Goal: Transaction & Acquisition: Purchase product/service

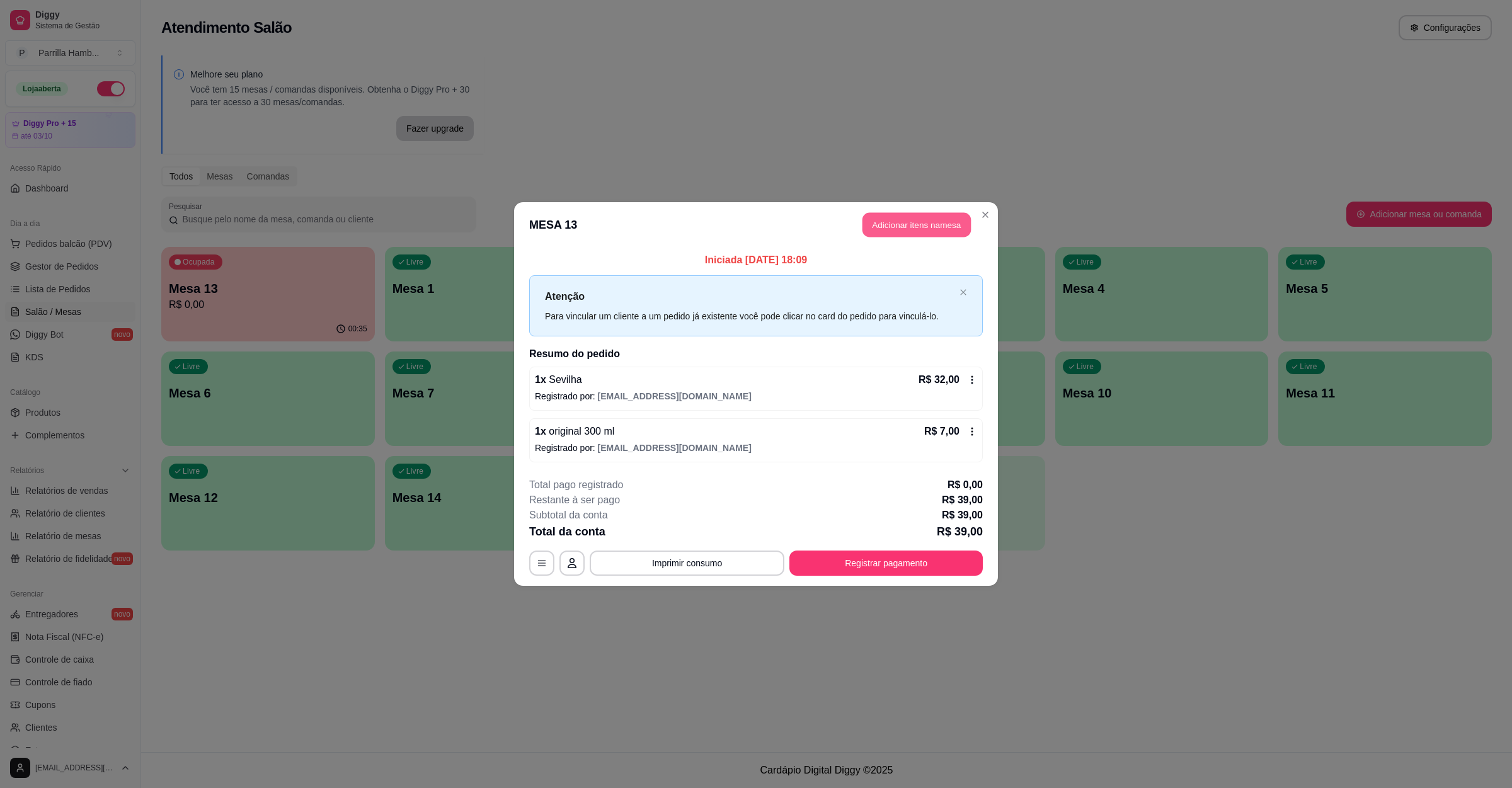
click at [934, 211] on header "MESA 13 Adicionar itens na mesa" at bounding box center [756, 224] width 484 height 45
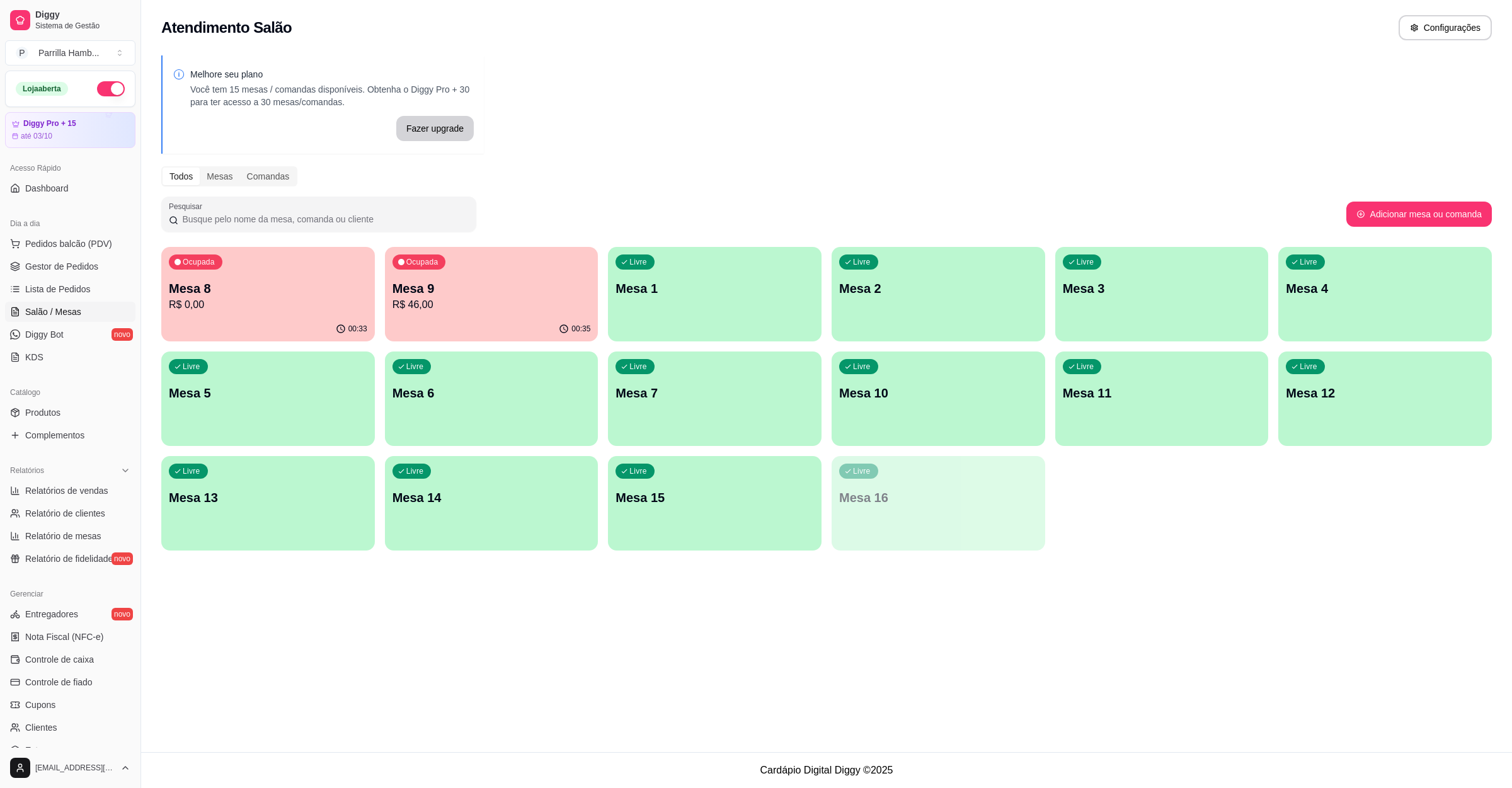
click at [477, 278] on div "Ocupada Mesa 9 R$ 46,00" at bounding box center [492, 282] width 213 height 70
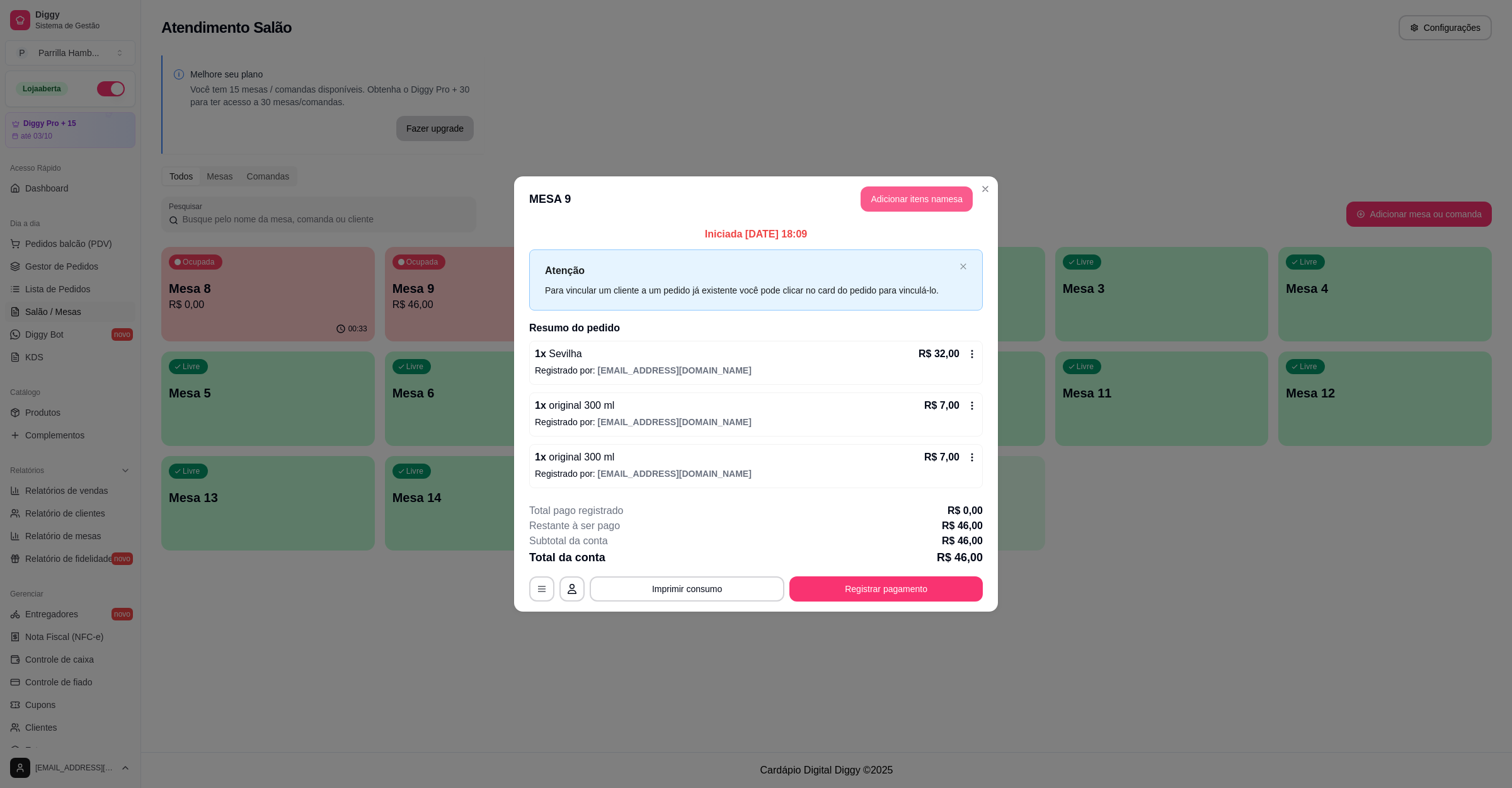
click at [947, 176] on header "MESA 9 Adicionar itens na mesa" at bounding box center [756, 199] width 484 height 45
click at [947, 184] on header "MESA 9 Adicionar itens na mesa" at bounding box center [756, 199] width 484 height 45
click at [942, 197] on button "Adicionar itens na mesa" at bounding box center [917, 199] width 108 height 24
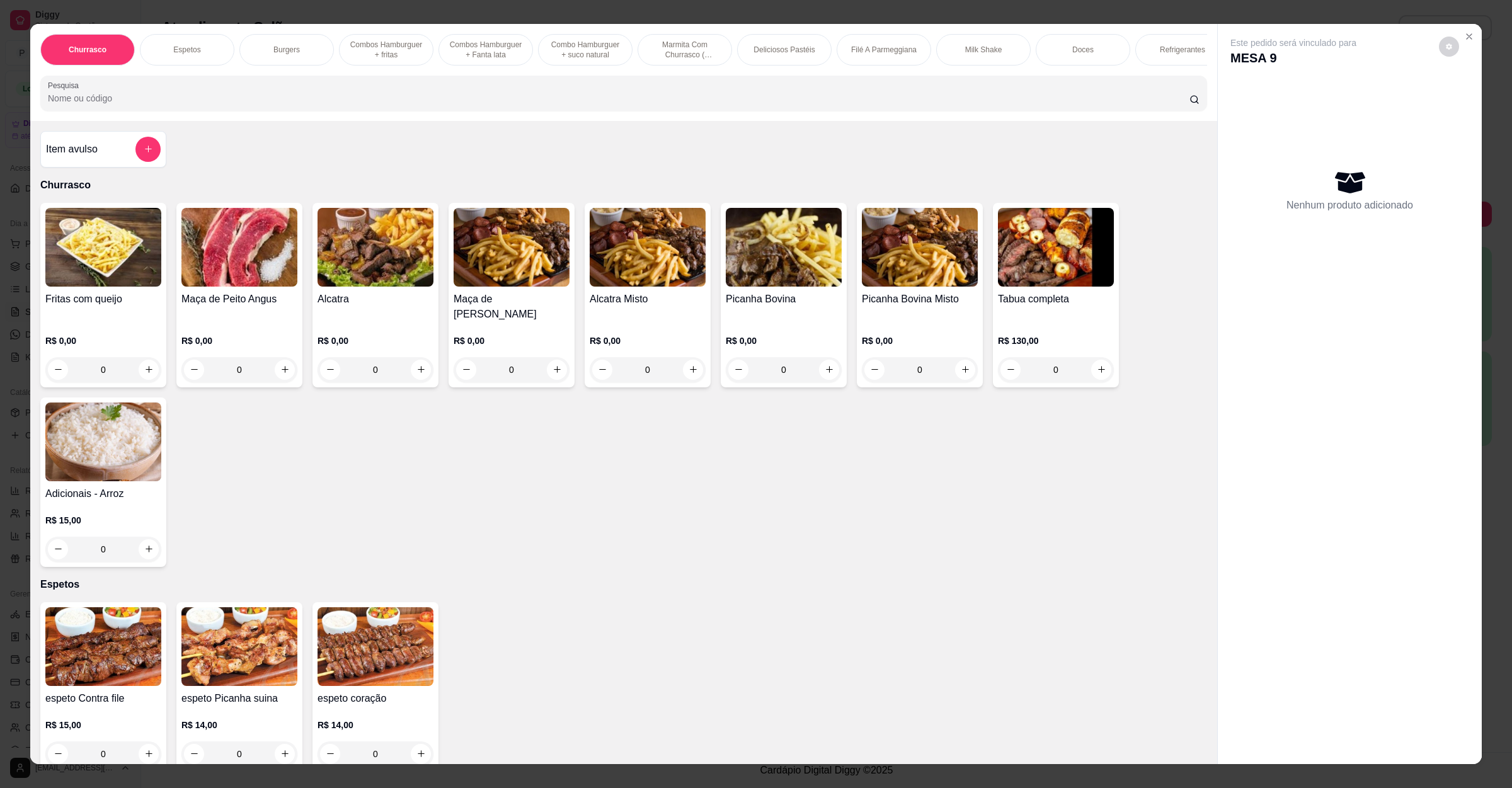
drag, startPoint x: 620, startPoint y: 123, endPoint x: 613, endPoint y: 119, distance: 8.1
click at [620, 111] on div "Pesquisa" at bounding box center [624, 94] width 1167 height 36
click at [613, 105] on input "Pesquisa" at bounding box center [619, 98] width 1142 height 13
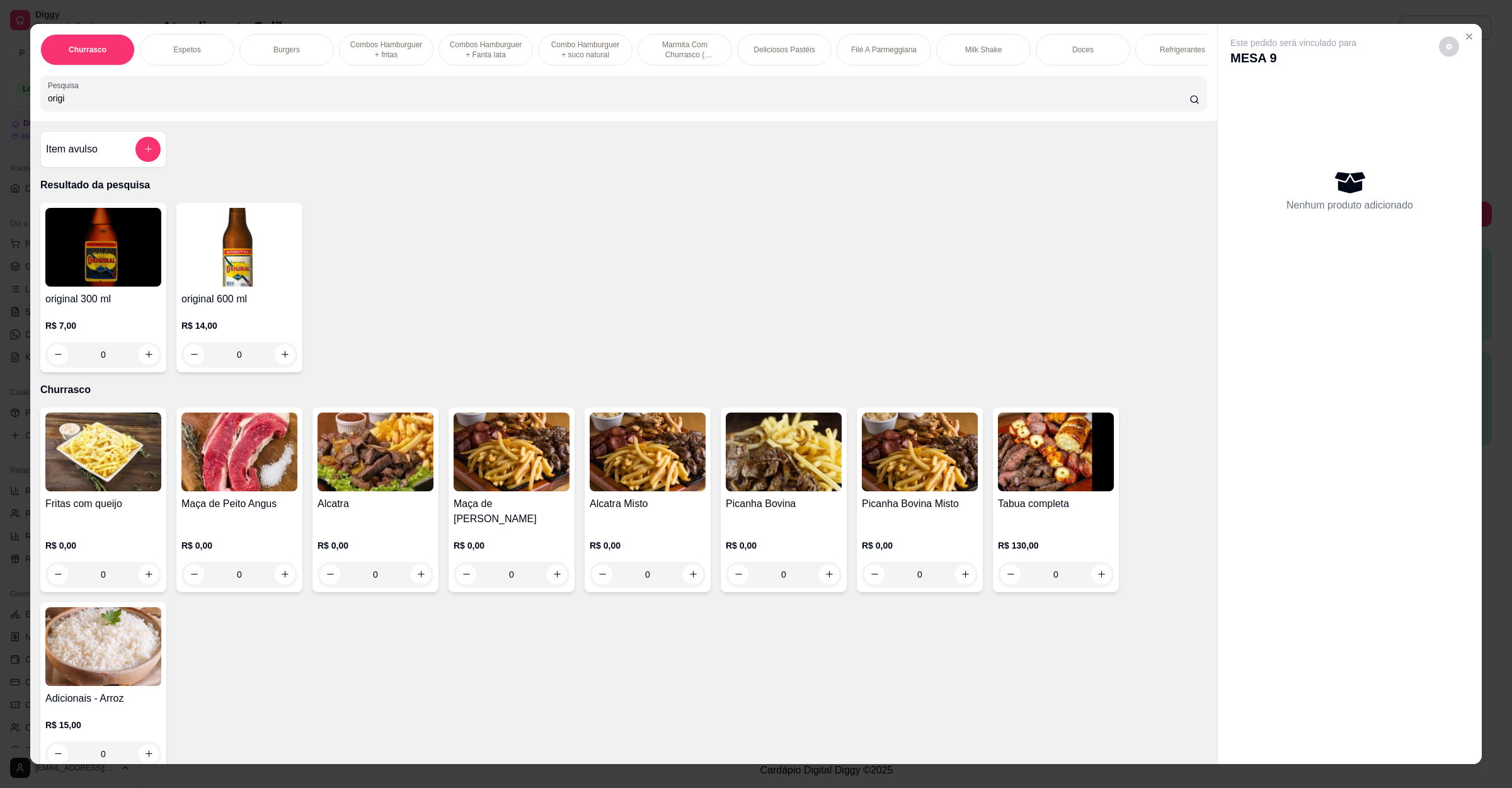
type input "origi"
click at [59, 265] on img at bounding box center [103, 247] width 116 height 79
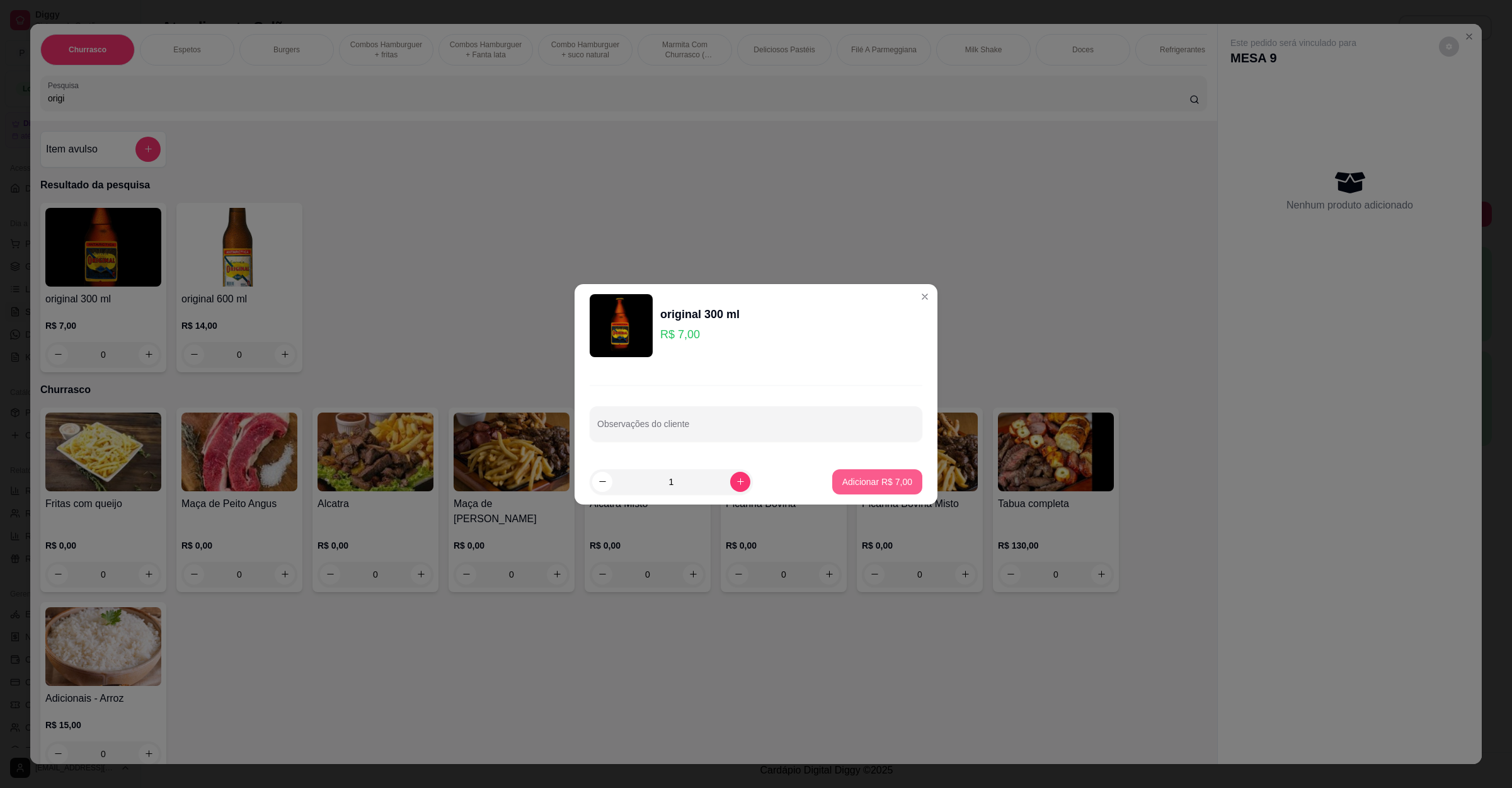
click at [891, 479] on p "Adicionar R$ 7,00" at bounding box center [877, 482] width 70 height 13
type input "1"
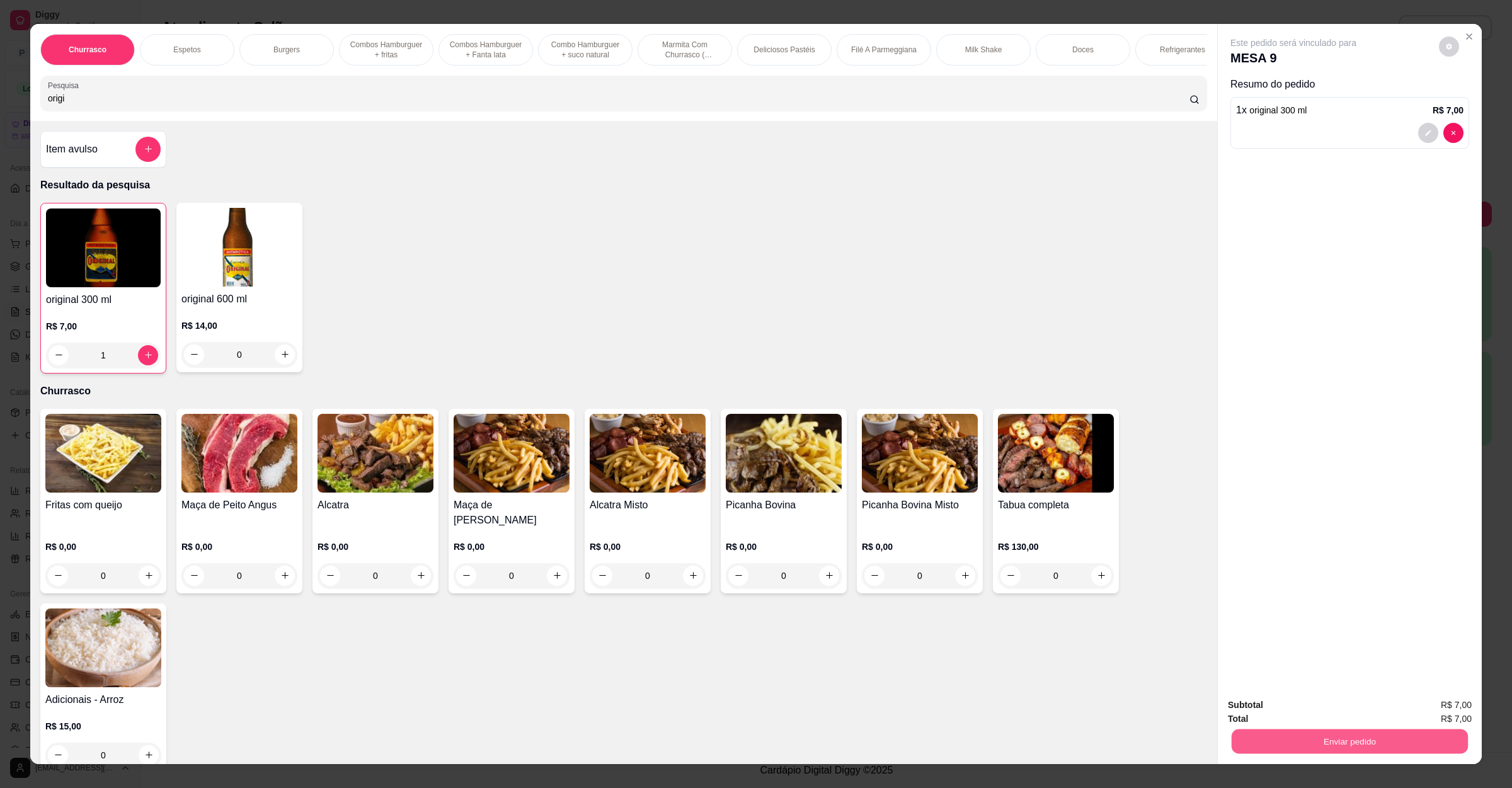
click at [1354, 739] on button "Enviar pedido" at bounding box center [1350, 741] width 237 height 24
click at [1283, 699] on button "Não registrar e enviar pedido" at bounding box center [1306, 710] width 128 height 23
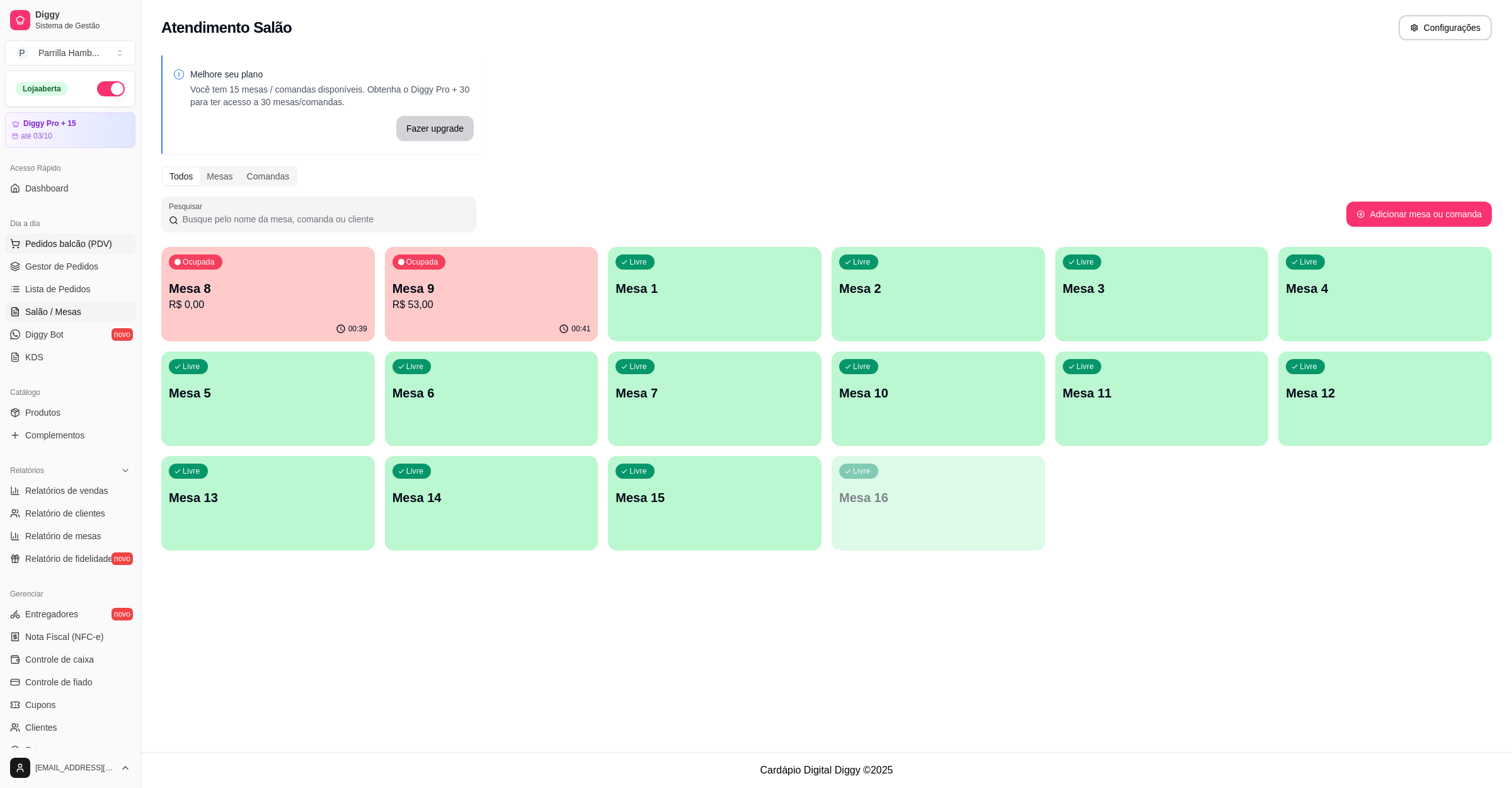
click at [107, 251] on button "Pedidos balcão (PDV)" at bounding box center [69, 243] width 130 height 20
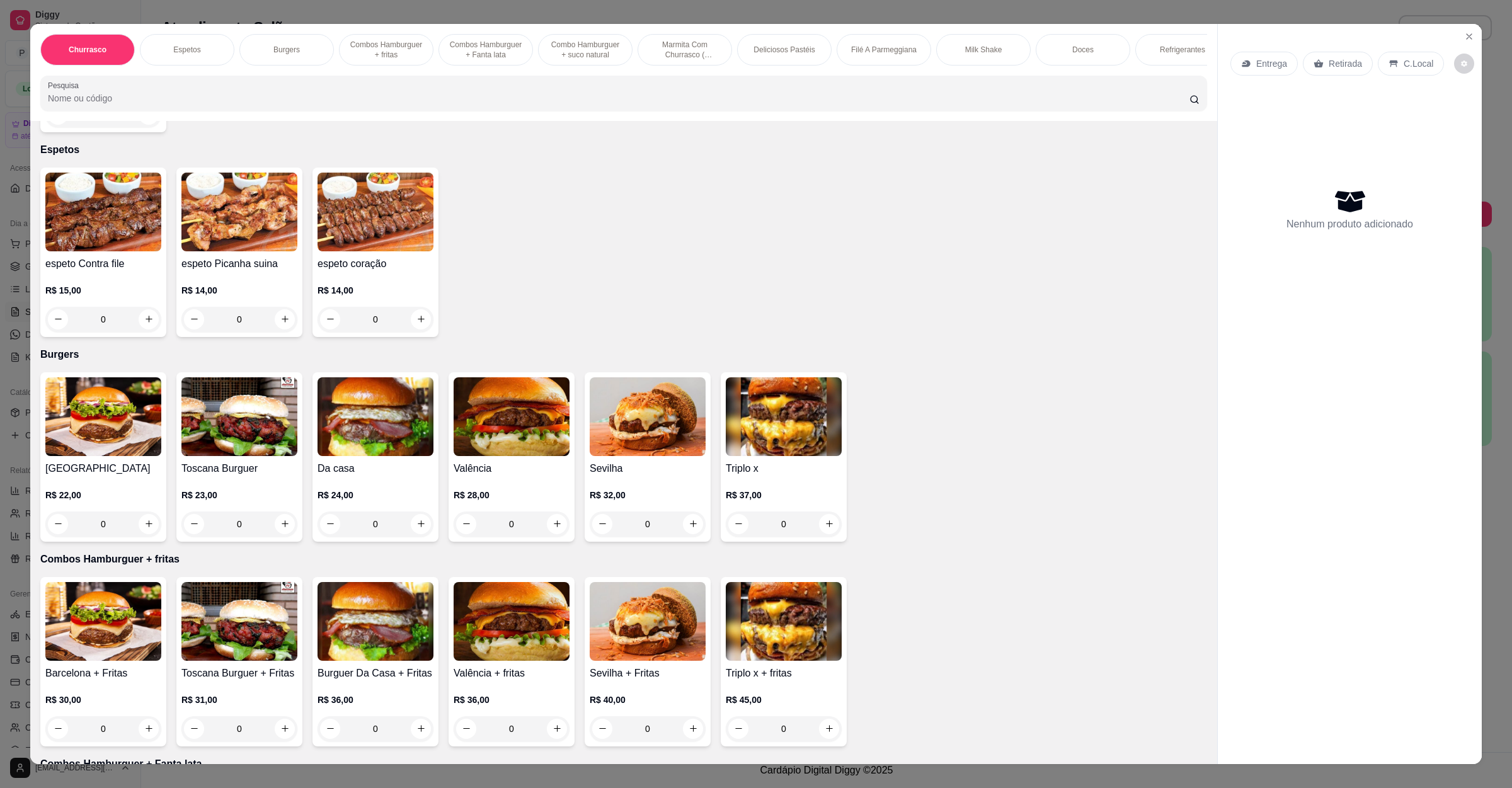
scroll to position [567, 0]
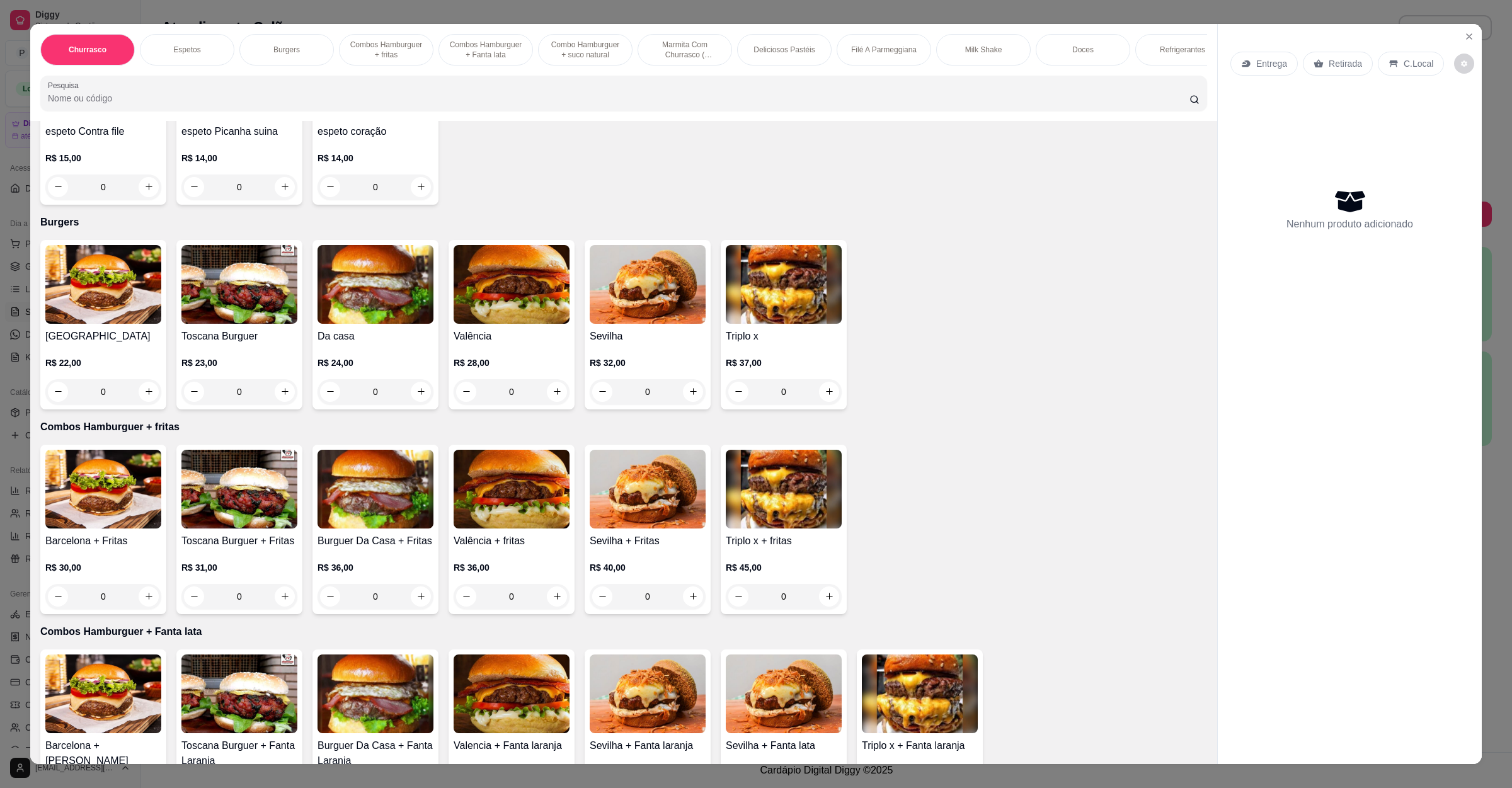
click at [286, 389] on div "0" at bounding box center [240, 392] width 116 height 25
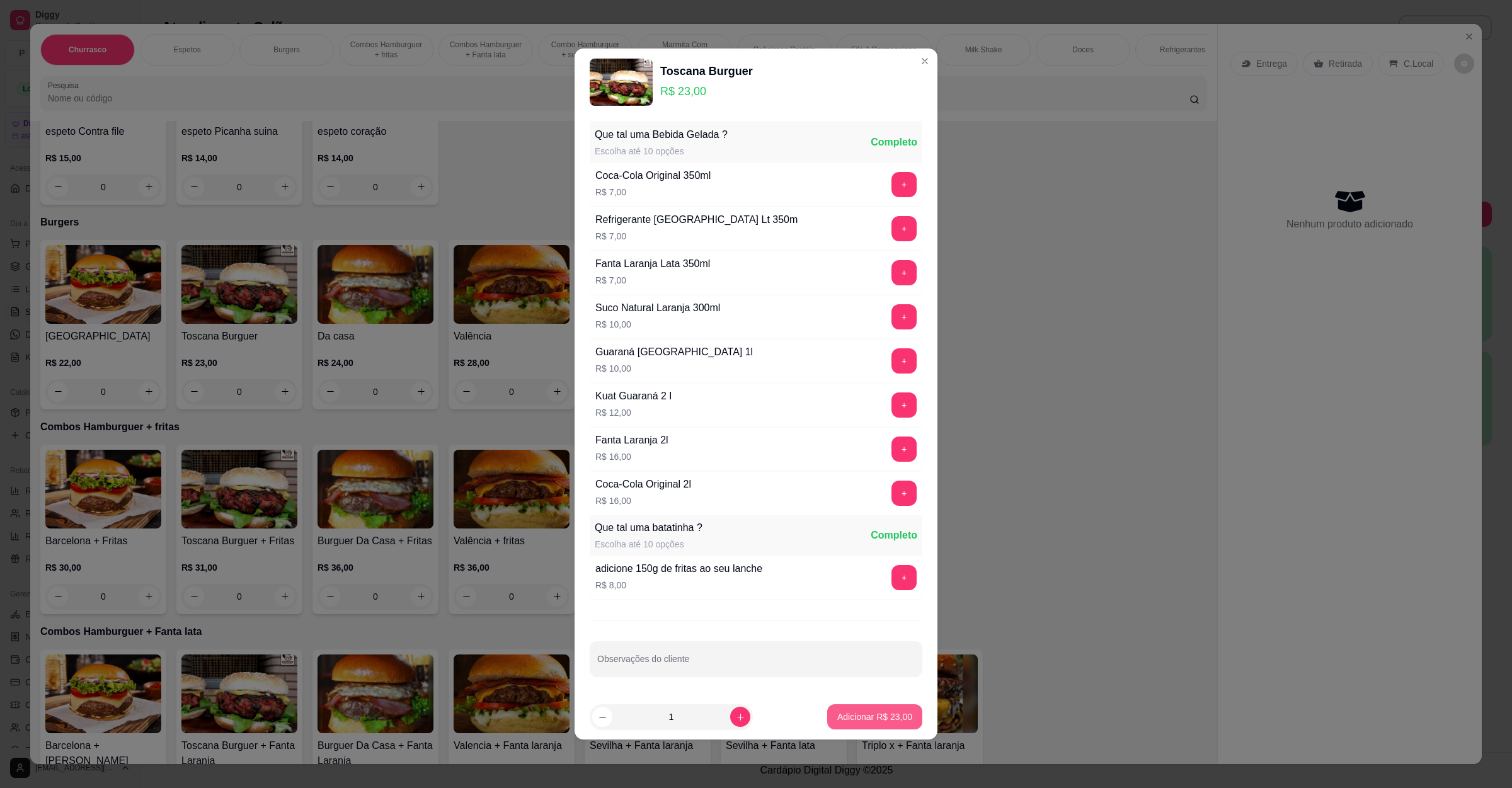
click at [878, 719] on p "Adicionar R$ 23,00" at bounding box center [875, 717] width 75 height 13
type input "1"
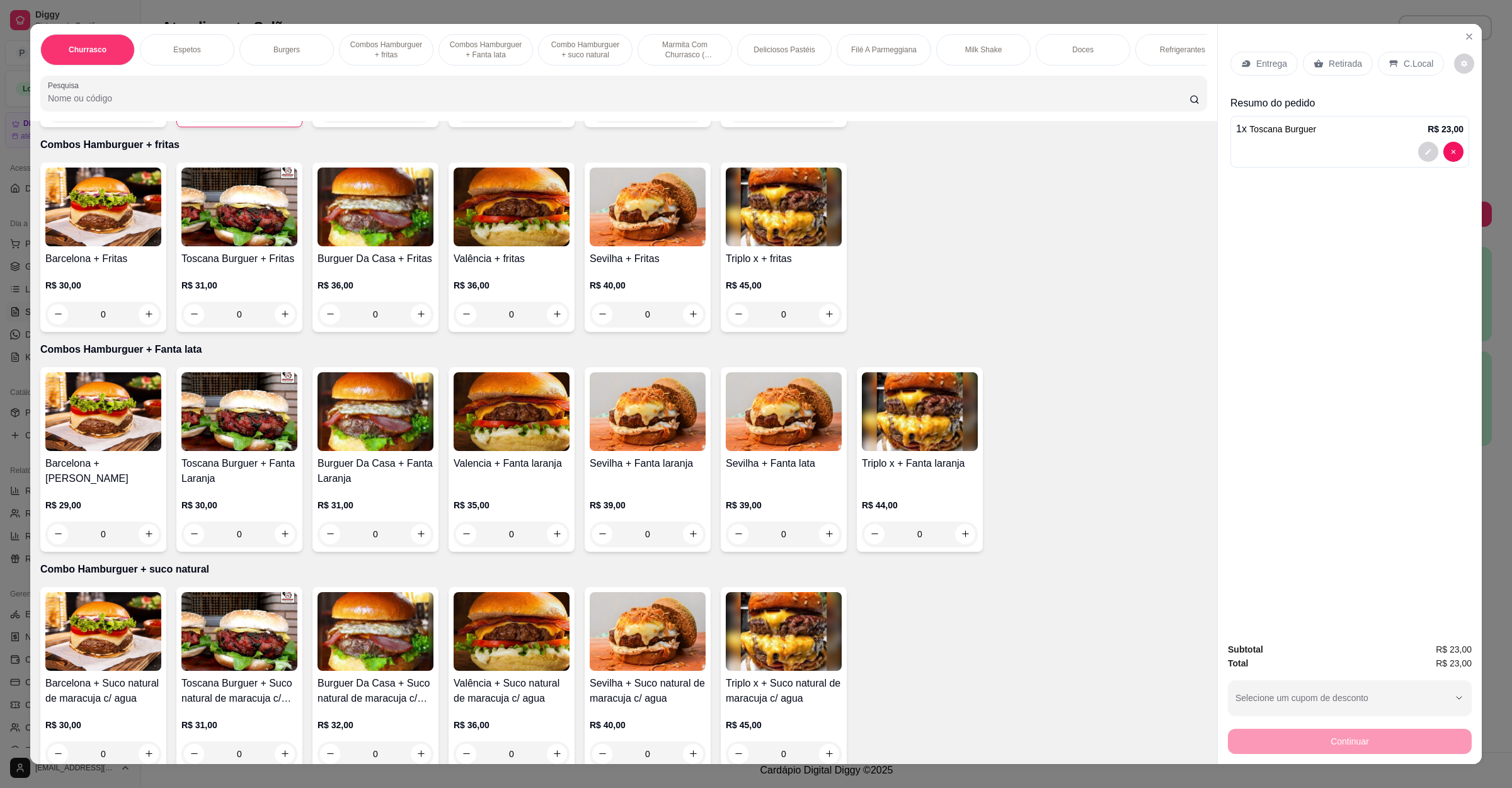
scroll to position [1322, 0]
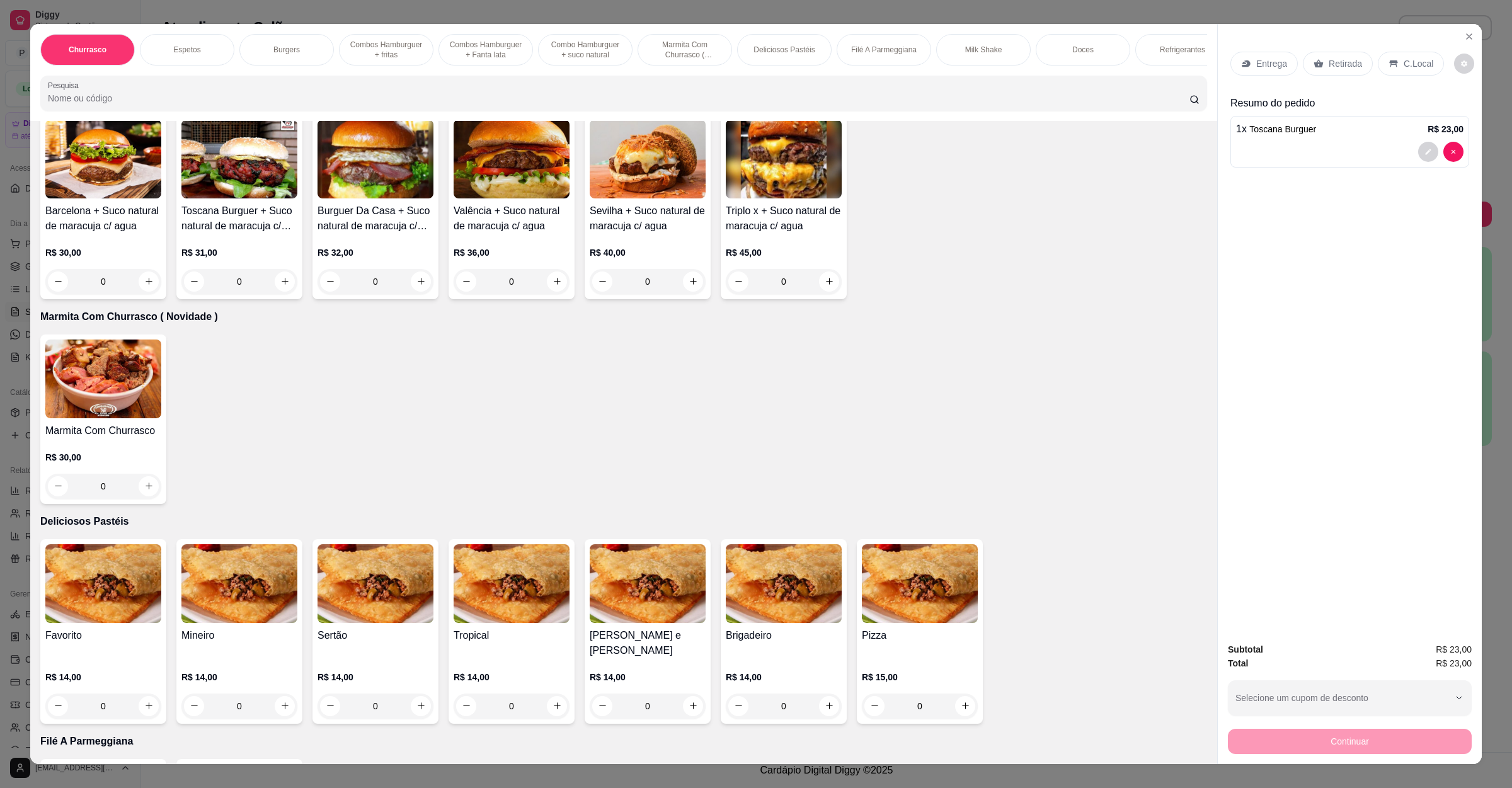
click at [136, 694] on div "0" at bounding box center [103, 706] width 116 height 25
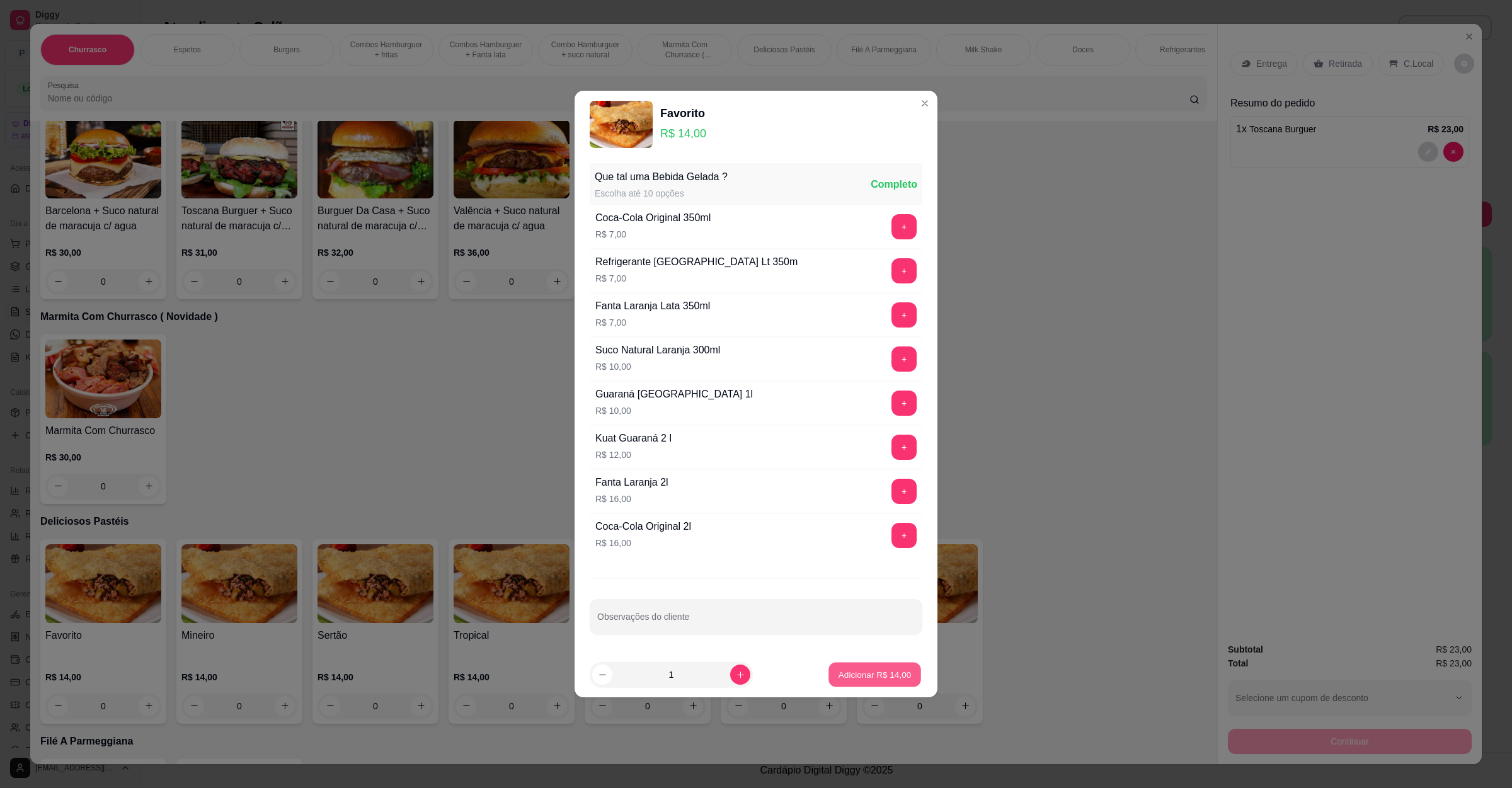
click at [872, 687] on button "Adicionar R$ 14,00" at bounding box center [875, 675] width 93 height 24
type input "1"
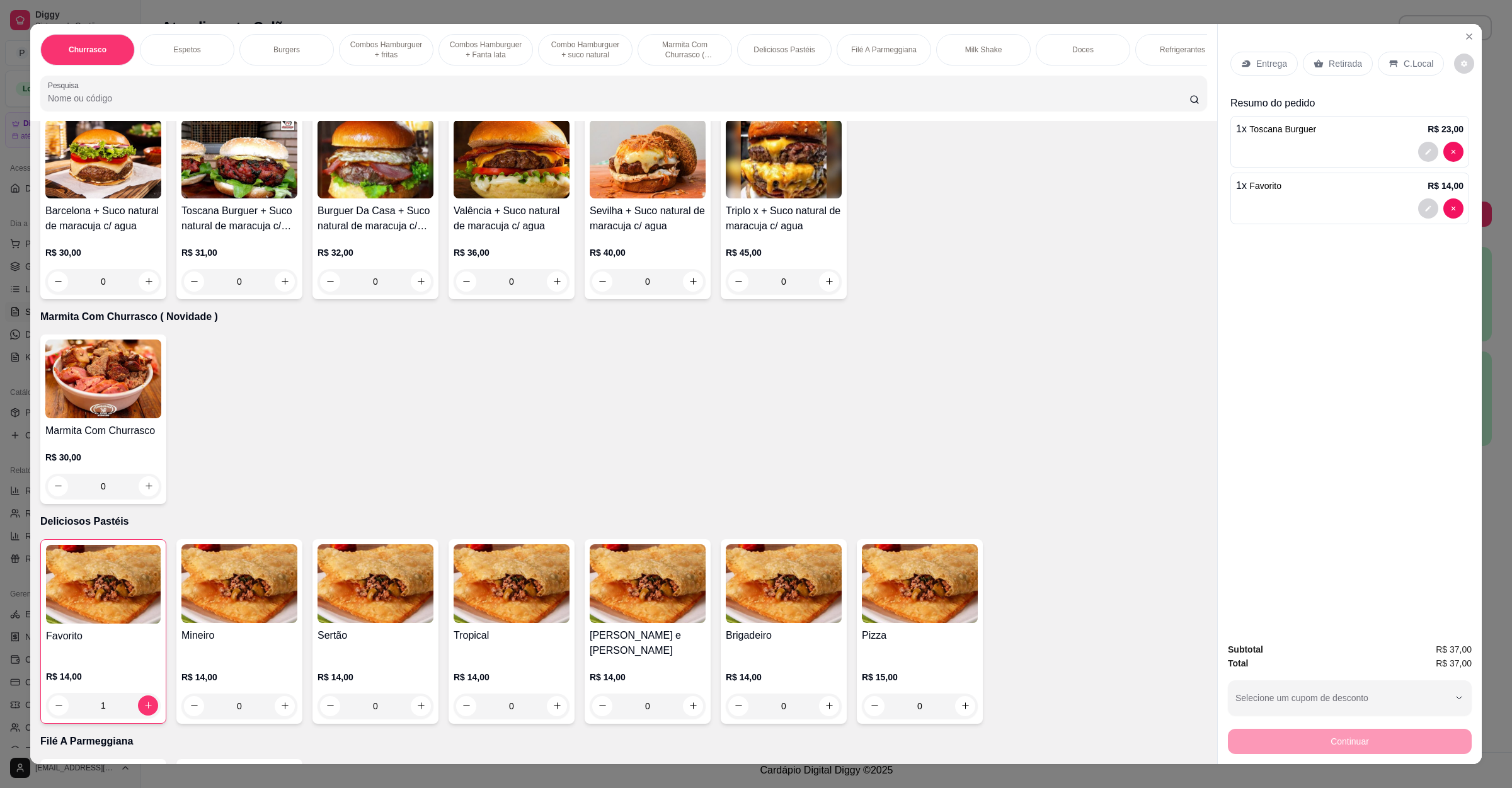
click at [403, 694] on div "0" at bounding box center [376, 706] width 116 height 25
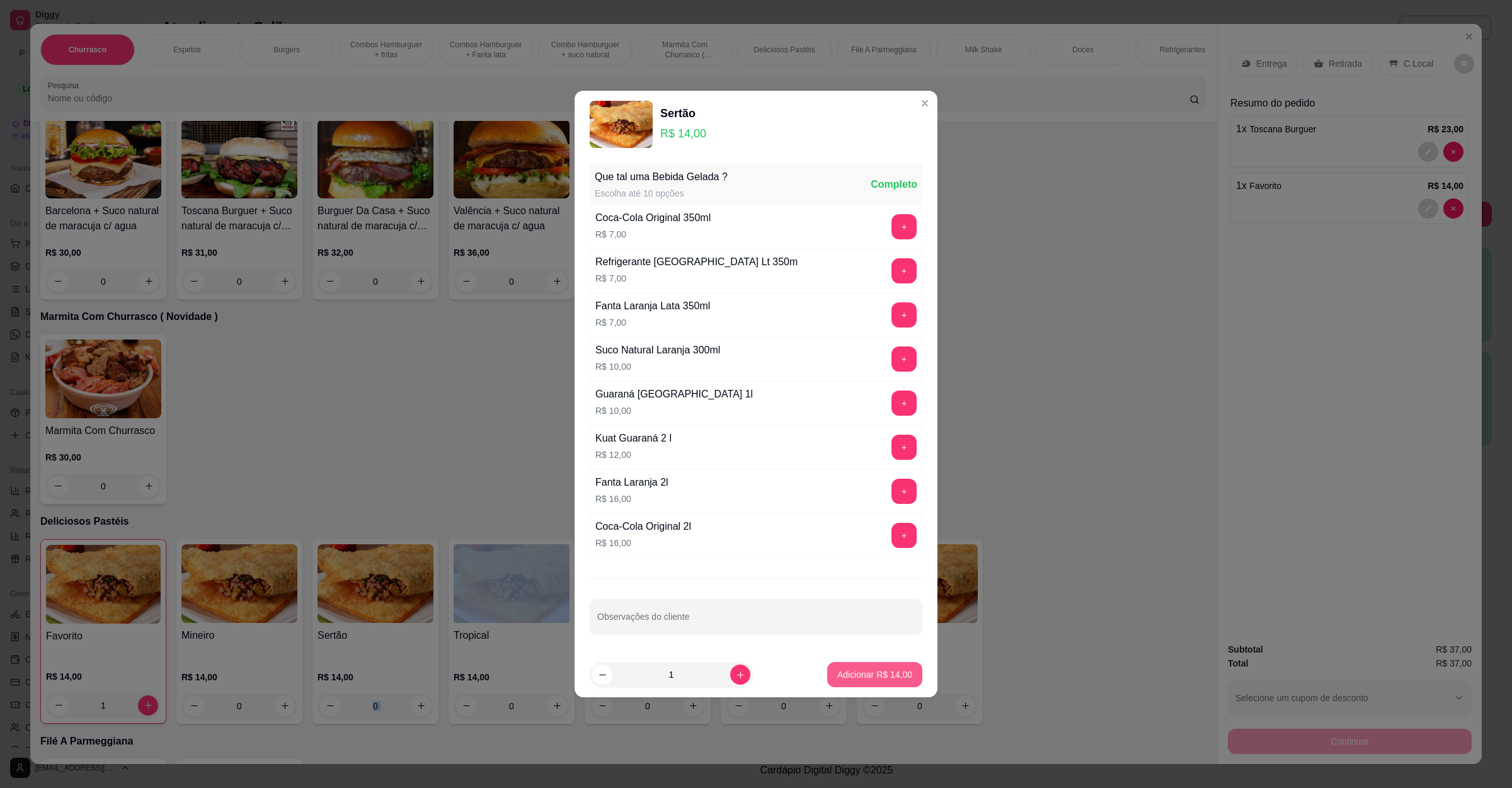
click at [838, 671] on p "Adicionar R$ 14,00" at bounding box center [875, 675] width 75 height 13
type input "1"
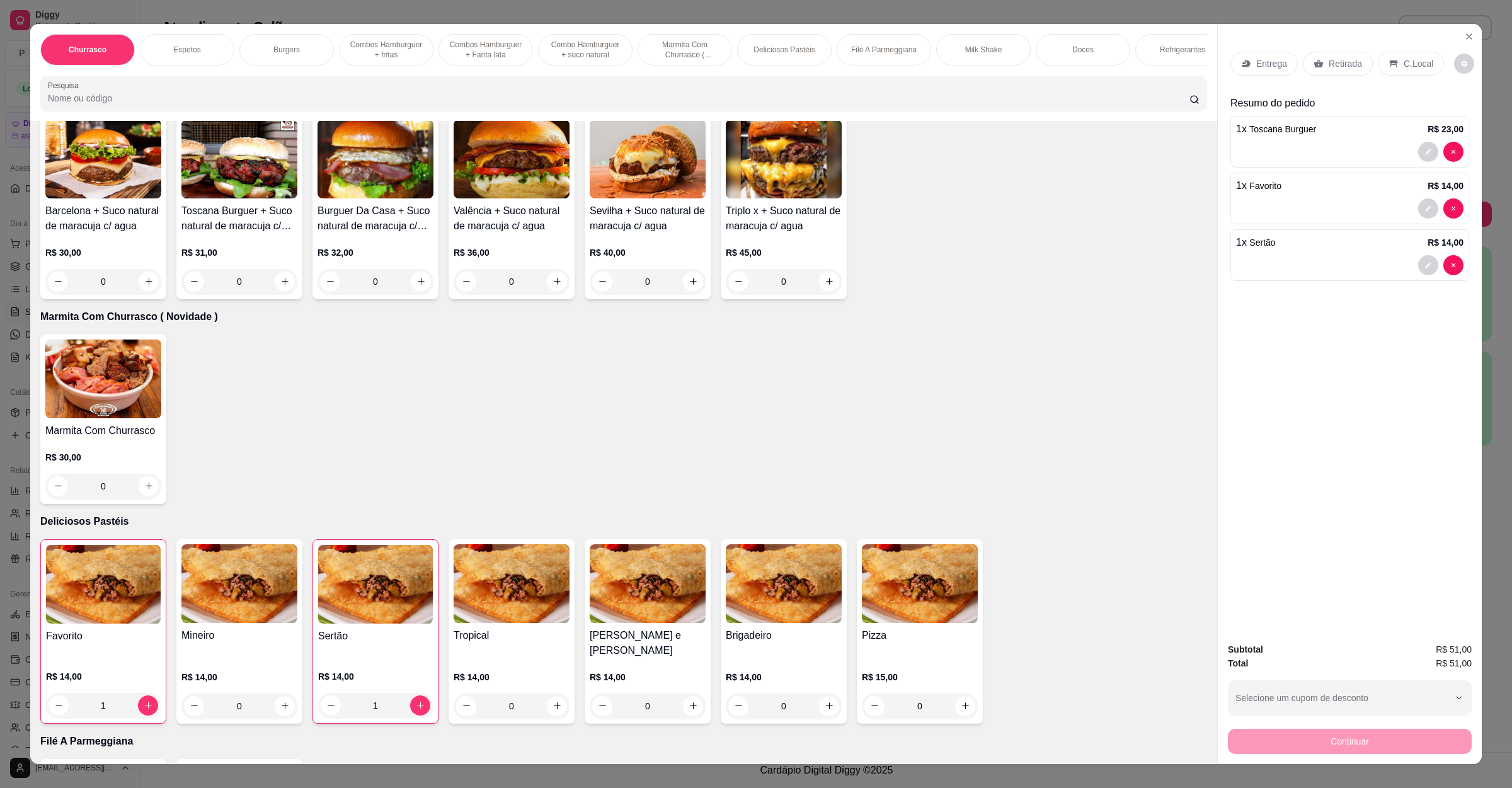
click at [1329, 67] on p "Retirada" at bounding box center [1345, 64] width 33 height 13
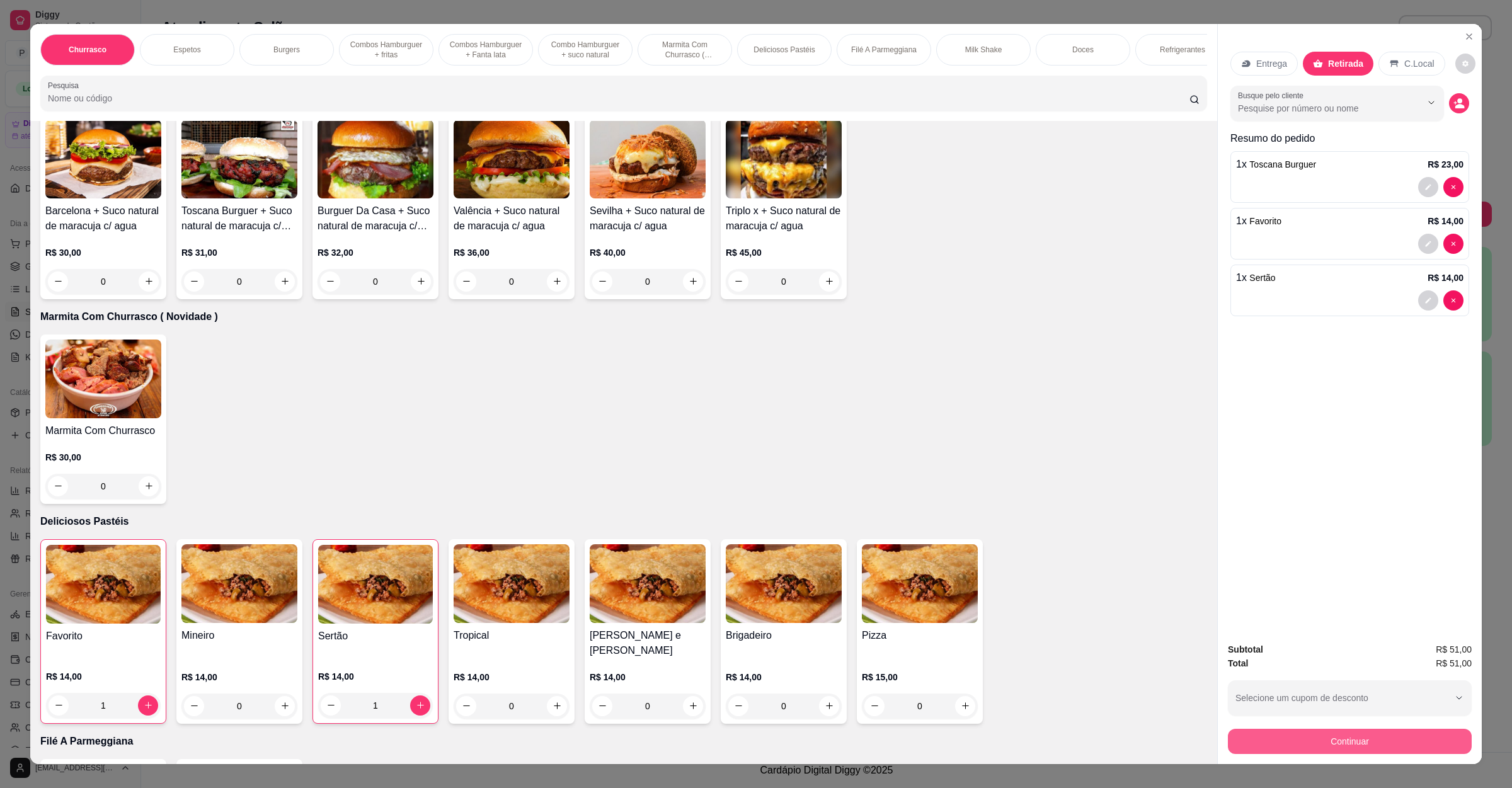
click at [1318, 749] on button "Continuar" at bounding box center [1350, 741] width 244 height 25
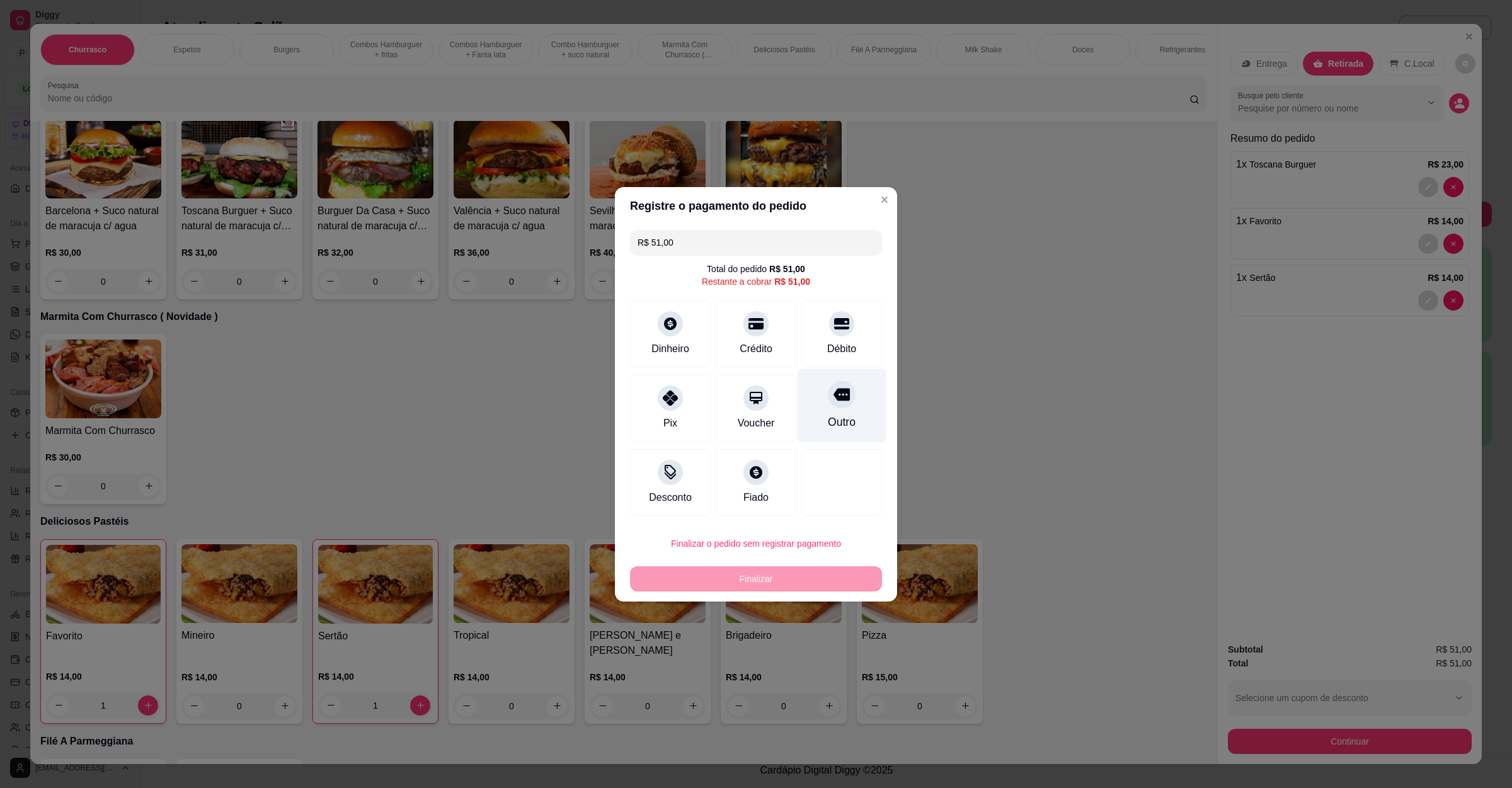
click at [836, 409] on div "Outro" at bounding box center [842, 404] width 89 height 73
type input "R$ 0,00"
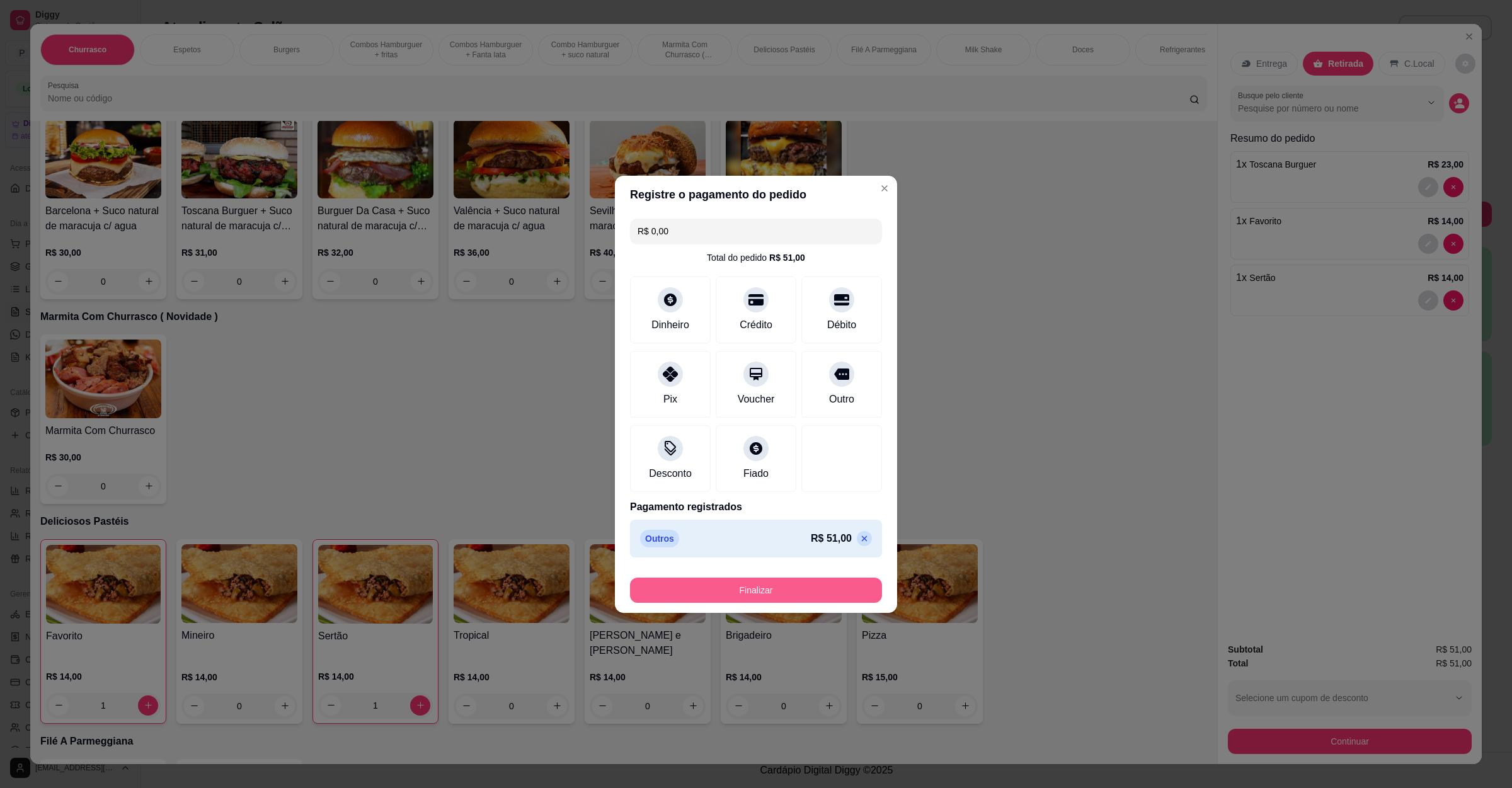
click at [804, 583] on button "Finalizar" at bounding box center [756, 589] width 252 height 25
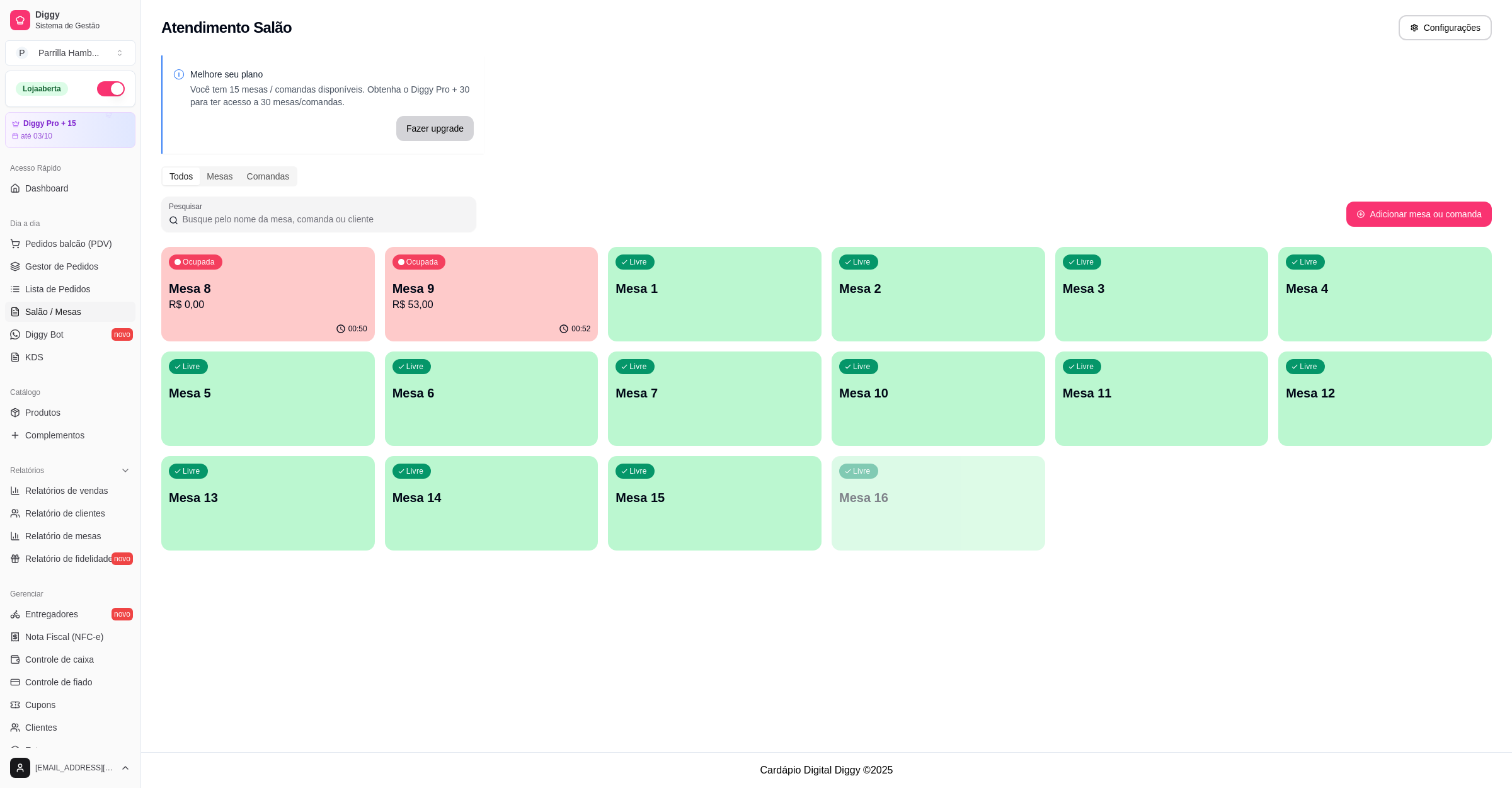
click at [448, 299] on p "R$ 53,00" at bounding box center [492, 304] width 199 height 15
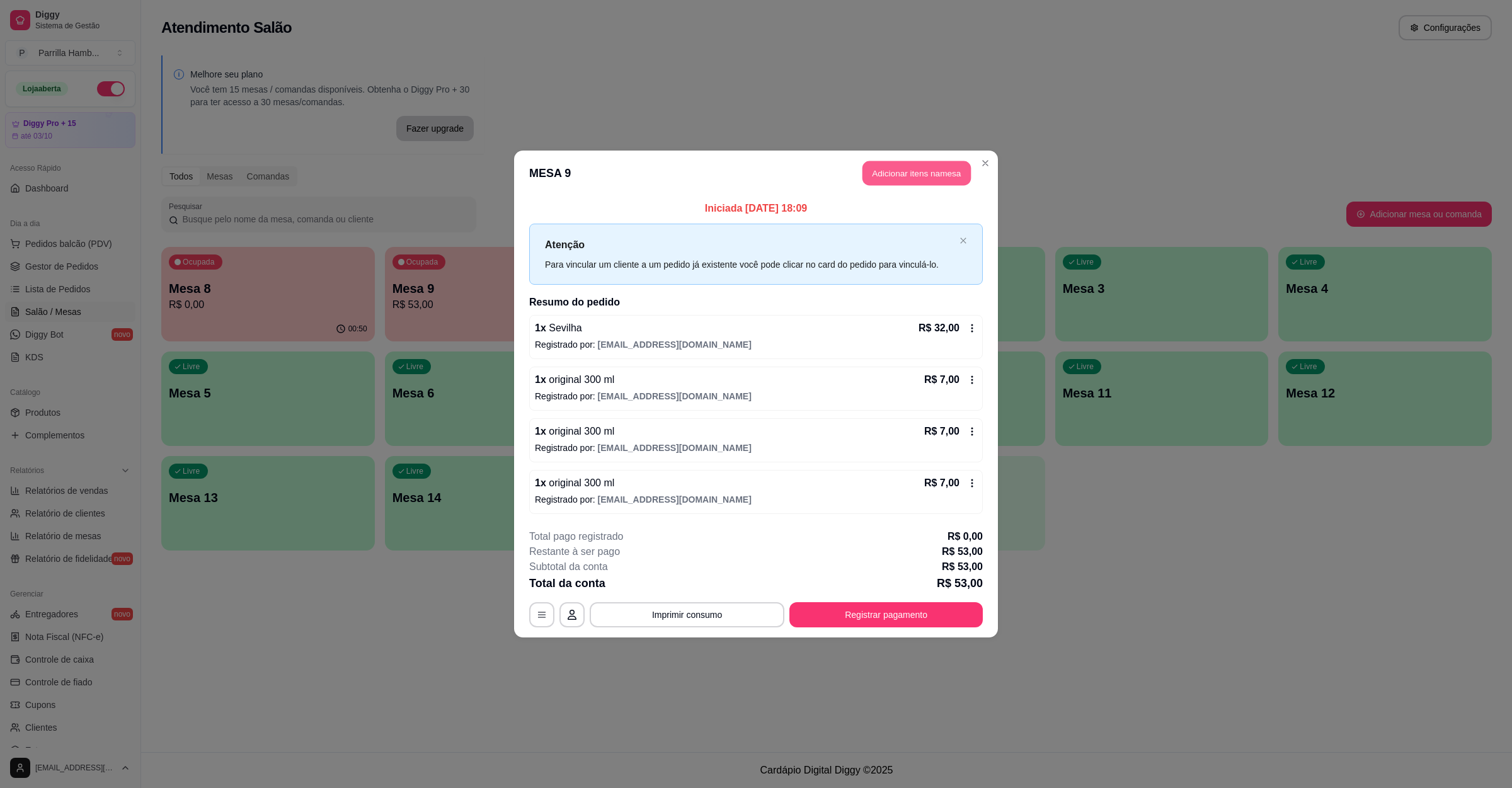
click at [929, 174] on button "Adicionar itens na mesa" at bounding box center [917, 174] width 108 height 24
click at [393, 105] on input "Pesquisa" at bounding box center [619, 98] width 1142 height 13
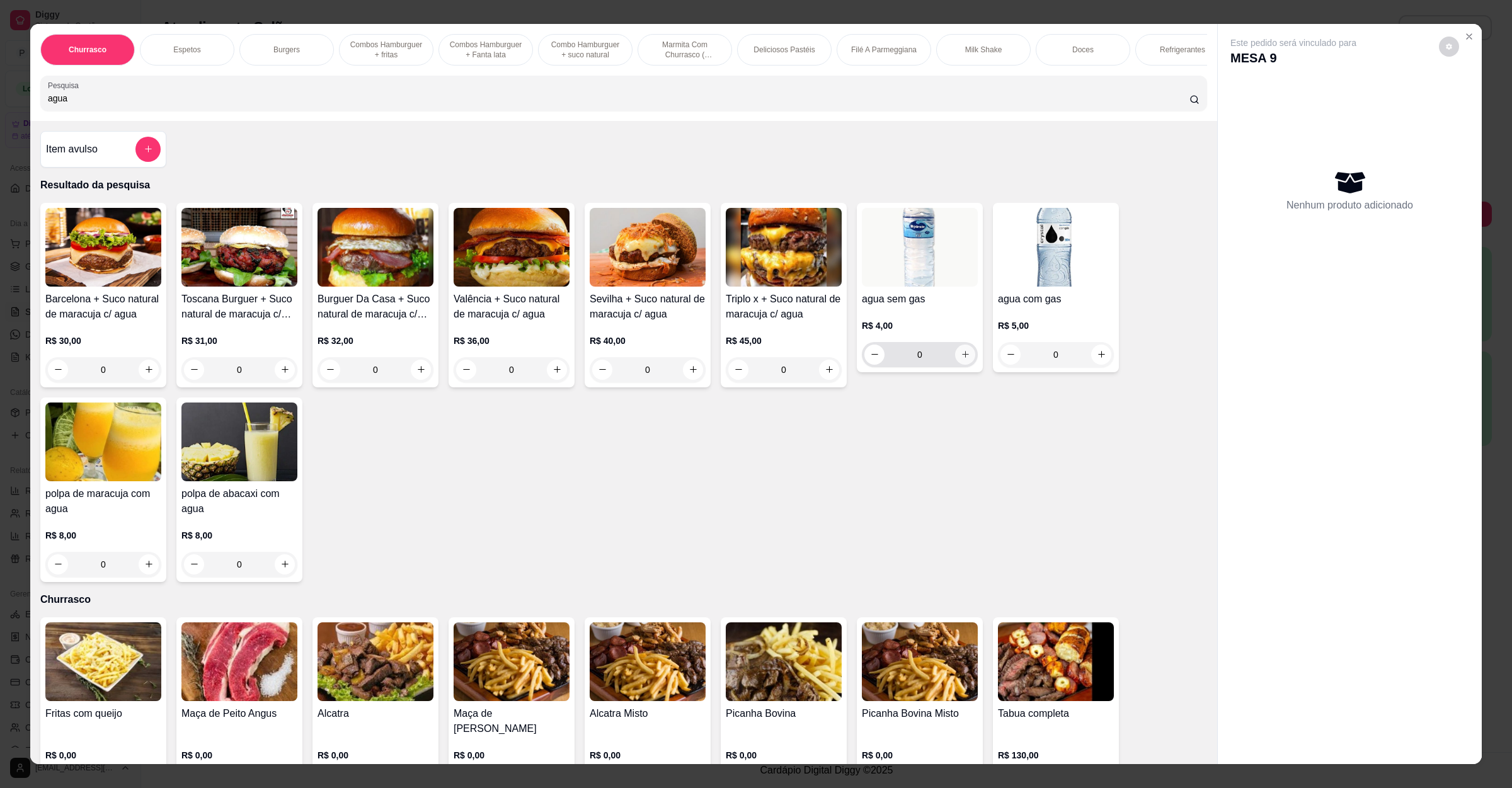
type input "agua"
click at [966, 365] on button "increase-product-quantity" at bounding box center [965, 354] width 20 height 20
type input "1"
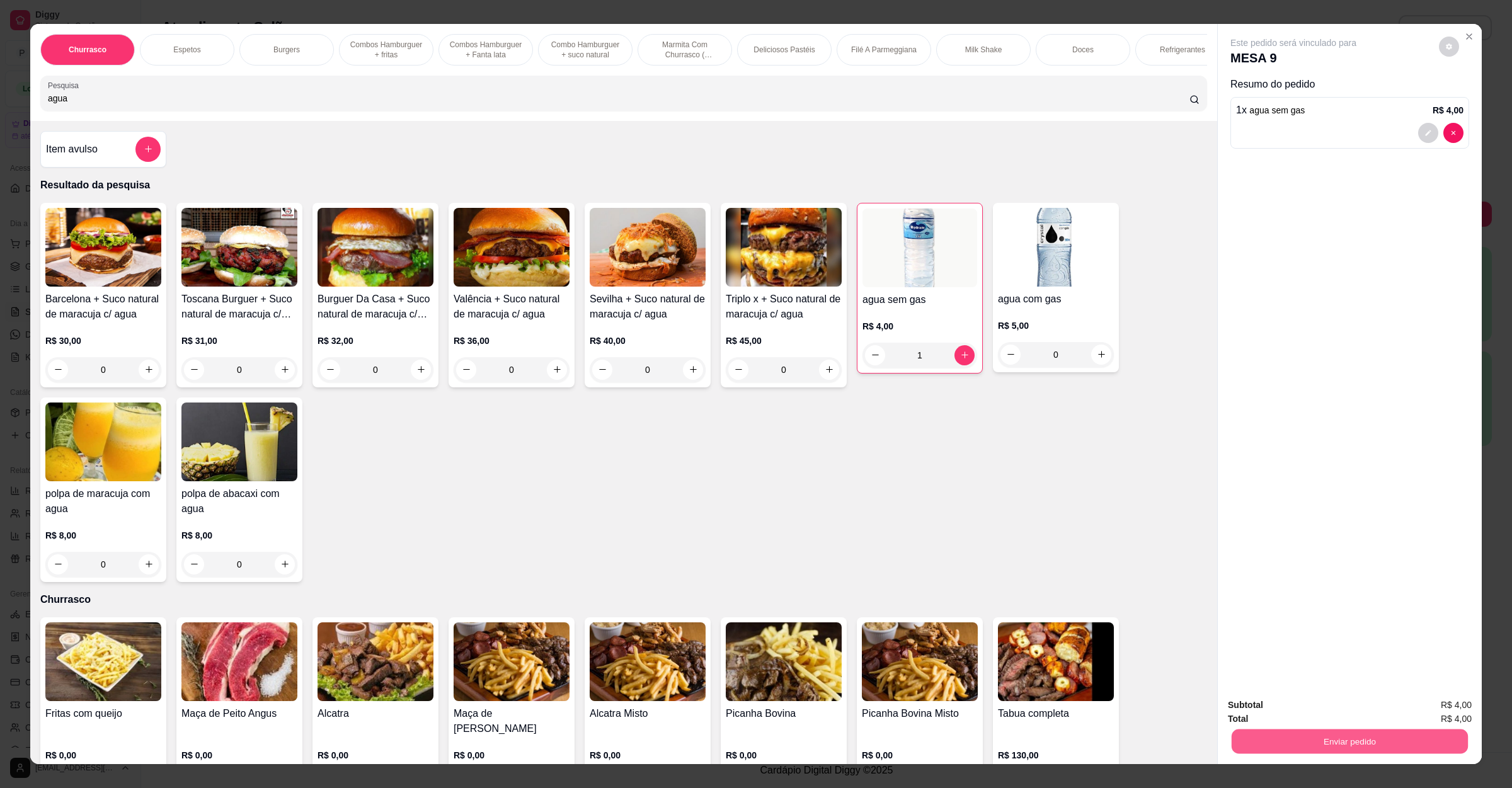
click at [1318, 746] on button "Enviar pedido" at bounding box center [1350, 741] width 237 height 24
click at [1325, 720] on button "Não registrar e enviar pedido" at bounding box center [1306, 710] width 131 height 24
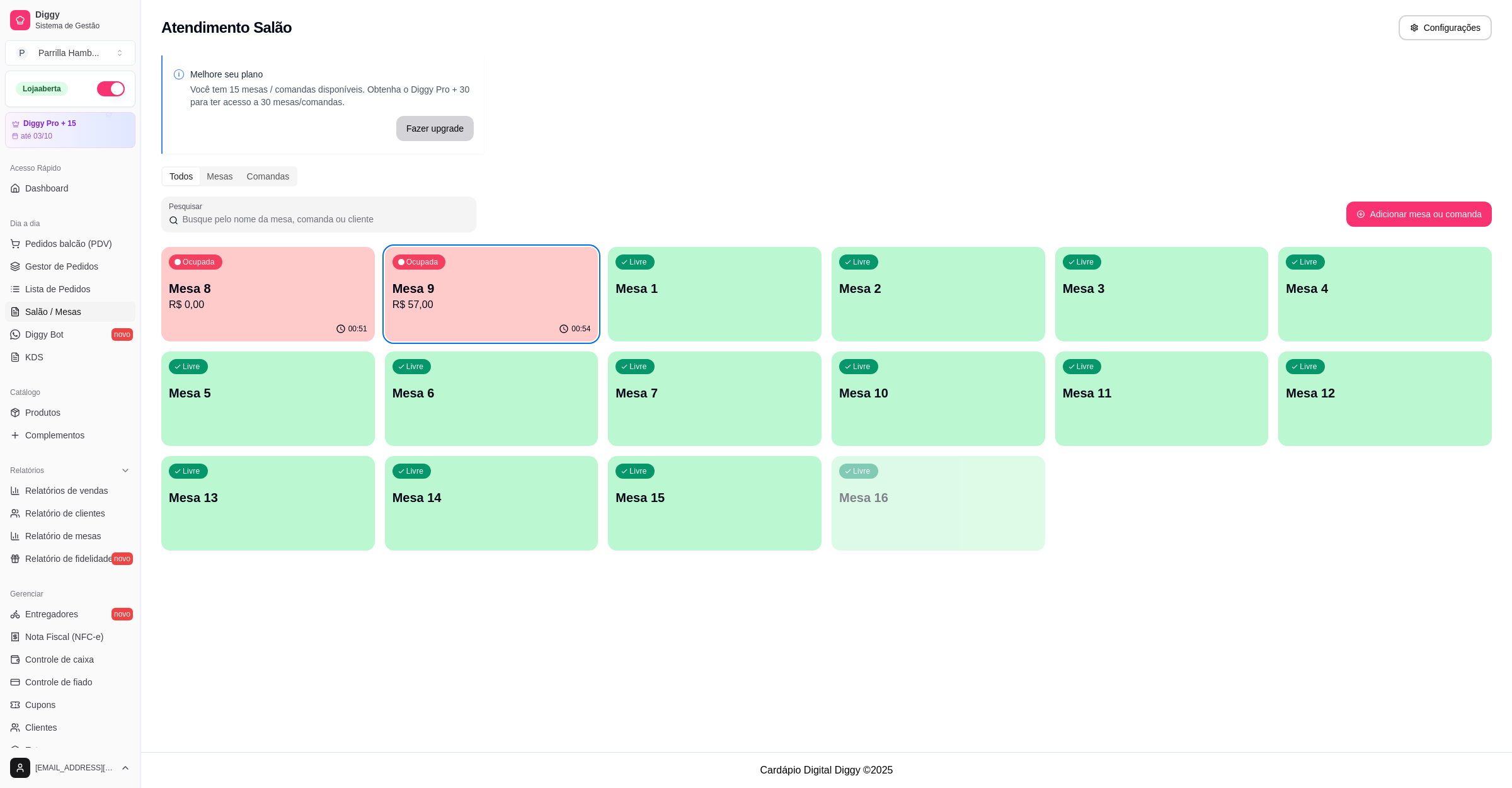
click at [546, 305] on p "R$ 57,00" at bounding box center [492, 304] width 199 height 15
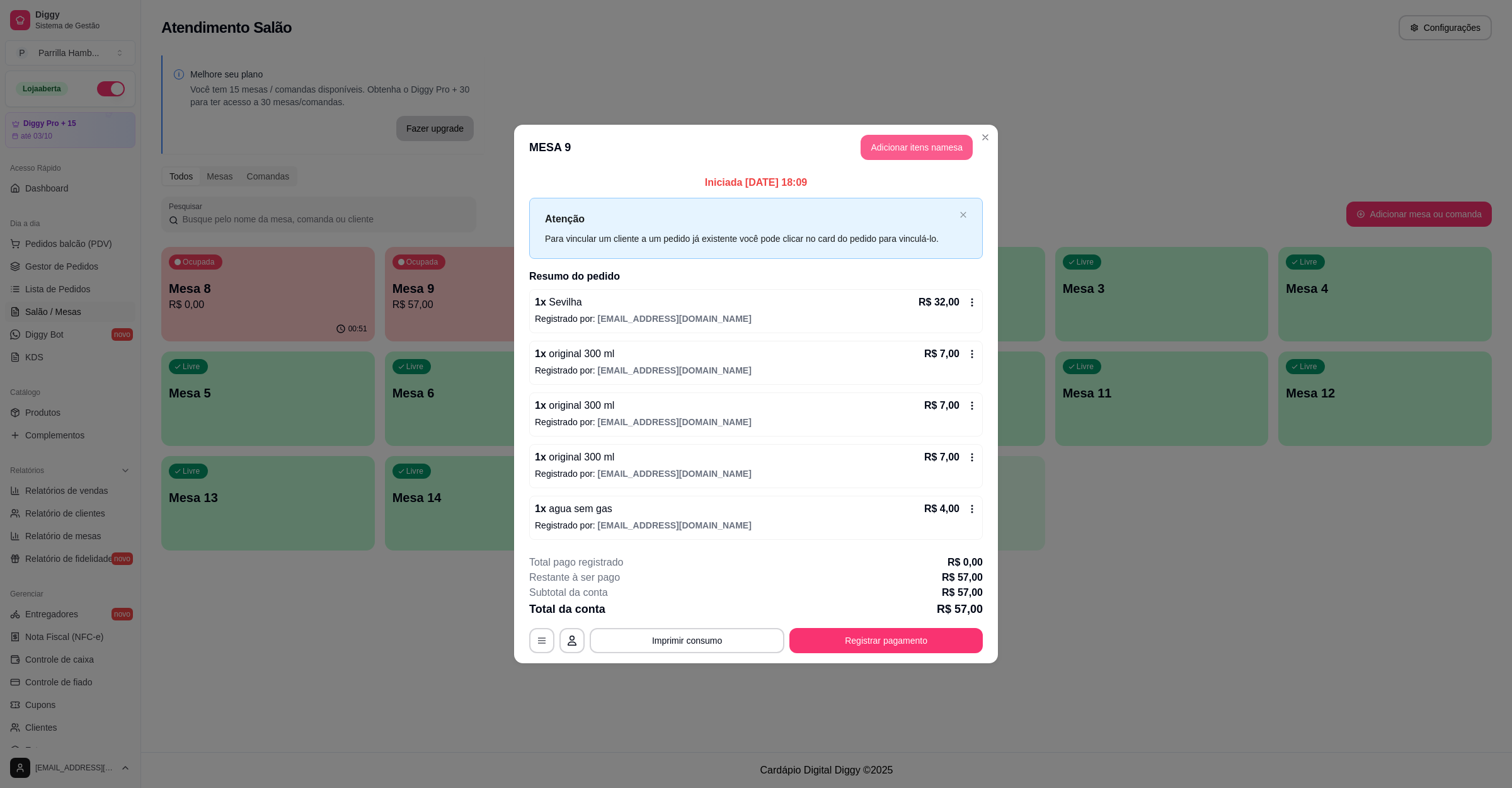
click at [932, 153] on button "Adicionar itens na mesa" at bounding box center [917, 147] width 112 height 25
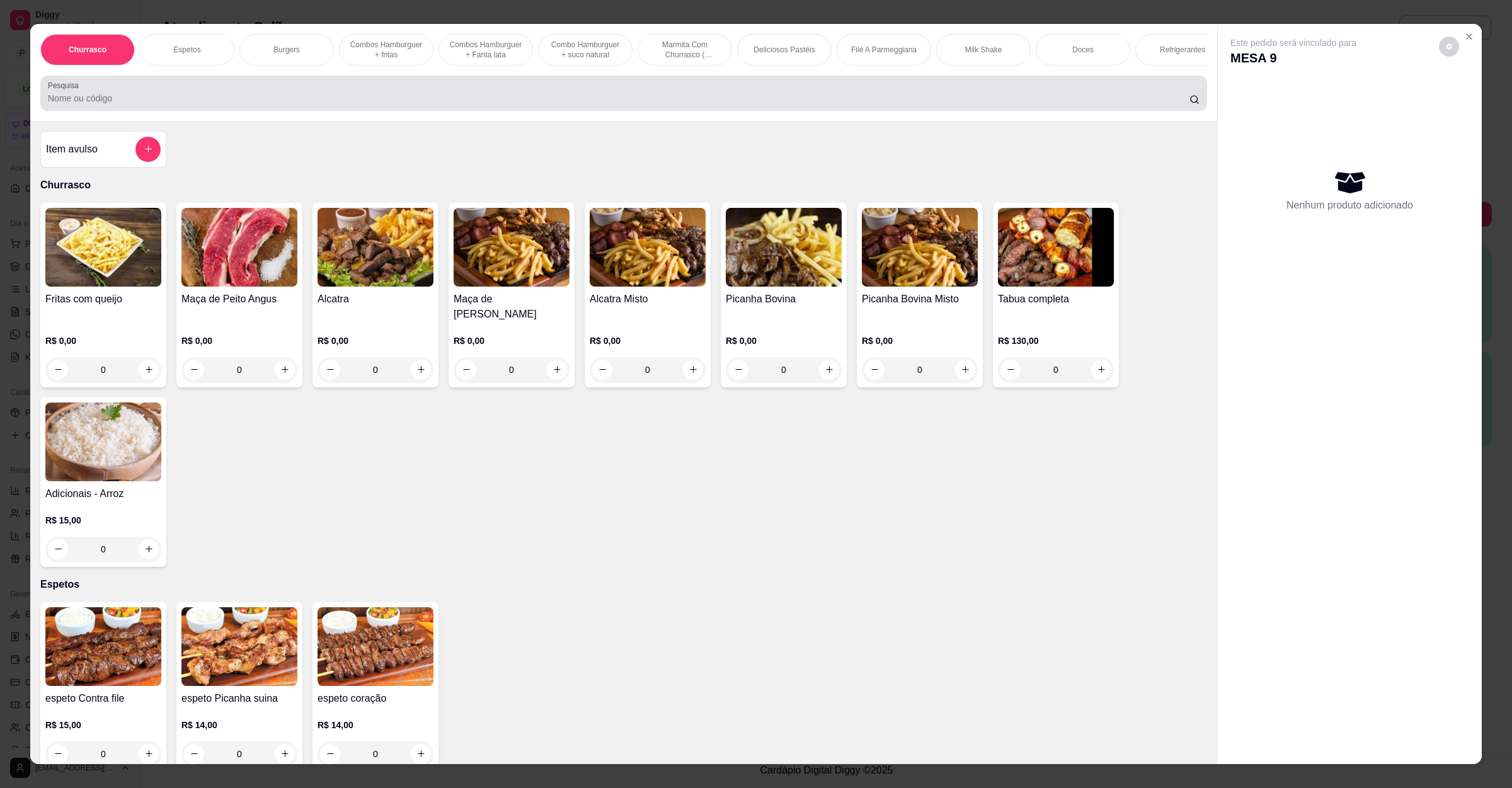
click at [186, 102] on div at bounding box center [624, 93] width 1152 height 25
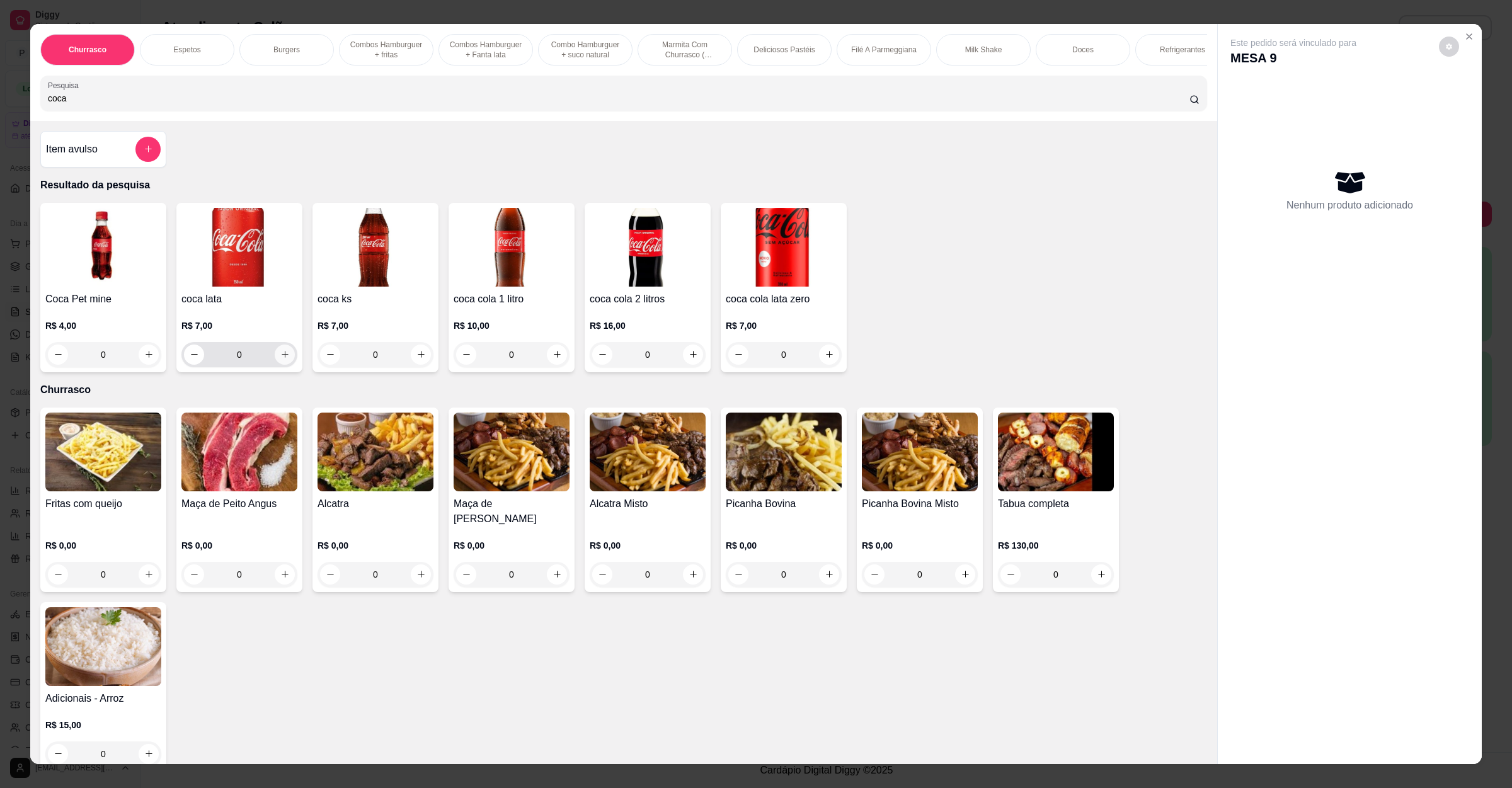
type input "coca"
click at [284, 365] on button "increase-product-quantity" at bounding box center [284, 354] width 20 height 20
type input "1"
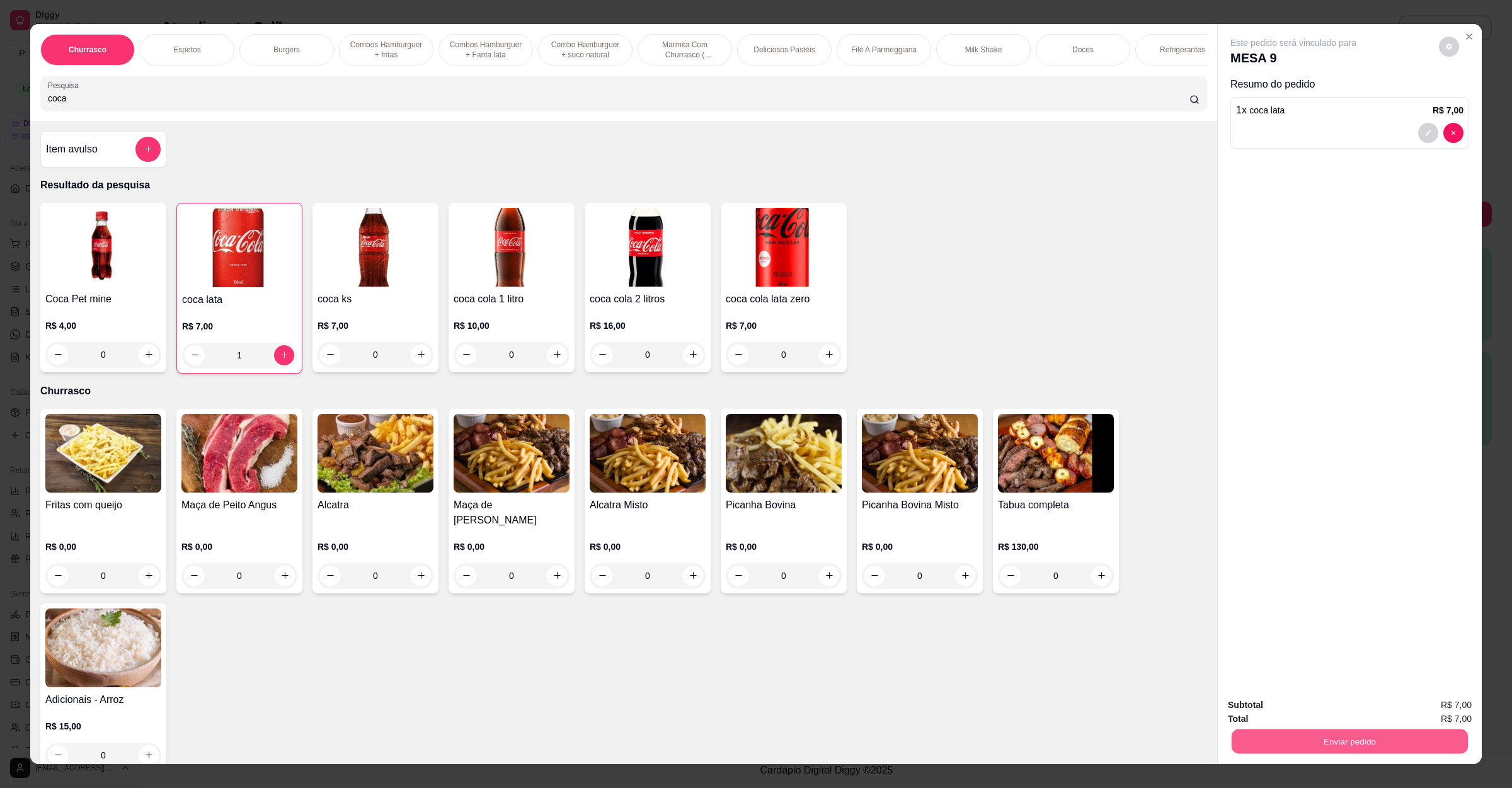
click at [1335, 737] on button "Enviar pedido" at bounding box center [1350, 741] width 237 height 24
click at [1325, 706] on button "Não registrar e enviar pedido" at bounding box center [1306, 710] width 128 height 23
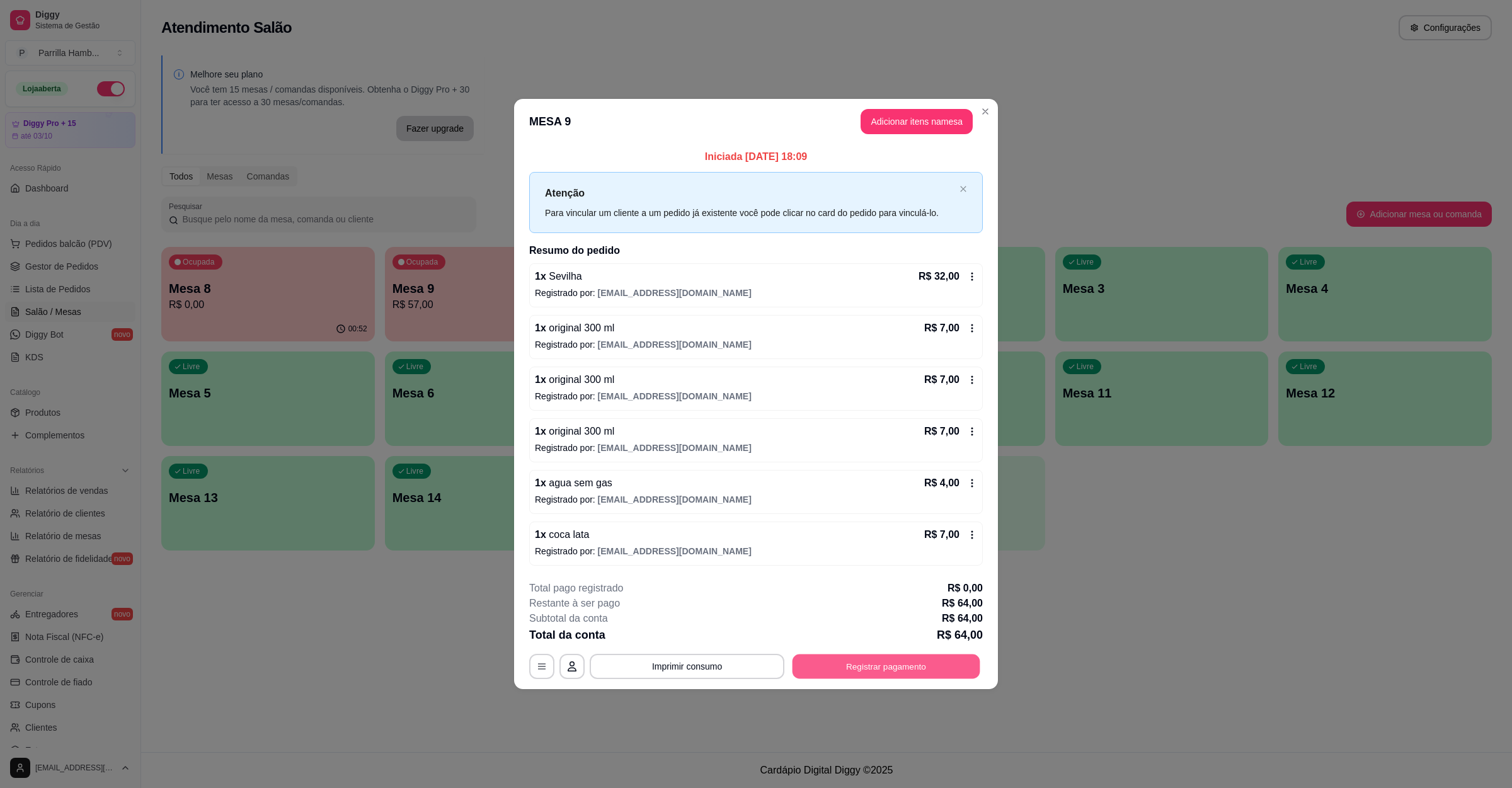
click at [847, 667] on button "Registrar pagamento" at bounding box center [886, 667] width 187 height 24
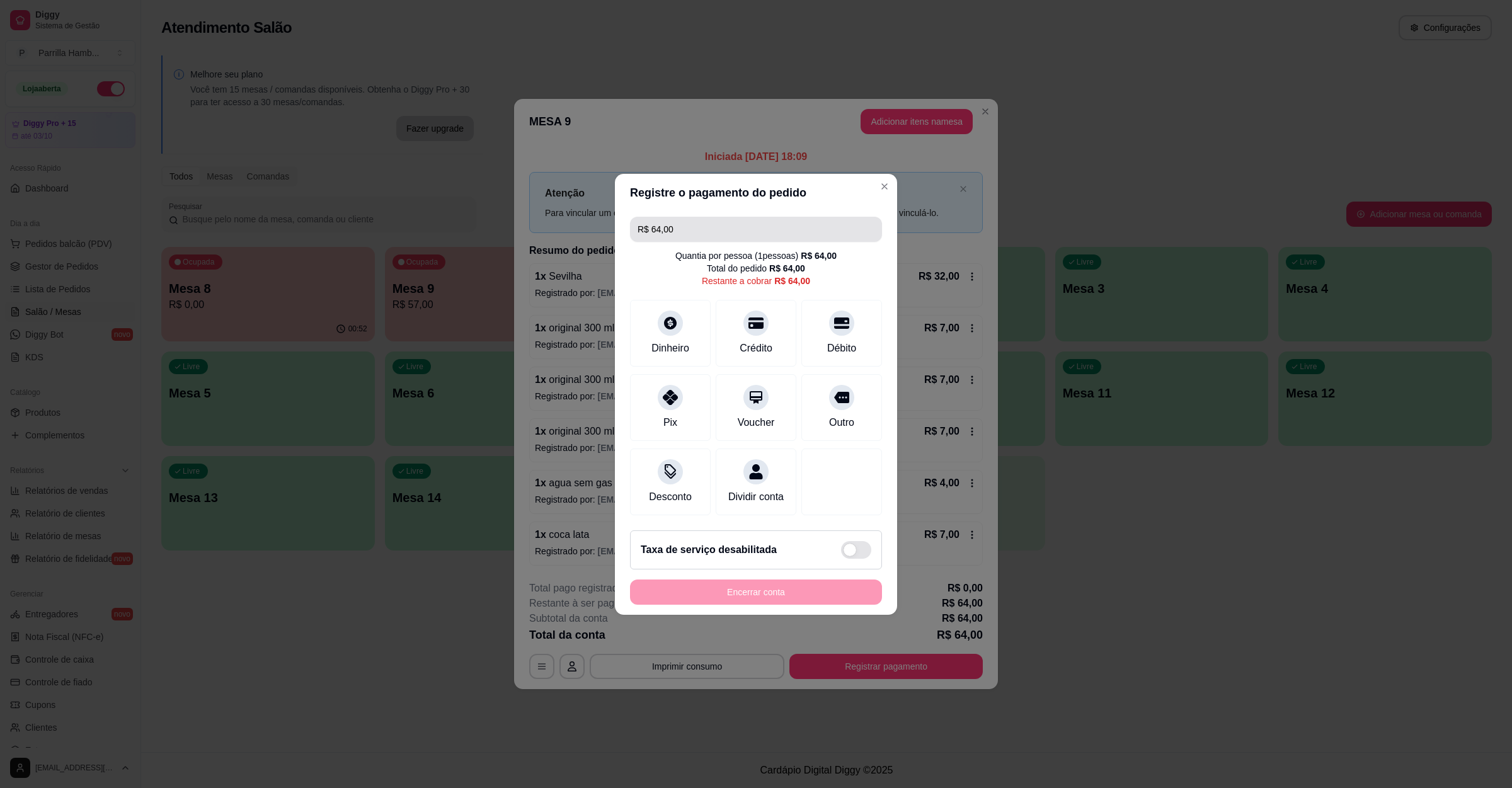
drag, startPoint x: 736, startPoint y: 221, endPoint x: 263, endPoint y: 221, distance: 473.0
click at [284, 221] on div "Registre o pagamento do pedido R$ 64,00 Quantia por pessoa ( 1 pessoas) R$ 64,0…" at bounding box center [756, 394] width 1512 height 788
click at [729, 314] on div "Crédito" at bounding box center [757, 330] width 89 height 73
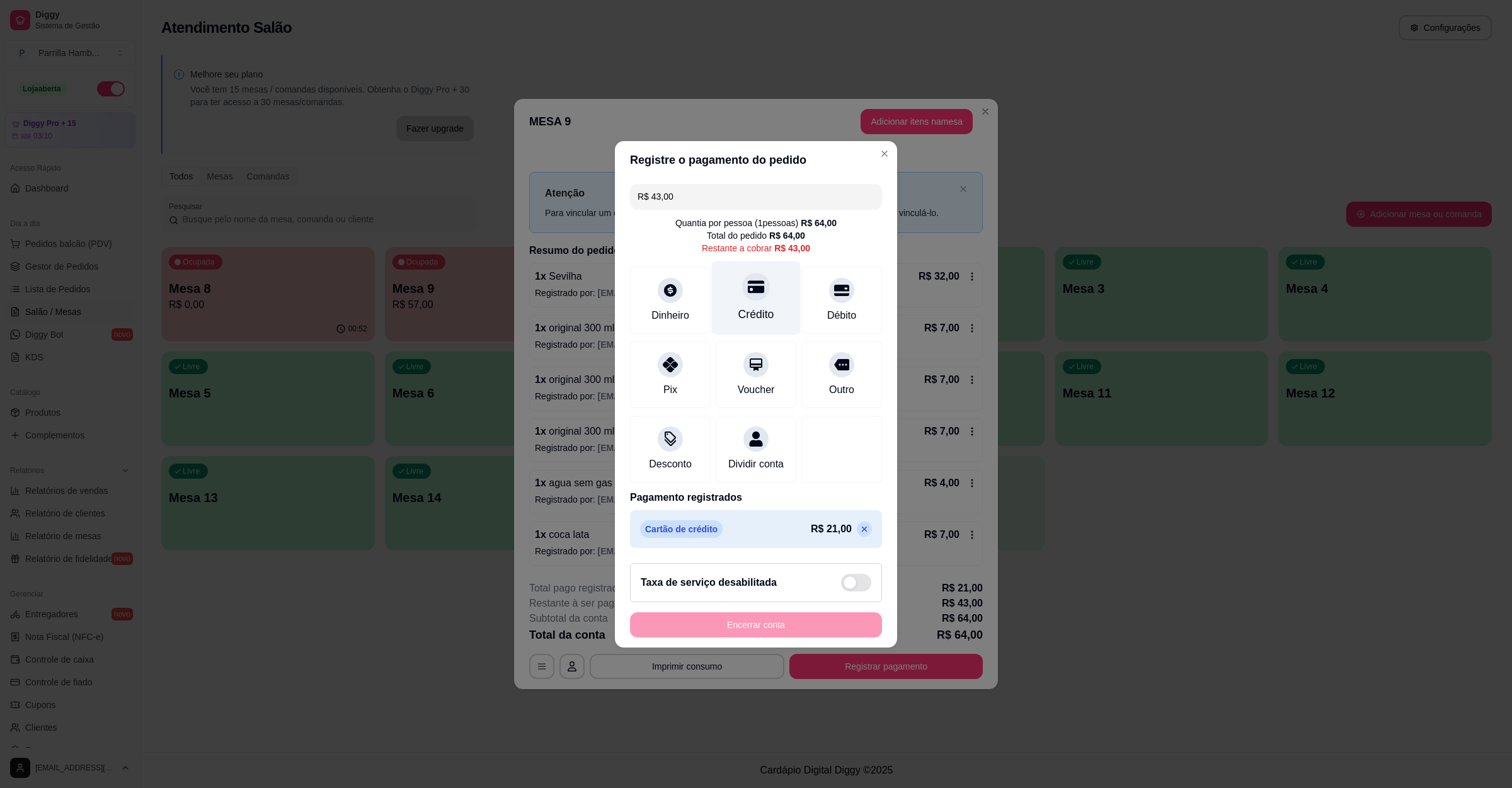
click at [729, 262] on div "Crédito" at bounding box center [757, 297] width 89 height 73
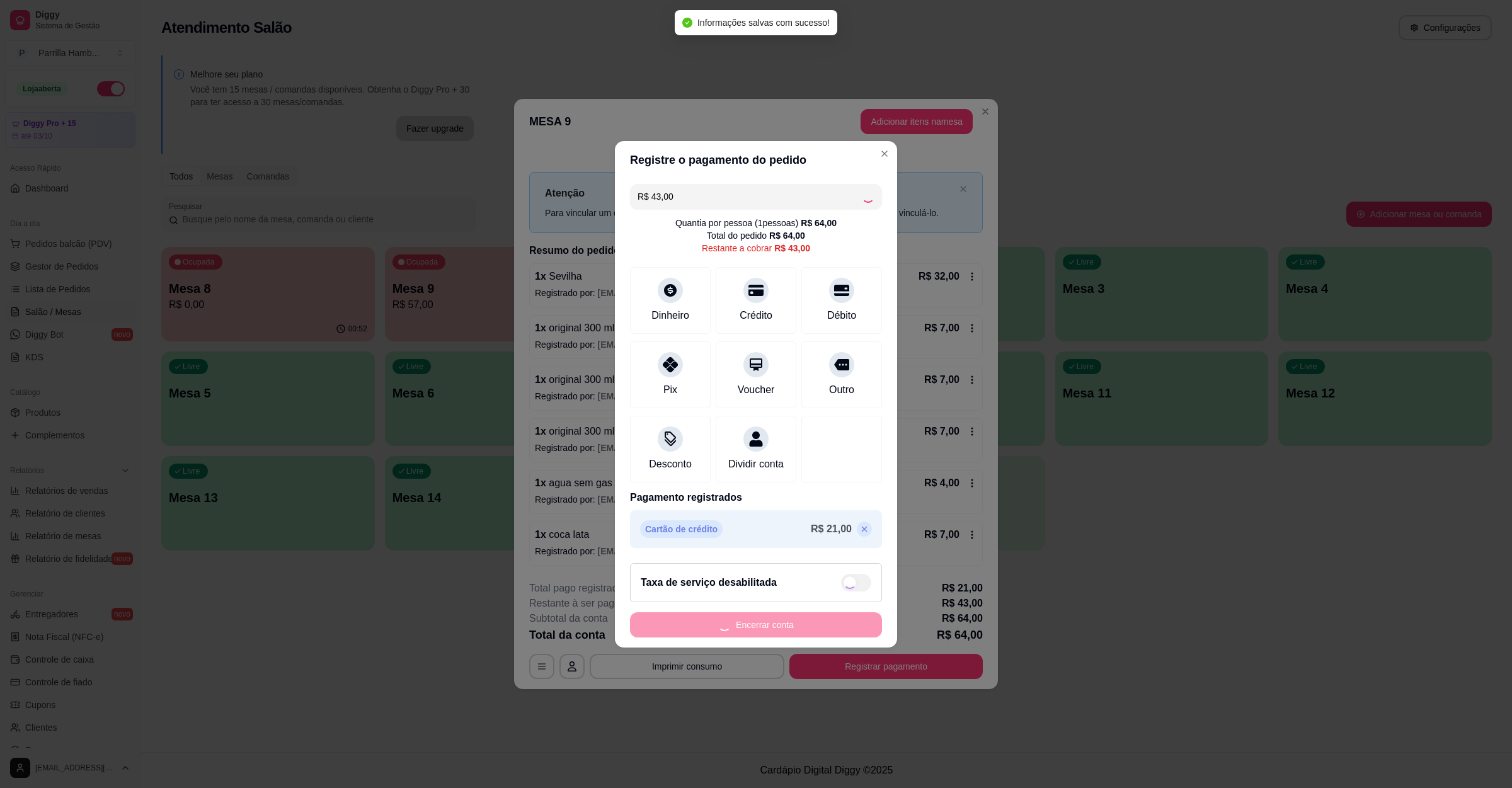
type input "R$ 0,00"
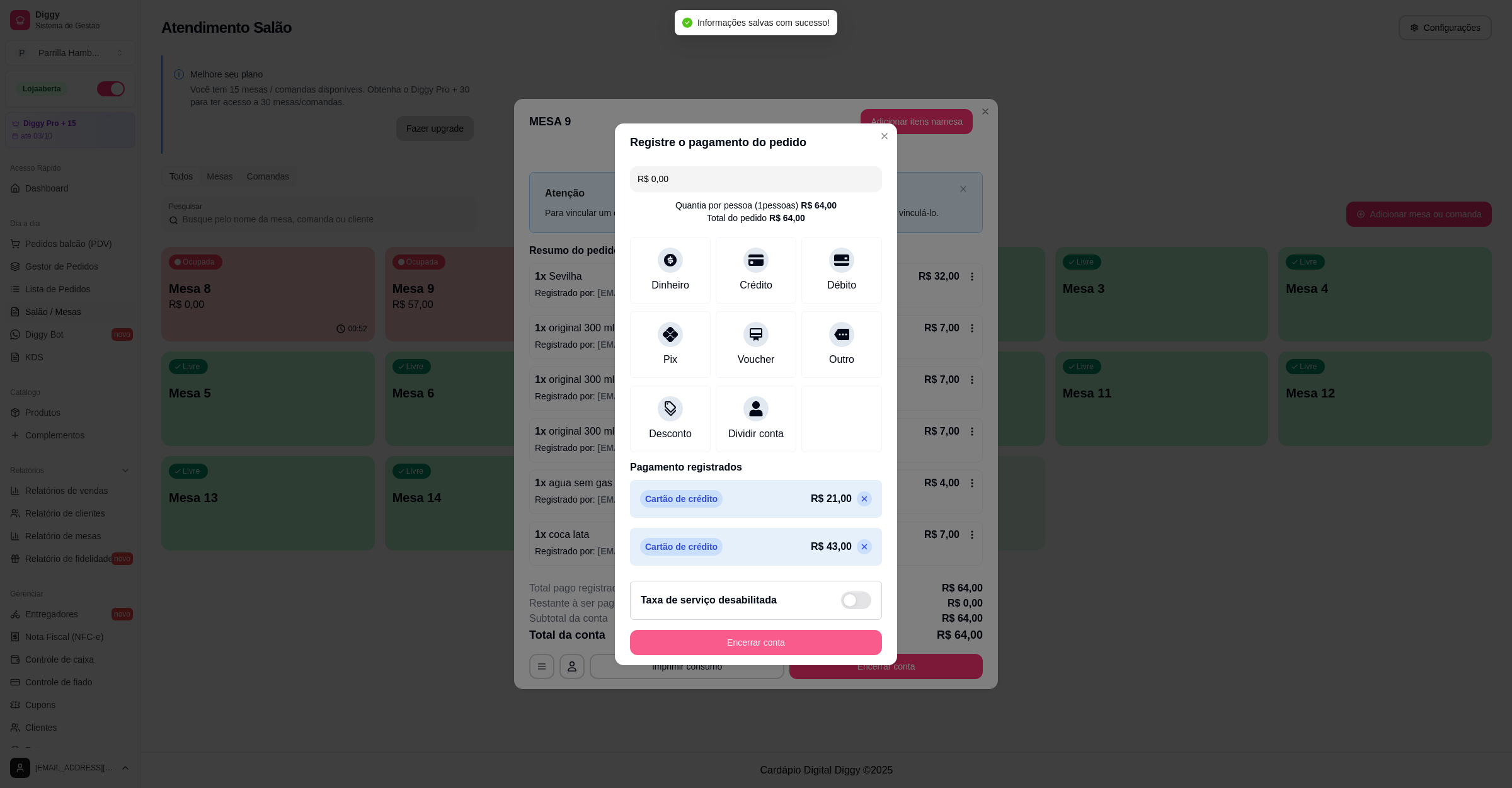
click at [762, 655] on button "Encerrar conta" at bounding box center [756, 642] width 252 height 25
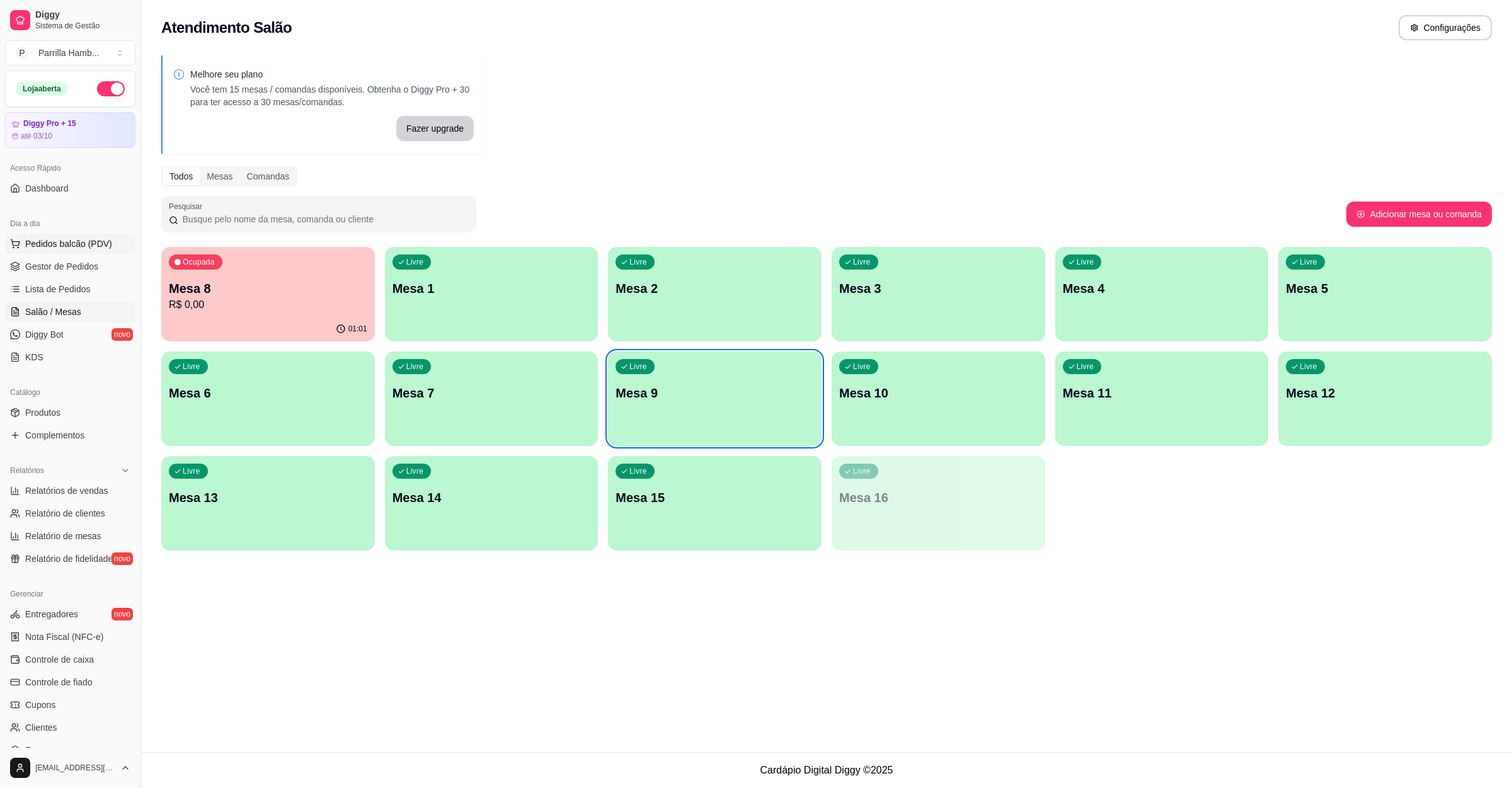
click at [53, 249] on span "Pedidos balcão (PDV)" at bounding box center [69, 244] width 87 height 13
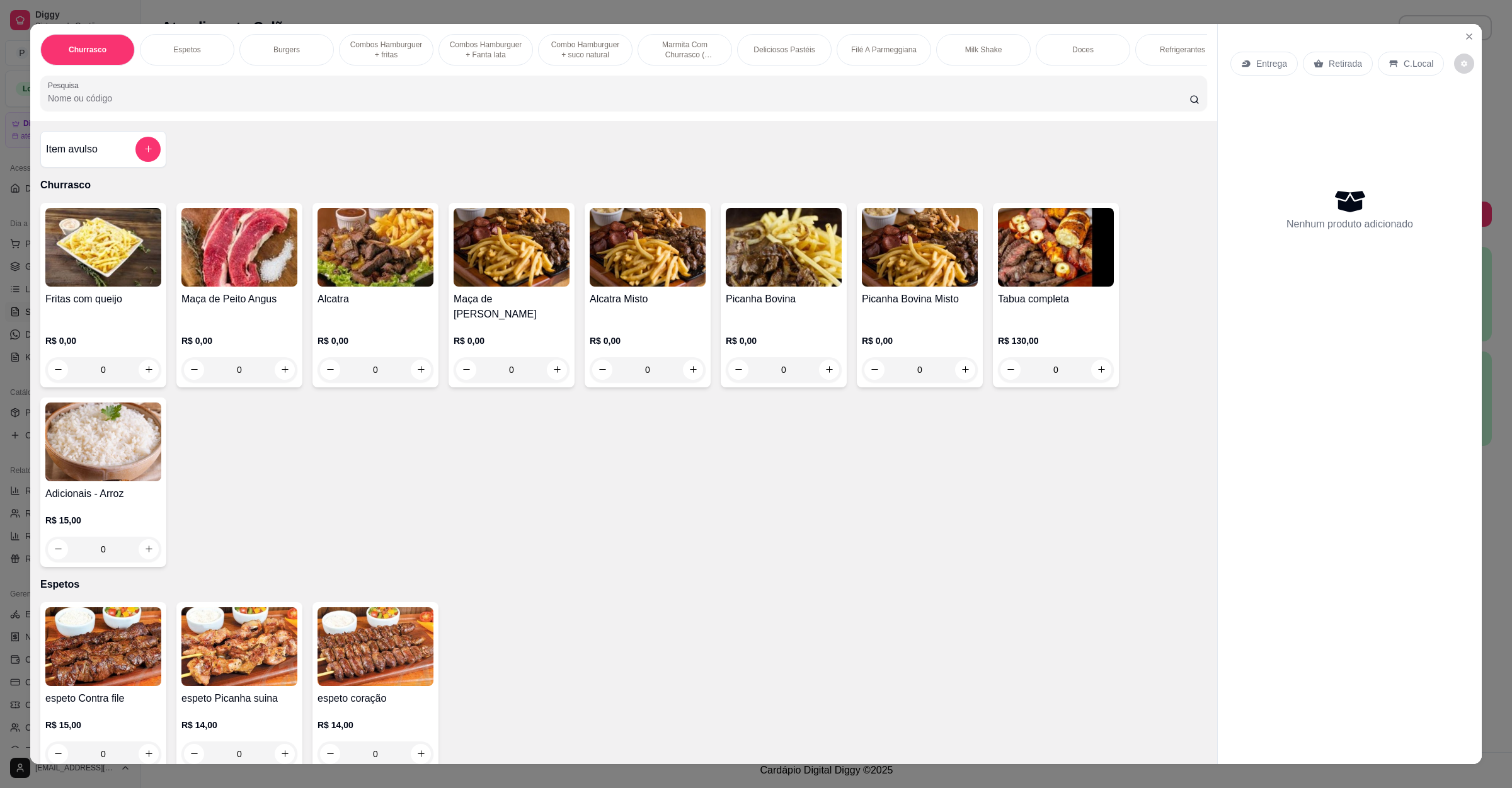
click at [1266, 68] on p "Entrega" at bounding box center [1272, 64] width 31 height 13
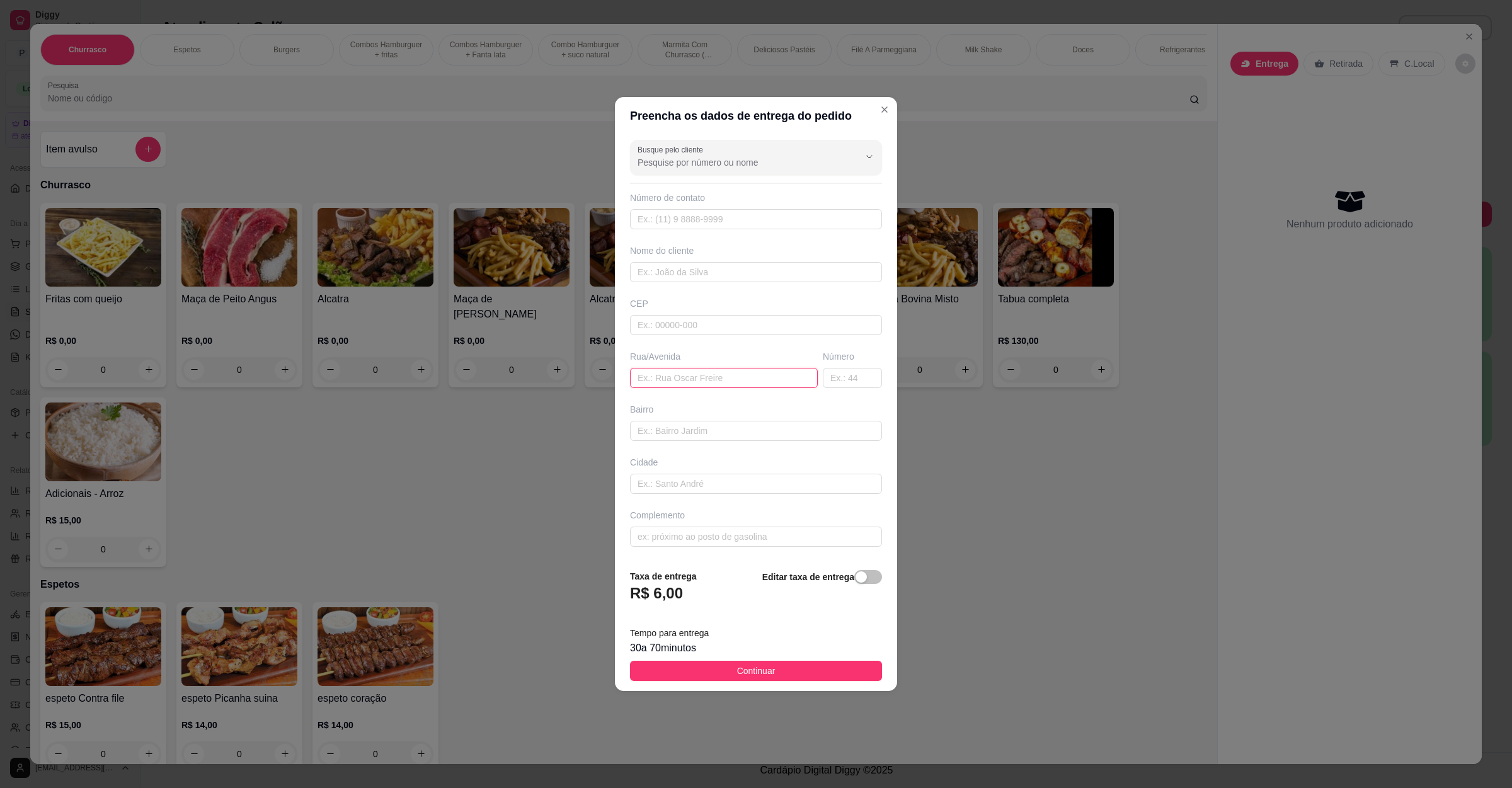
click at [741, 369] on input "text" at bounding box center [724, 378] width 187 height 20
paste input "O meu endereço é [STREET_ADDRESS][PERSON_NAME] .. ponto referência 3 casa( préd…"
type input "O meu endereço é [STREET_ADDRESS][PERSON_NAME] .. ponto referência 3 casa( préd…"
click at [737, 677] on span "Continuar" at bounding box center [757, 670] width 39 height 14
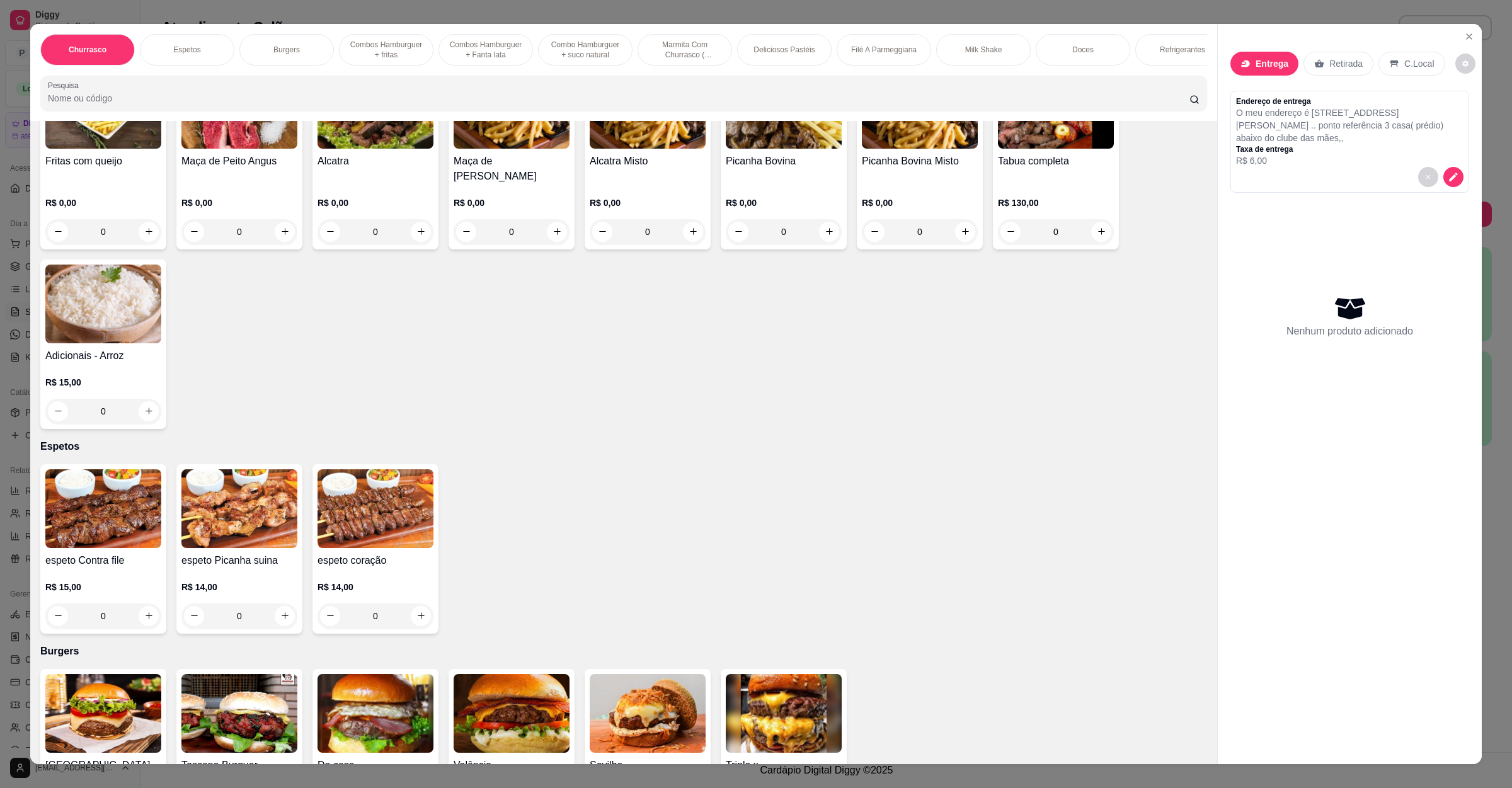
scroll to position [189, 0]
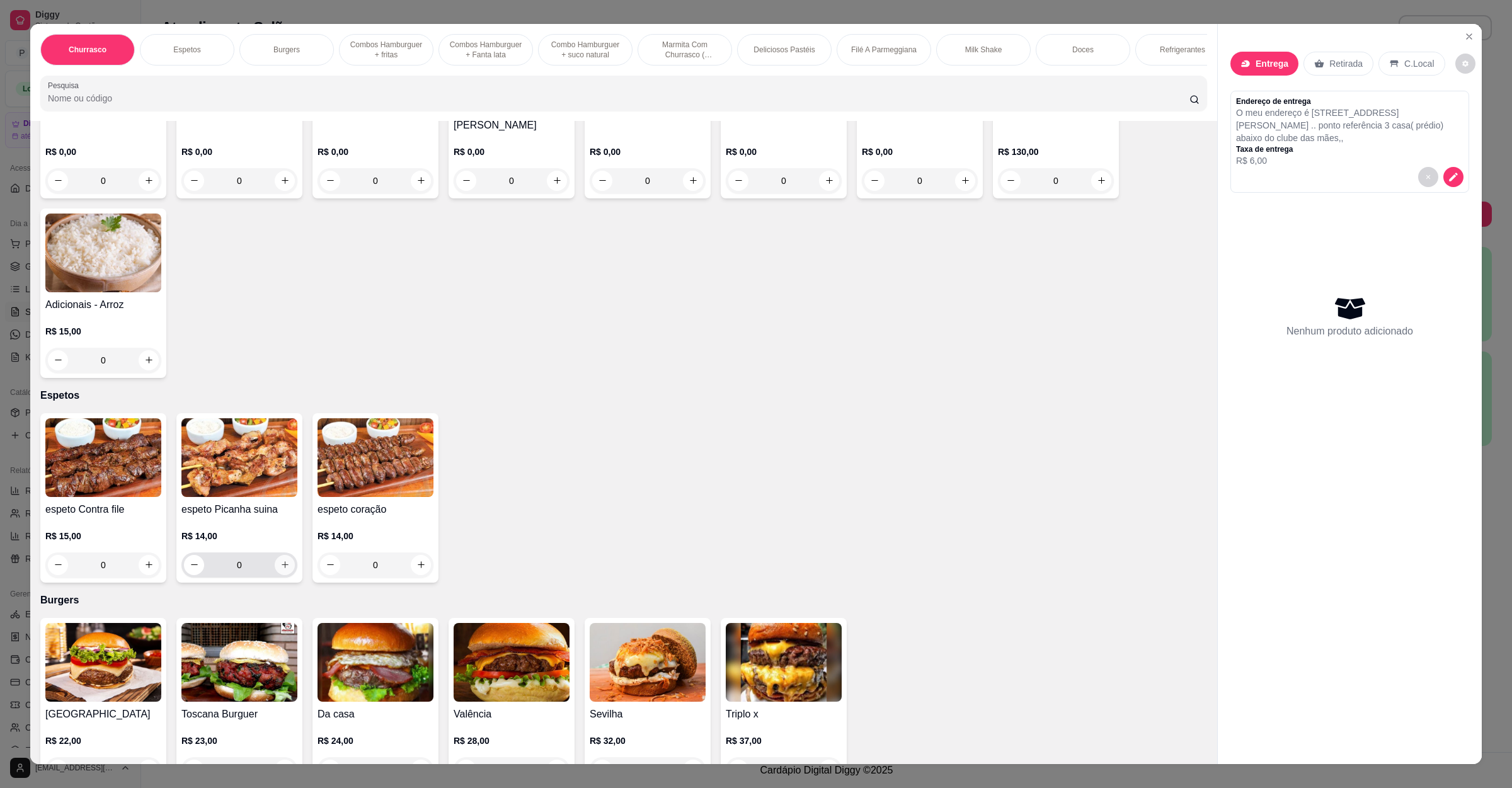
click at [280, 568] on icon "increase-product-quantity" at bounding box center [285, 565] width 10 height 10
type input "1"
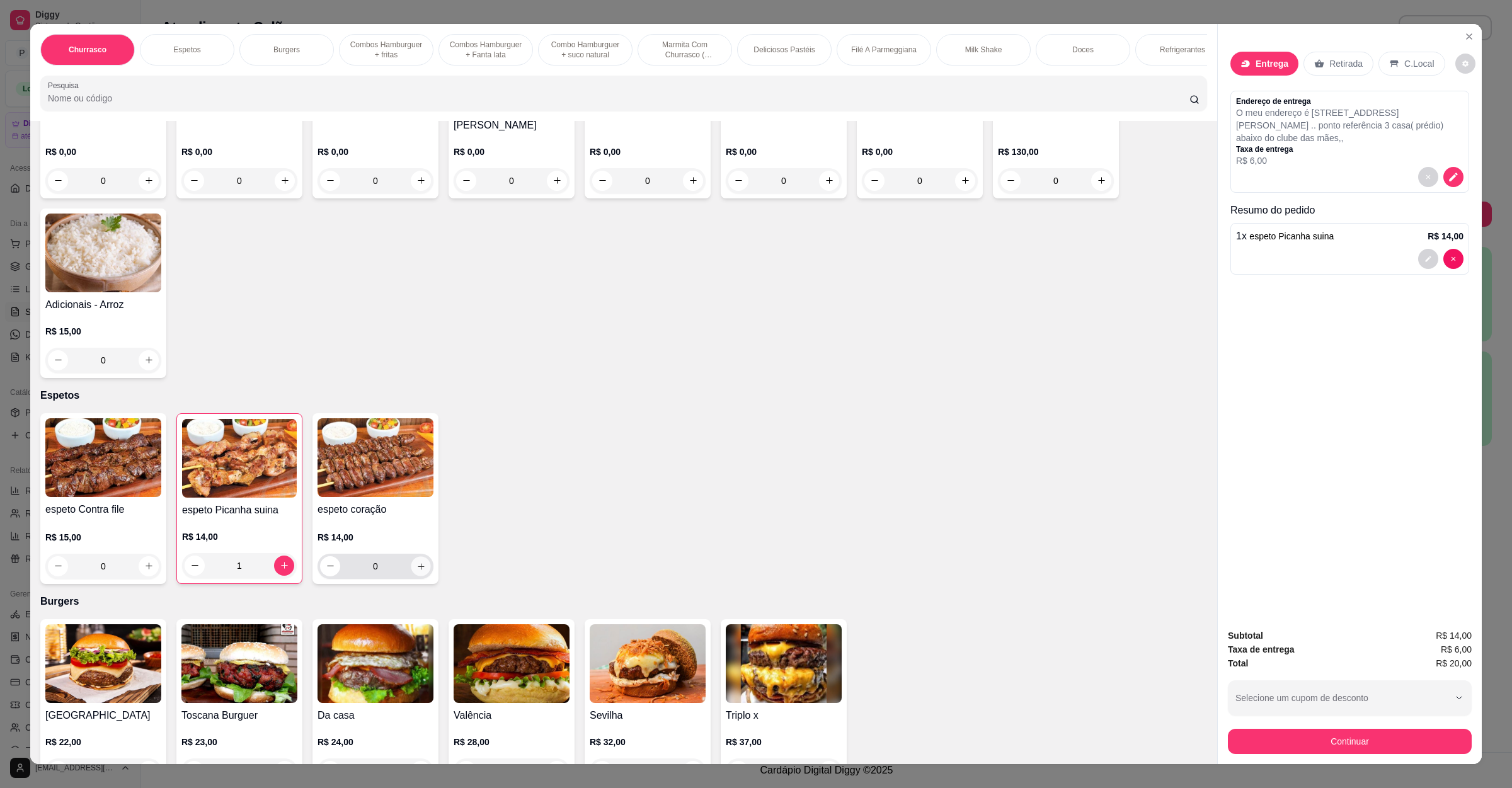
click at [417, 566] on icon "increase-product-quantity" at bounding box center [422, 566] width 10 height 10
type input "1"
click at [1252, 743] on button "Continuar" at bounding box center [1350, 741] width 237 height 24
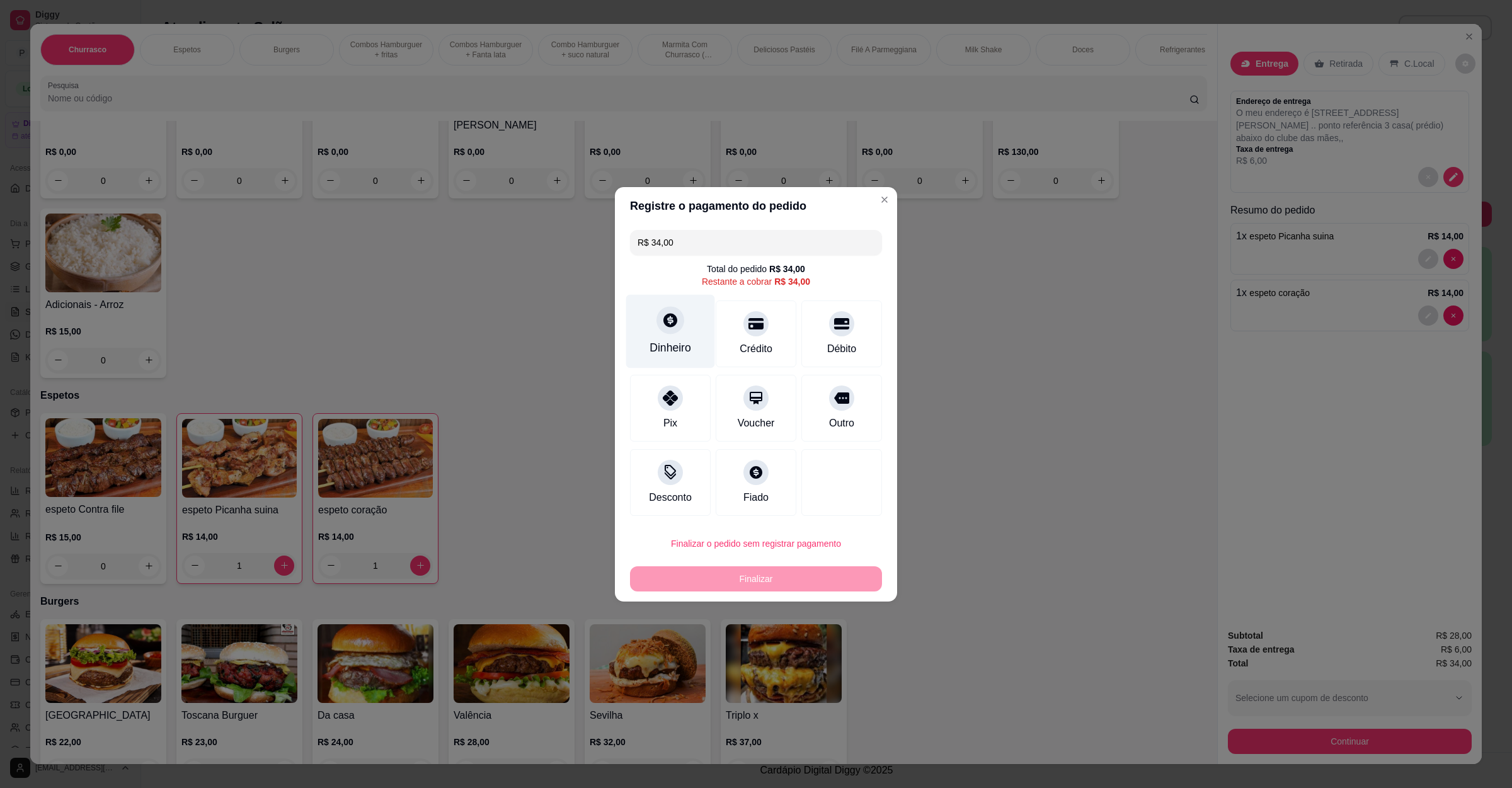
click at [667, 333] on div at bounding box center [670, 320] width 27 height 27
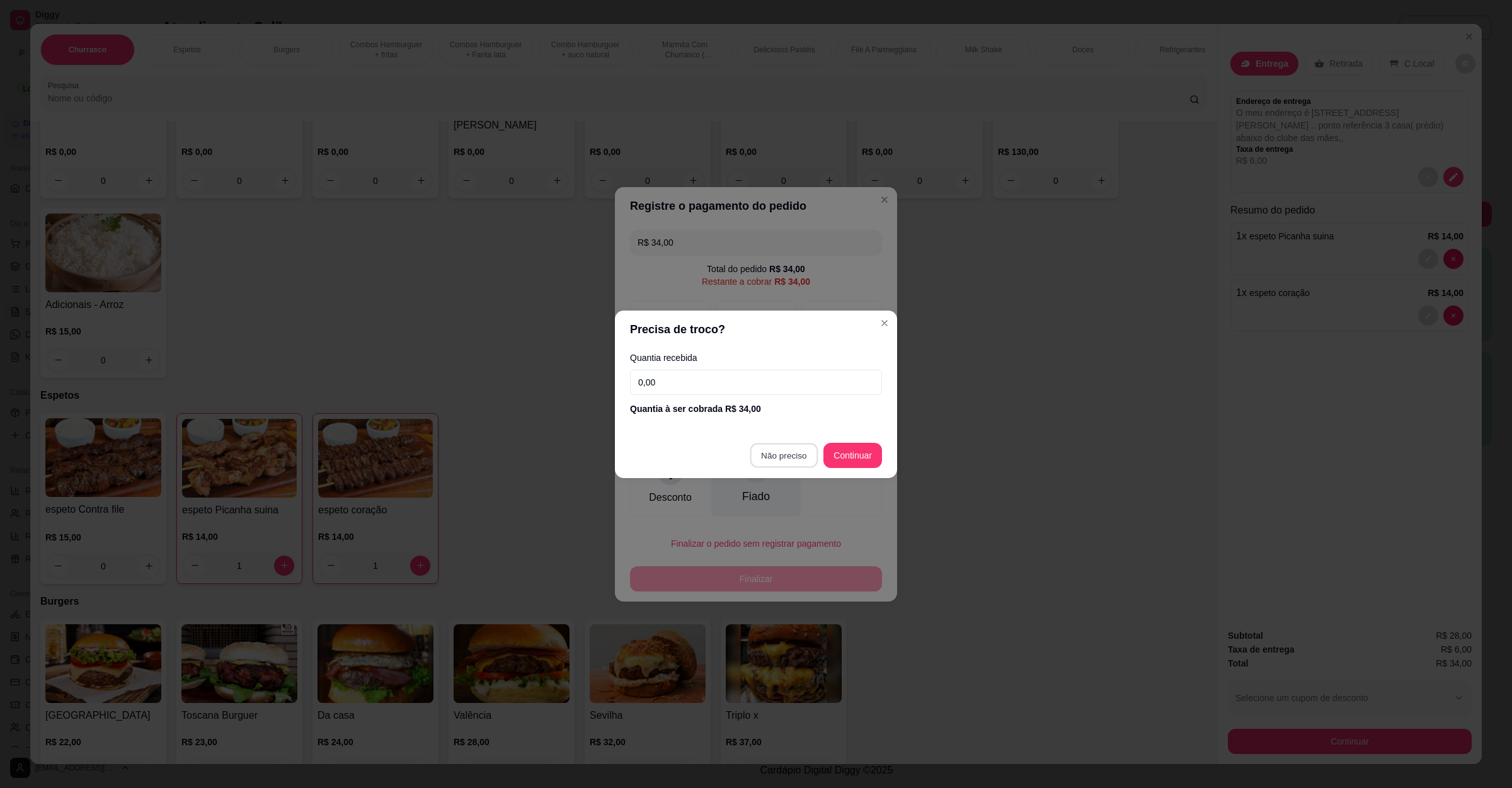
type input "R$ 0,00"
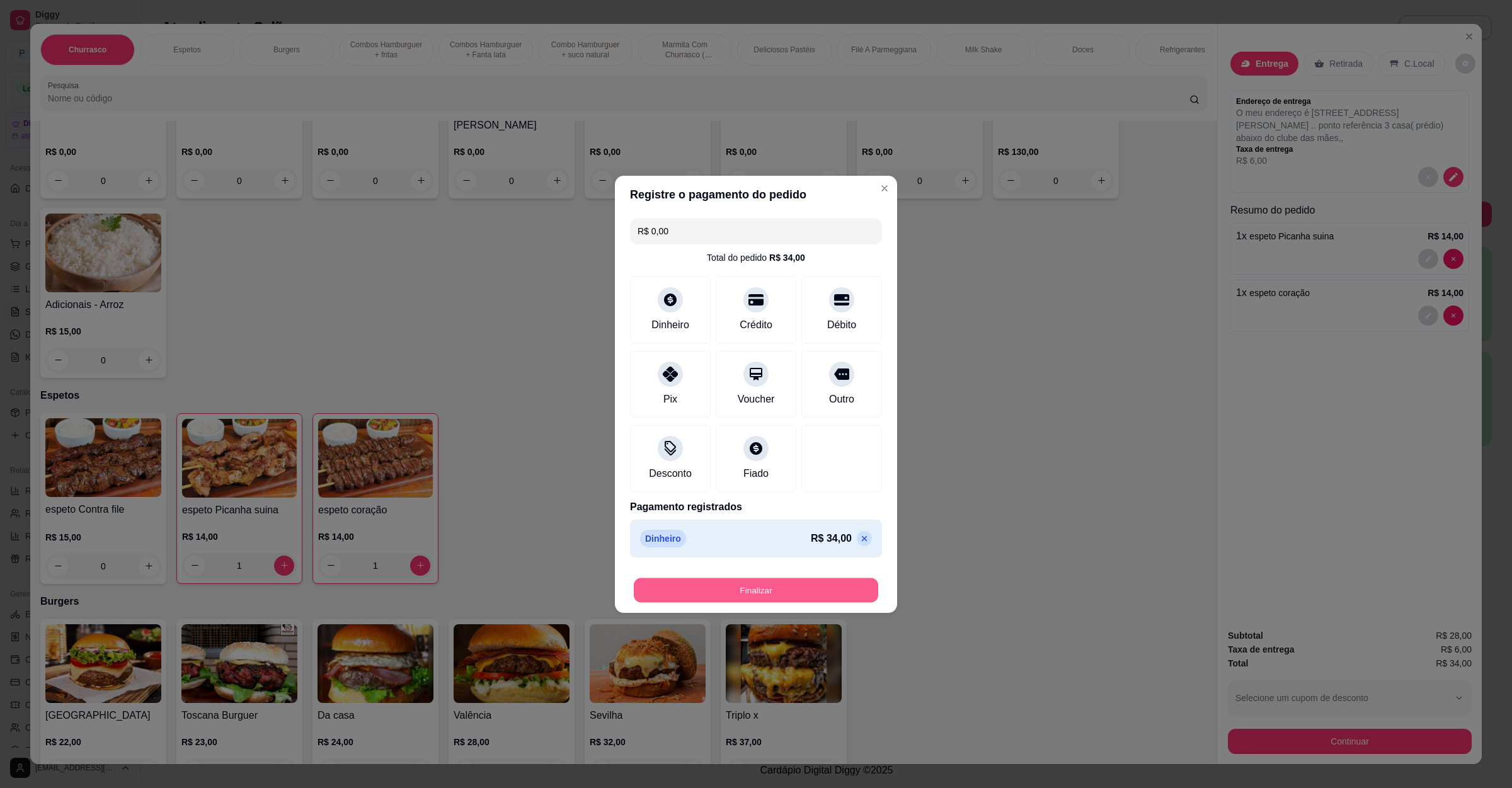
click at [737, 595] on button "Finalizar" at bounding box center [756, 589] width 245 height 24
type input "0"
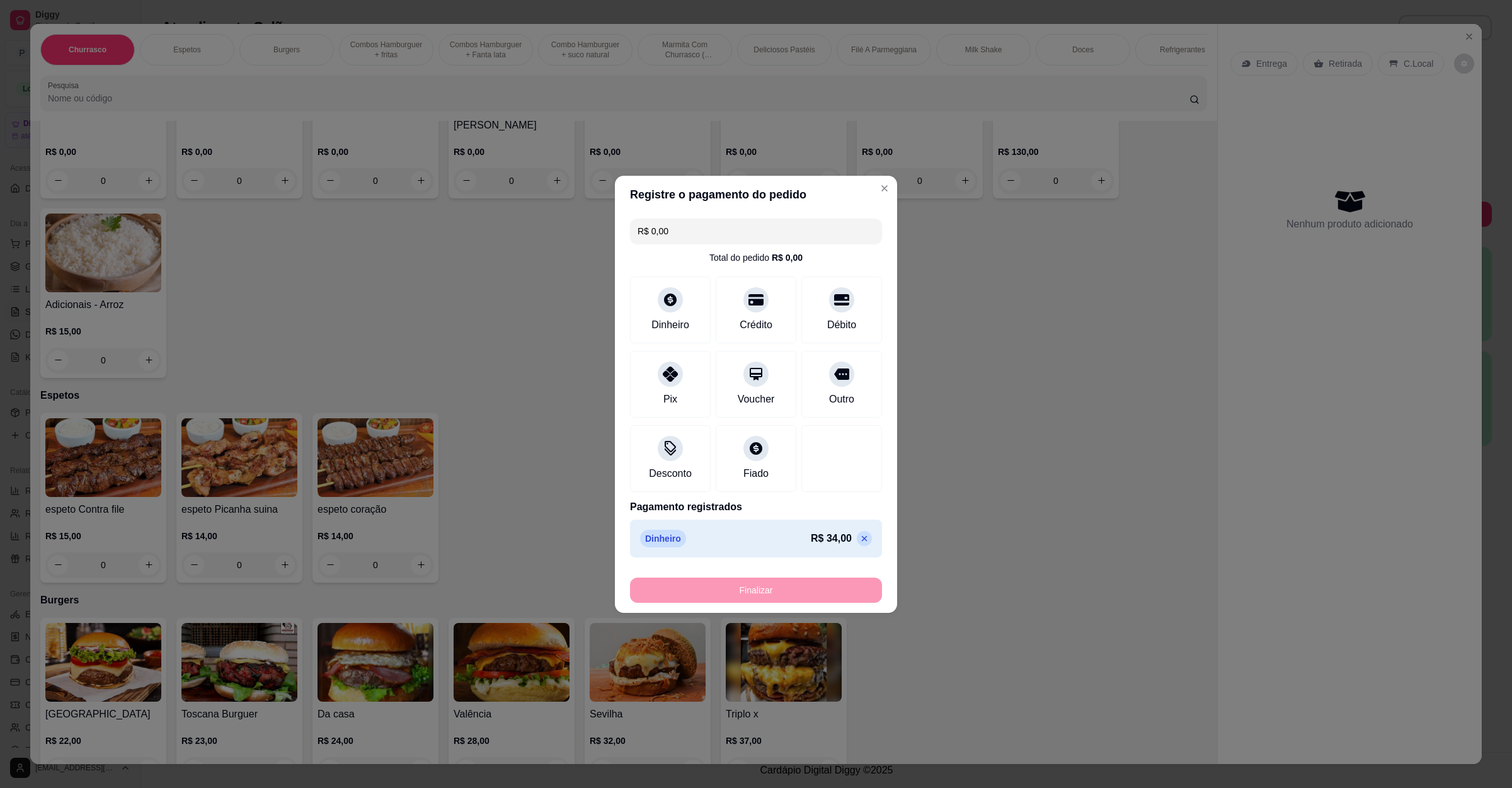
type input "-R$ 34,00"
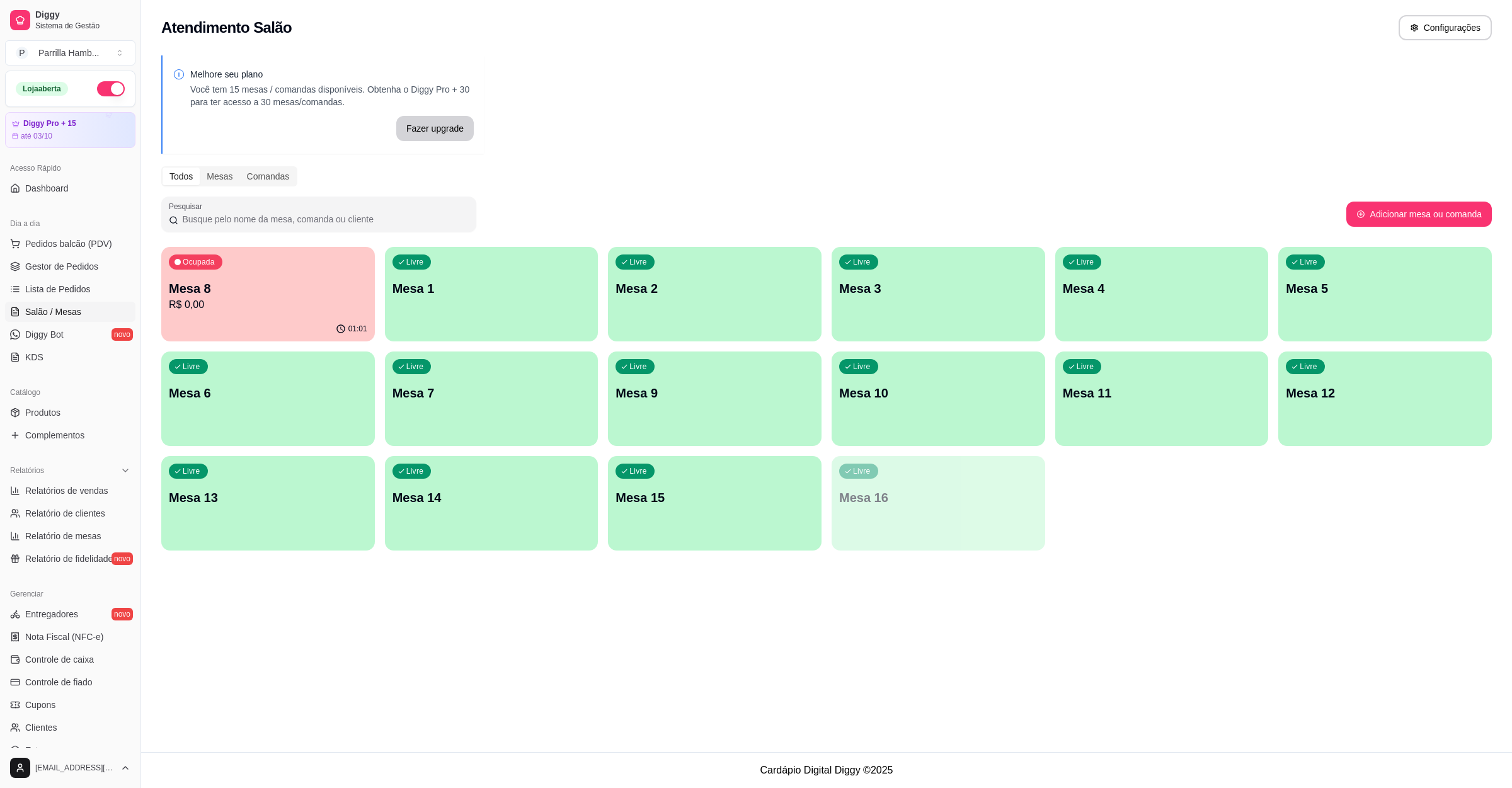
click at [1076, 637] on div "Atendimento Salão Configurações Melhore seu plano Você tem 15 mesas / comandas …" at bounding box center [827, 375] width 1371 height 752
click at [930, 385] on p "Mesa 10" at bounding box center [939, 393] width 192 height 17
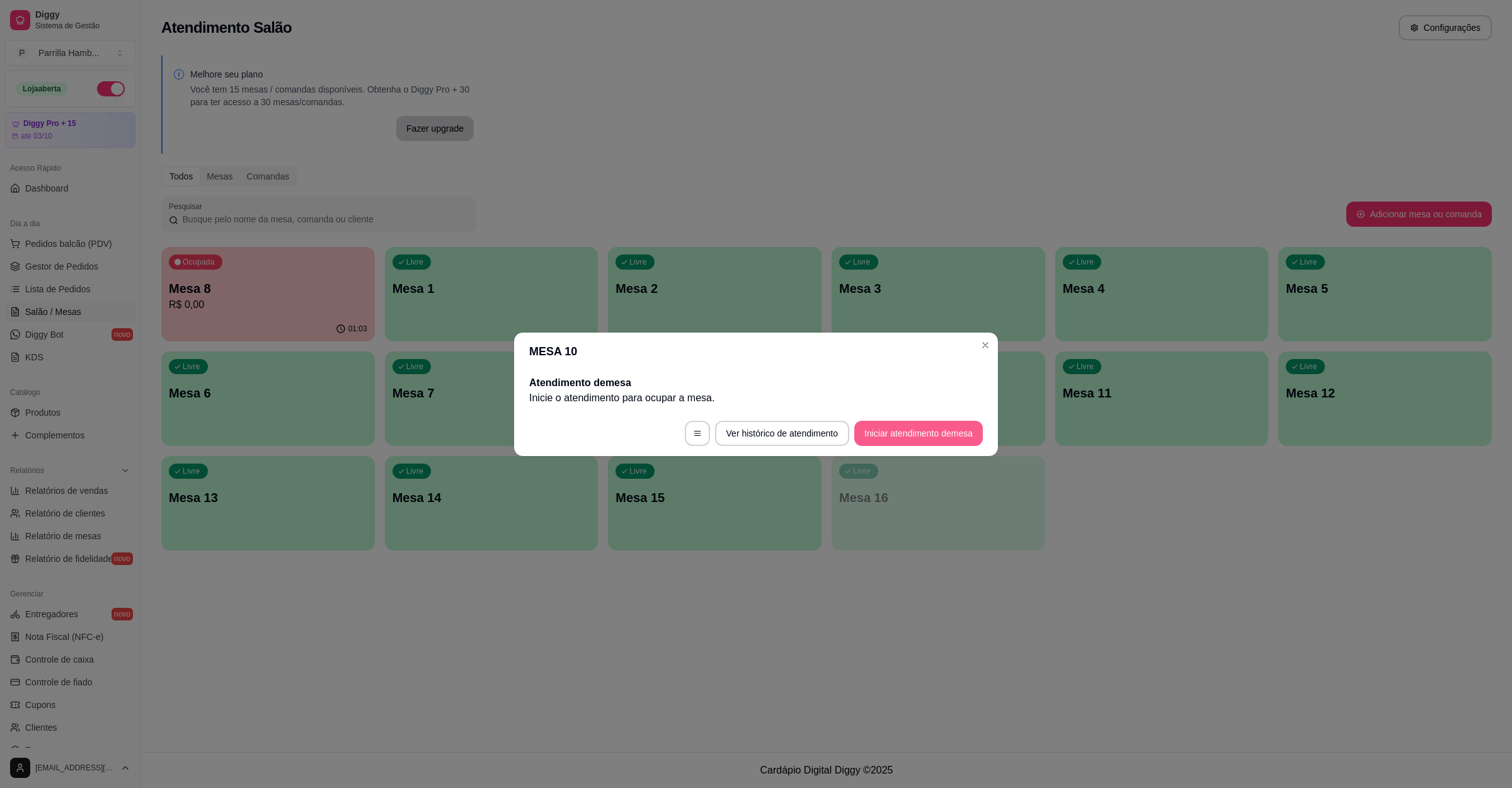
click at [901, 425] on button "Iniciar atendimento de mesa" at bounding box center [918, 433] width 128 height 25
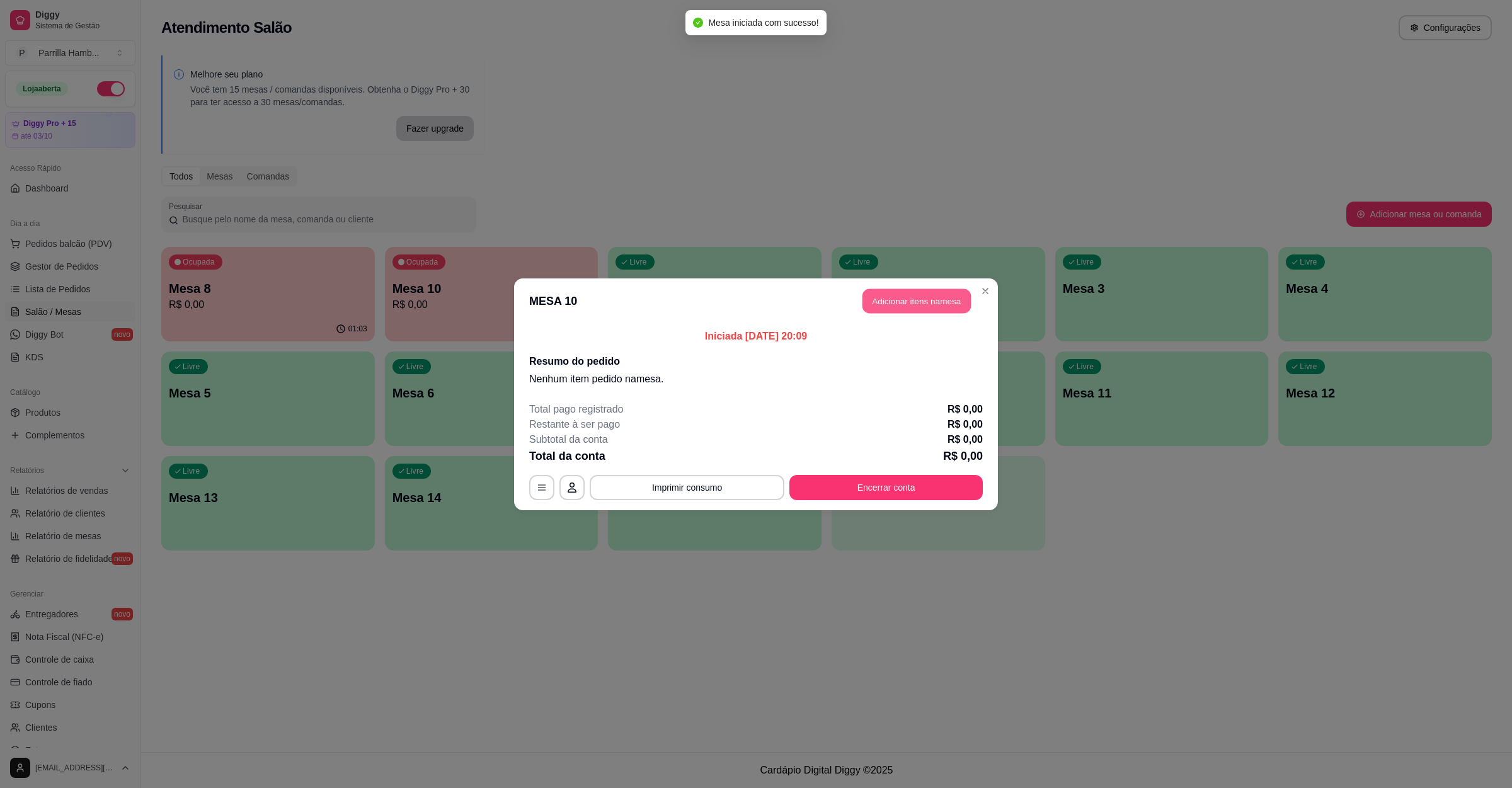
click at [924, 297] on button "Adicionar itens na mesa" at bounding box center [917, 300] width 108 height 24
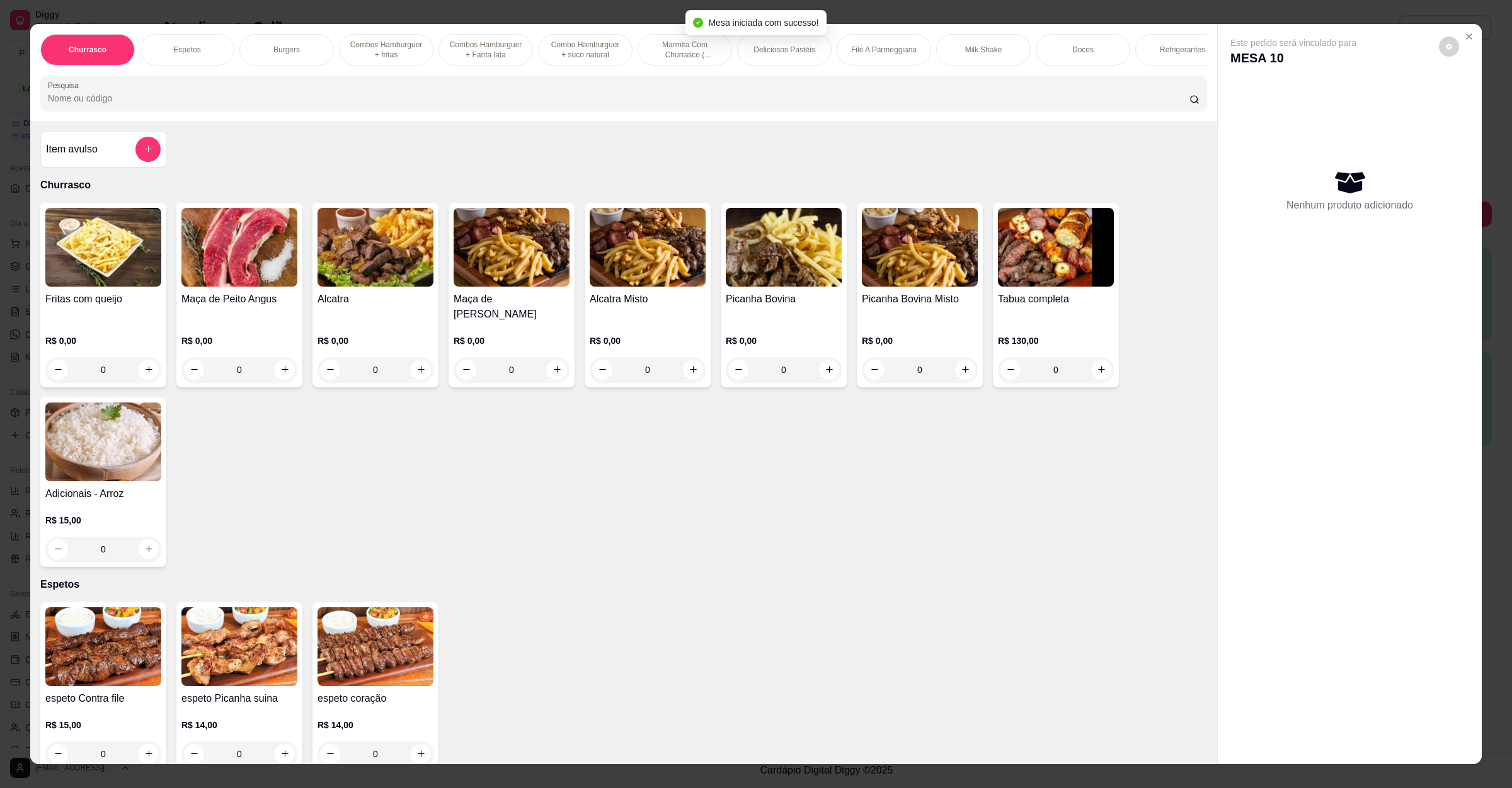
click at [155, 111] on div "Pesquisa" at bounding box center [624, 94] width 1167 height 36
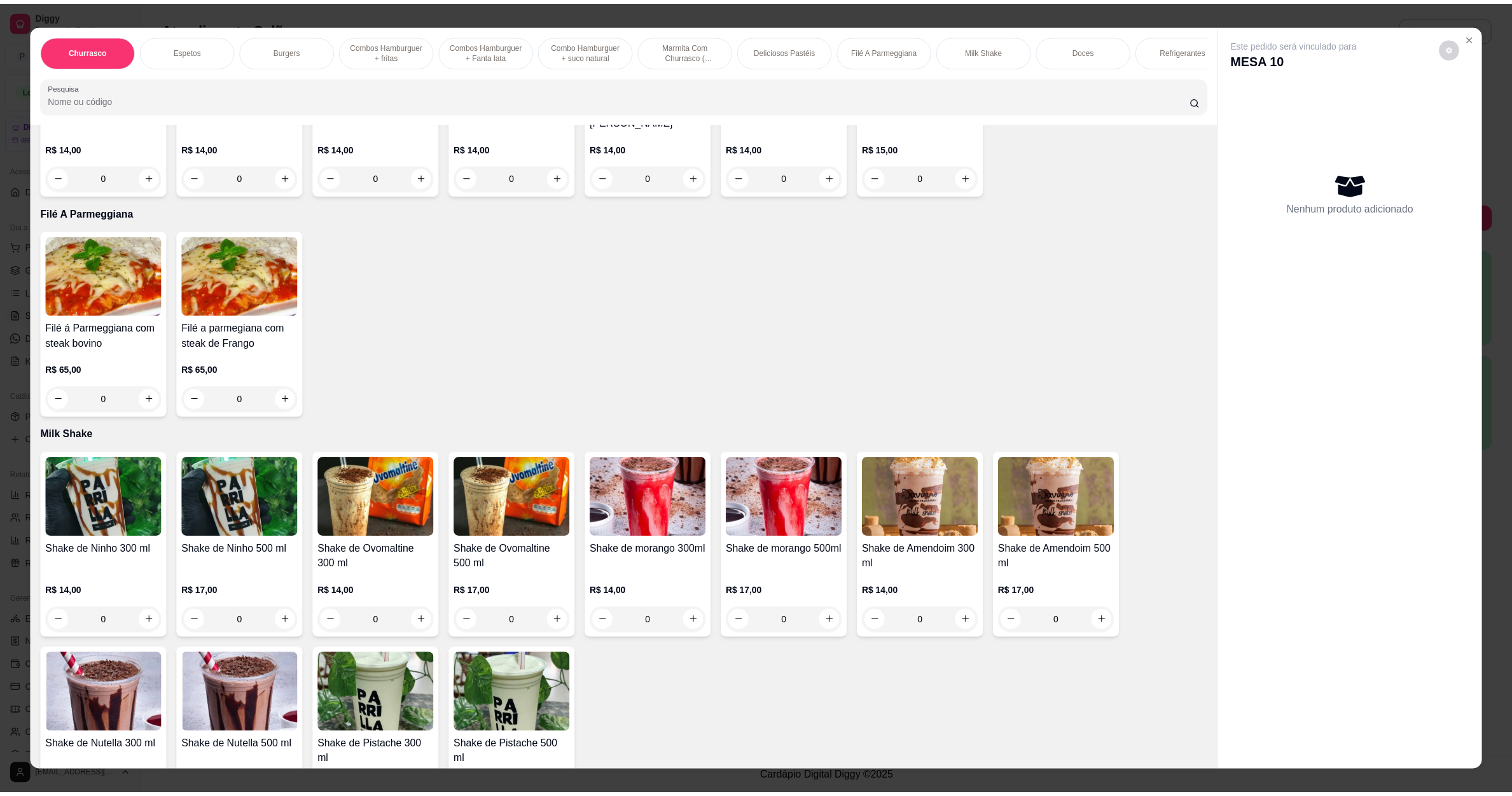
scroll to position [1908, 0]
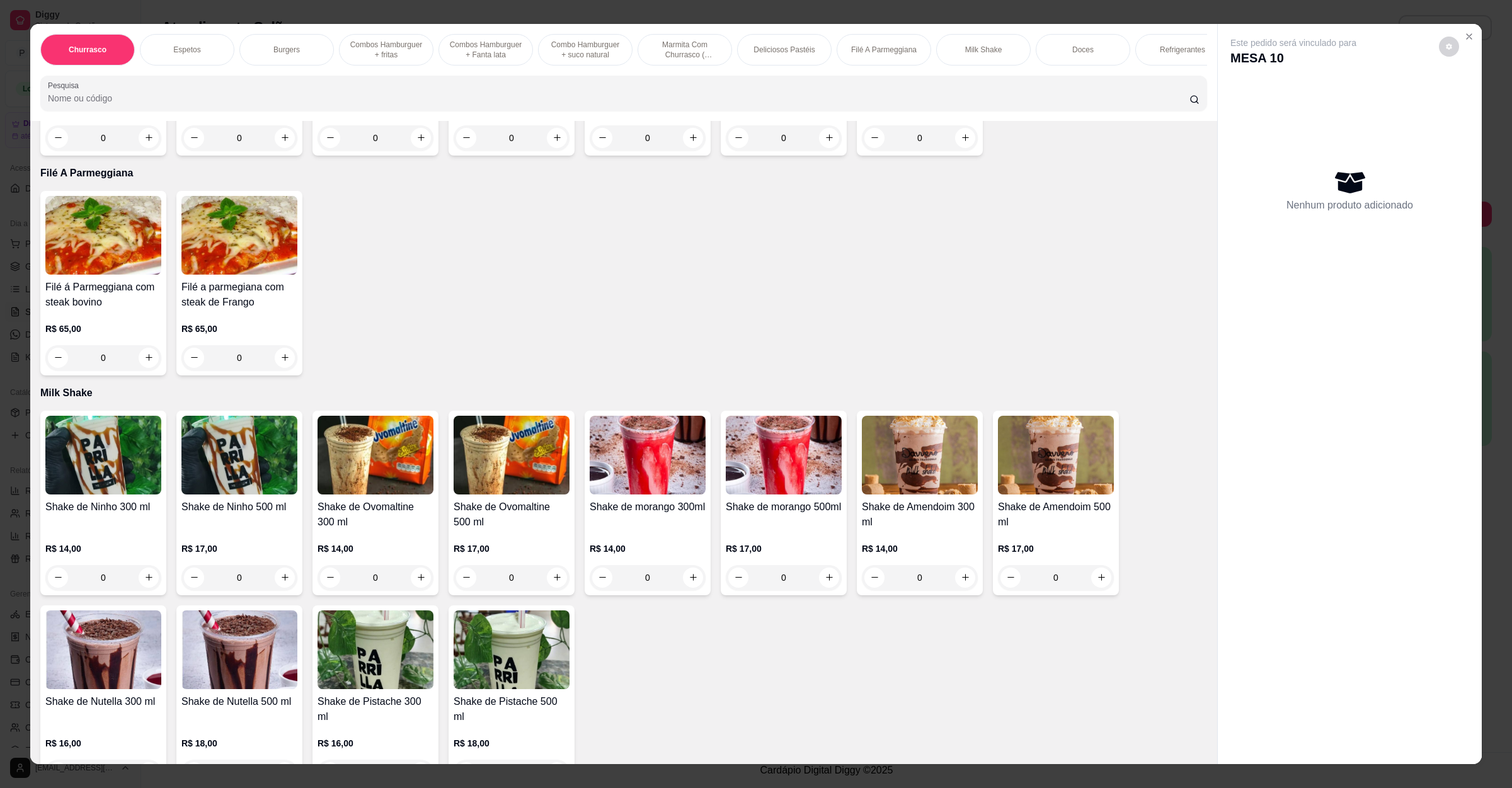
click at [146, 346] on div "0" at bounding box center [103, 358] width 116 height 25
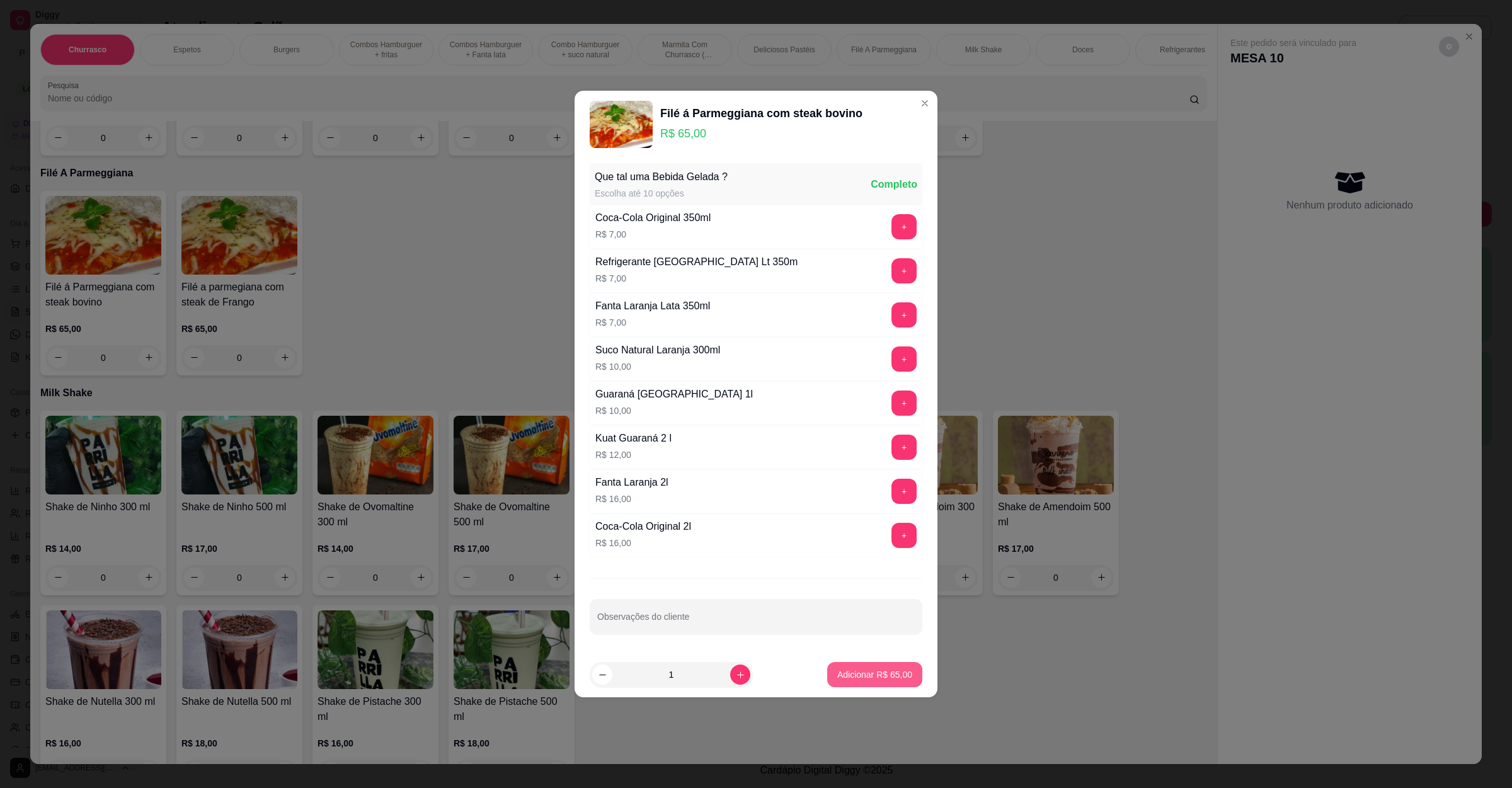
click at [868, 669] on button "Adicionar R$ 65,00" at bounding box center [875, 674] width 95 height 25
type input "1"
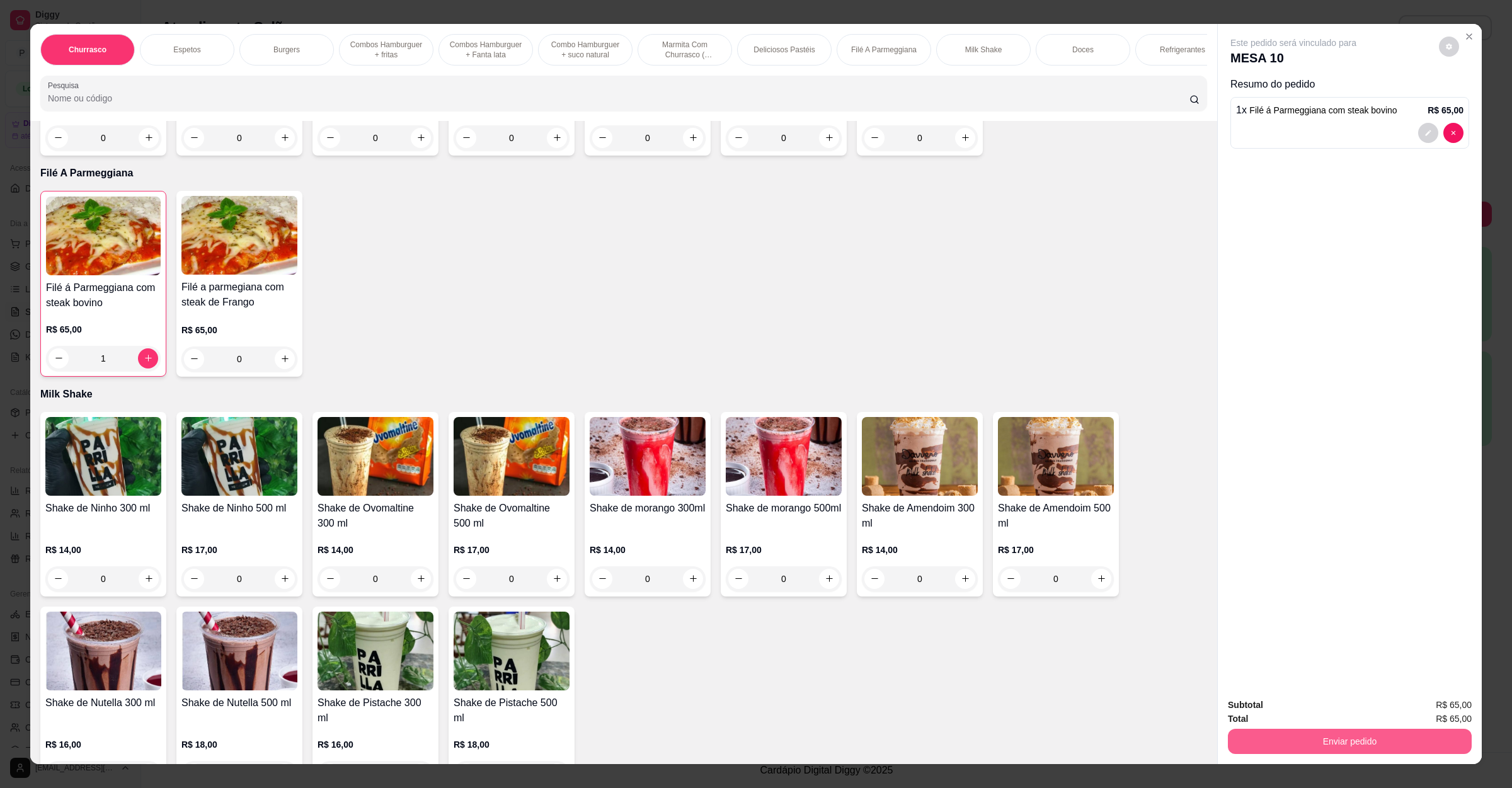
click at [1312, 728] on div "Enviar pedido" at bounding box center [1350, 740] width 244 height 28
click at [1316, 710] on div "Subtotal R$ 65,00" at bounding box center [1350, 704] width 244 height 14
click at [1316, 726] on div "Enviar pedido" at bounding box center [1350, 740] width 244 height 28
click at [1311, 744] on button "Enviar pedido" at bounding box center [1350, 741] width 244 height 25
click at [1317, 713] on button "Não registrar e enviar pedido" at bounding box center [1306, 711] width 131 height 24
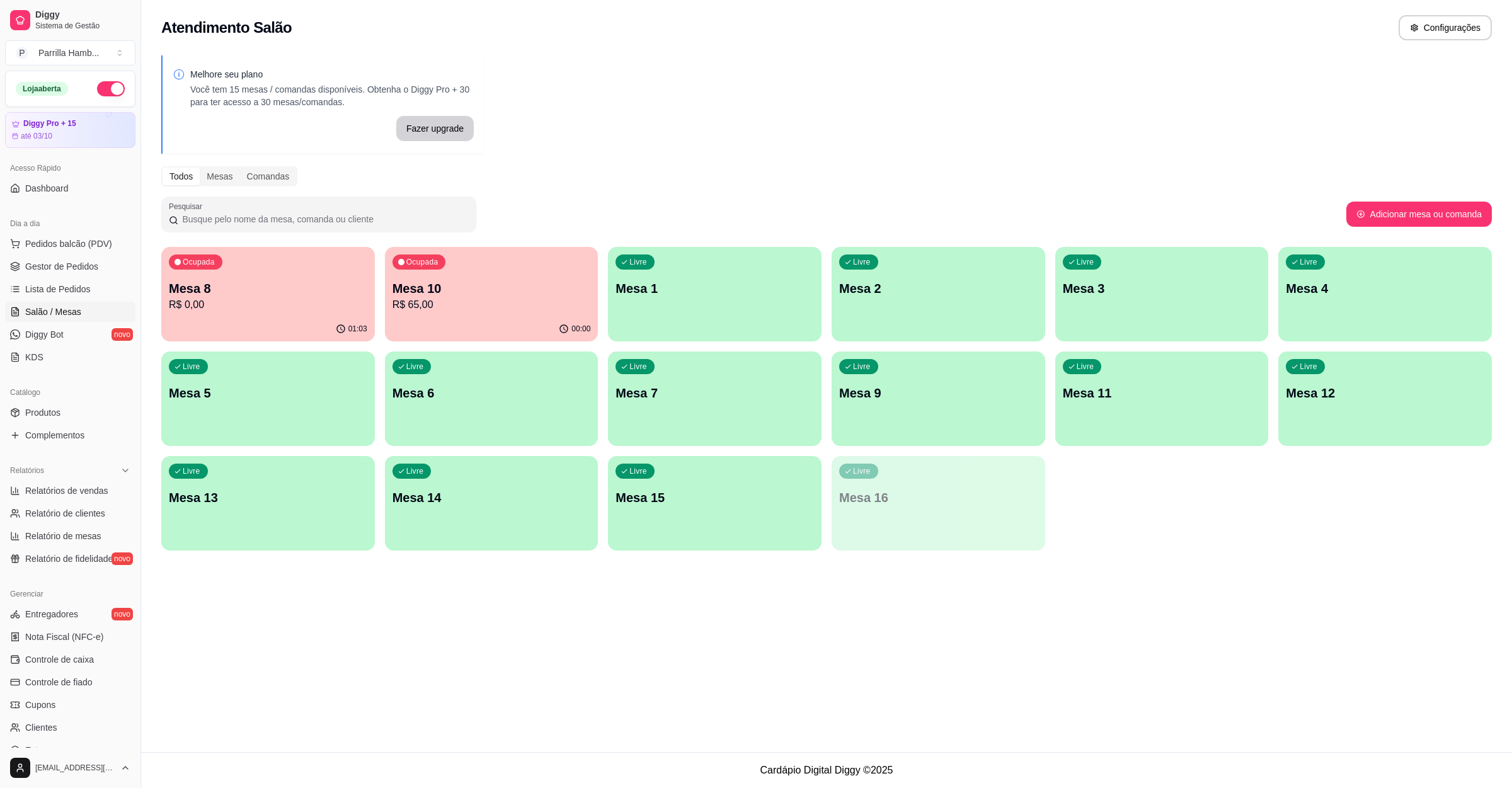
click at [267, 300] on p "R$ 0,00" at bounding box center [268, 304] width 199 height 15
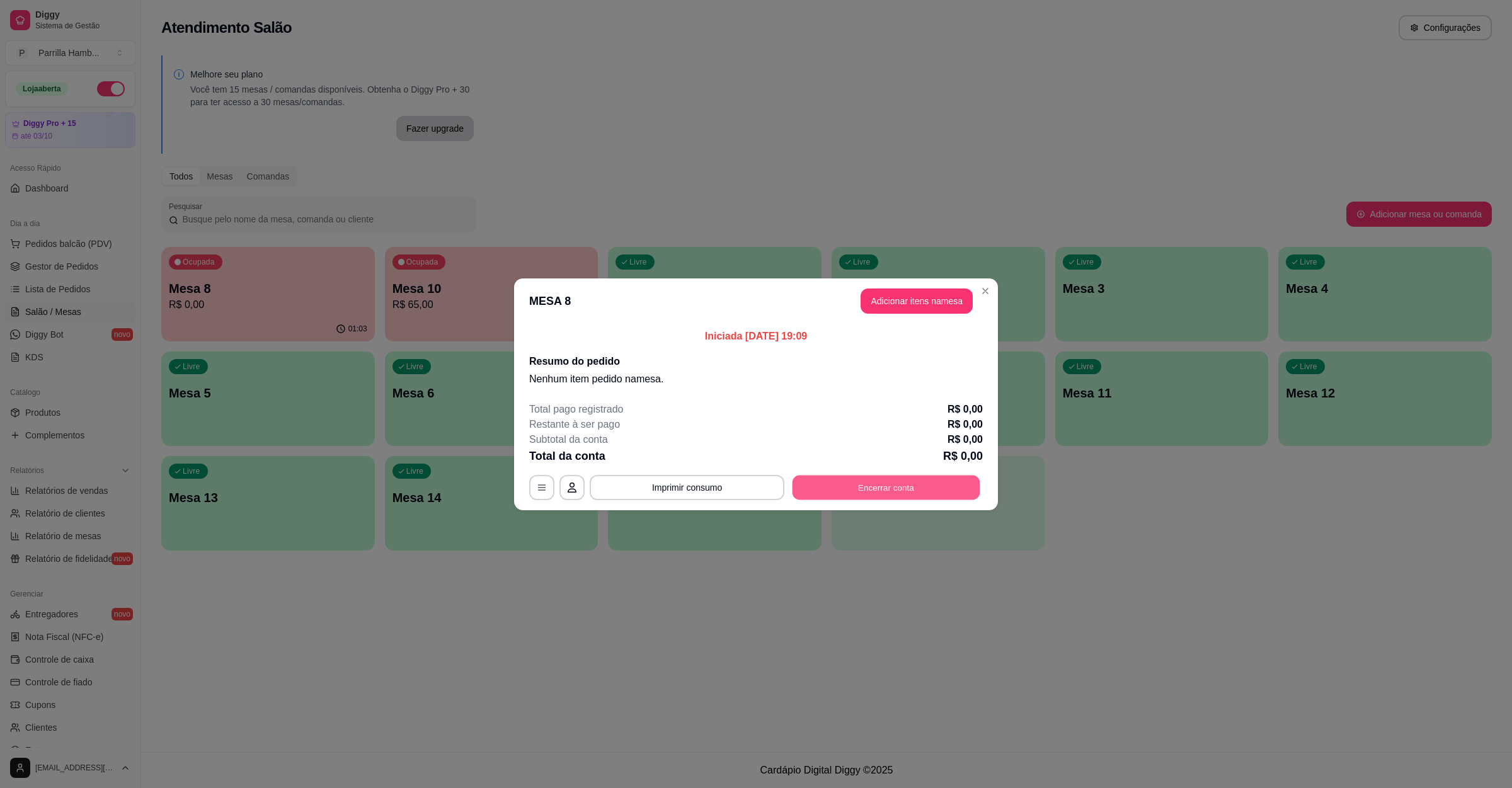
click at [880, 490] on button "Encerrar conta" at bounding box center [886, 487] width 187 height 24
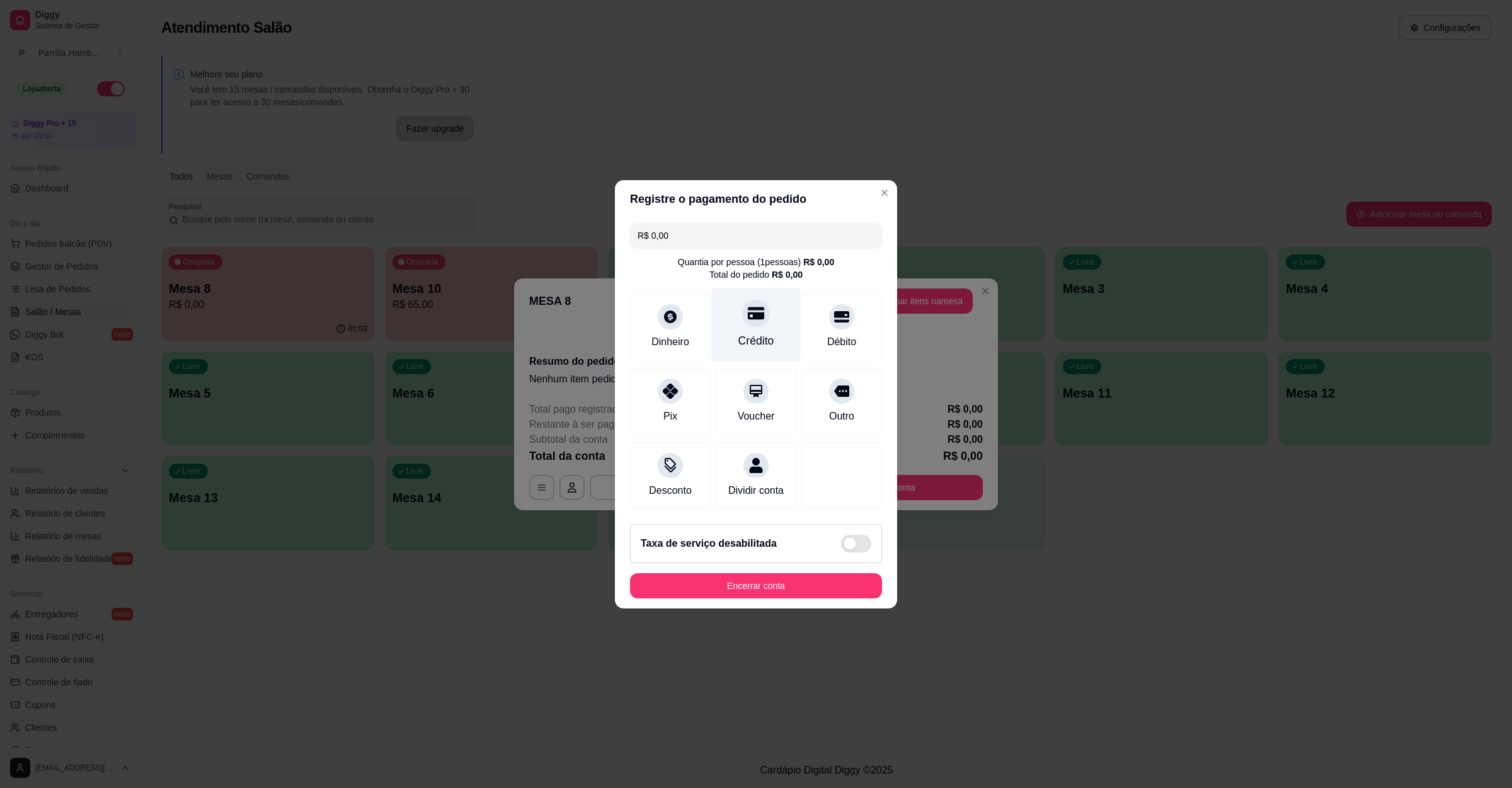
click at [746, 333] on div "Crédito" at bounding box center [756, 341] width 36 height 16
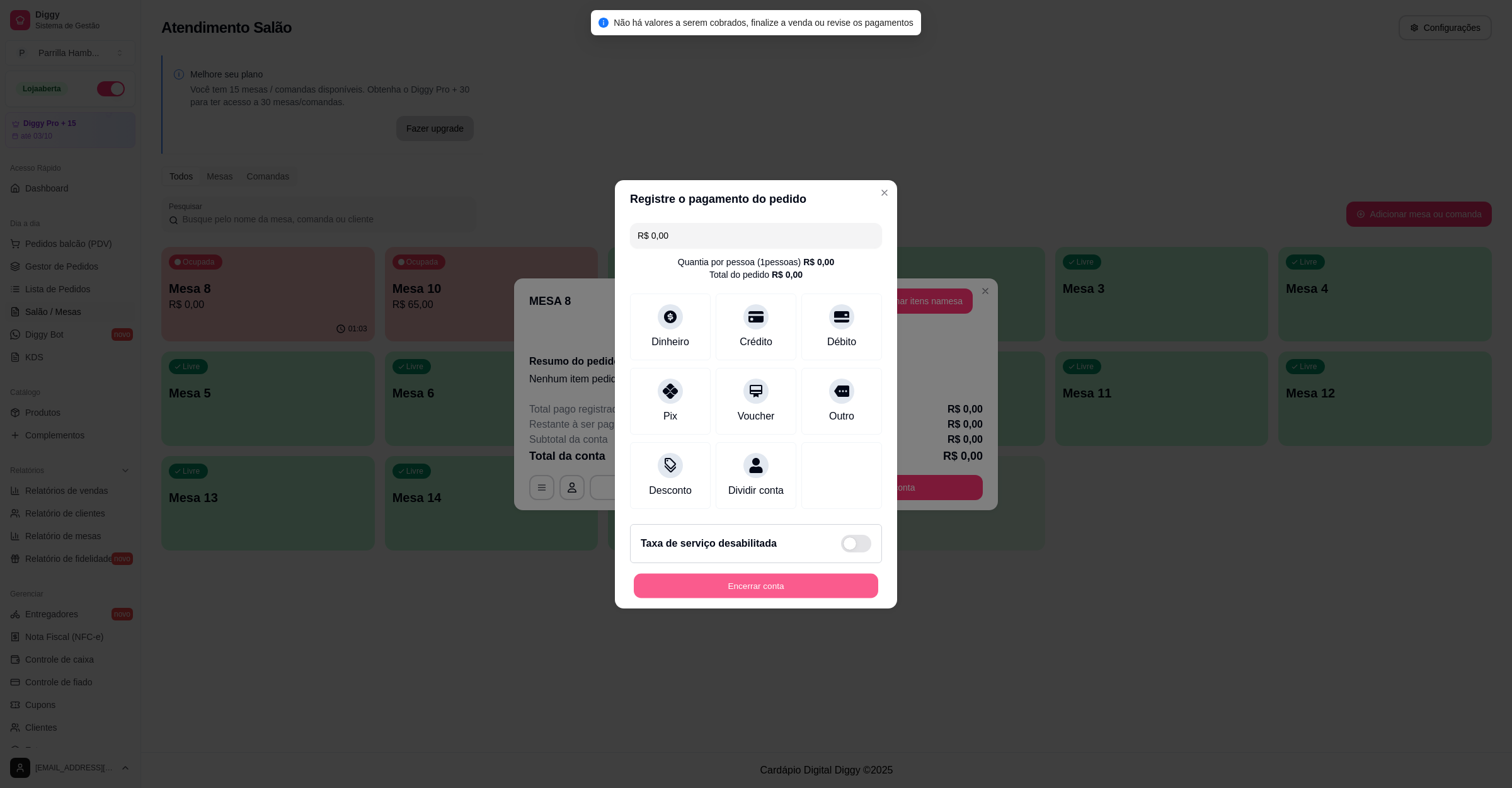
click at [761, 597] on button "Encerrar conta" at bounding box center [756, 585] width 245 height 24
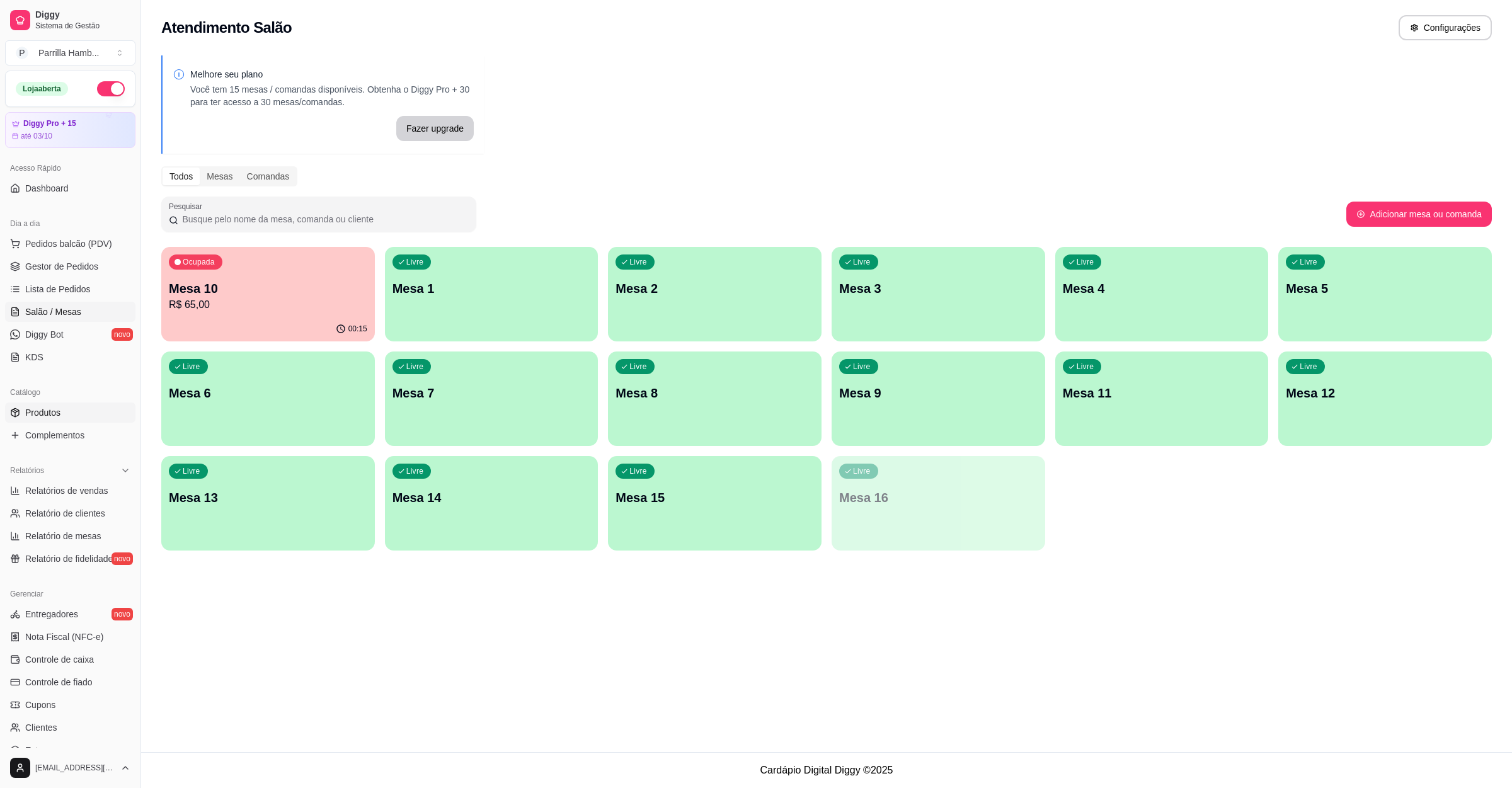
click at [70, 404] on link "Produtos" at bounding box center [69, 413] width 130 height 20
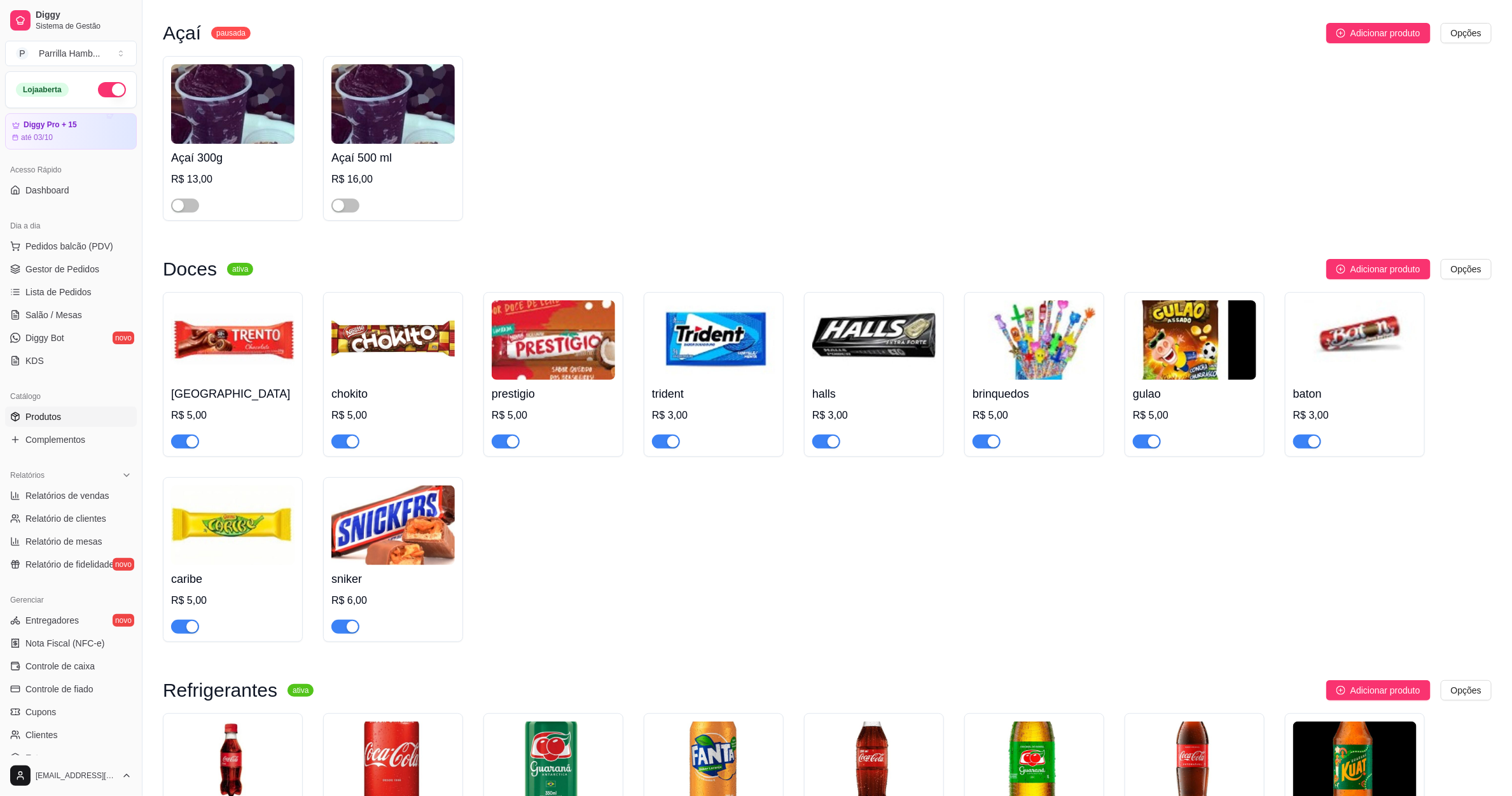
scroll to position [3341, 0]
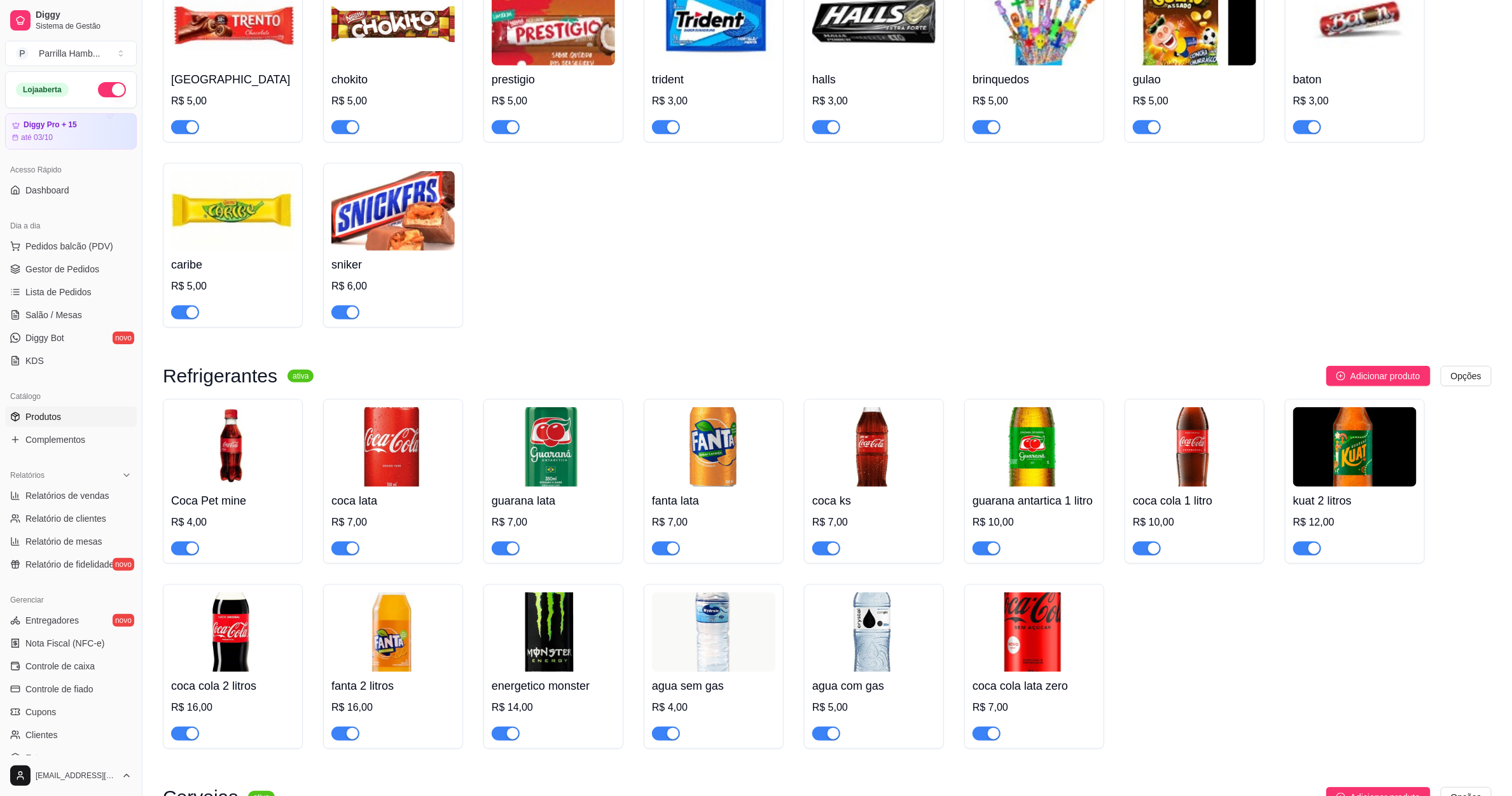
click at [420, 256] on h4 "sniker" at bounding box center [392, 265] width 123 height 18
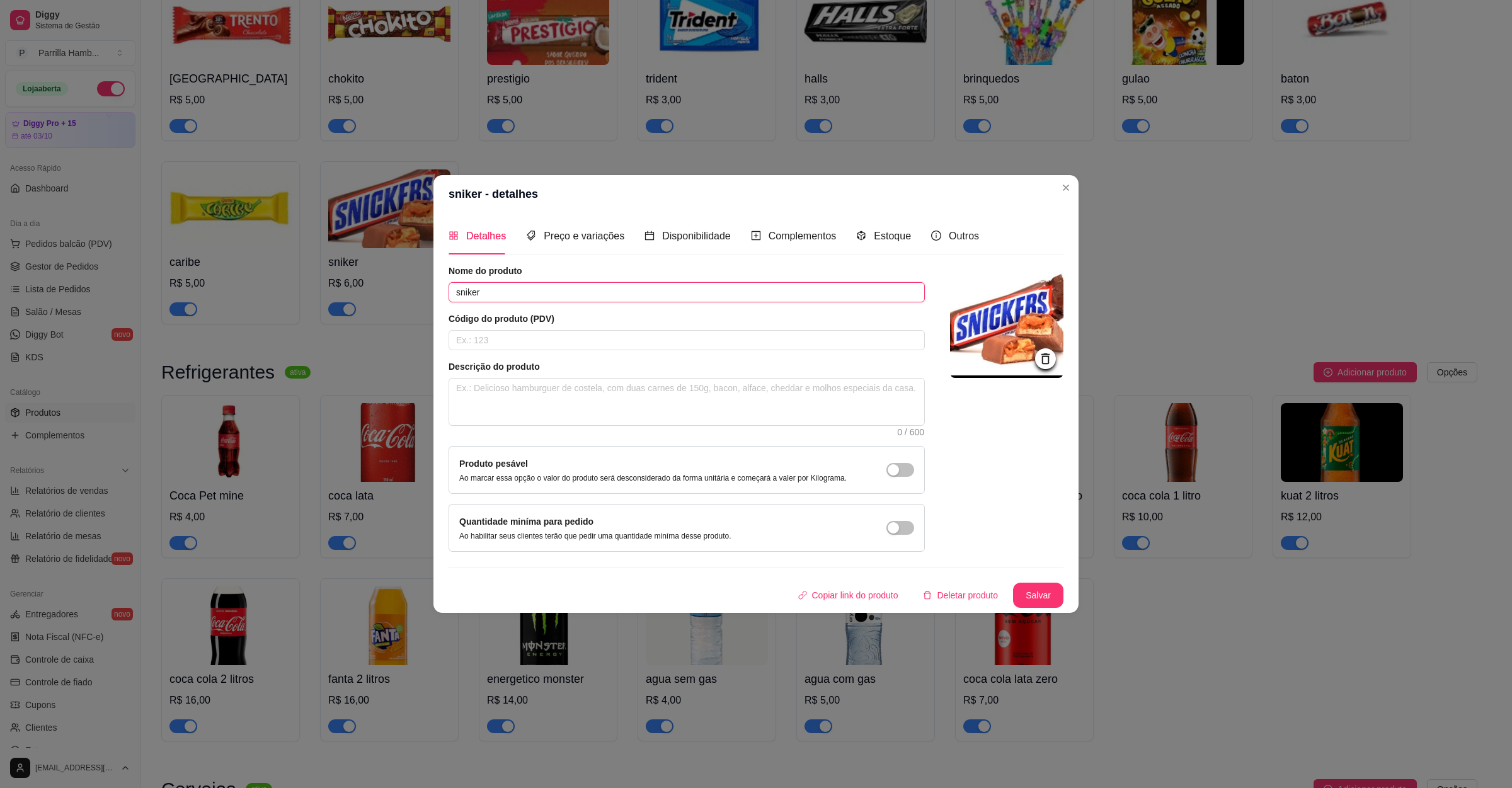
click at [552, 294] on input "sniker" at bounding box center [687, 291] width 477 height 20
type input "snickers"
click at [1019, 592] on button "Salvar" at bounding box center [1038, 595] width 50 height 25
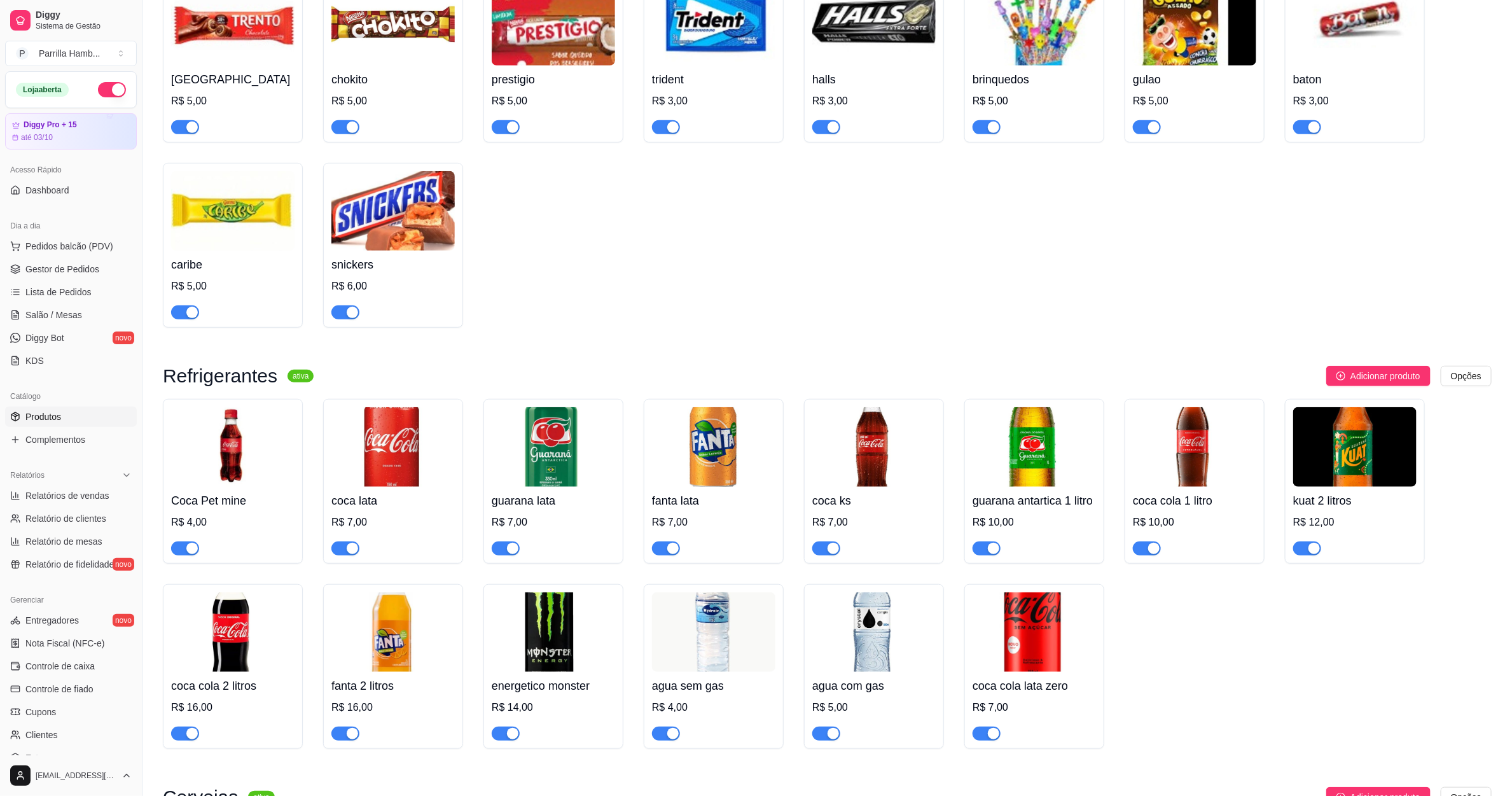
click at [77, 283] on link "Lista de Pedidos" at bounding box center [70, 292] width 131 height 20
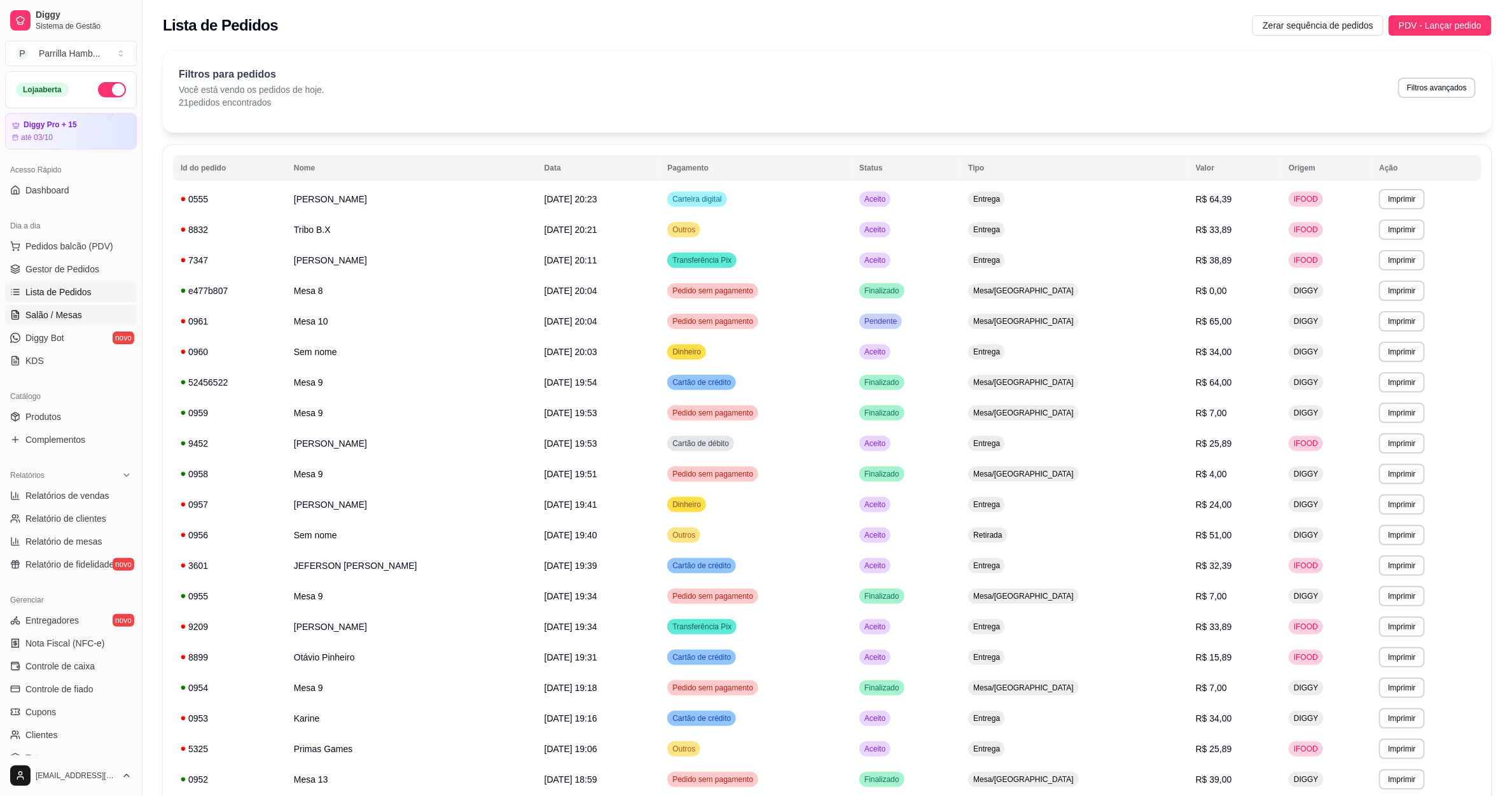
click at [31, 313] on span "Salão / Mesas" at bounding box center [53, 315] width 56 height 13
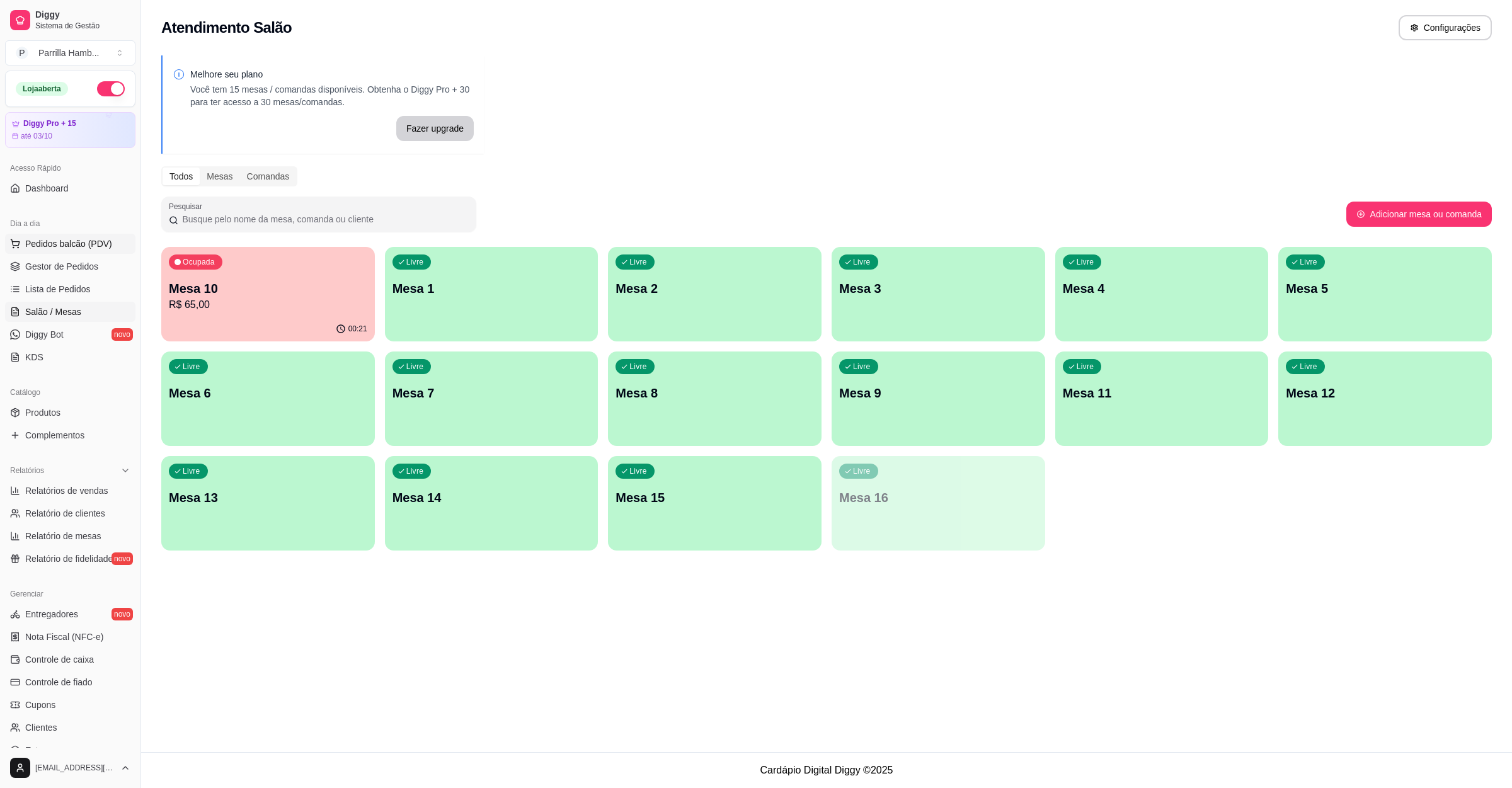
click at [67, 248] on span "Pedidos balcão (PDV)" at bounding box center [69, 244] width 87 height 13
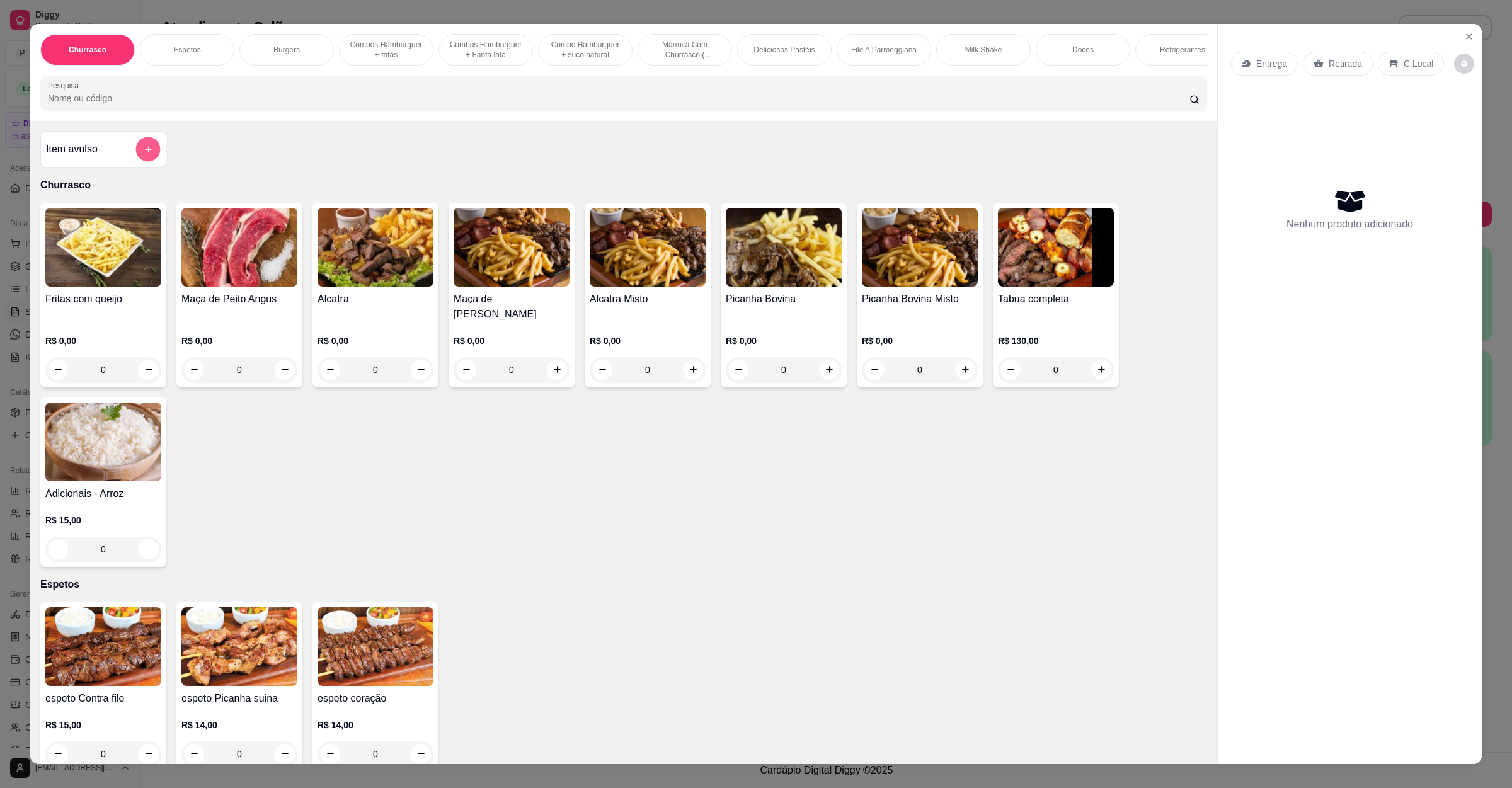
click at [136, 161] on button "add-separate-item" at bounding box center [149, 149] width 24 height 24
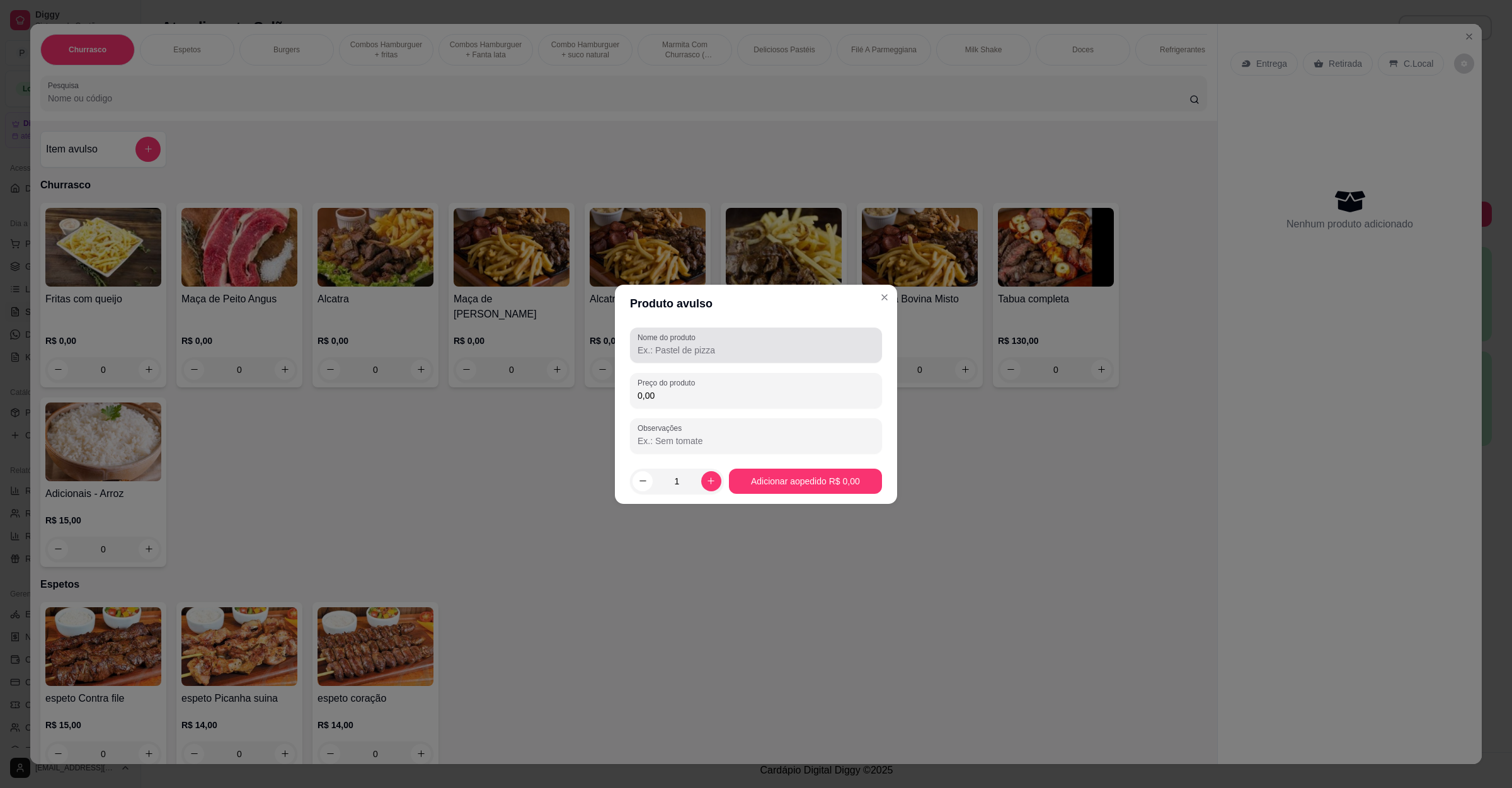
click at [752, 337] on div at bounding box center [755, 345] width 237 height 25
type input "[PERSON_NAME] e milho"
click at [770, 394] on input "0,00" at bounding box center [755, 396] width 237 height 13
type input "14,00"
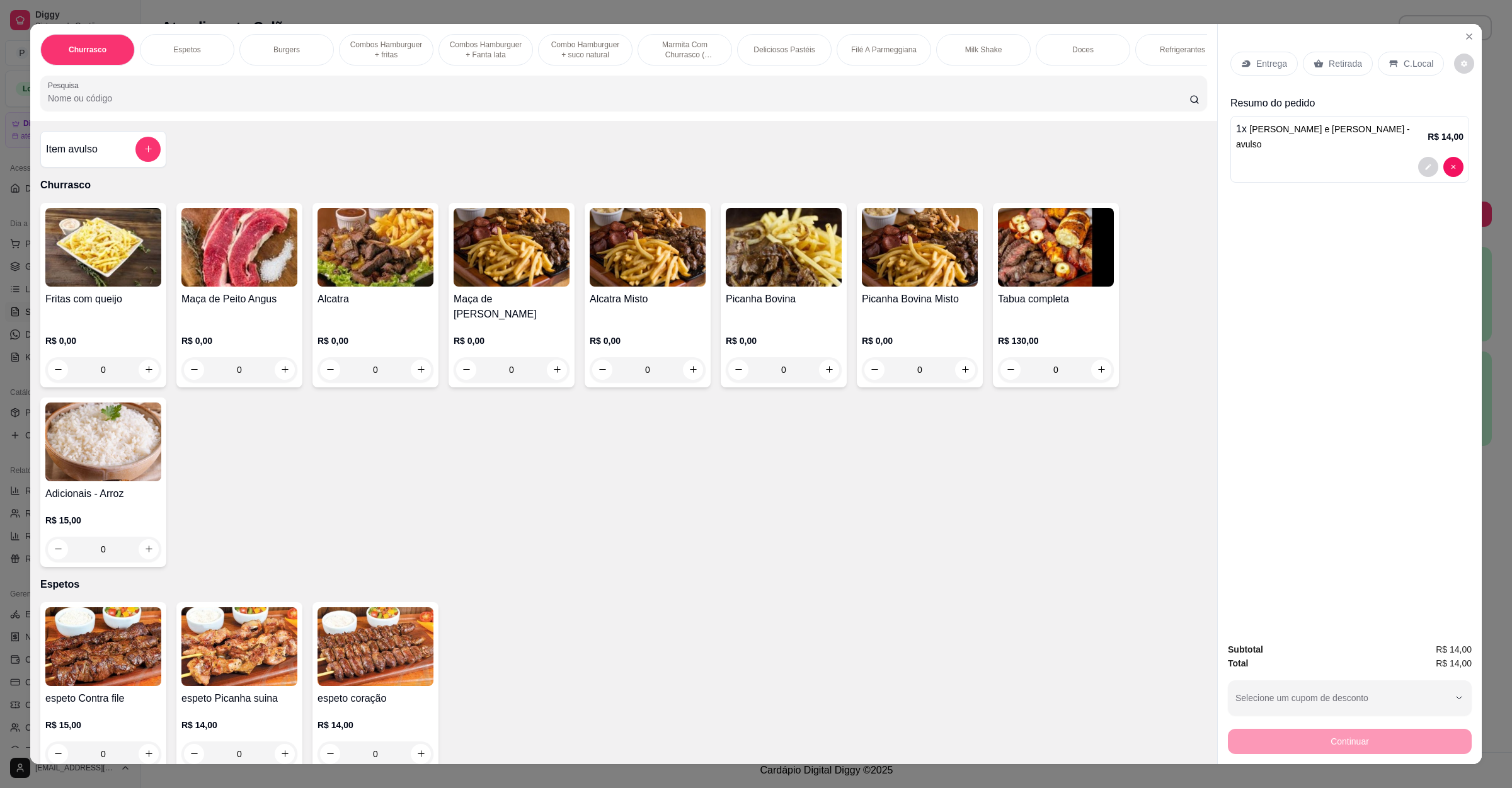
click at [1279, 66] on p "Entrega" at bounding box center [1272, 64] width 31 height 13
click at [1314, 57] on div "Retirada" at bounding box center [1338, 64] width 70 height 24
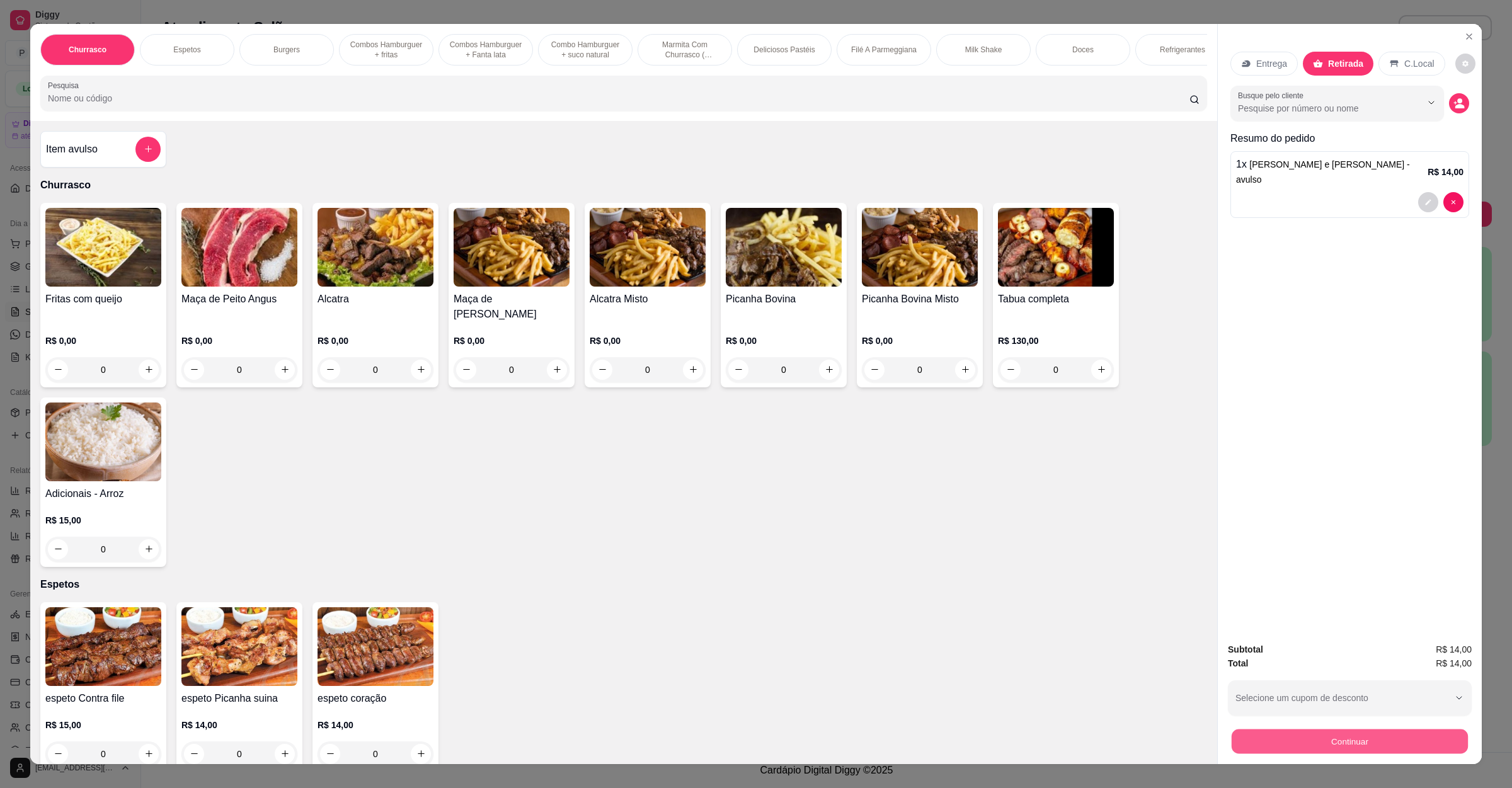
click at [1348, 737] on button "Continuar" at bounding box center [1350, 741] width 237 height 24
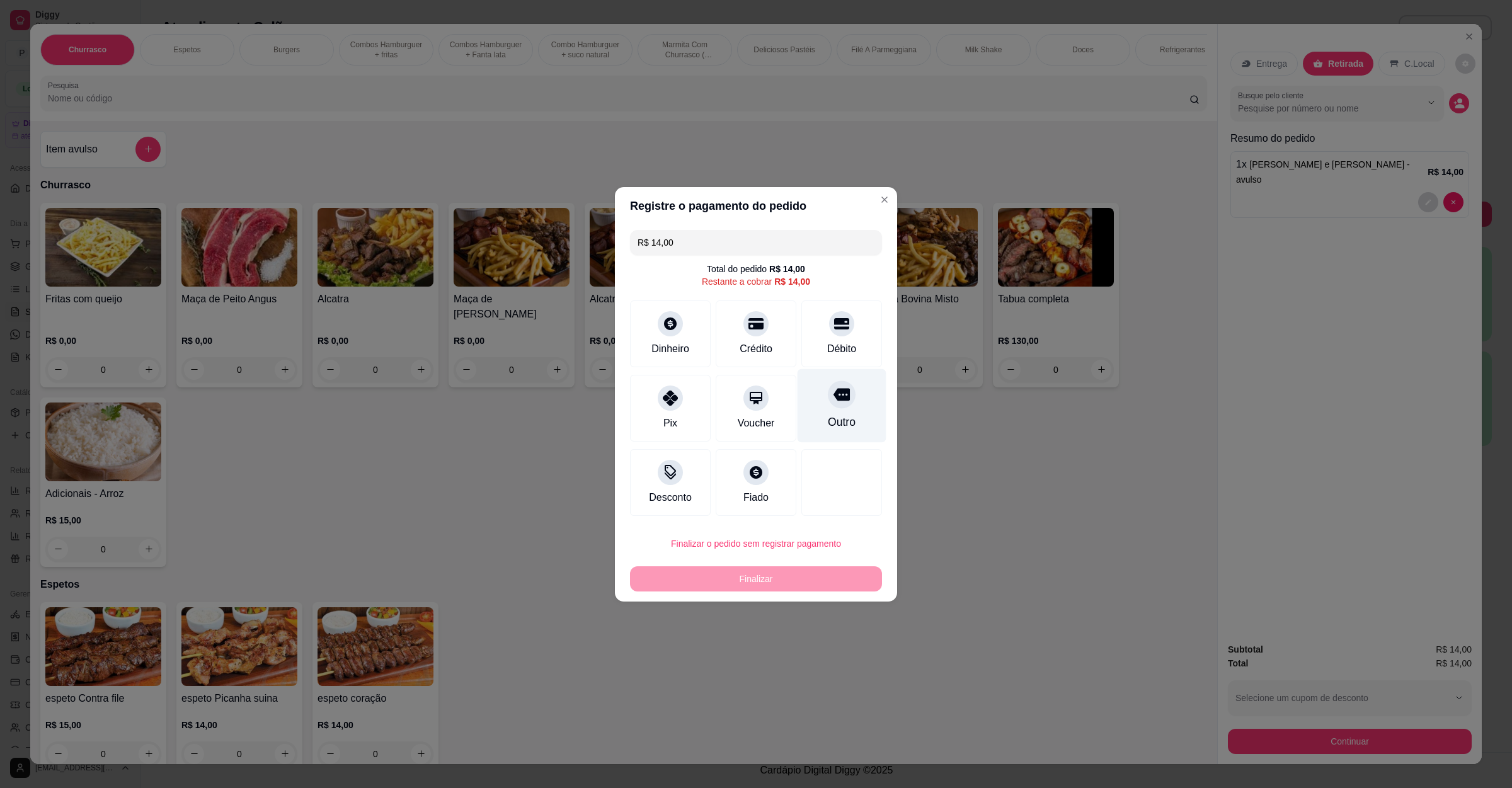
click at [825, 413] on div "Outro" at bounding box center [842, 404] width 89 height 73
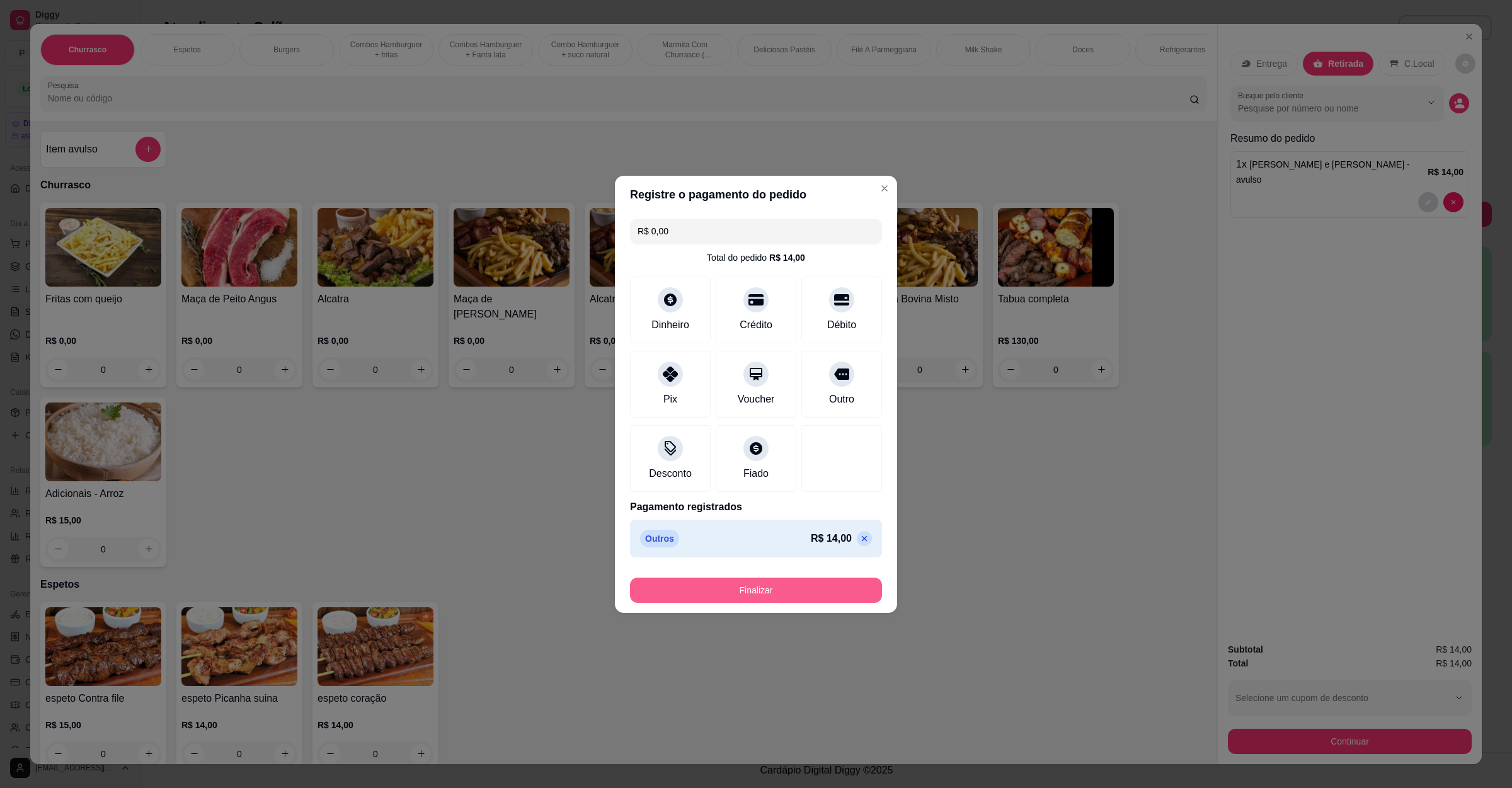
click at [781, 589] on button "Finalizar" at bounding box center [756, 589] width 252 height 25
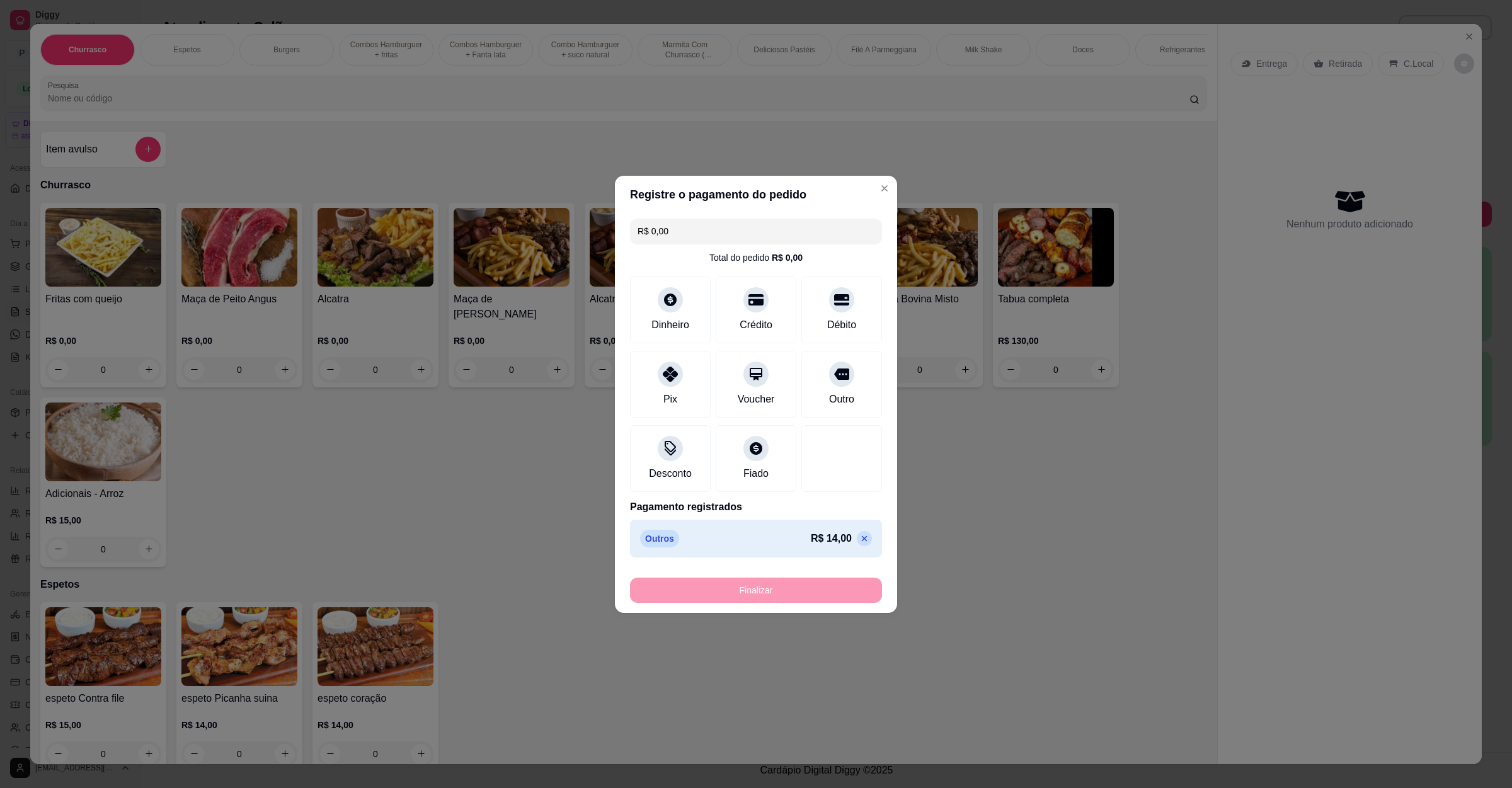
type input "-R$ 14,00"
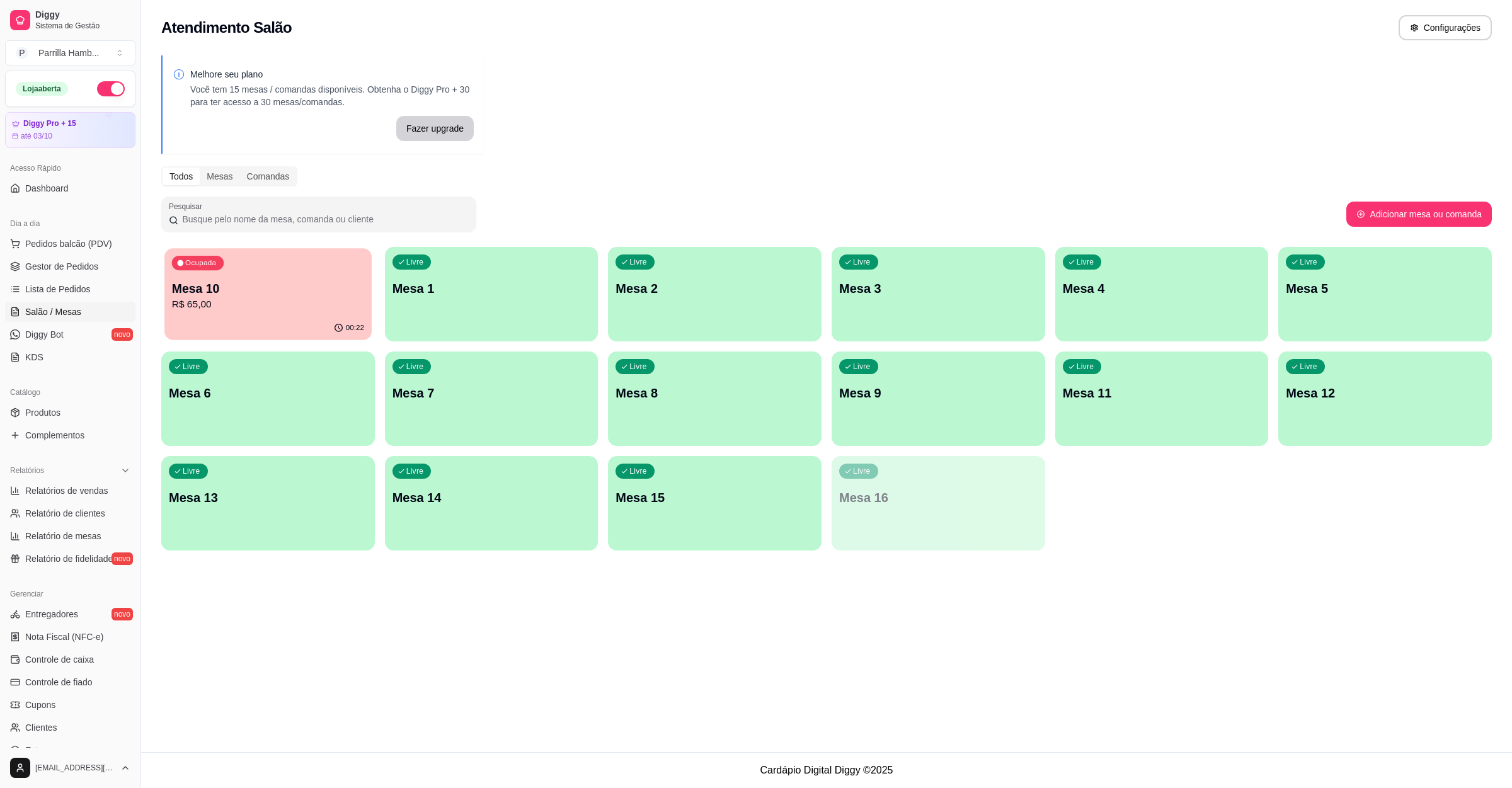
click at [354, 289] on p "Mesa 10" at bounding box center [268, 288] width 192 height 17
click at [94, 282] on link "Lista de Pedidos" at bounding box center [69, 289] width 130 height 20
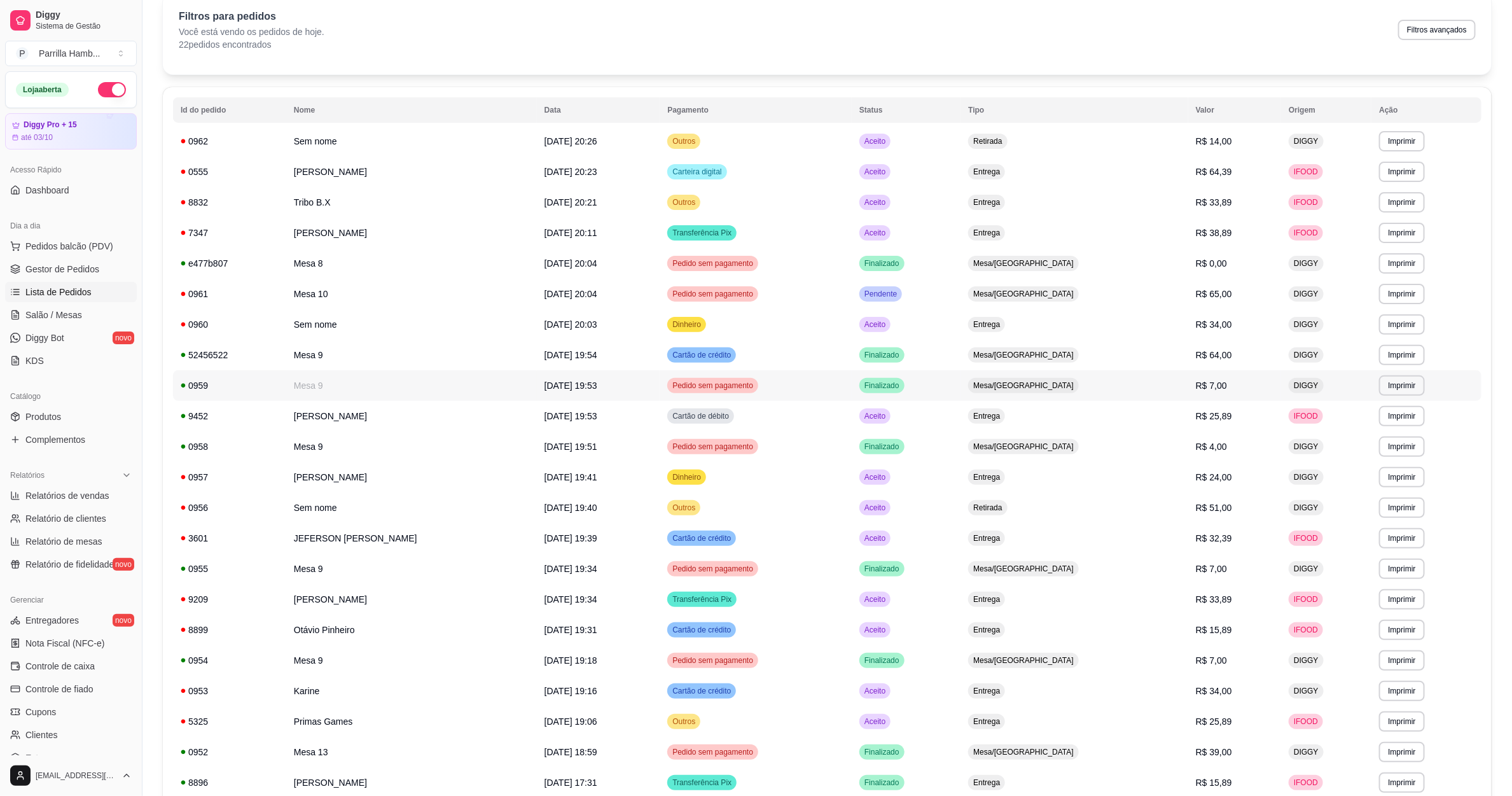
scroll to position [57, 0]
click at [598, 351] on span "[DATE] 19:54" at bounding box center [571, 356] width 53 height 10
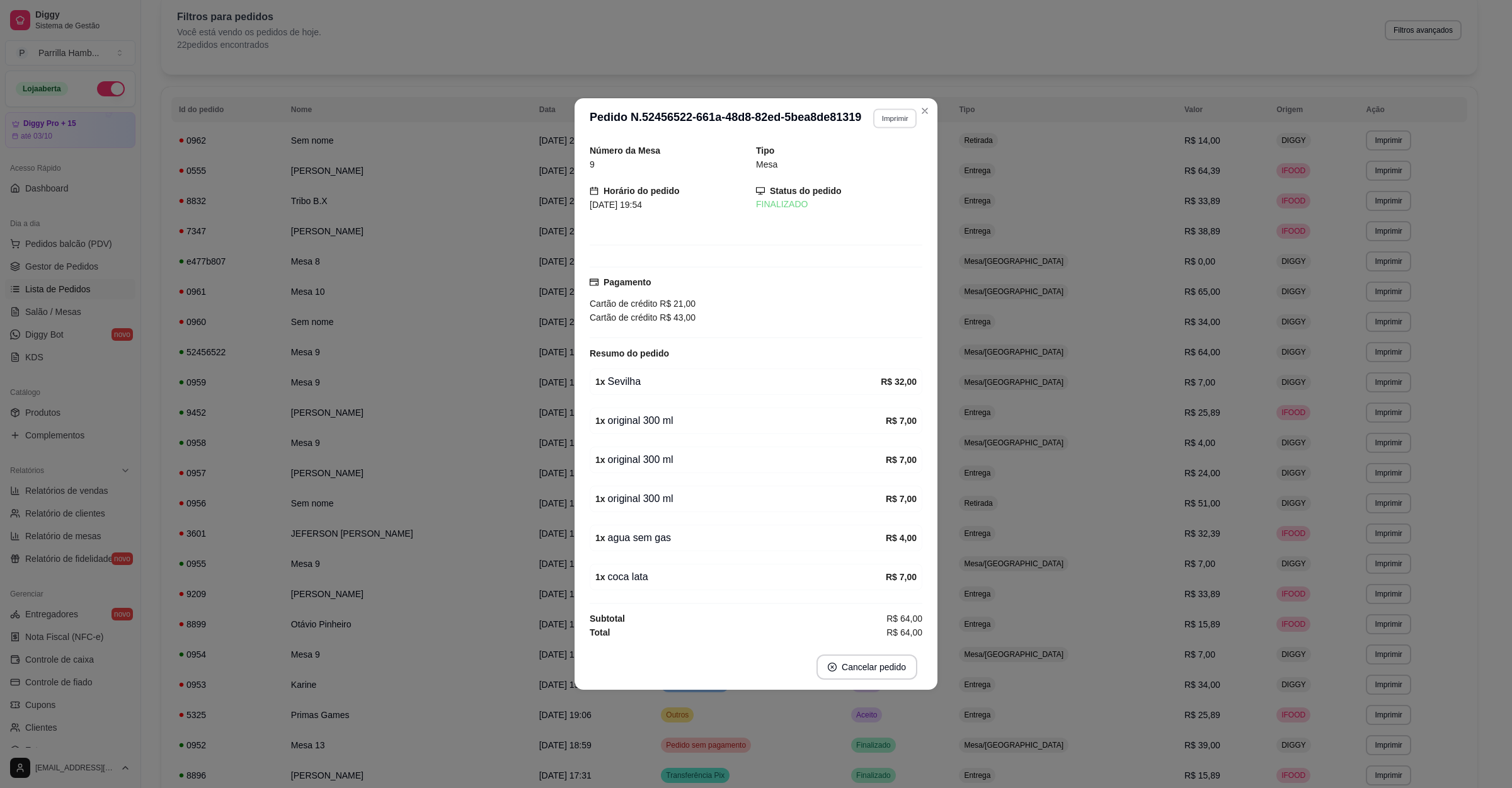
click at [905, 124] on button "Imprimir" at bounding box center [895, 118] width 44 height 19
click at [902, 131] on h4 "Escolha a impressora" at bounding box center [872, 137] width 91 height 13
click at [890, 161] on button "IMPRESSORA" at bounding box center [872, 158] width 91 height 20
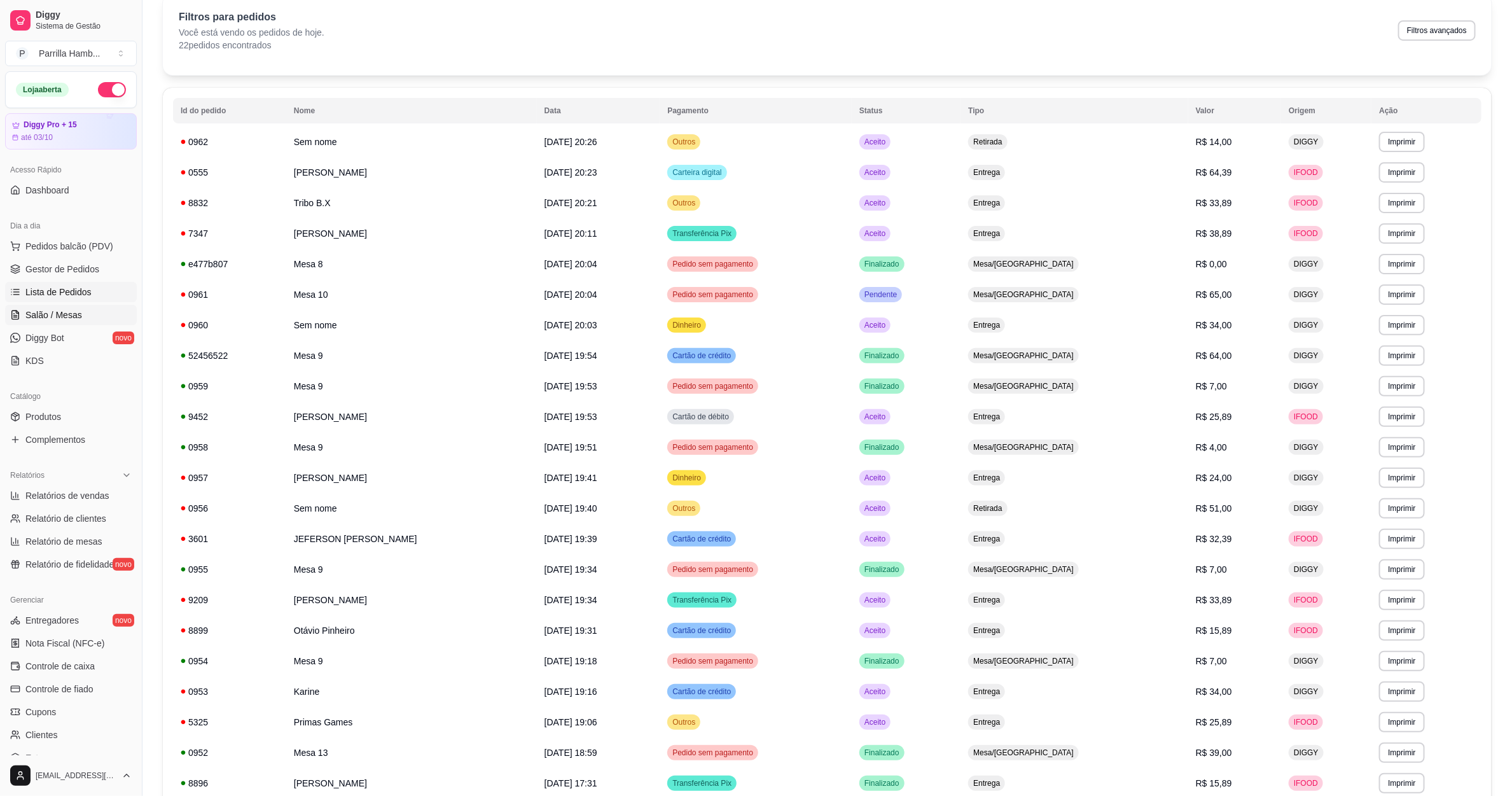
click at [102, 308] on link "Salão / Mesas" at bounding box center [70, 315] width 131 height 20
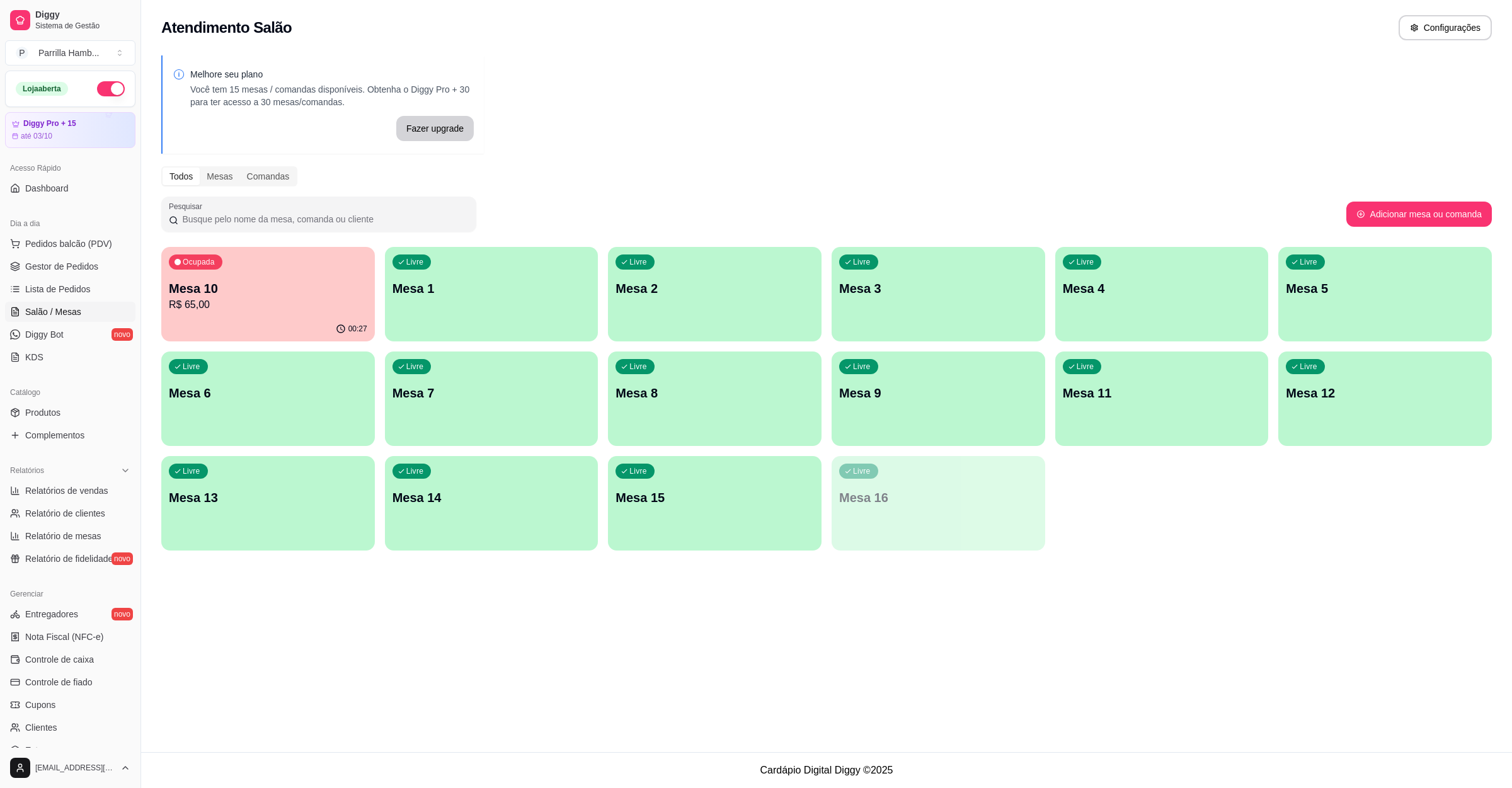
click at [484, 414] on div "Livre Mesa 7" at bounding box center [492, 391] width 213 height 79
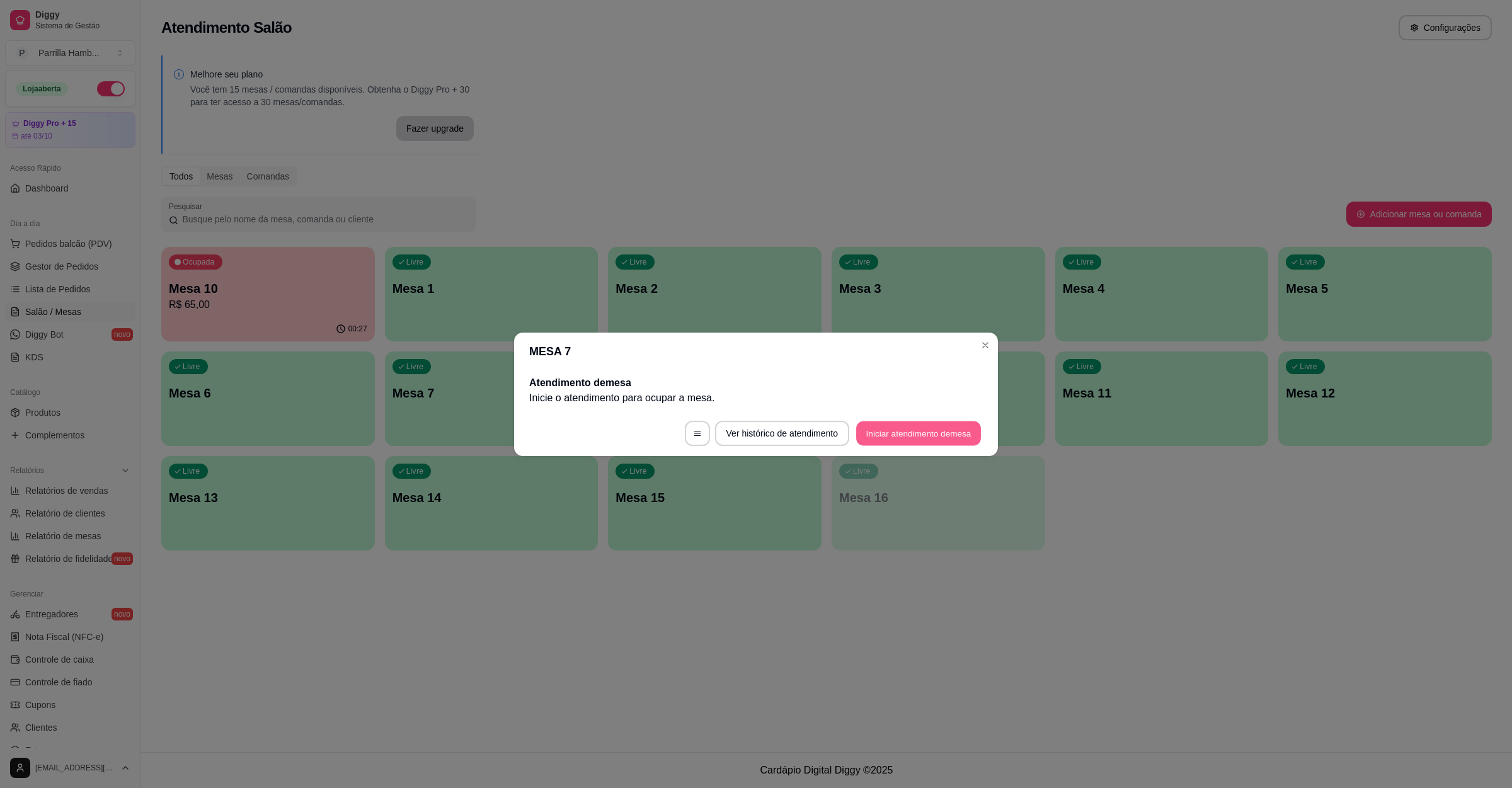
click at [934, 428] on button "Iniciar atendimento de mesa" at bounding box center [918, 433] width 124 height 24
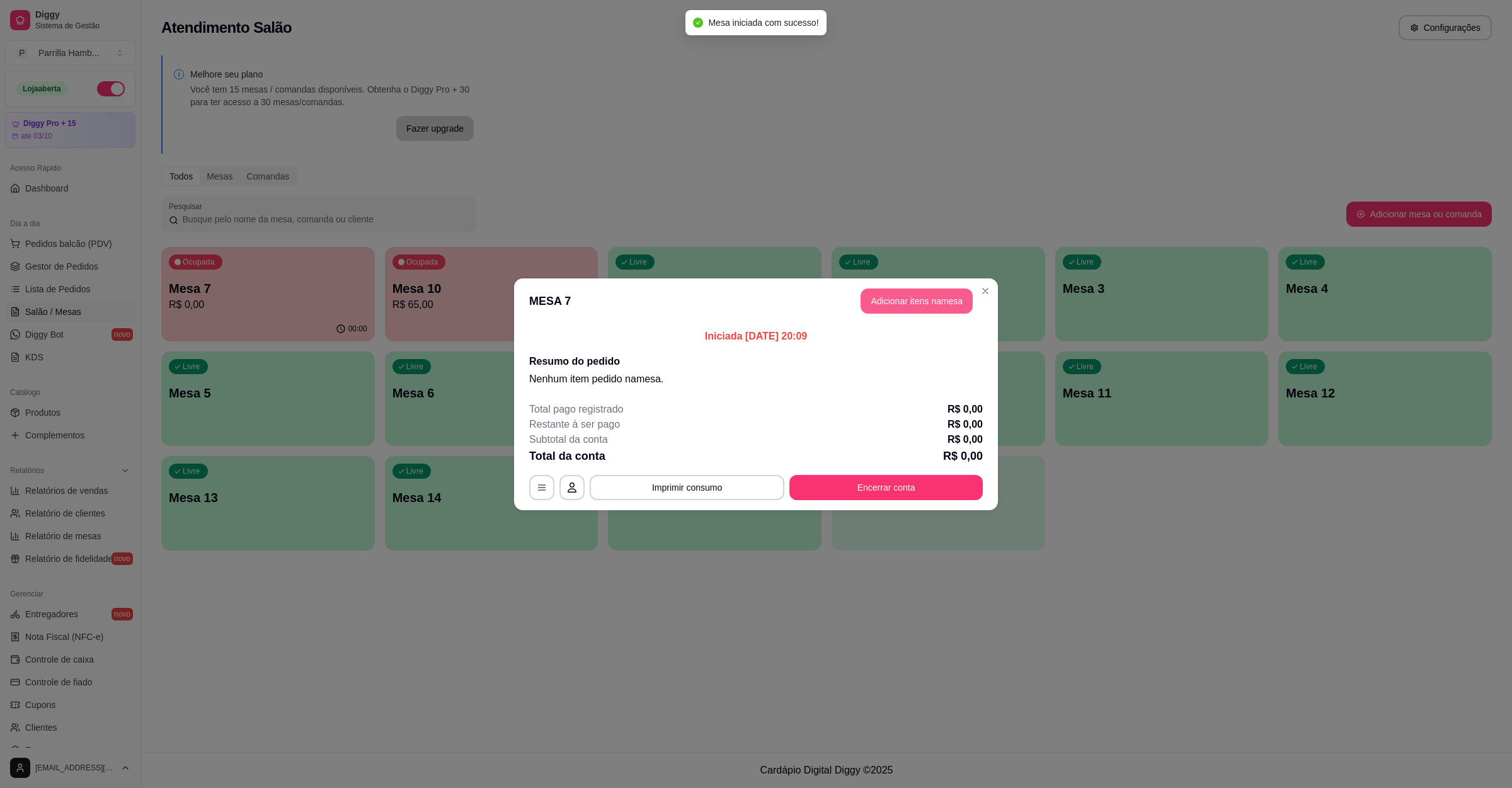
click at [947, 308] on button "Adicionar itens na mesa" at bounding box center [917, 300] width 112 height 25
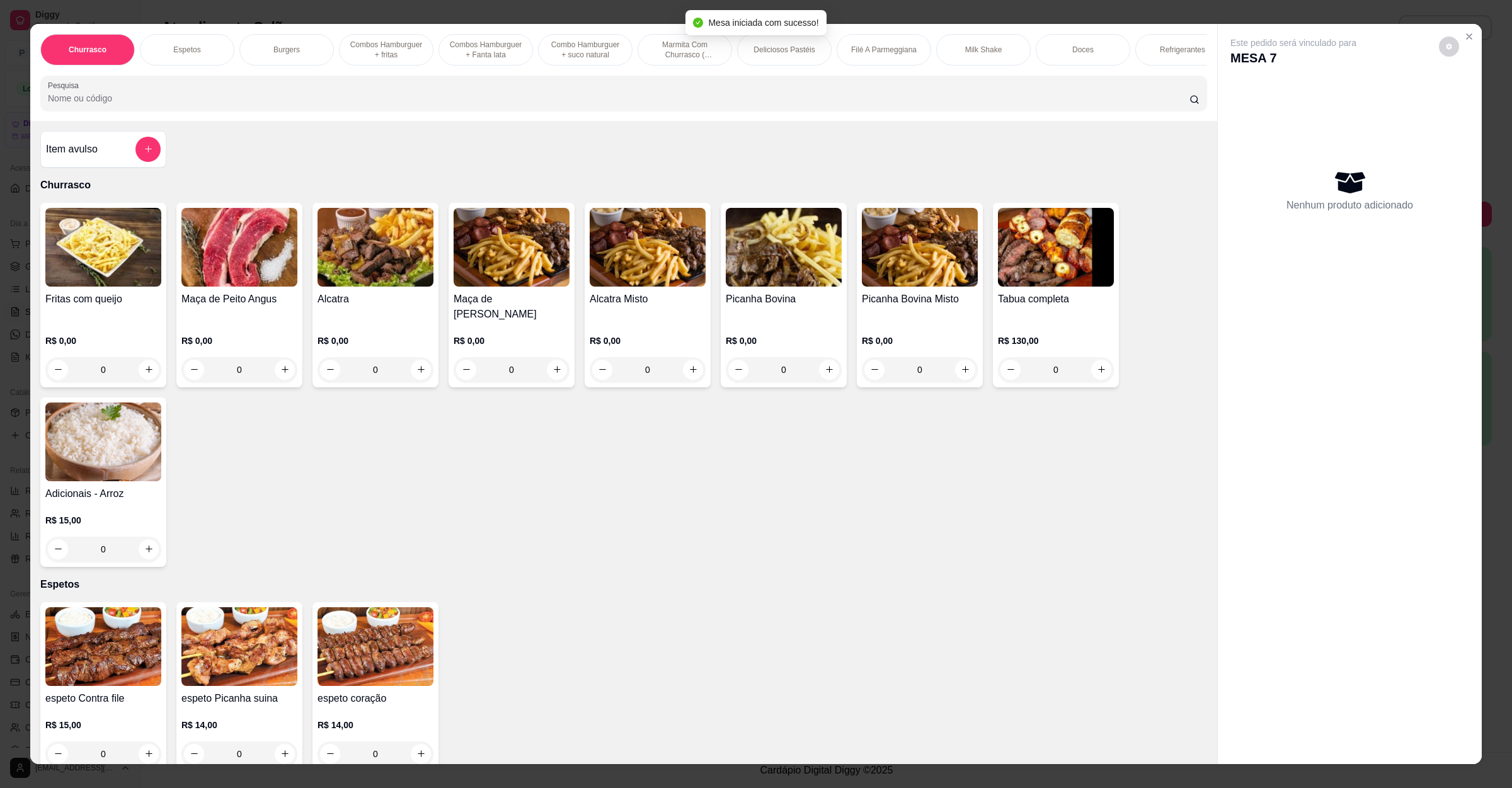
click at [218, 111] on div "Pesquisa" at bounding box center [624, 94] width 1167 height 36
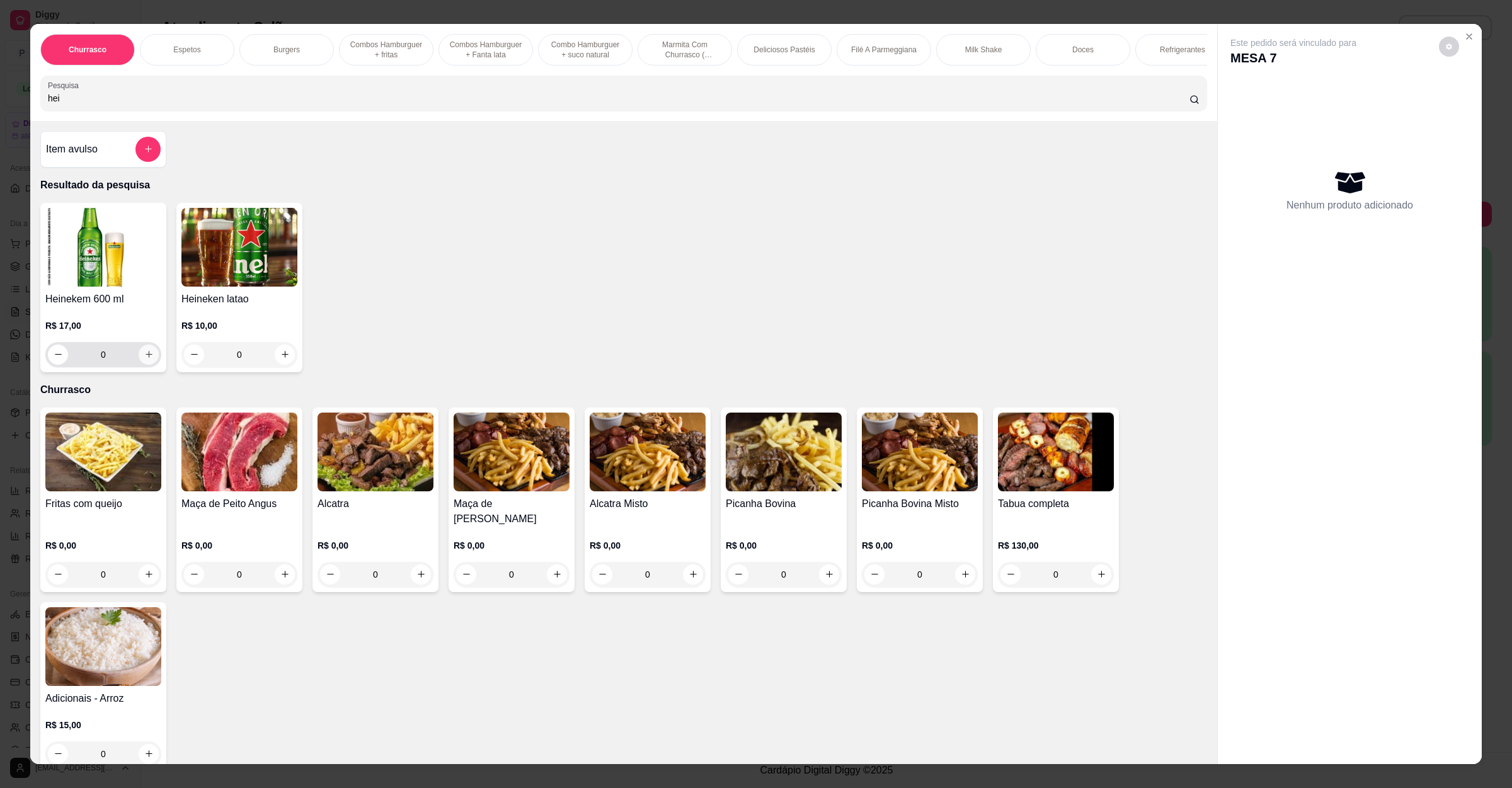
type input "hei"
click at [142, 363] on button "increase-product-quantity" at bounding box center [149, 354] width 20 height 20
type input "1"
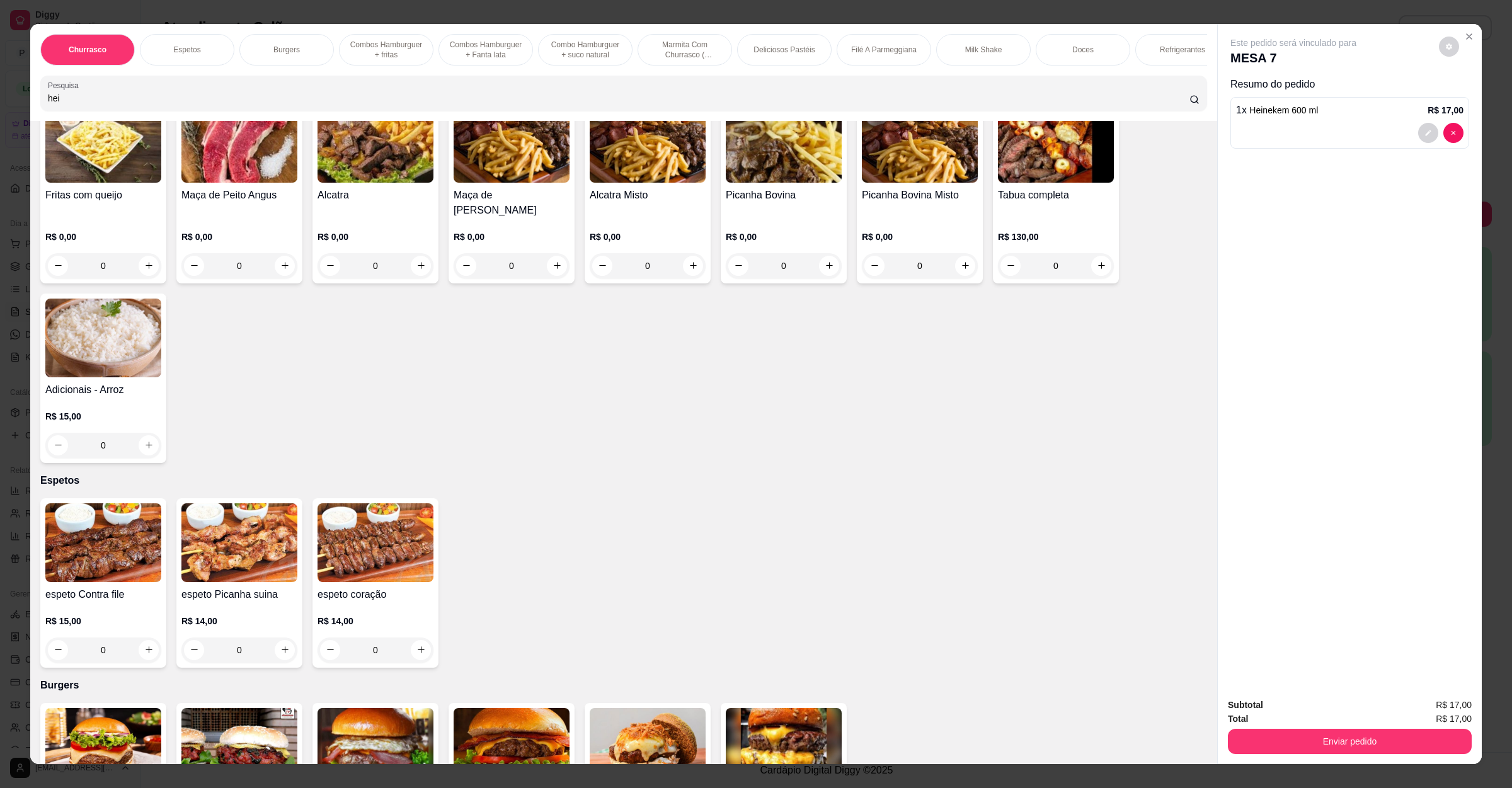
scroll to position [472, 0]
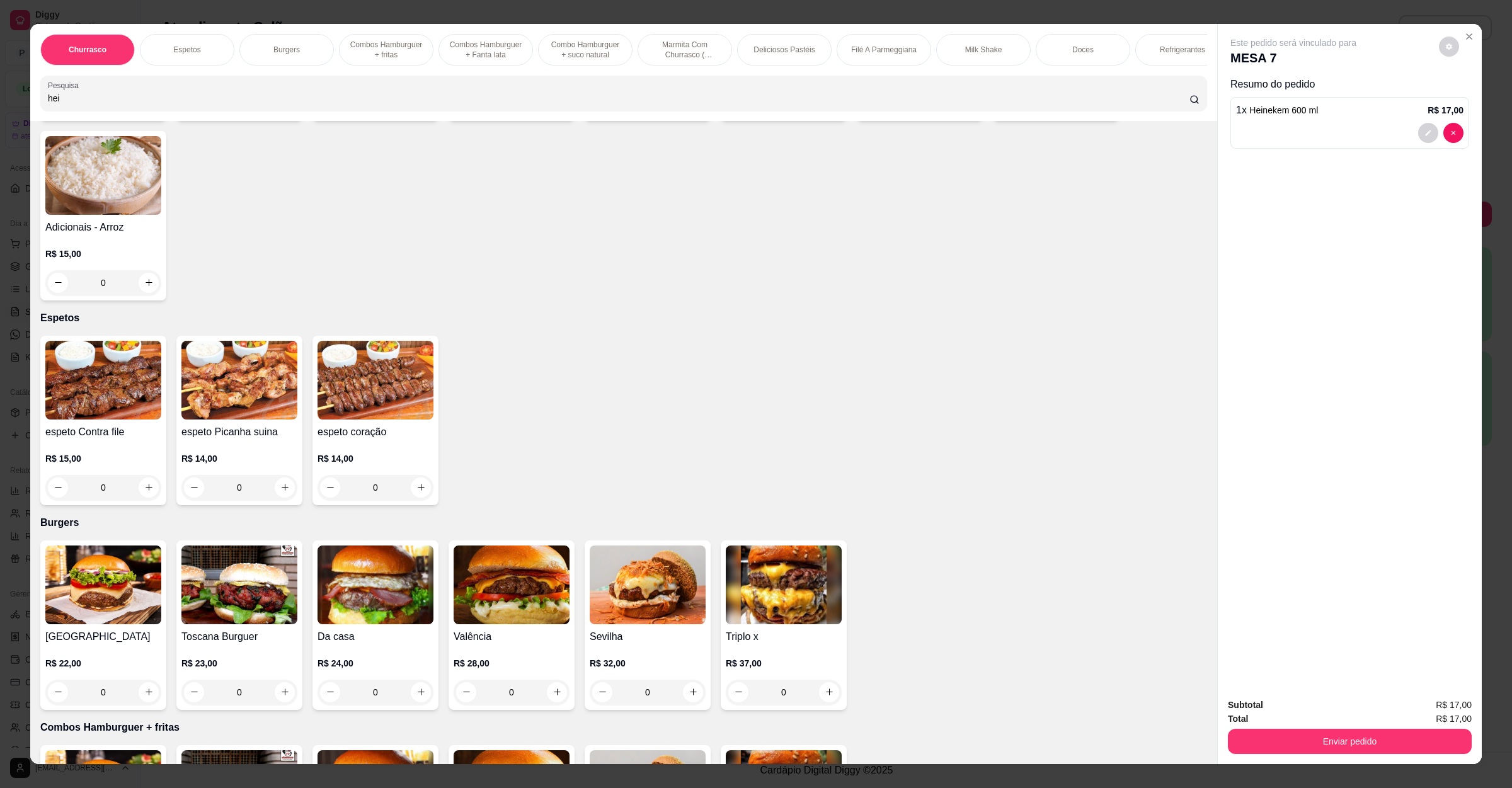
click at [550, 685] on div "0" at bounding box center [512, 692] width 116 height 25
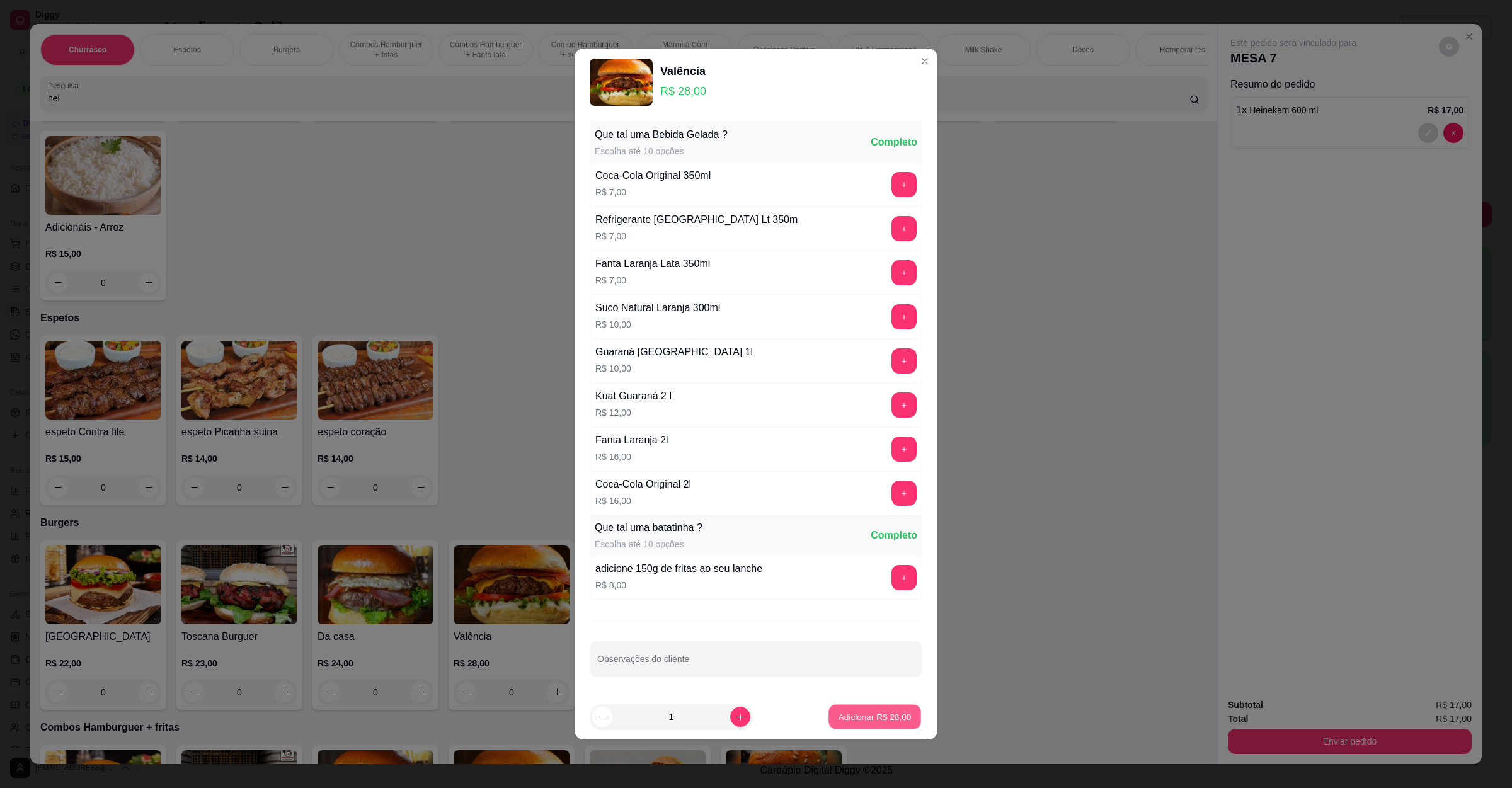
click at [851, 720] on p "Adicionar R$ 28,00" at bounding box center [875, 716] width 73 height 12
type input "1"
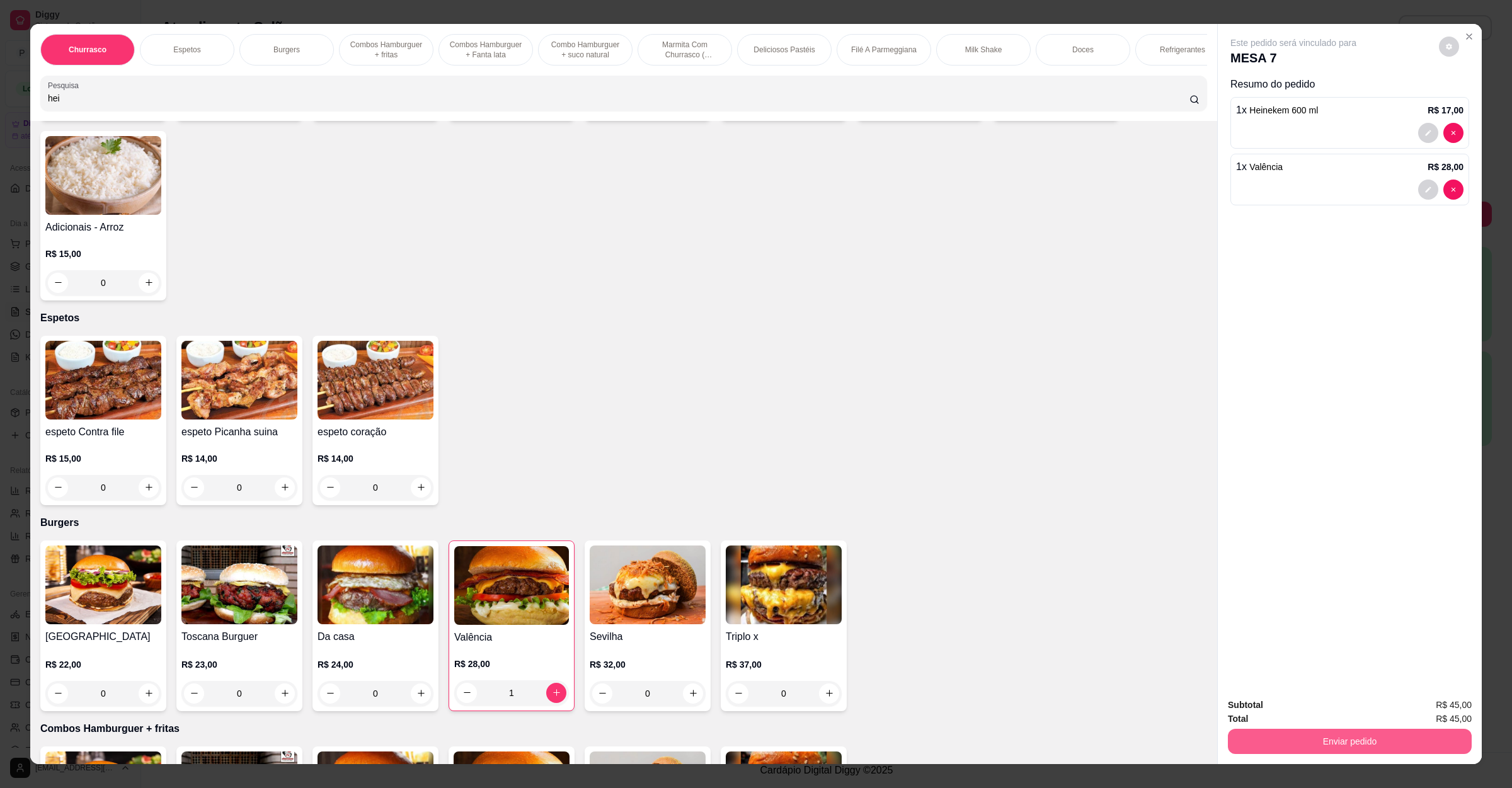
click at [1301, 739] on button "Enviar pedido" at bounding box center [1350, 741] width 244 height 25
click at [1317, 711] on button "Não registrar e enviar pedido" at bounding box center [1306, 710] width 131 height 24
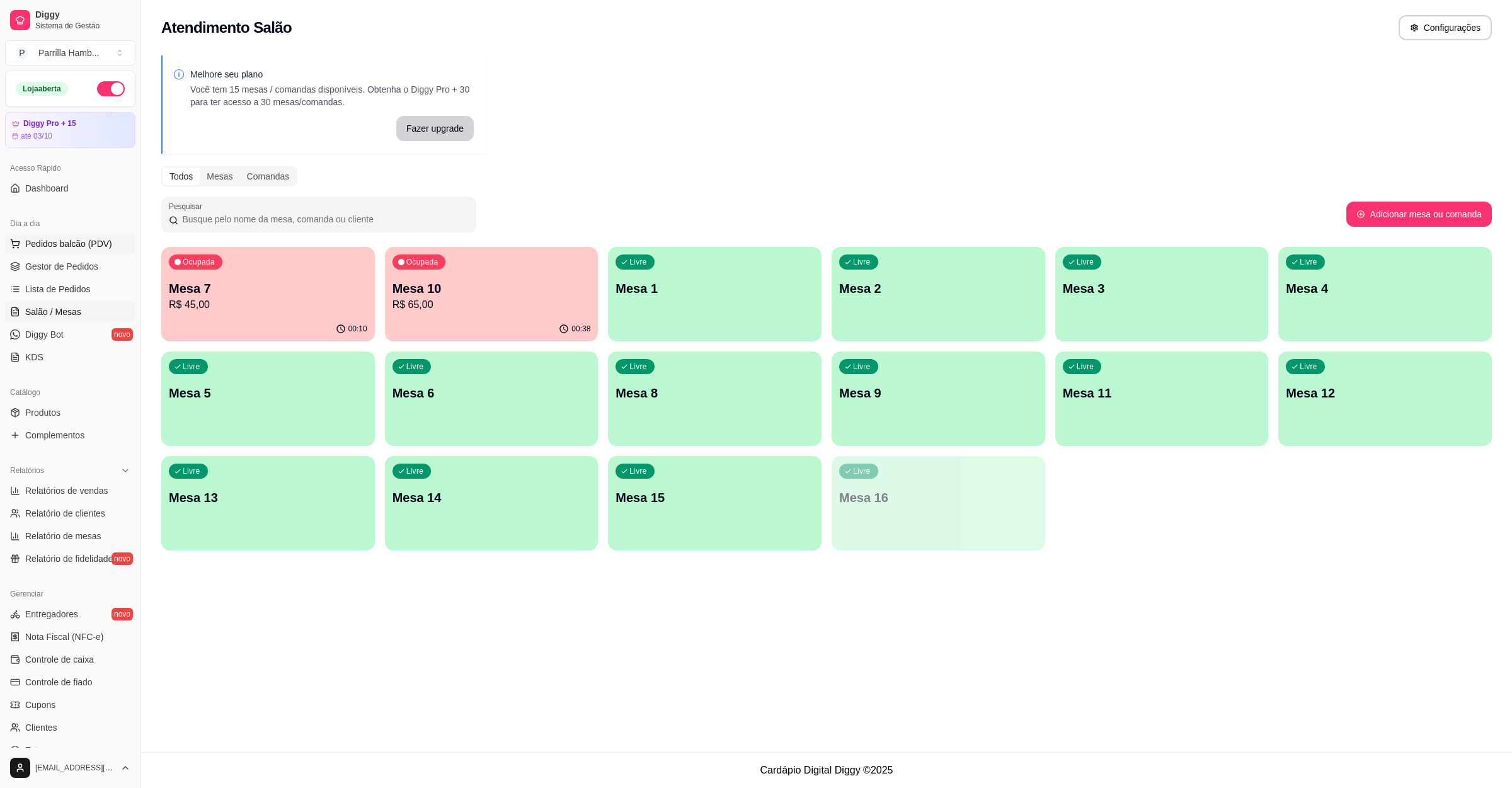
click at [111, 250] on button "Pedidos balcão (PDV)" at bounding box center [69, 243] width 130 height 20
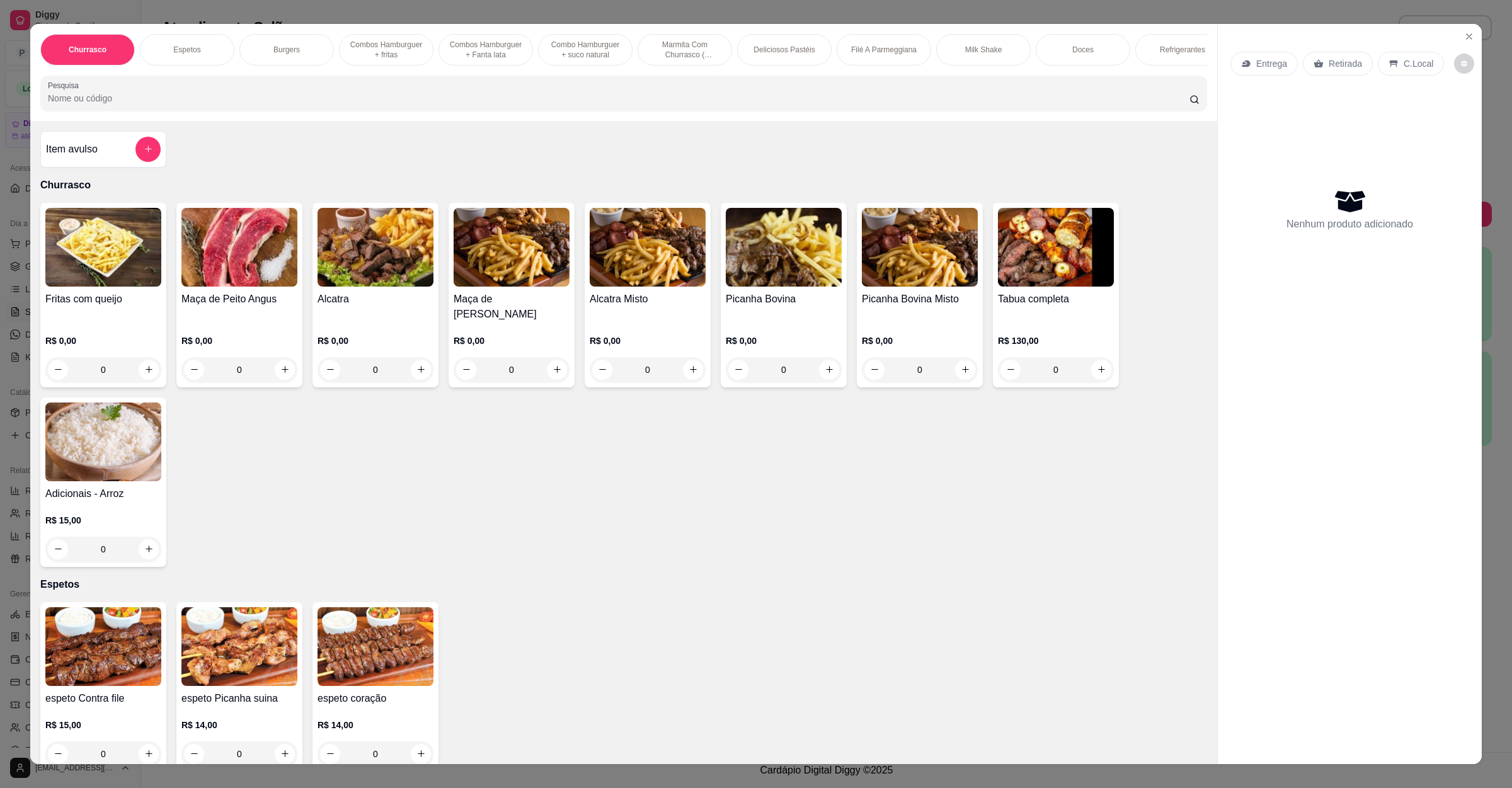
click at [1257, 65] on p "Entrega" at bounding box center [1272, 64] width 31 height 13
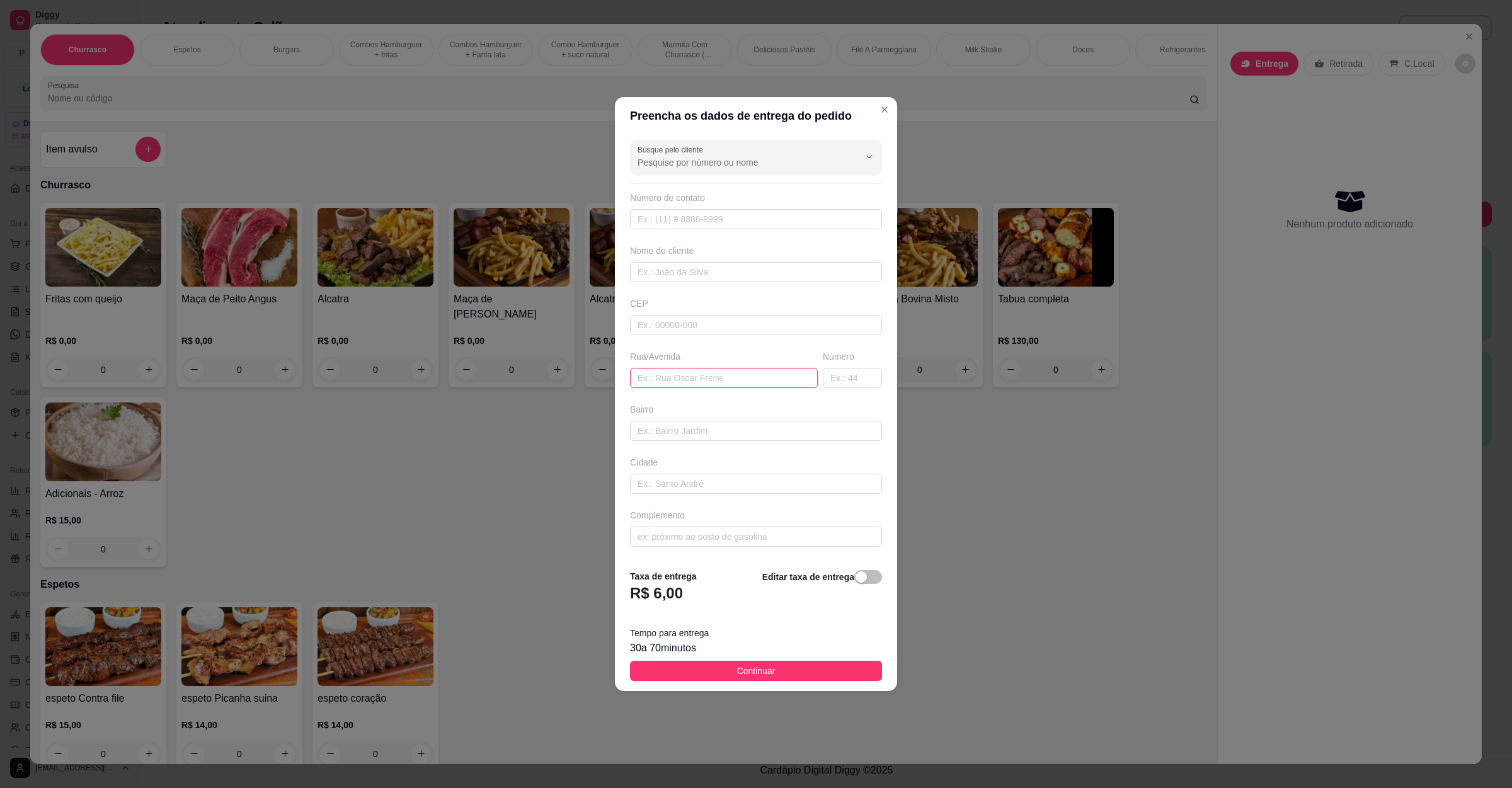
click at [670, 384] on input "text" at bounding box center [724, 378] width 187 height 20
paste input "Entrega na travessa espírito santo 125 piedade"
type input "Entrega na travessa espírito santo 125 piedade"
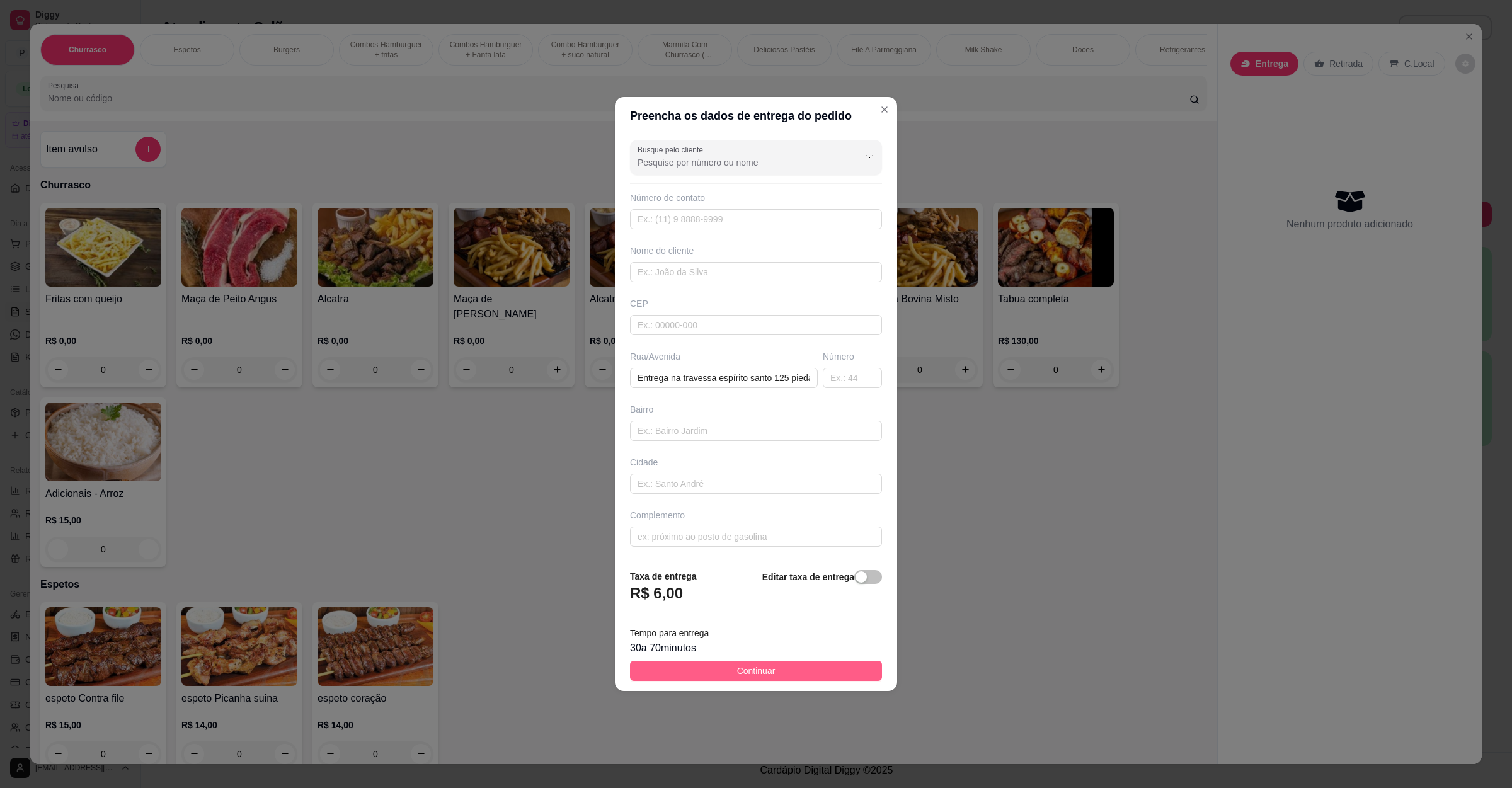
click at [713, 669] on button "Continuar" at bounding box center [756, 670] width 252 height 20
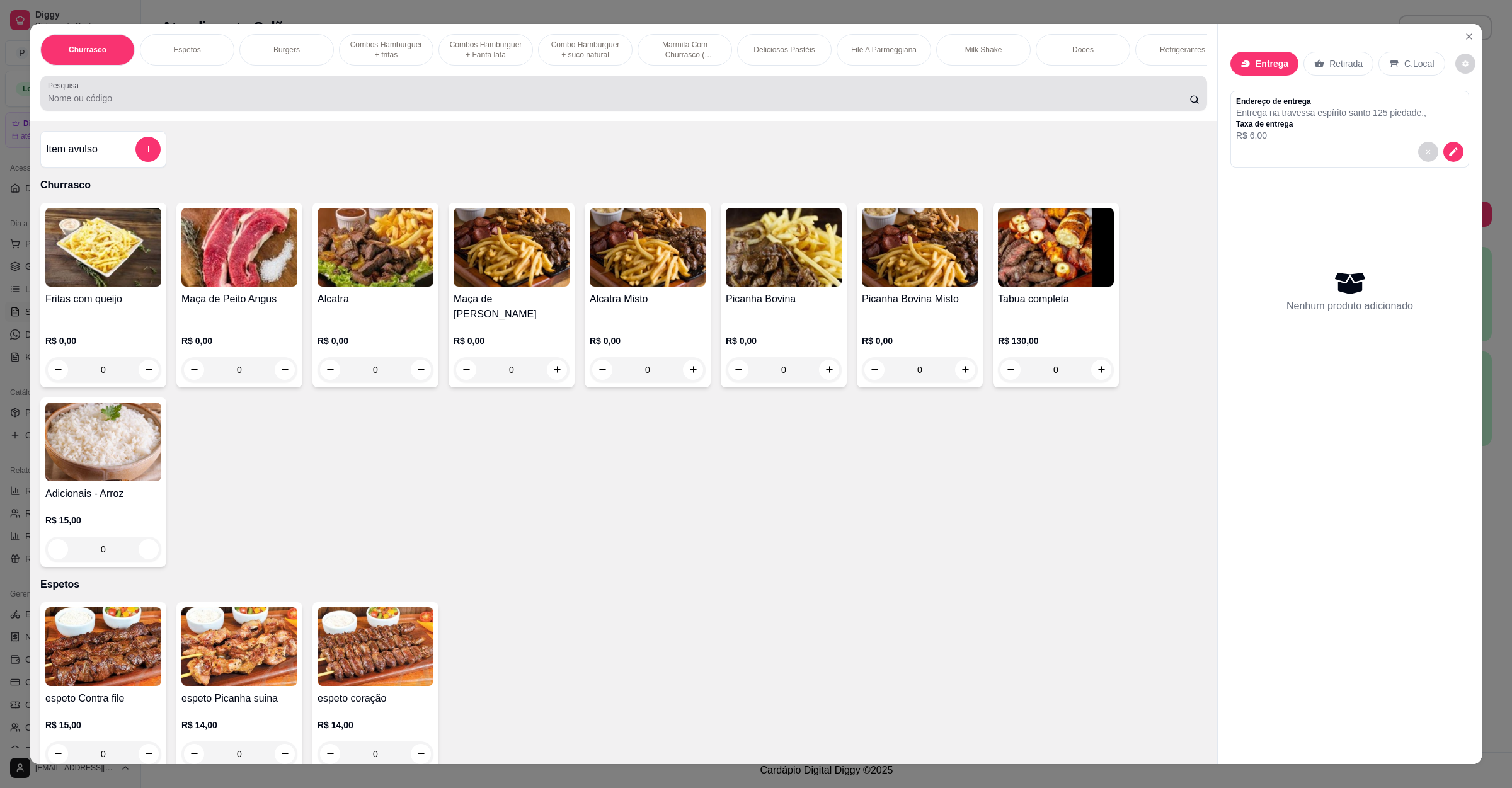
click at [184, 103] on div at bounding box center [624, 93] width 1152 height 25
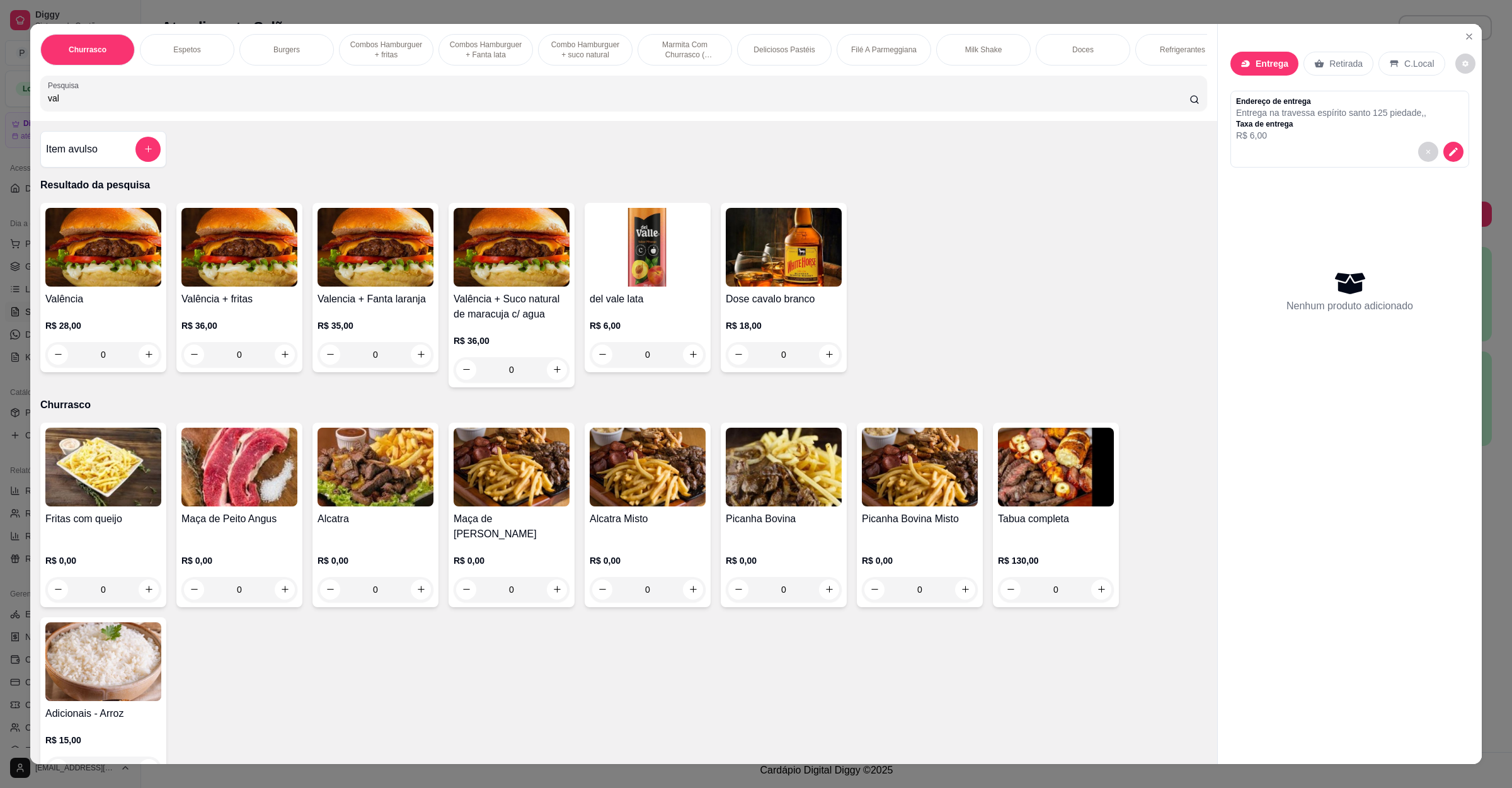
type input "val"
click at [142, 363] on div "0" at bounding box center [103, 354] width 116 height 25
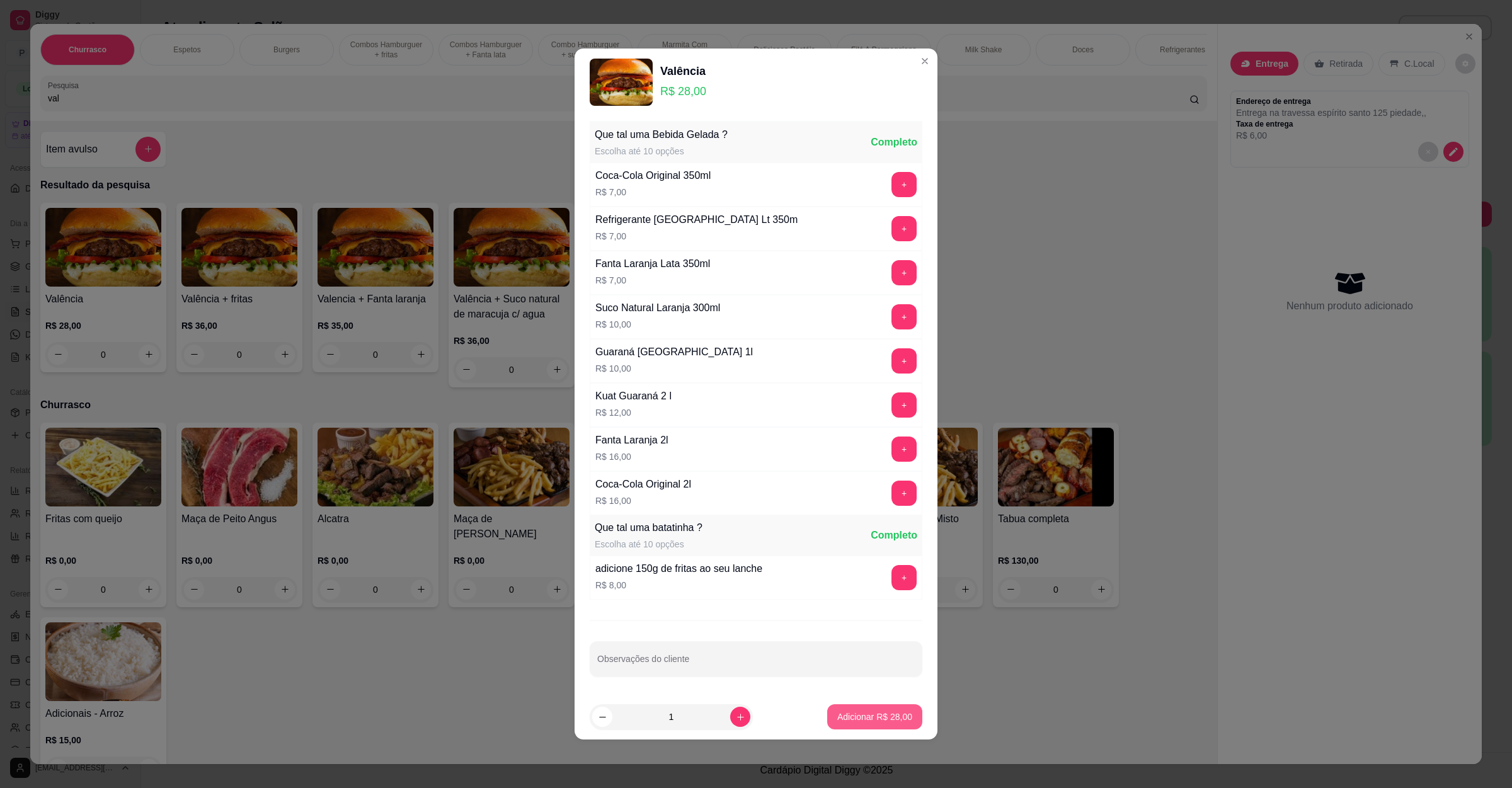
click at [846, 713] on p "Adicionar R$ 28,00" at bounding box center [875, 717] width 75 height 13
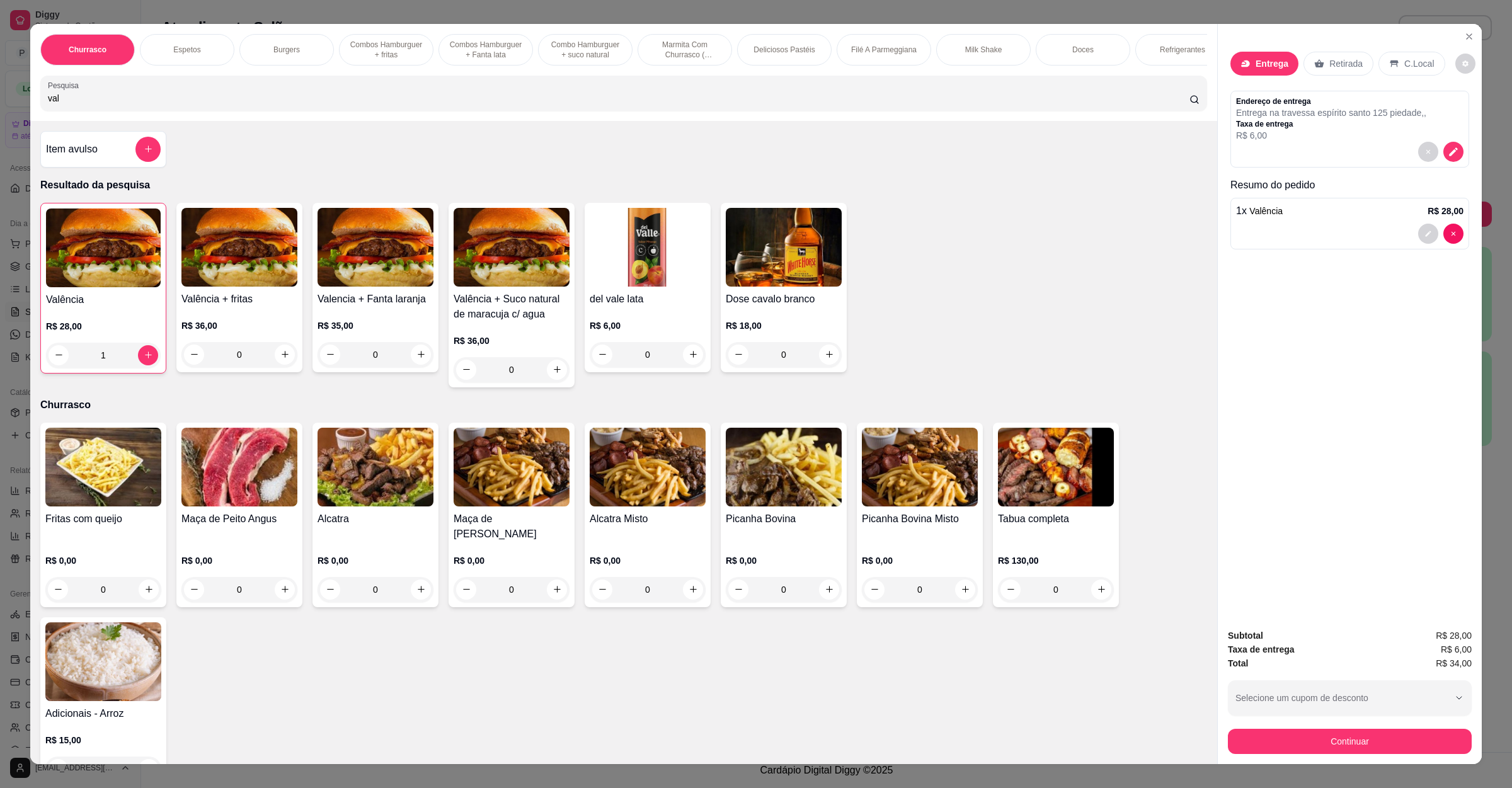
type input "1"
drag, startPoint x: 119, startPoint y: 121, endPoint x: 0, endPoint y: 118, distance: 119.0
click at [0, 118] on div "Churrasco Espetos Burgers Combos Hamburguer + fritas Combos [GEOGRAPHIC_DATA] +…" at bounding box center [756, 394] width 1512 height 788
drag, startPoint x: 66, startPoint y: 108, endPoint x: 0, endPoint y: 124, distance: 67.9
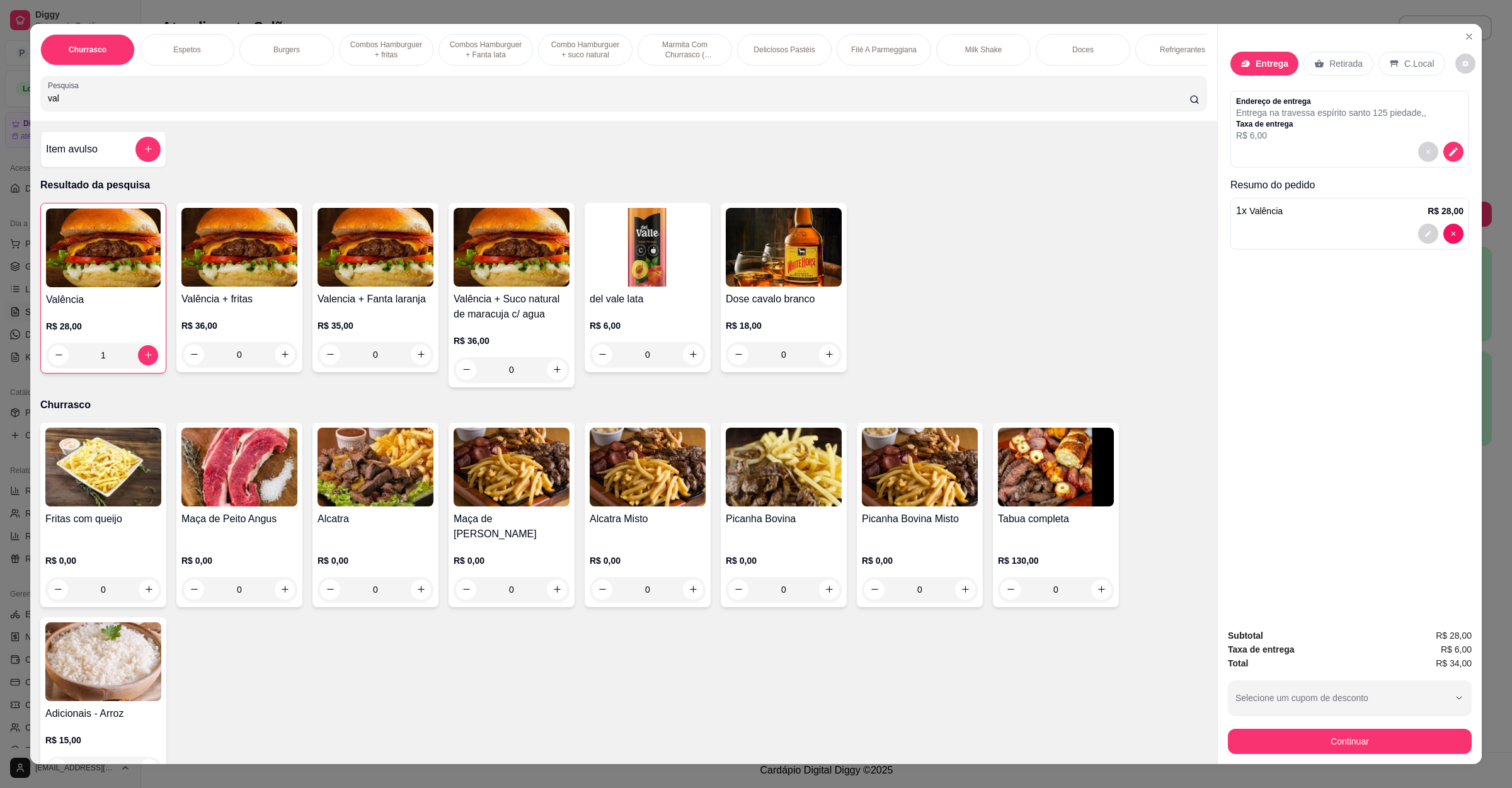
click at [0, 124] on div "Churrasco Espetos Burgers Combos Hamburguer + fritas Combos [GEOGRAPHIC_DATA] +…" at bounding box center [756, 394] width 1512 height 788
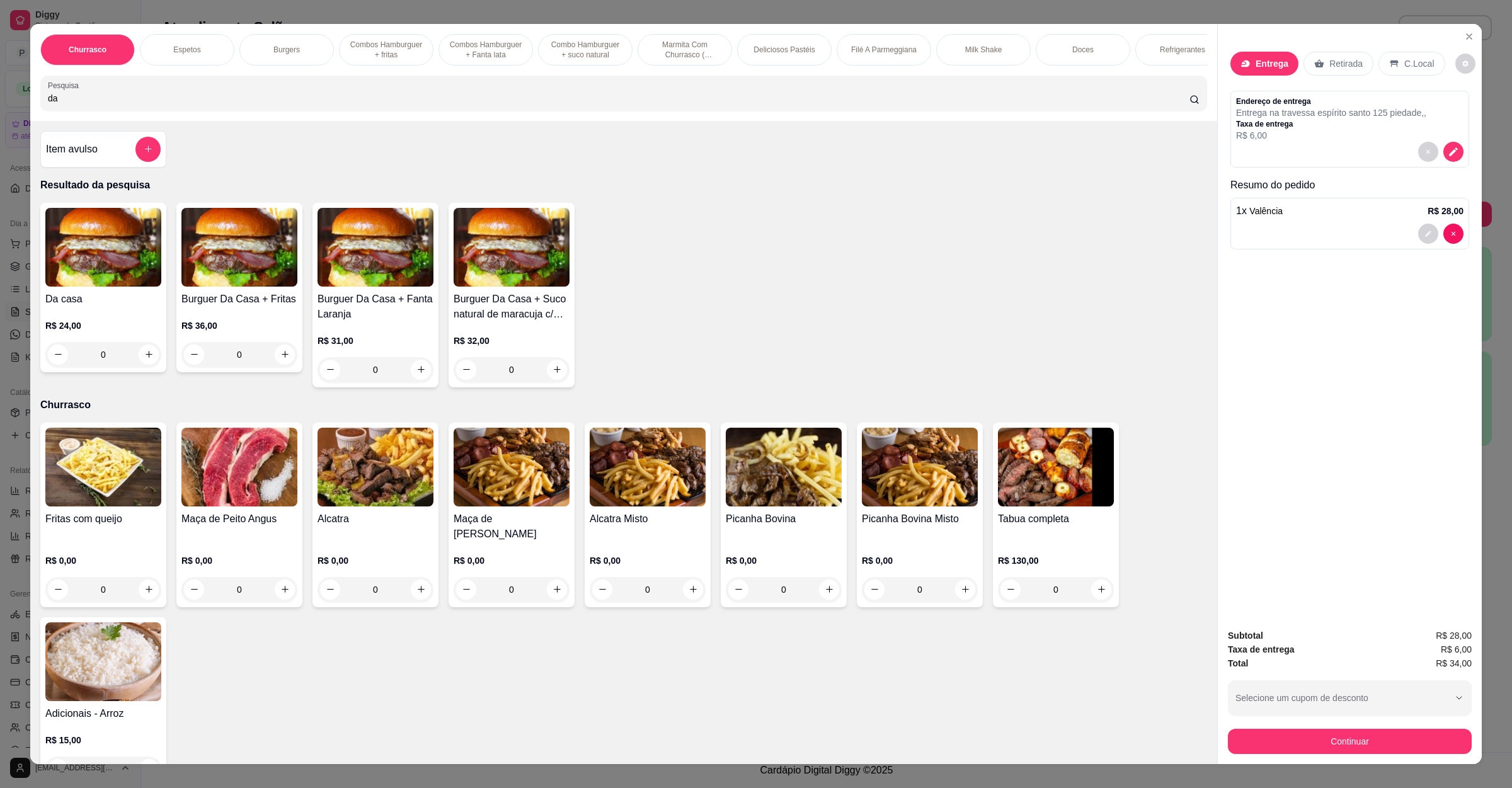
type input "da"
click at [146, 367] on div "0" at bounding box center [103, 354] width 116 height 25
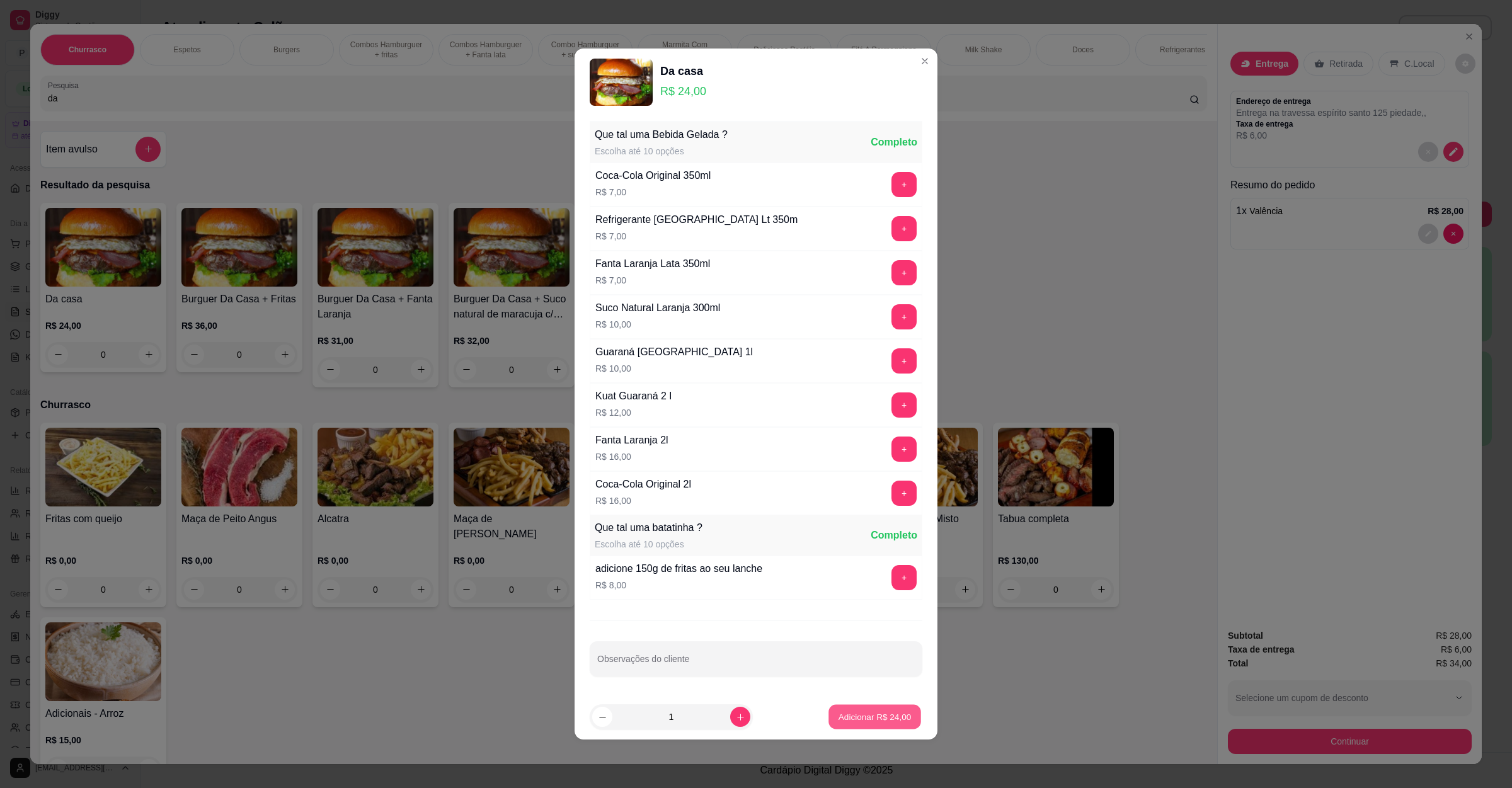
click at [879, 715] on p "Adicionar R$ 24,00" at bounding box center [875, 716] width 73 height 12
type input "1"
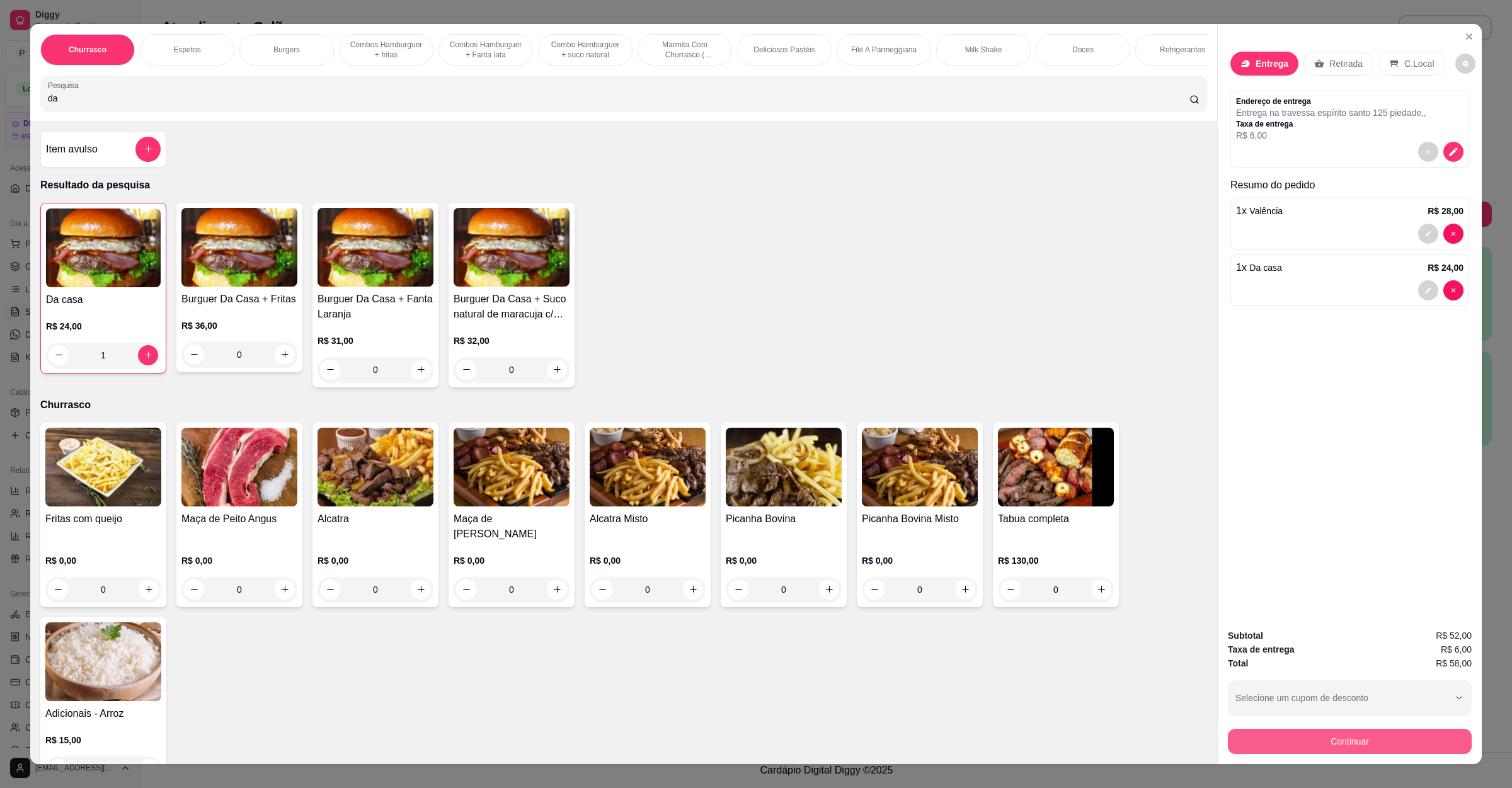
click at [1262, 736] on button "Continuar" at bounding box center [1350, 741] width 244 height 25
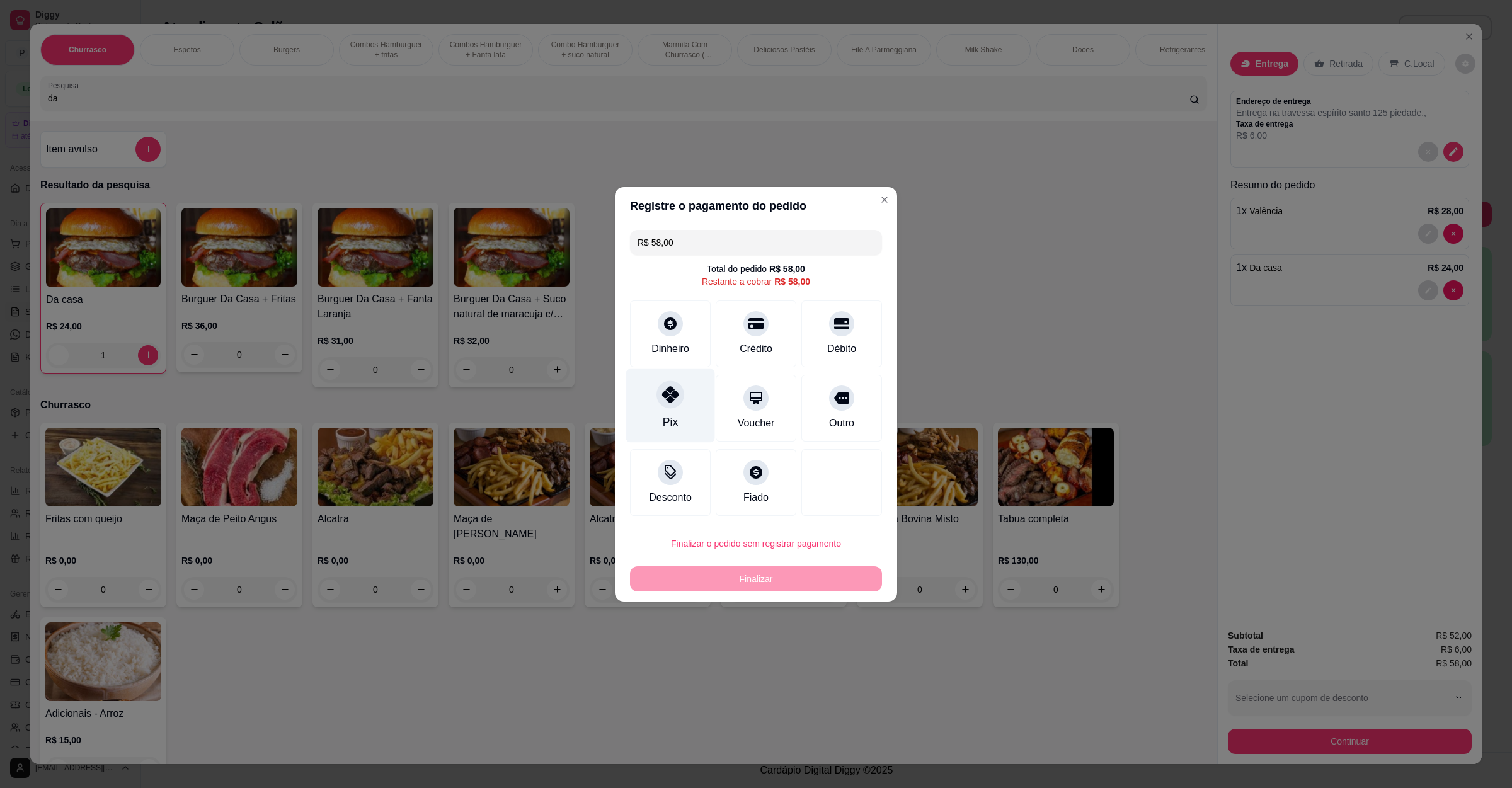
click at [649, 396] on div "Pix" at bounding box center [670, 404] width 89 height 73
type input "R$ 0,00"
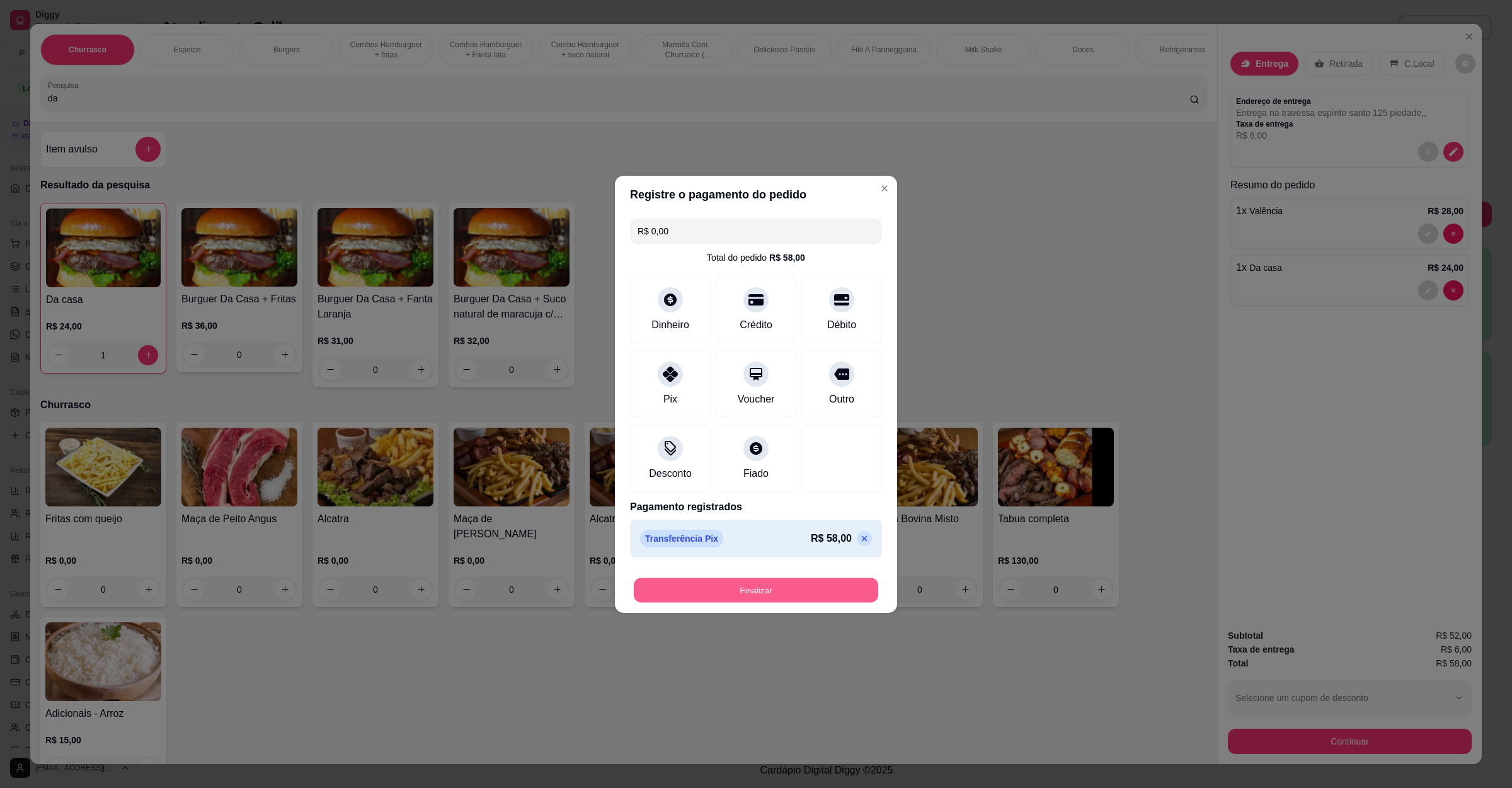
click at [699, 581] on button "Finalizar" at bounding box center [756, 589] width 245 height 24
type input "0"
type input "-R$ 58,00"
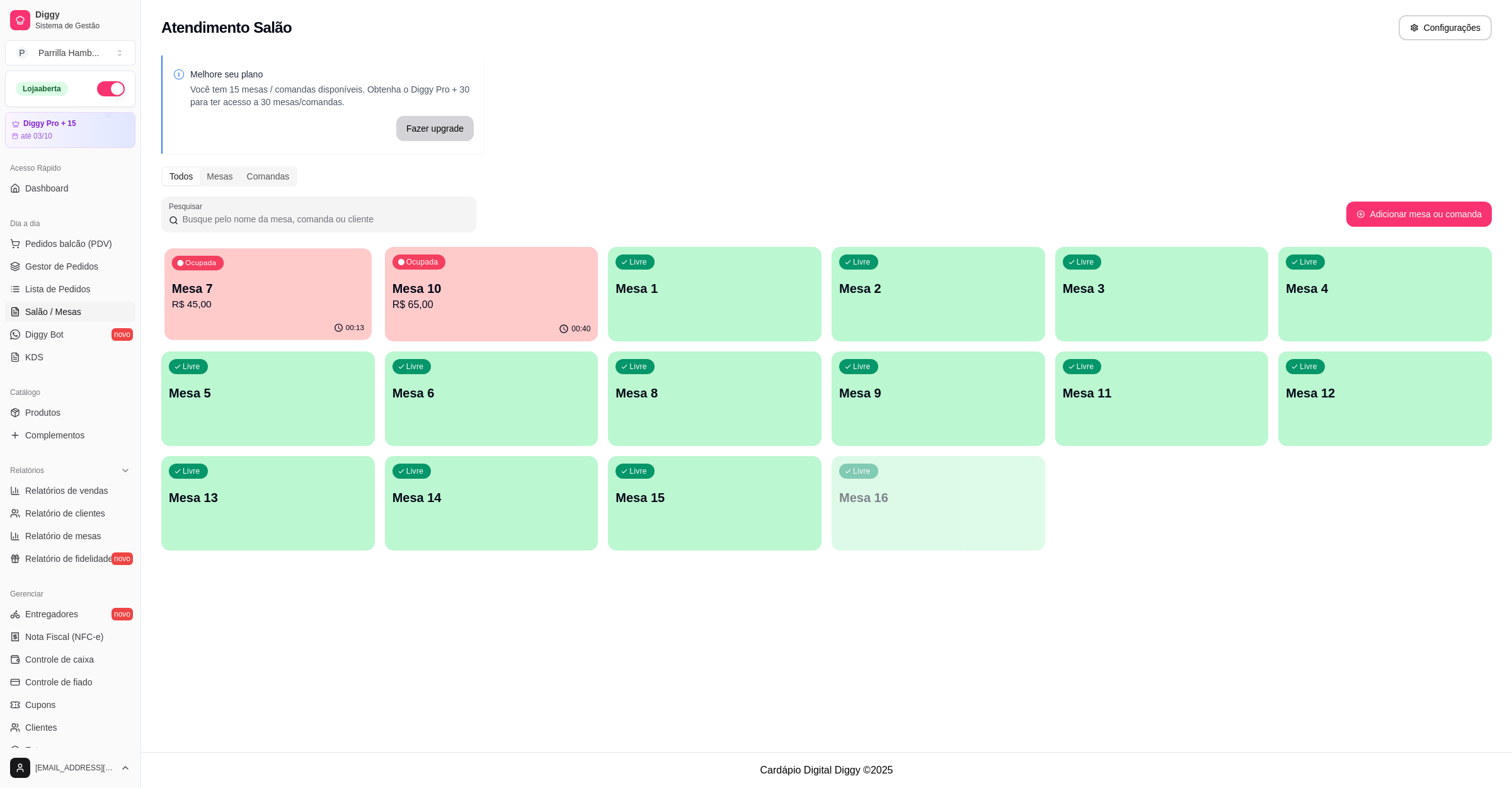
click at [246, 312] on div "Ocupada Mesa 7 R$ 45,00" at bounding box center [268, 282] width 207 height 68
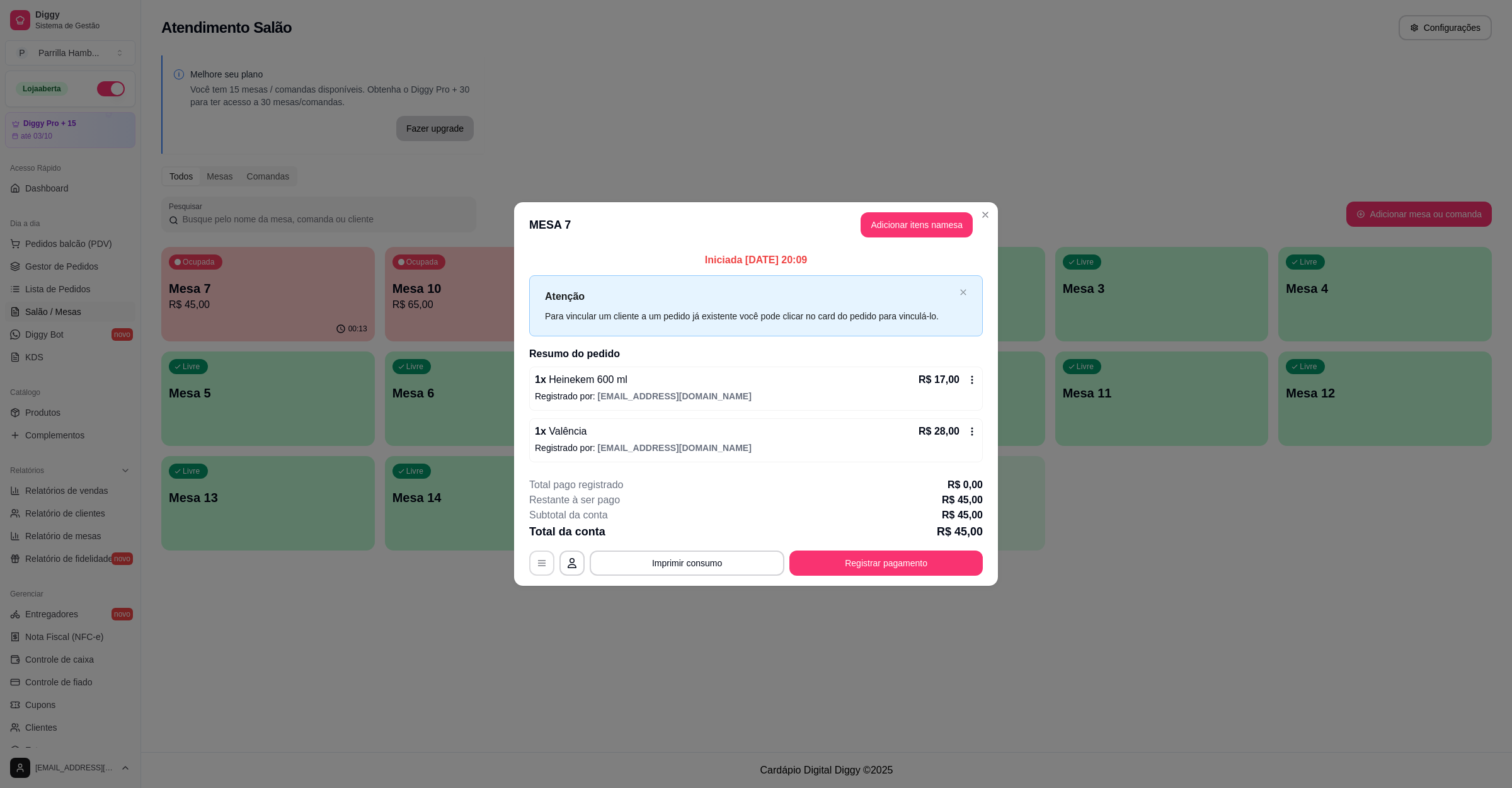
click at [548, 561] on button "button" at bounding box center [541, 563] width 25 height 25
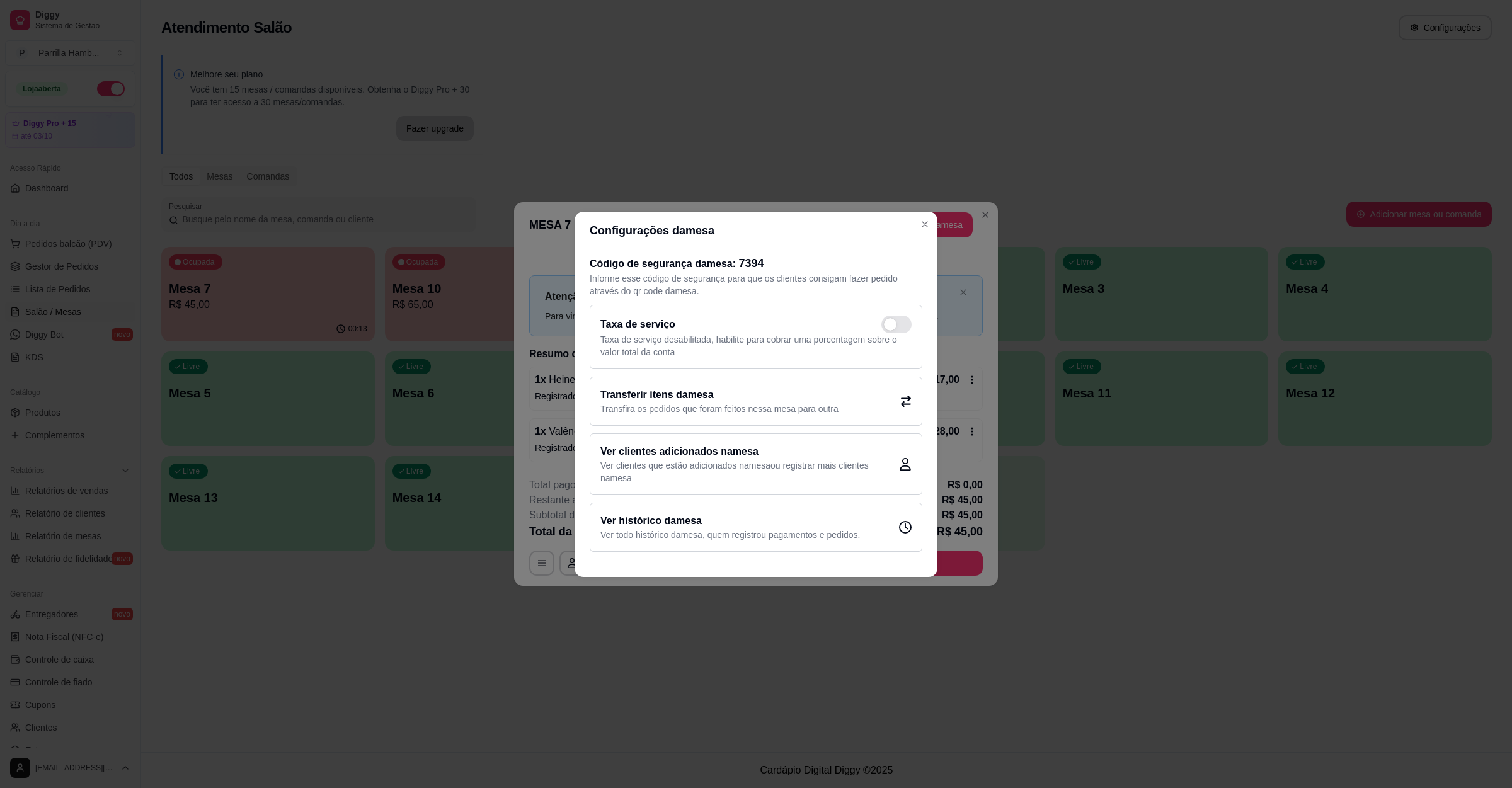
click at [643, 392] on h2 "Transferir itens da mesa" at bounding box center [719, 395] width 238 height 15
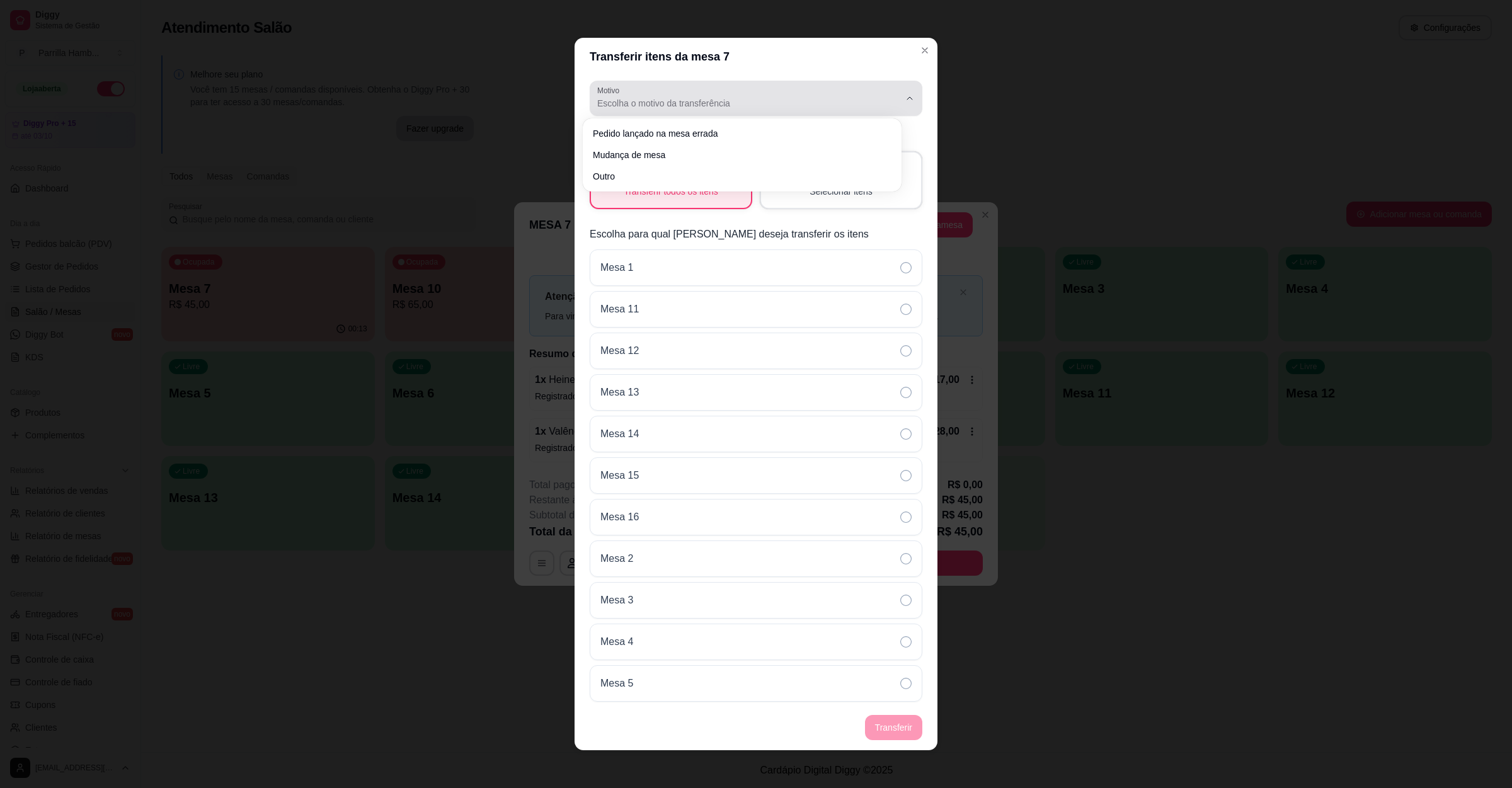
click at [709, 102] on span "Escolha o motivo da transferência" at bounding box center [749, 103] width 302 height 13
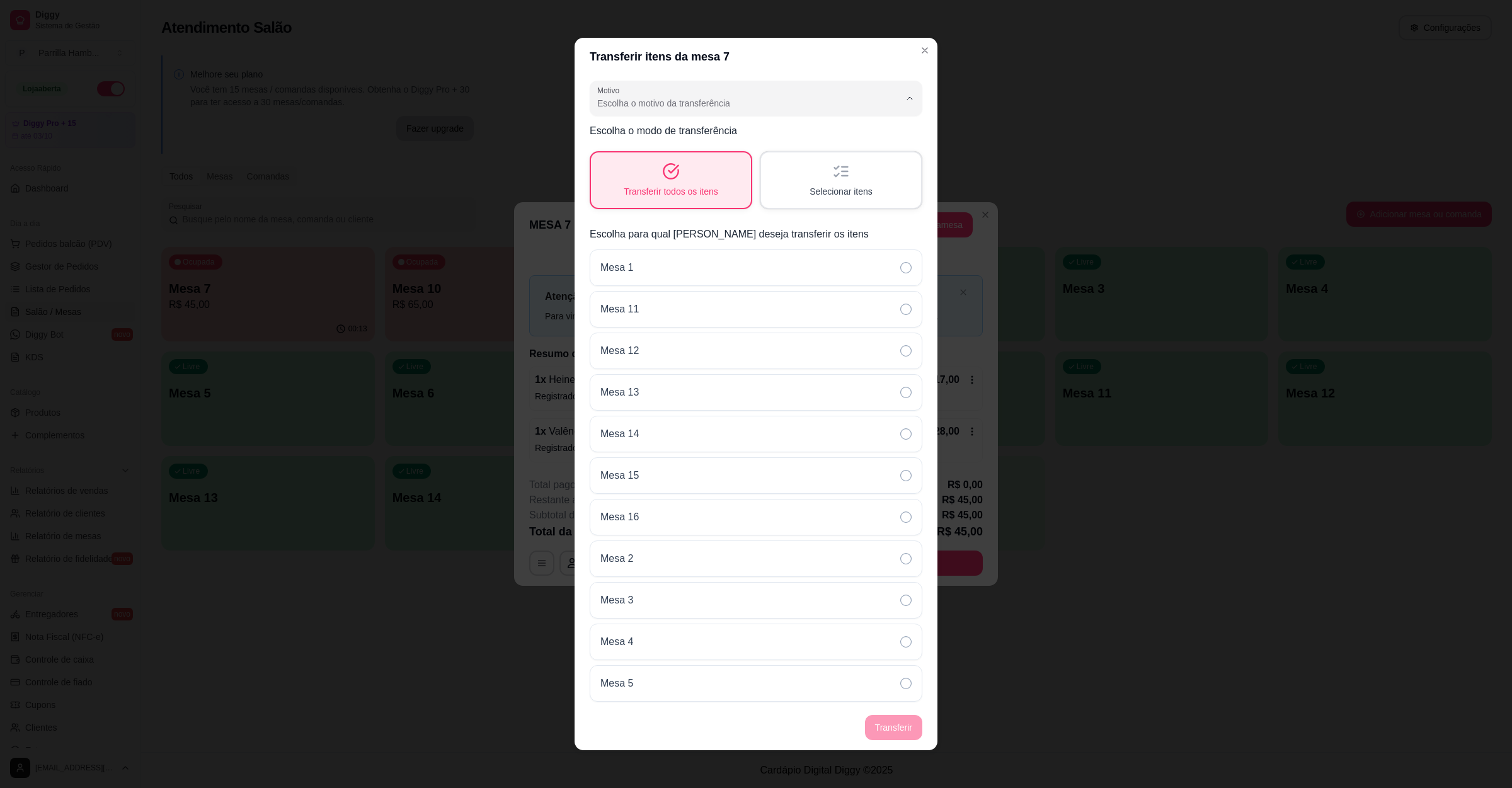
click at [683, 153] on span "Mudança de mesa" at bounding box center [735, 153] width 274 height 12
type input "TABLE_TRANSFER"
select select "TABLE_TRANSFER"
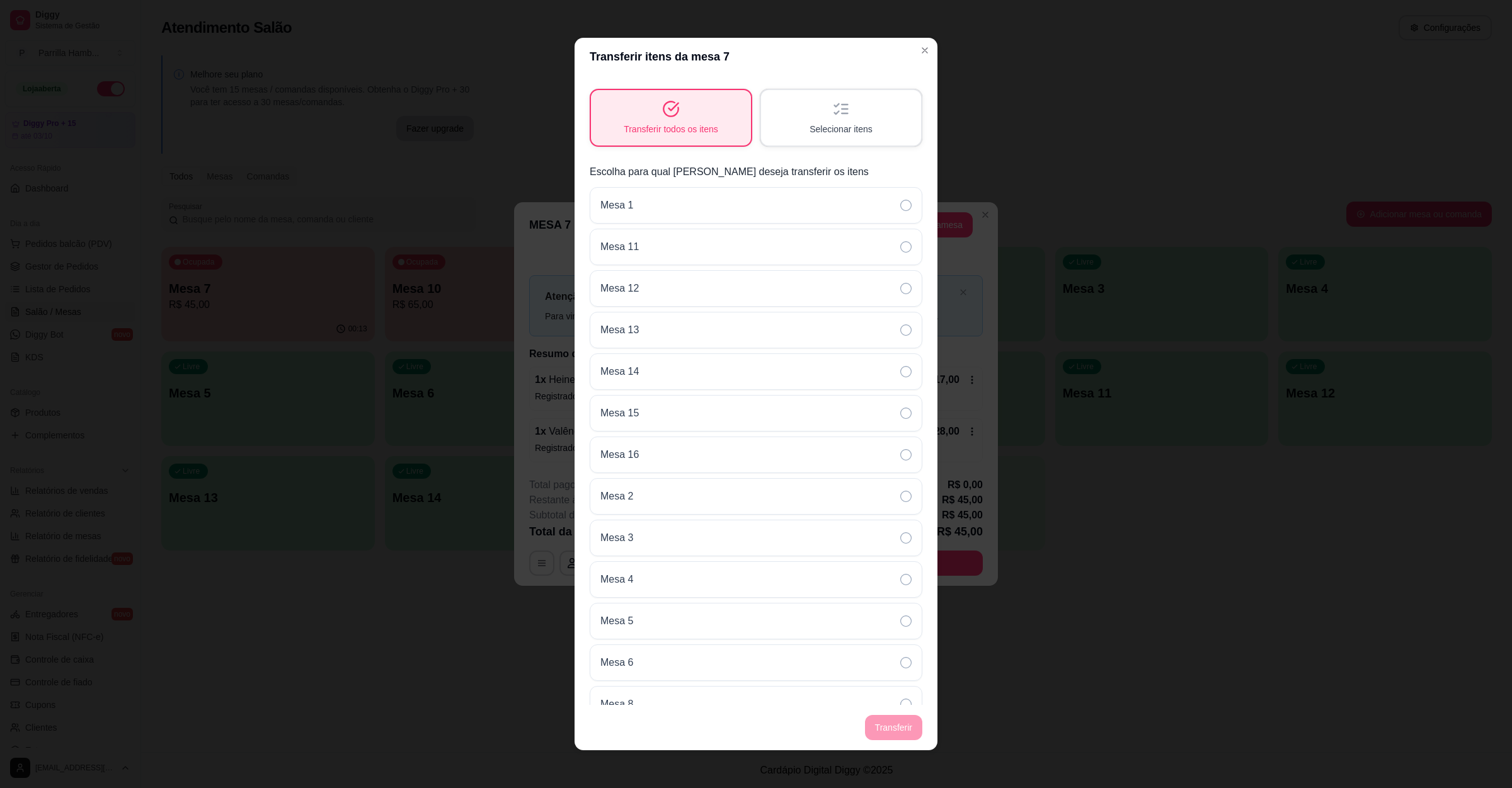
scroll to position [134, 0]
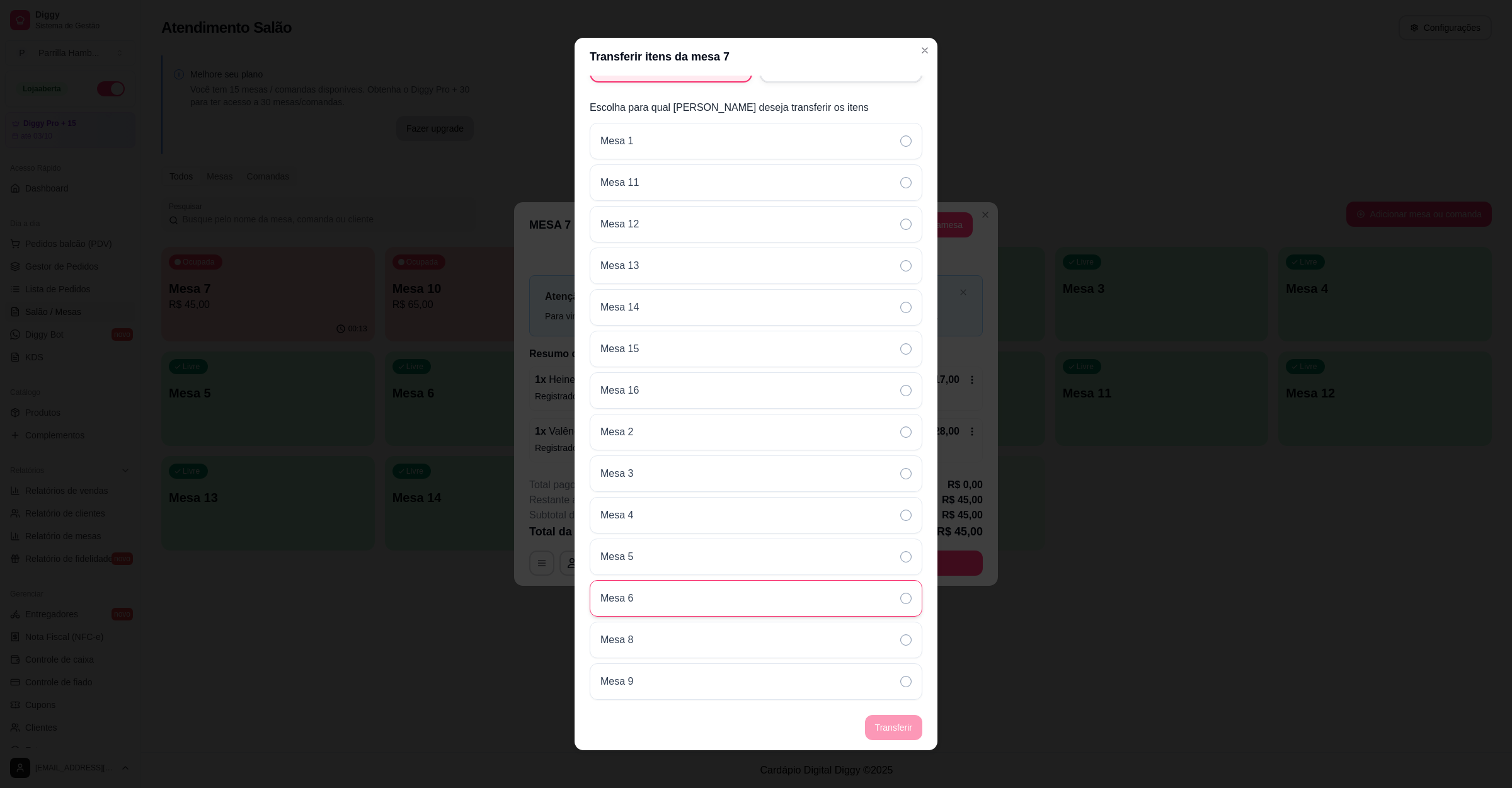
click at [645, 601] on div "Mesa 6" at bounding box center [756, 597] width 333 height 36
click at [912, 729] on button "Transferir" at bounding box center [893, 727] width 57 height 25
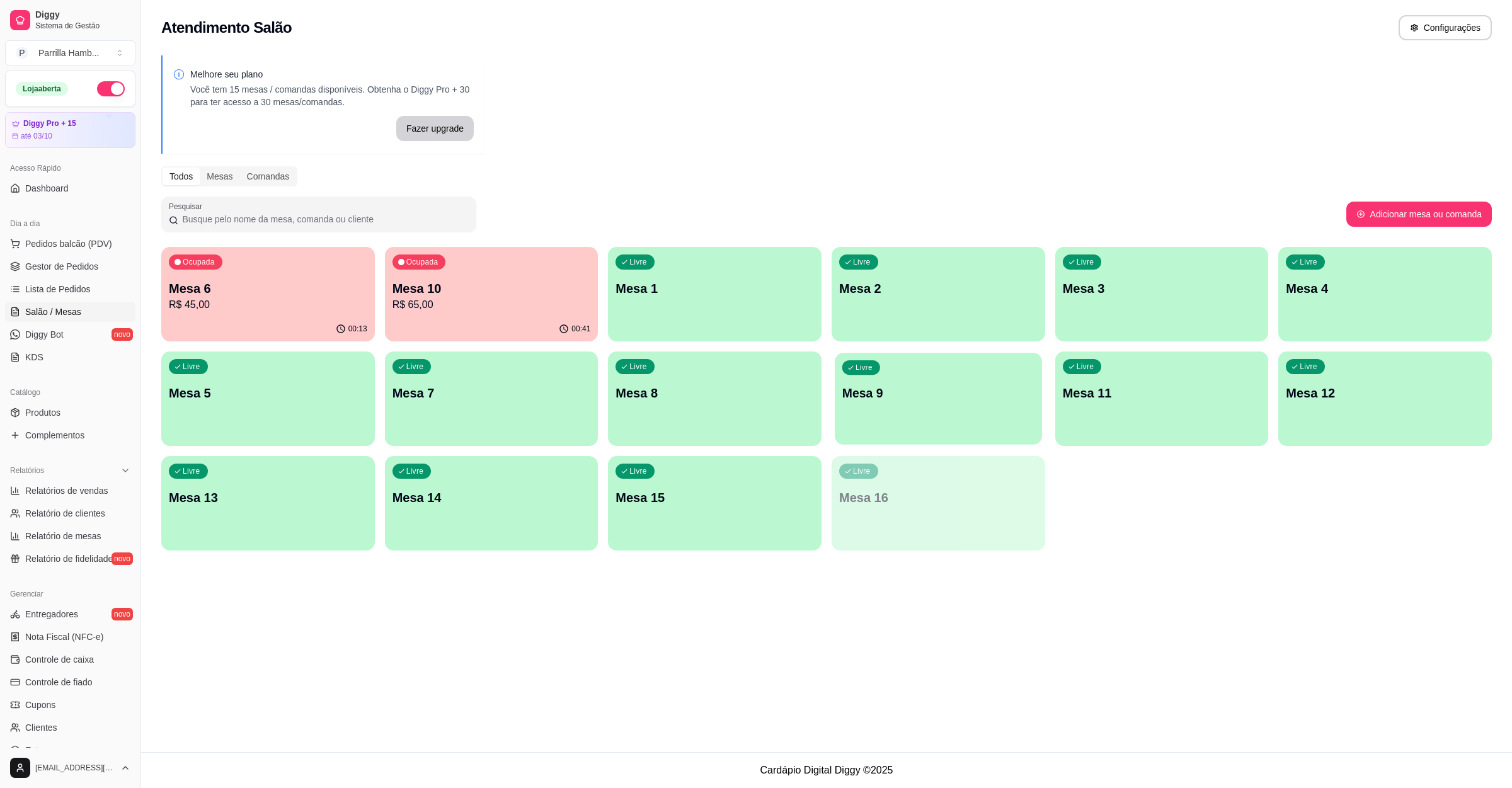
click at [936, 422] on div "Livre Mesa 9" at bounding box center [939, 391] width 208 height 77
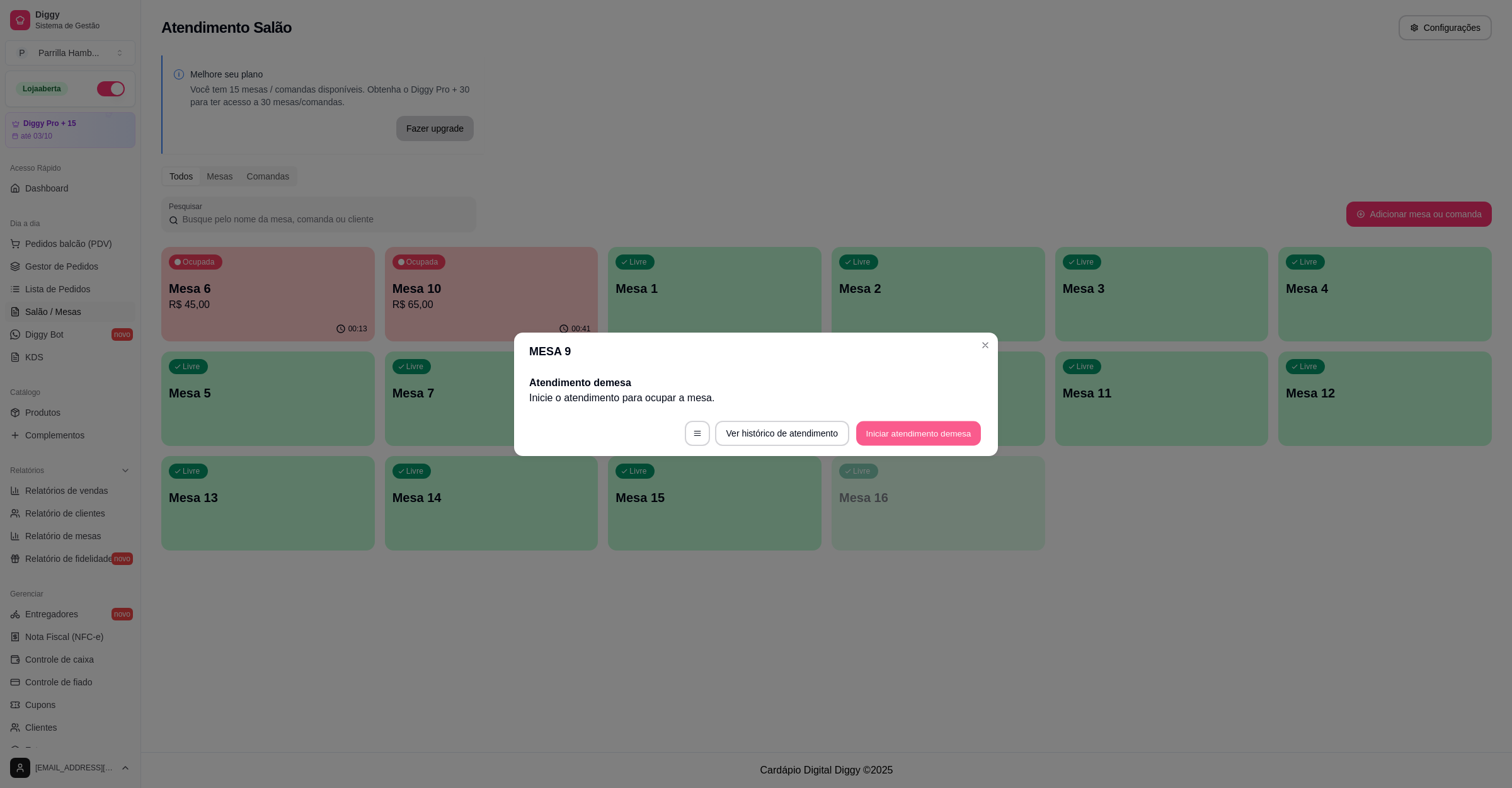
click at [911, 430] on button "Iniciar atendimento de mesa" at bounding box center [918, 433] width 124 height 24
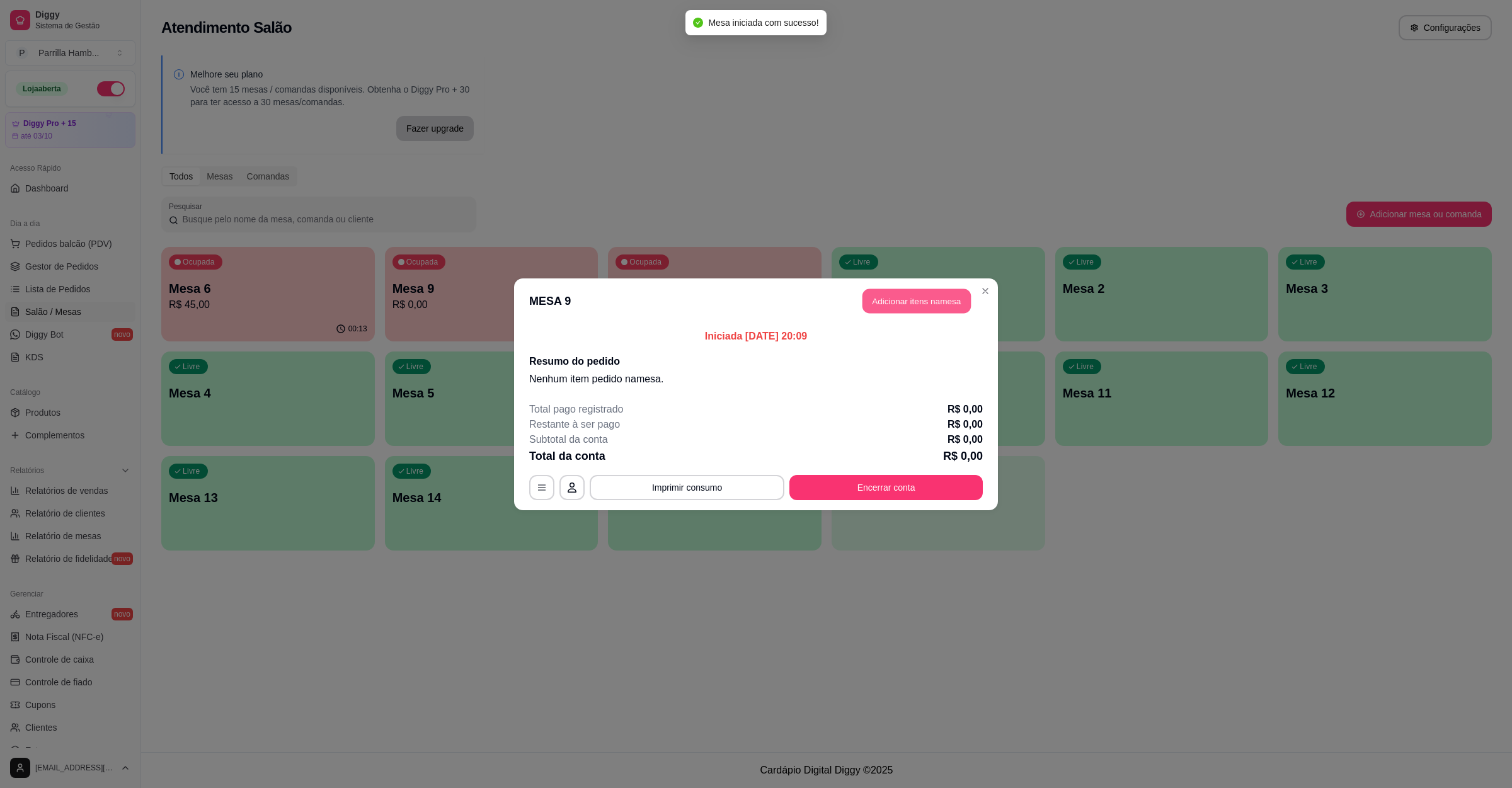
click at [944, 310] on button "Adicionar itens na mesa" at bounding box center [917, 300] width 108 height 24
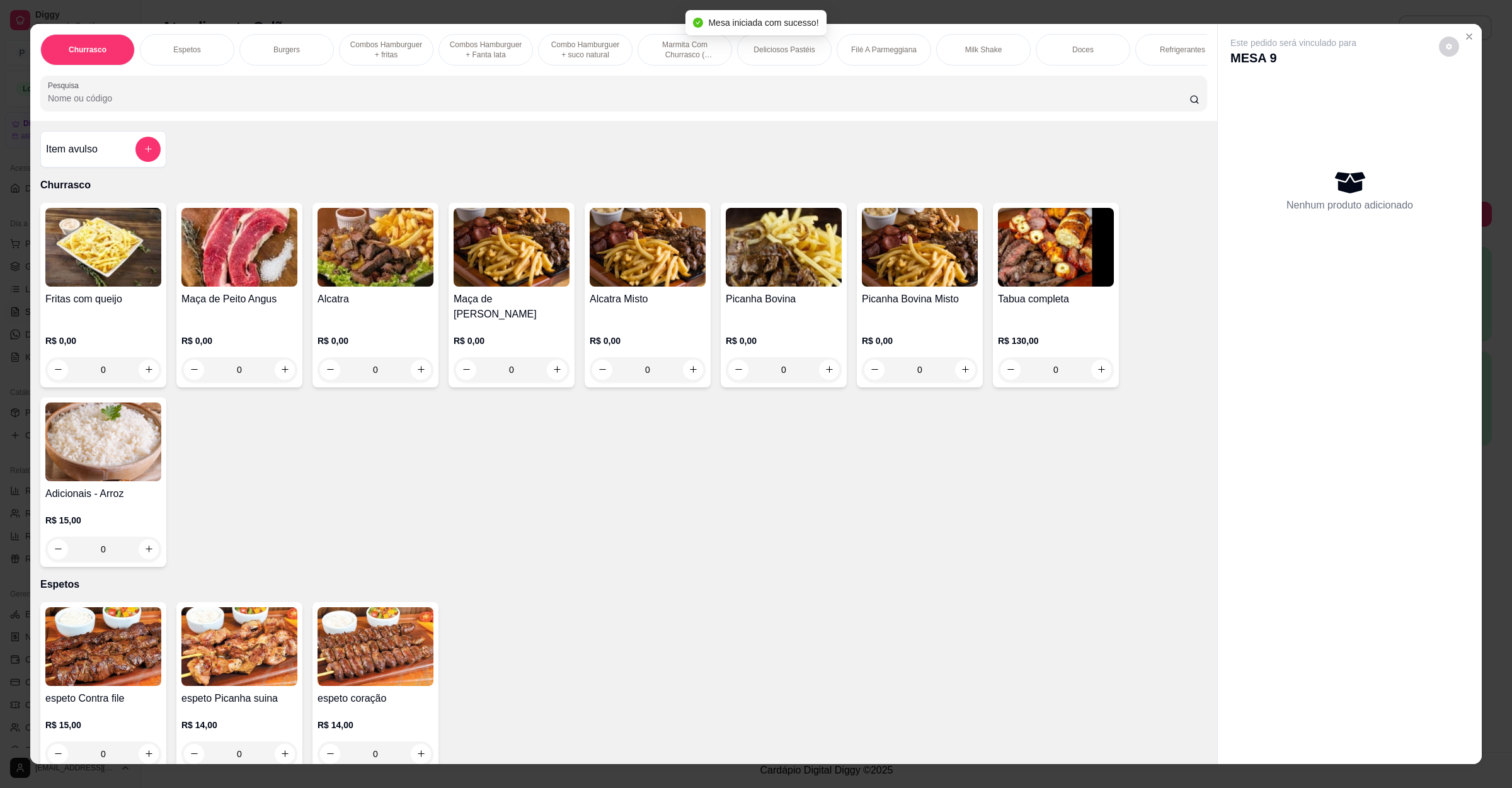
click at [284, 138] on div "Item avulso Churrasco Fritas com queijo R$ 0,00 0 Maça de Peito Angus R$ 0,00 0…" at bounding box center [624, 442] width 1187 height 643
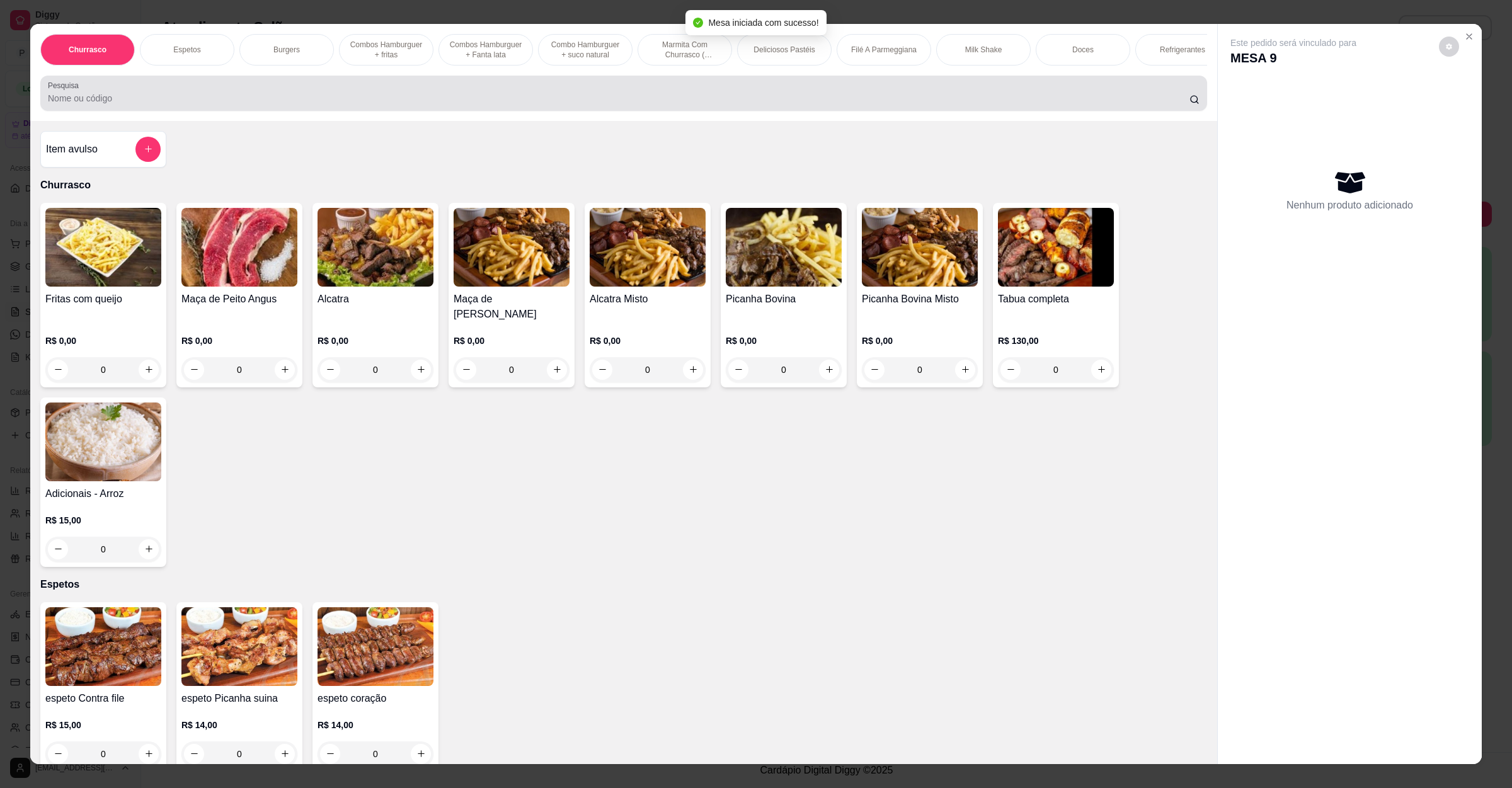
click at [294, 111] on div "Pesquisa" at bounding box center [624, 94] width 1167 height 36
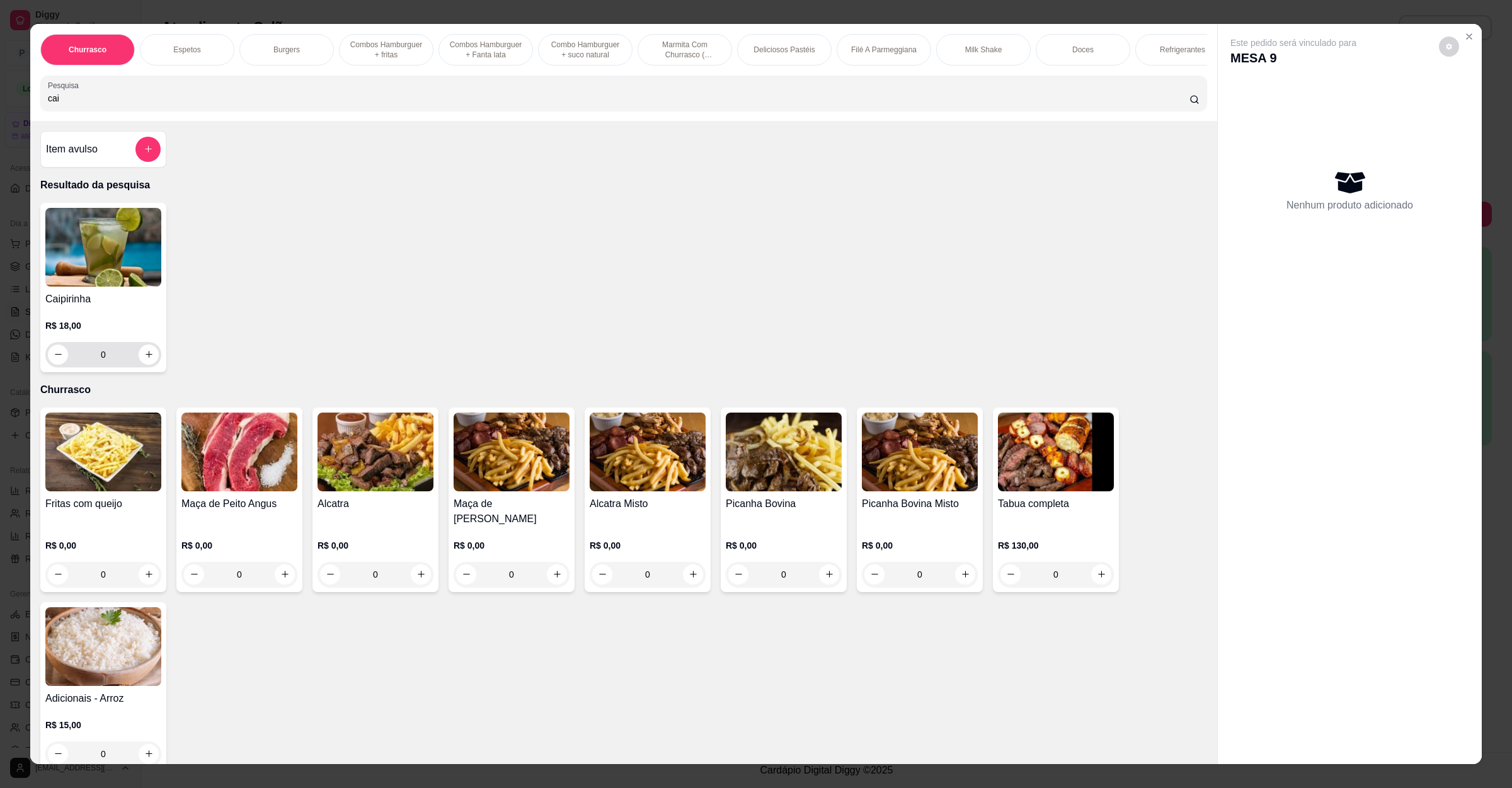
type input "cai"
click at [148, 364] on button "increase-product-quantity" at bounding box center [149, 354] width 19 height 19
type input "1"
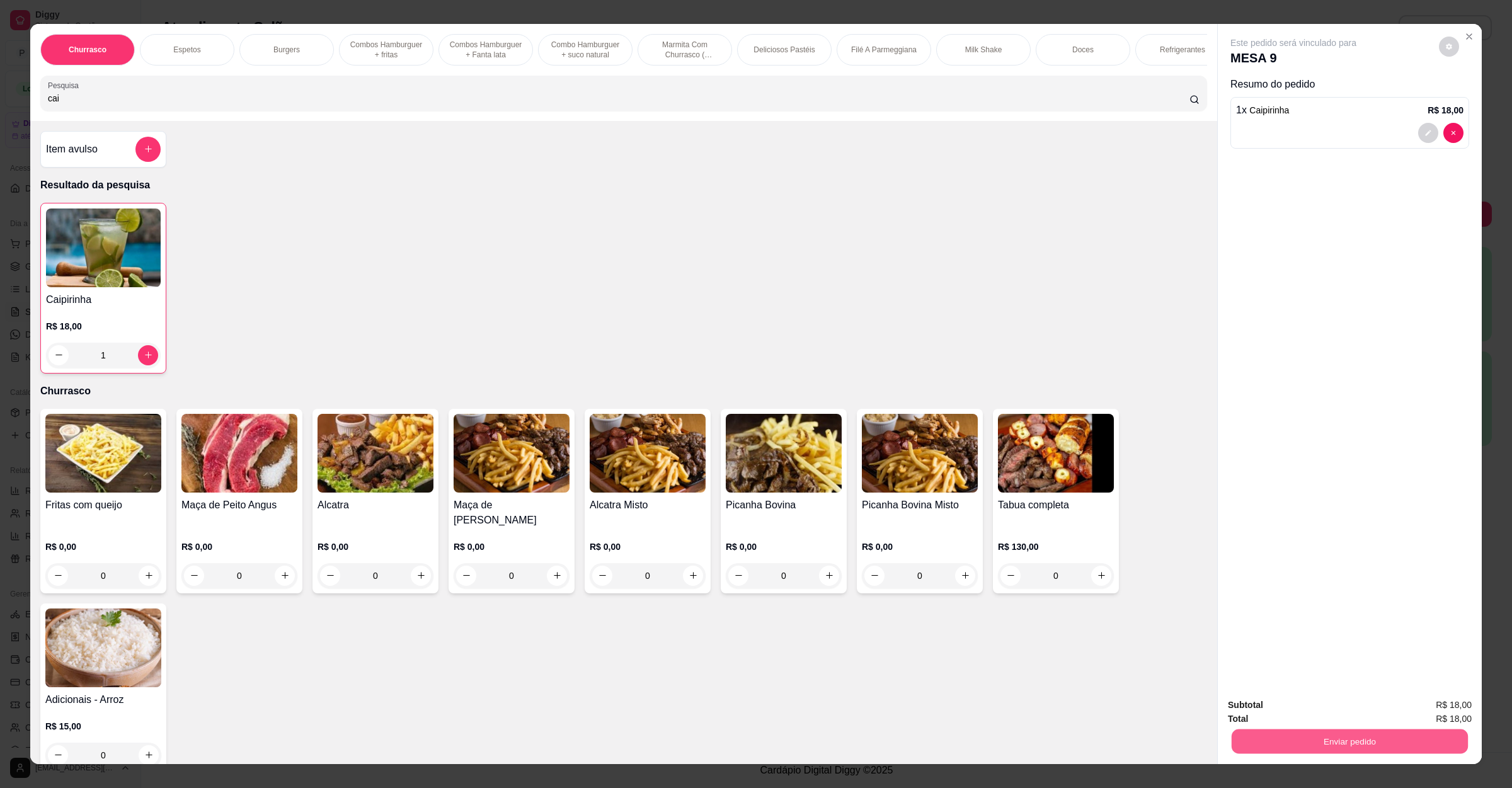
click at [1438, 737] on button "Enviar pedido" at bounding box center [1350, 741] width 237 height 24
click at [1354, 709] on button "Não registrar e enviar pedido" at bounding box center [1306, 710] width 128 height 23
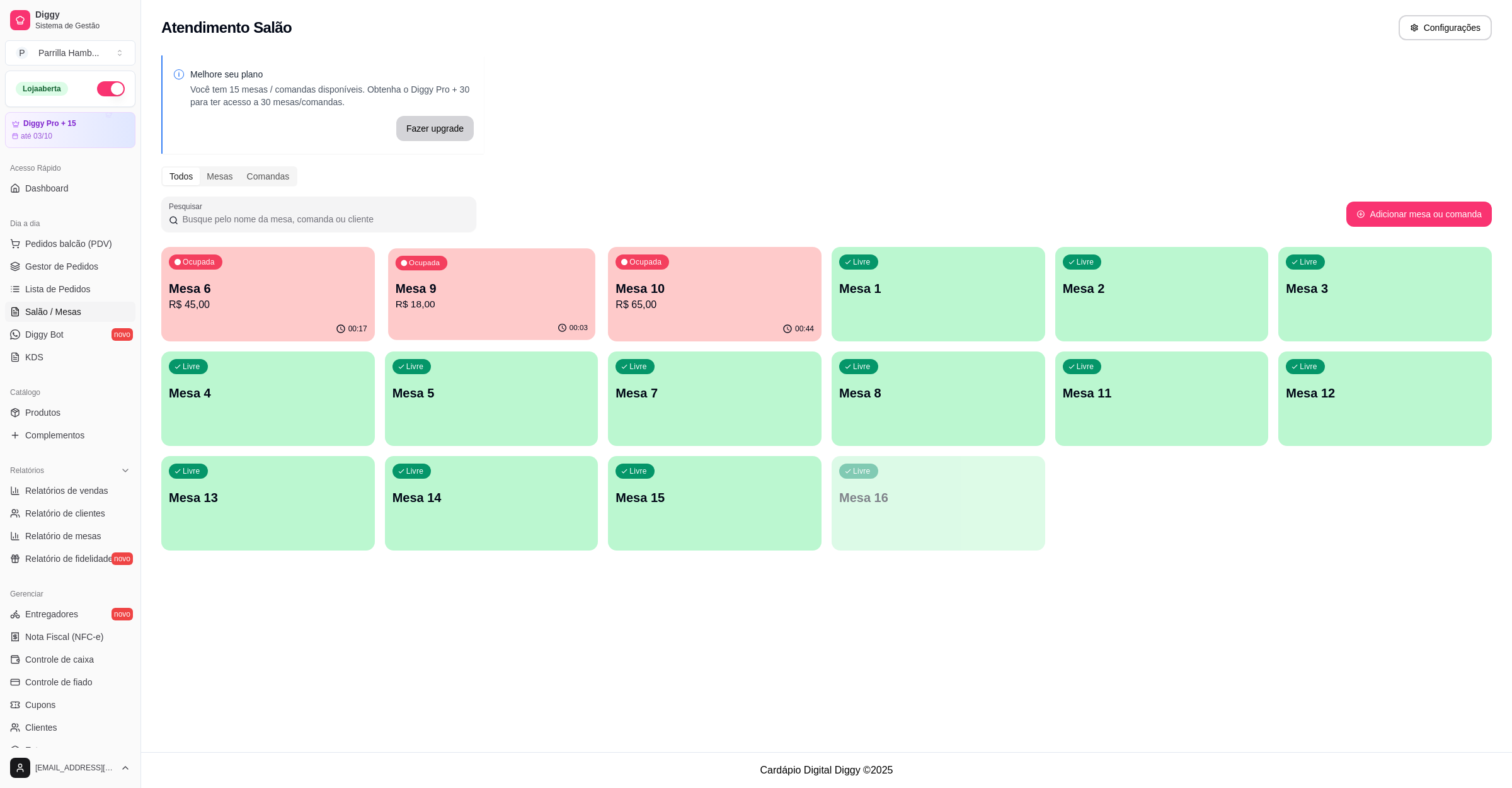
click at [450, 314] on div "Ocupada Mesa 9 R$ 18,00" at bounding box center [492, 282] width 208 height 68
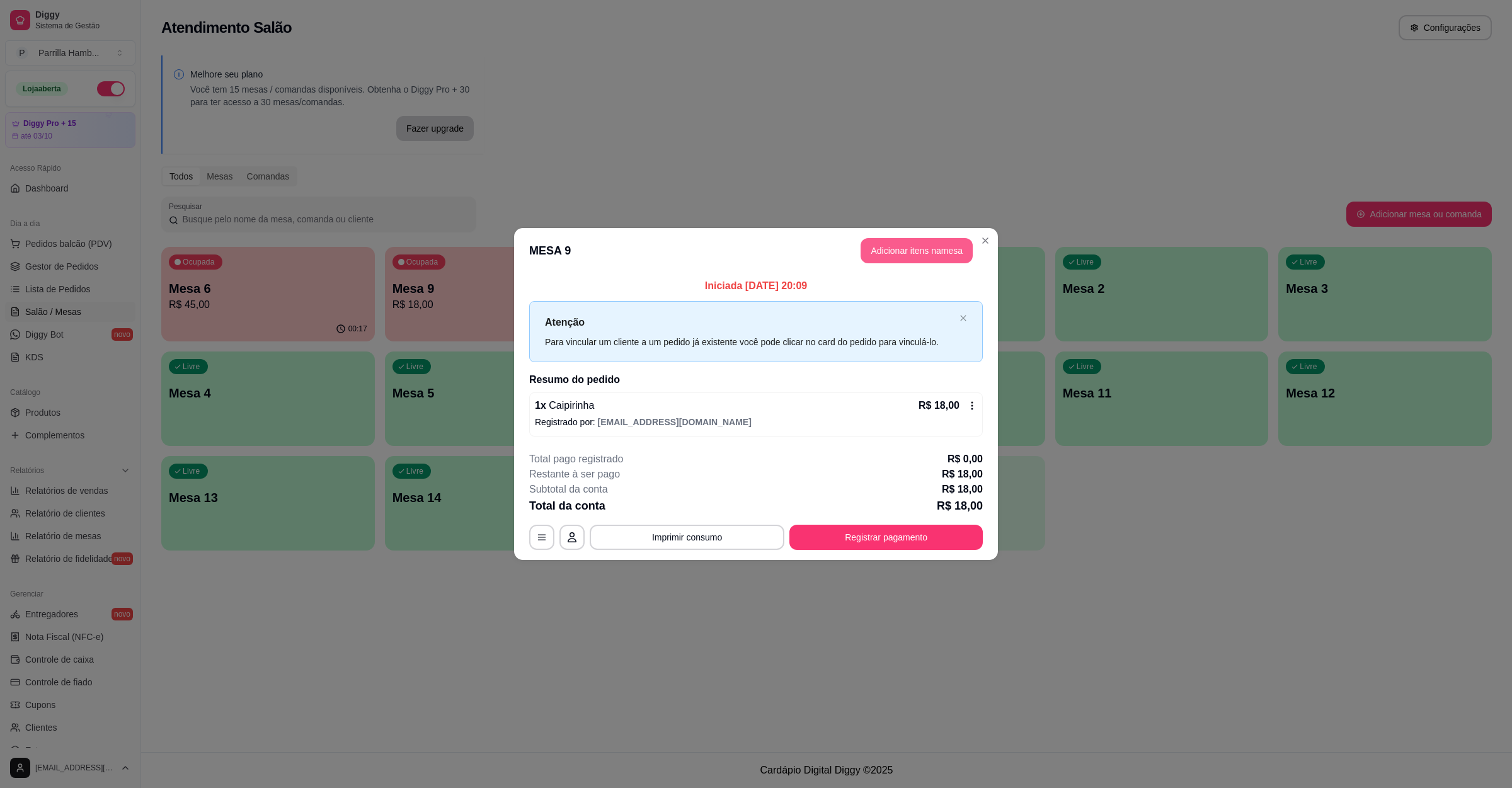
click at [867, 250] on button "Adicionar itens na mesa" at bounding box center [917, 250] width 112 height 25
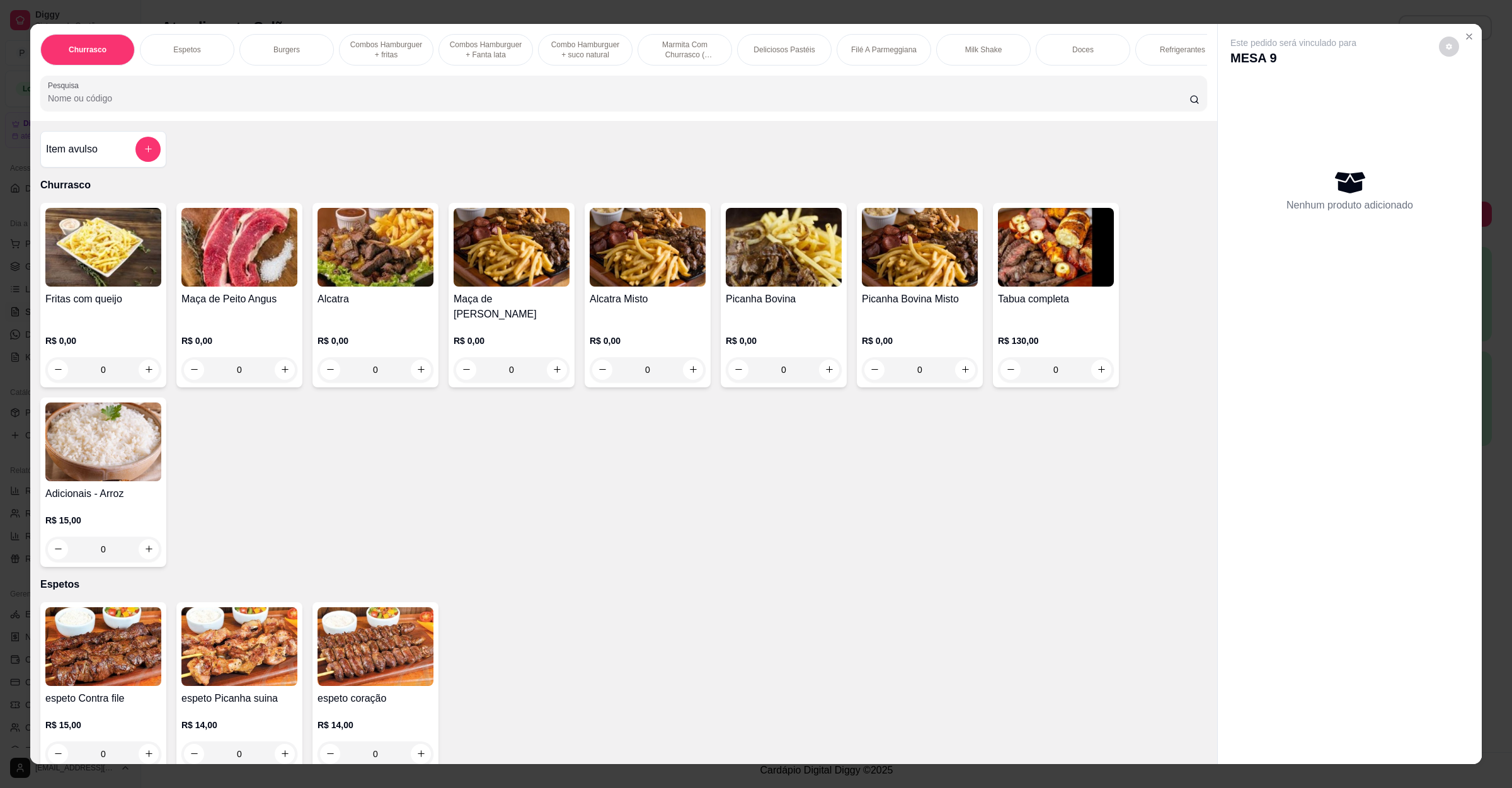
click at [567, 121] on div "Churrasco Espetos Burgers Combos Hamburguer + fritas Combos Hamburguer + Fanta …" at bounding box center [624, 73] width 1187 height 97
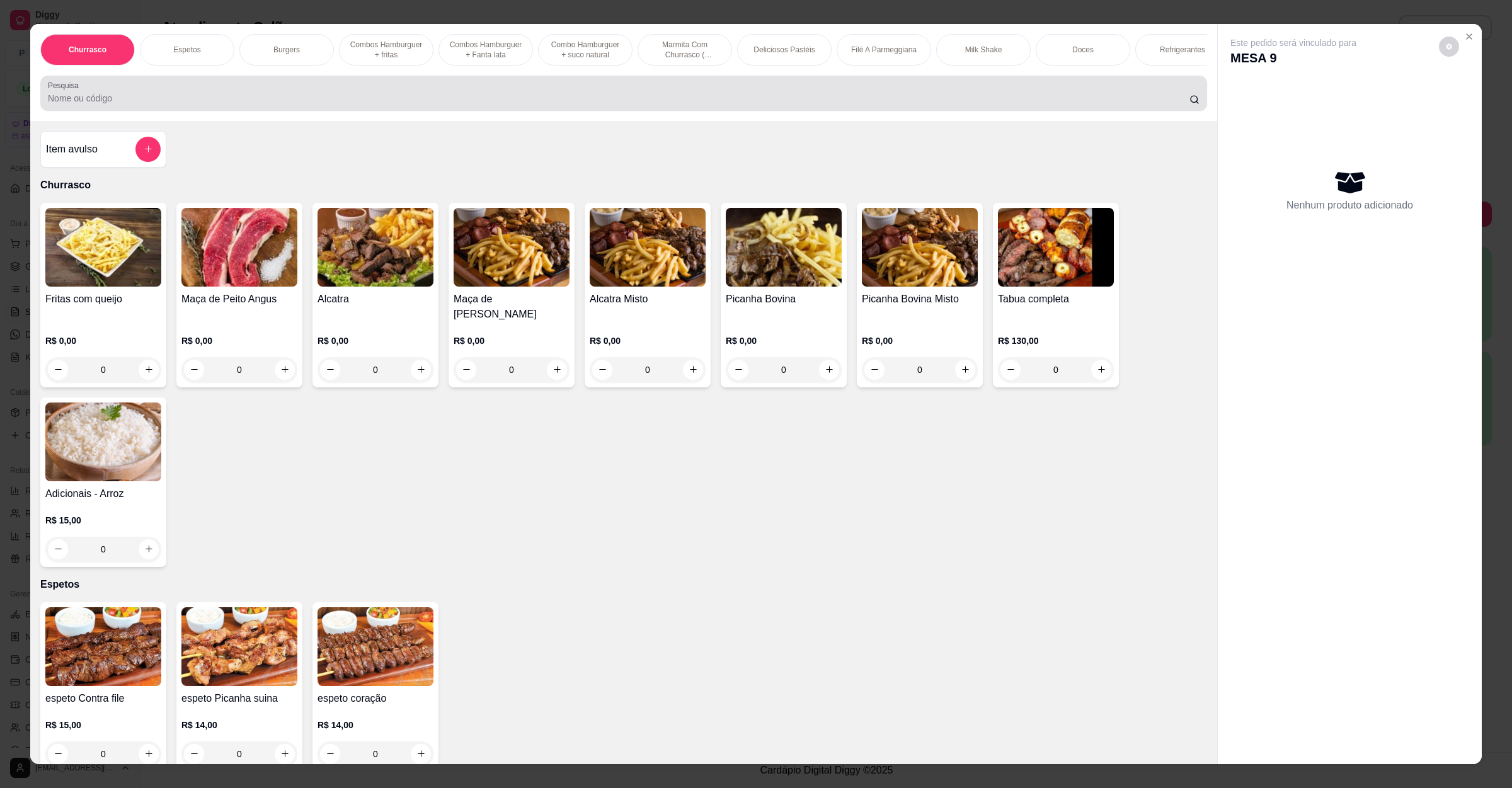
click at [578, 111] on div "Pesquisa" at bounding box center [624, 94] width 1167 height 36
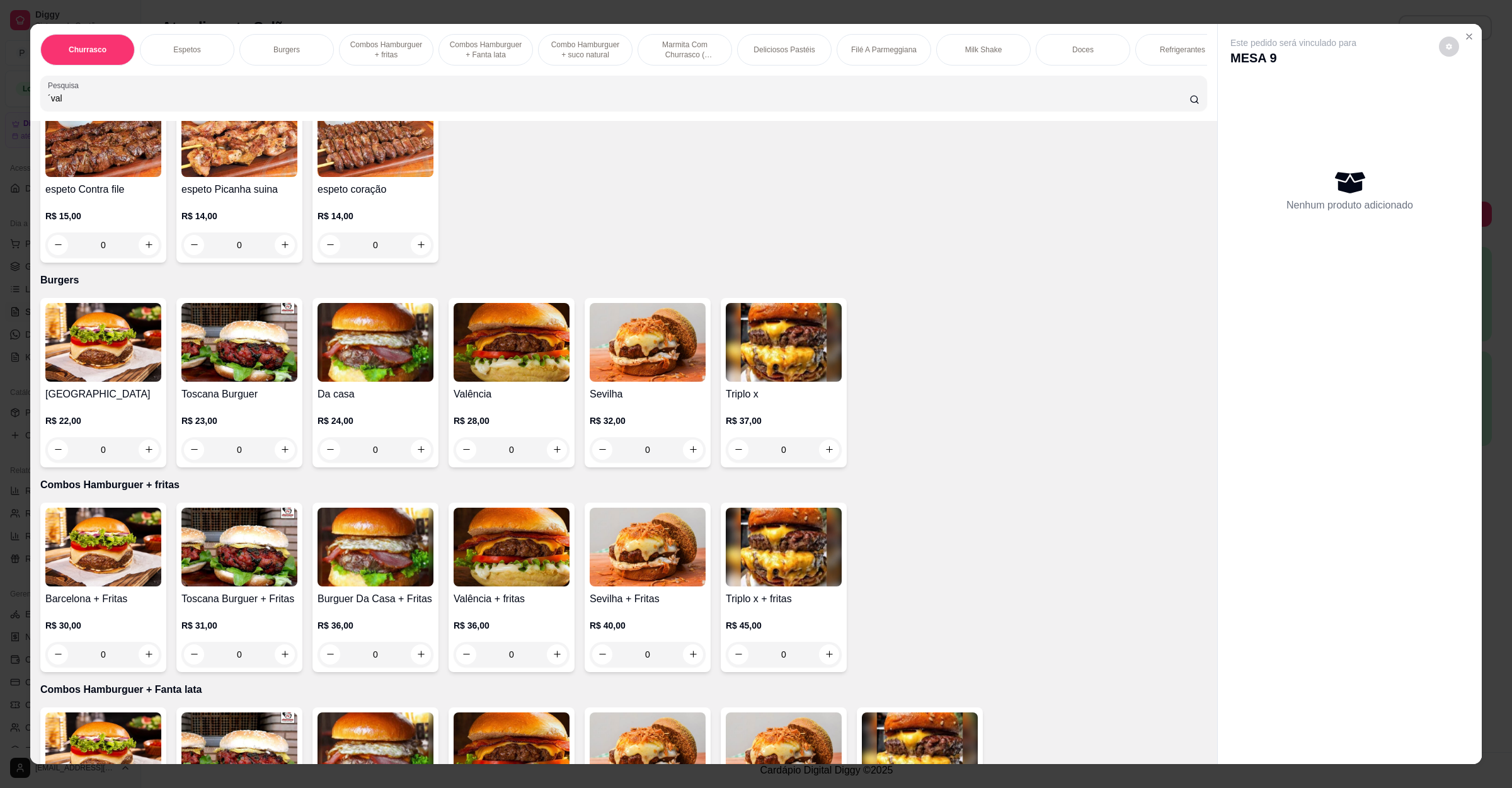
scroll to position [567, 0]
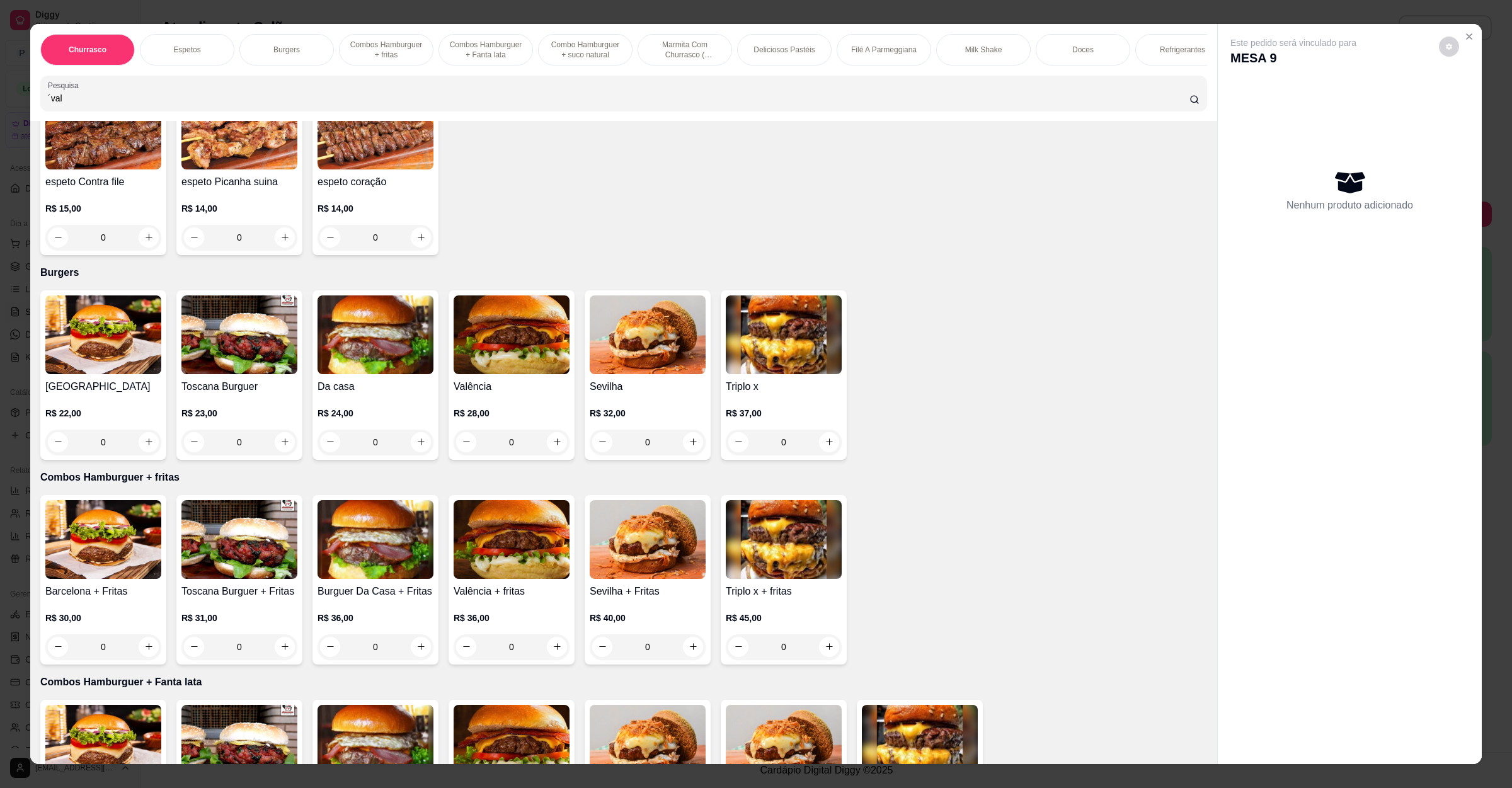
type input "´val"
click at [539, 442] on div "0" at bounding box center [512, 442] width 116 height 25
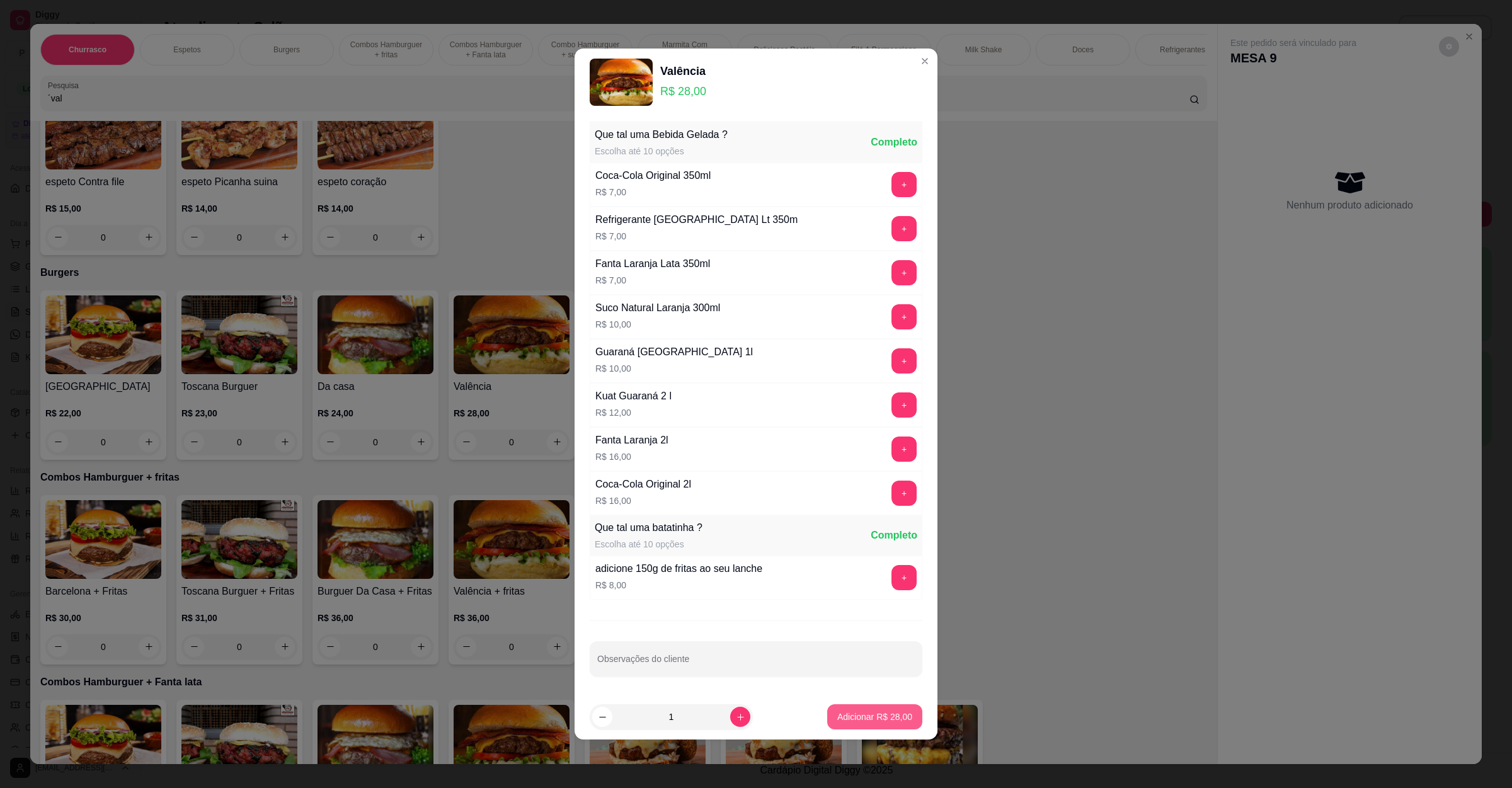
click at [906, 718] on button "Adicionar R$ 28,00" at bounding box center [875, 716] width 95 height 25
type input "1"
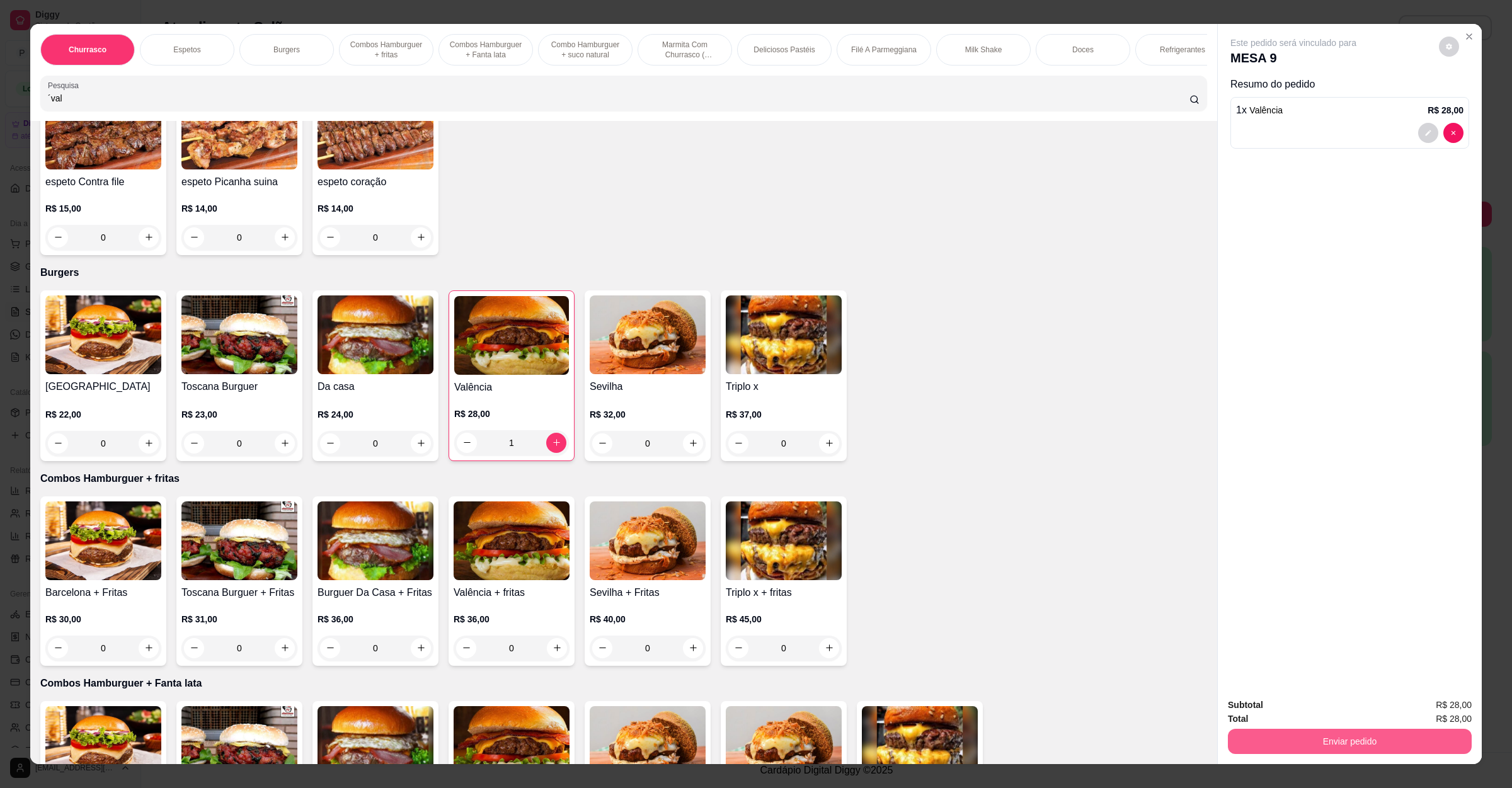
click at [1274, 743] on button "Enviar pedido" at bounding box center [1350, 741] width 244 height 25
click at [1284, 715] on button "Não registrar e enviar pedido" at bounding box center [1306, 710] width 131 height 24
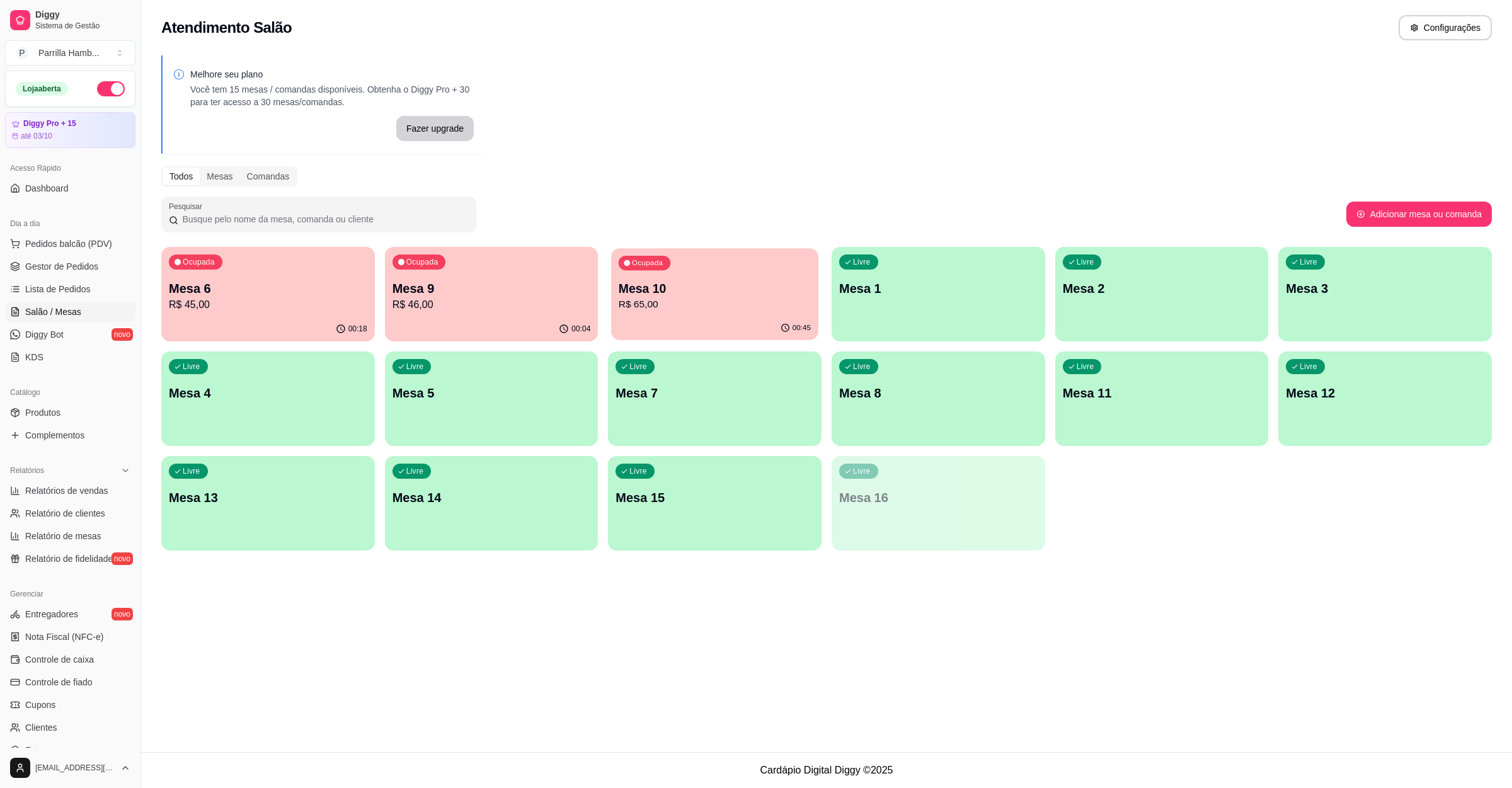
click at [649, 291] on p "Mesa 10" at bounding box center [715, 288] width 192 height 17
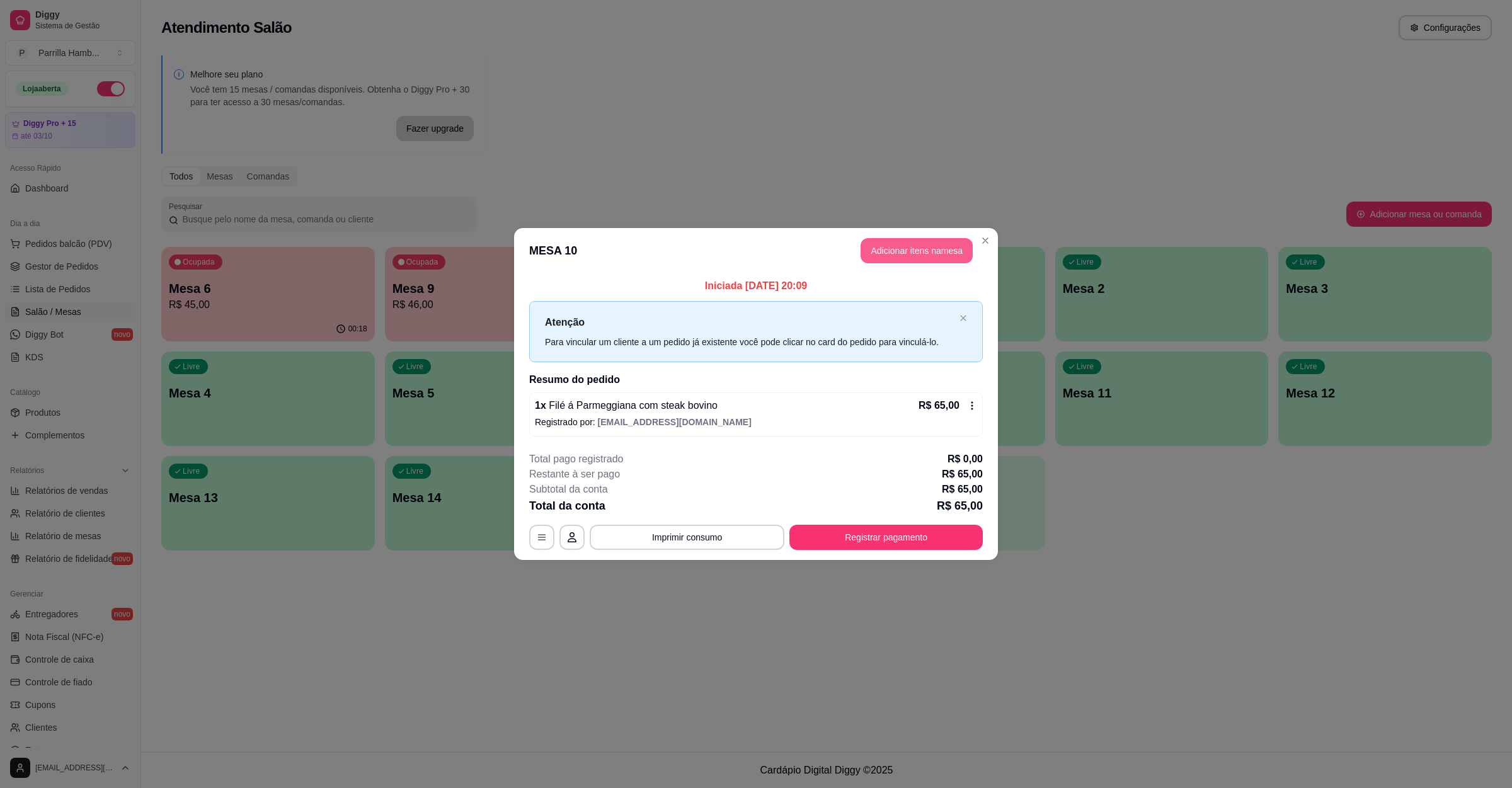
click at [867, 257] on button "Adicionar itens na mesa" at bounding box center [917, 250] width 112 height 25
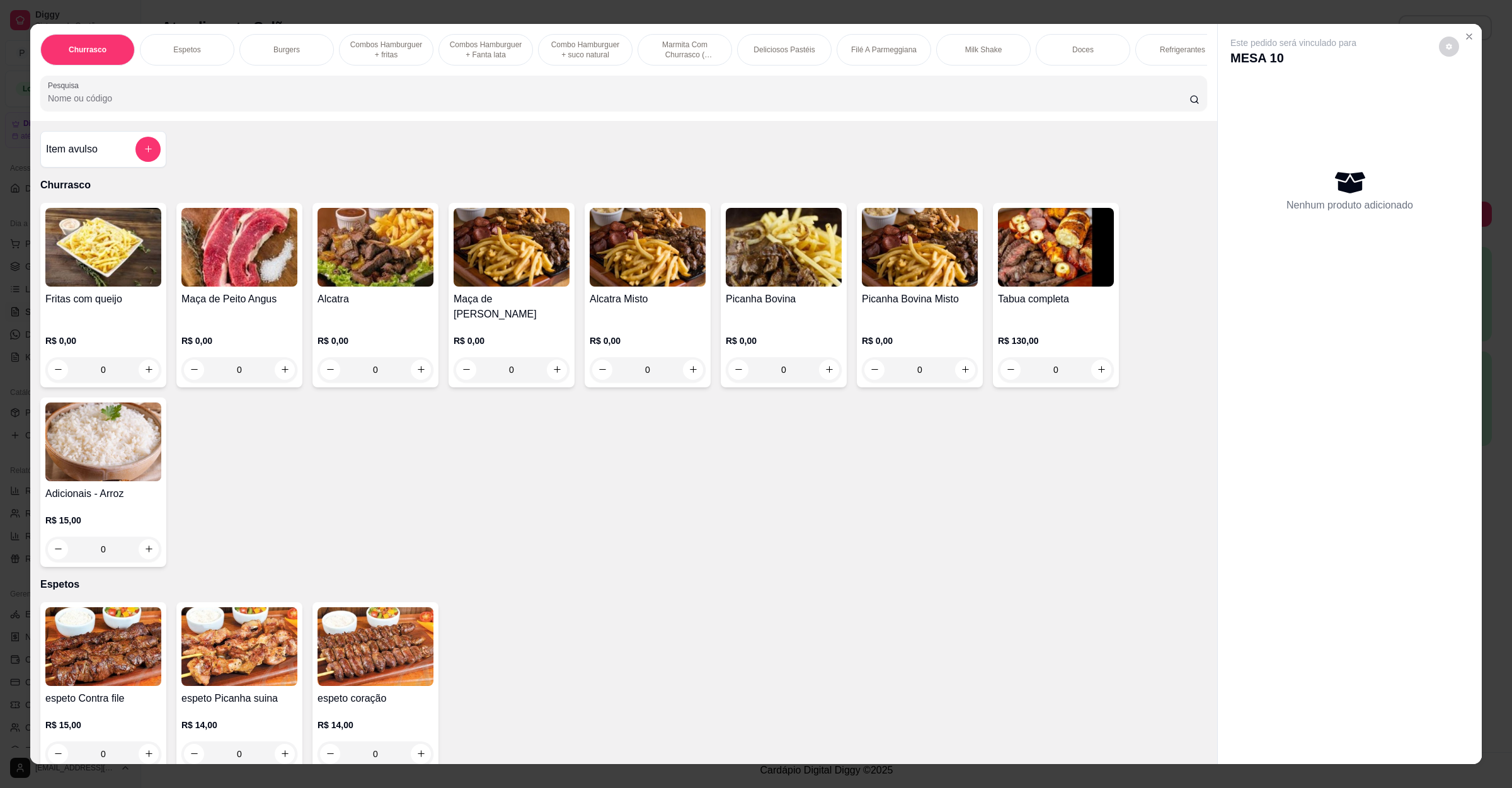
click at [129, 105] on input "Pesquisa" at bounding box center [619, 98] width 1142 height 13
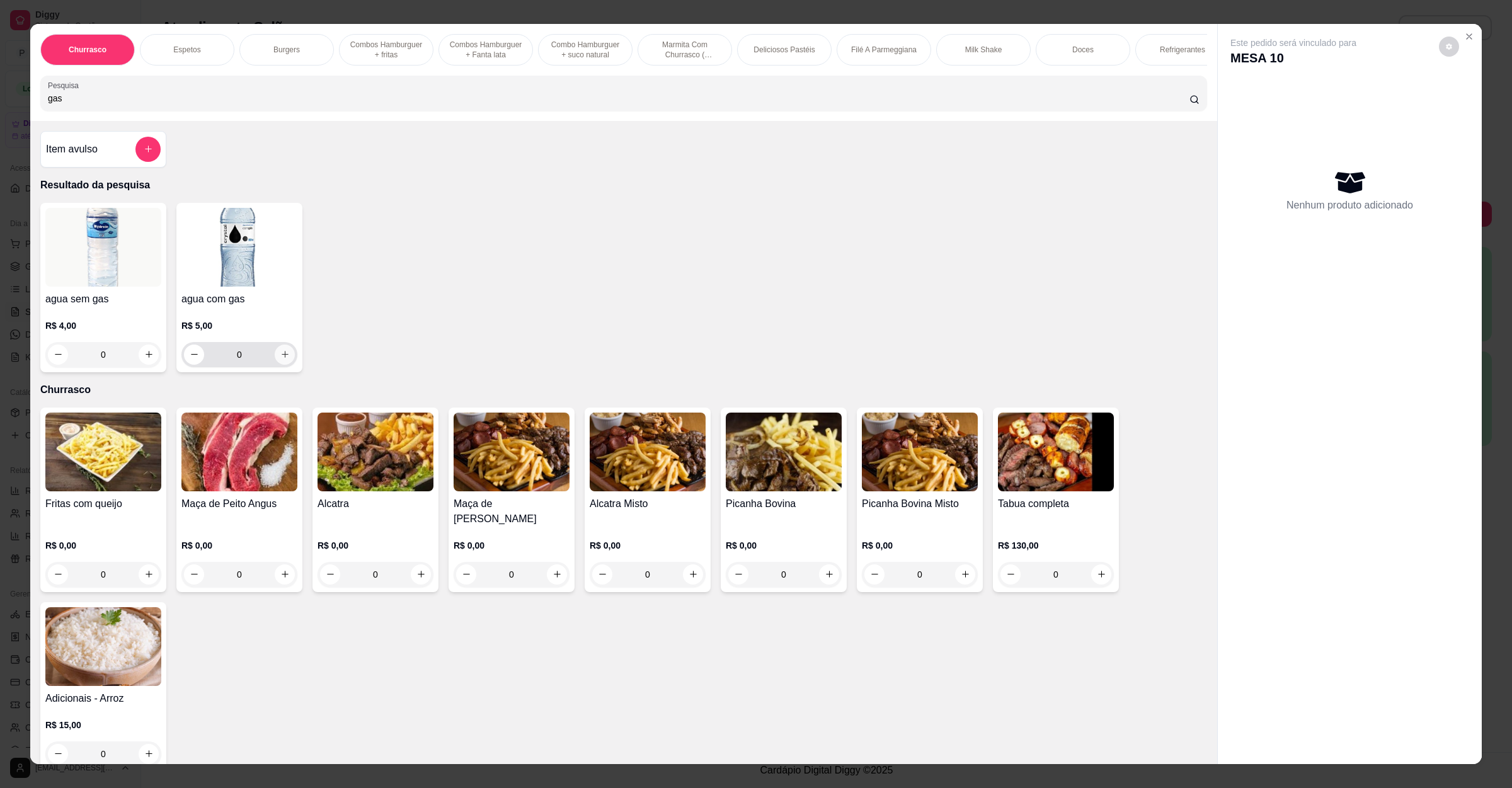
type input "gas"
click at [275, 365] on button "increase-product-quantity" at bounding box center [284, 354] width 20 height 20
type input "1"
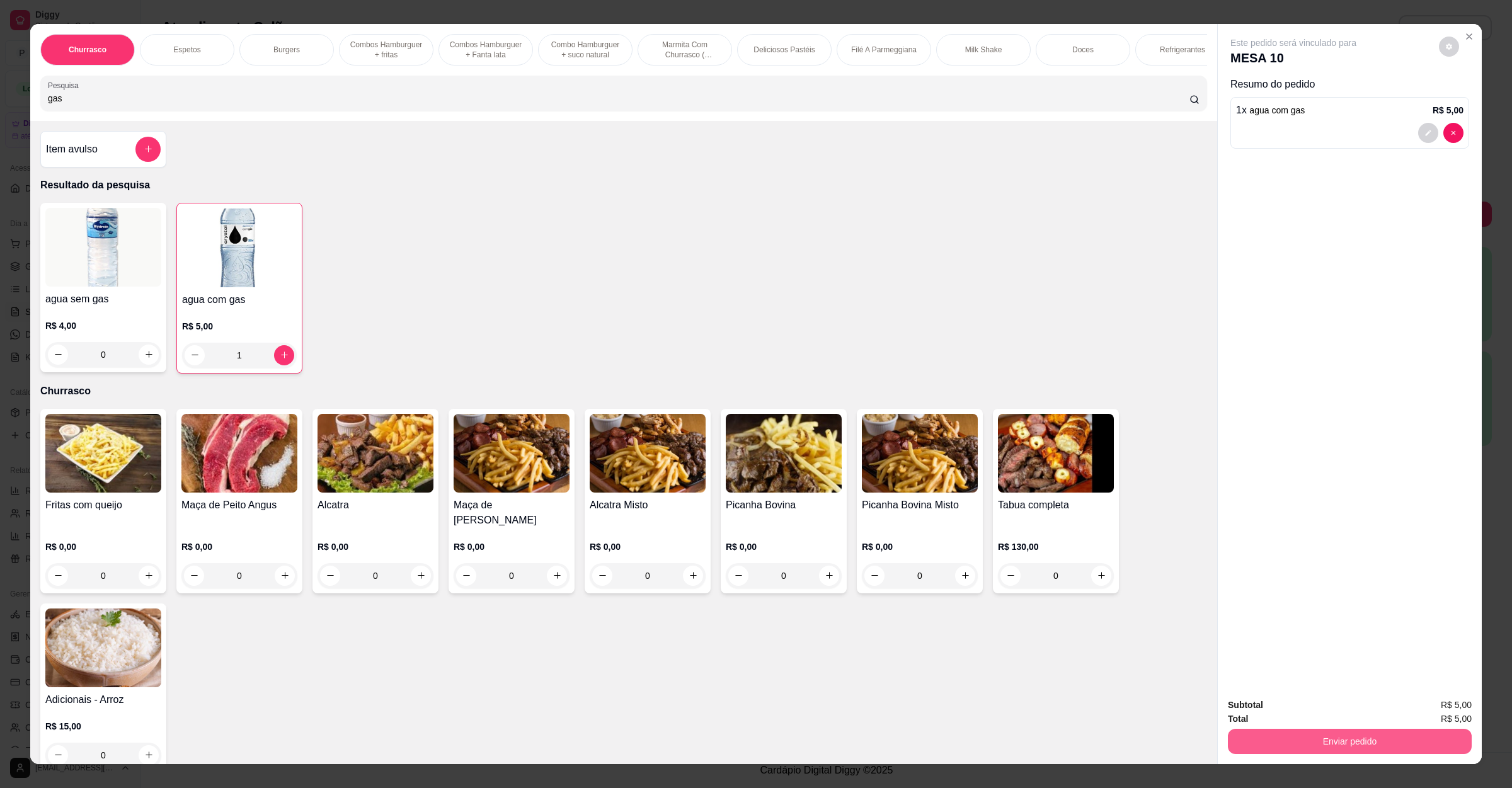
click at [1321, 743] on button "Enviar pedido" at bounding box center [1350, 741] width 244 height 25
click at [1317, 706] on button "Não registrar e enviar pedido" at bounding box center [1306, 710] width 131 height 24
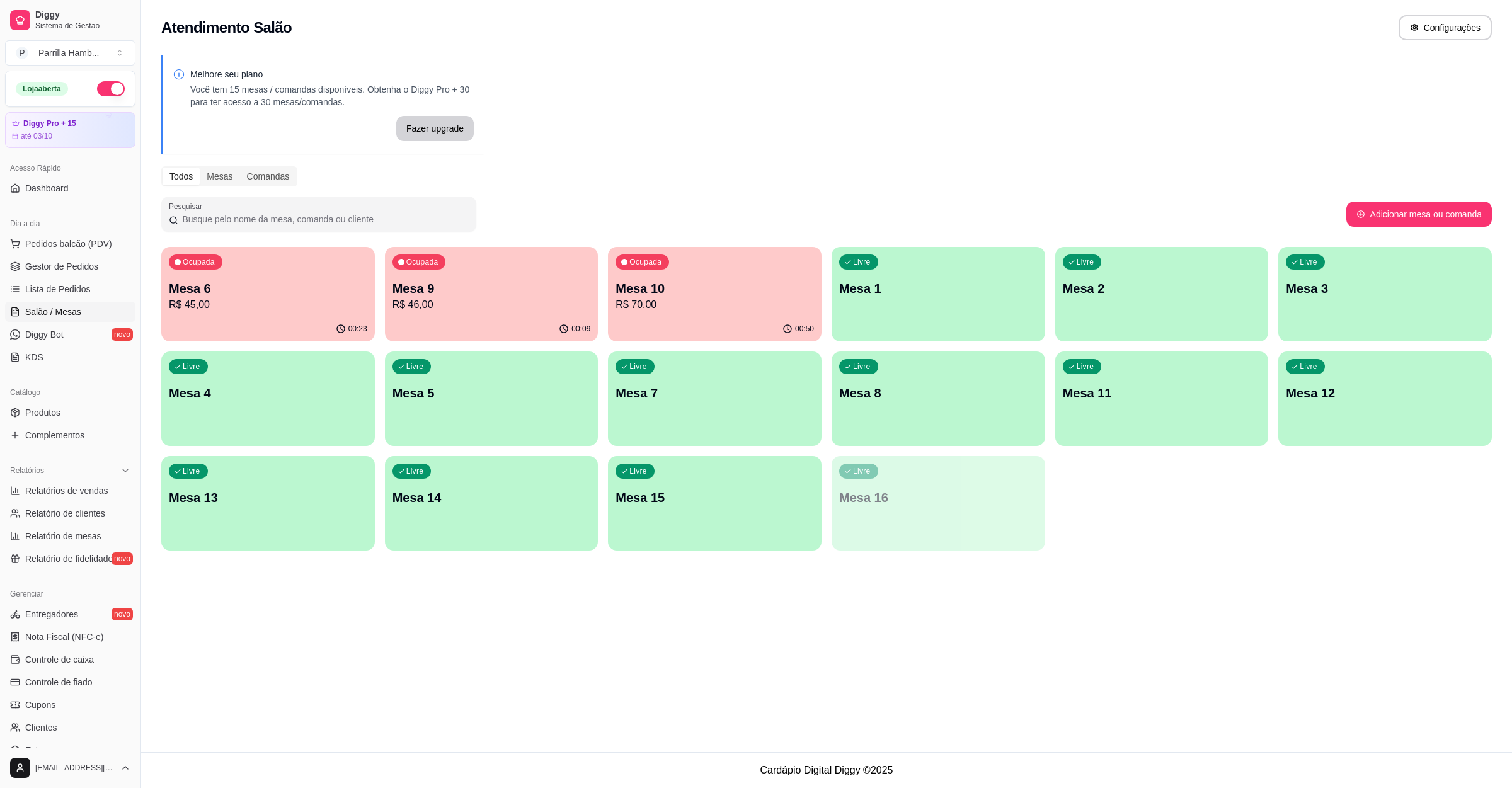
click at [736, 421] on div "Livre Mesa 7" at bounding box center [715, 391] width 213 height 79
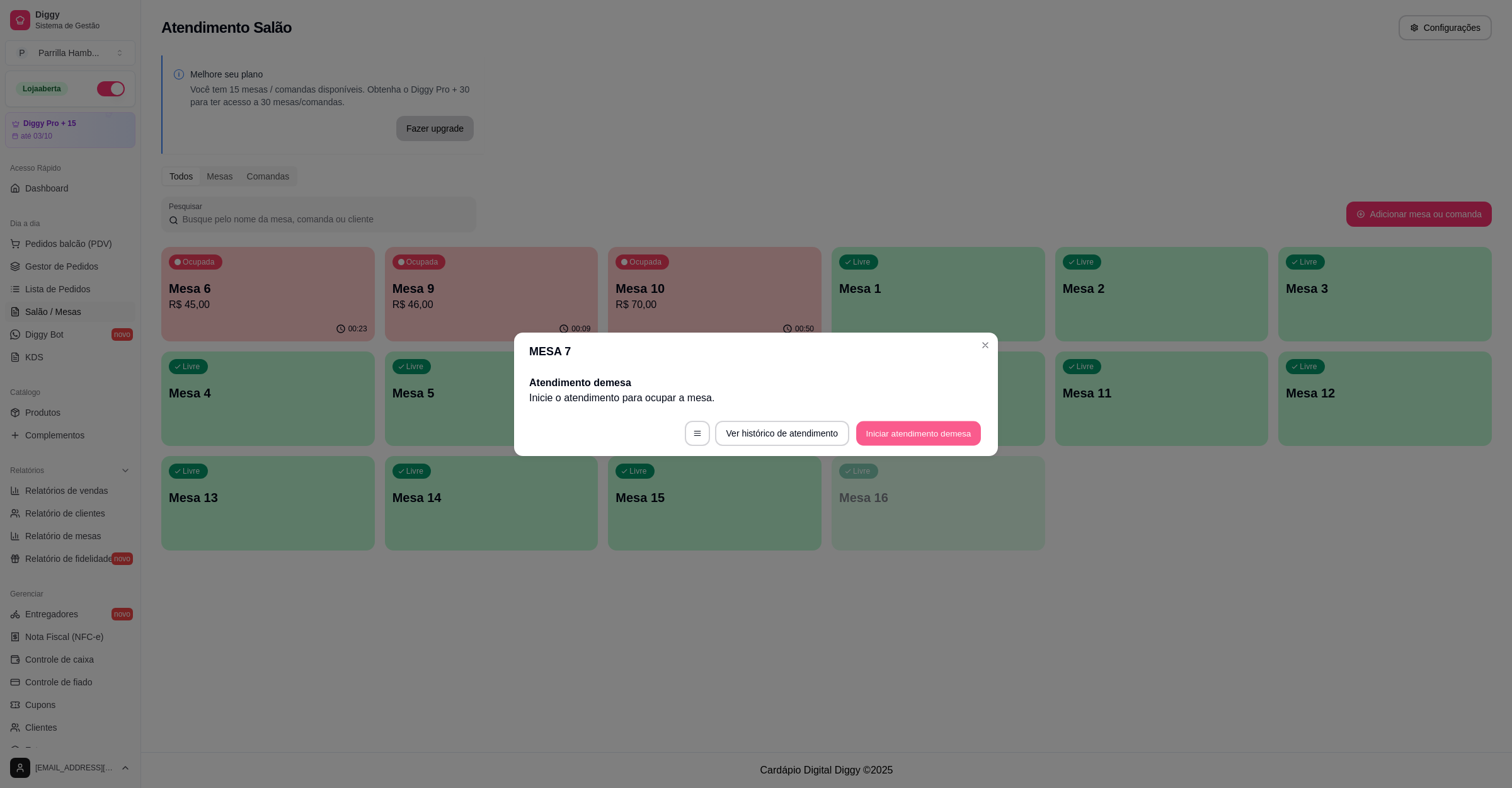
click at [884, 435] on button "Iniciar atendimento de mesa" at bounding box center [918, 433] width 124 height 24
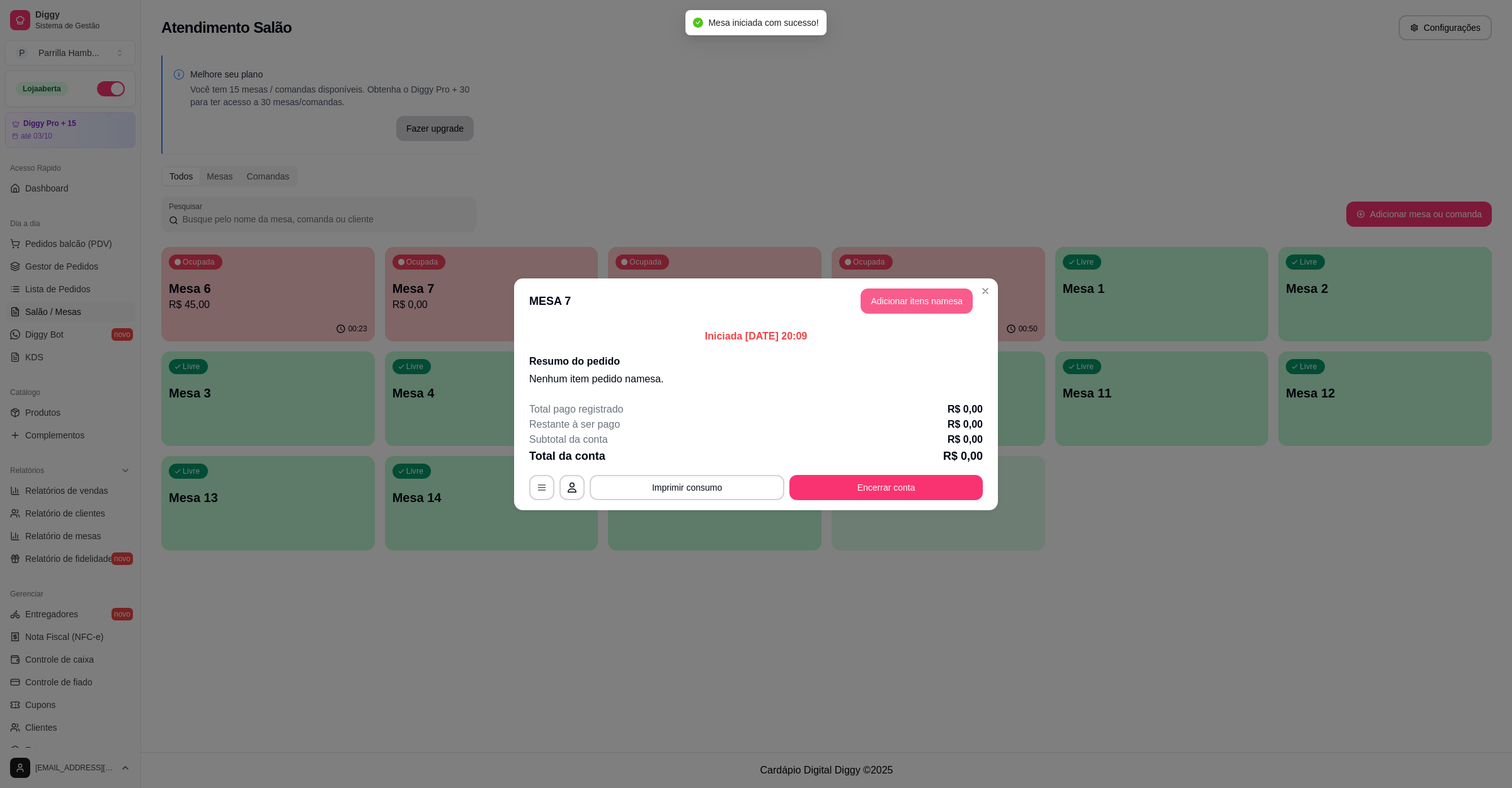
click at [887, 308] on button "Adicionar itens na mesa" at bounding box center [917, 300] width 112 height 25
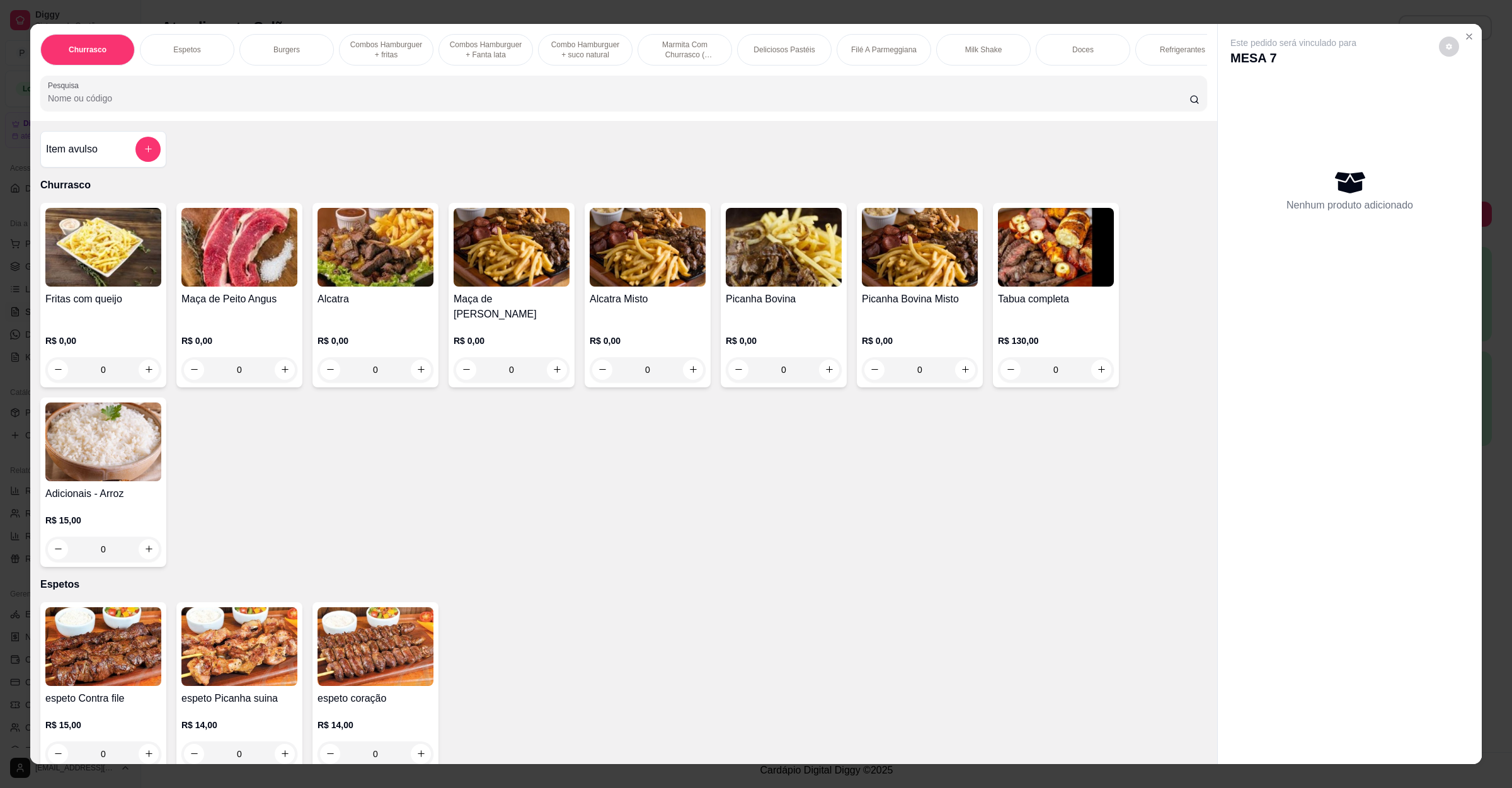
click at [221, 105] on input "Pesquisa" at bounding box center [619, 98] width 1142 height 13
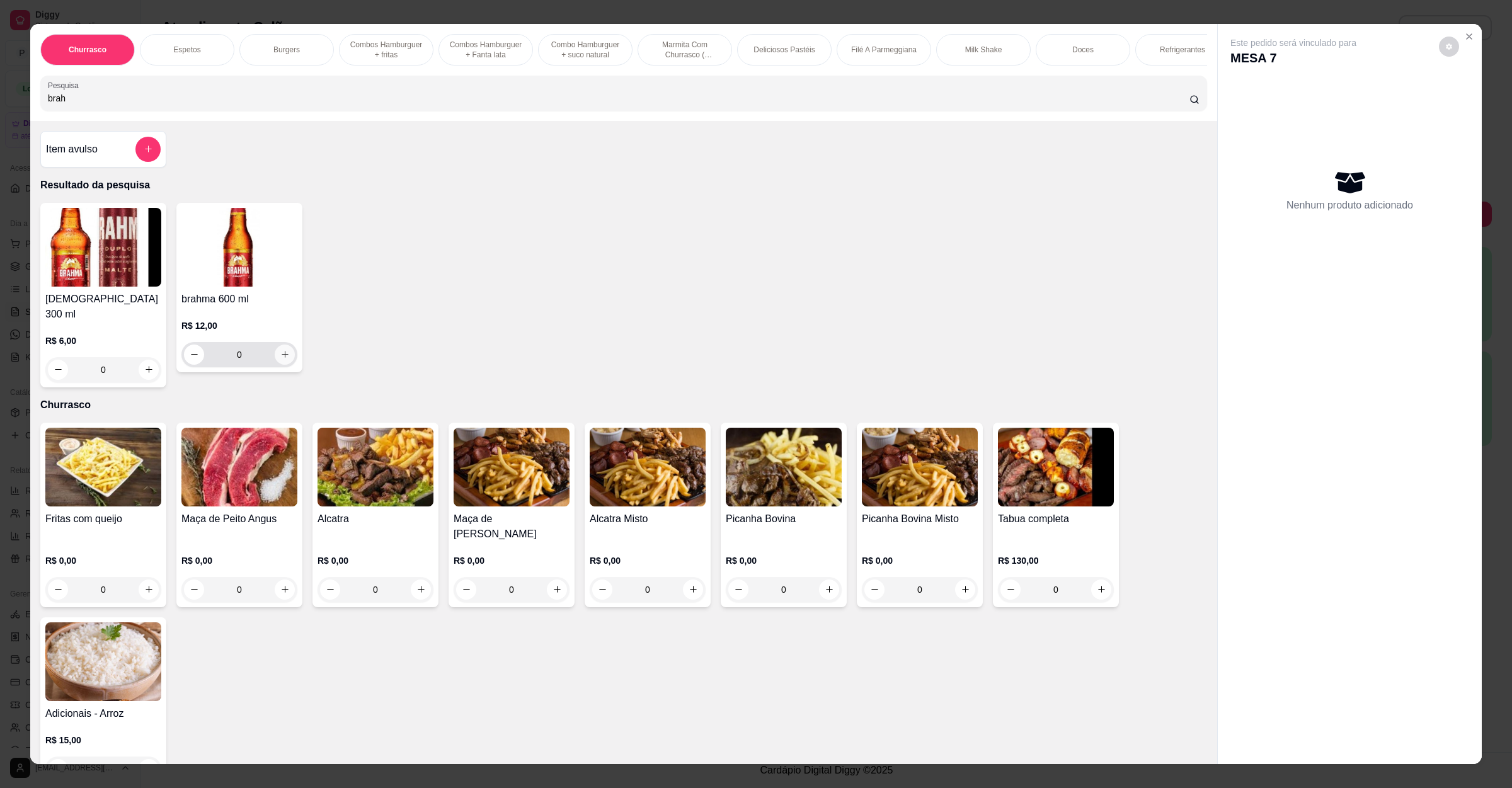
type input "brah"
click at [280, 359] on icon "increase-product-quantity" at bounding box center [285, 354] width 10 height 10
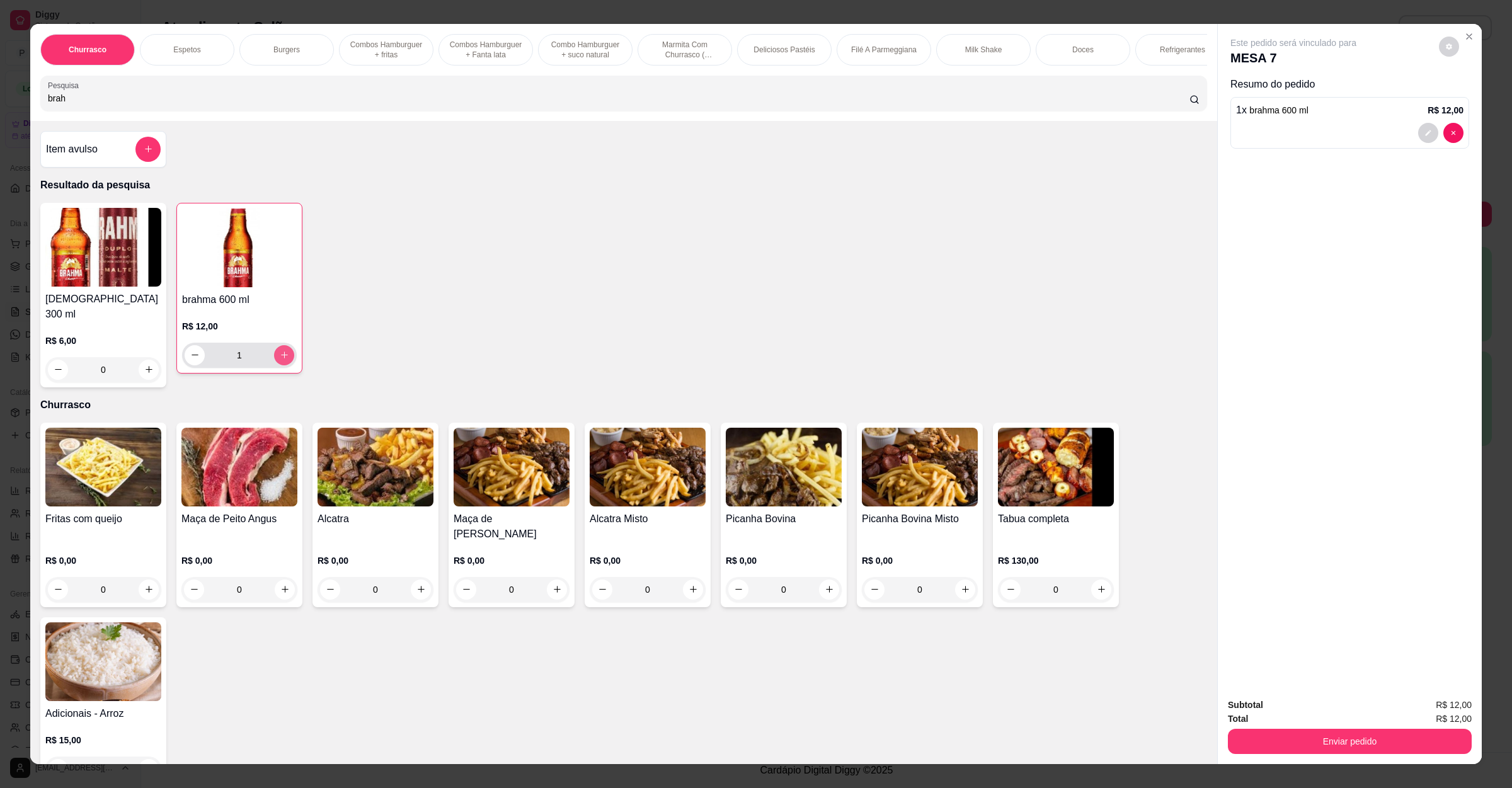
type input "1"
click at [1289, 740] on button "Enviar pedido" at bounding box center [1350, 741] width 244 height 25
click at [1312, 710] on button "Não registrar e enviar pedido" at bounding box center [1306, 710] width 128 height 23
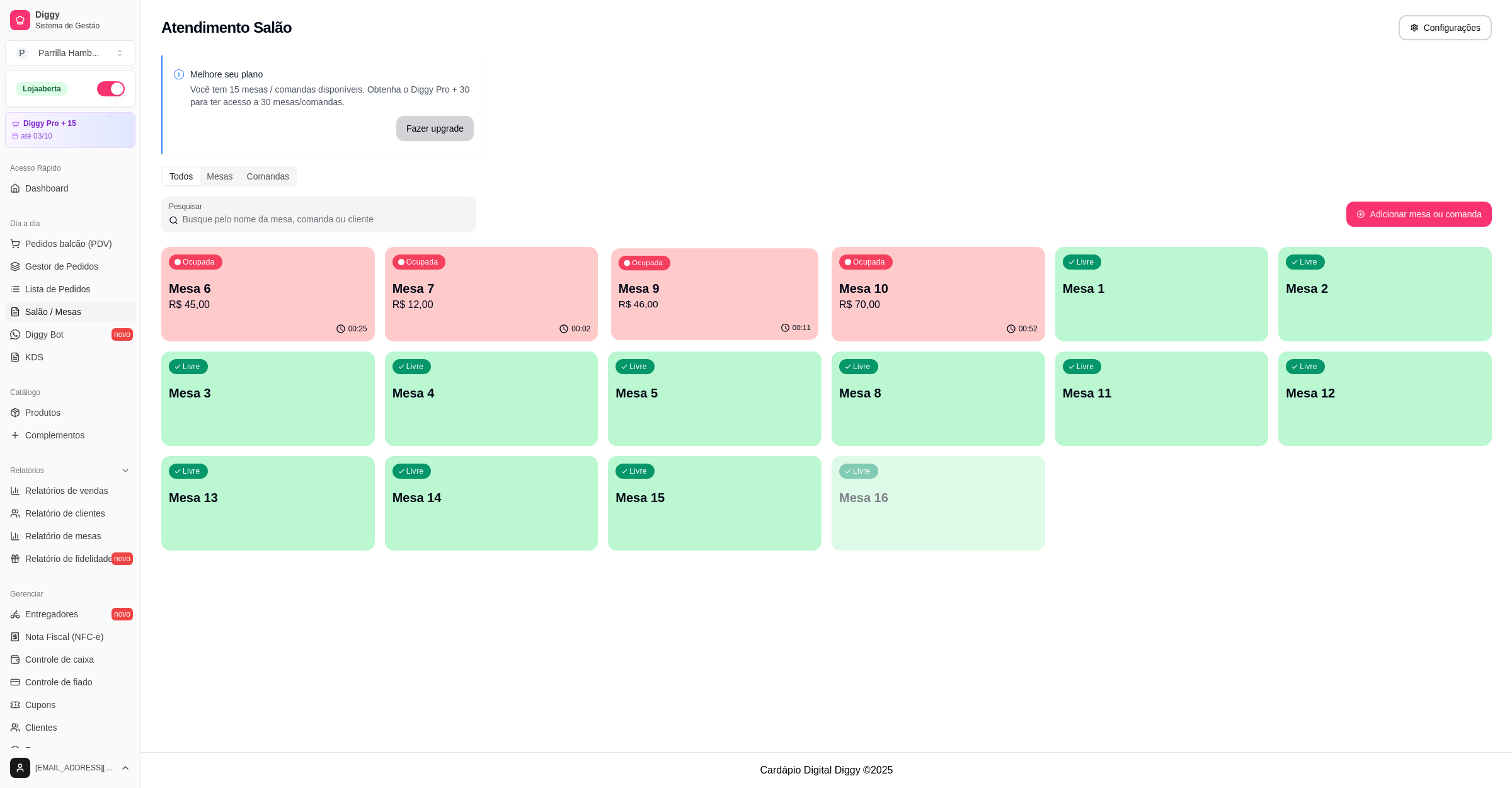
click at [645, 312] on div "Ocupada Mesa 9 R$ 46,00" at bounding box center [715, 282] width 207 height 68
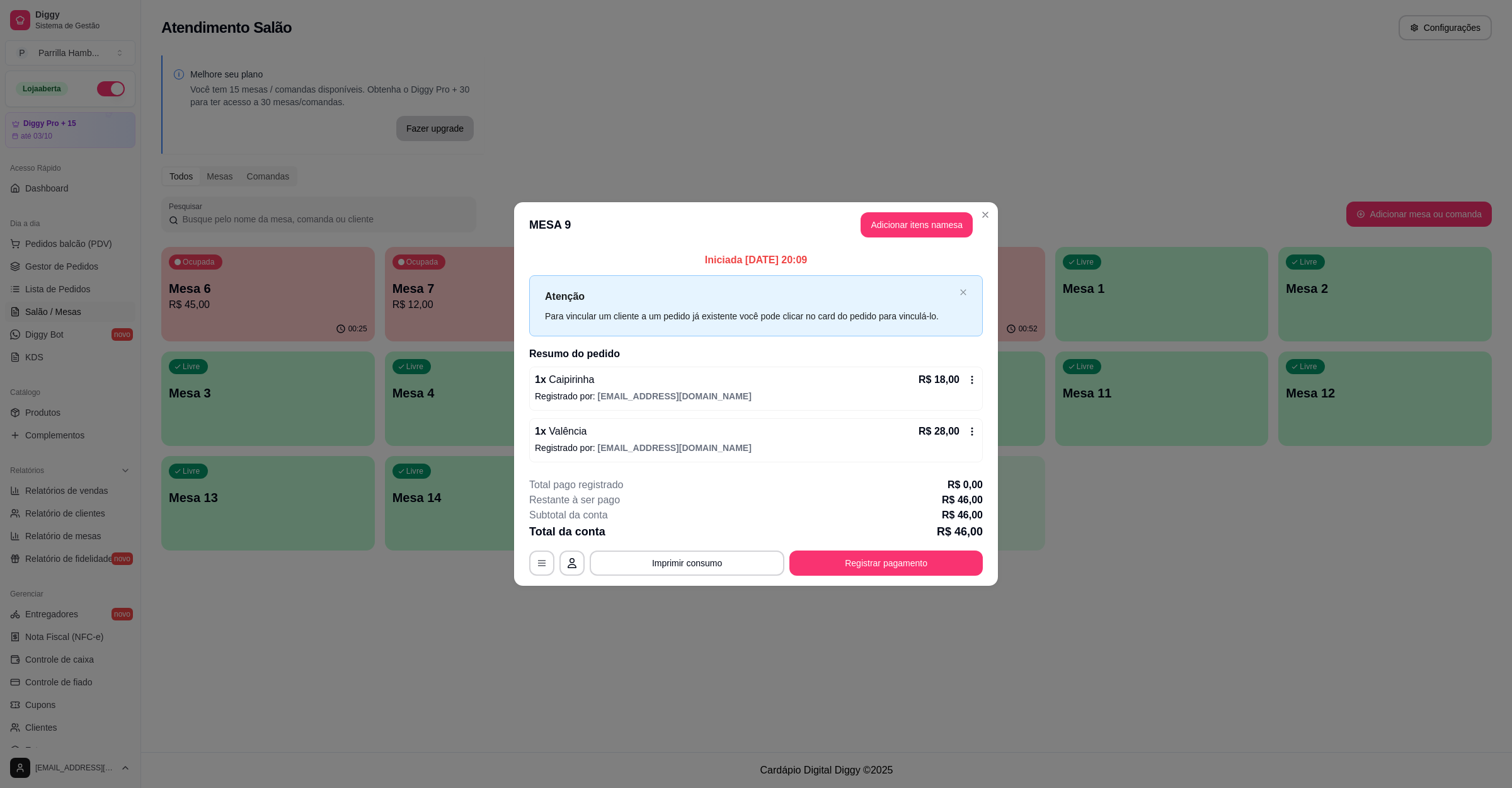
click at [523, 265] on div "Iniciada [DATE] 20:09 Atenção Para vincular um cliente a um pedido já existente…" at bounding box center [756, 358] width 484 height 220
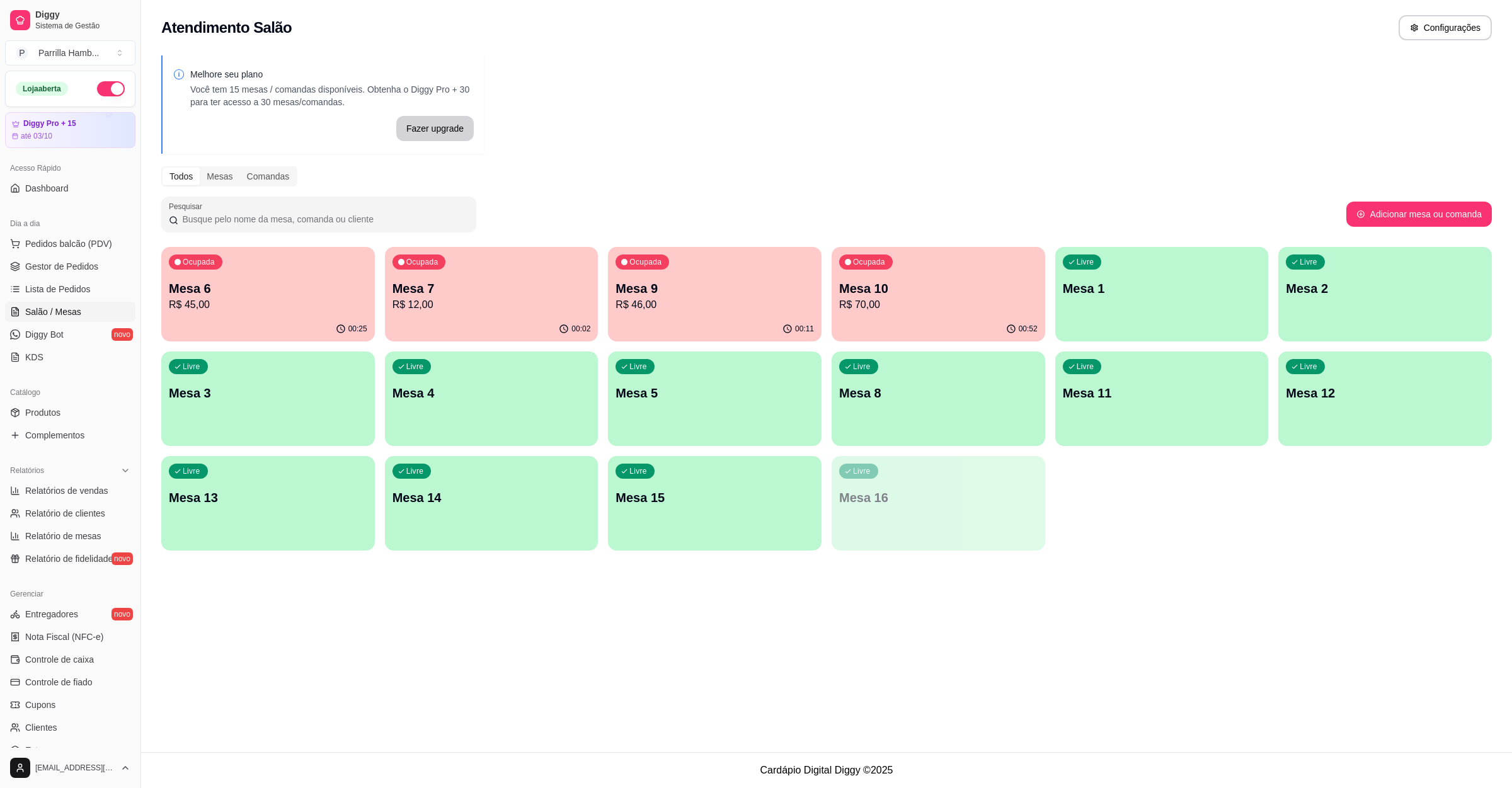
click at [439, 296] on p "Mesa 7" at bounding box center [492, 288] width 199 height 18
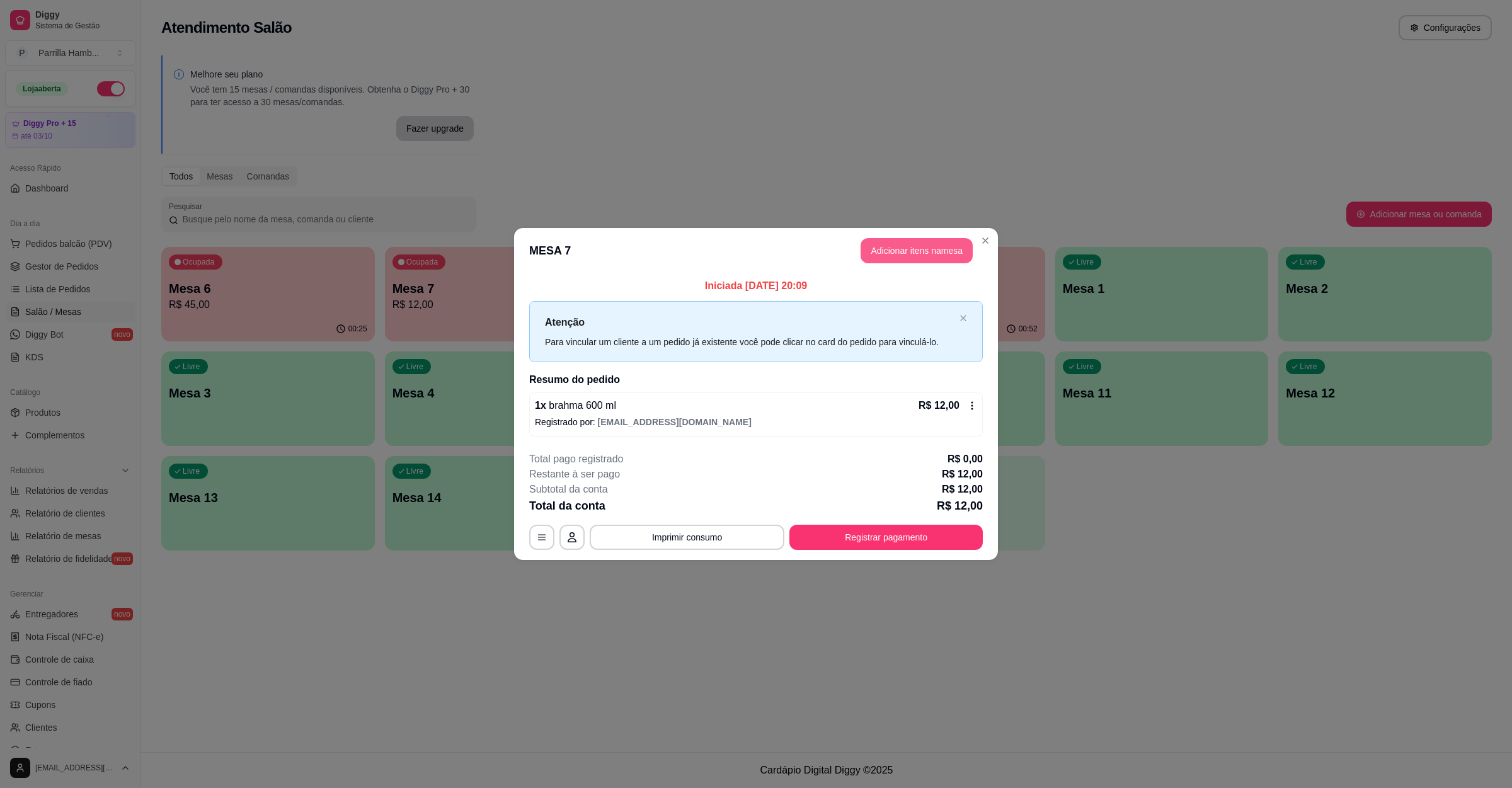
click at [863, 244] on button "Adicionar itens na mesa" at bounding box center [917, 250] width 112 height 25
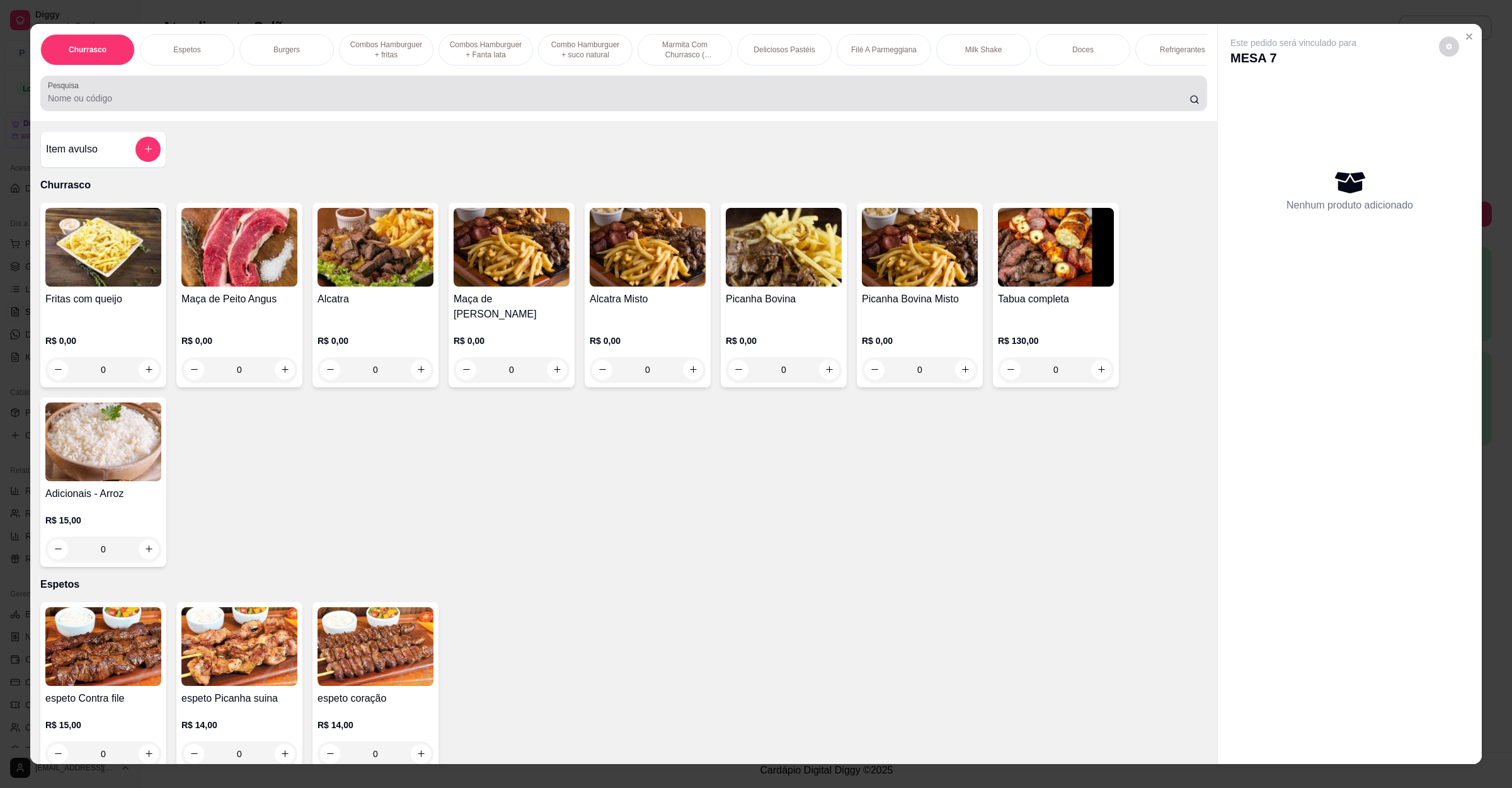
click at [176, 101] on div at bounding box center [624, 93] width 1152 height 25
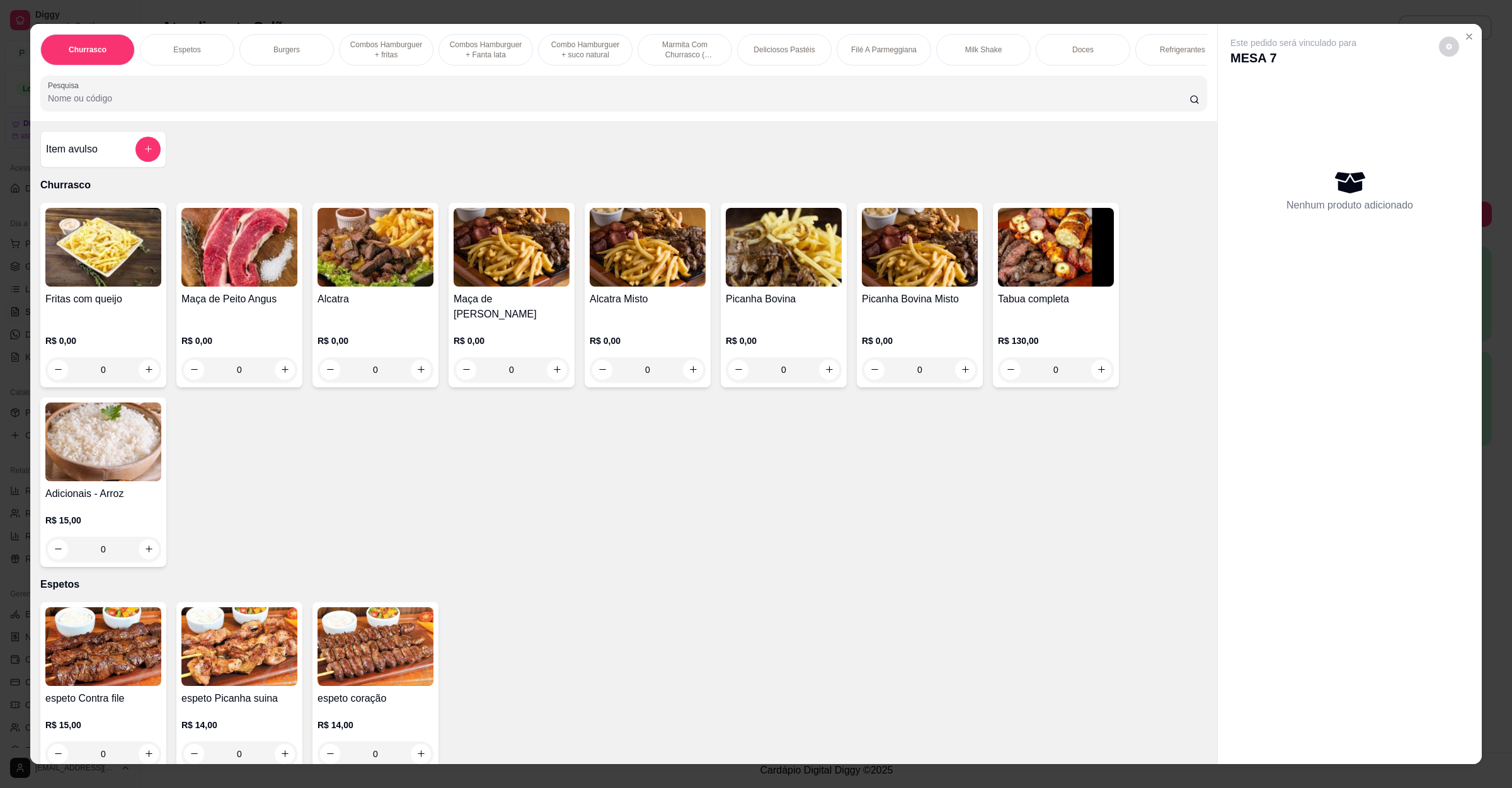
type input "f"
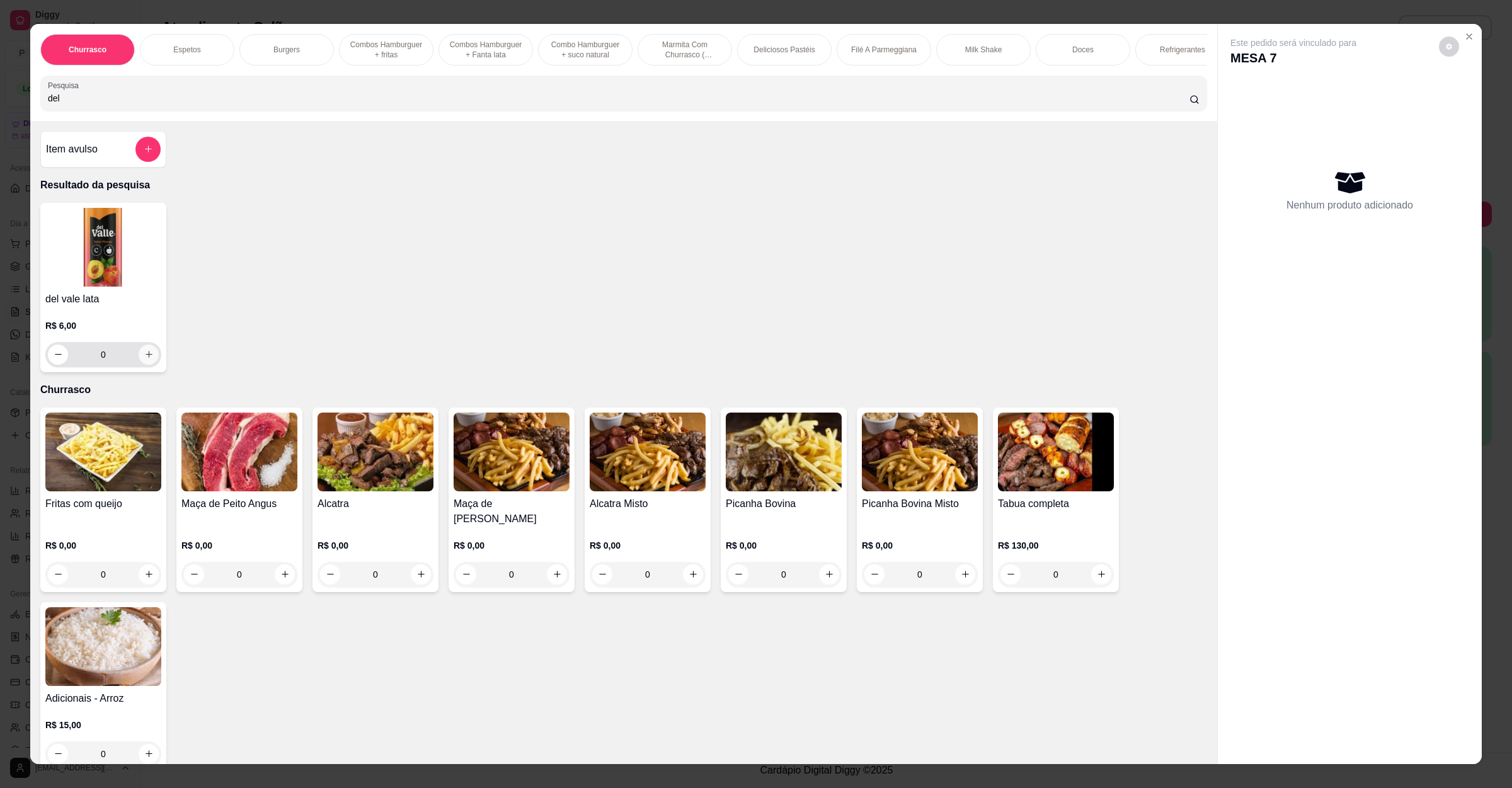
type input "del"
click at [139, 362] on button "increase-product-quantity" at bounding box center [149, 354] width 20 height 20
type input "1"
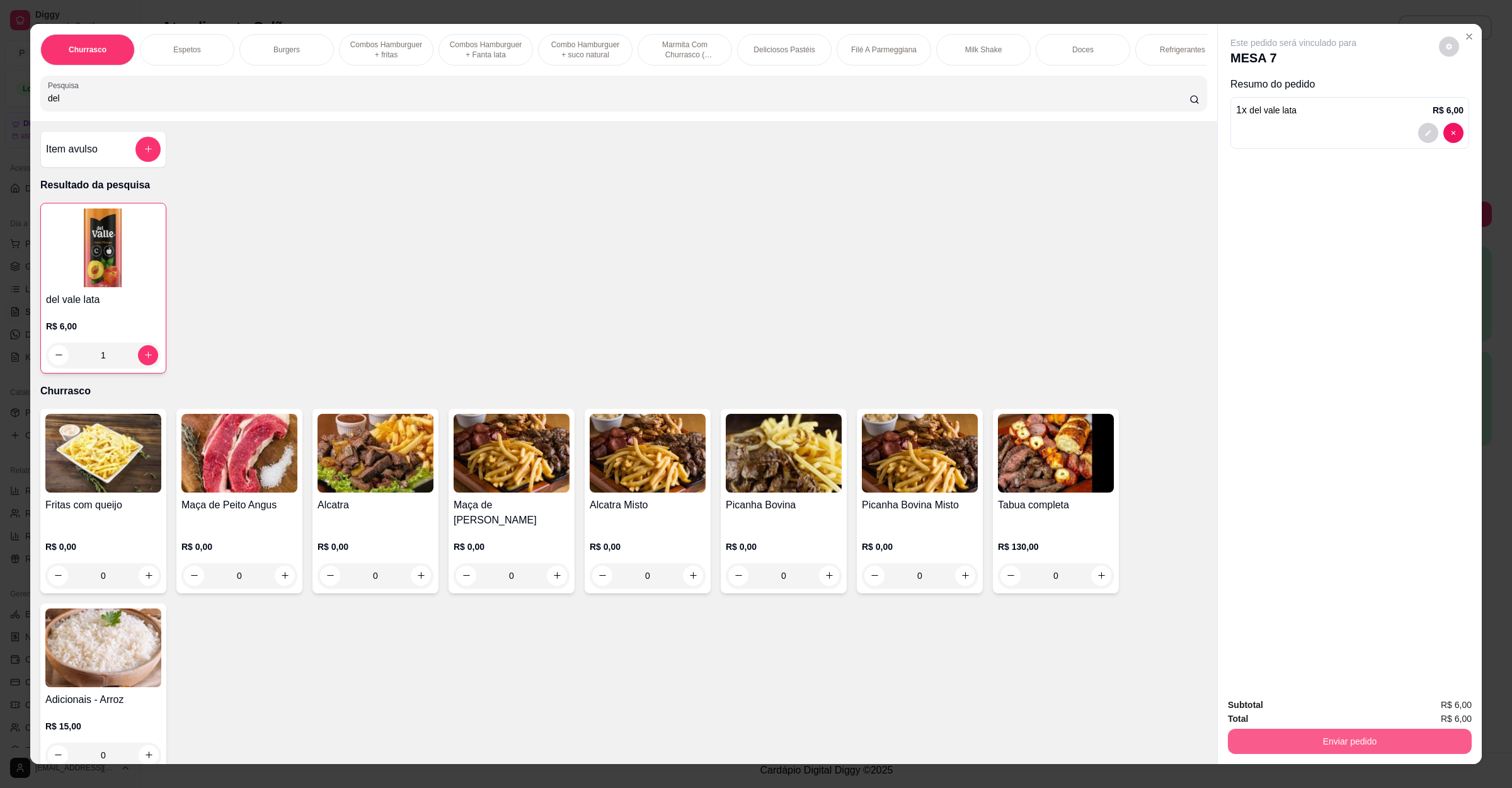
click at [1280, 739] on button "Enviar pedido" at bounding box center [1350, 741] width 244 height 25
click at [1283, 715] on button "Não registrar e enviar pedido" at bounding box center [1306, 710] width 128 height 23
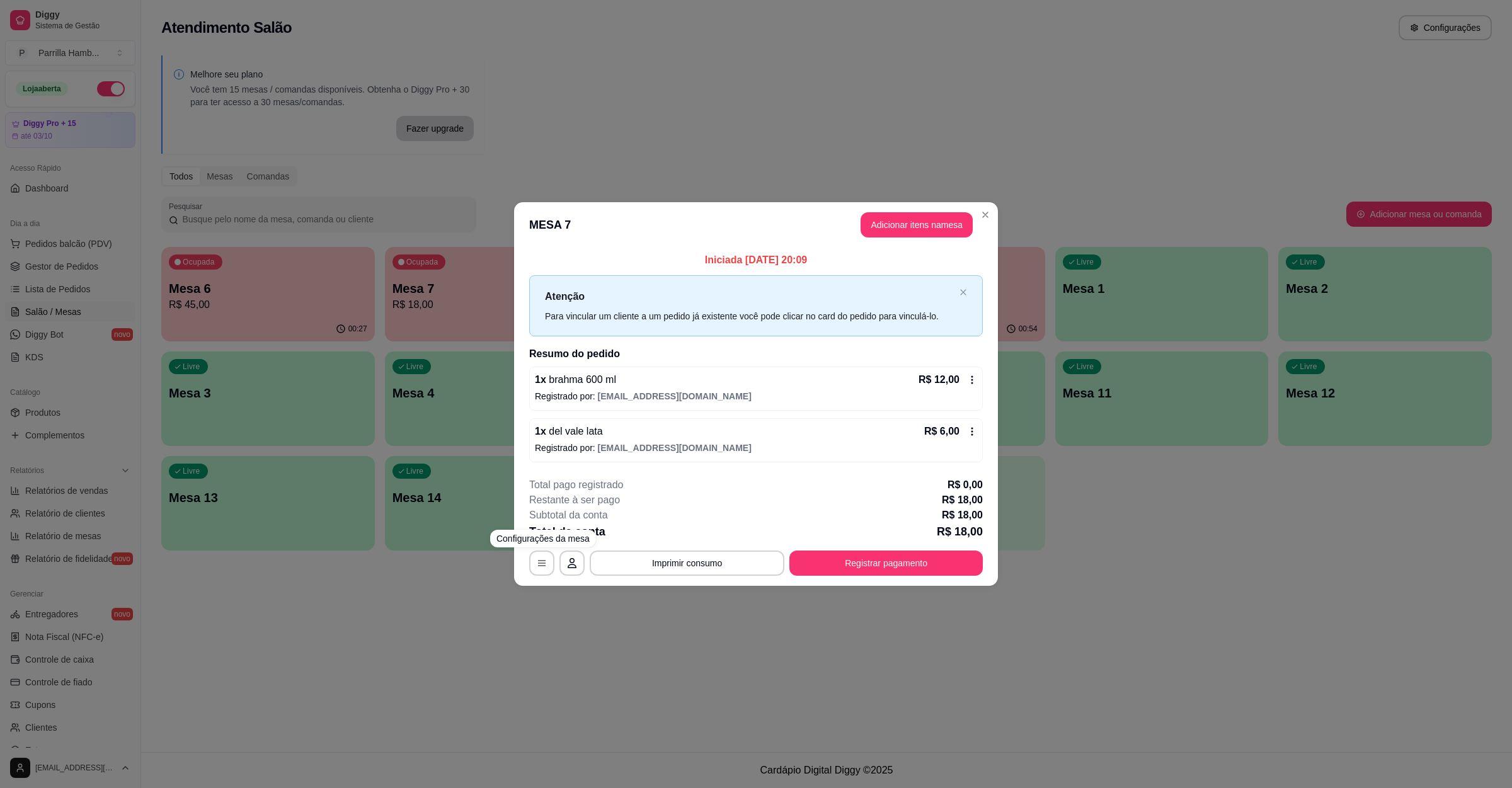
click at [227, 337] on div "**********" at bounding box center [756, 394] width 1512 height 788
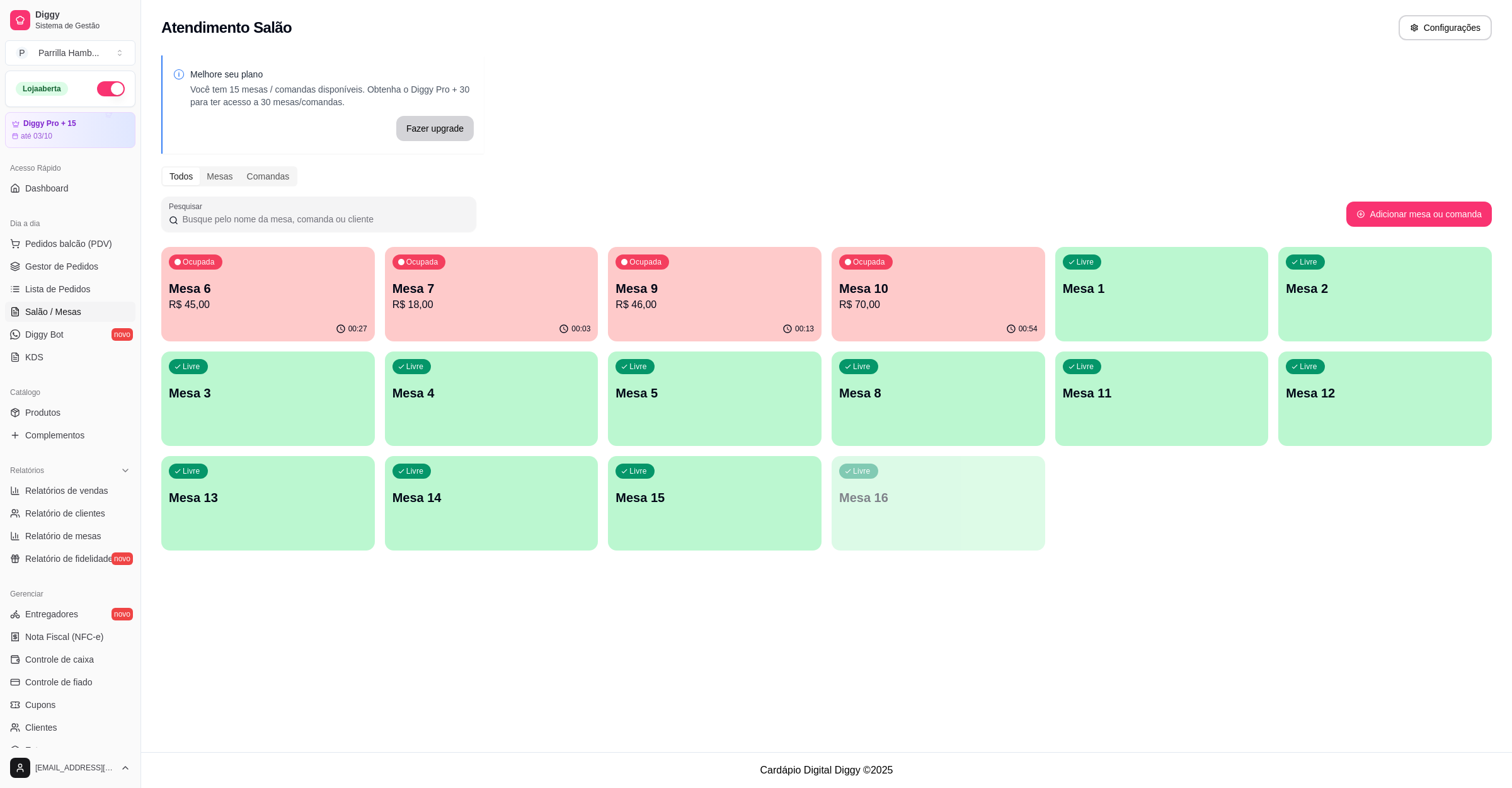
click at [293, 293] on p "Mesa 6" at bounding box center [268, 288] width 199 height 18
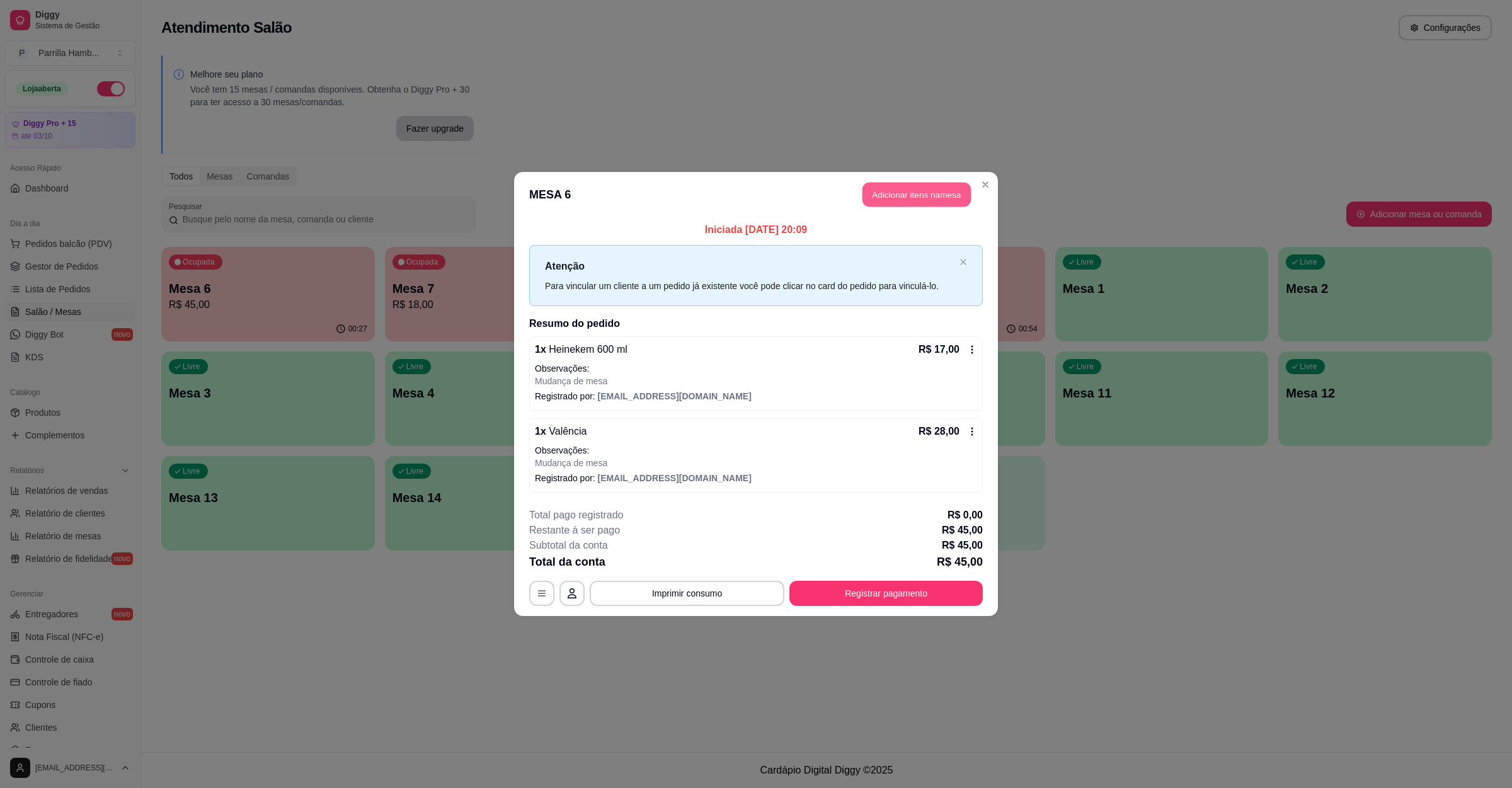
click at [892, 189] on button "Adicionar itens na mesa" at bounding box center [917, 195] width 108 height 24
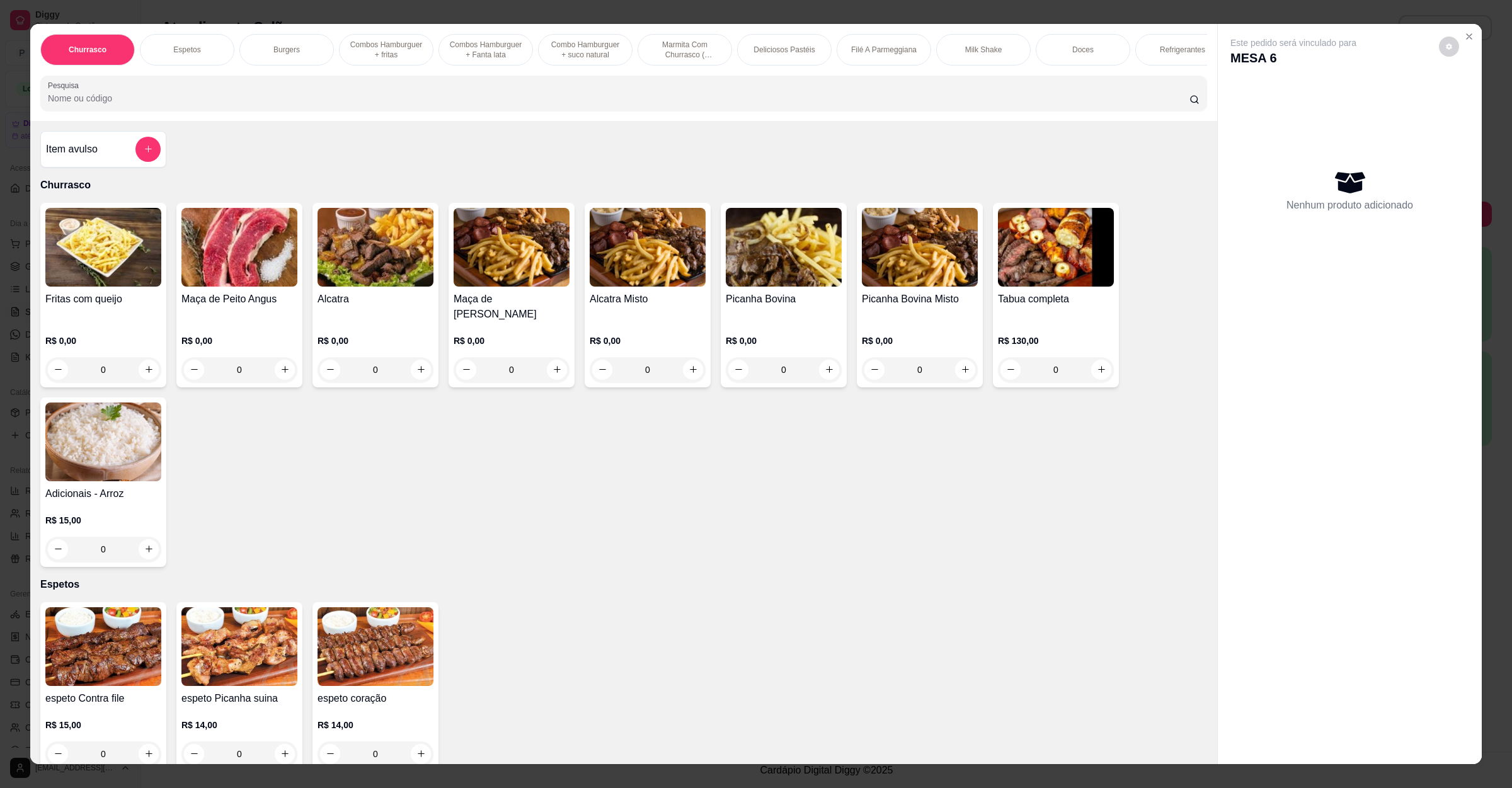
click at [303, 121] on div "Churrasco Espetos Burgers Combos Hamburguer + fritas Combos Hamburguer + Fanta …" at bounding box center [624, 73] width 1187 height 97
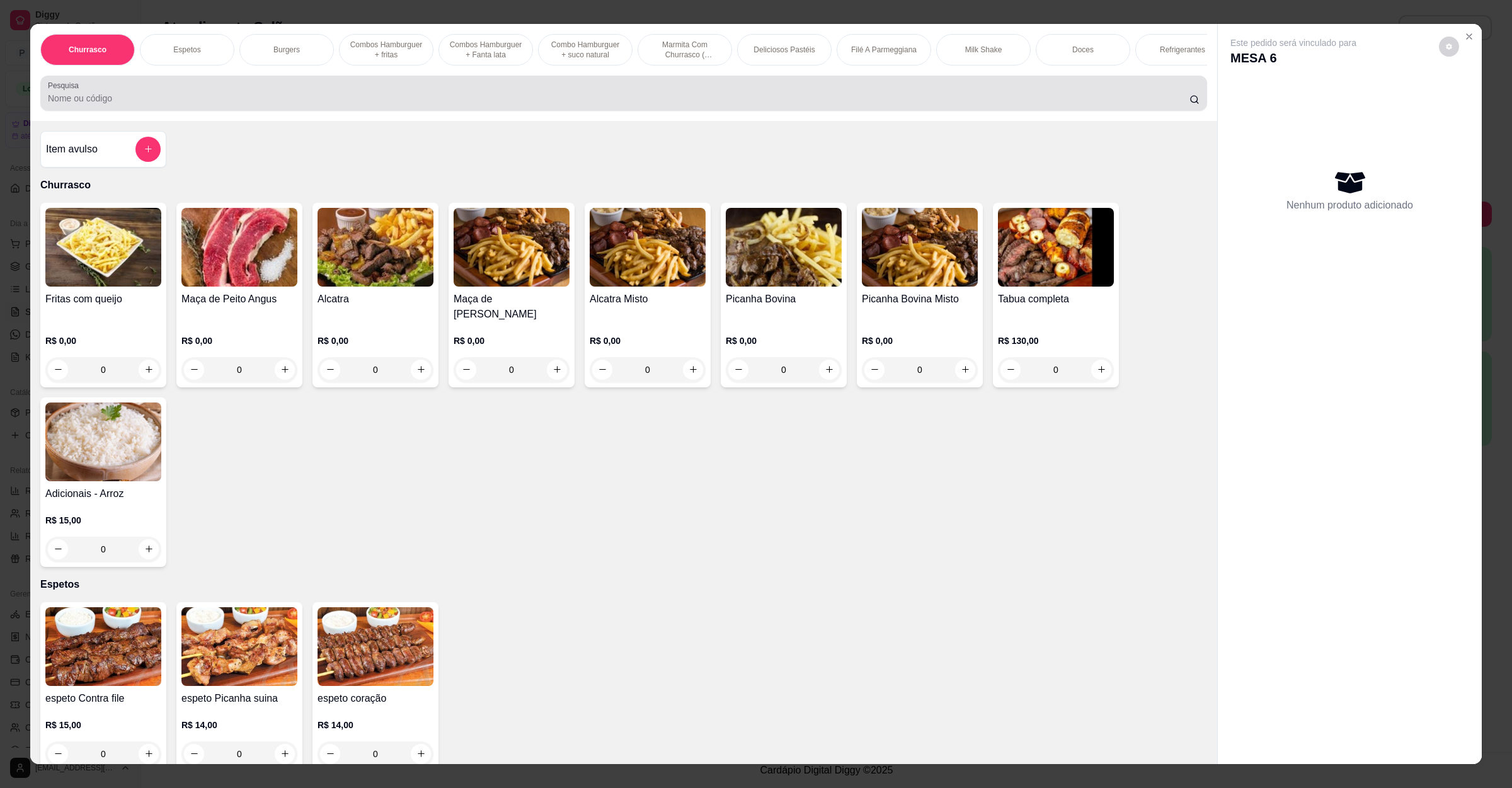
click at [303, 111] on div "Pesquisa" at bounding box center [624, 94] width 1167 height 36
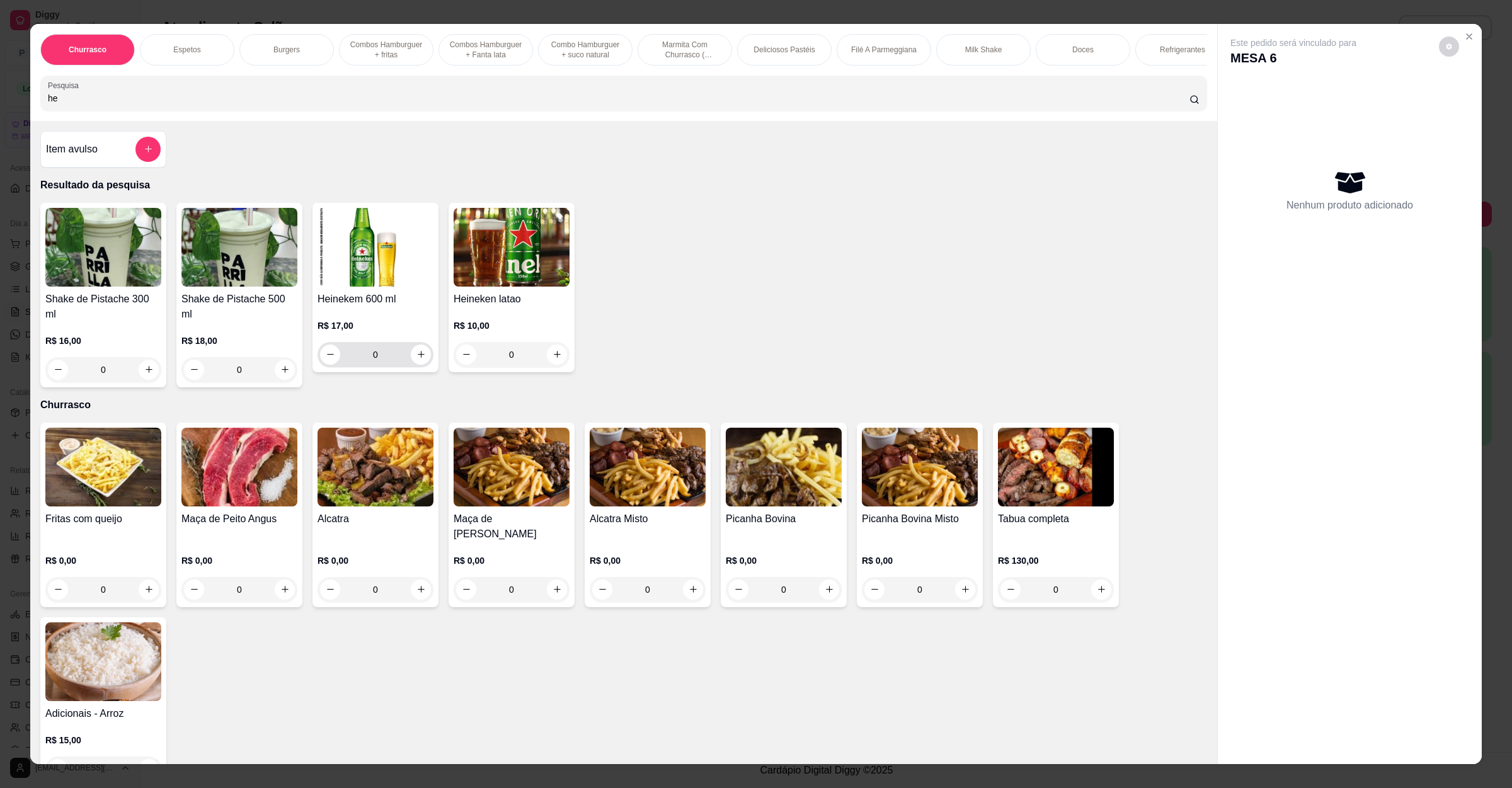
type input "he"
click at [412, 367] on div "0" at bounding box center [375, 354] width 111 height 25
click at [417, 359] on icon "increase-product-quantity" at bounding box center [422, 354] width 10 height 10
type input "1"
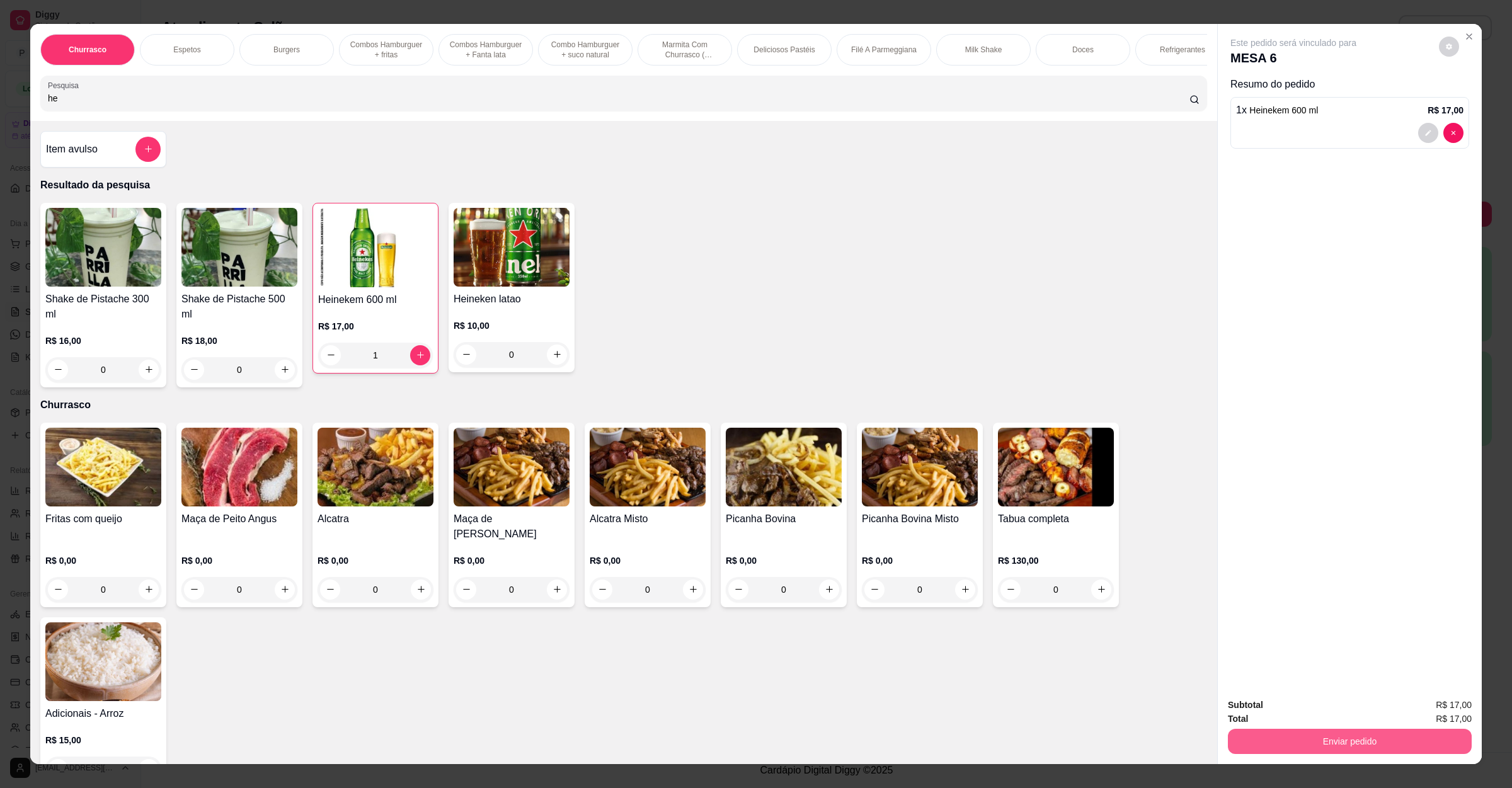
click at [1324, 745] on button "Enviar pedido" at bounding box center [1350, 741] width 244 height 25
click at [1314, 698] on button "Não registrar e enviar pedido" at bounding box center [1306, 710] width 128 height 23
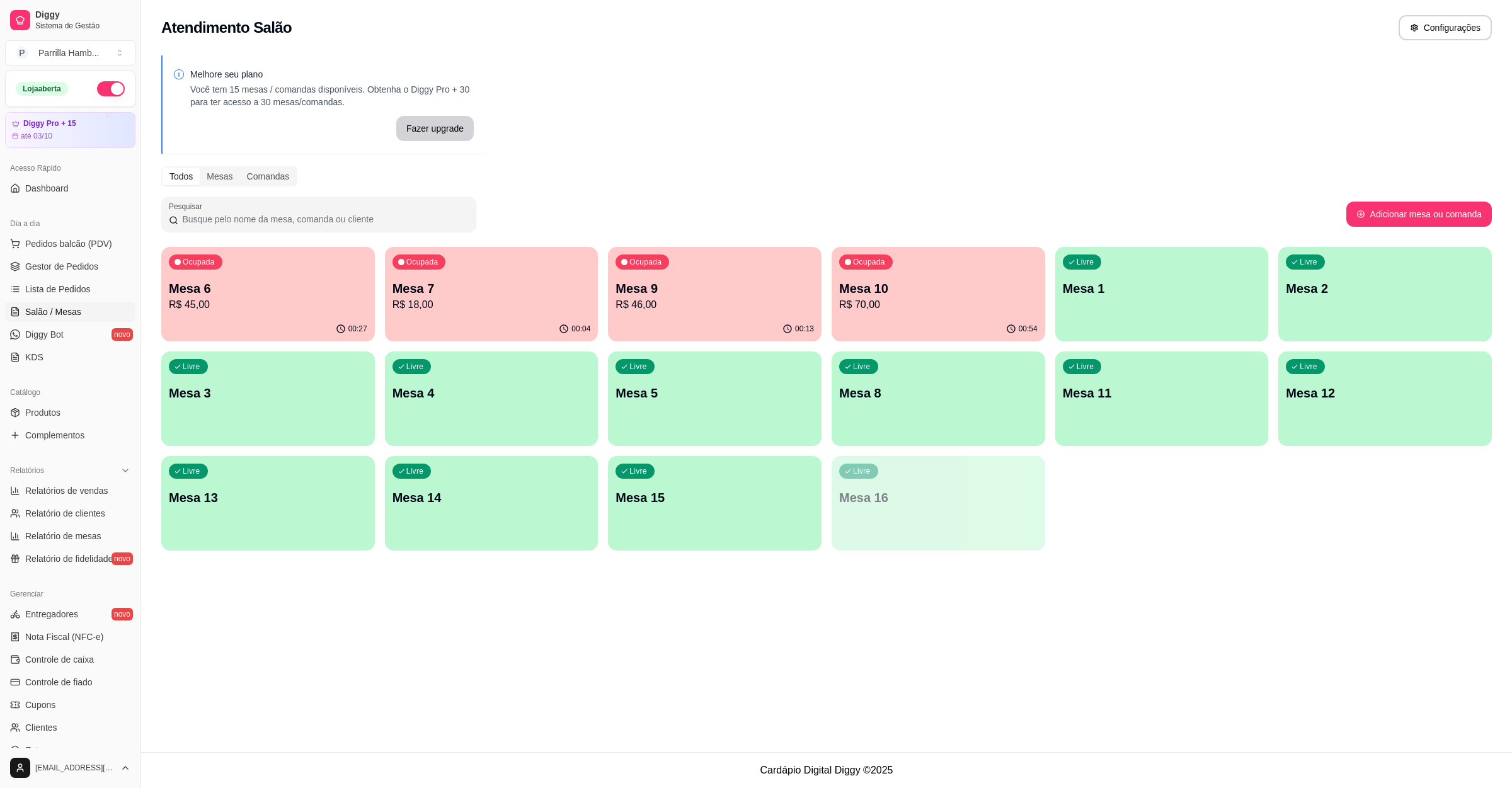
click at [934, 303] on p "R$ 70,00" at bounding box center [939, 304] width 199 height 15
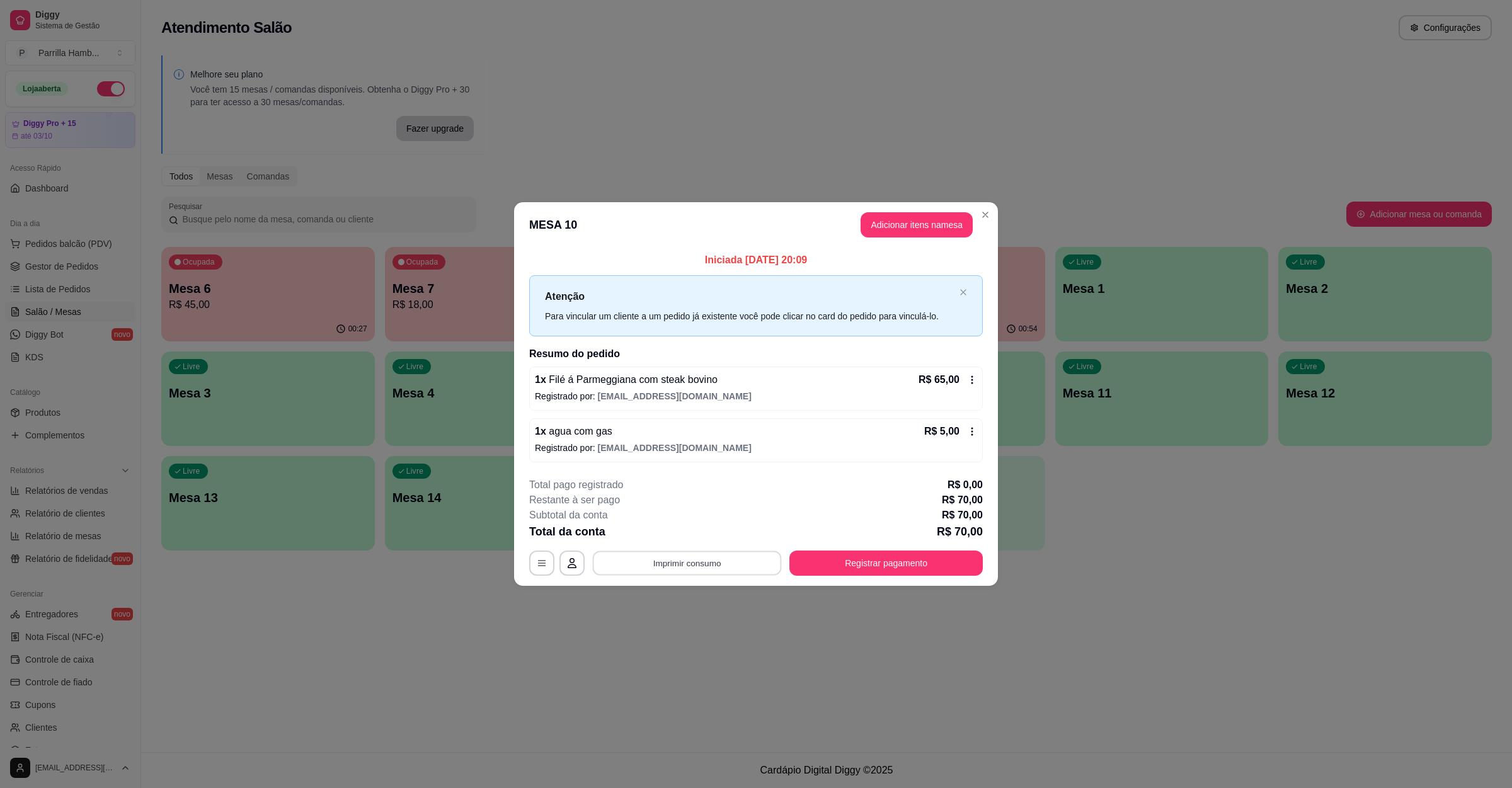
click at [726, 557] on button "Imprimir consumo" at bounding box center [687, 564] width 189 height 24
click at [717, 534] on button "IMPRESSORA" at bounding box center [691, 534] width 91 height 20
click at [870, 557] on button "Registrar pagamento" at bounding box center [886, 564] width 187 height 24
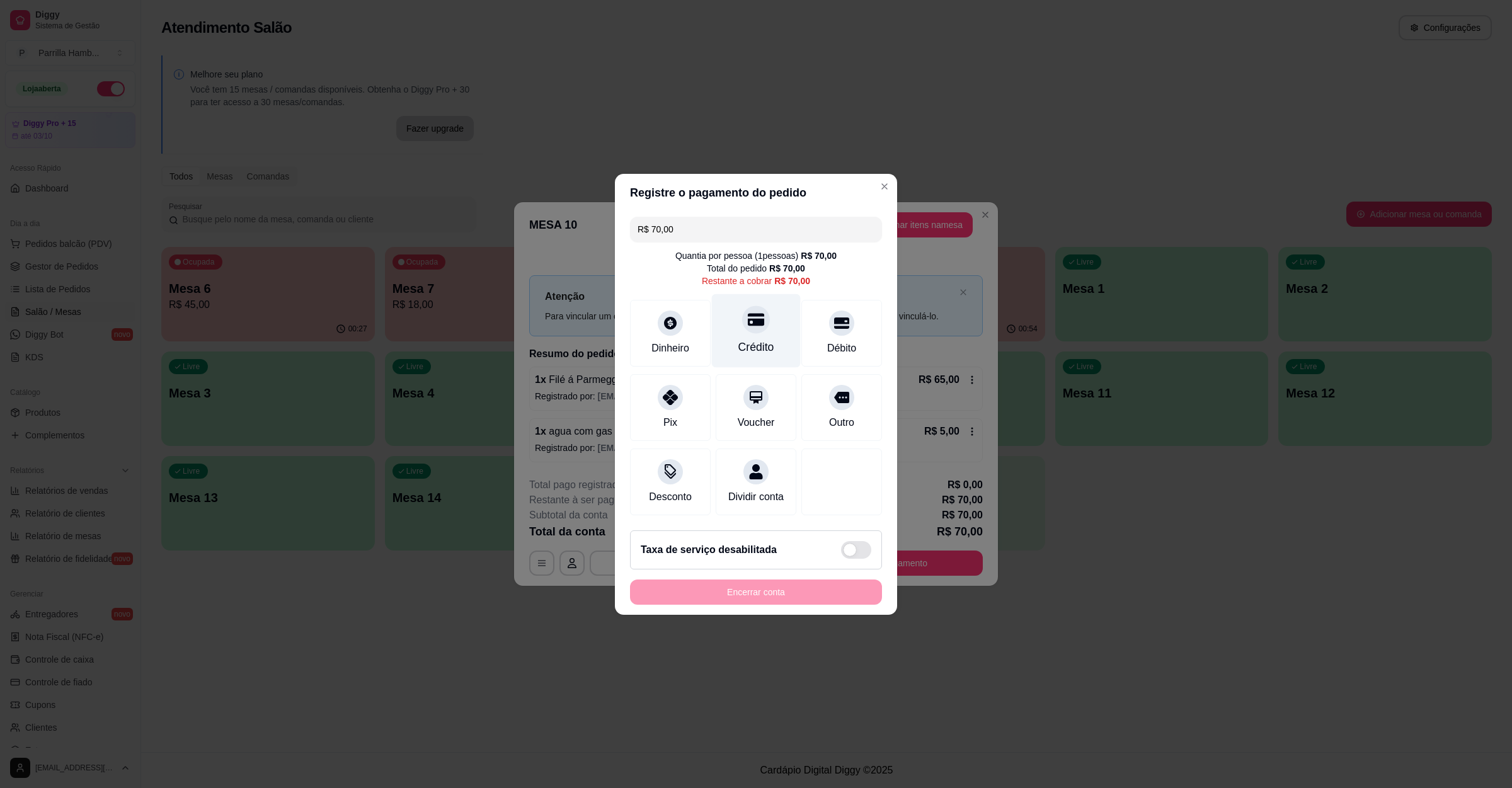
click at [760, 314] on div at bounding box center [756, 319] width 27 height 27
type input "R$ 0,00"
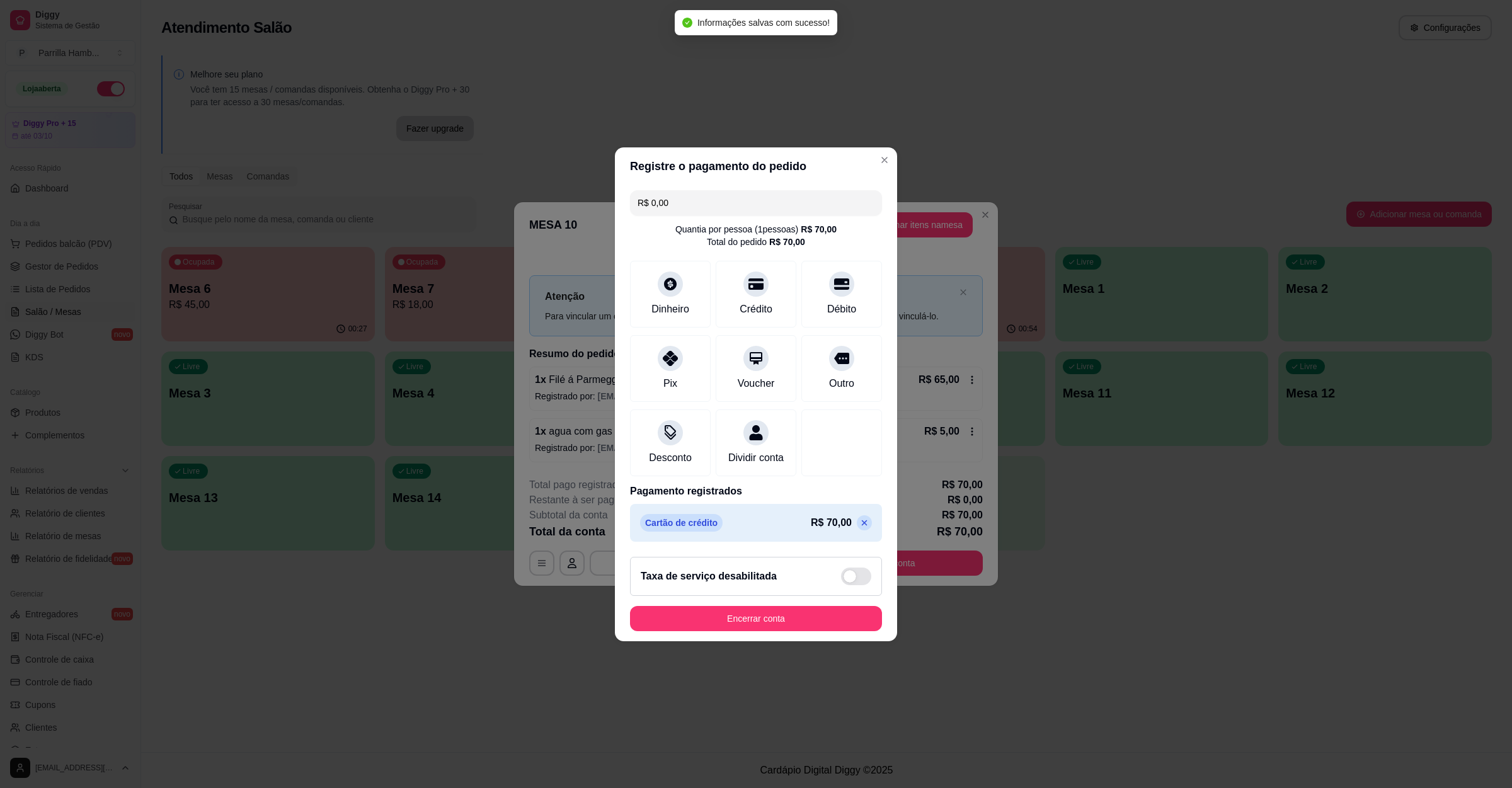
click at [755, 613] on footer "Taxa de serviço desabilitada Encerrar conta" at bounding box center [755, 593] width 282 height 94
click at [756, 622] on button "Encerrar conta" at bounding box center [756, 618] width 245 height 24
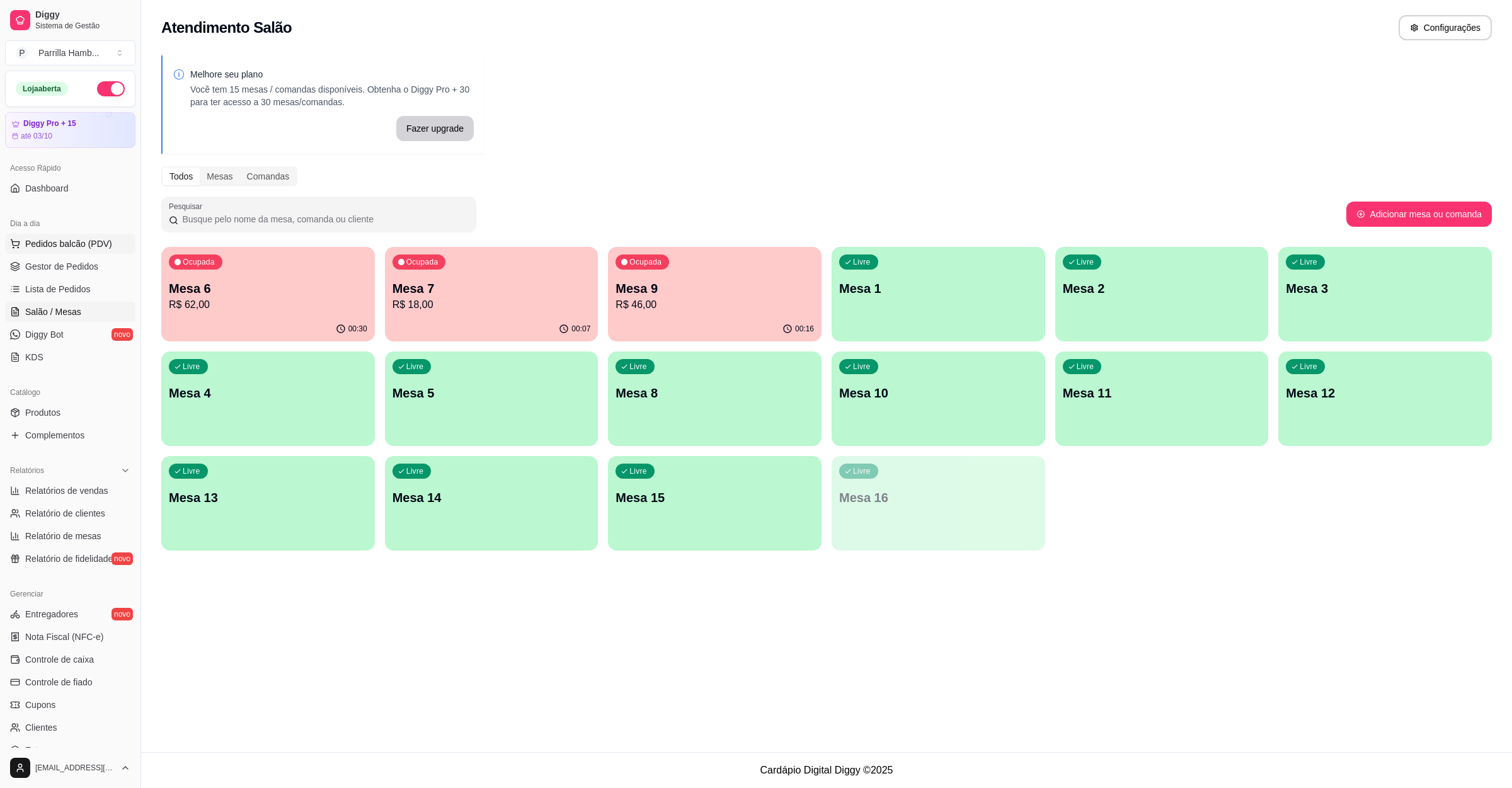
click at [38, 241] on span "Pedidos balcão (PDV)" at bounding box center [69, 244] width 87 height 13
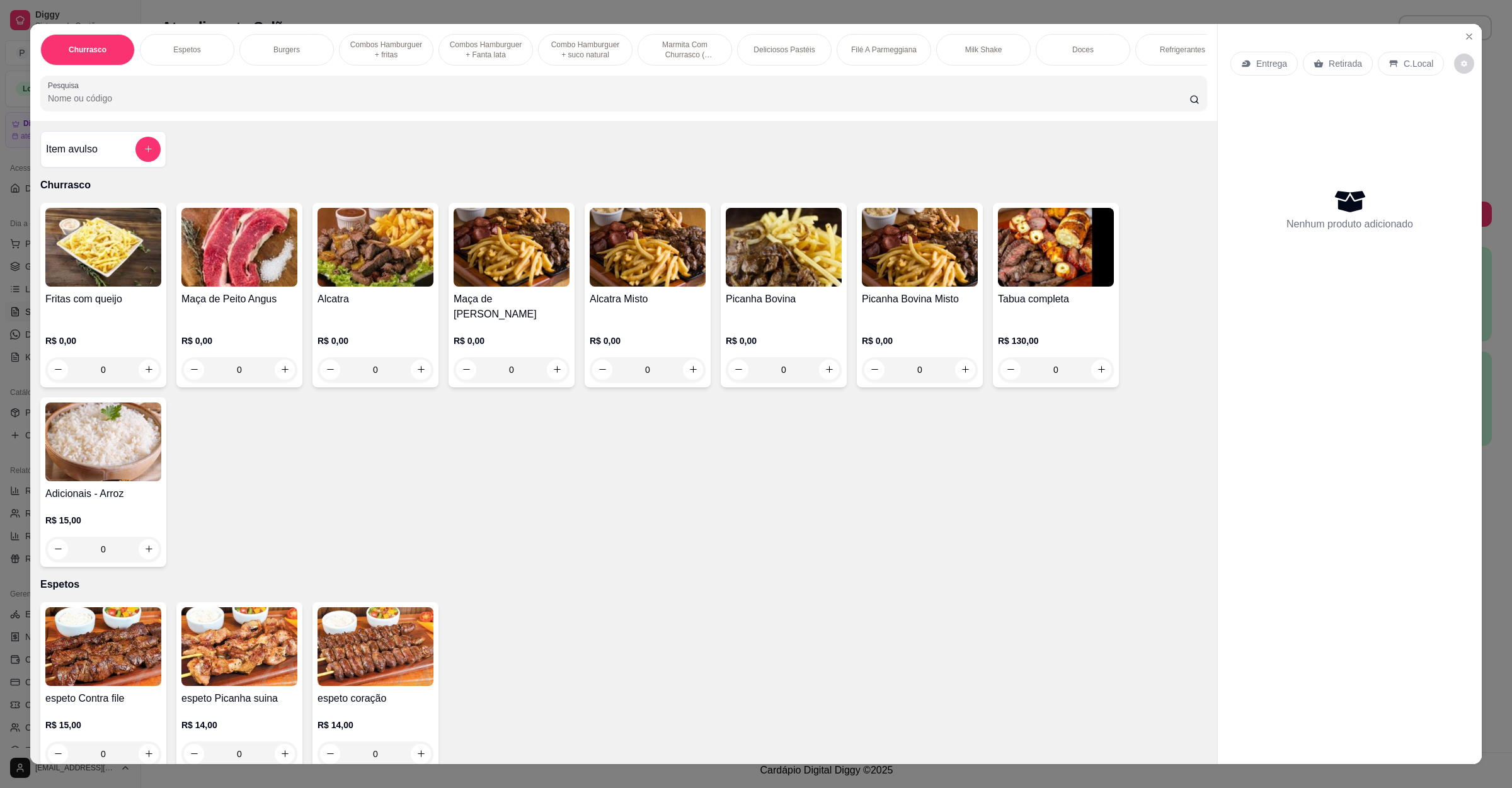
click at [1242, 65] on icon at bounding box center [1246, 63] width 8 height 7
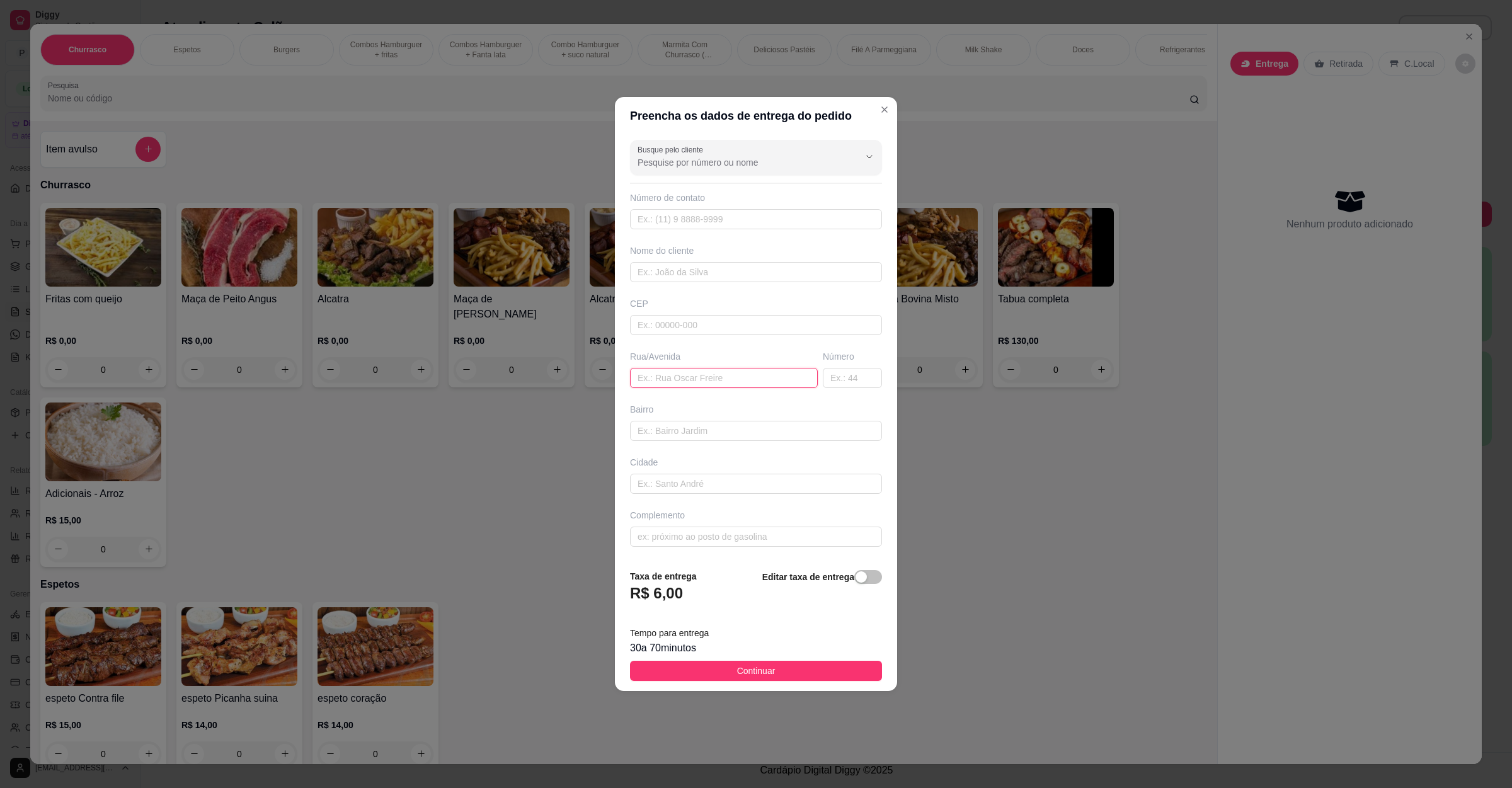
click at [708, 374] on input "text" at bounding box center [724, 378] width 187 height 20
paste input "Irlanda 360"
type input "Irlanda 360"
click at [695, 673] on button "Continuar" at bounding box center [756, 670] width 252 height 20
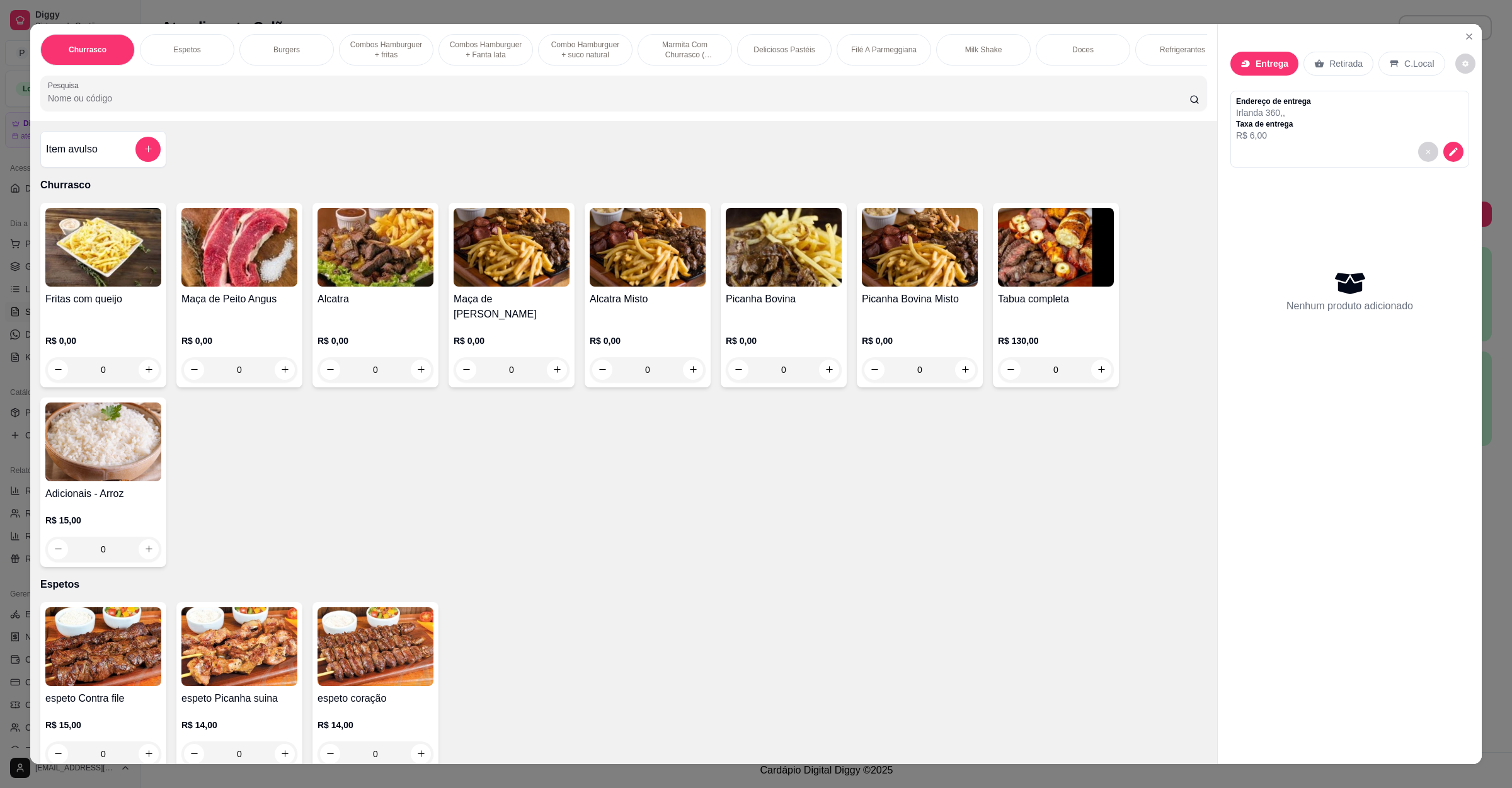
click at [94, 161] on div "Item avulso" at bounding box center [103, 149] width 115 height 25
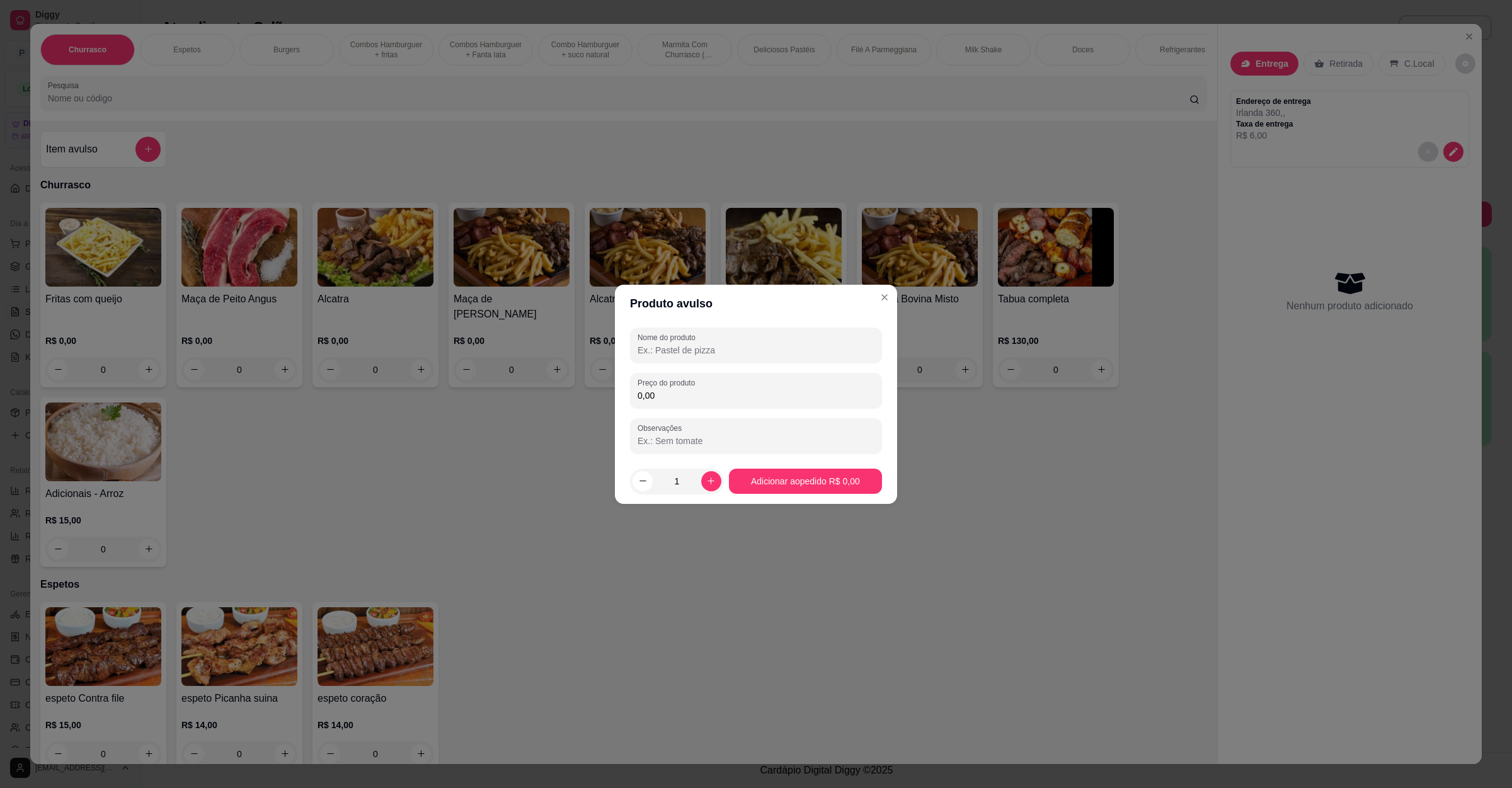
click at [757, 355] on input "Nome do produto" at bounding box center [755, 350] width 237 height 13
paste input "Pão,2 hambúrguers e 2 [PERSON_NAME] né?"
type input "Pão,2 hambúrguers e 2 [PERSON_NAME] né?"
click at [726, 400] on input "0,00" at bounding box center [755, 396] width 237 height 13
type input "26,00"
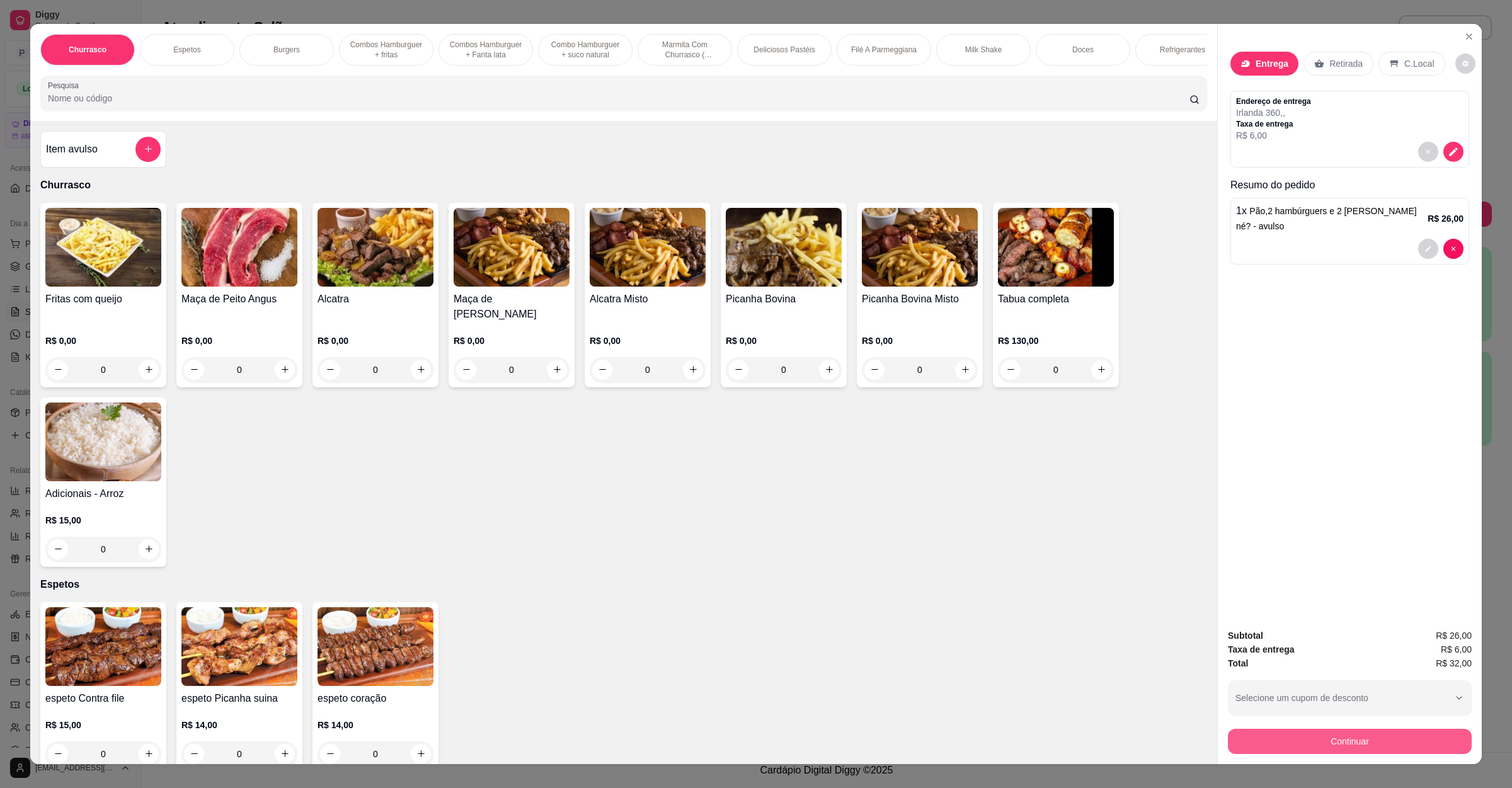
click at [1284, 740] on button "Continuar" at bounding box center [1350, 741] width 244 height 25
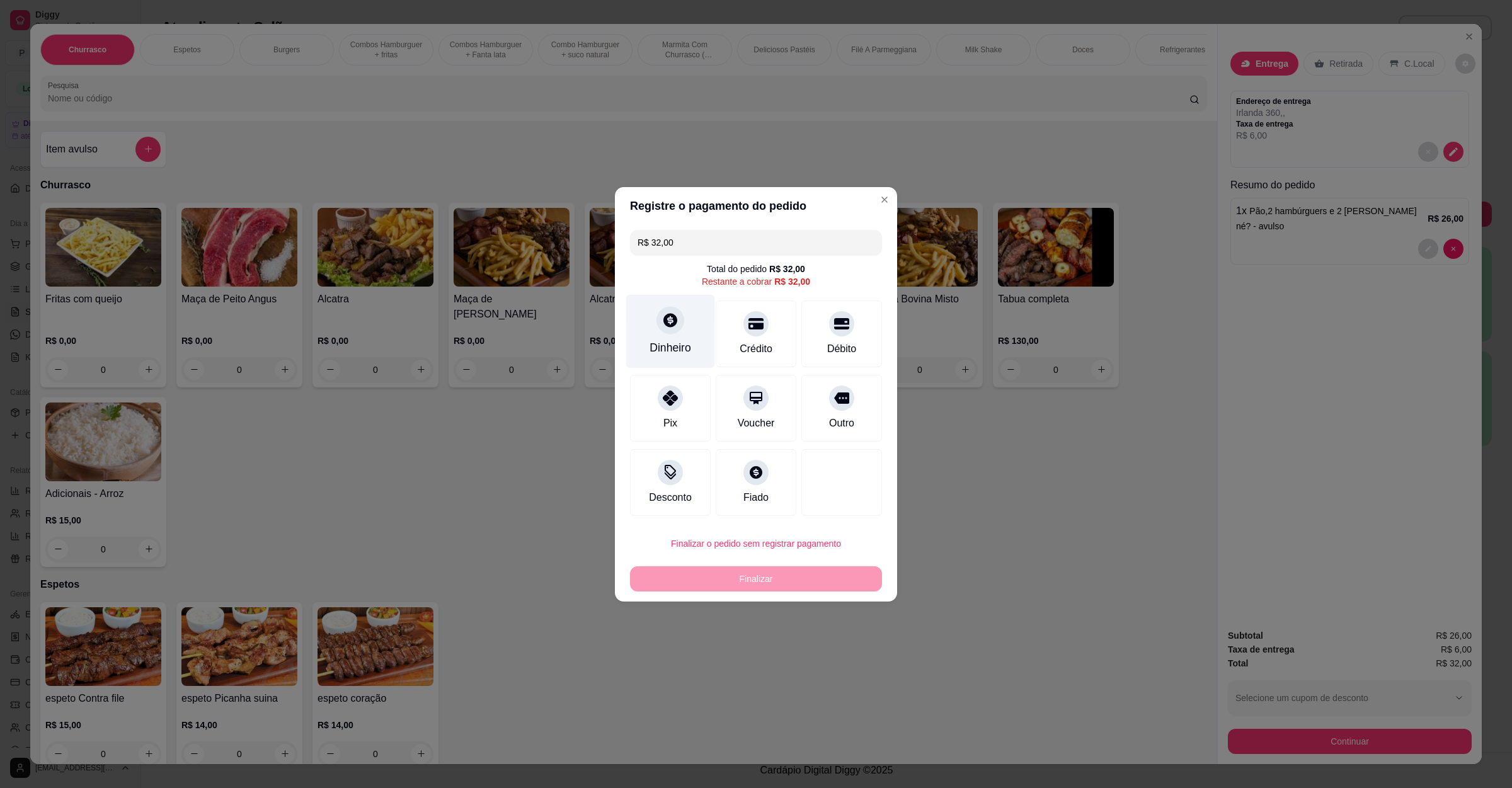
click at [694, 337] on div "Dinheiro" at bounding box center [670, 330] width 89 height 73
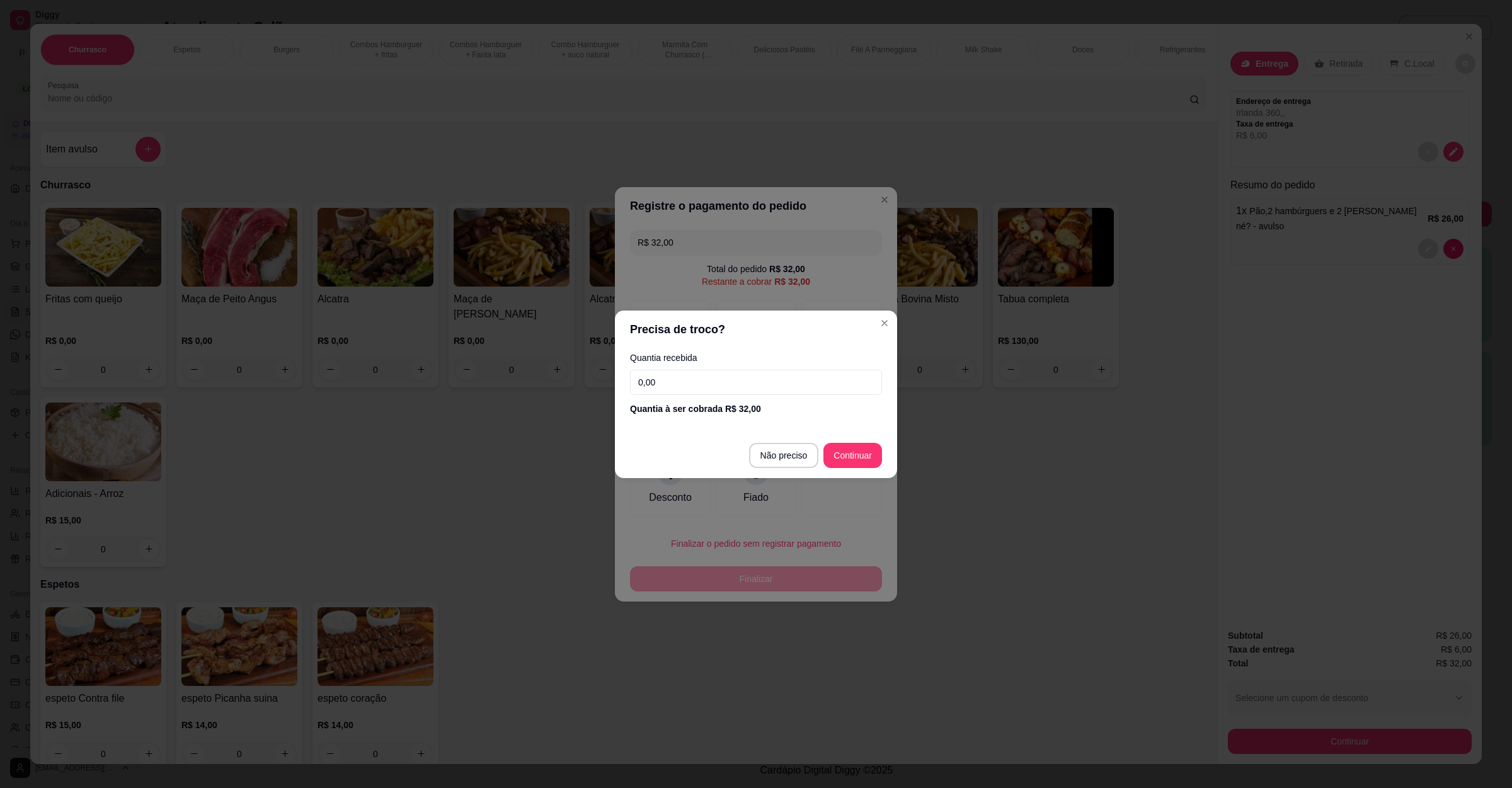
click at [692, 386] on input "0,00" at bounding box center [756, 382] width 252 height 25
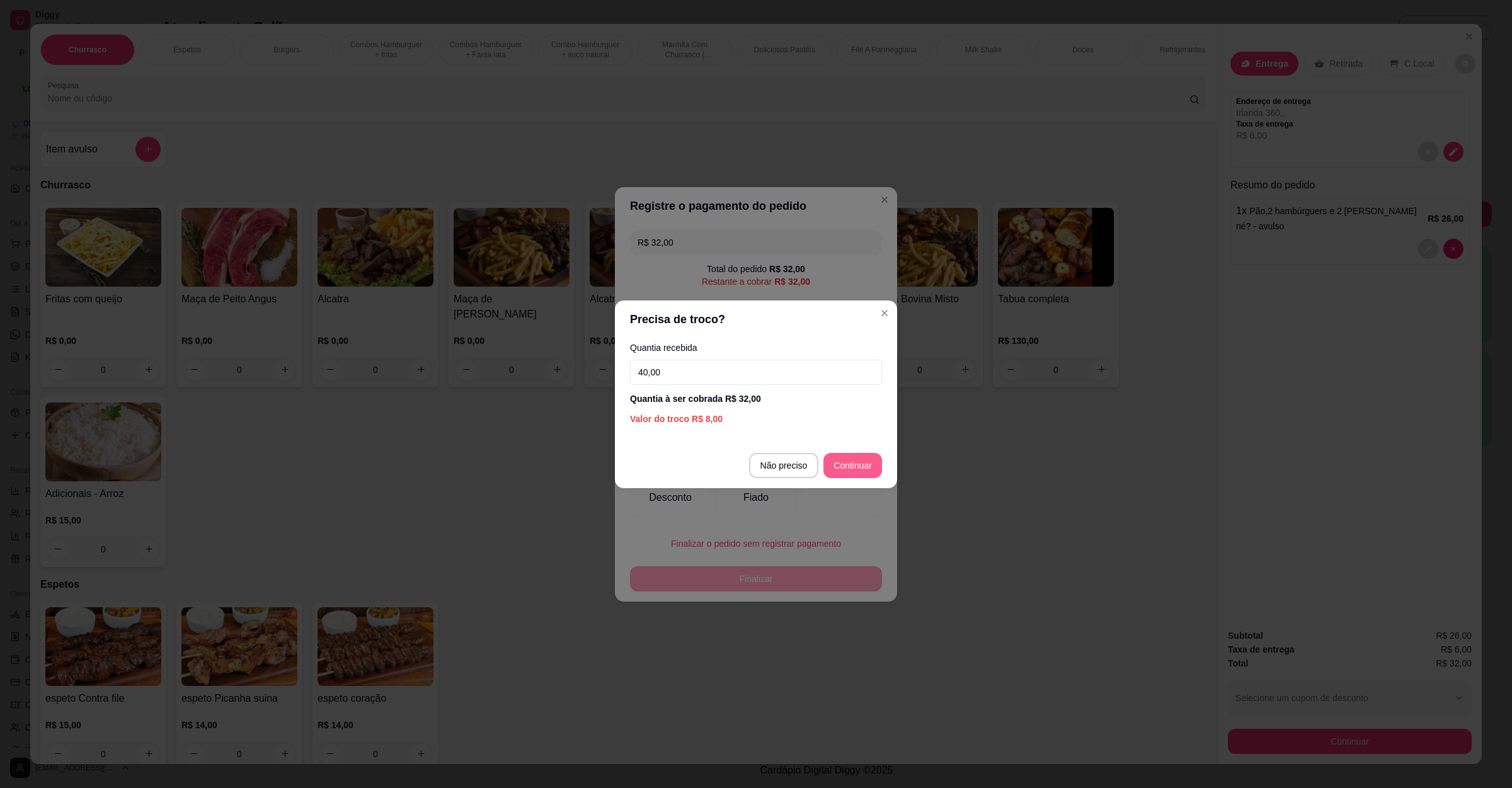
type input "40,00"
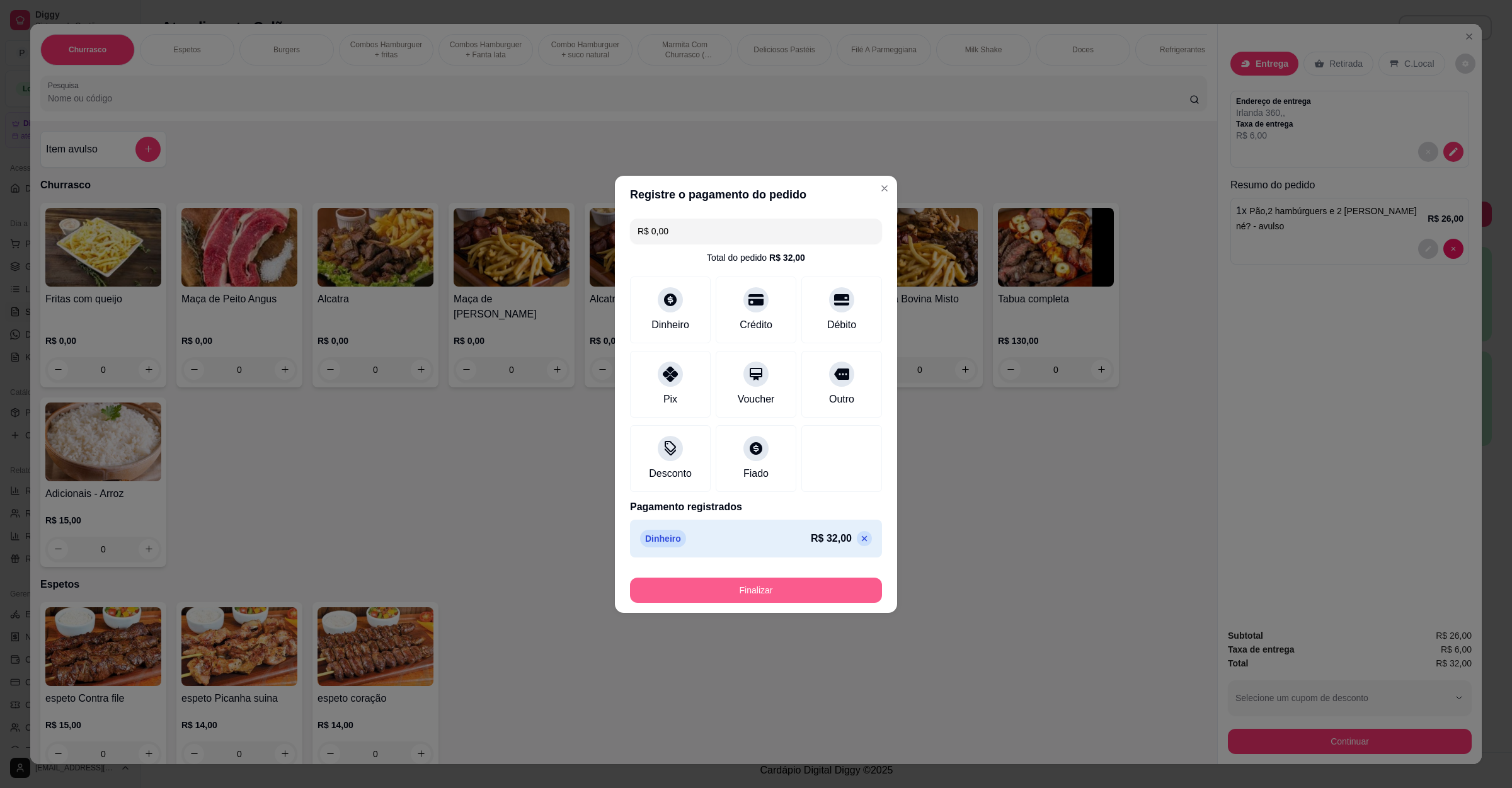
click at [770, 592] on button "Finalizar" at bounding box center [756, 589] width 252 height 25
type input "-R$ 32,00"
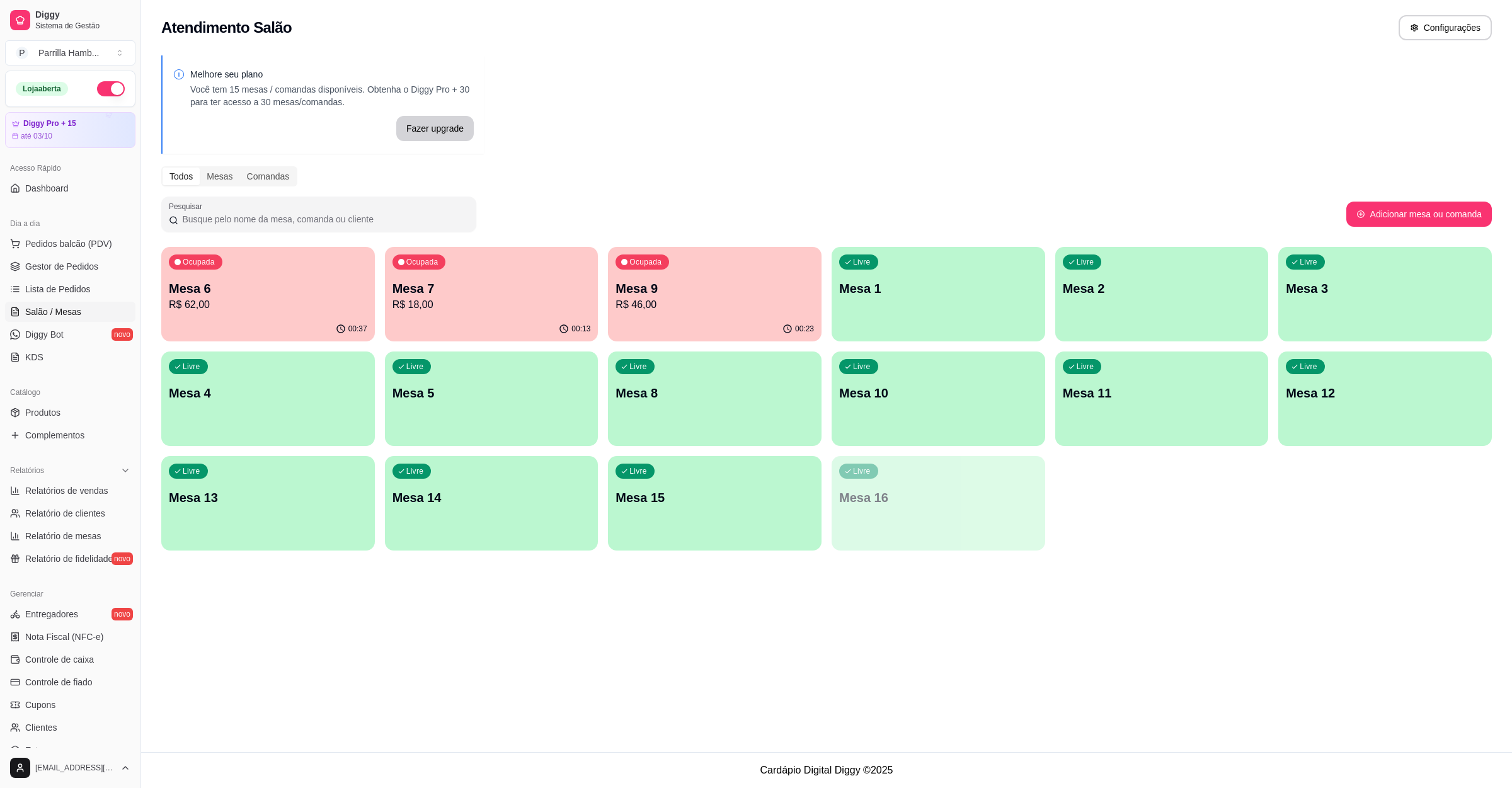
click at [688, 296] on p "Mesa 9" at bounding box center [715, 288] width 199 height 18
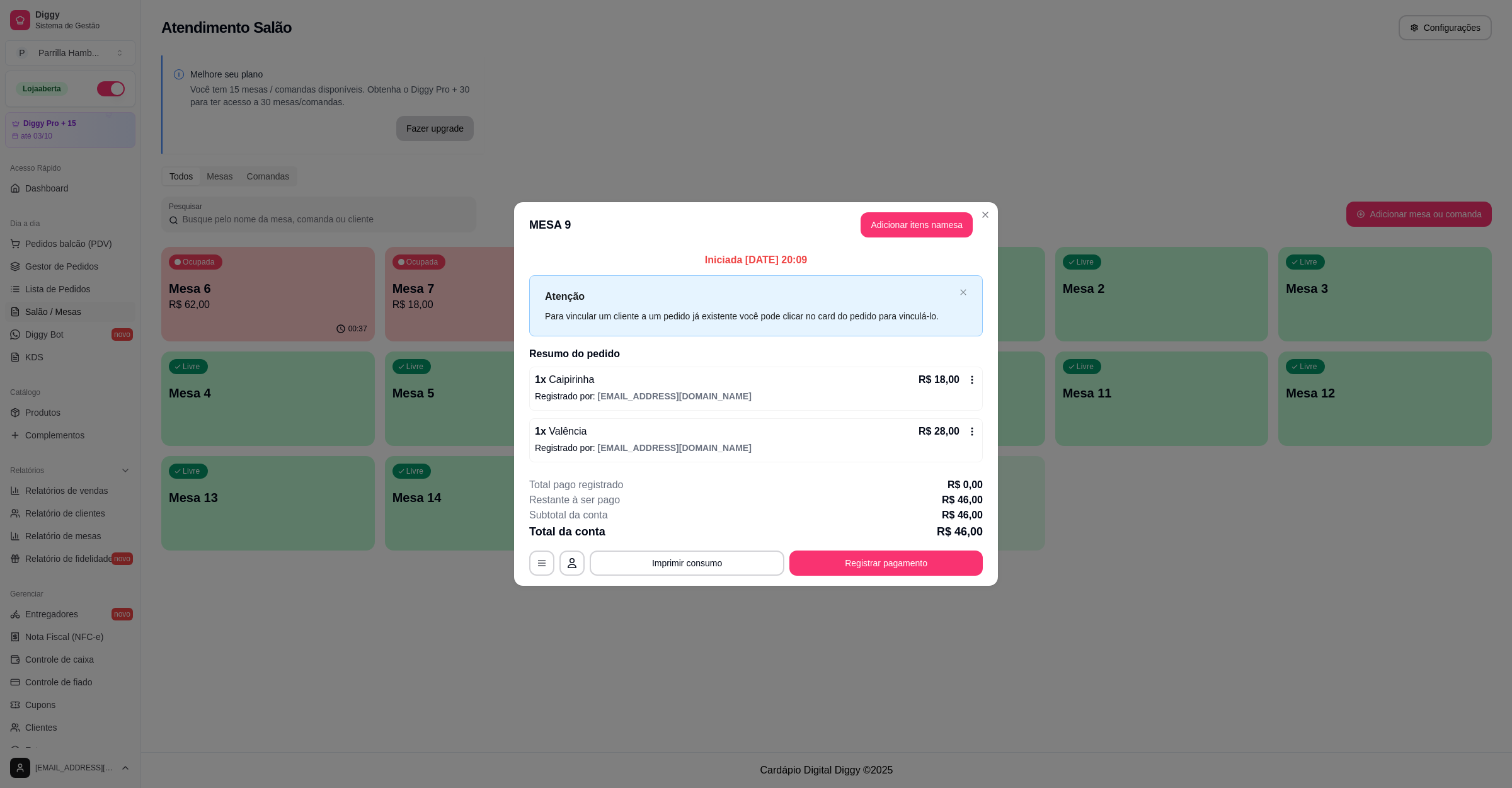
click at [556, 558] on div "**********" at bounding box center [756, 563] width 454 height 25
click at [548, 564] on button "button" at bounding box center [542, 564] width 24 height 24
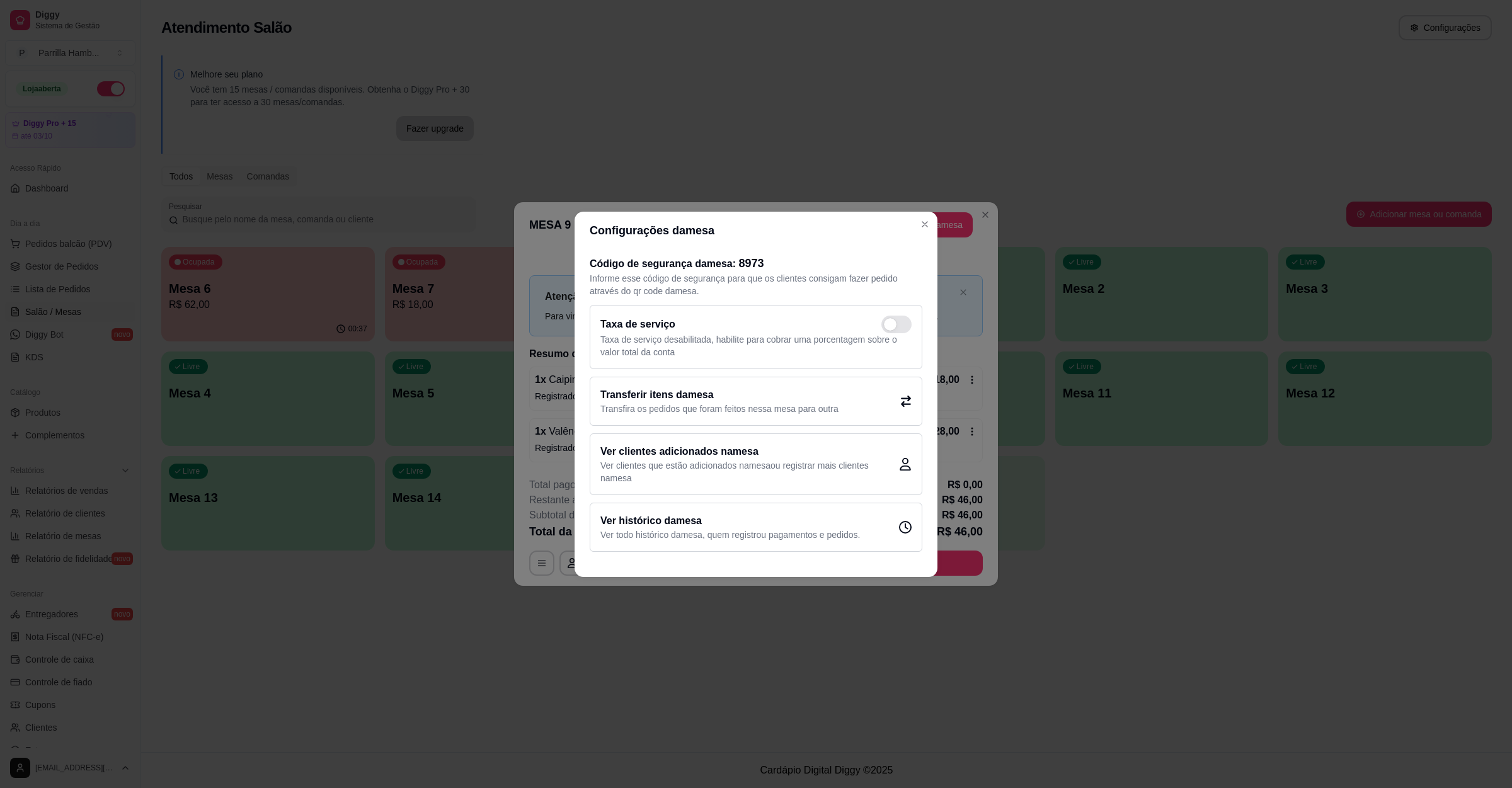
click at [628, 390] on h2 "Transferir itens da mesa" at bounding box center [719, 395] width 238 height 15
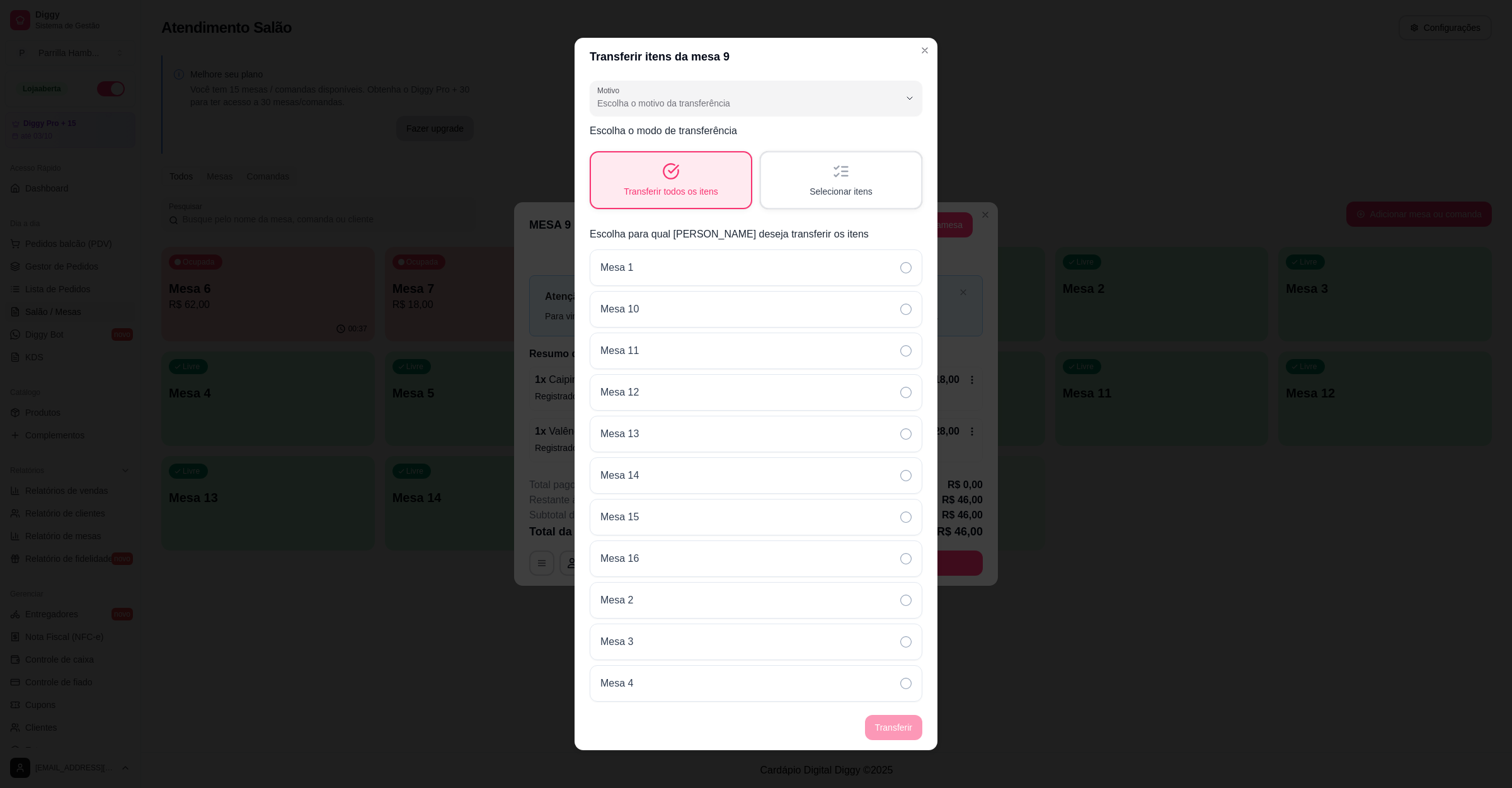
click at [696, 73] on header "Transferir itens da mesa 9" at bounding box center [755, 57] width 363 height 38
click at [696, 87] on div "Escolha o motivo da transferência" at bounding box center [749, 98] width 302 height 25
click at [678, 159] on span "Mudança de mesa" at bounding box center [735, 153] width 274 height 12
type input "TABLE_TRANSFER"
select select "TABLE_TRANSFER"
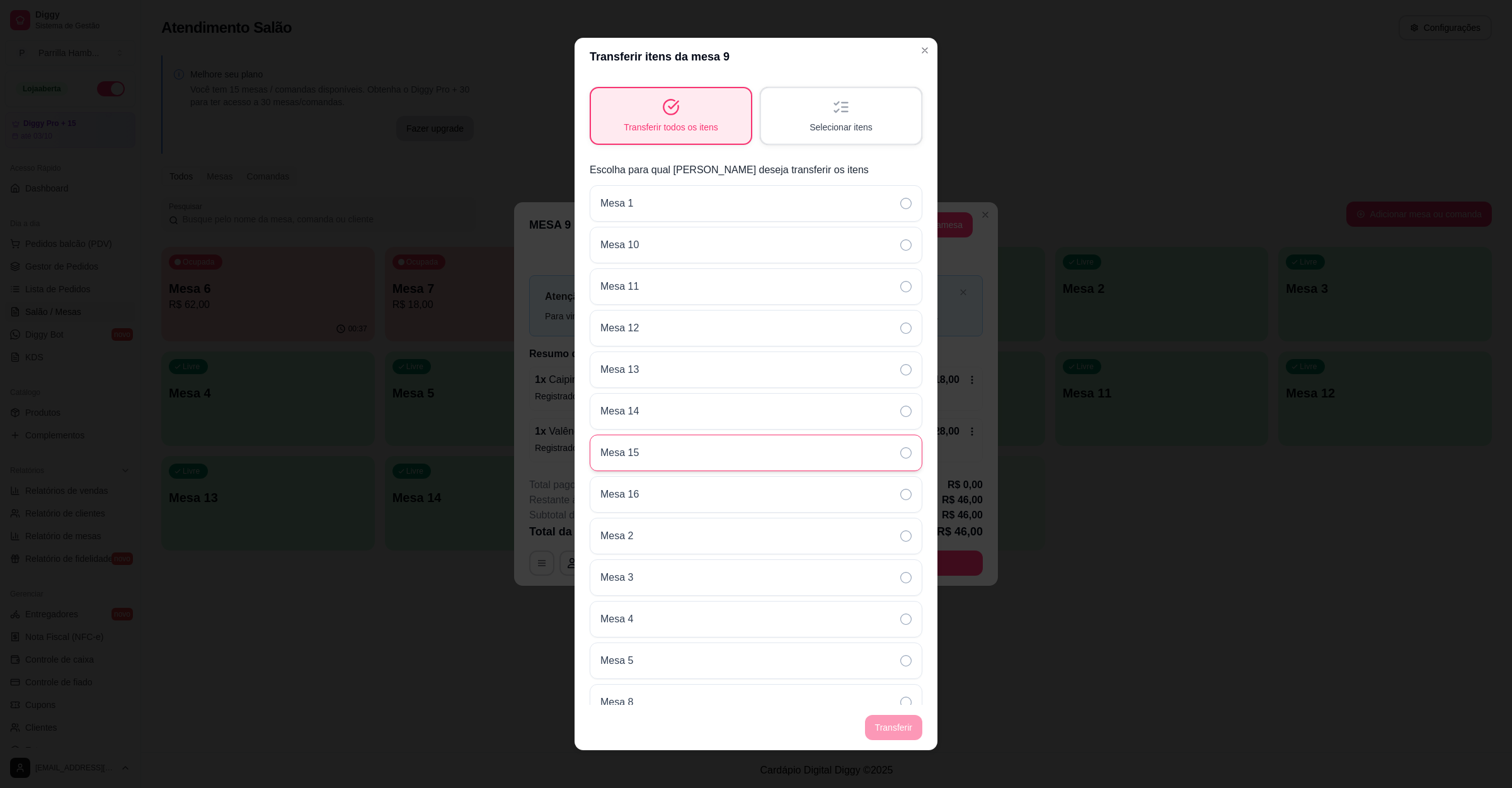
scroll to position [93, 0]
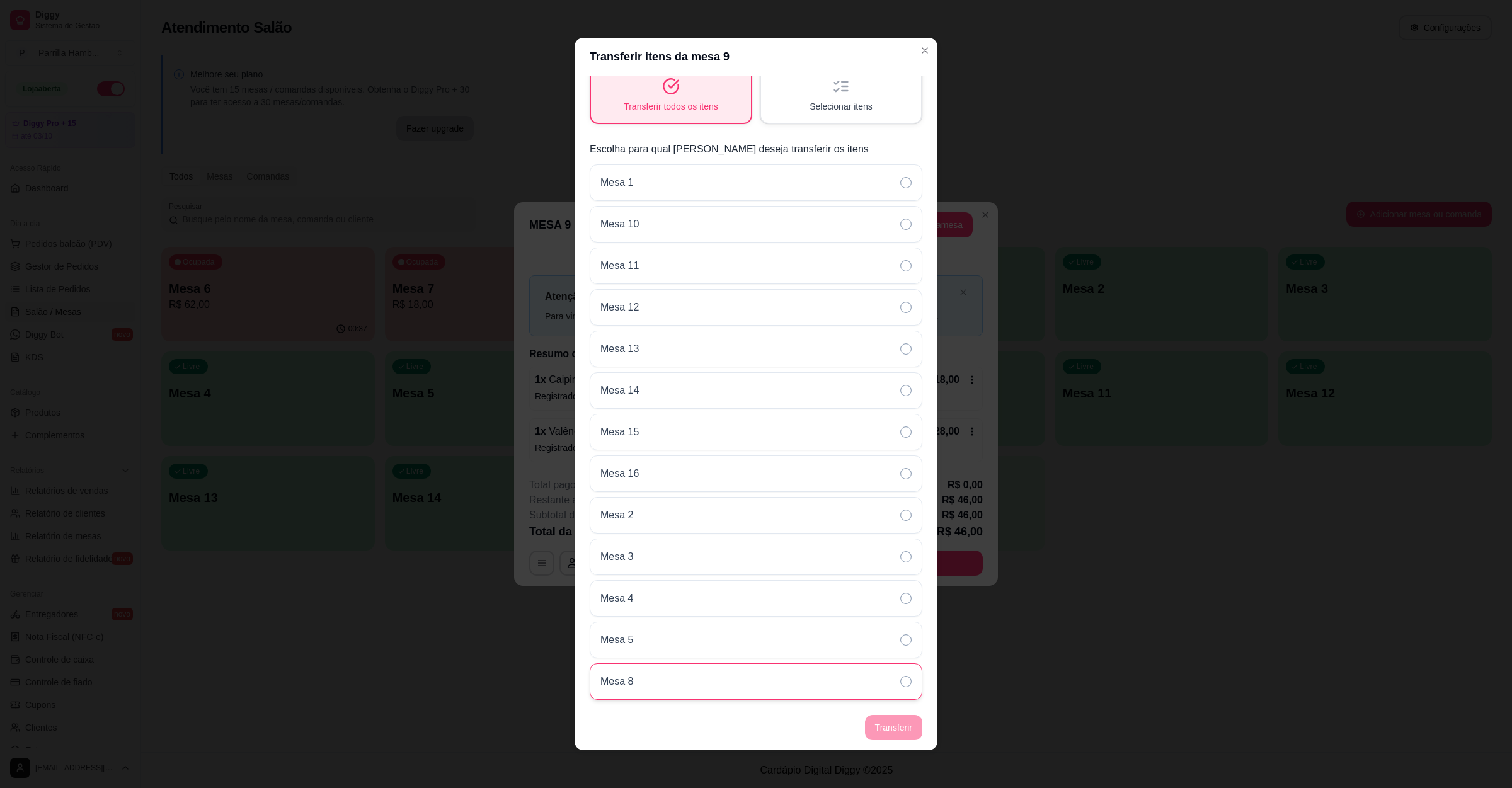
click at [699, 682] on div "Mesa 8" at bounding box center [756, 681] width 333 height 36
click at [866, 720] on button "Transferir" at bounding box center [893, 727] width 56 height 24
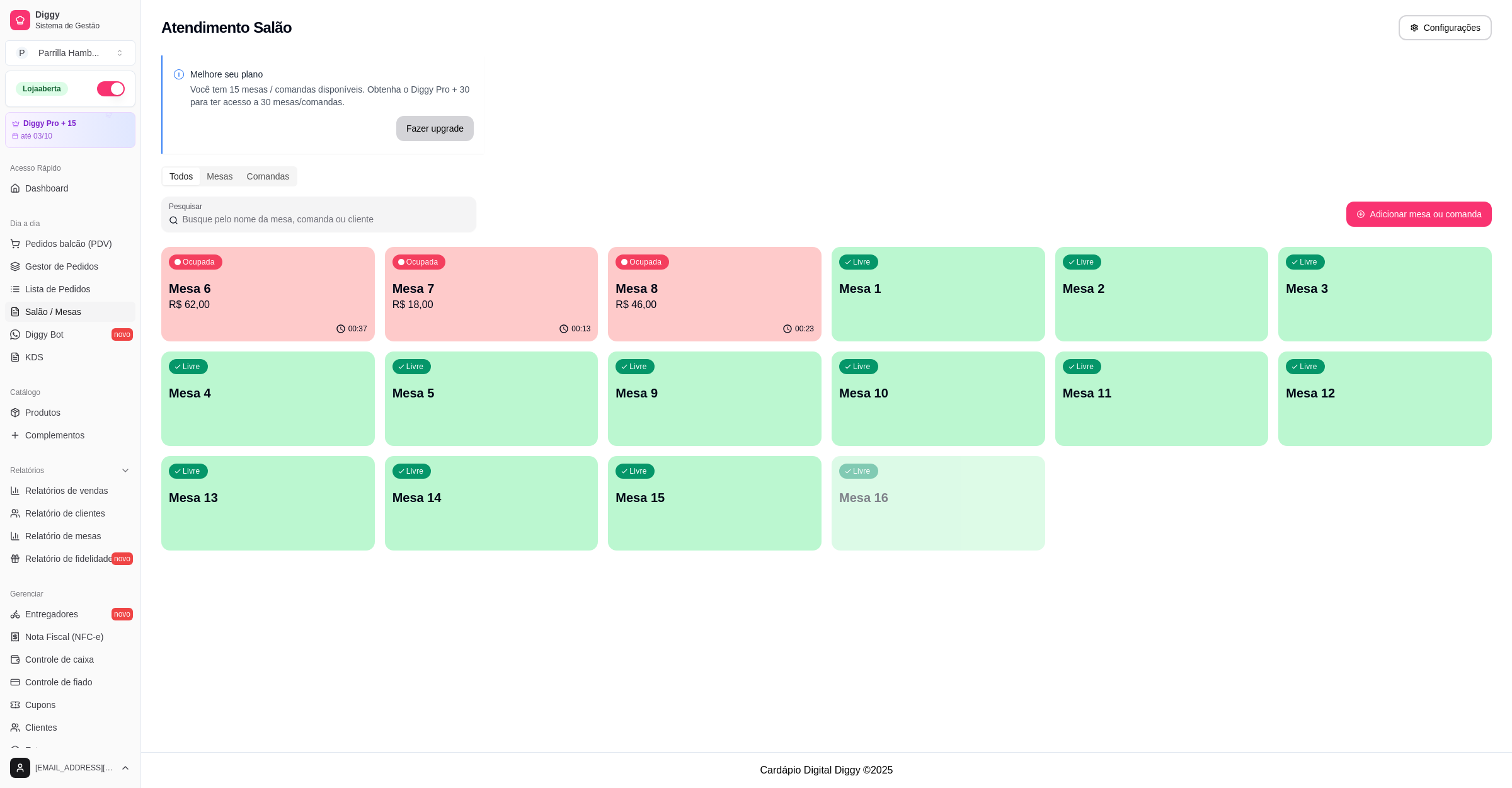
click at [637, 413] on div "Livre Mesa 9" at bounding box center [715, 391] width 213 height 79
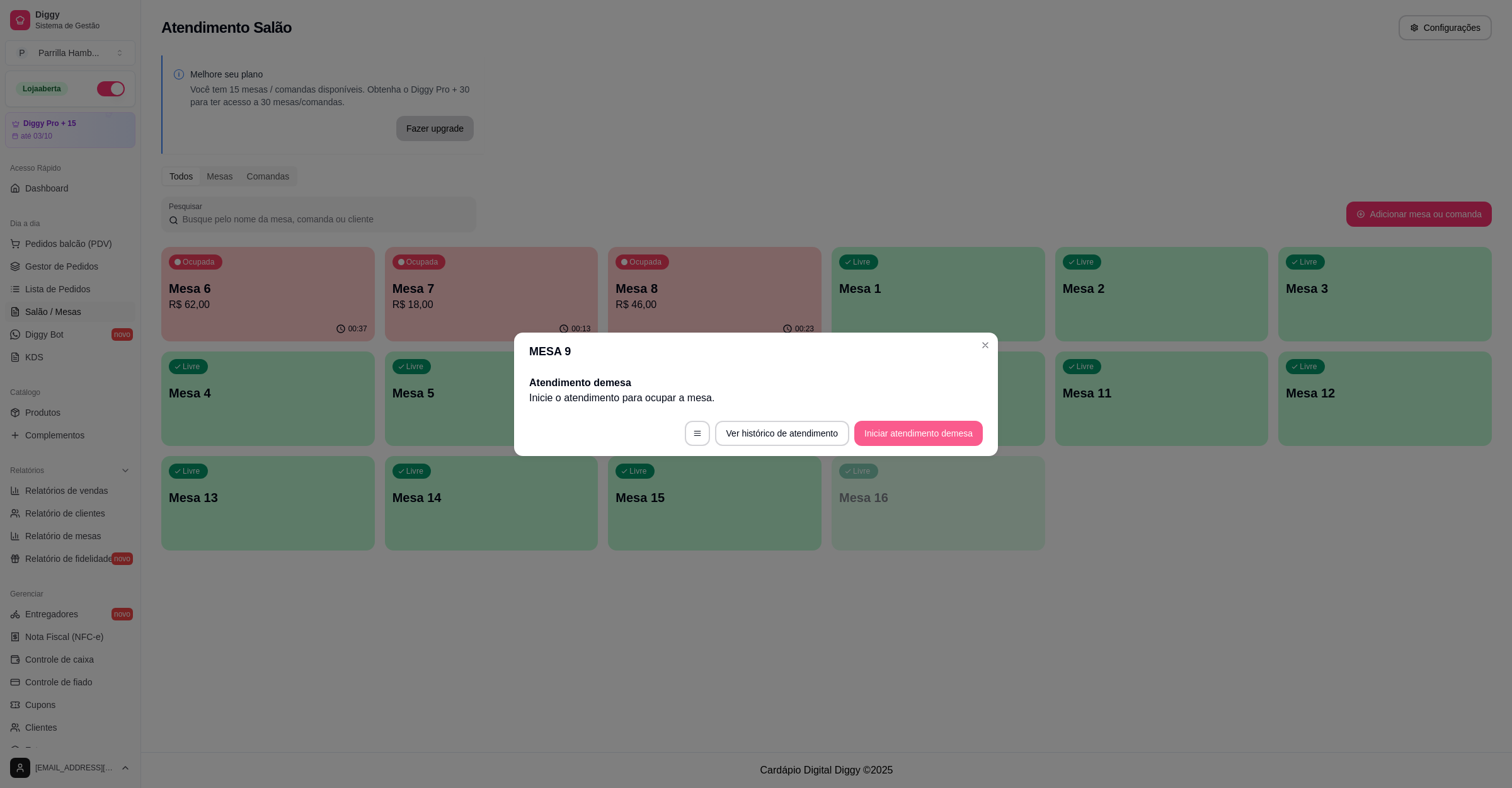
click at [872, 433] on button "Iniciar atendimento de mesa" at bounding box center [918, 433] width 128 height 25
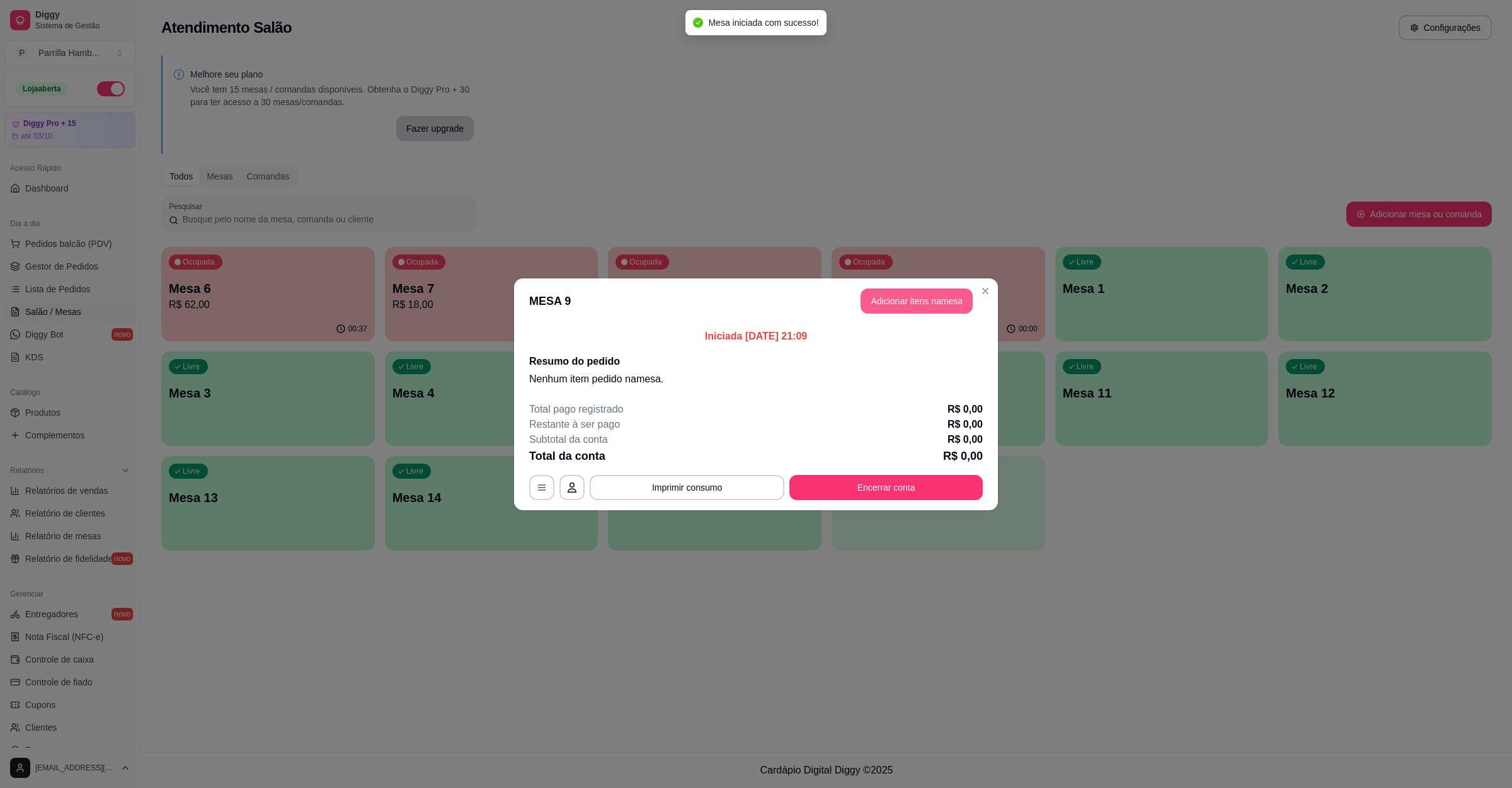
click at [916, 297] on button "Adicionar itens na mesa" at bounding box center [917, 300] width 112 height 25
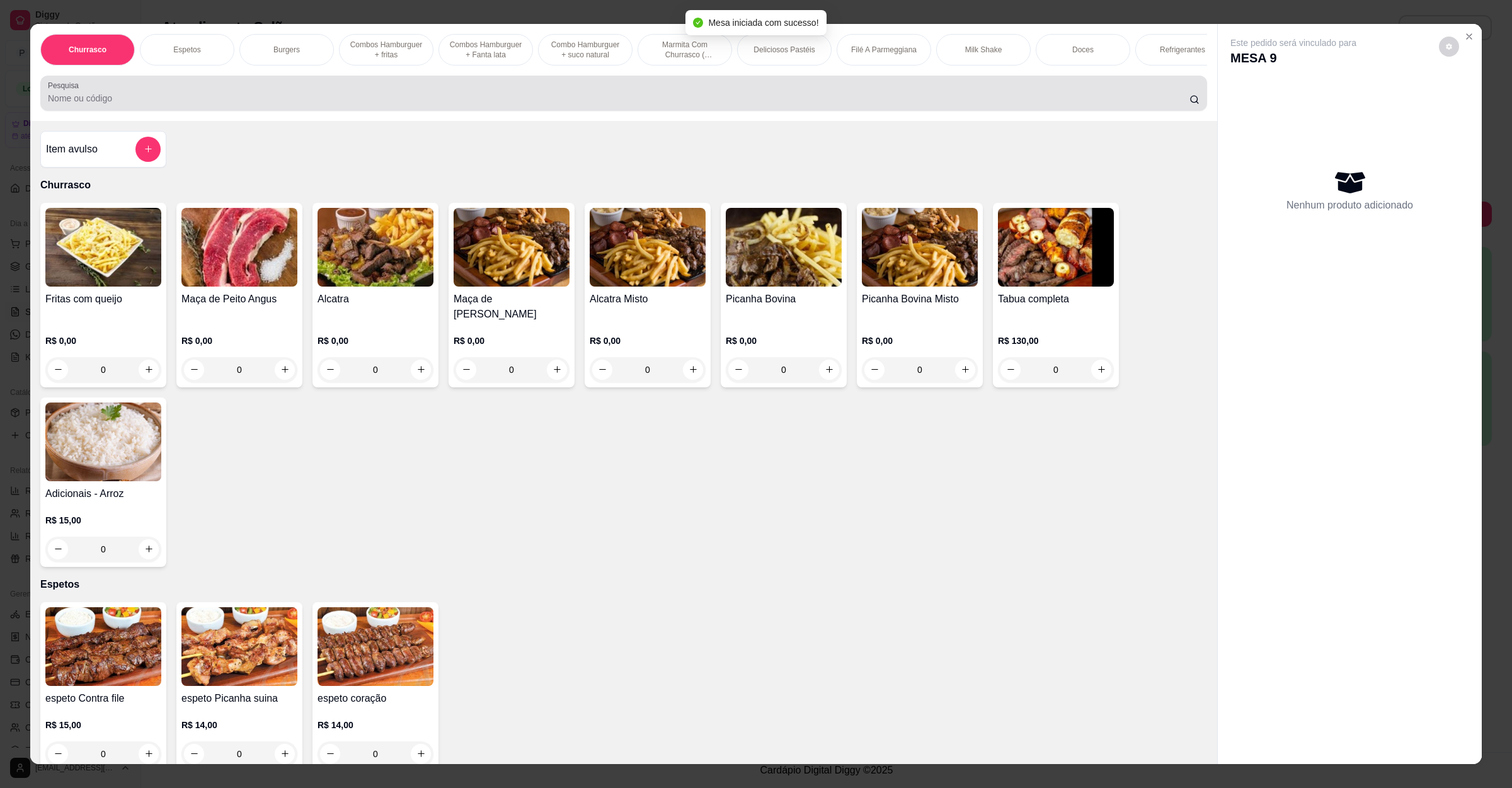
click at [153, 105] on input "Pesquisa" at bounding box center [619, 98] width 1142 height 13
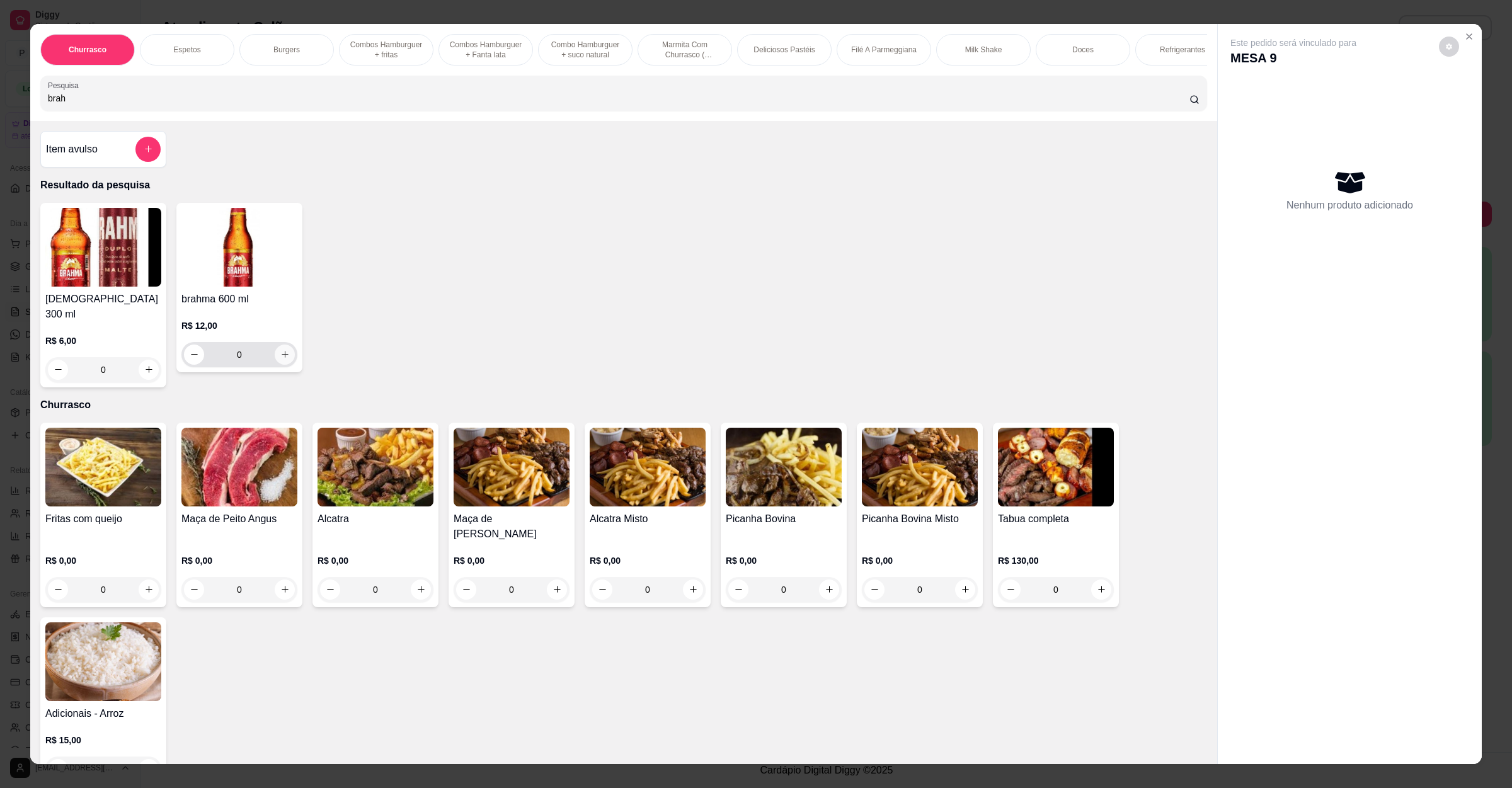
type input "brah"
click at [280, 359] on icon "increase-product-quantity" at bounding box center [285, 354] width 10 height 10
type input "1"
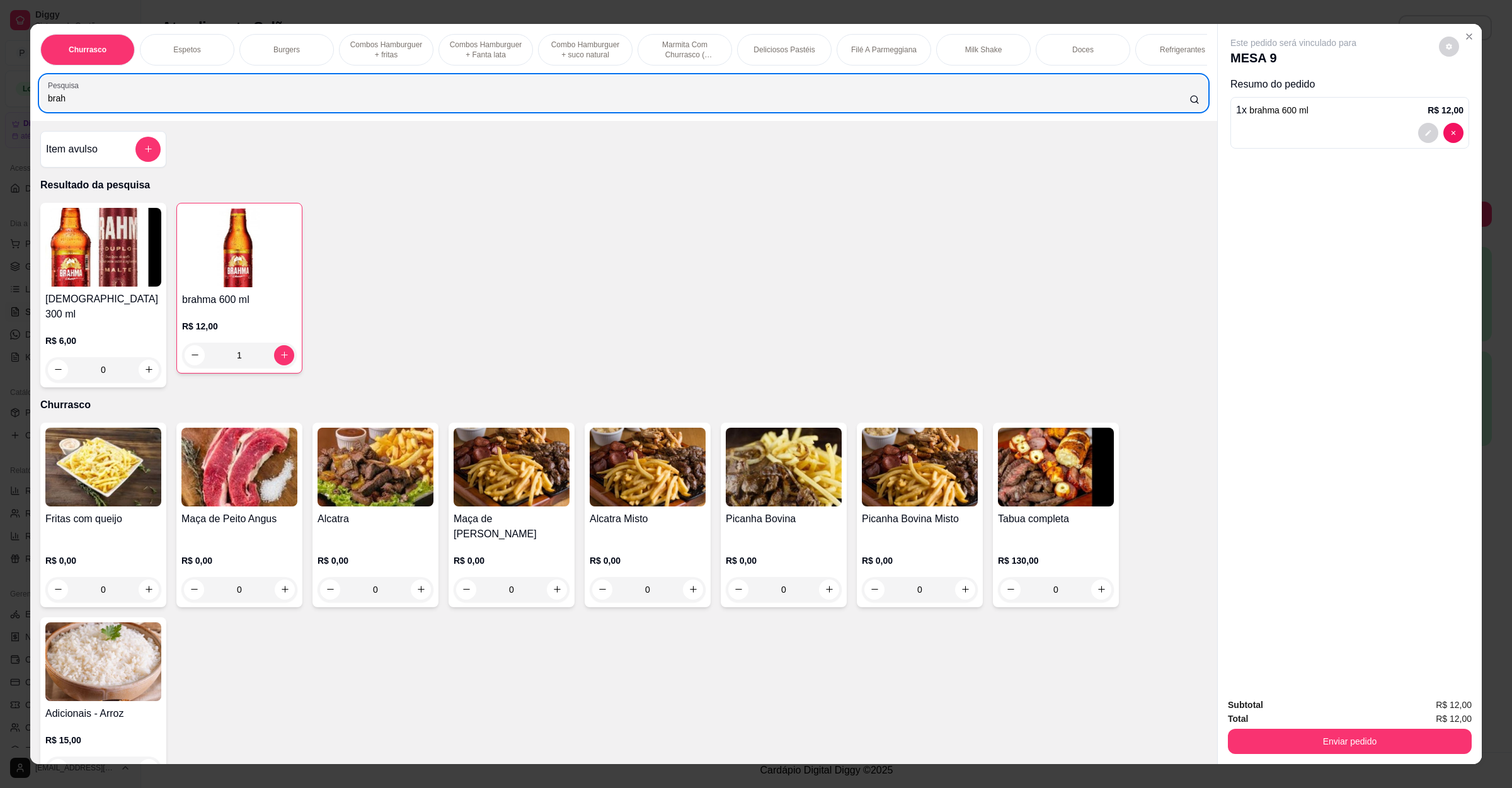
drag, startPoint x: 101, startPoint y: 94, endPoint x: 0, endPoint y: 119, distance: 104.0
click at [0, 119] on div "Churrasco Espetos Burgers Combos Hamburguer + fritas Combos Hamburguer + Fanta …" at bounding box center [756, 394] width 1512 height 788
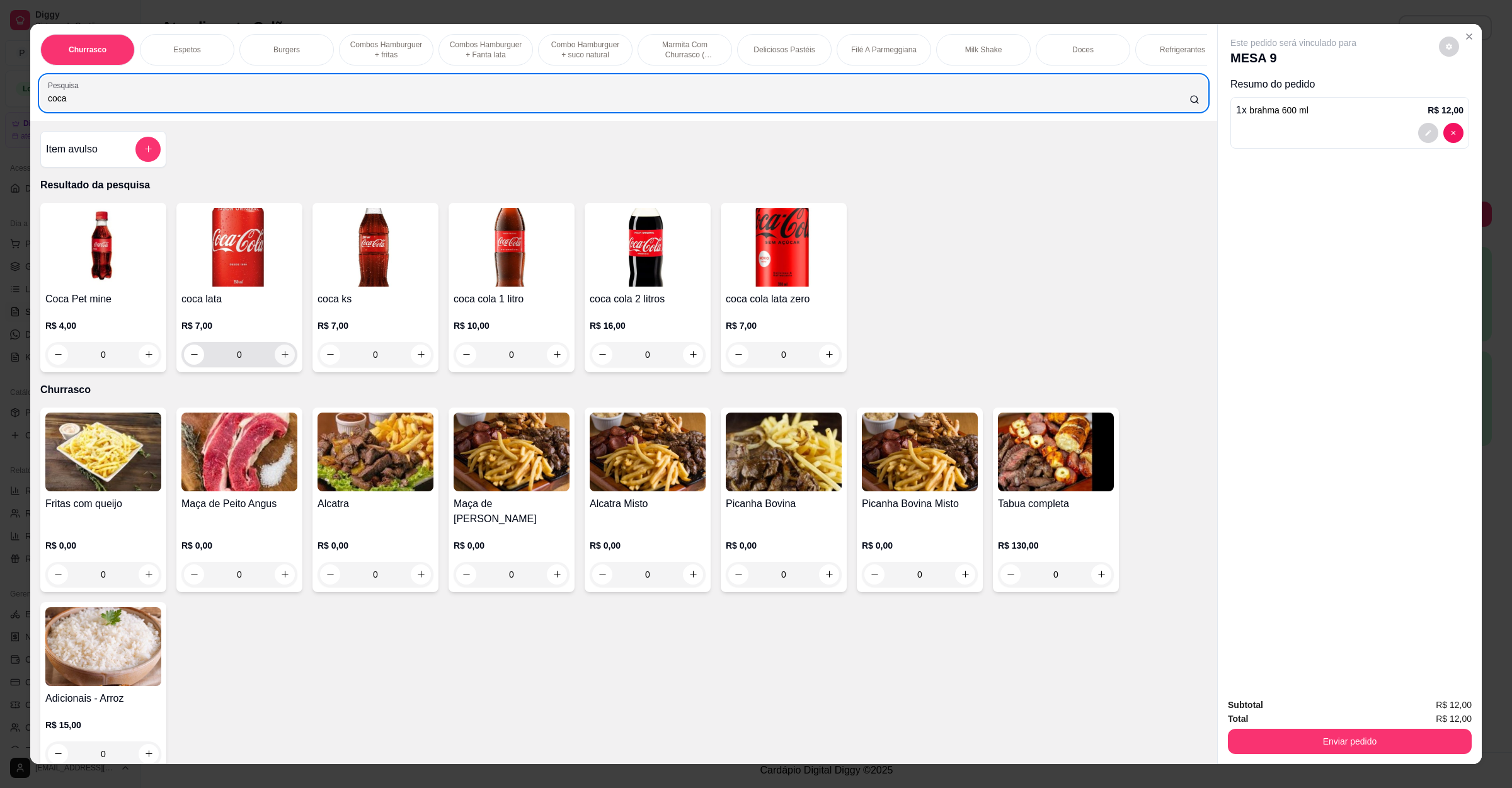
type input "coca"
click at [275, 361] on button "increase-product-quantity" at bounding box center [284, 354] width 20 height 20
type input "1"
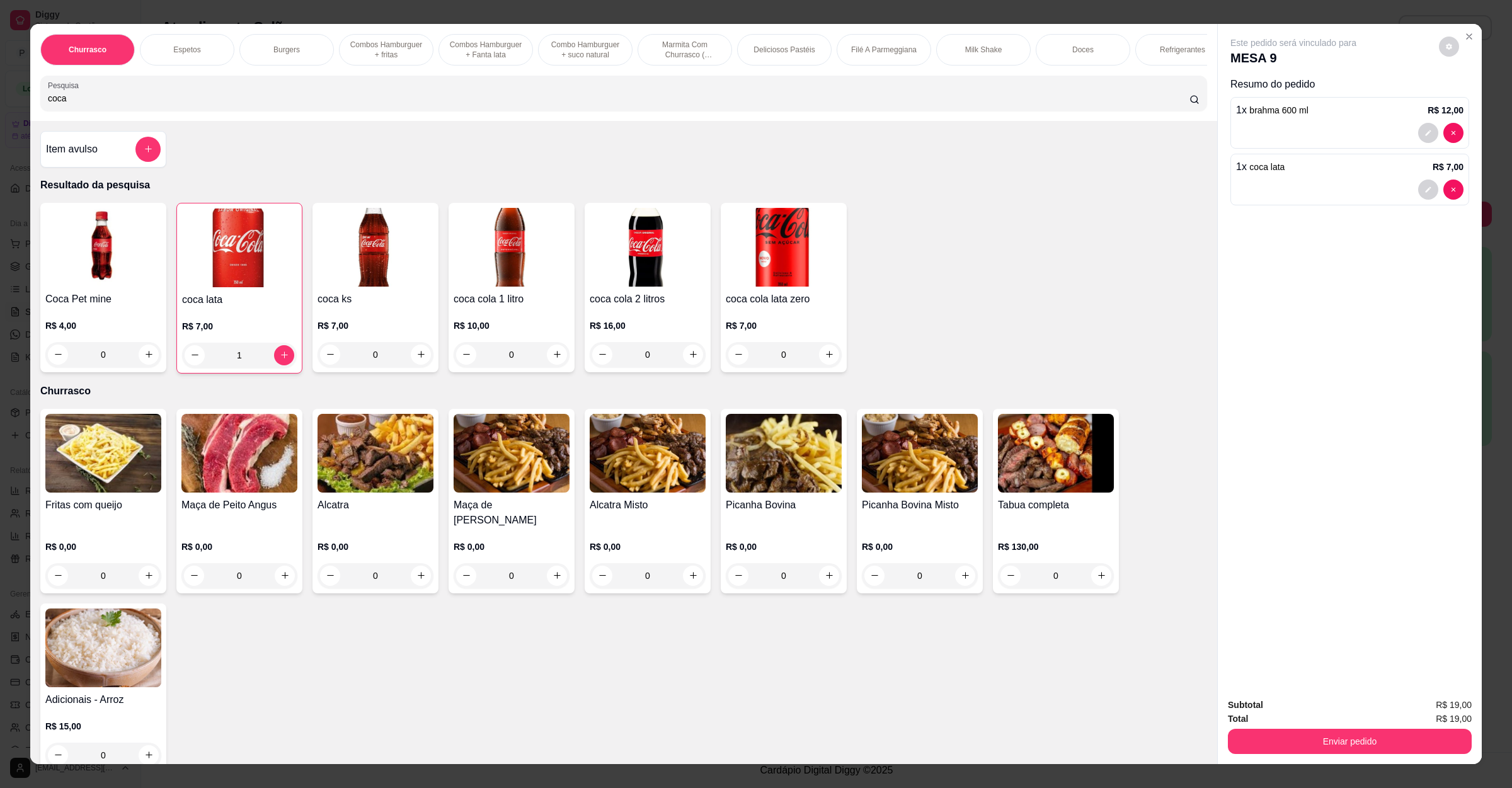
drag, startPoint x: 86, startPoint y: 107, endPoint x: 0, endPoint y: 116, distance: 86.5
click at [0, 116] on div "Churrasco Espetos Burgers Combos Hamburguer + fritas Combos Hamburguer + Fanta …" at bounding box center [756, 394] width 1512 height 788
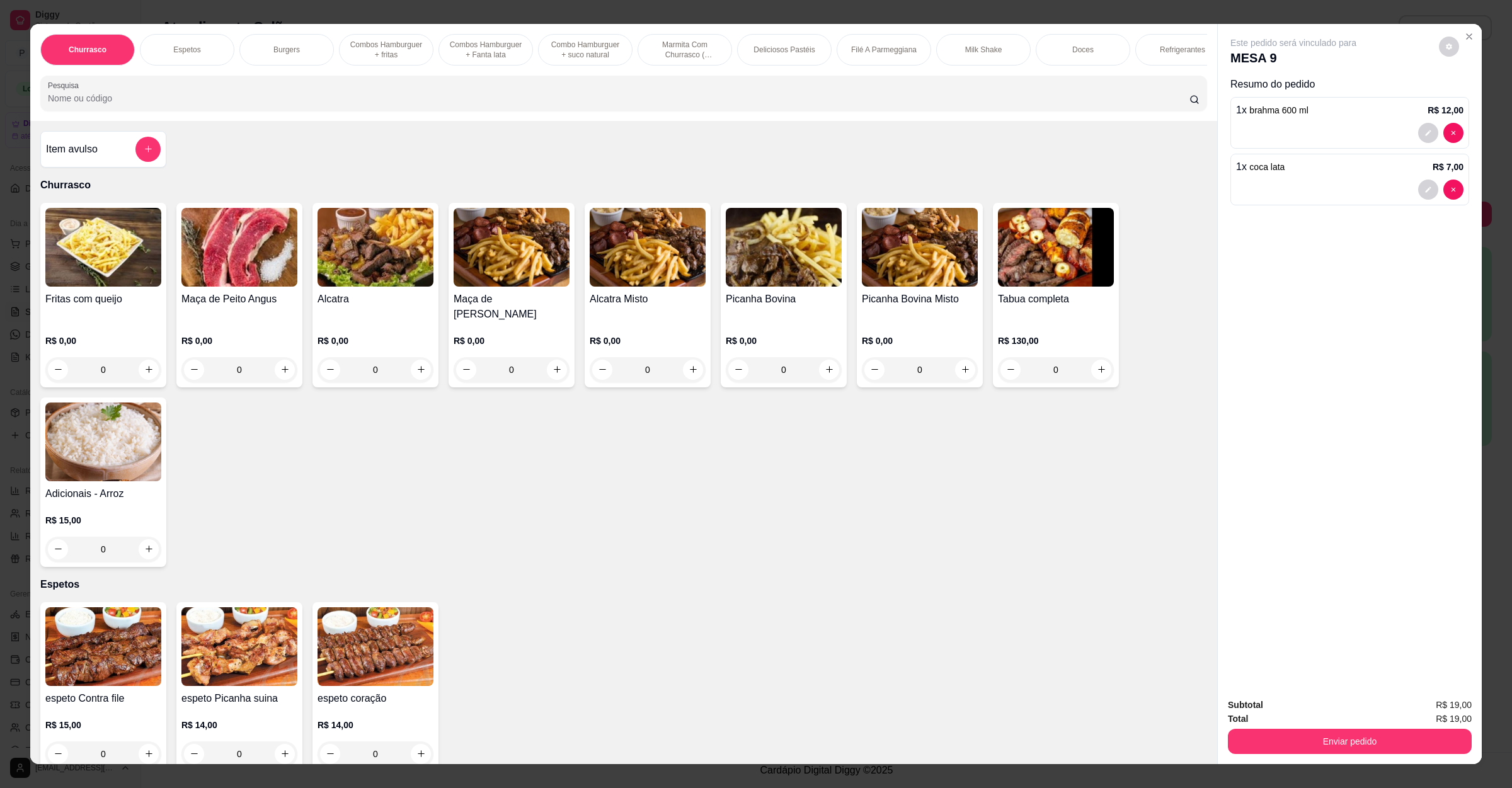
type input "á"
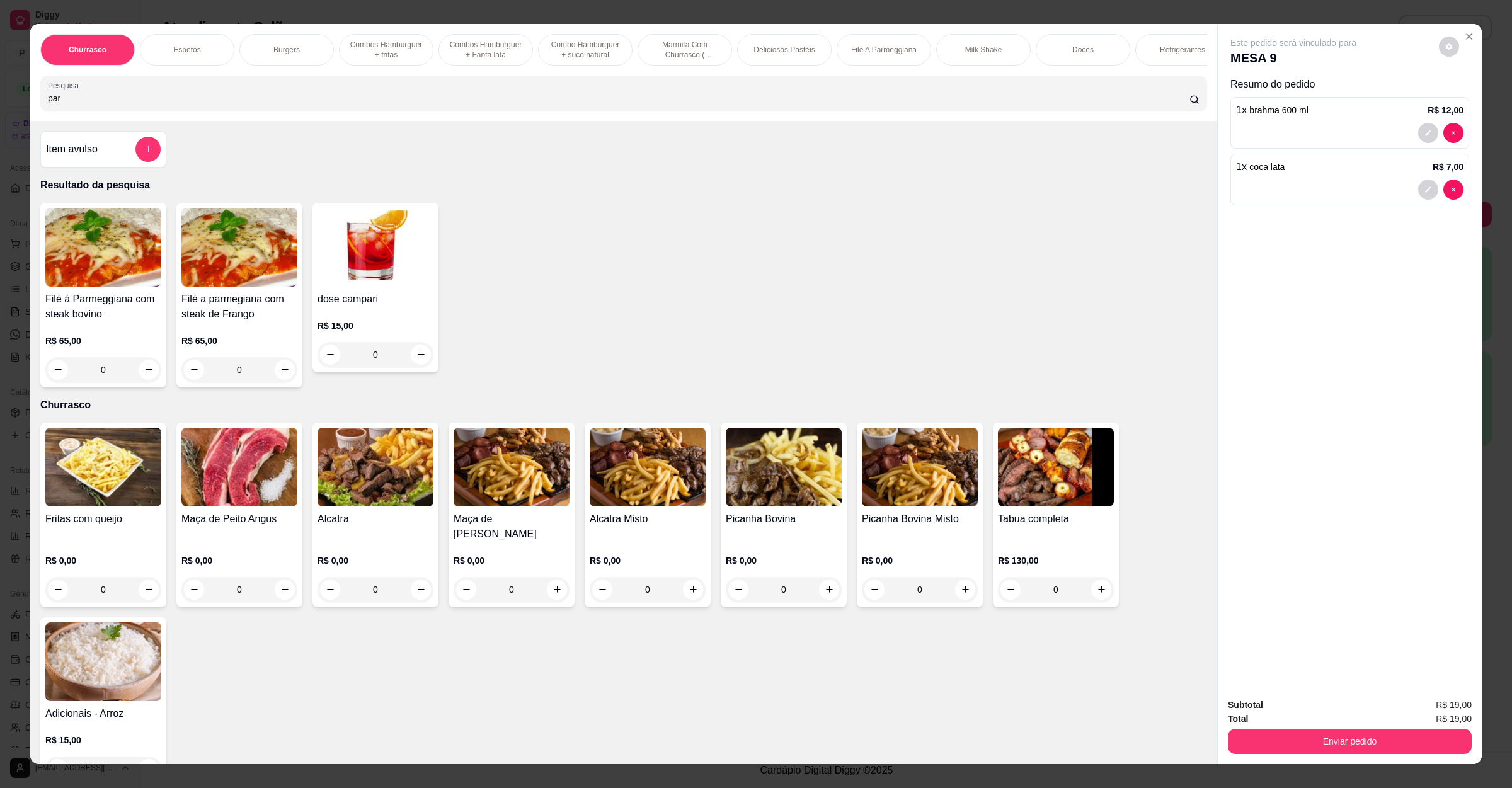
type input "par"
click at [142, 380] on div "0" at bounding box center [103, 369] width 116 height 25
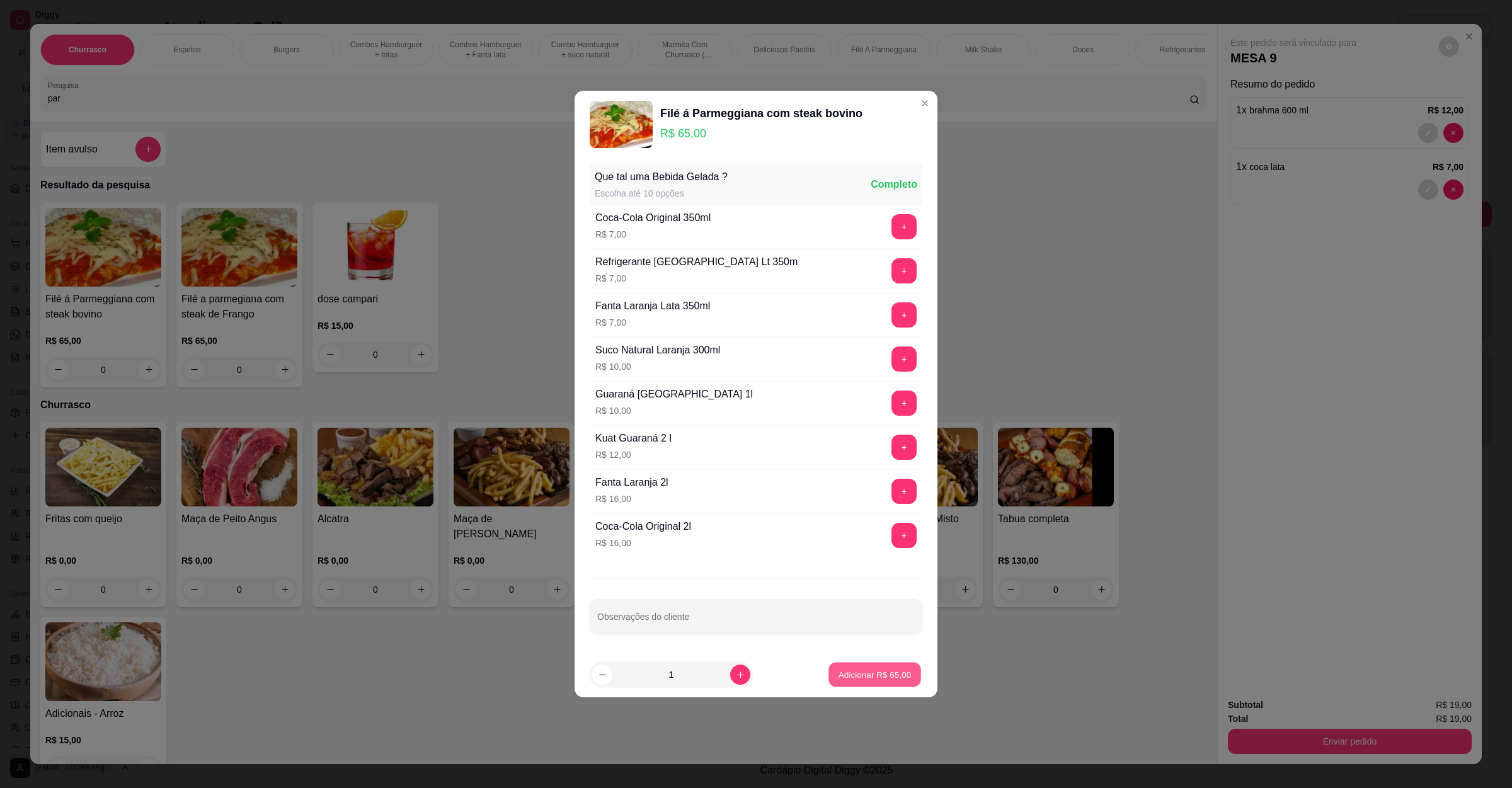
click at [878, 672] on p "Adicionar R$ 65,00" at bounding box center [875, 674] width 73 height 12
type input "1"
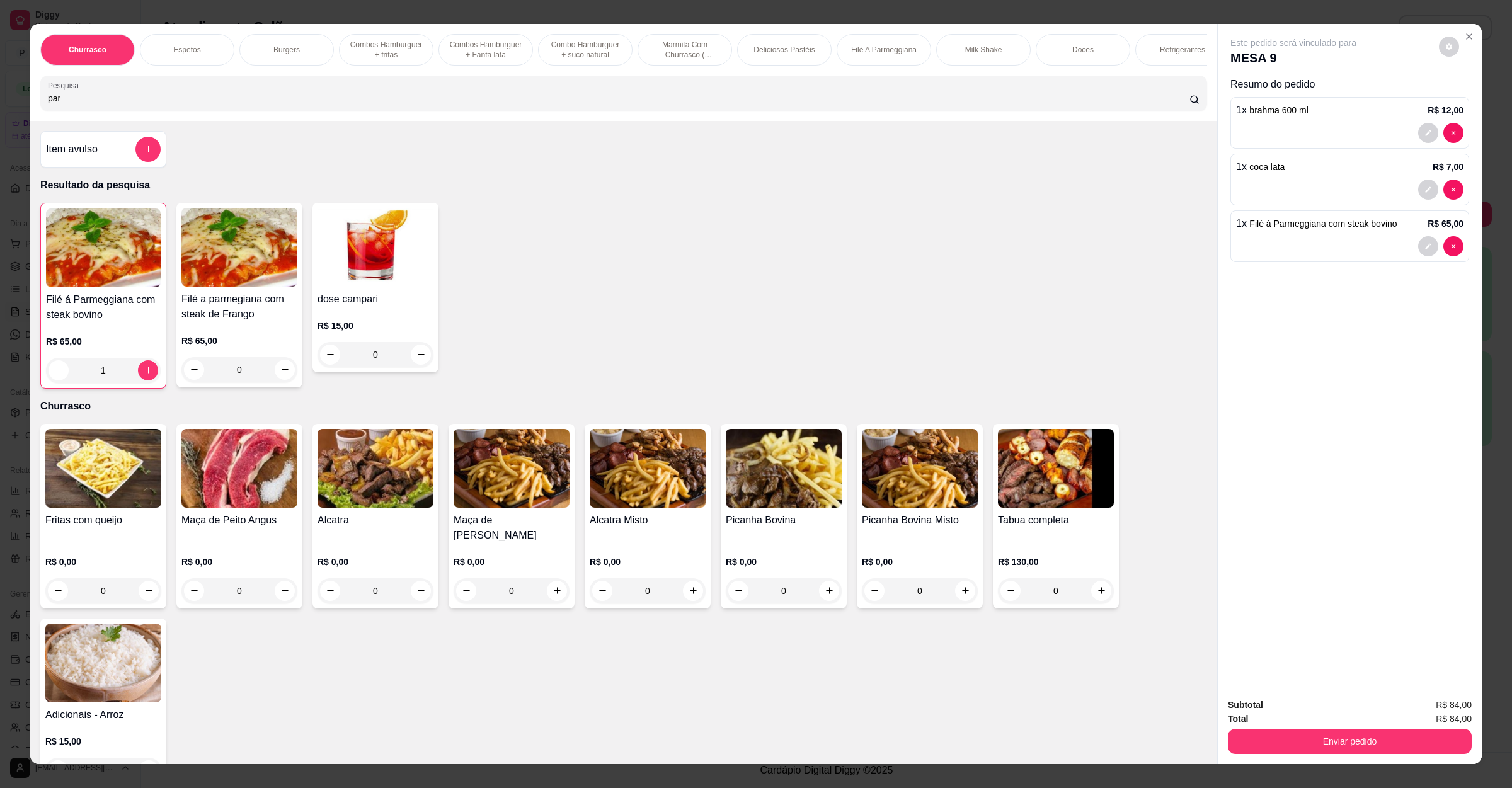
click at [1363, 744] on button "Enviar pedido" at bounding box center [1350, 741] width 244 height 25
click at [1323, 717] on button "Não registrar e enviar pedido" at bounding box center [1306, 710] width 131 height 24
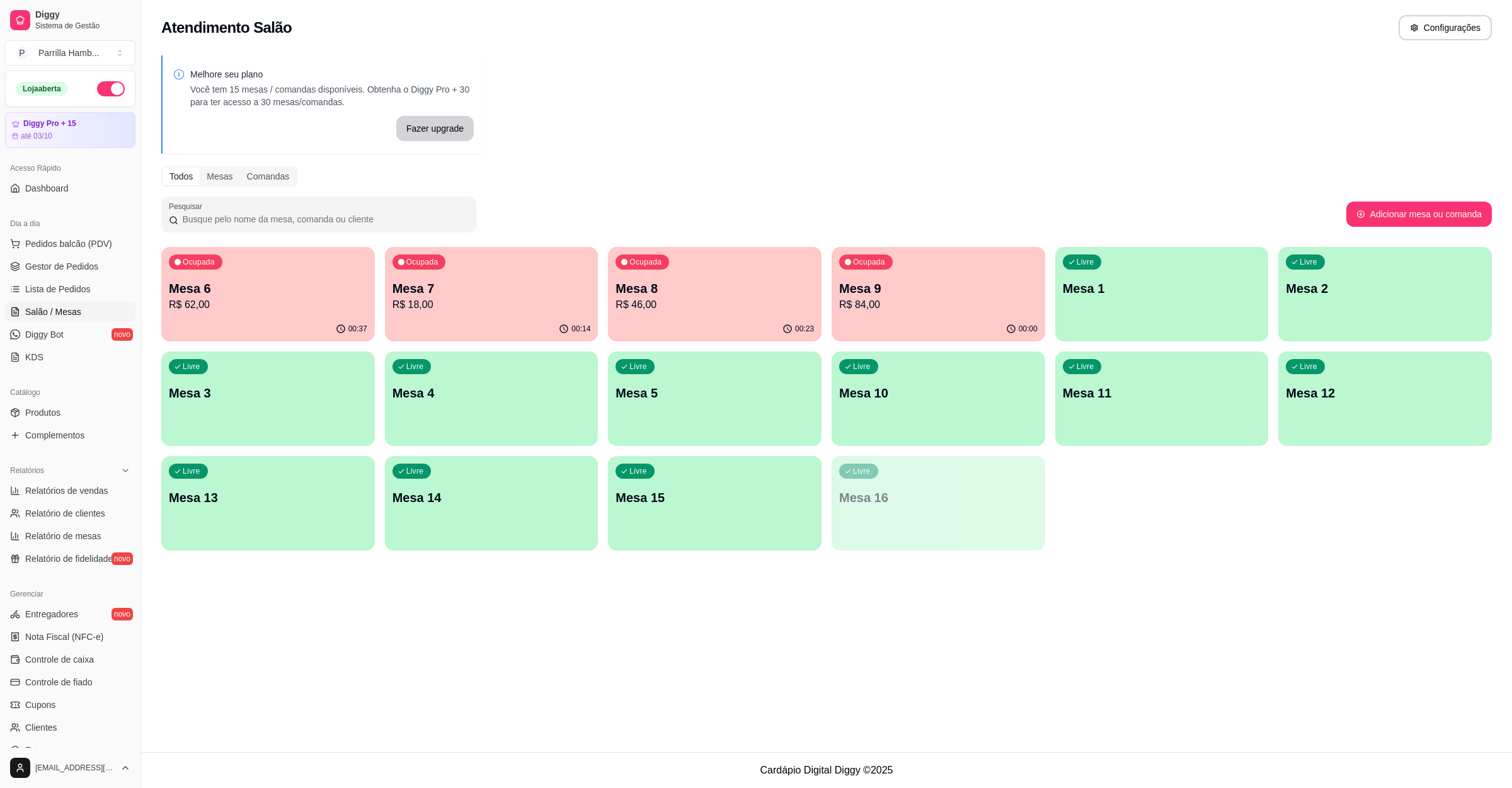
click at [473, 329] on div "00:14" at bounding box center [492, 329] width 213 height 24
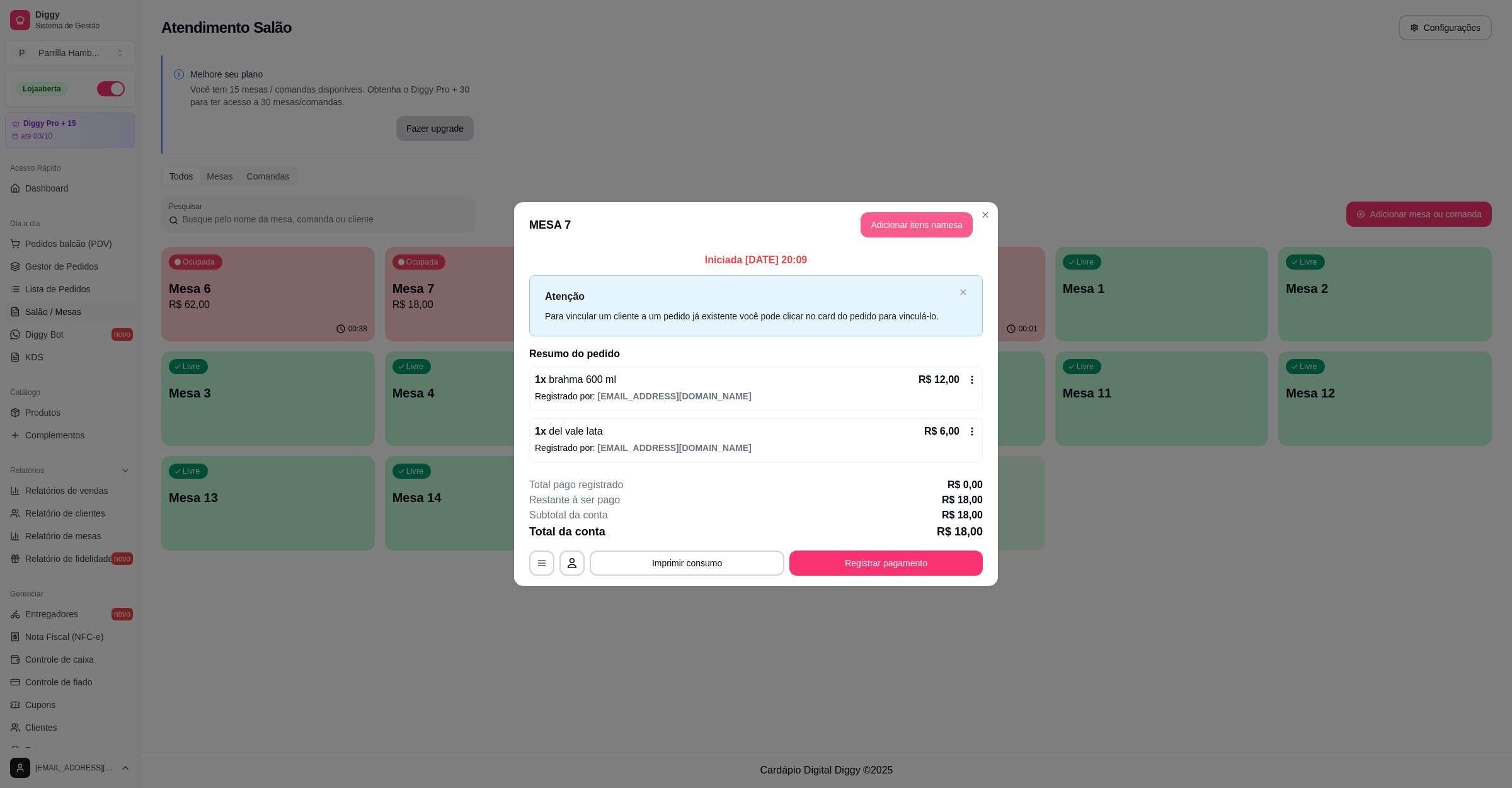
click at [874, 228] on button "Adicionar itens na mesa" at bounding box center [917, 224] width 112 height 25
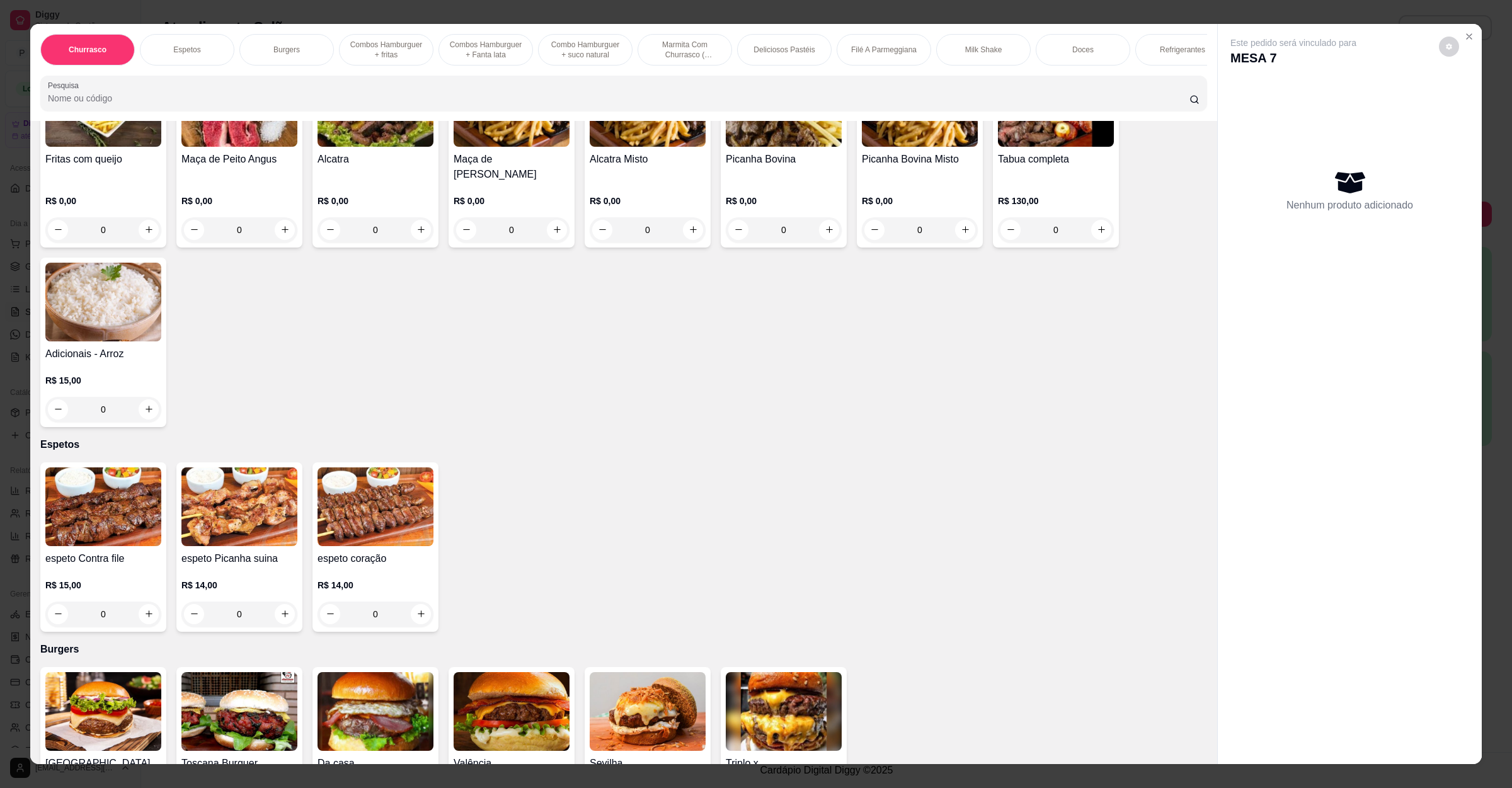
scroll to position [283, 0]
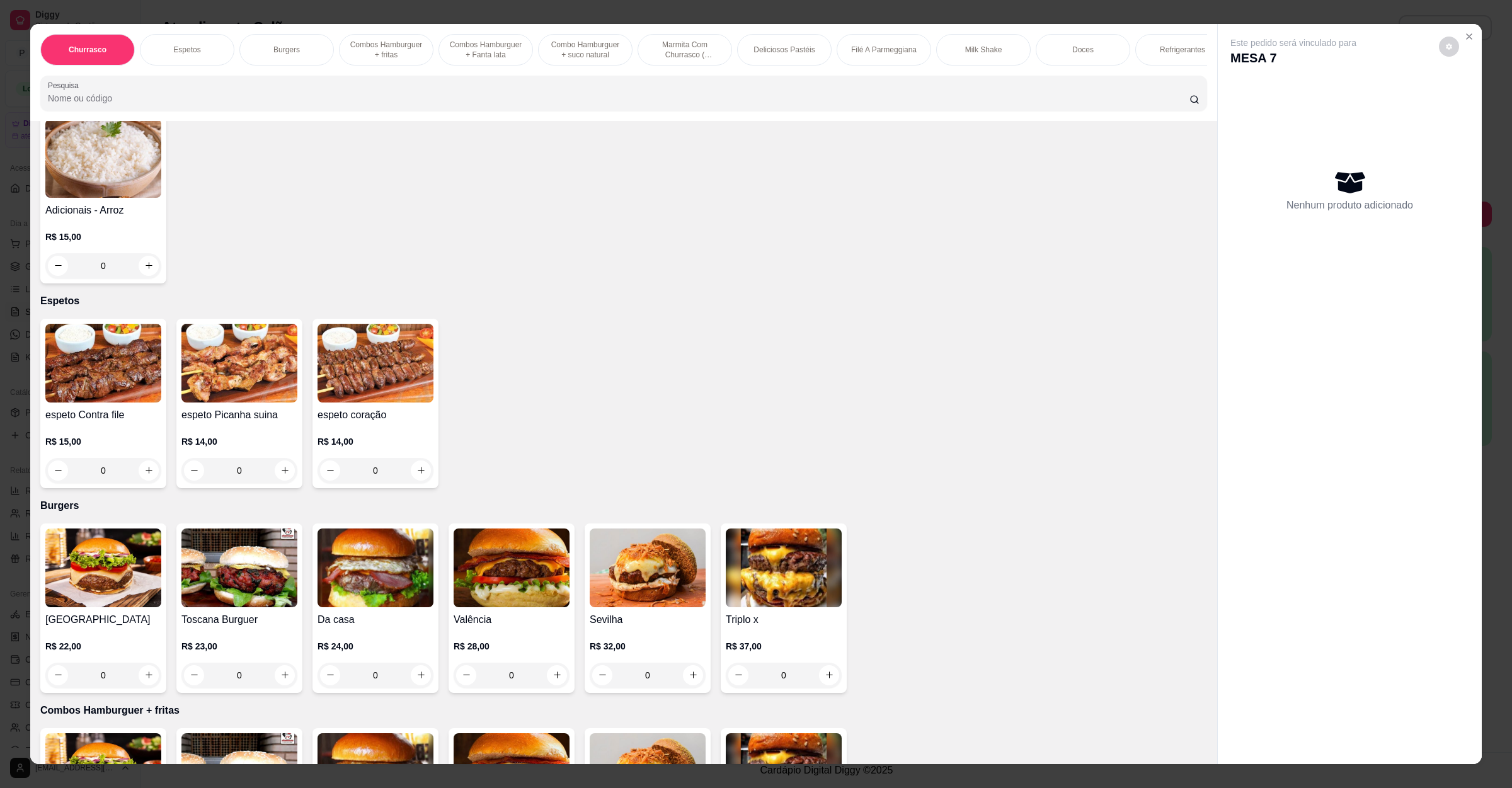
click at [117, 362] on img at bounding box center [103, 363] width 116 height 79
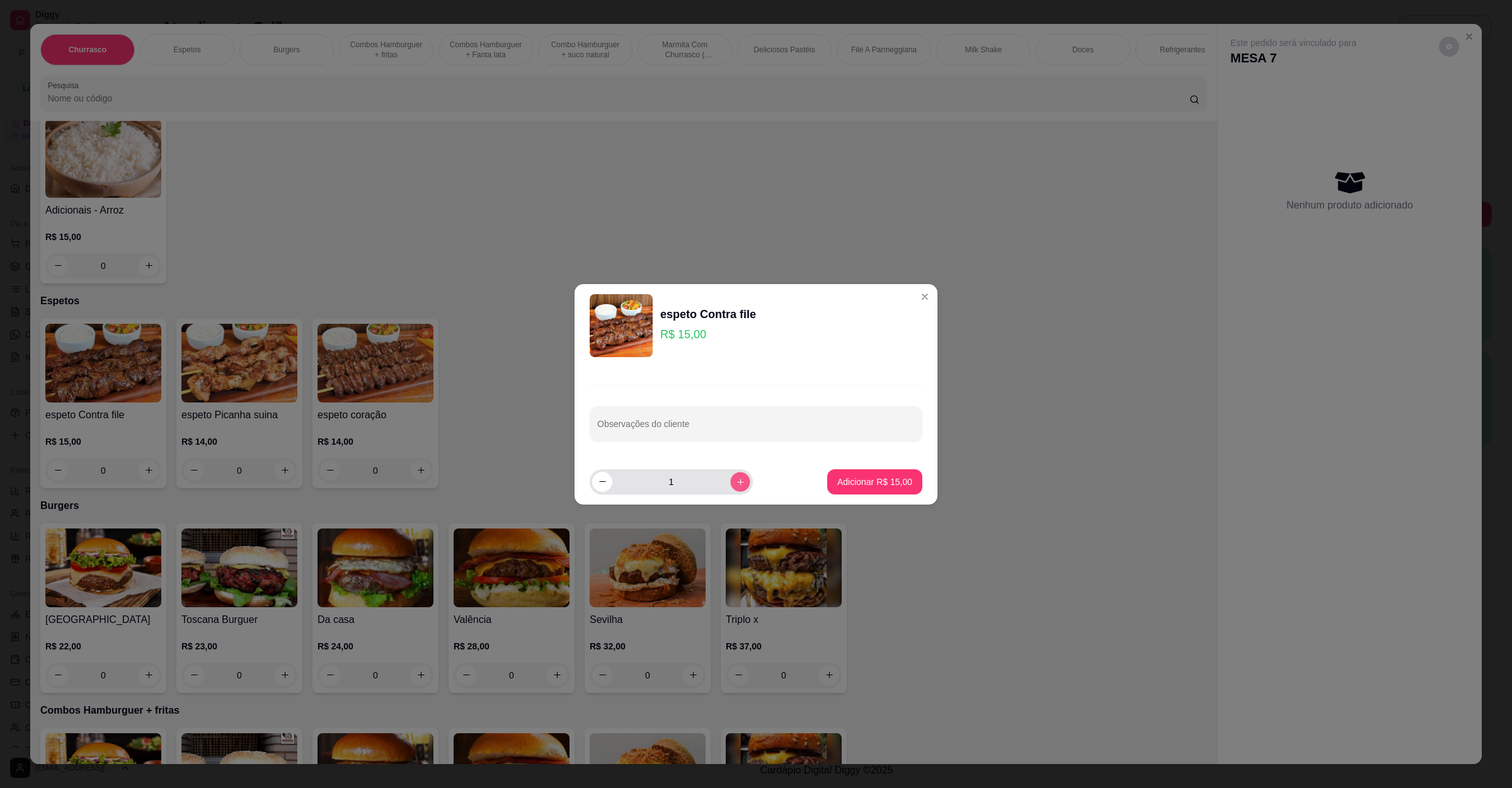
click at [730, 479] on button "increase-product-quantity" at bounding box center [740, 481] width 19 height 19
type input "3"
click at [892, 478] on p "Adicionar R$ 45,00" at bounding box center [875, 482] width 75 height 13
type input "3"
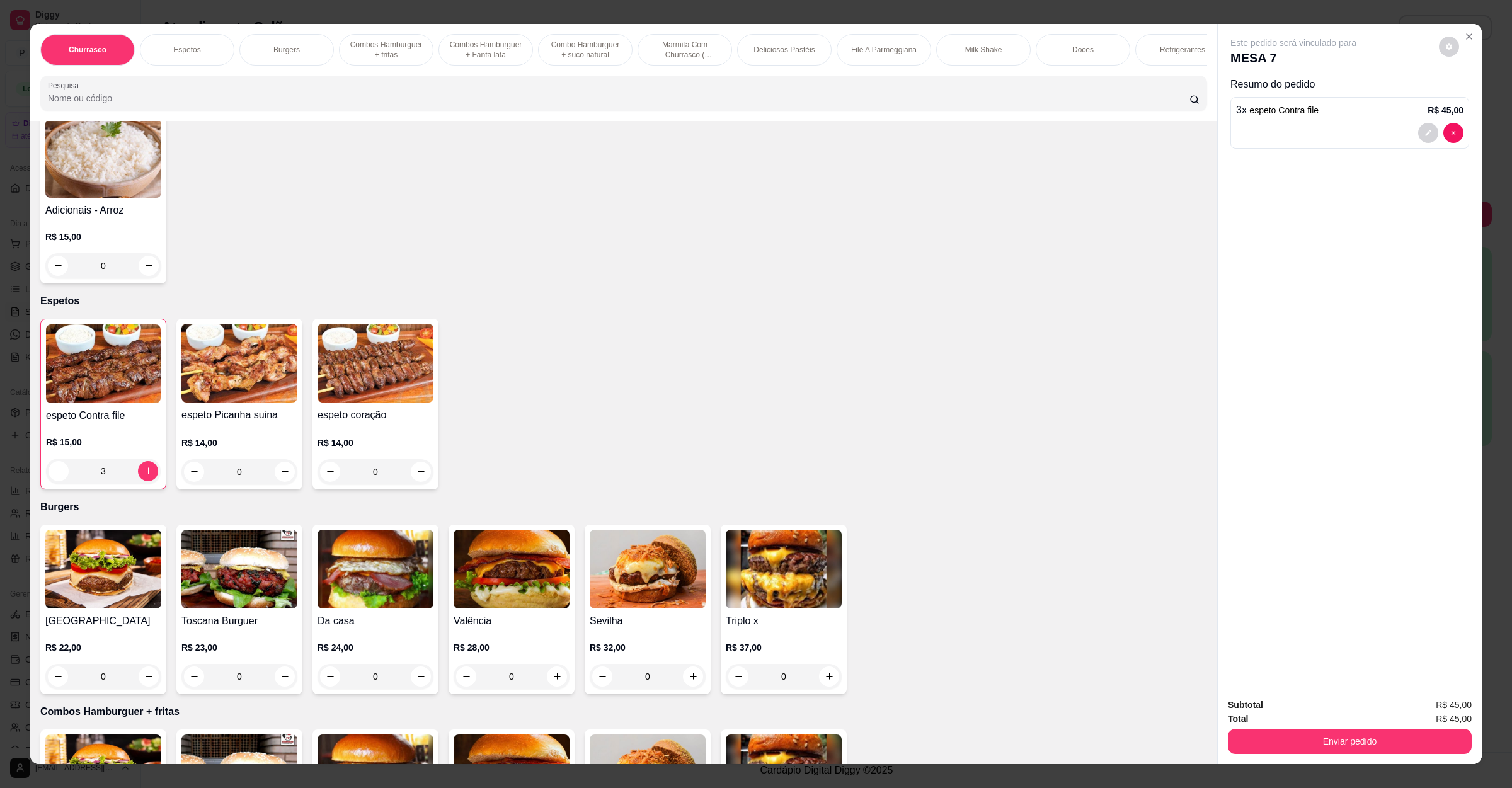
click at [322, 365] on img at bounding box center [376, 363] width 116 height 79
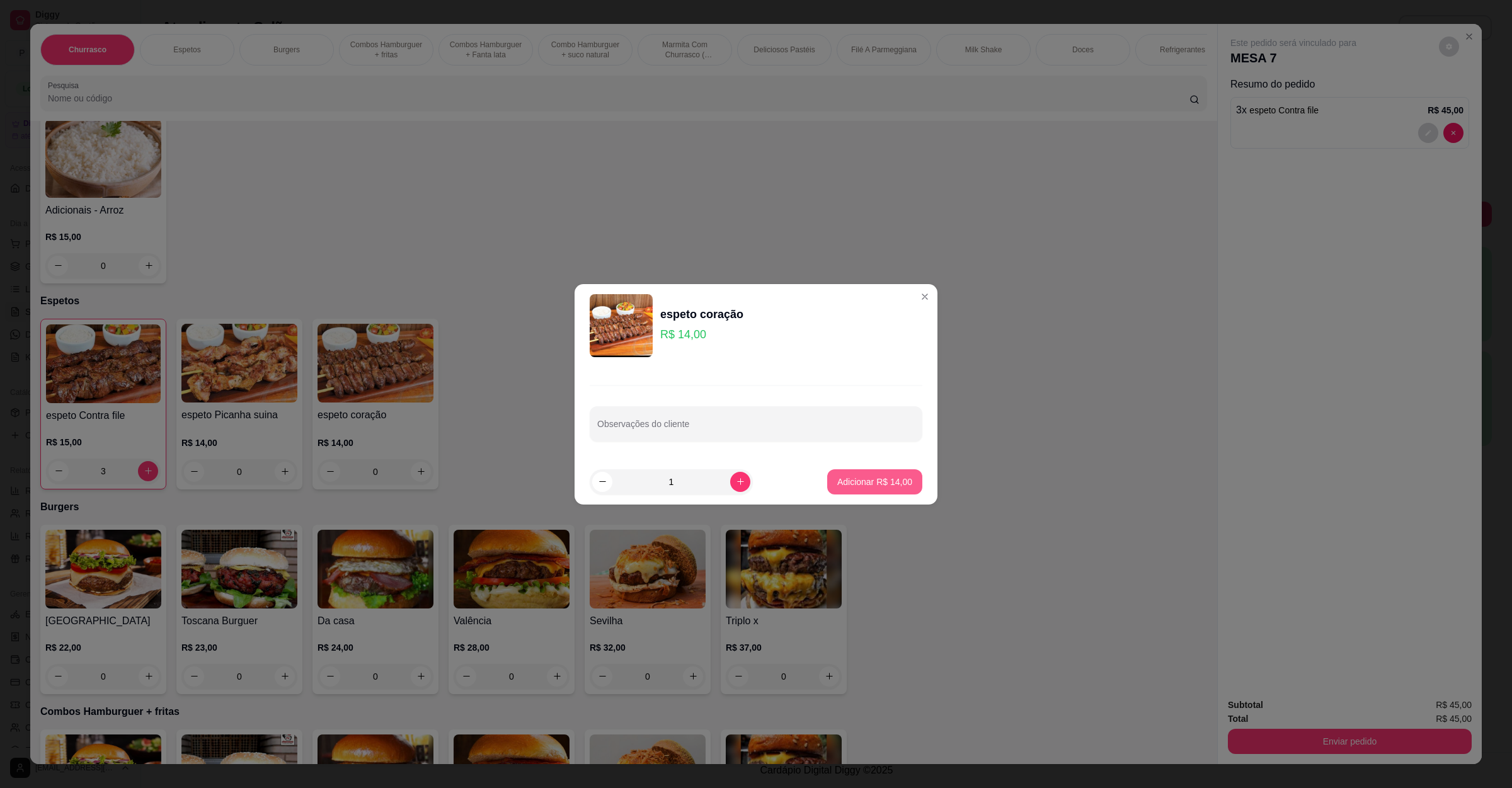
click at [857, 484] on p "Adicionar R$ 14,00" at bounding box center [875, 482] width 75 height 13
type input "1"
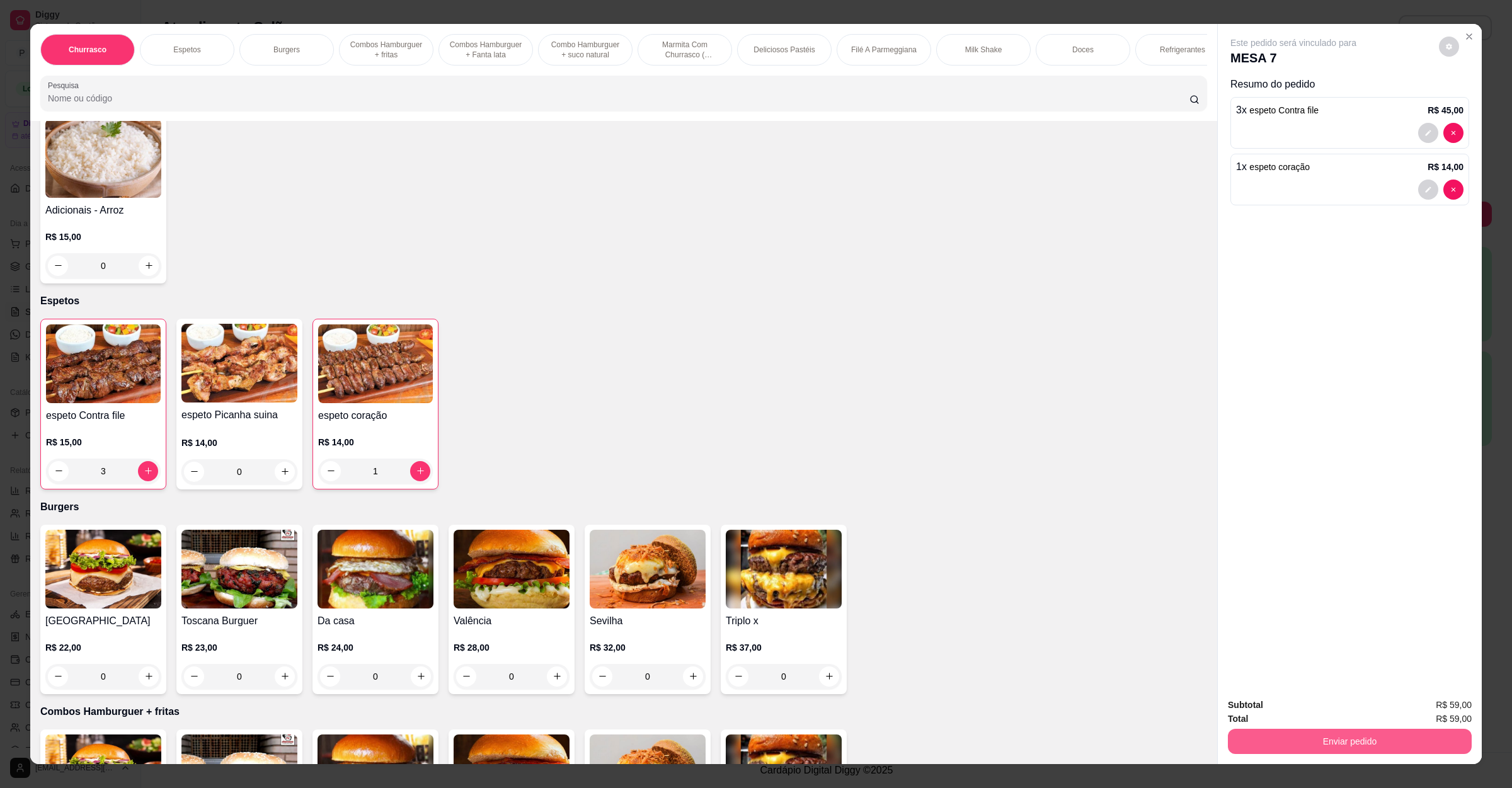
click at [1275, 760] on div "Subtotal R$ 59,00 Total R$ 59,00 Enviar pedido" at bounding box center [1350, 726] width 264 height 76
click at [1279, 747] on button "Enviar pedido" at bounding box center [1350, 741] width 237 height 24
click at [1275, 706] on button "Não registrar e enviar pedido" at bounding box center [1306, 710] width 128 height 23
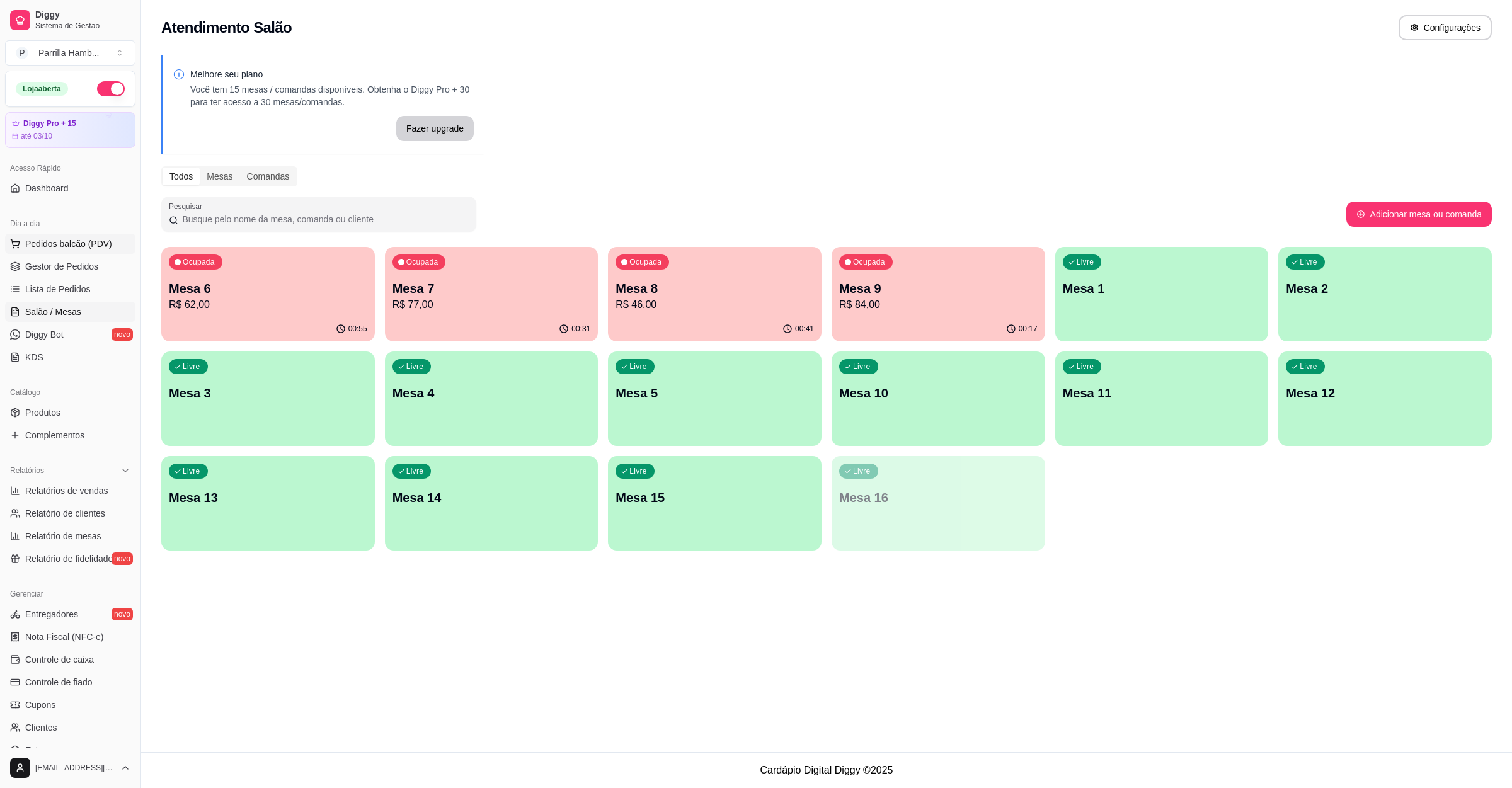
click at [53, 238] on span "Pedidos balcão (PDV)" at bounding box center [69, 244] width 87 height 13
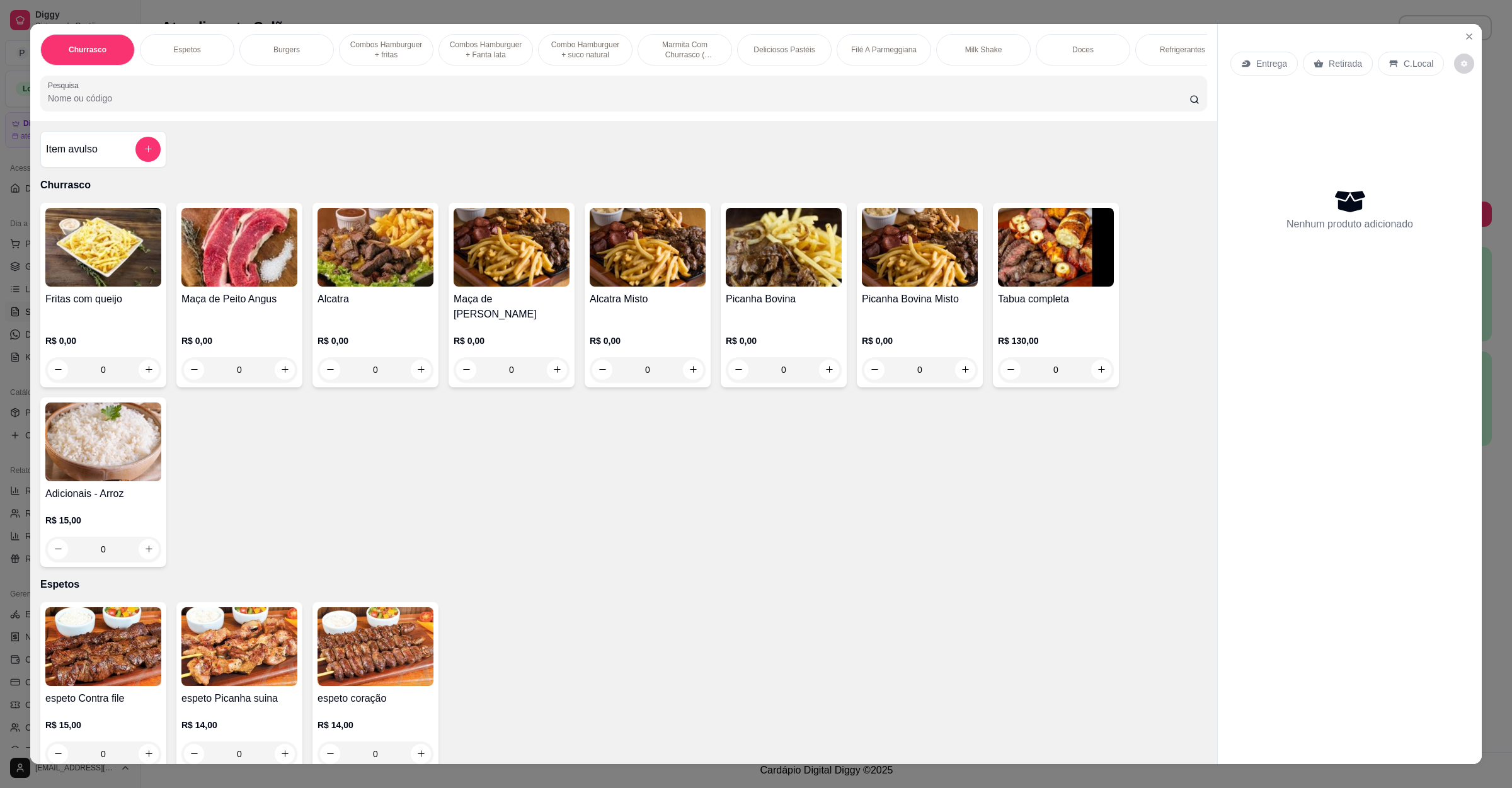
click at [1257, 61] on p "Entrega" at bounding box center [1272, 64] width 31 height 13
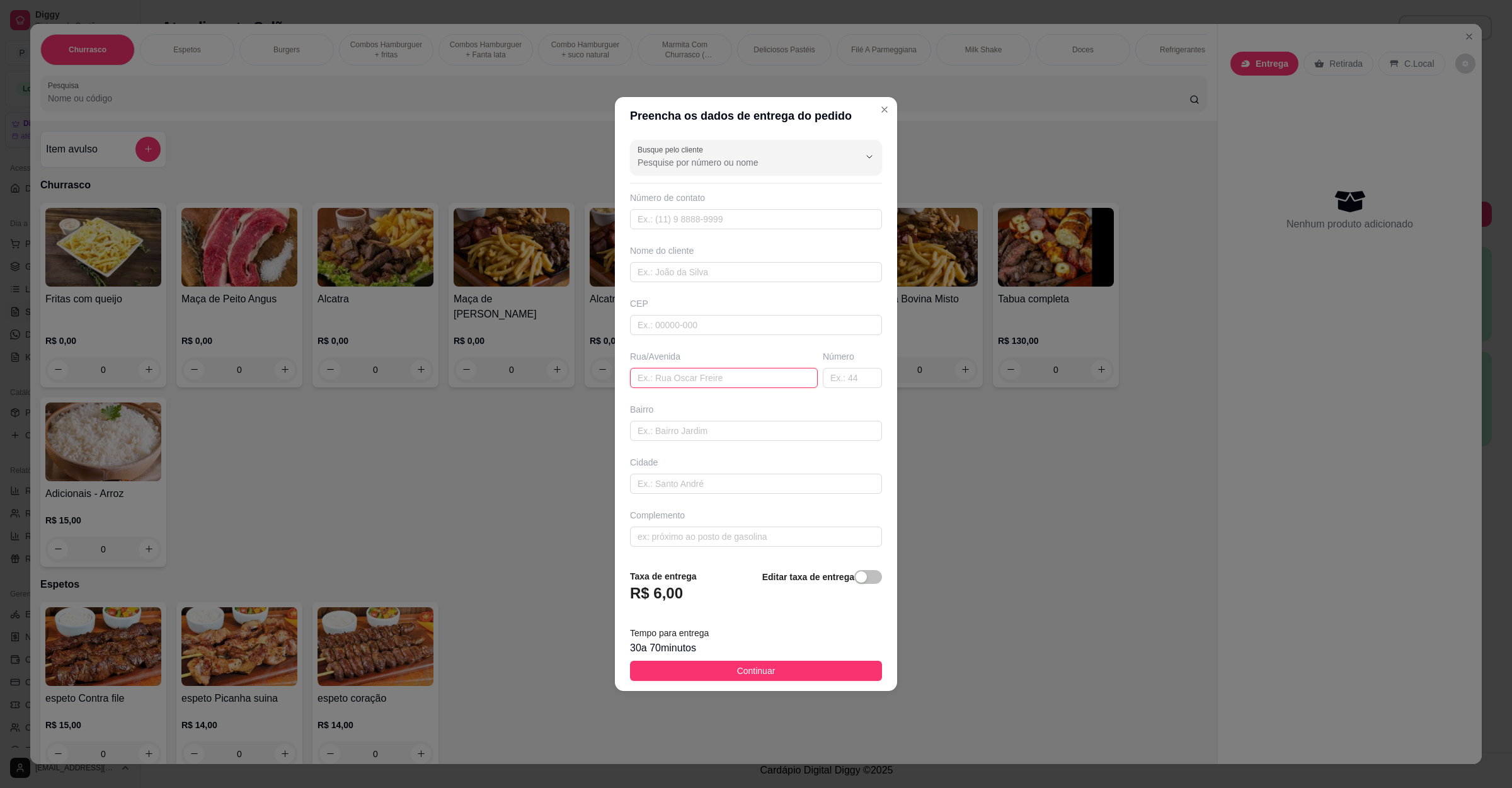
click at [734, 376] on input "text" at bounding box center [724, 378] width 187 height 20
paste input "[GEOGRAPHIC_DATA]"
type input "[GEOGRAPHIC_DATA]"
click at [737, 664] on button "Continuar" at bounding box center [756, 670] width 252 height 20
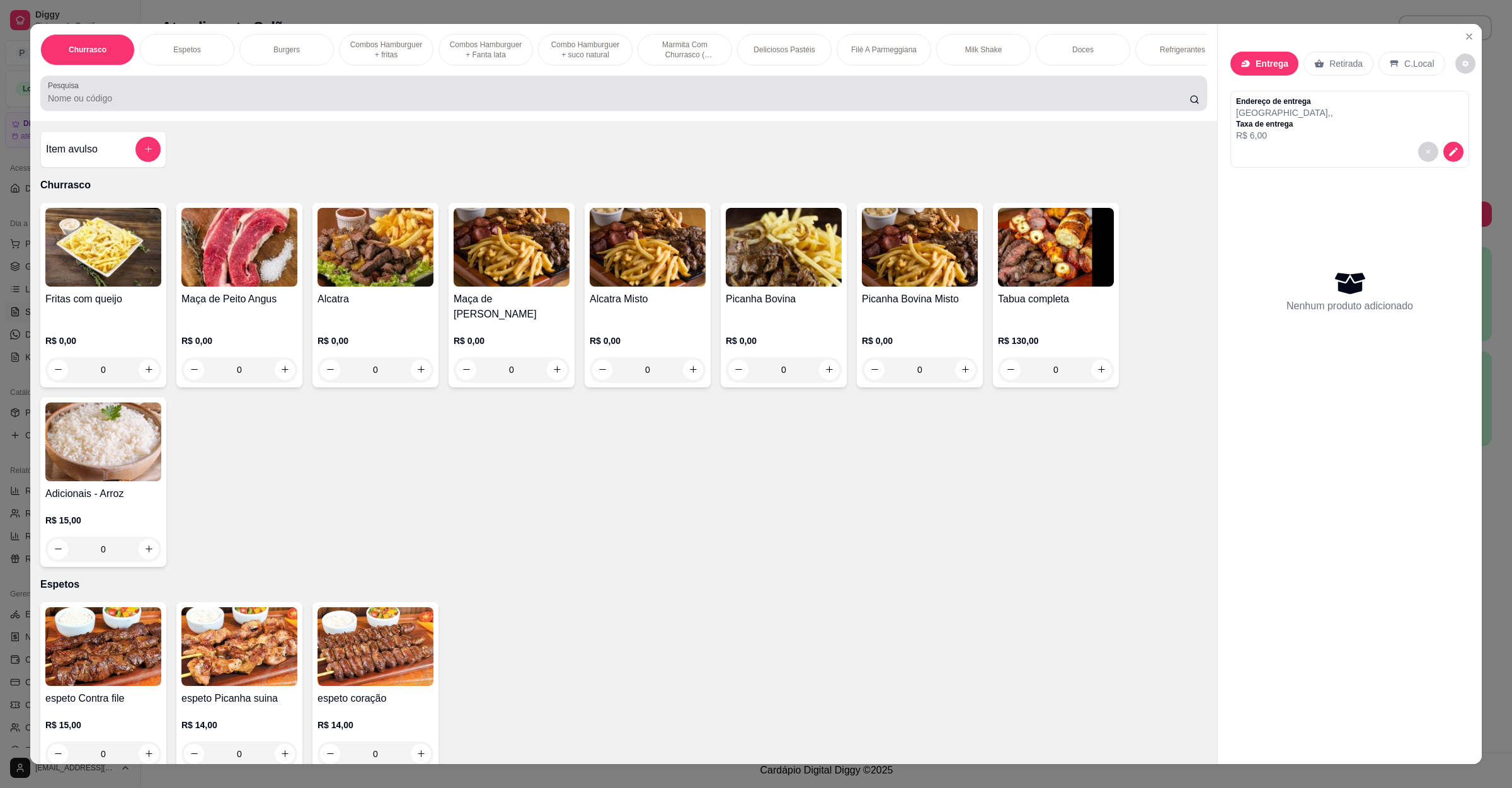
click at [82, 97] on div at bounding box center [624, 93] width 1152 height 25
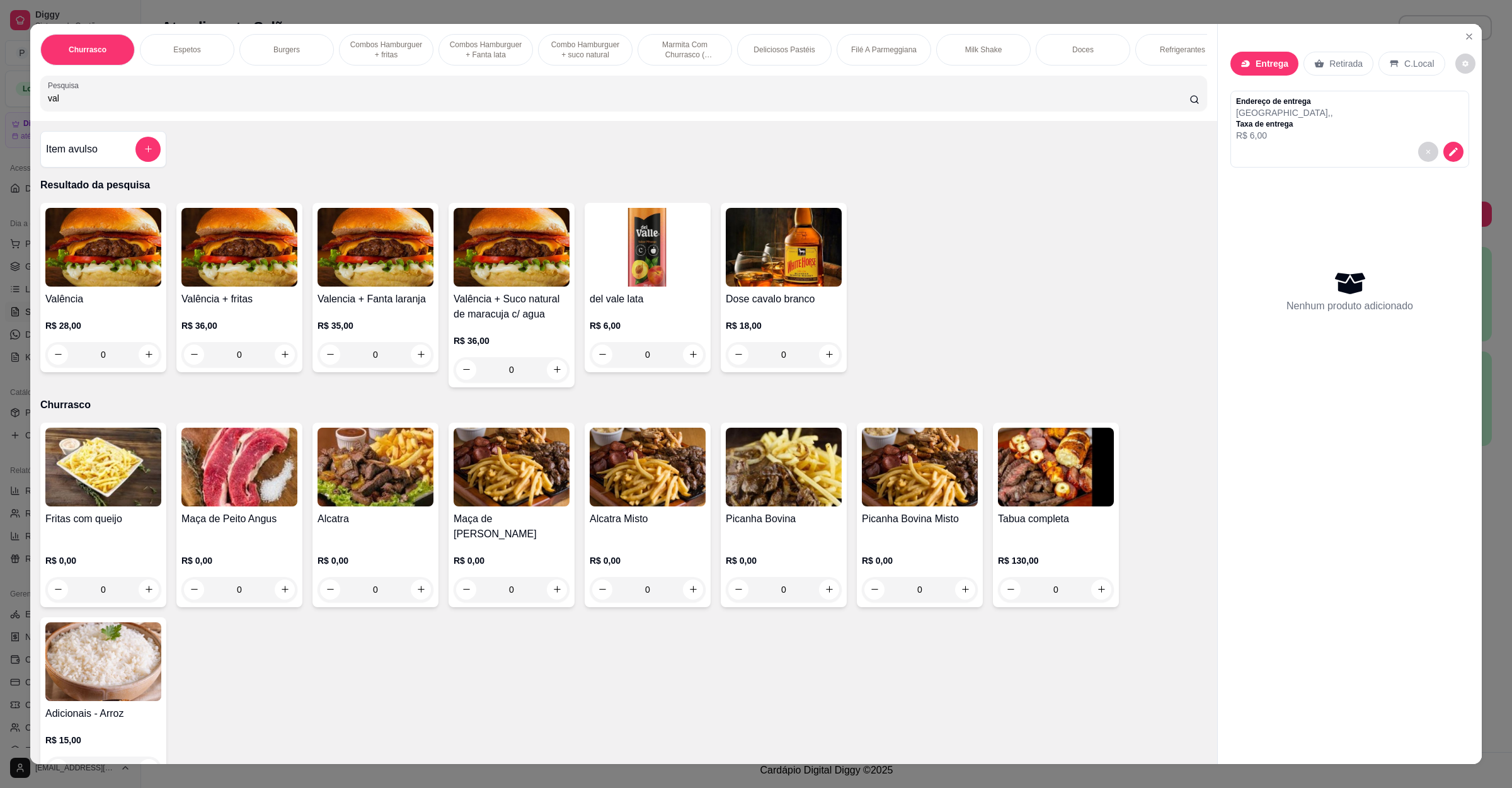
type input "val"
click at [111, 324] on div "R$ 28,00 0" at bounding box center [103, 337] width 116 height 61
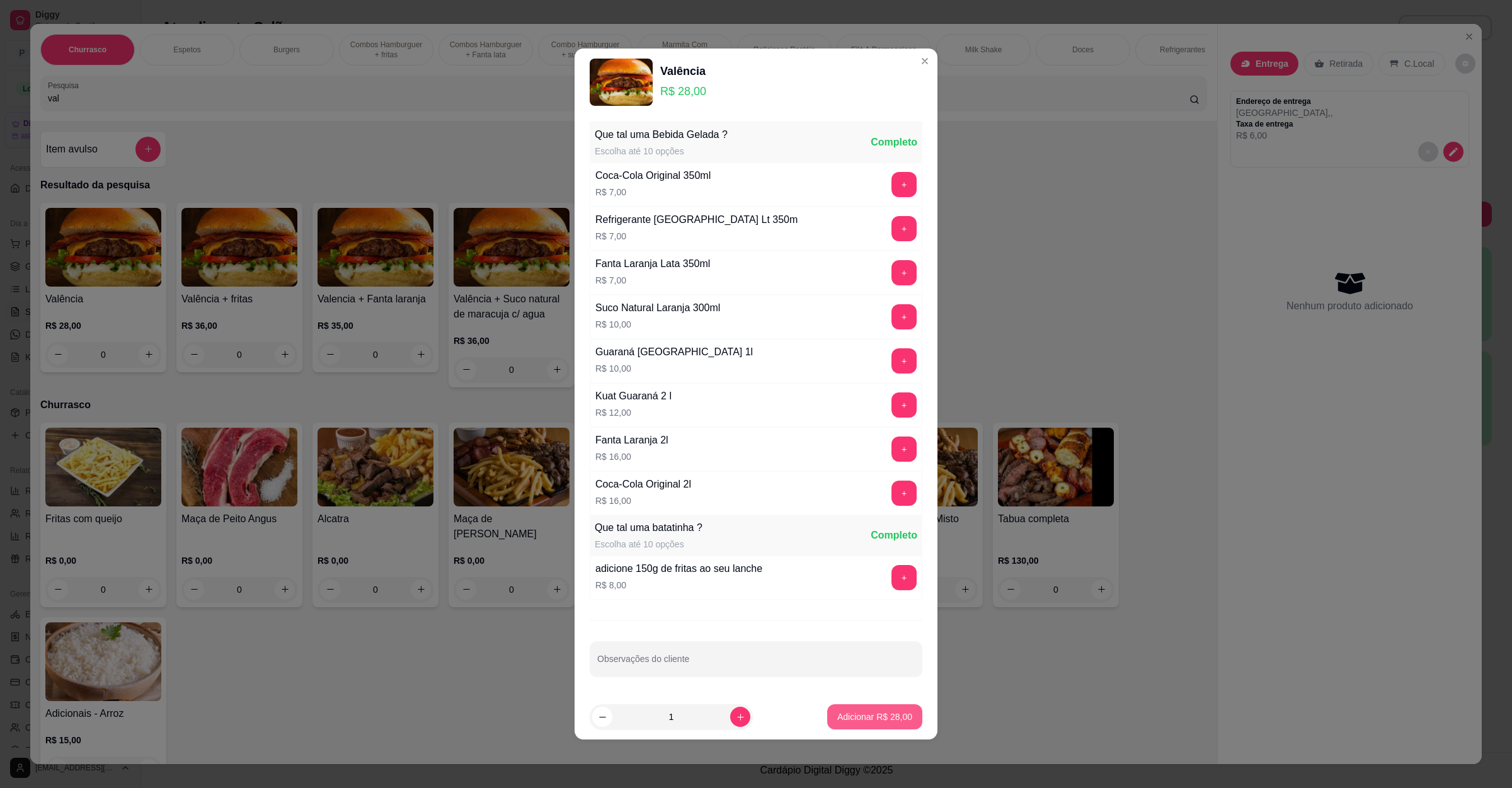
click at [856, 710] on button "Adicionar R$ 28,00" at bounding box center [875, 716] width 95 height 25
type input "1"
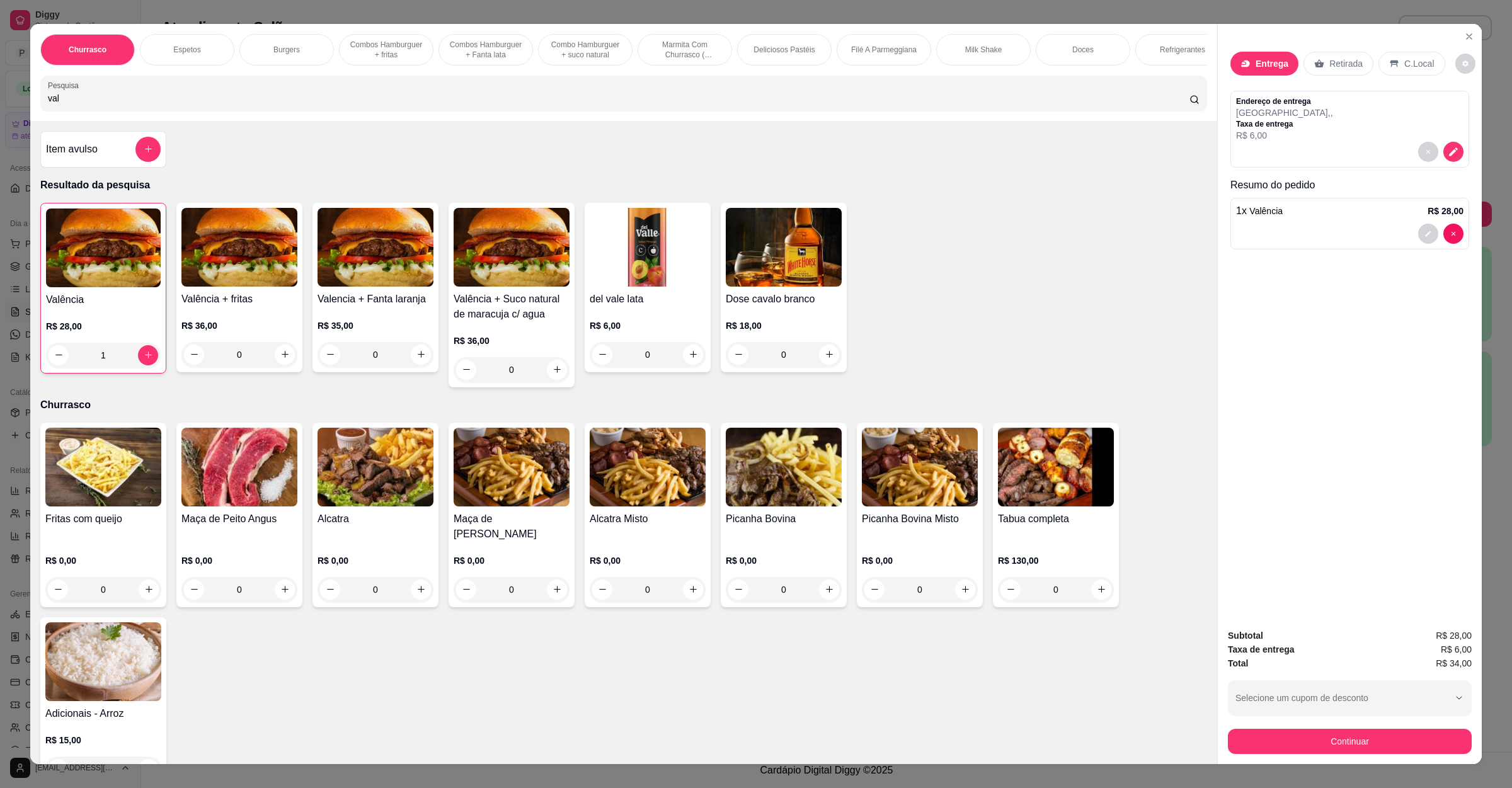
drag, startPoint x: 93, startPoint y: 104, endPoint x: 21, endPoint y: 119, distance: 73.5
click at [21, 119] on div "Churrasco Espetos Burgers Combos Hamburguer + fritas Combos [GEOGRAPHIC_DATA] +…" at bounding box center [756, 394] width 1512 height 788
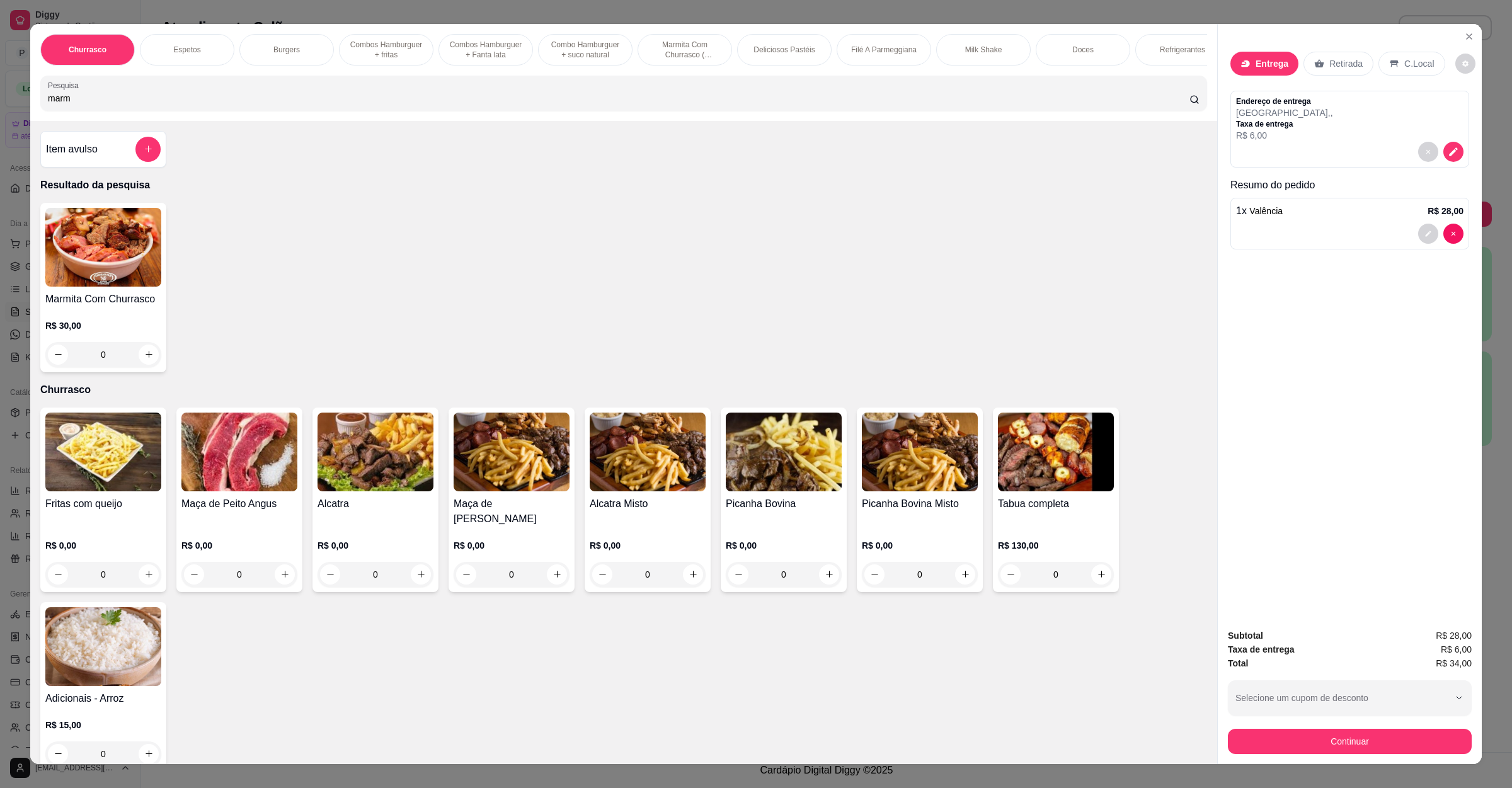
type input "marm"
click at [142, 367] on div "0" at bounding box center [103, 354] width 116 height 25
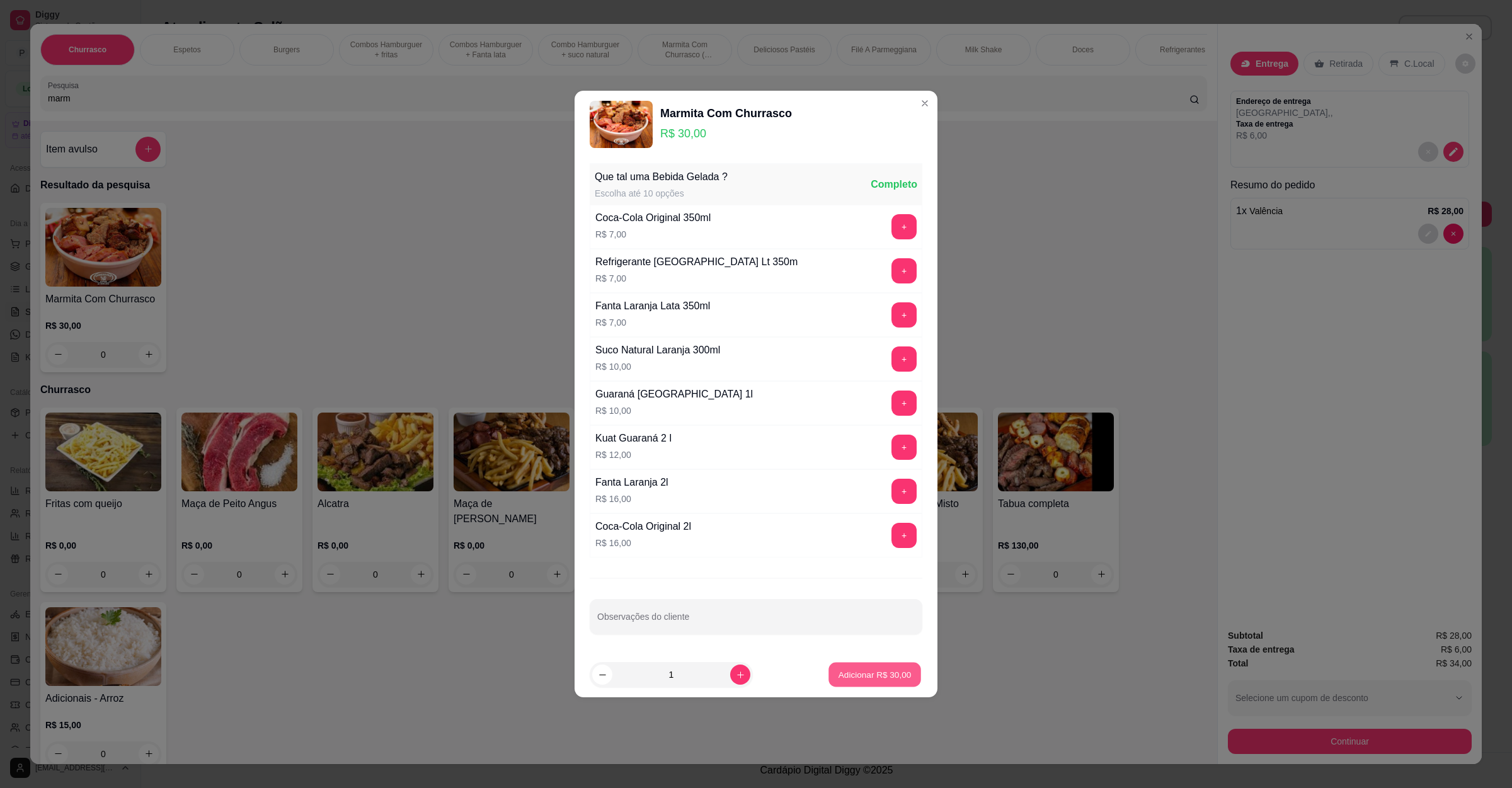
click at [868, 679] on p "Adicionar R$ 30,00" at bounding box center [875, 674] width 73 height 12
type input "1"
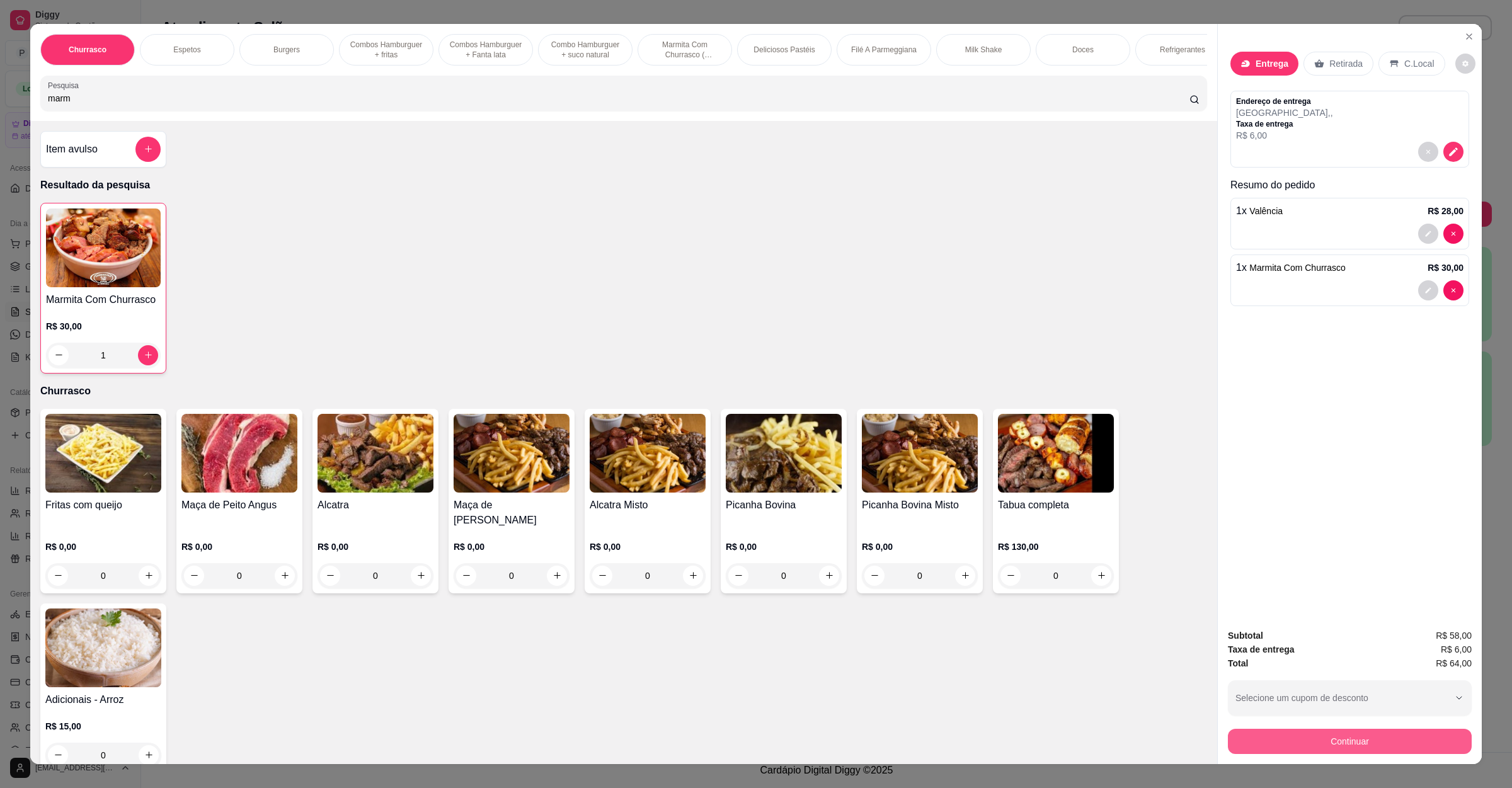
click at [1296, 740] on button "Continuar" at bounding box center [1350, 741] width 244 height 25
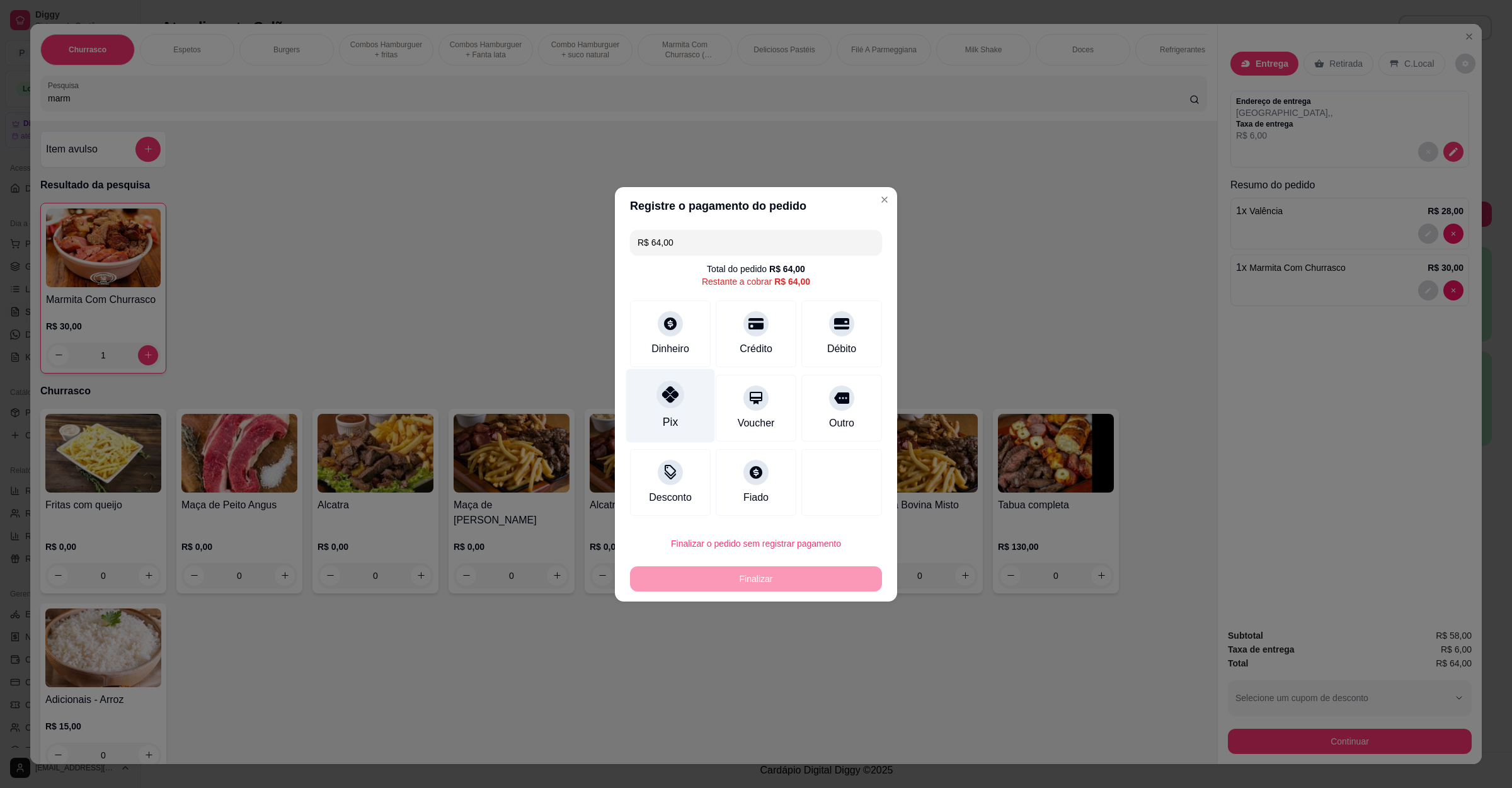
click at [682, 378] on div "Pix" at bounding box center [670, 404] width 89 height 73
type input "R$ 0,00"
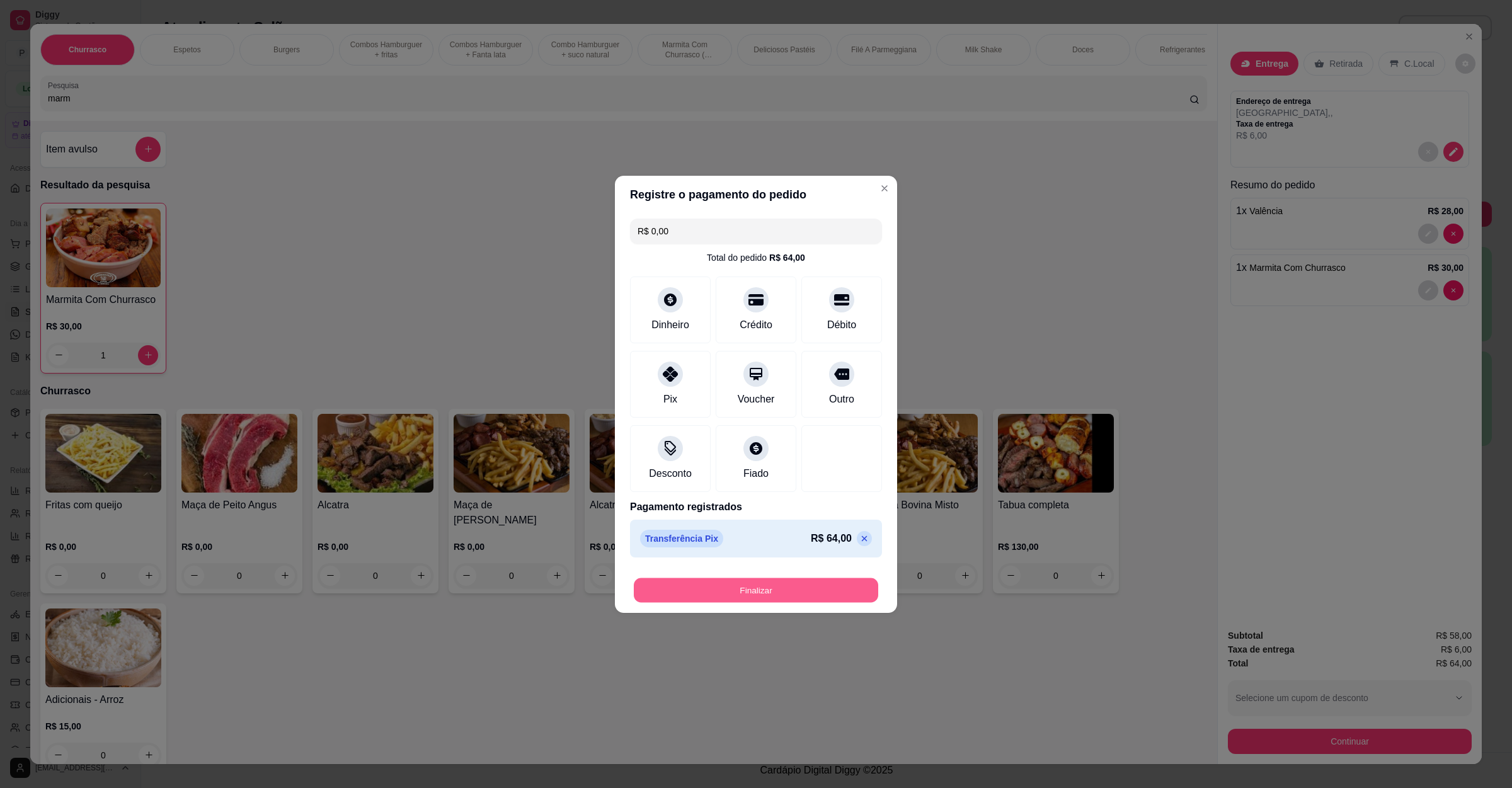
click at [772, 583] on button "Finalizar" at bounding box center [756, 589] width 245 height 24
type input "0"
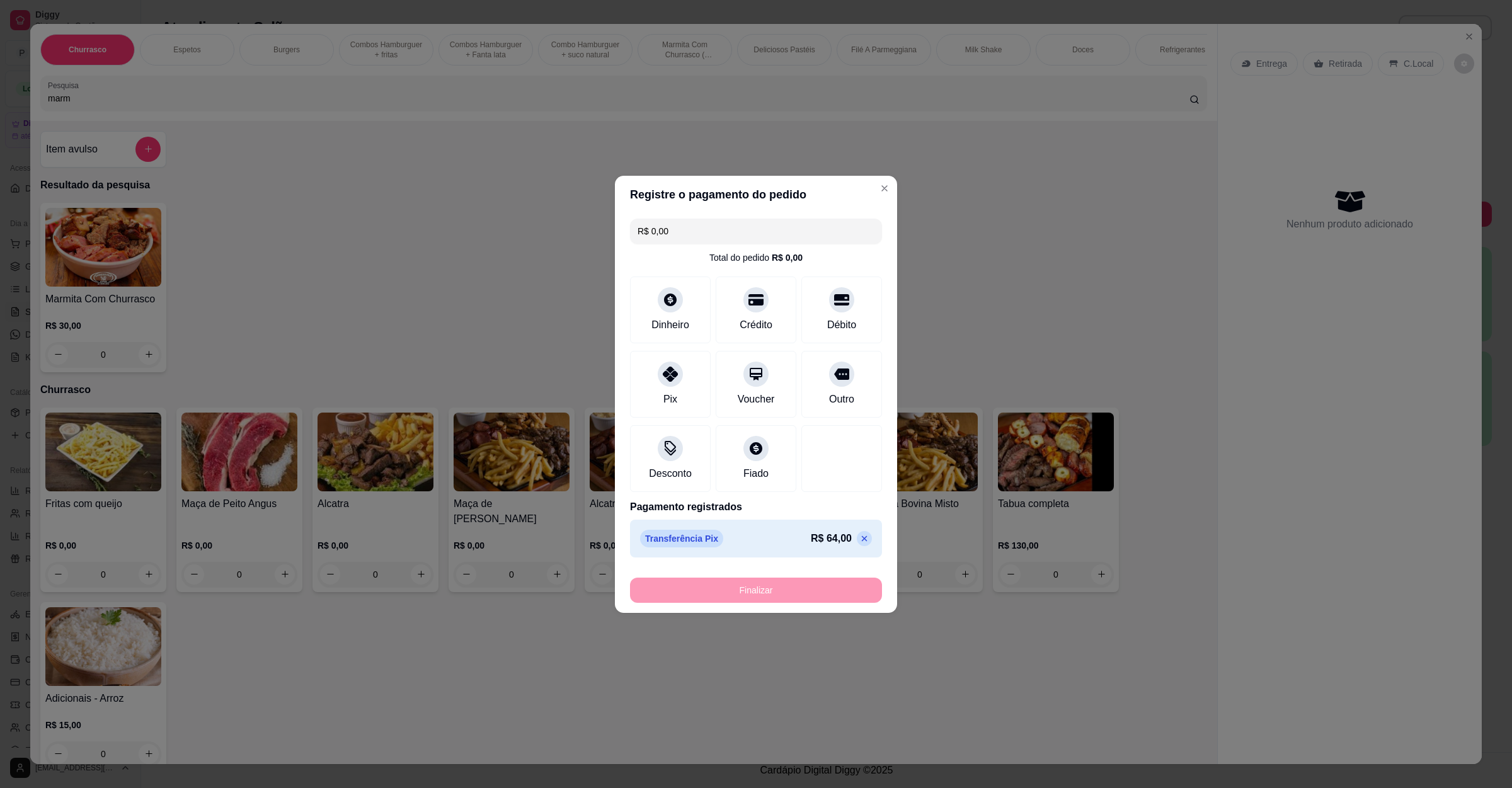
type input "-R$ 64,00"
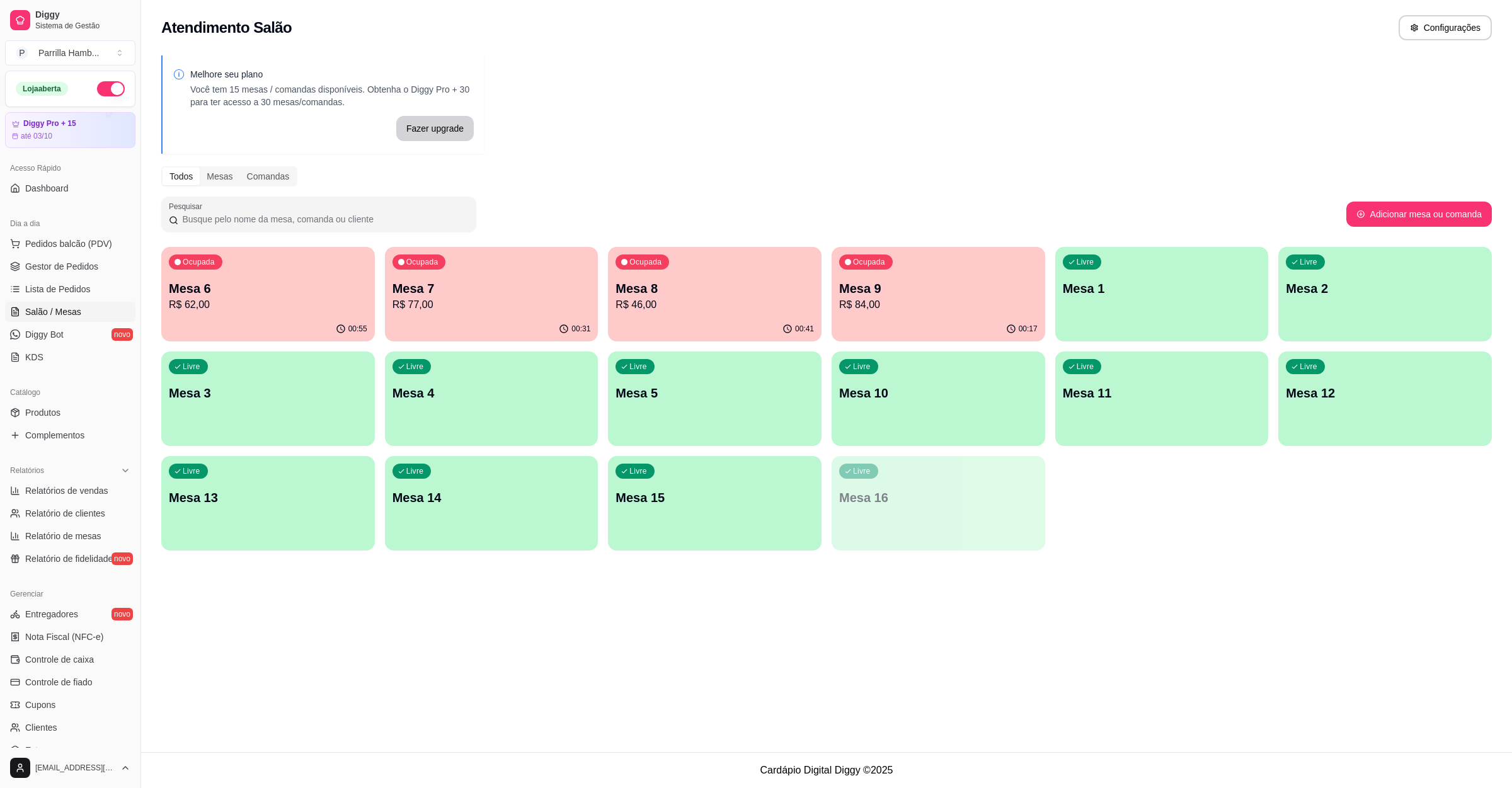
click at [220, 300] on p "R$ 62,00" at bounding box center [268, 304] width 199 height 15
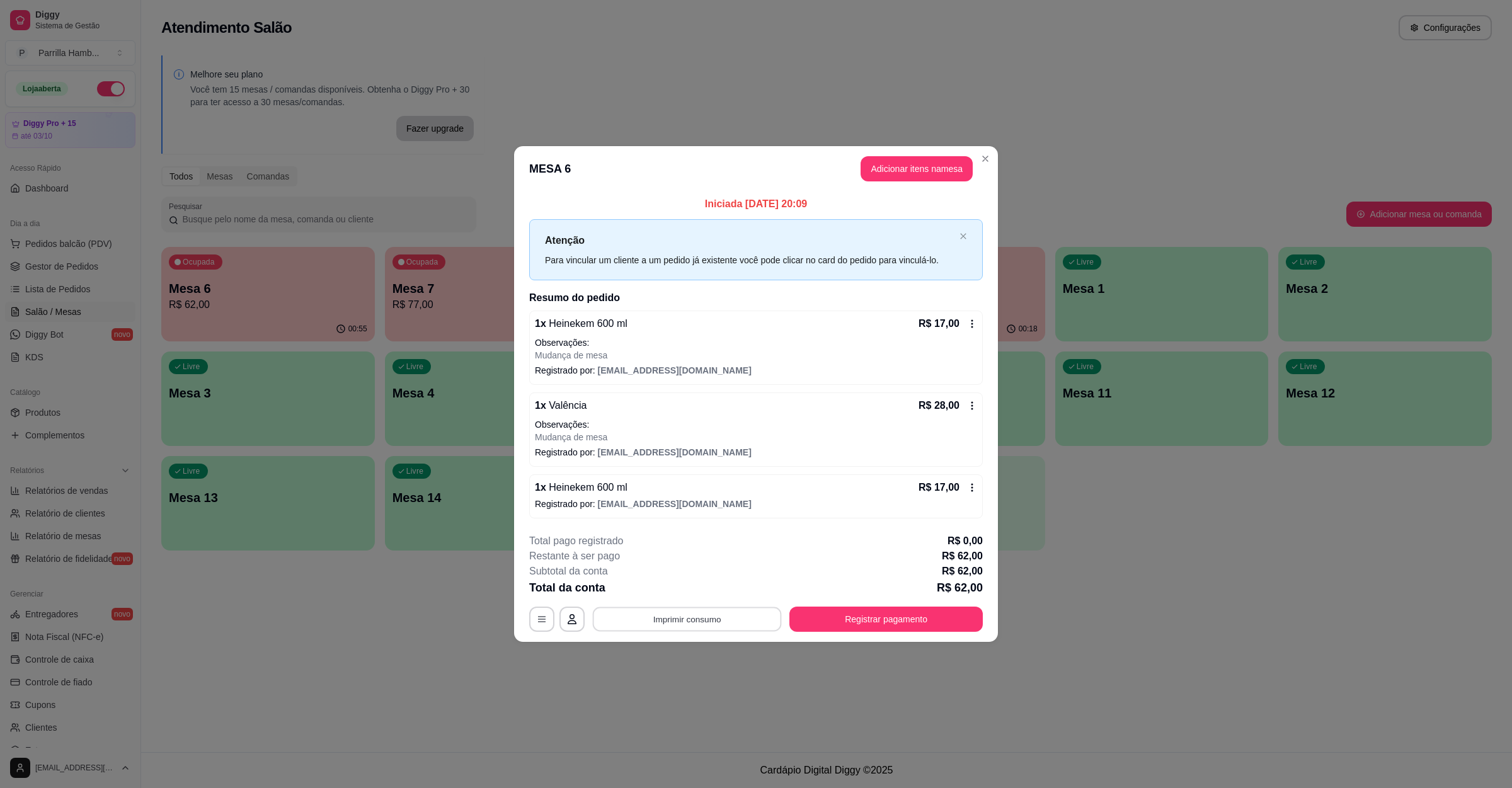
click at [745, 616] on button "Imprimir consumo" at bounding box center [687, 619] width 189 height 24
click at [712, 596] on button "IMPRESSORA" at bounding box center [690, 591] width 88 height 19
click at [843, 620] on button "Registrar pagamento" at bounding box center [886, 619] width 187 height 24
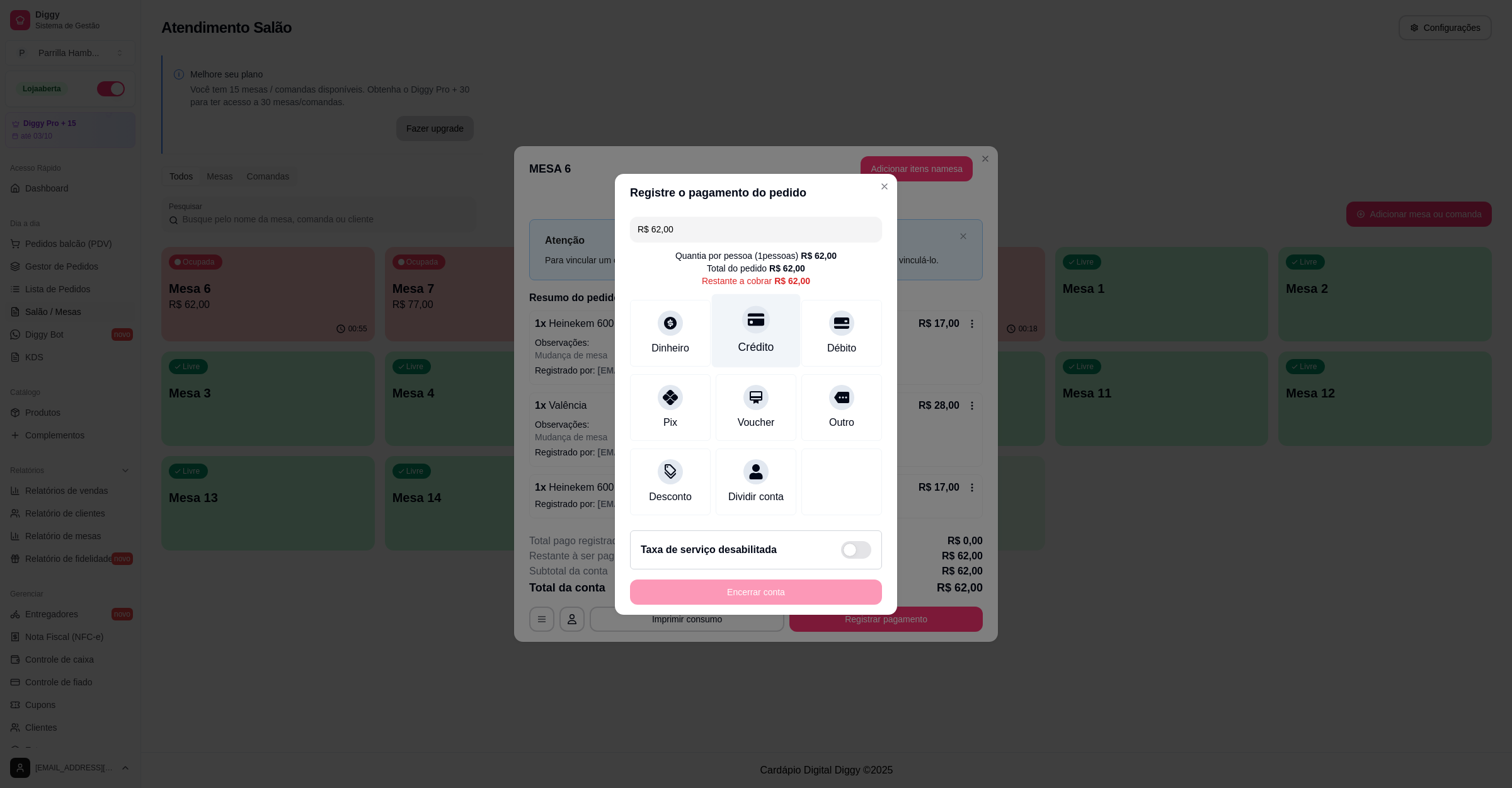
click at [778, 314] on div "Crédito" at bounding box center [757, 330] width 89 height 73
type input "R$ 0,00"
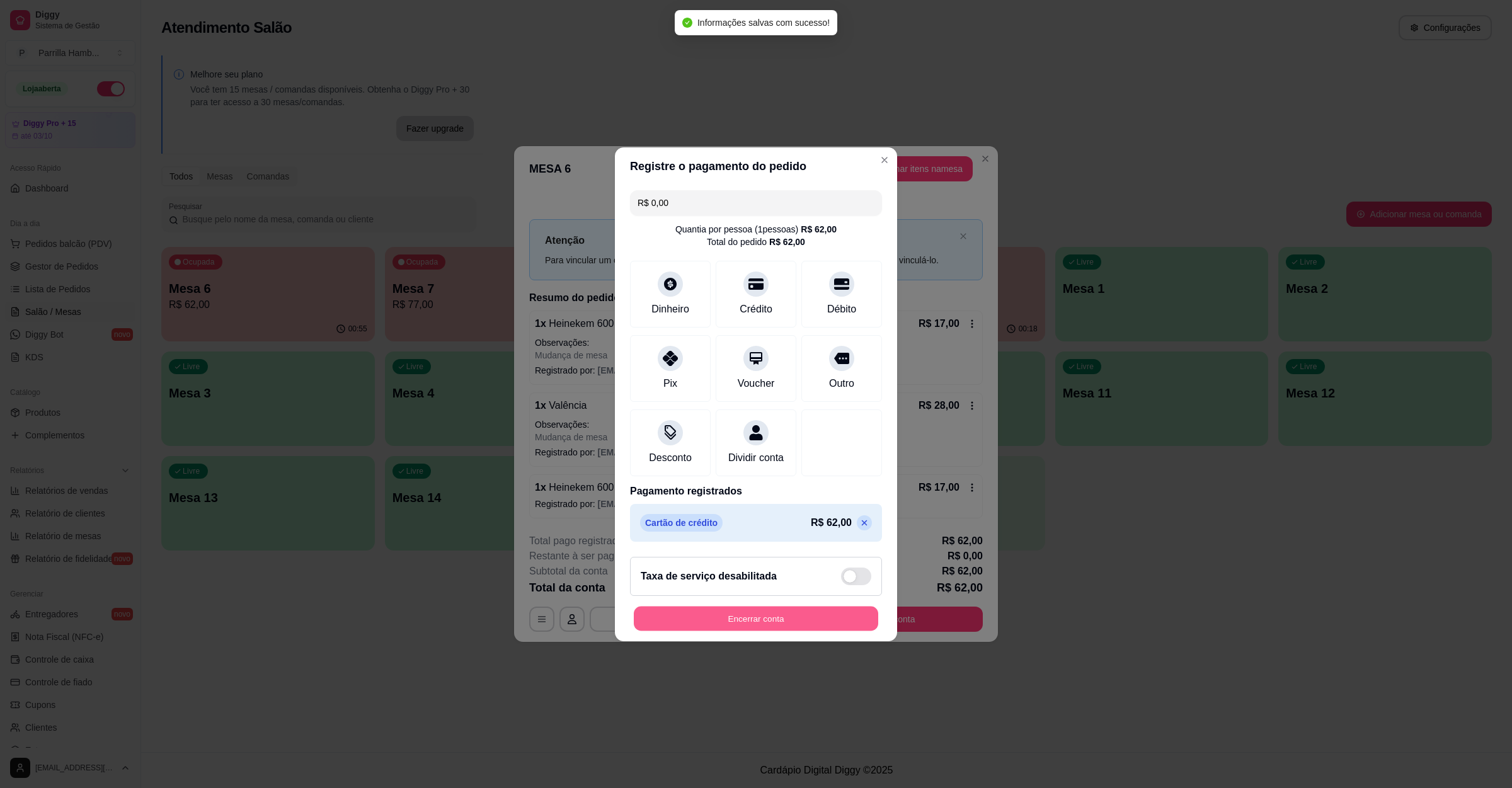
click at [762, 614] on button "Encerrar conta" at bounding box center [756, 618] width 245 height 24
click at [762, 614] on button "Encerrar conta" at bounding box center [756, 618] width 252 height 25
click at [762, 614] on button "Encerrar conta" at bounding box center [756, 618] width 245 height 24
click at [767, 620] on button "Encerrar conta" at bounding box center [756, 618] width 252 height 25
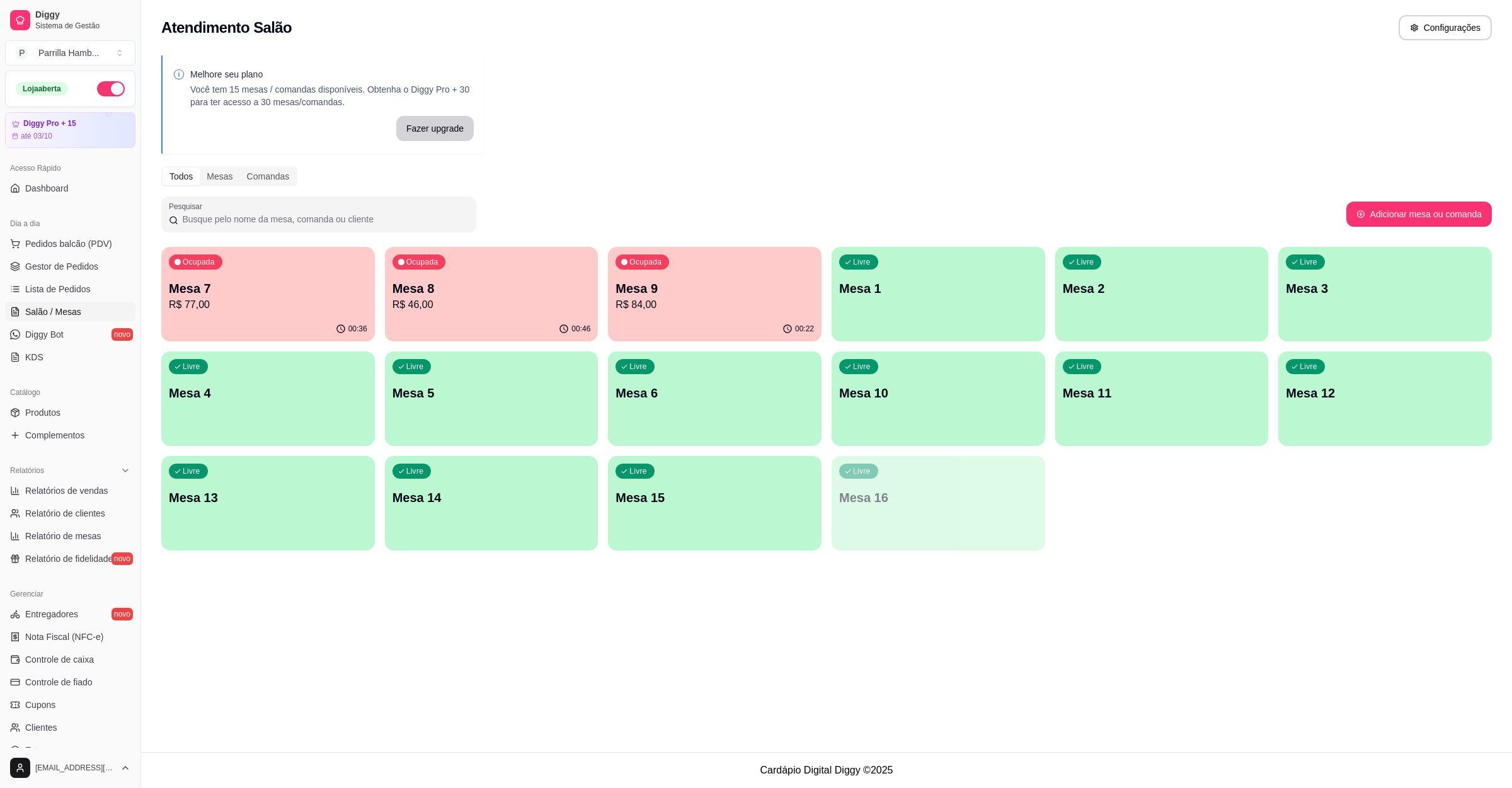
click at [708, 270] on div "Ocupada Mesa 9 R$ 84,00" at bounding box center [715, 282] width 213 height 70
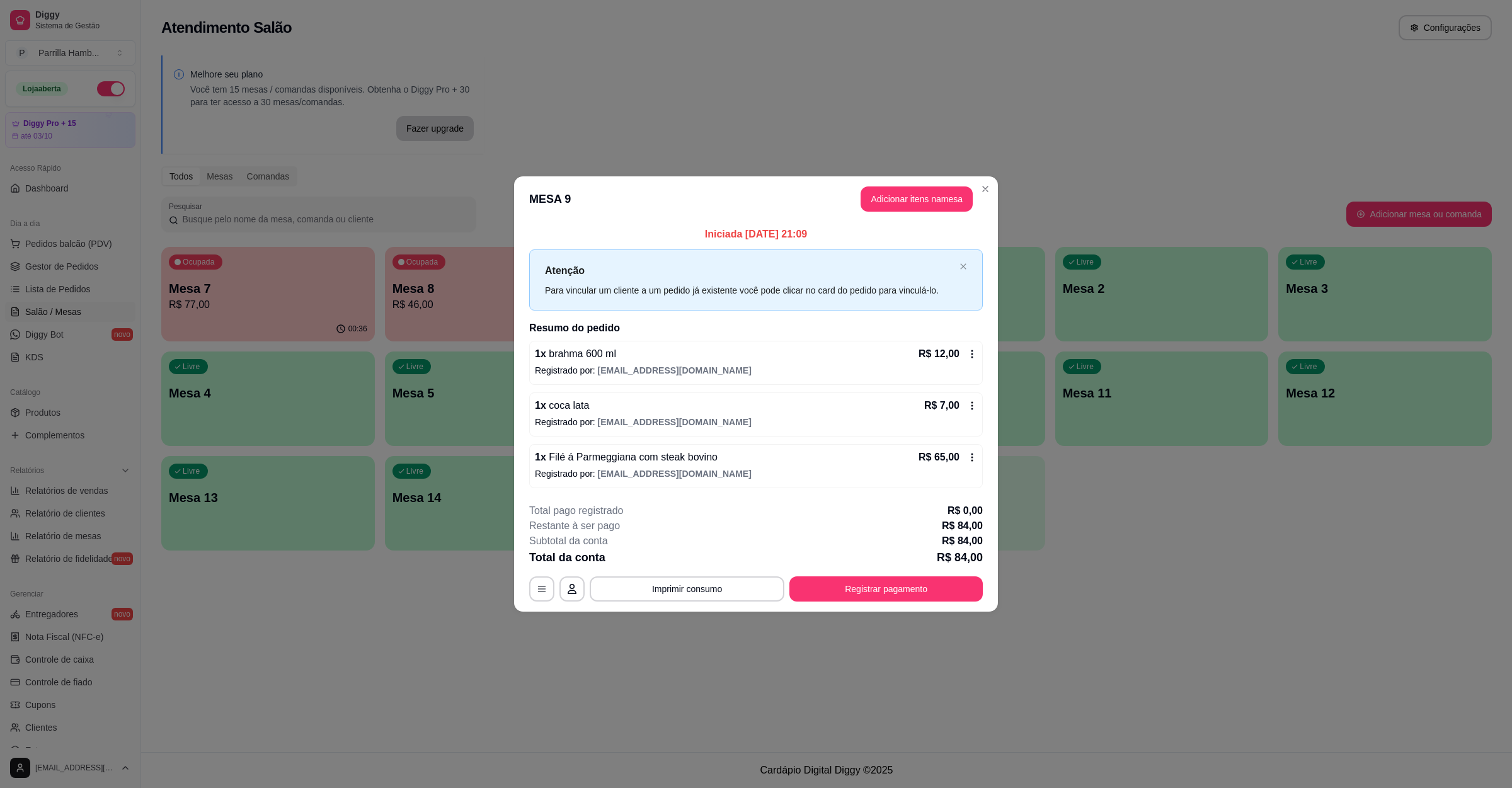
click at [951, 176] on header "MESA 9 Adicionar itens na mesa" at bounding box center [756, 199] width 484 height 45
click at [888, 195] on button "Adicionar itens na mesa" at bounding box center [917, 199] width 108 height 24
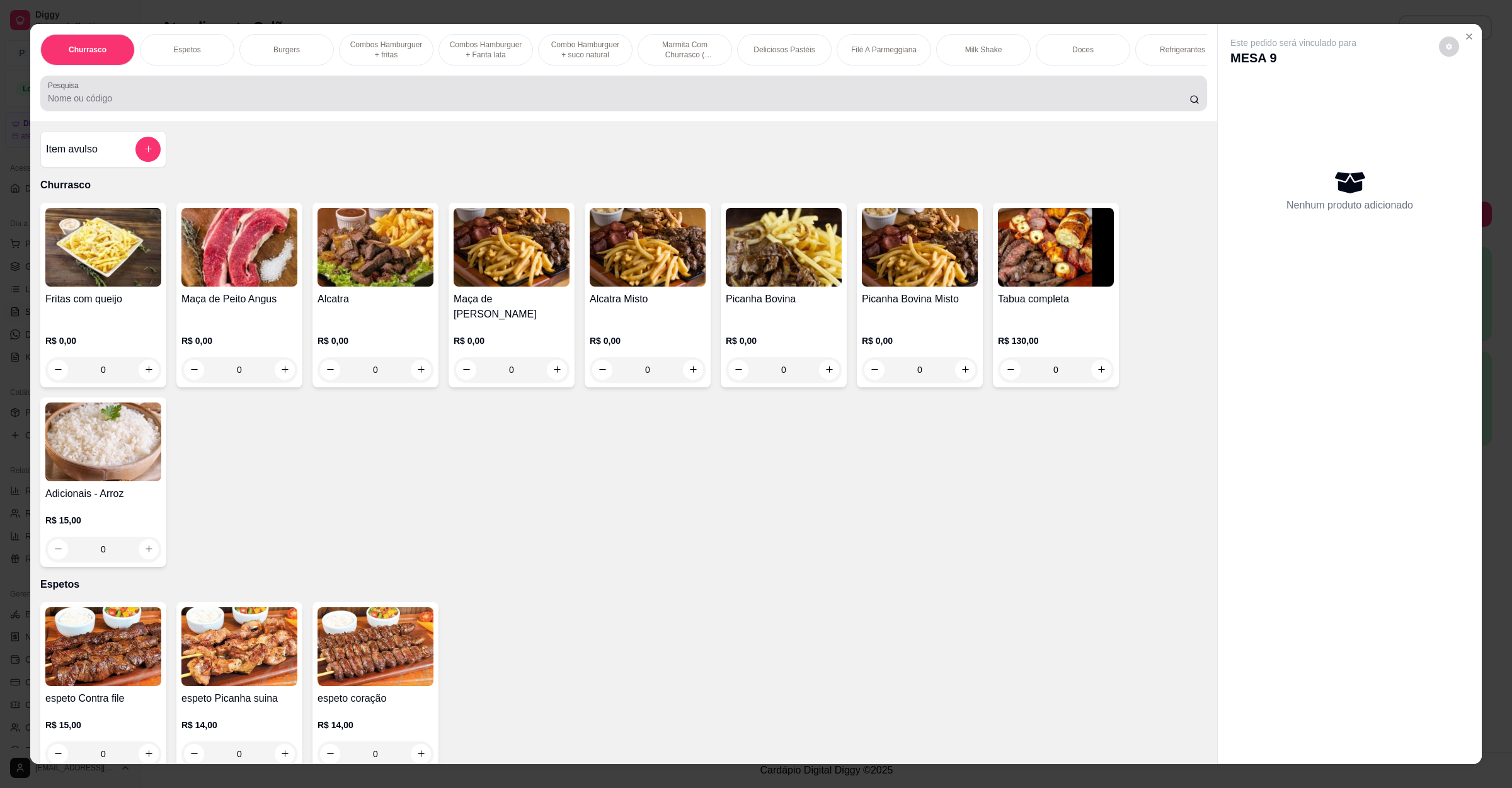
click at [308, 111] on div "Pesquisa" at bounding box center [624, 94] width 1167 height 36
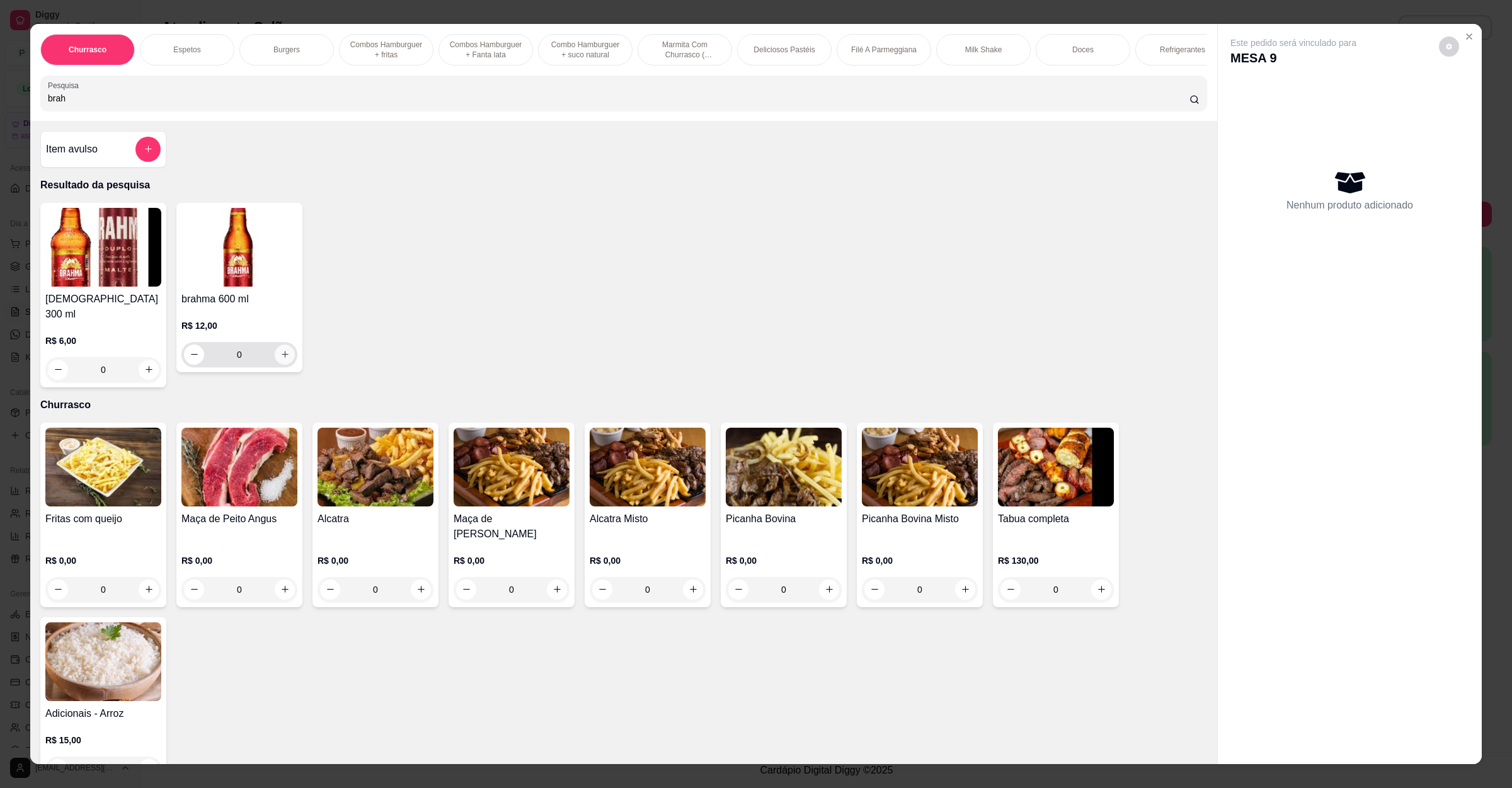
type input "brah"
click at [276, 365] on button "increase-product-quantity" at bounding box center [284, 354] width 20 height 20
type input "1"
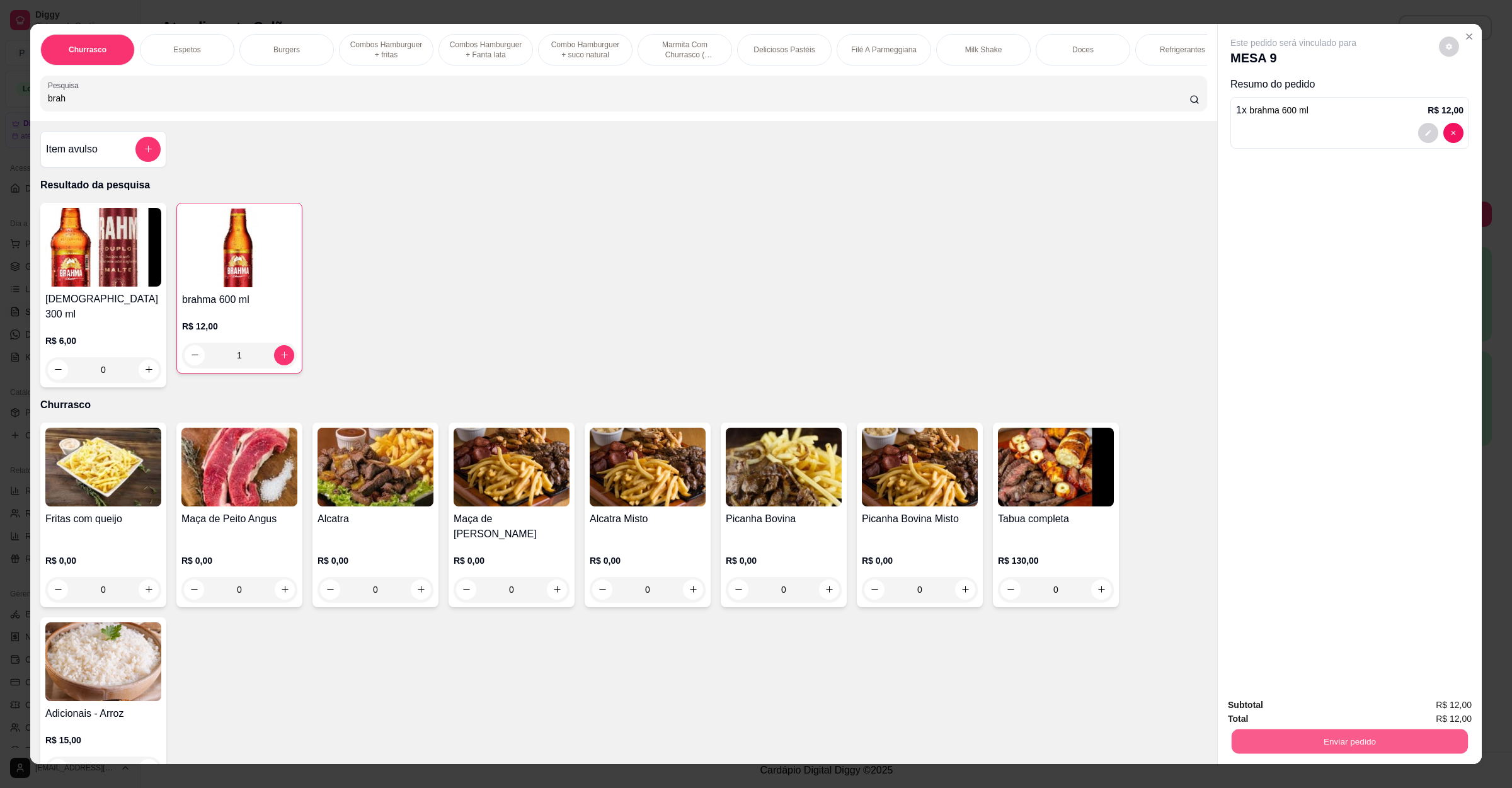
click at [1245, 740] on button "Enviar pedido" at bounding box center [1350, 741] width 237 height 24
click at [1259, 713] on button "Não registrar e enviar pedido" at bounding box center [1306, 710] width 128 height 23
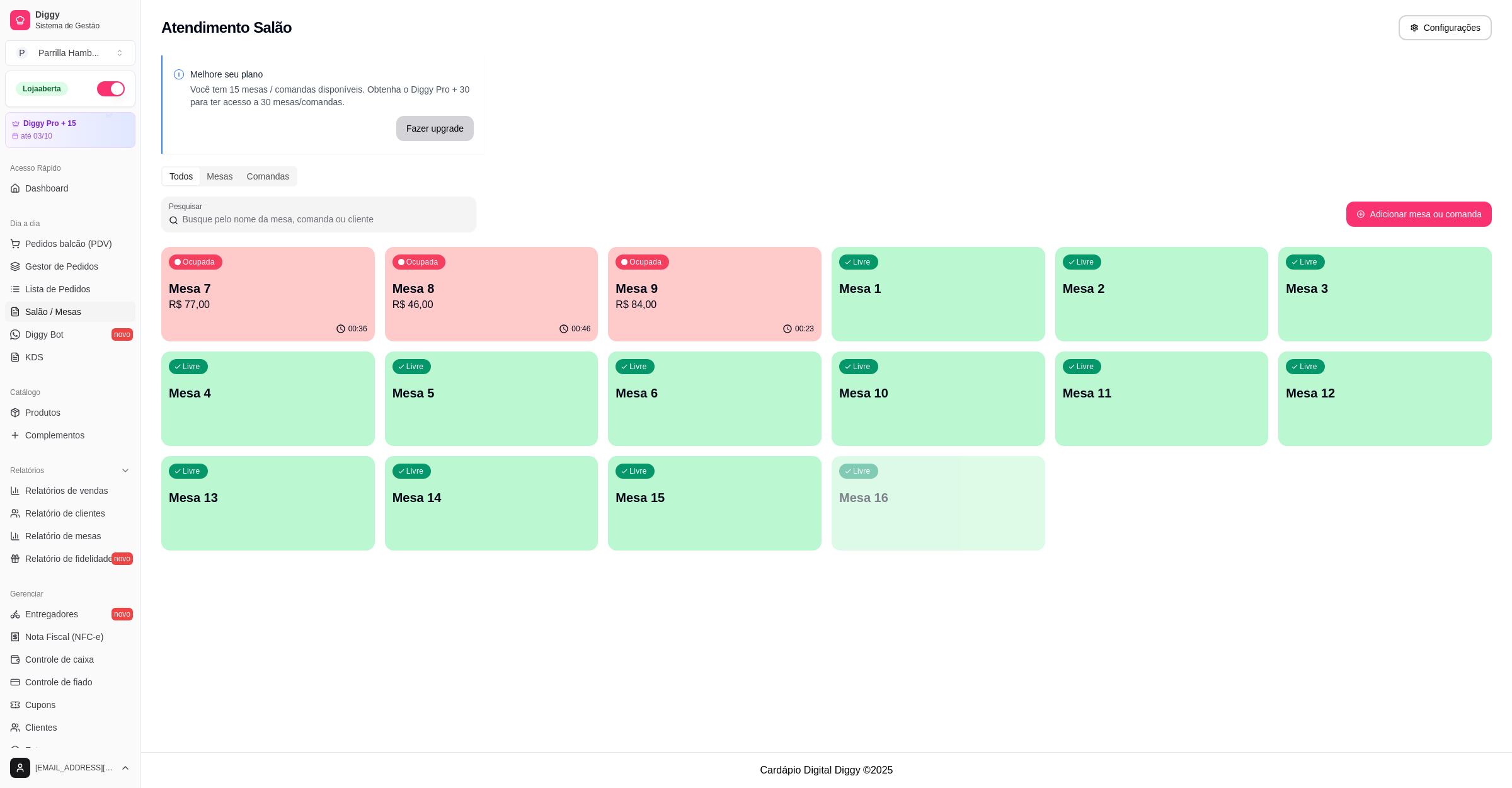
click at [662, 308] on p "R$ 84,00" at bounding box center [715, 304] width 199 height 15
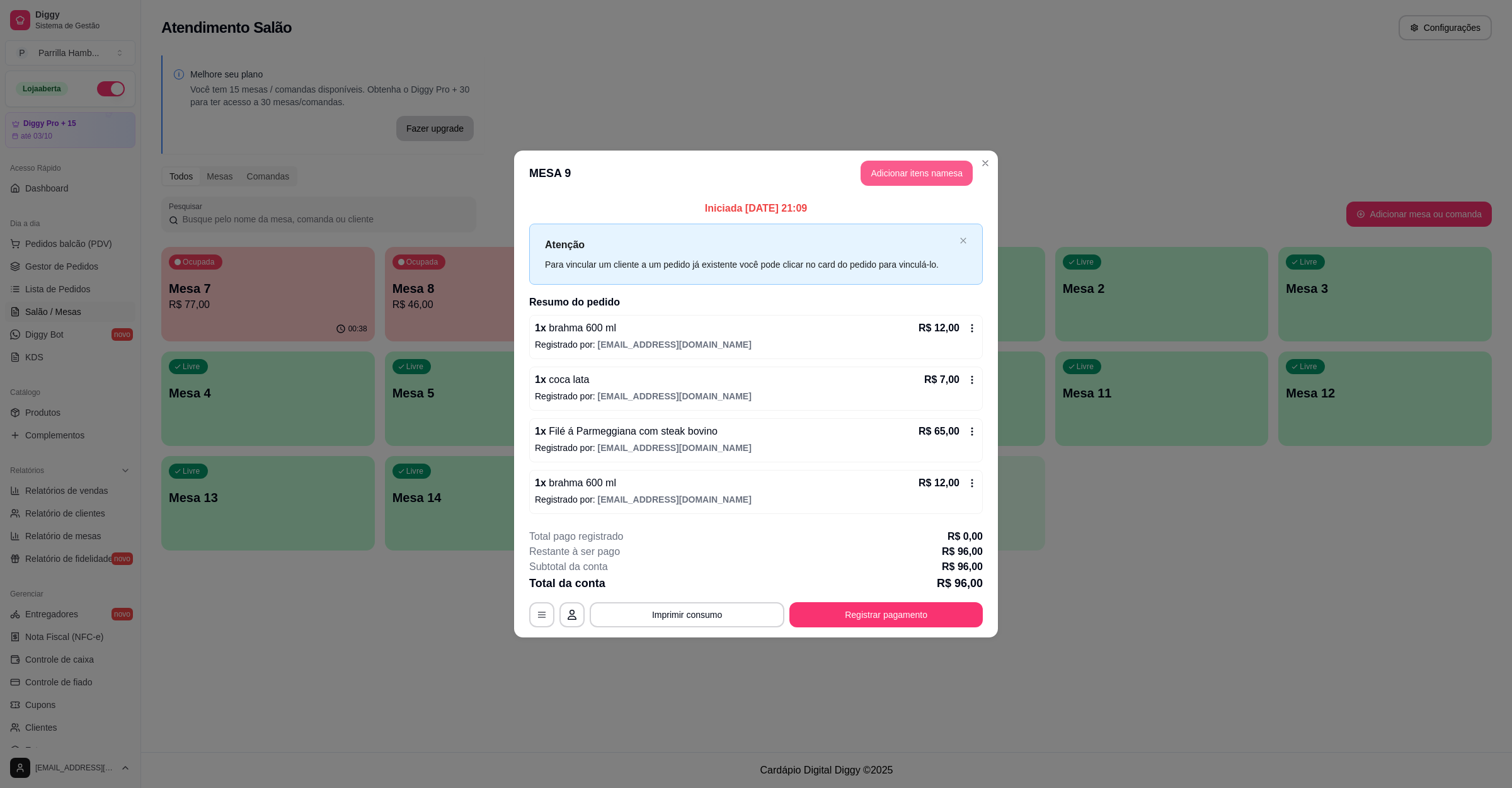
click at [878, 161] on button "Adicionar itens na mesa" at bounding box center [917, 173] width 112 height 25
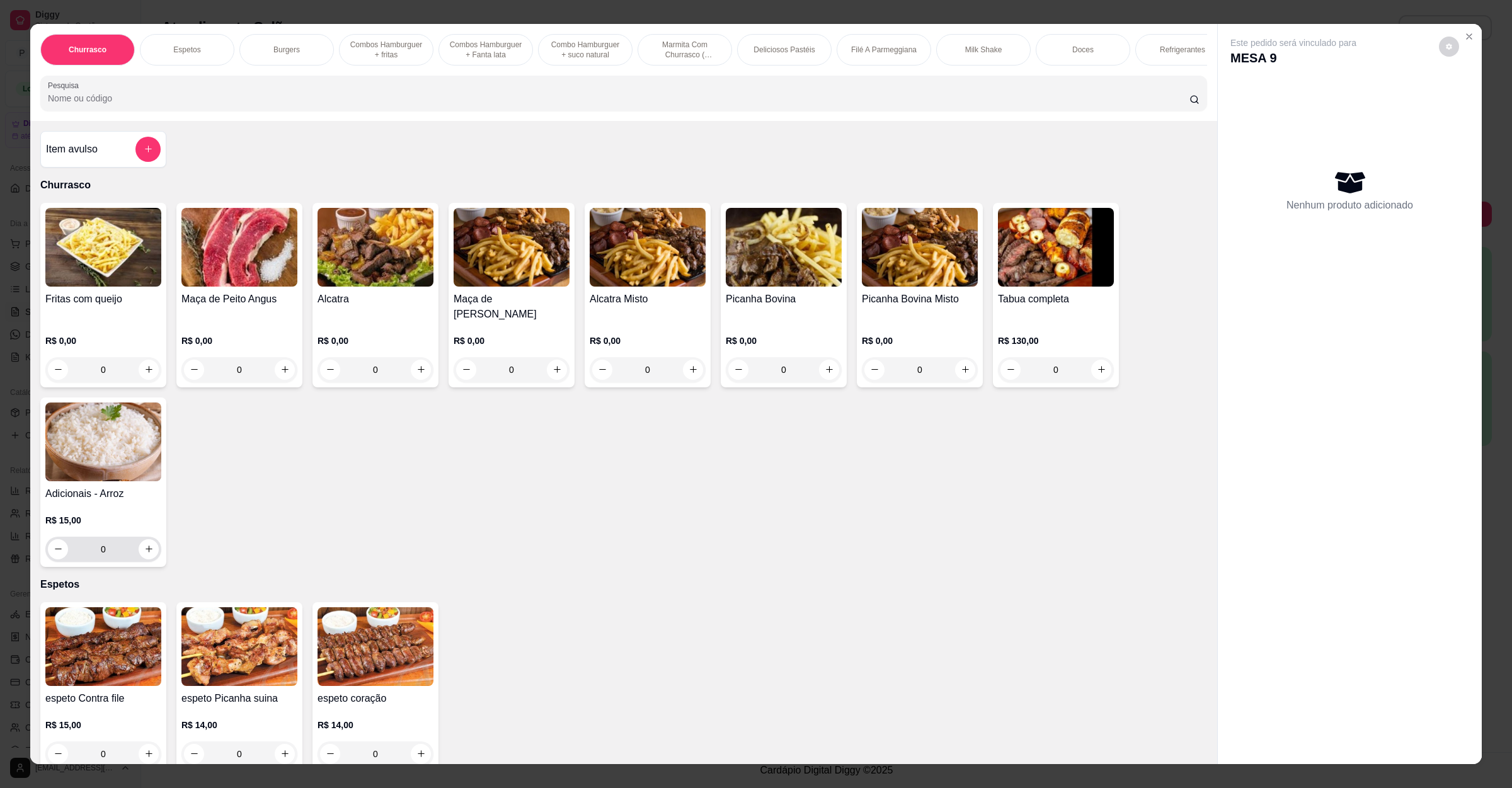
click at [139, 555] on button "increase-product-quantity" at bounding box center [149, 549] width 20 height 20
type input "1"
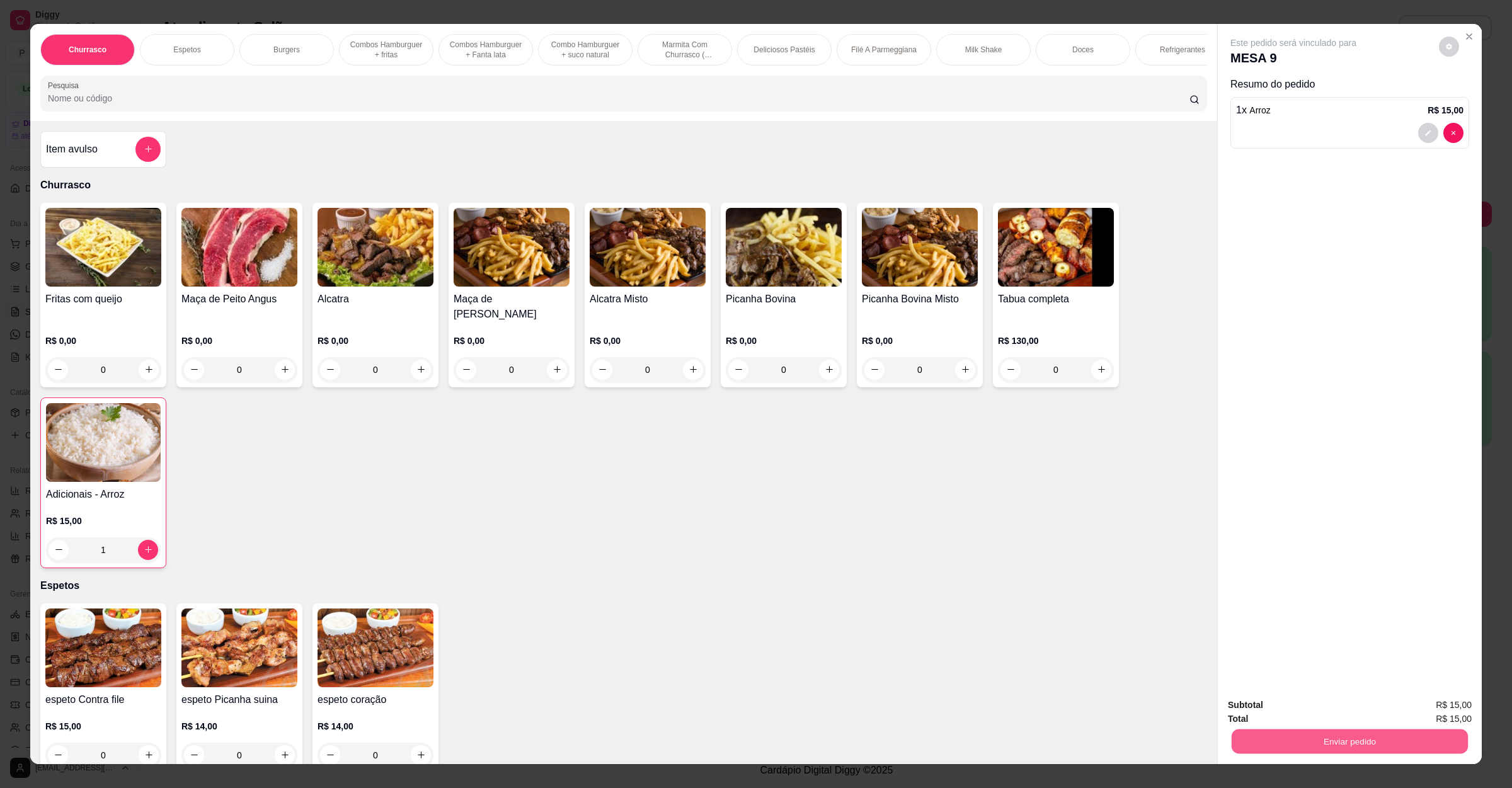
click at [1346, 731] on button "Enviar pedido" at bounding box center [1350, 741] width 237 height 24
click at [1316, 707] on button "Não registrar e enviar pedido" at bounding box center [1306, 710] width 131 height 24
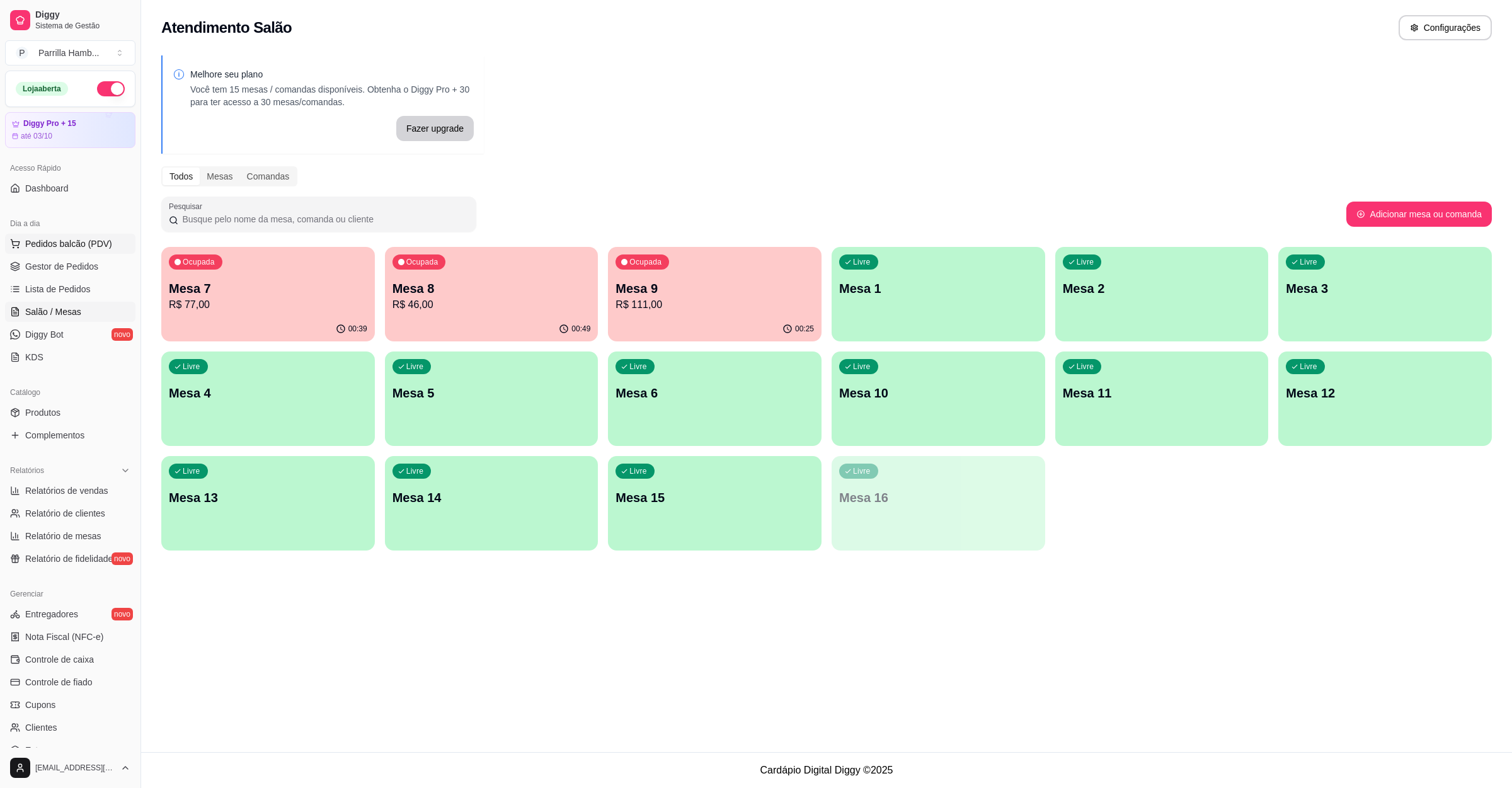
click at [38, 235] on button "Pedidos balcão (PDV)" at bounding box center [69, 243] width 130 height 20
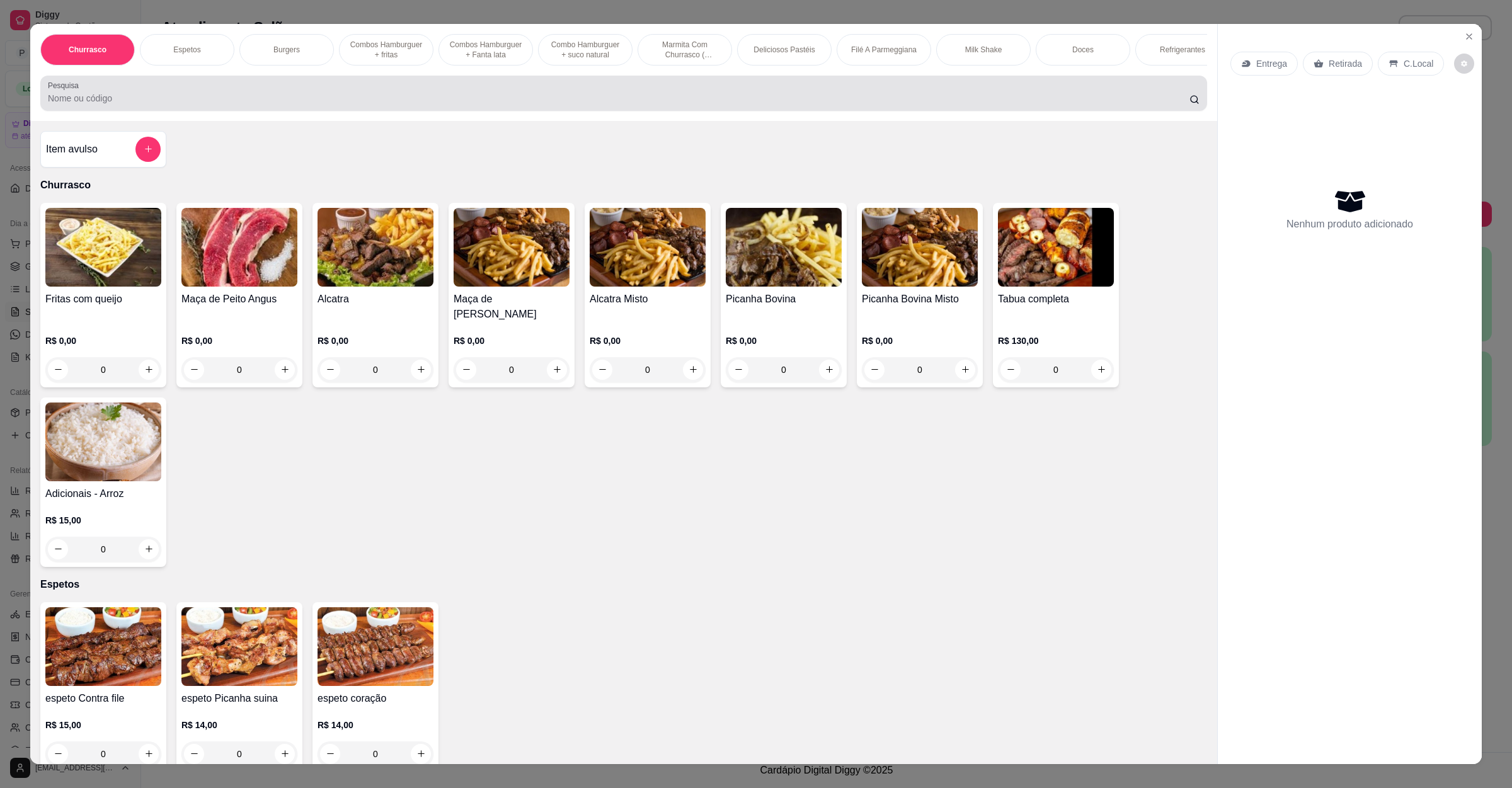
click at [134, 111] on div "Pesquisa" at bounding box center [624, 94] width 1167 height 36
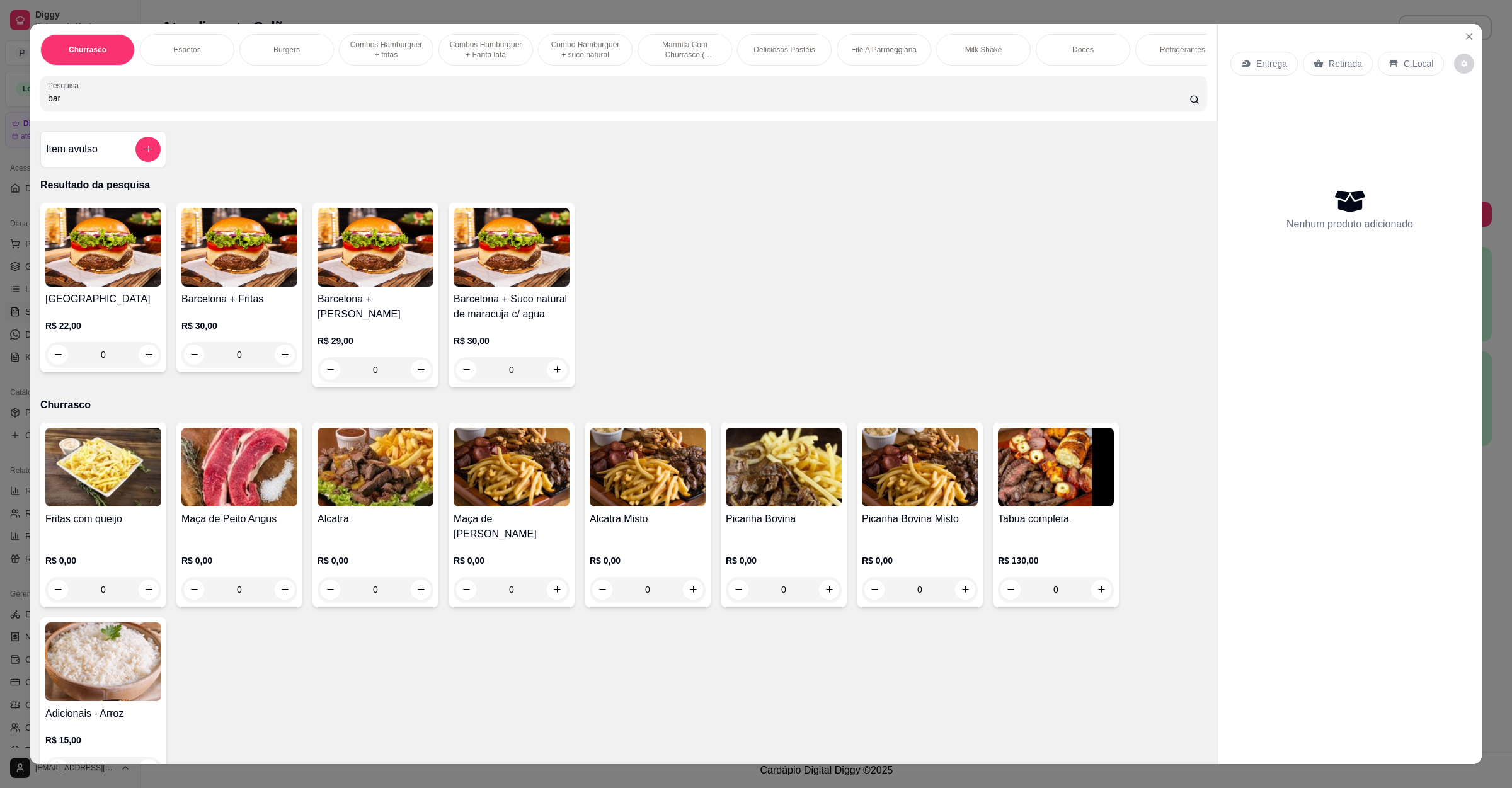
type input "bar"
click at [136, 367] on div "0" at bounding box center [103, 354] width 116 height 25
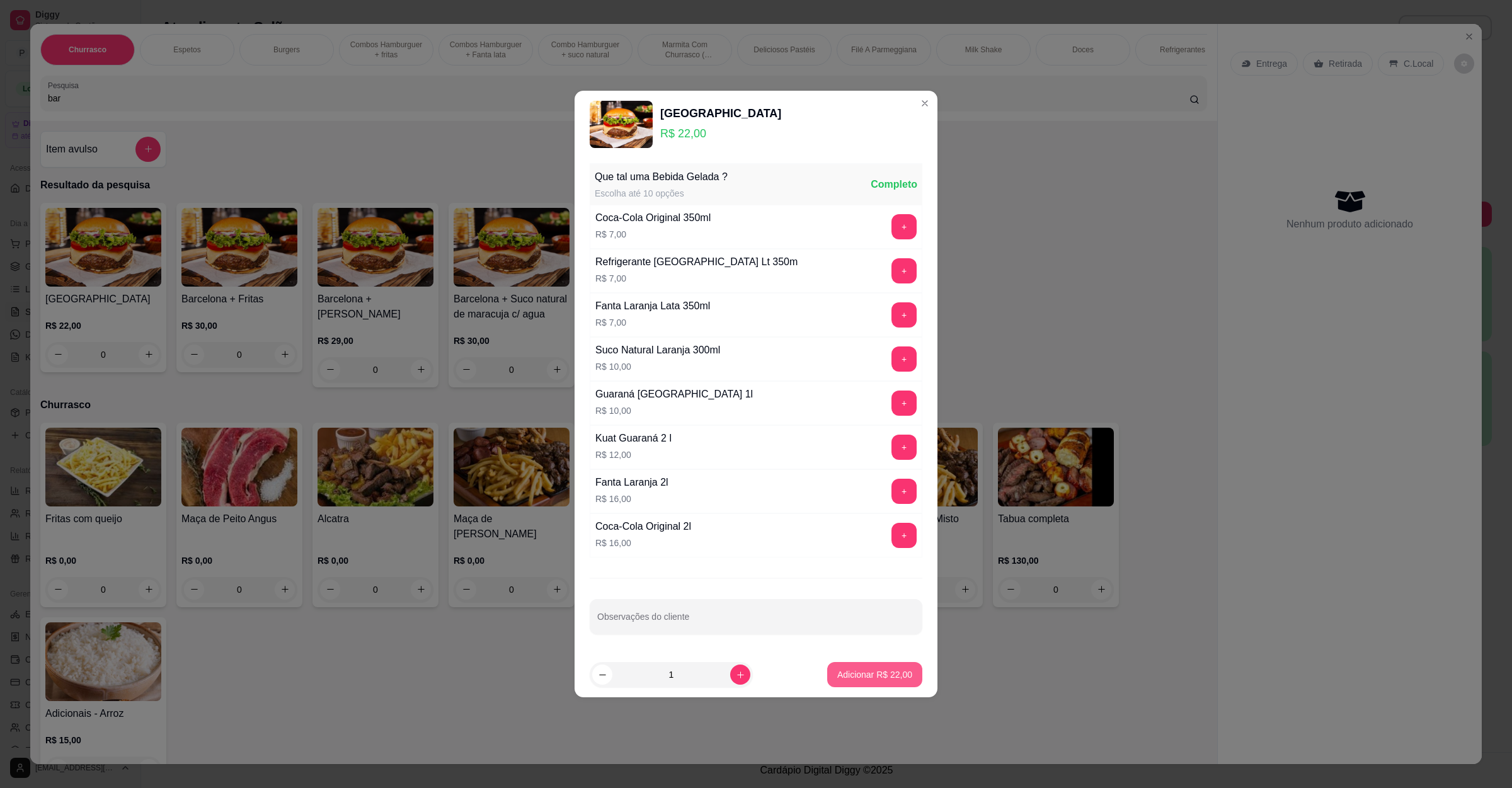
click at [860, 677] on p "Adicionar R$ 22,00" at bounding box center [875, 675] width 75 height 13
type input "1"
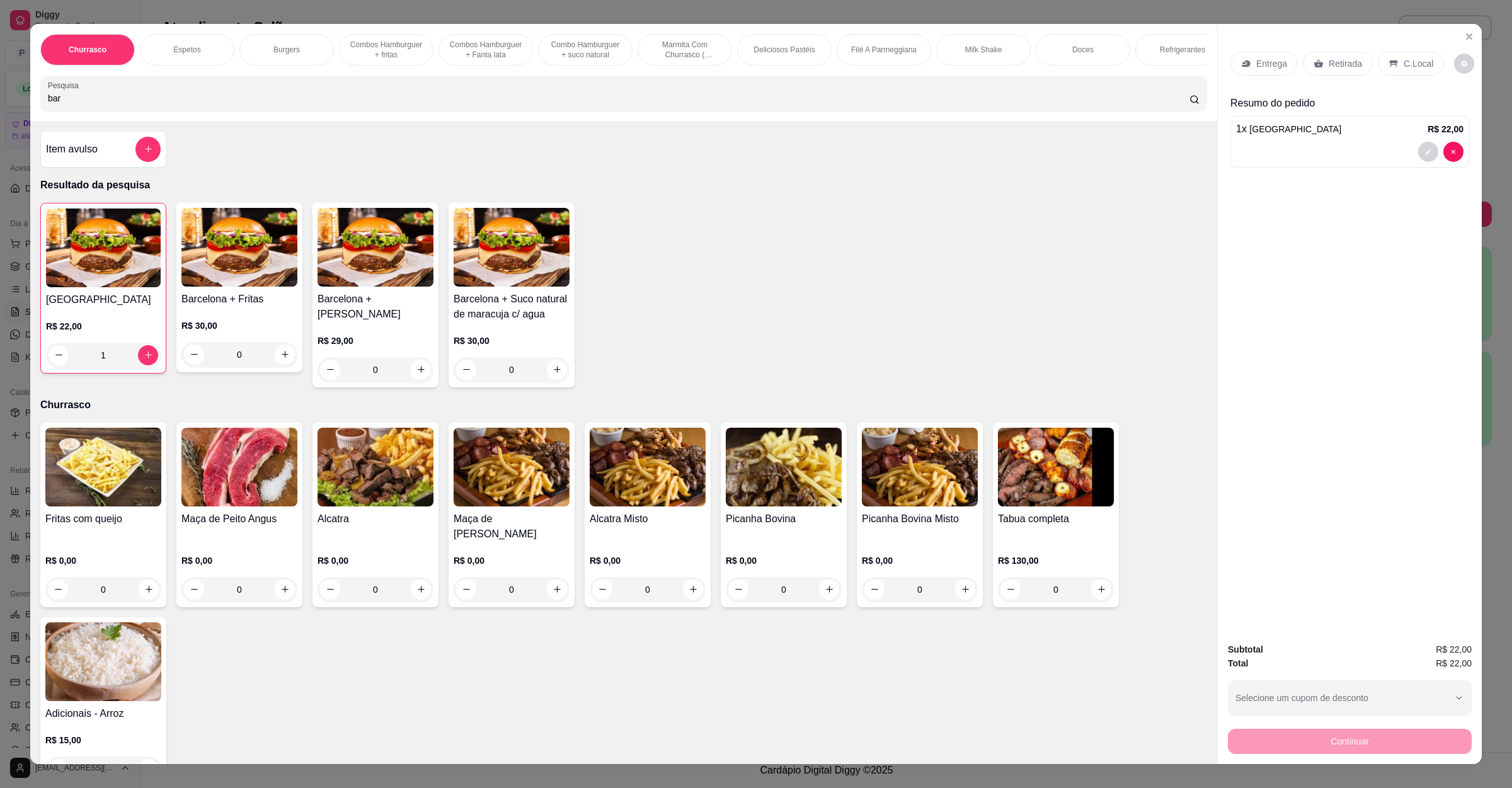
click at [1255, 73] on div "Entrega" at bounding box center [1264, 64] width 67 height 24
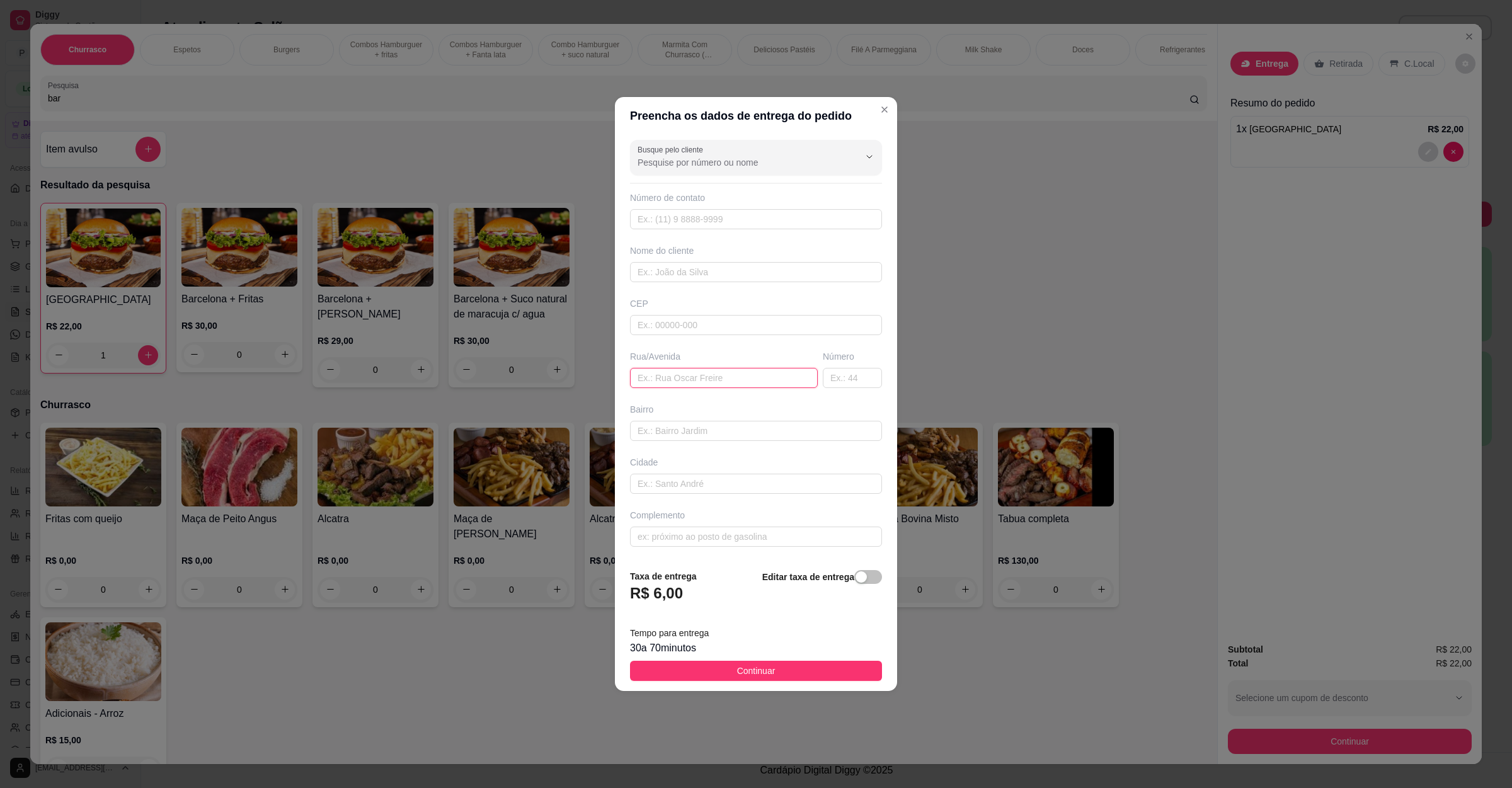
click at [702, 384] on input "text" at bounding box center [724, 378] width 187 height 20
type input "casa do darlan"
click at [860, 576] on span "button" at bounding box center [868, 576] width 27 height 14
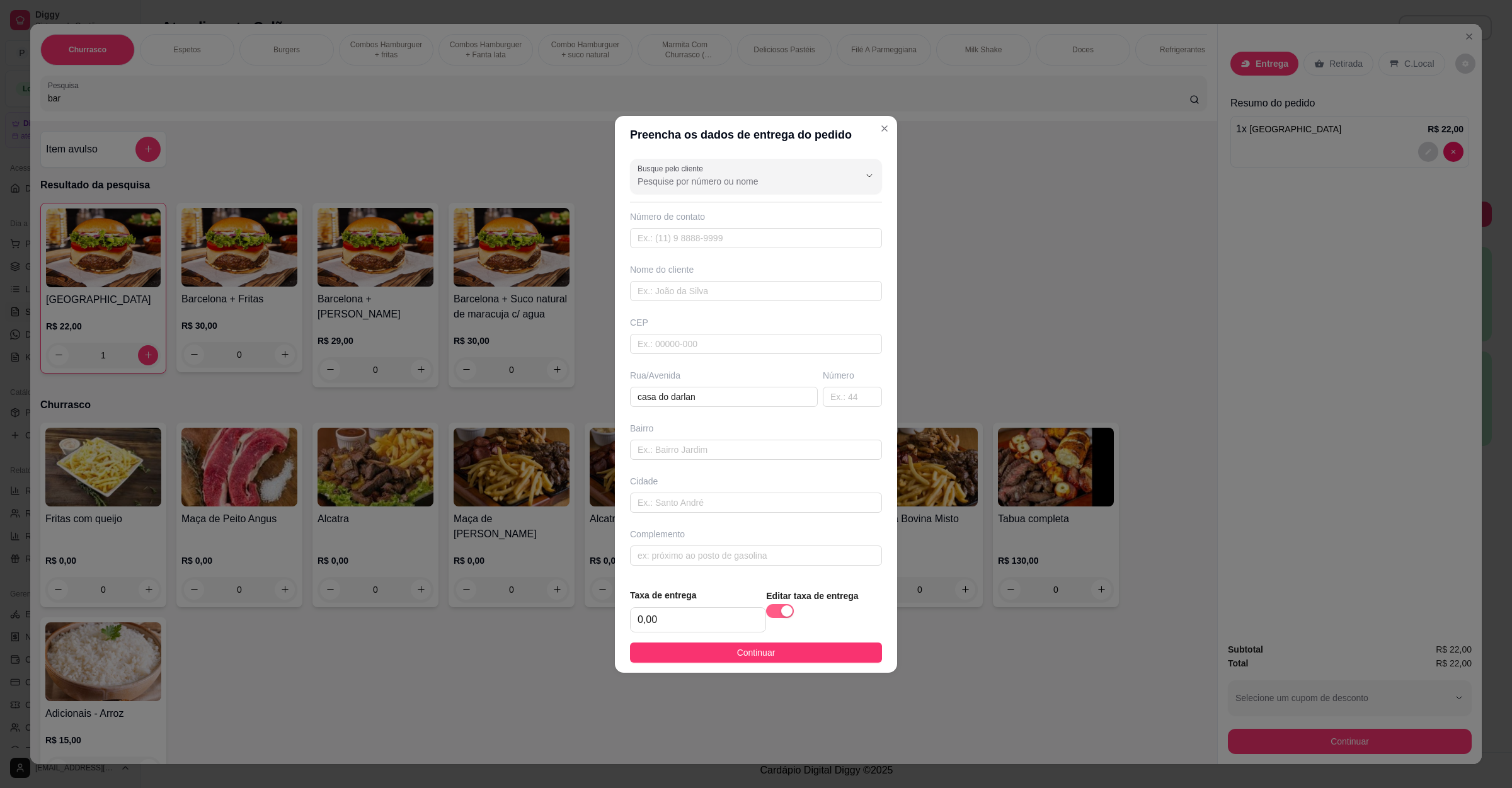
click at [781, 617] on div "button" at bounding box center [787, 611] width 11 height 11
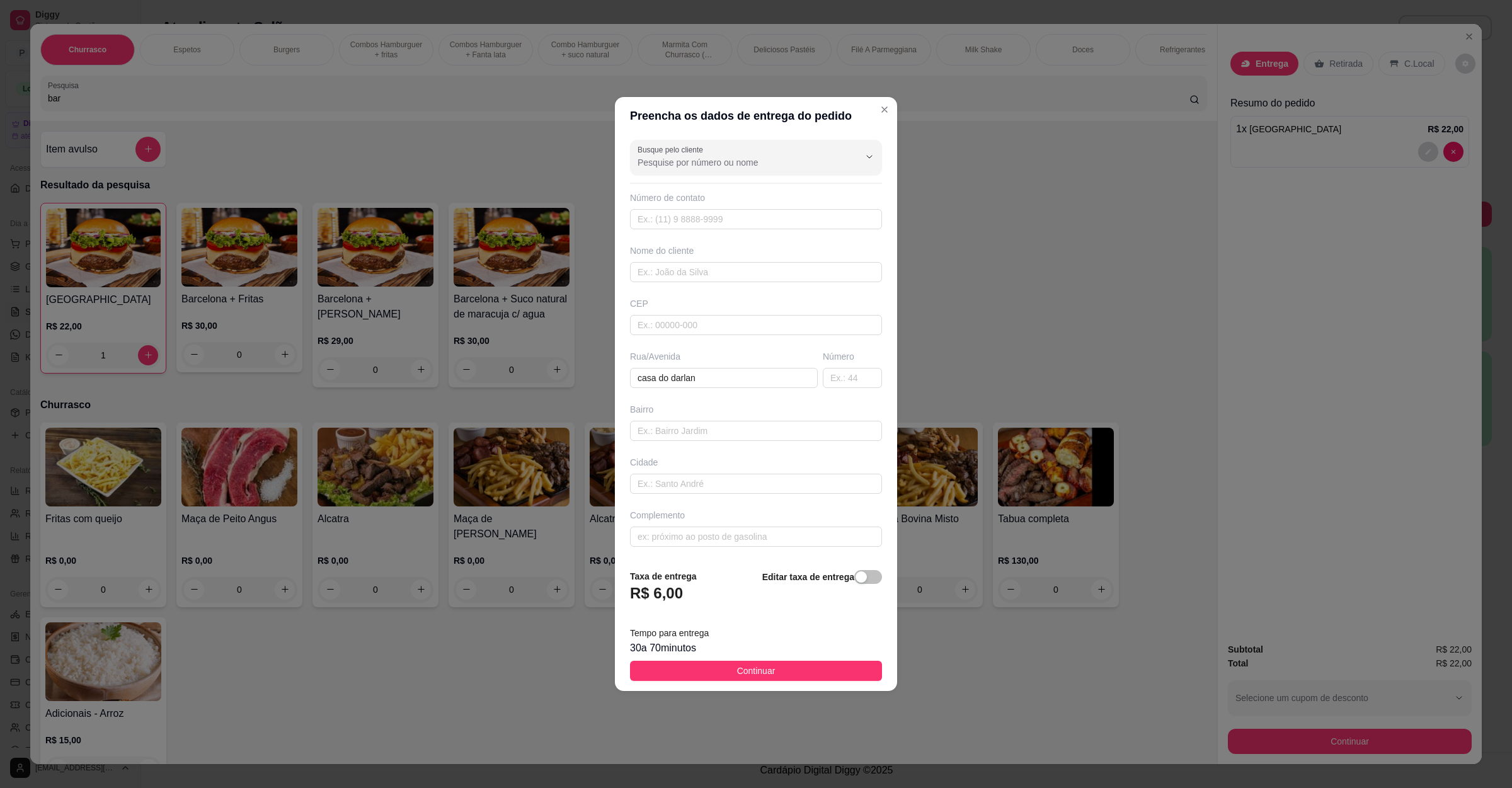
click at [757, 660] on footer "Taxa de entrega R$ 6,00 Editar taxa de entrega Tempo para entrega 30 a 70 minut…" at bounding box center [755, 626] width 282 height 132
click at [764, 662] on footer "Taxa de entrega R$ 6,00 Editar taxa de entrega Tempo para entrega 30 a 70 minut…" at bounding box center [755, 626] width 282 height 132
click at [724, 658] on footer "Taxa de entrega R$ 6,00 Editar taxa de entrega Tempo para entrega 30 a 70 minut…" at bounding box center [755, 626] width 282 height 132
click at [726, 684] on footer "Taxa de entrega R$ 6,00 Editar taxa de entrega Tempo para entrega 30 a 70 minut…" at bounding box center [755, 626] width 282 height 132
click at [737, 675] on span "Continuar" at bounding box center [757, 670] width 39 height 14
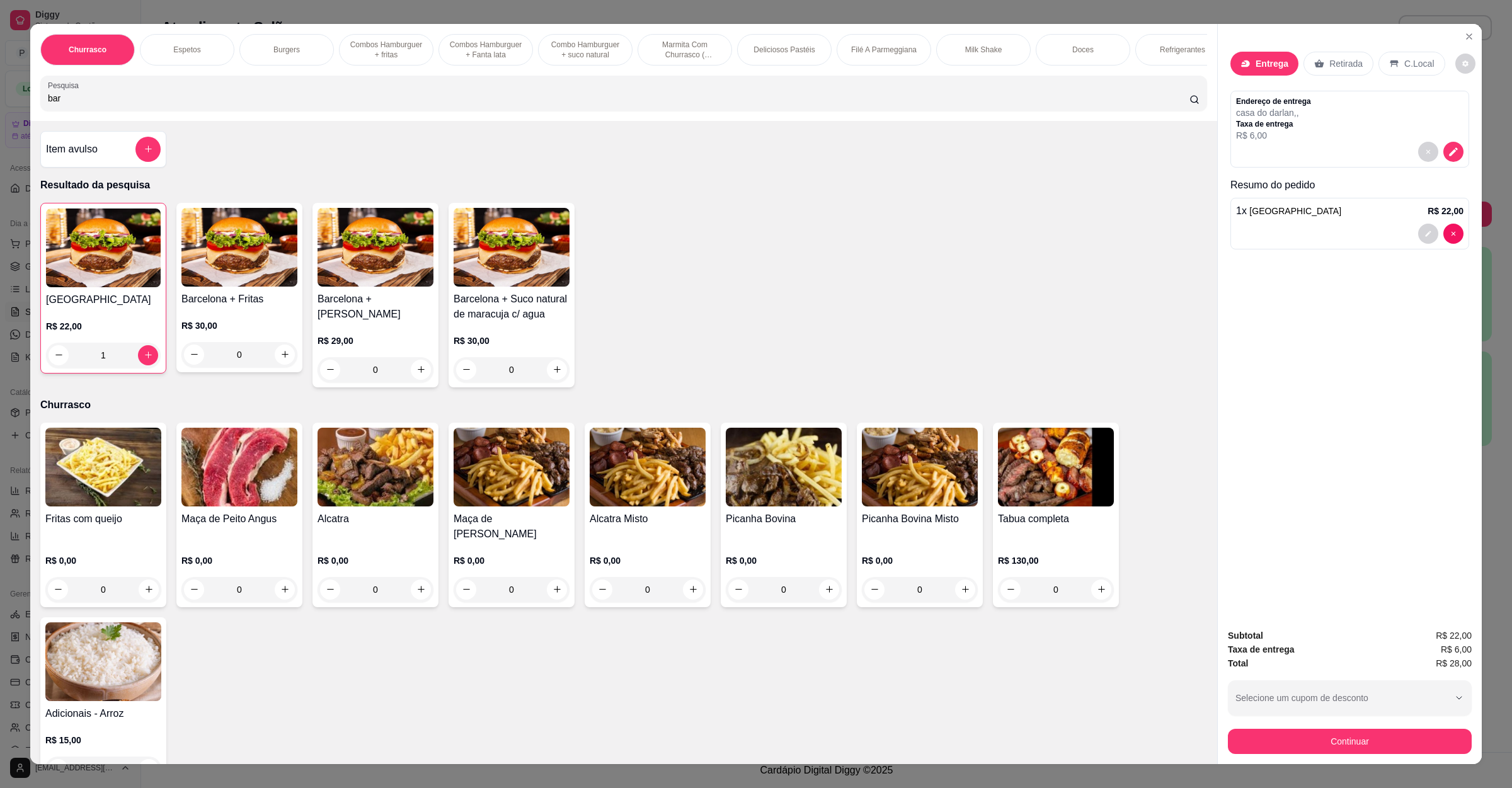
click at [1375, 757] on div "Subtotal R$ 22,00 Taxa de entrega R$ 6,00 Total R$ 28,00 Selecione um cupom de …" at bounding box center [1350, 691] width 264 height 145
click at [1377, 749] on button "Continuar" at bounding box center [1350, 741] width 237 height 24
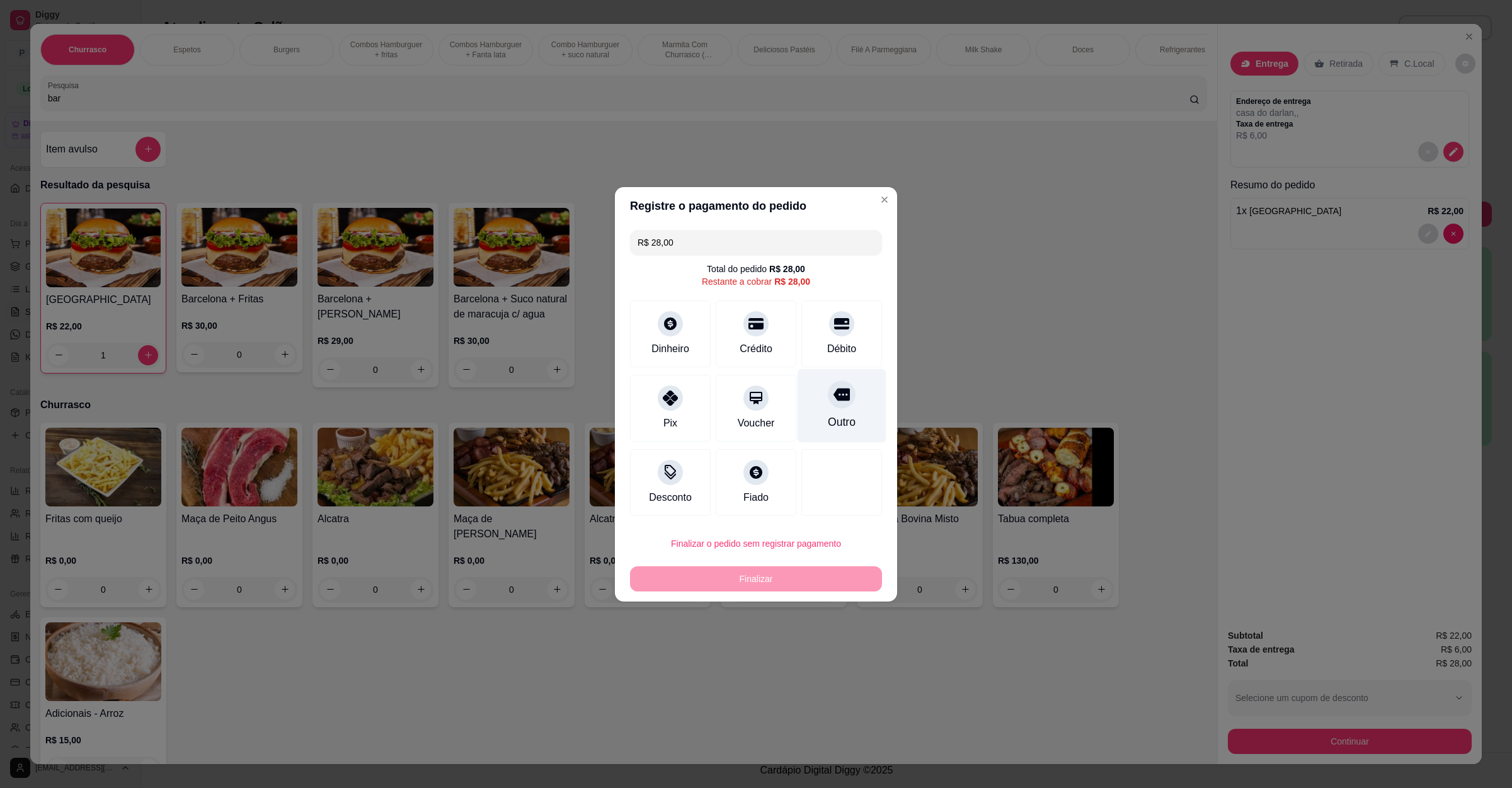
click at [834, 417] on div "Outro" at bounding box center [842, 422] width 27 height 16
type input "R$ 0,00"
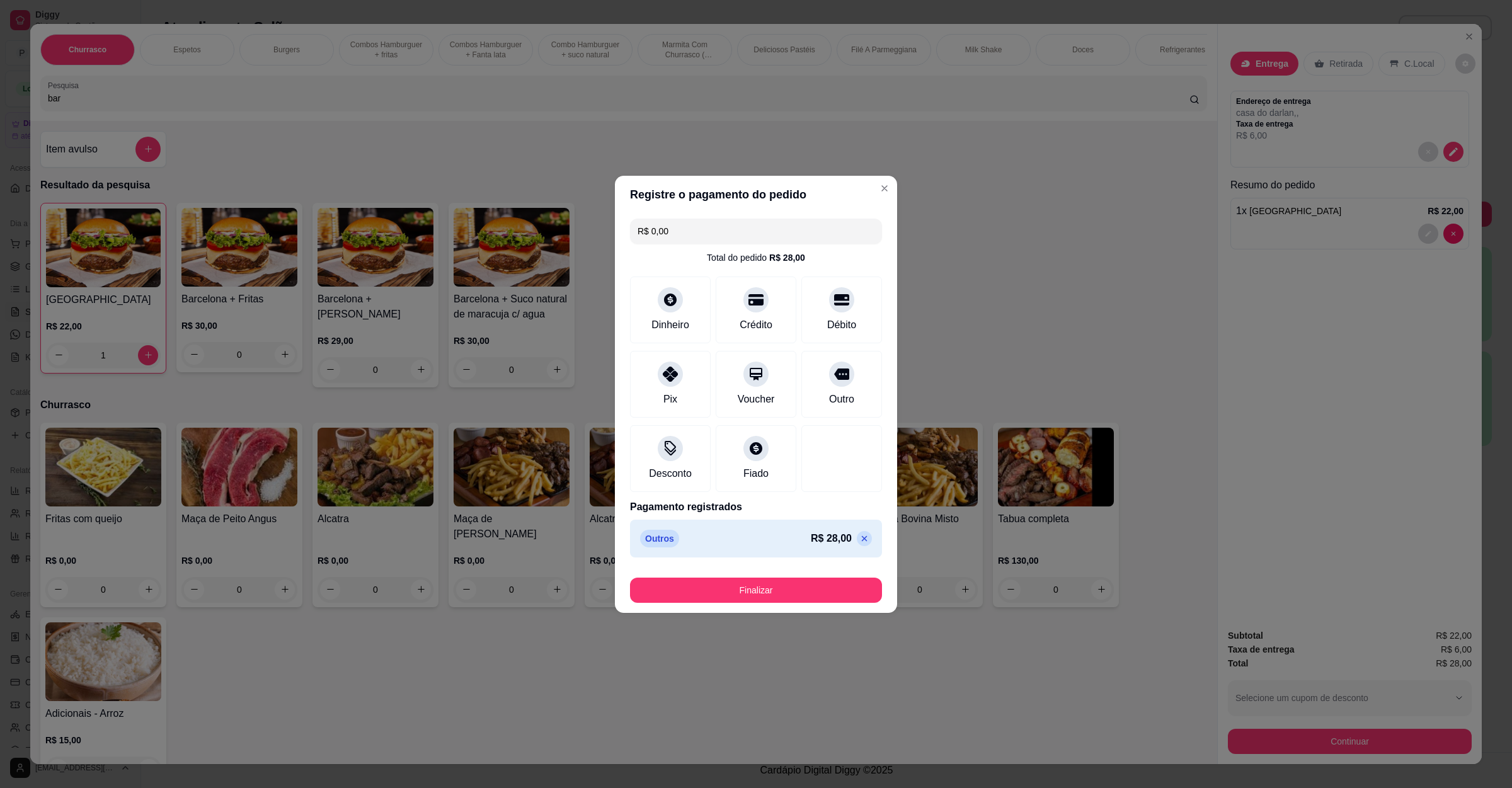
drag, startPoint x: 736, startPoint y: 568, endPoint x: 735, endPoint y: 590, distance: 22.0
click at [736, 576] on footer "Finalizar" at bounding box center [755, 588] width 282 height 50
click at [735, 590] on button "Finalizar" at bounding box center [756, 589] width 245 height 24
type input "0"
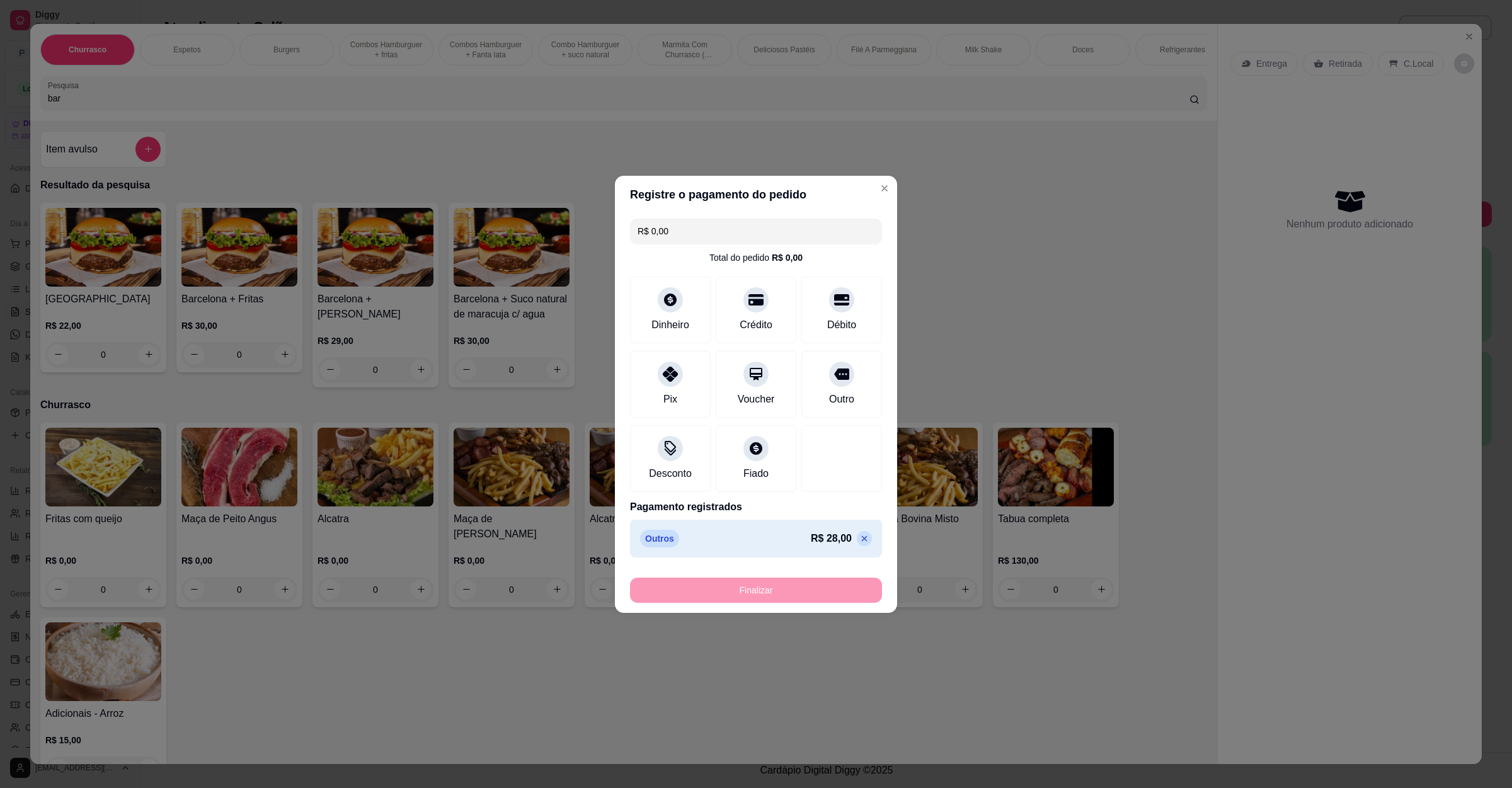
type input "-R$ 28,00"
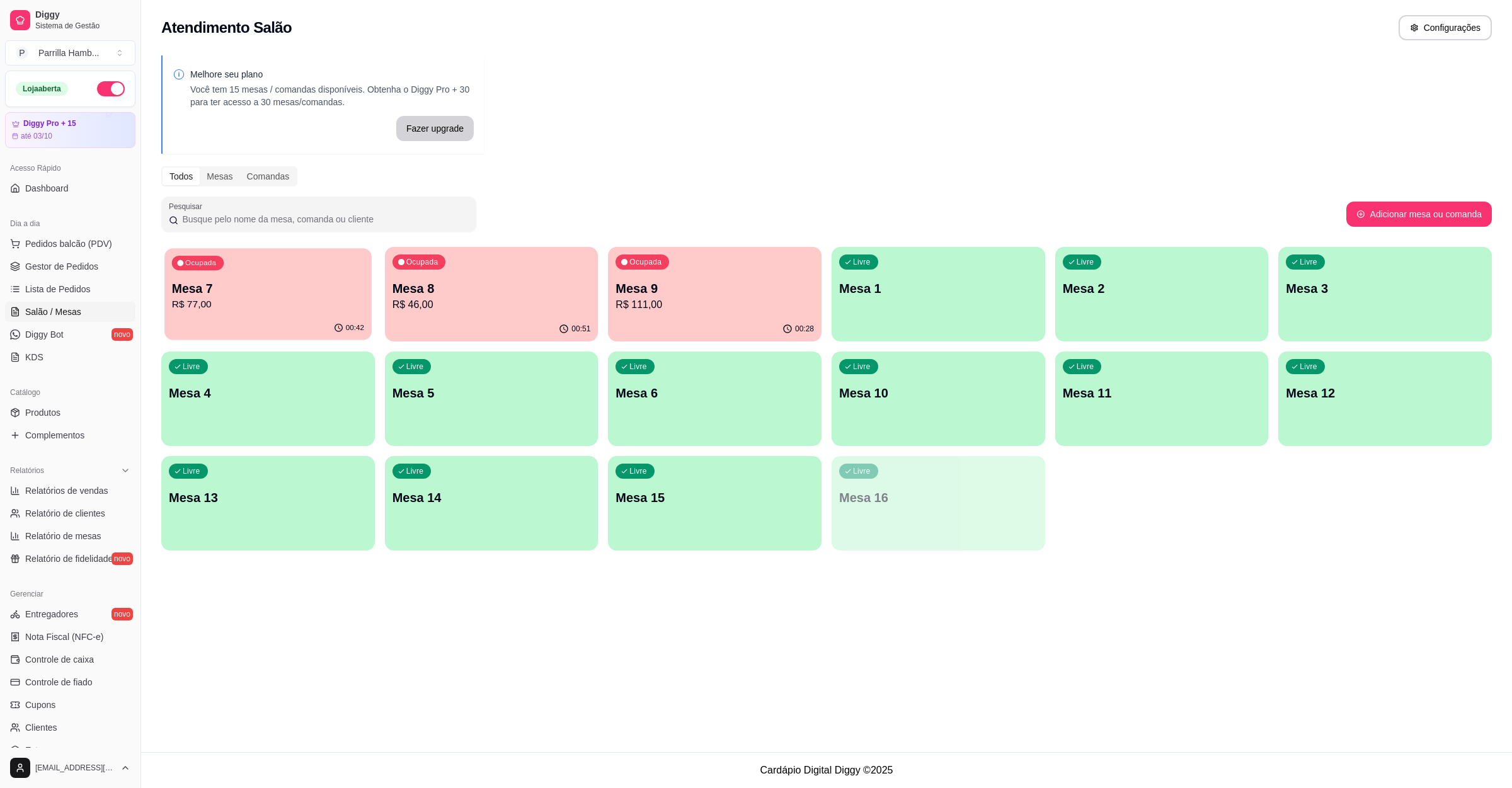
click at [335, 275] on div "Ocupada Mesa 7 R$ 77,00" at bounding box center [268, 282] width 207 height 68
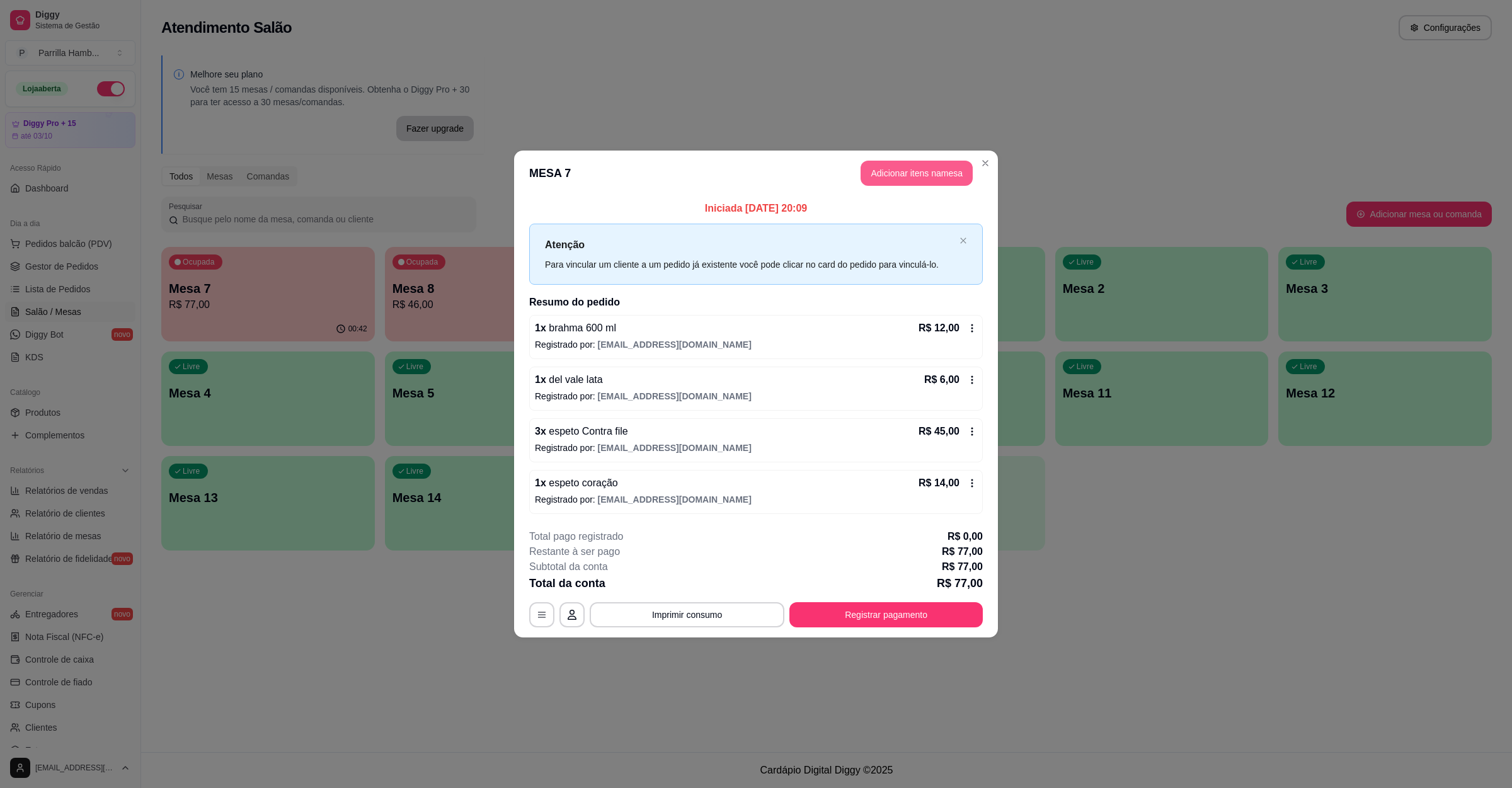
click at [878, 172] on button "Adicionar itens na mesa" at bounding box center [917, 173] width 112 height 25
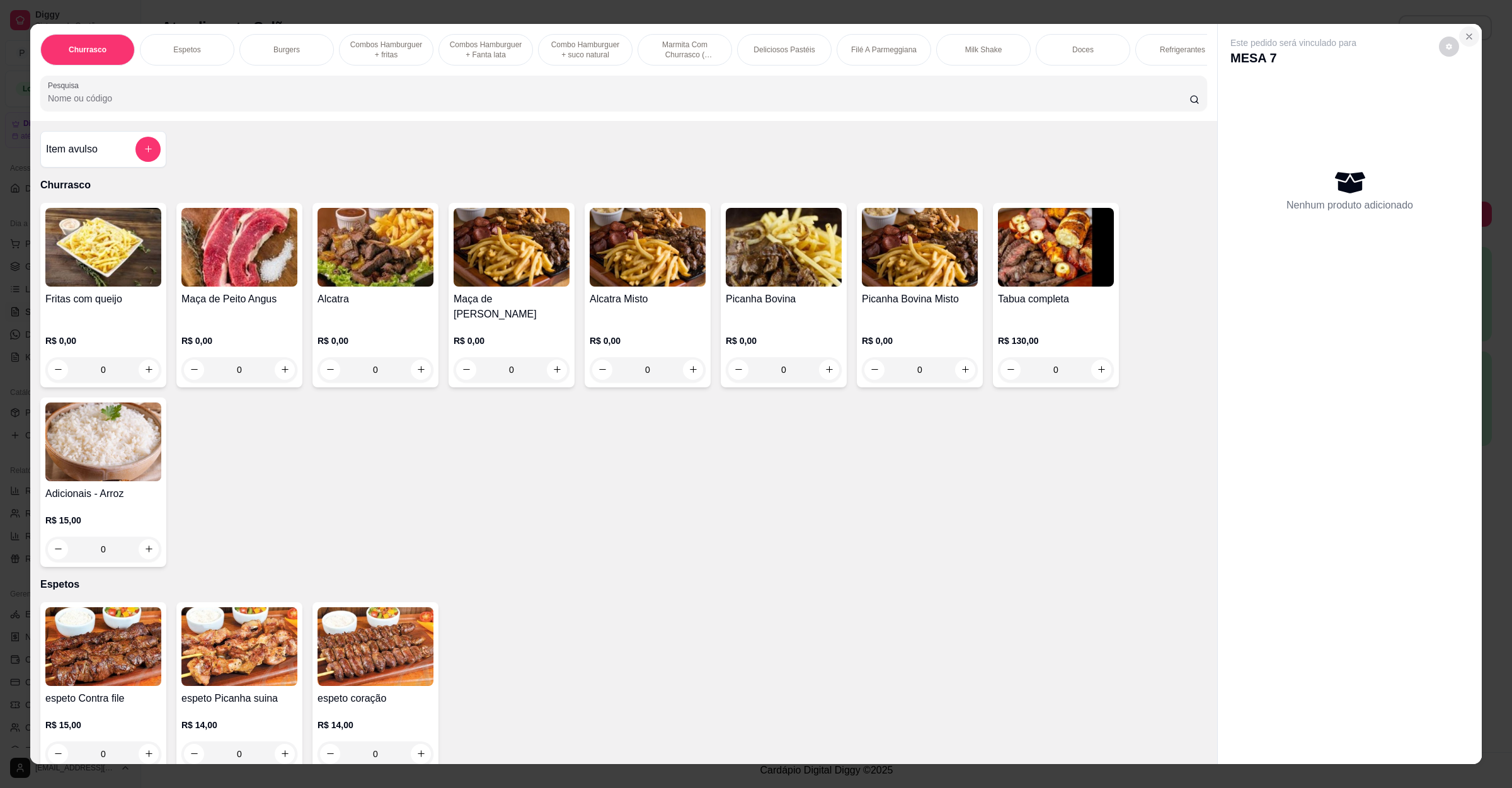
click at [1468, 28] on button "Close" at bounding box center [1469, 36] width 20 height 20
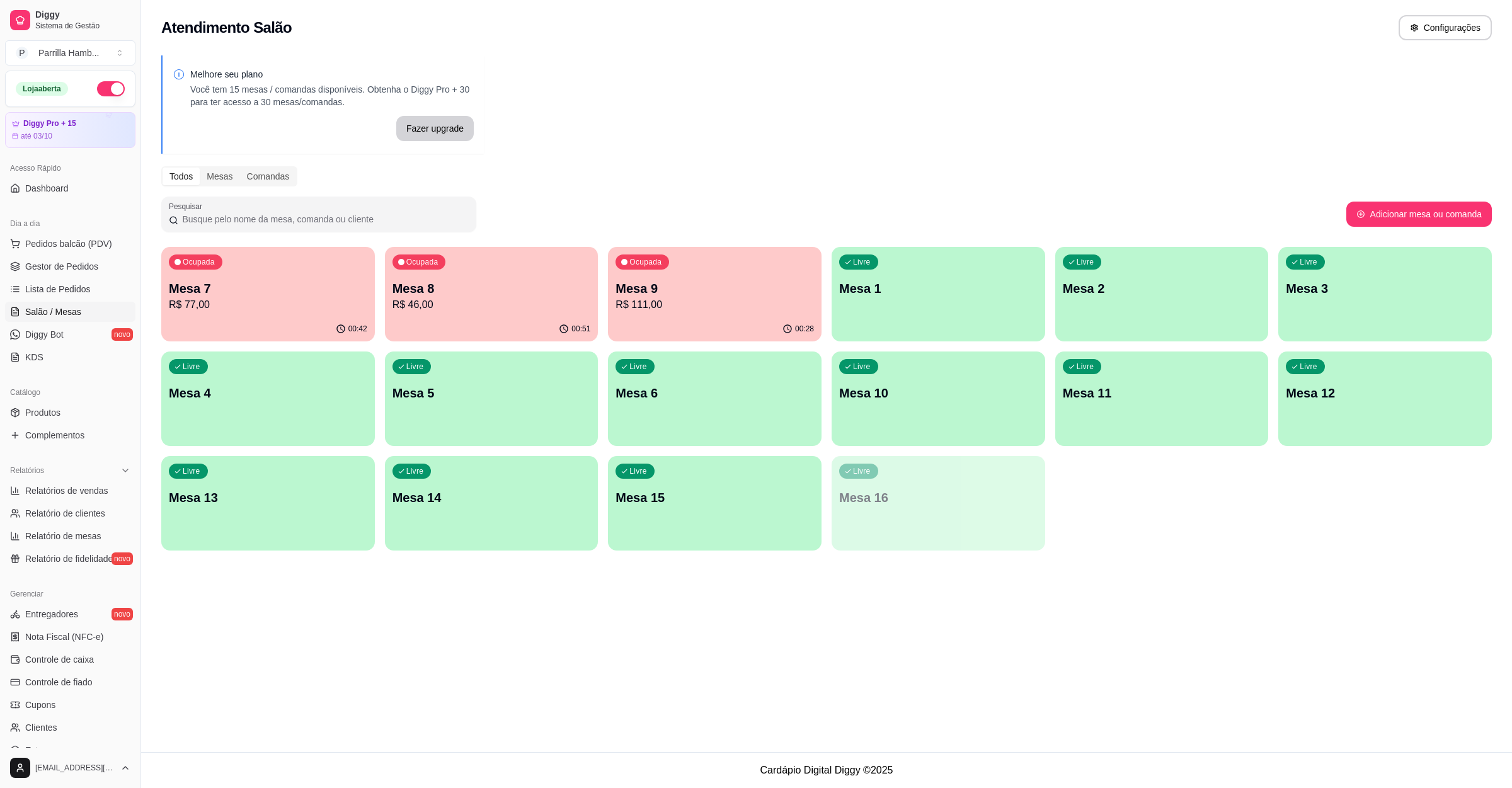
click at [462, 291] on p "Mesa 8" at bounding box center [492, 288] width 199 height 18
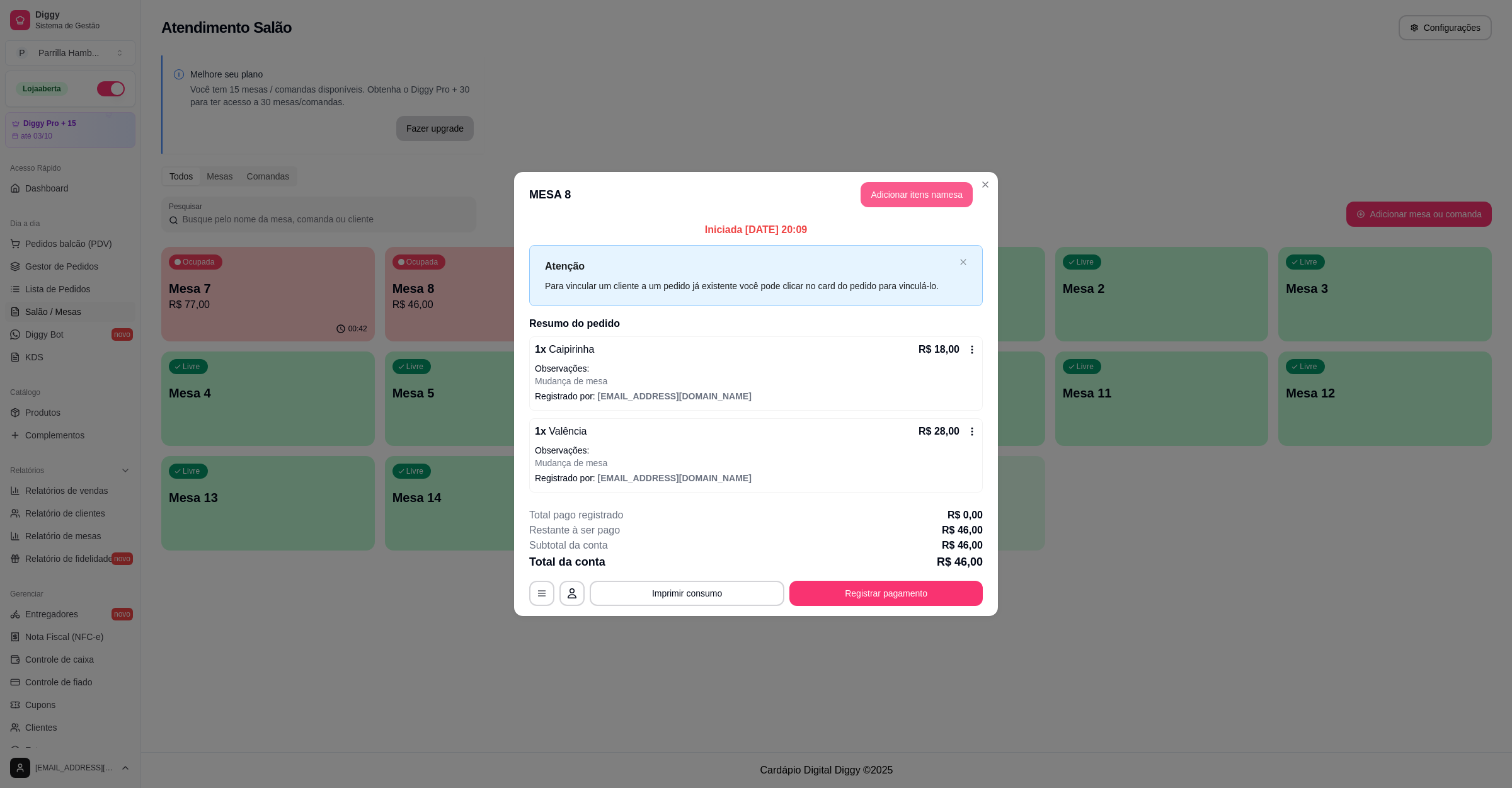
click at [883, 193] on button "Adicionar itens na mesa" at bounding box center [917, 194] width 112 height 25
click at [291, 105] on input "Pesquisa" at bounding box center [619, 98] width 1142 height 13
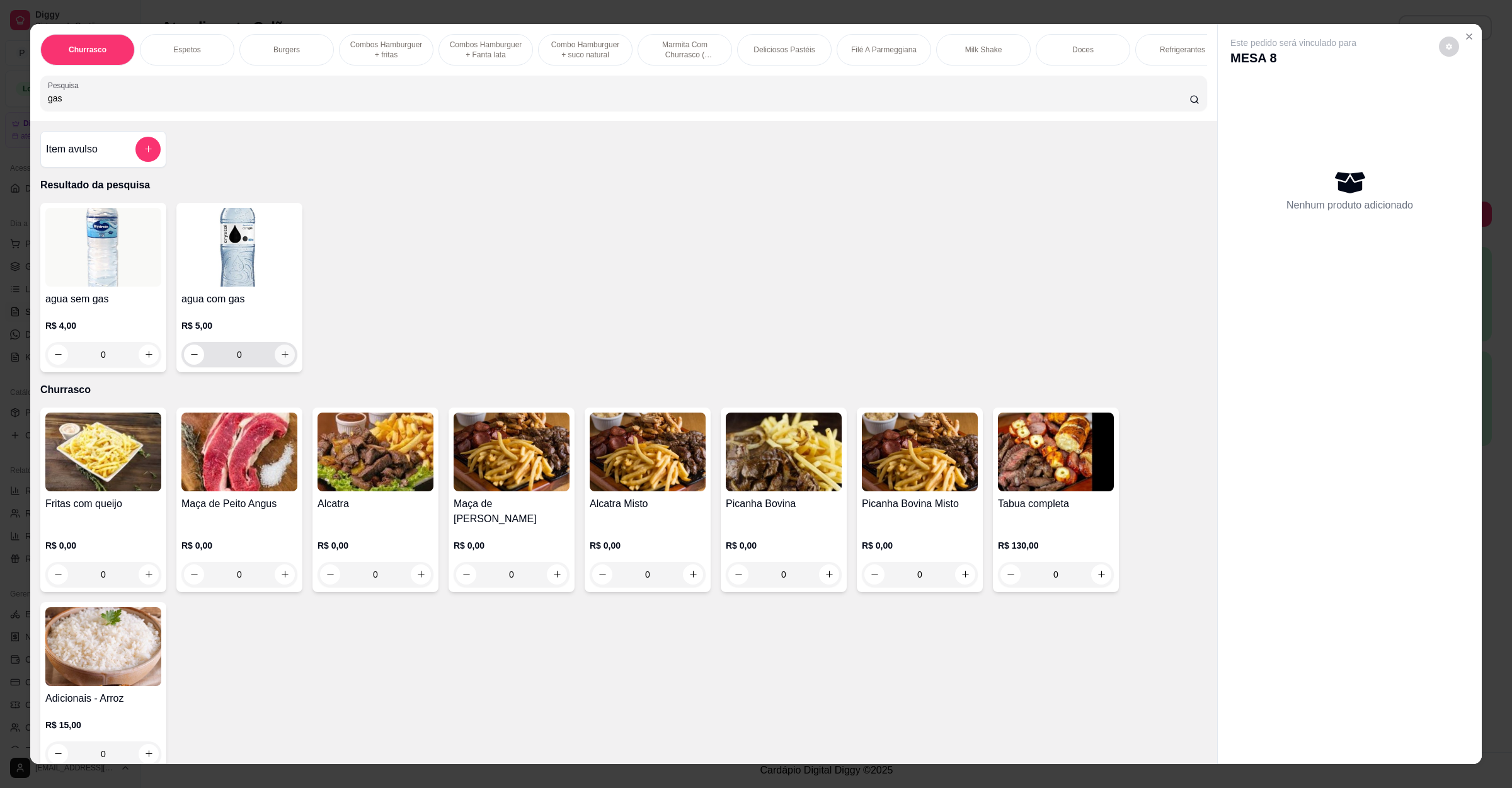
type input "gas"
click at [275, 365] on button "increase-product-quantity" at bounding box center [284, 354] width 20 height 20
type input "1"
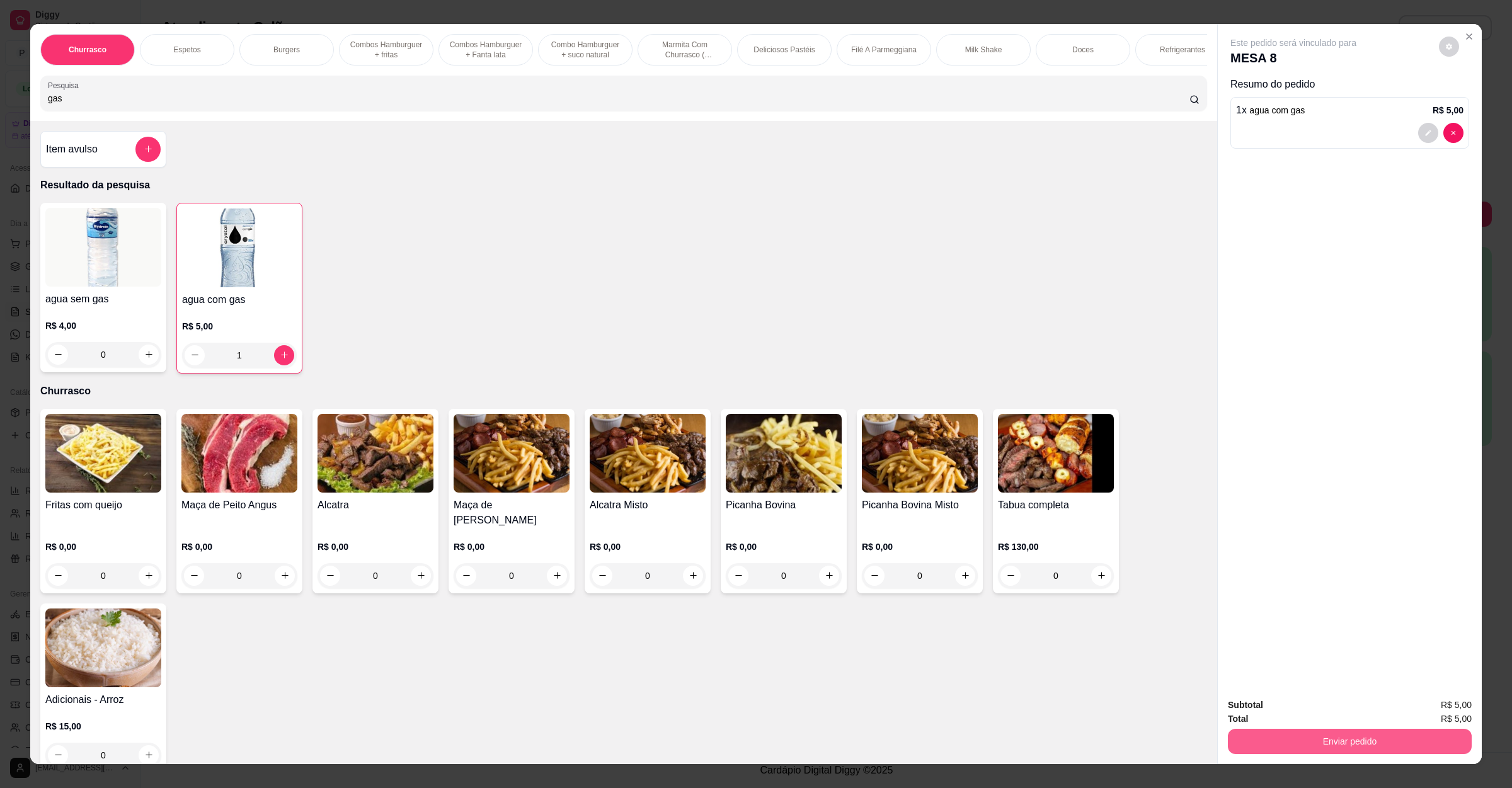
click at [1314, 744] on button "Enviar pedido" at bounding box center [1350, 741] width 244 height 25
click at [1307, 713] on button "Não registrar e enviar pedido" at bounding box center [1306, 710] width 131 height 24
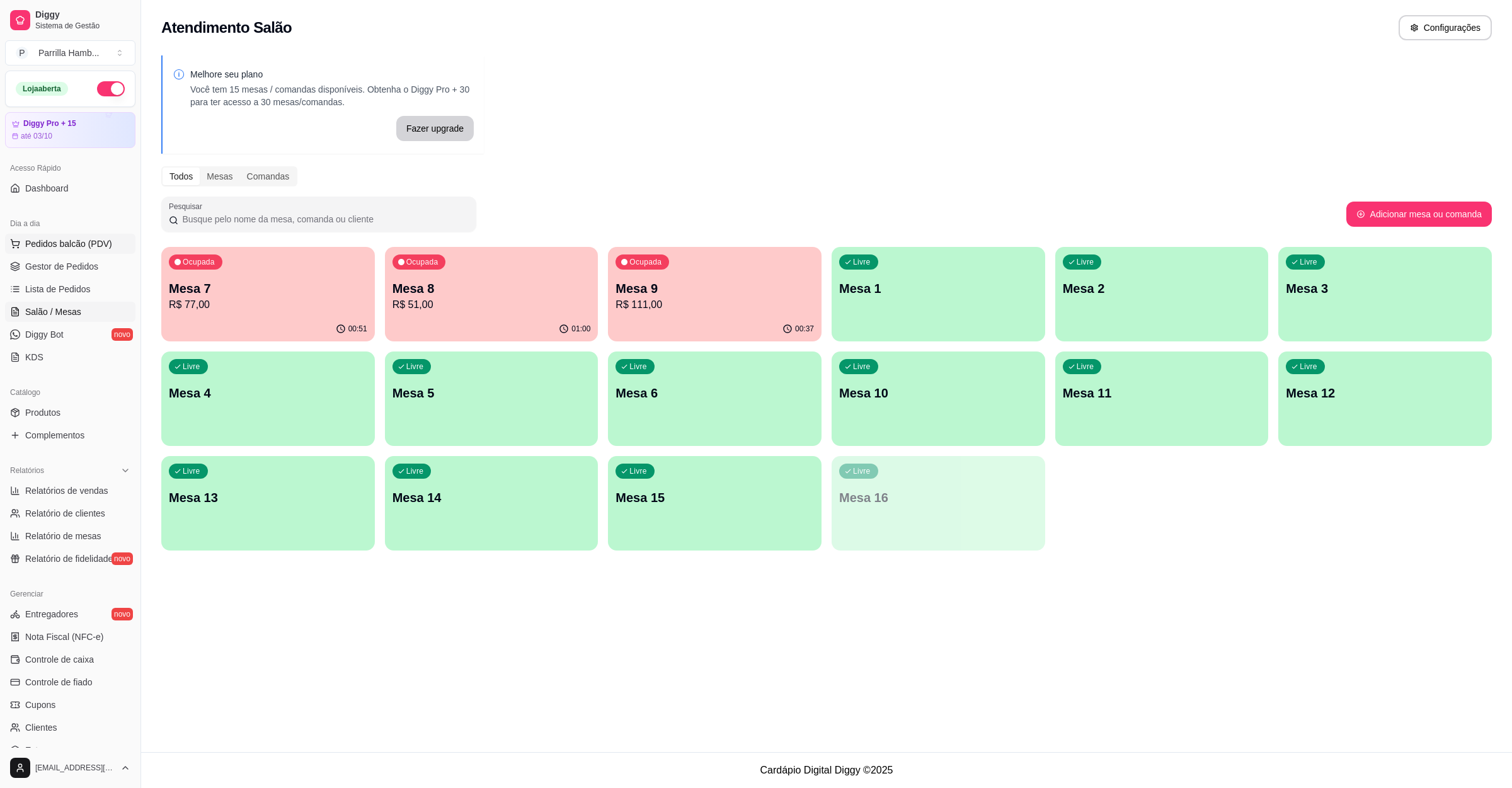
click at [69, 237] on button "Pedidos balcão (PDV)" at bounding box center [69, 243] width 130 height 20
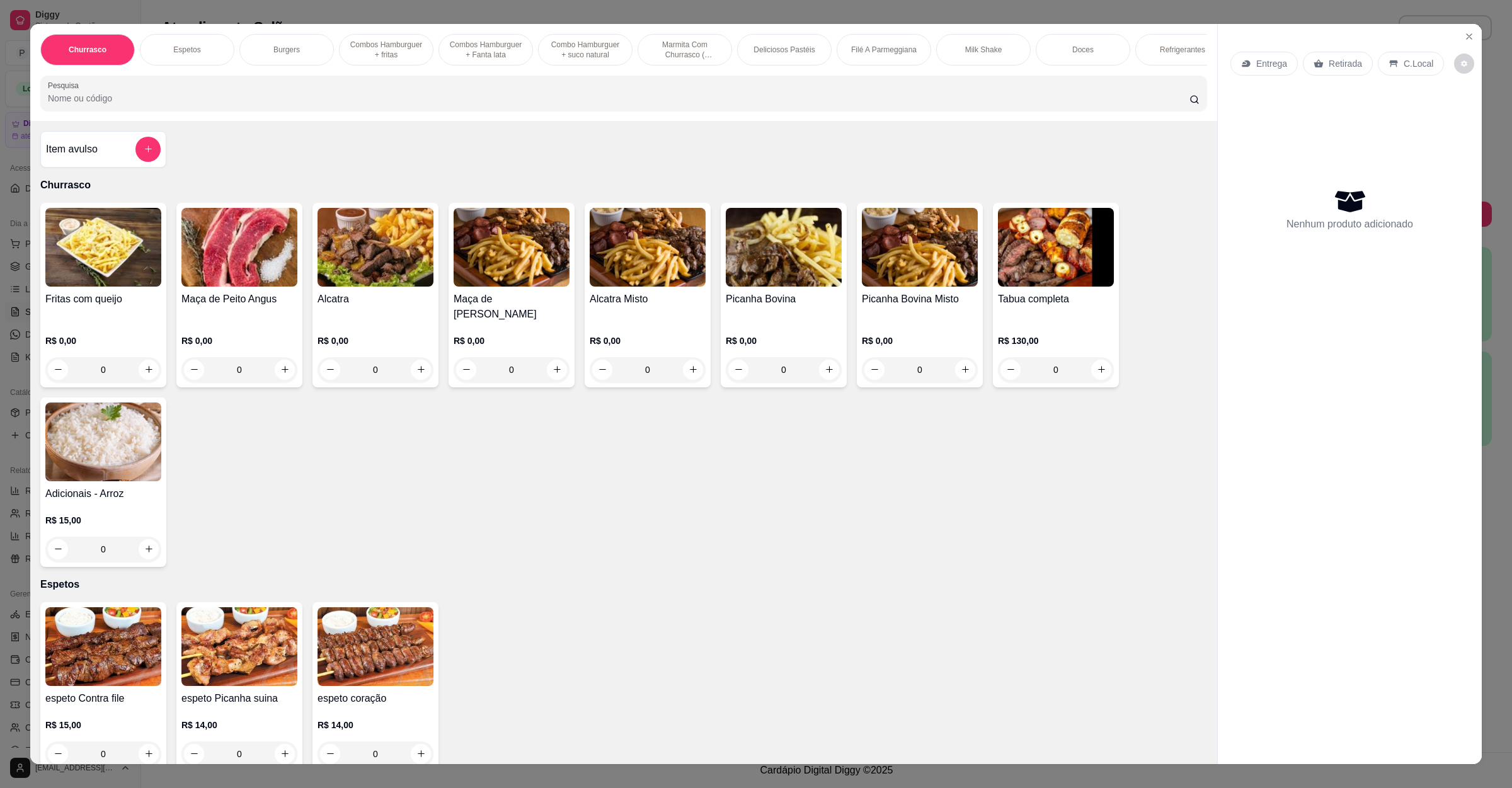
click at [1266, 61] on p "Entrega" at bounding box center [1272, 64] width 31 height 13
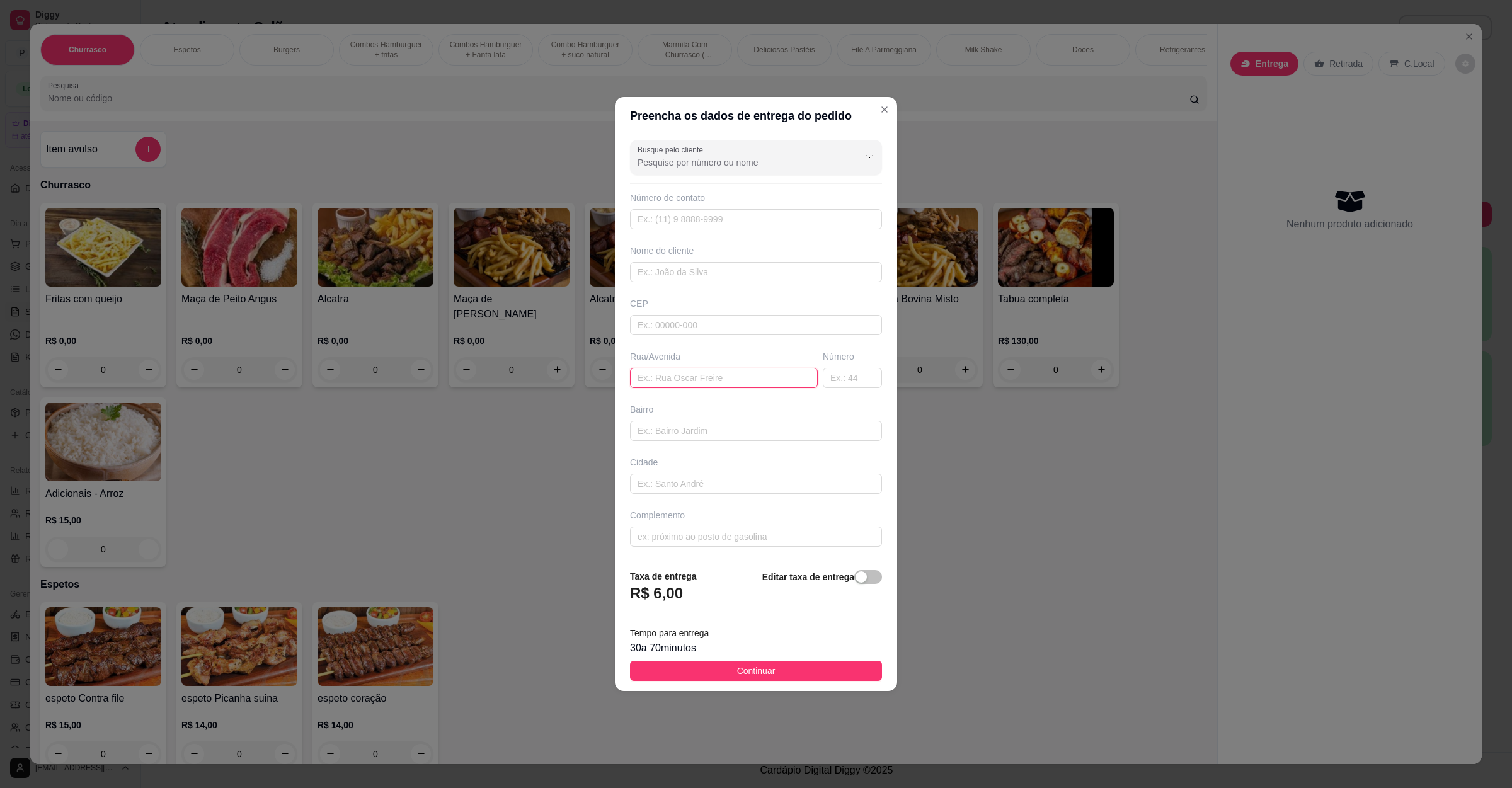
click at [726, 374] on input "text" at bounding box center [724, 378] width 187 height 20
paste input "um completo e outro sem bacon e sem cheddar"
type input "um completo e outro sem bacon e sem cheddar"
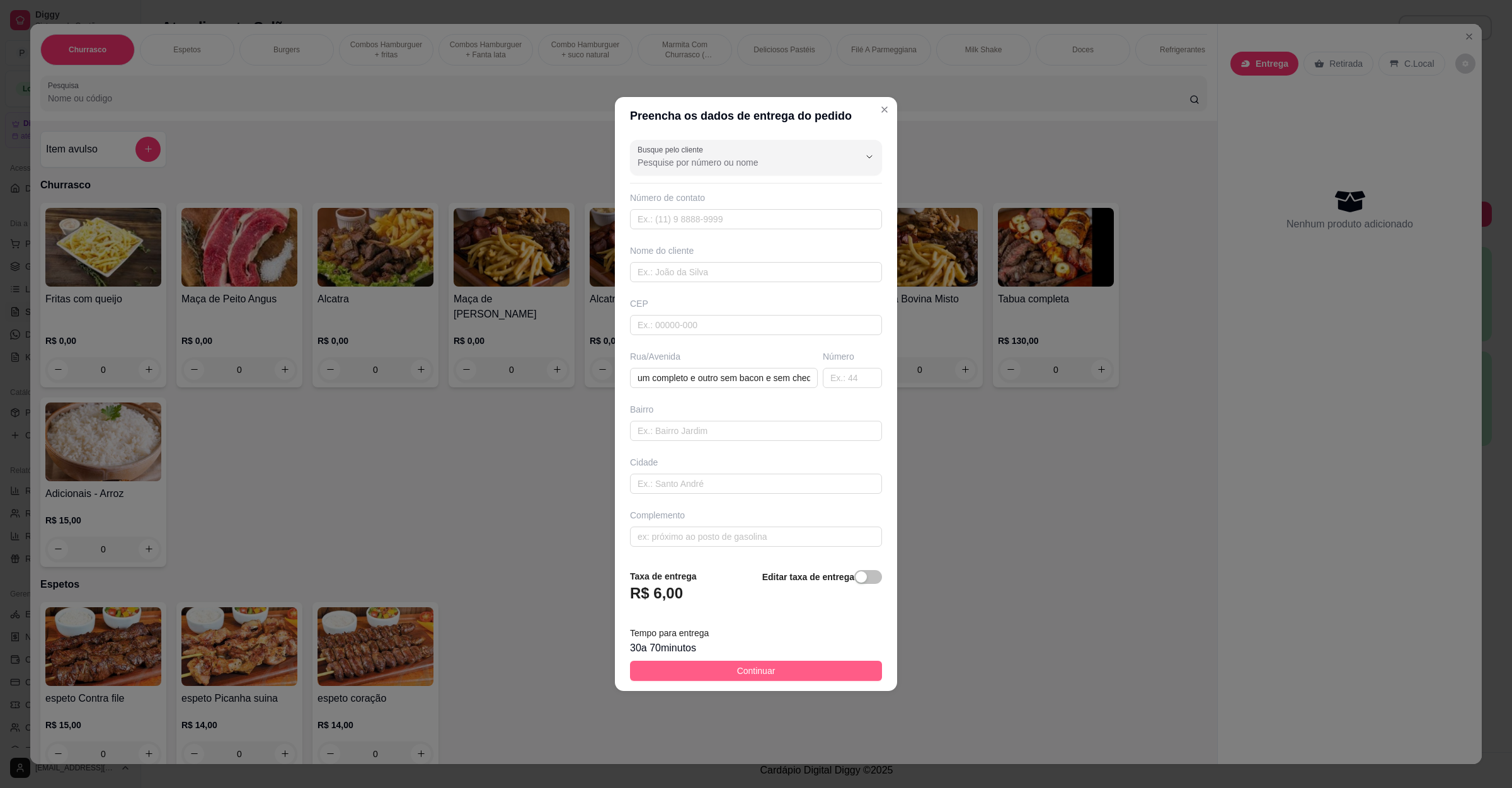
click at [770, 677] on button "Continuar" at bounding box center [756, 670] width 252 height 20
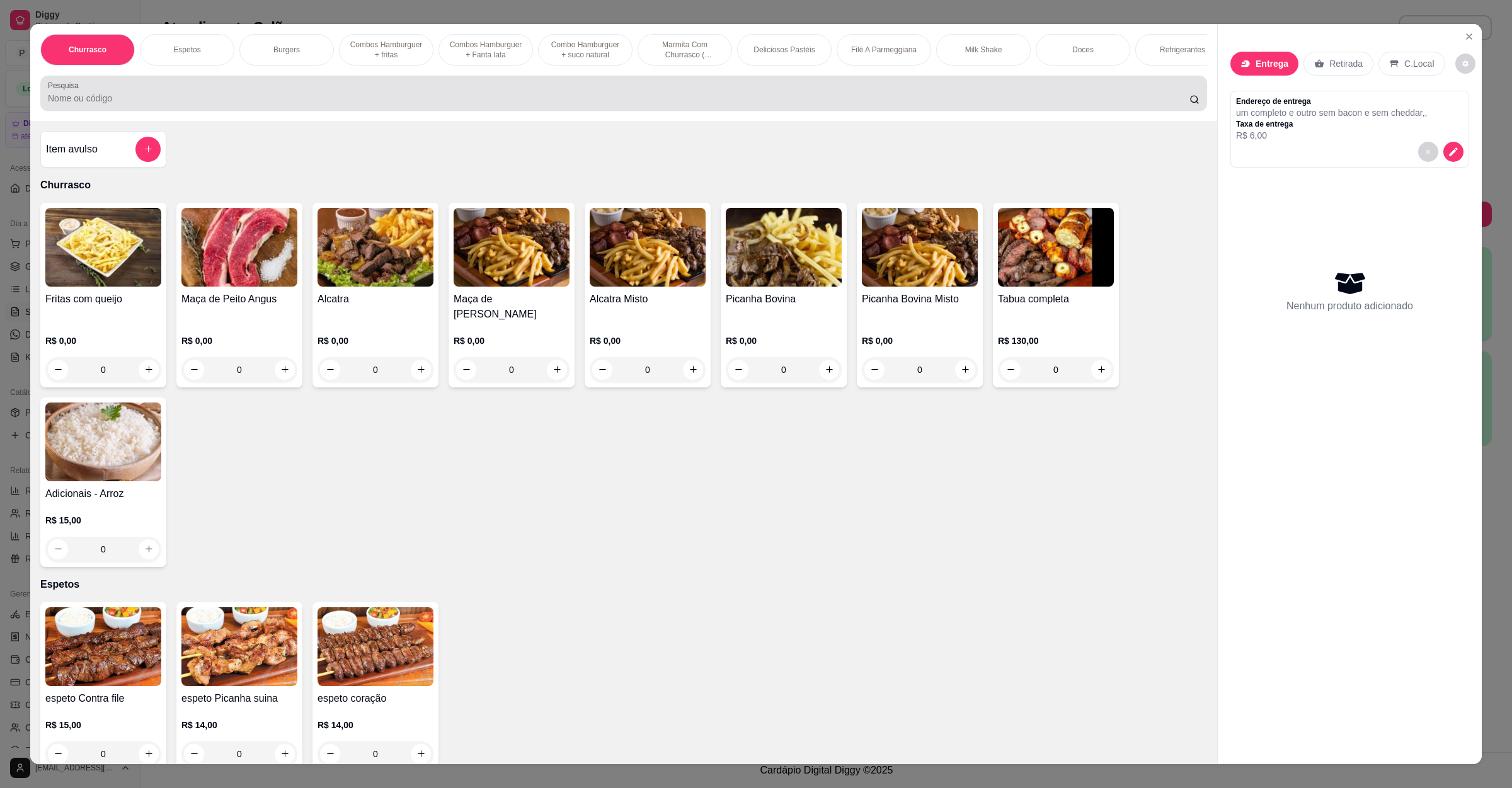
click at [103, 105] on input "Pesquisa" at bounding box center [619, 98] width 1142 height 13
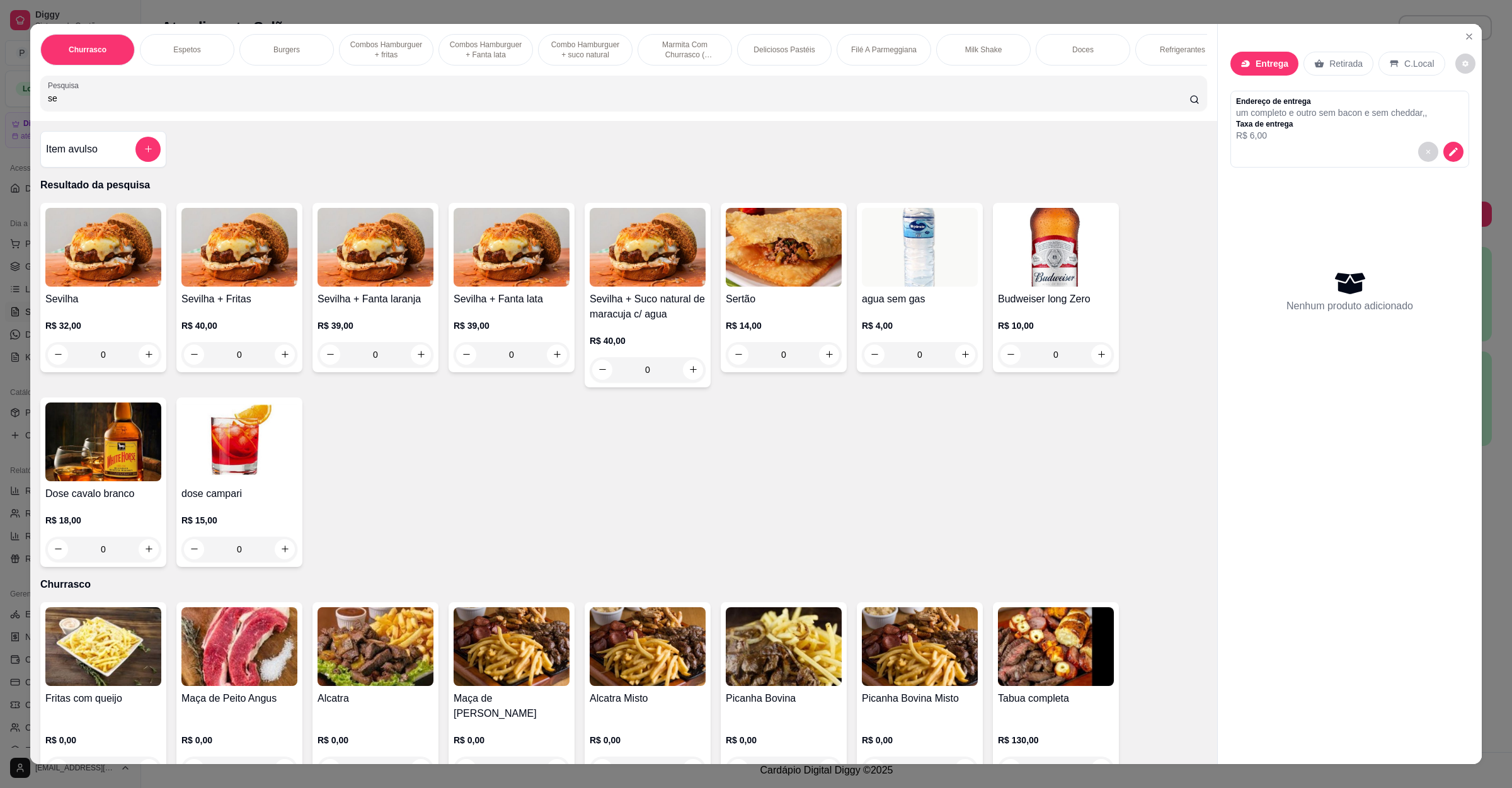
type input "se"
click at [127, 254] on img at bounding box center [103, 247] width 116 height 79
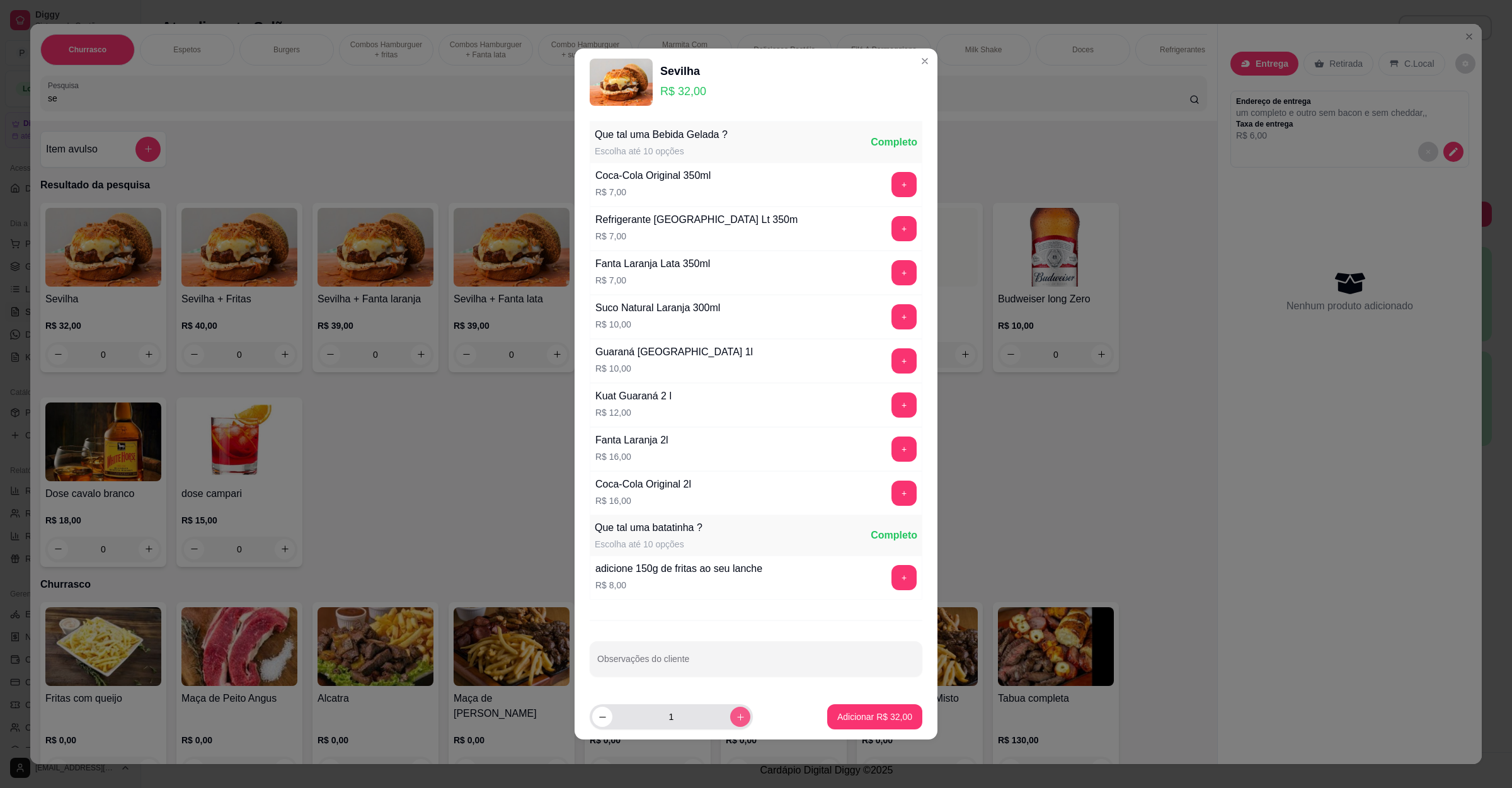
click at [730, 726] on button "increase-product-quantity" at bounding box center [740, 716] width 20 height 20
type input "2"
click at [732, 669] on input "Observações do cliente" at bounding box center [756, 664] width 317 height 13
paste input "um completo e outro sem bacon e sem cheddar"
type input "um completo e outro sem bacon e sem cheddar"
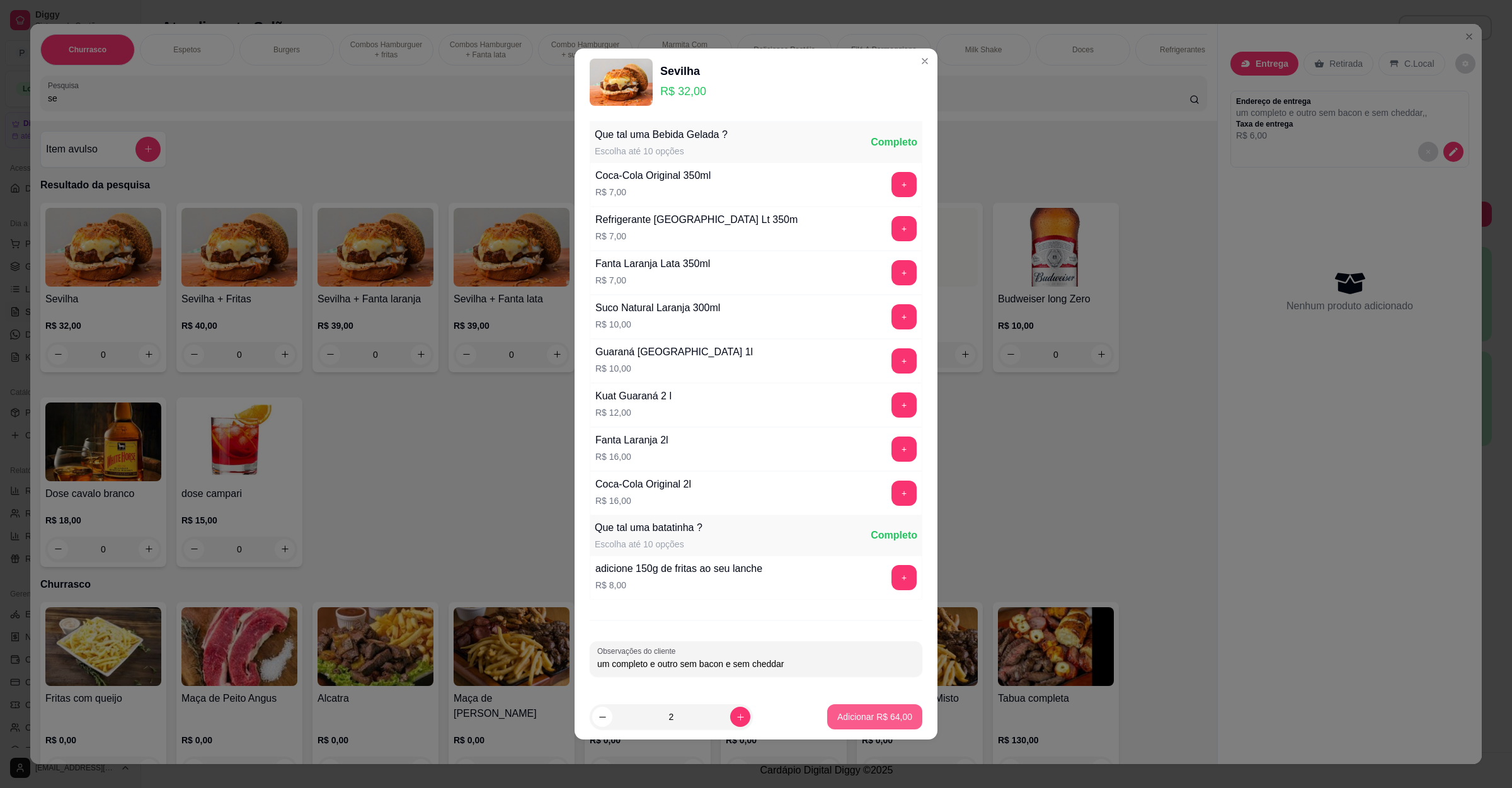
click at [866, 719] on p "Adicionar R$ 64,00" at bounding box center [875, 717] width 75 height 13
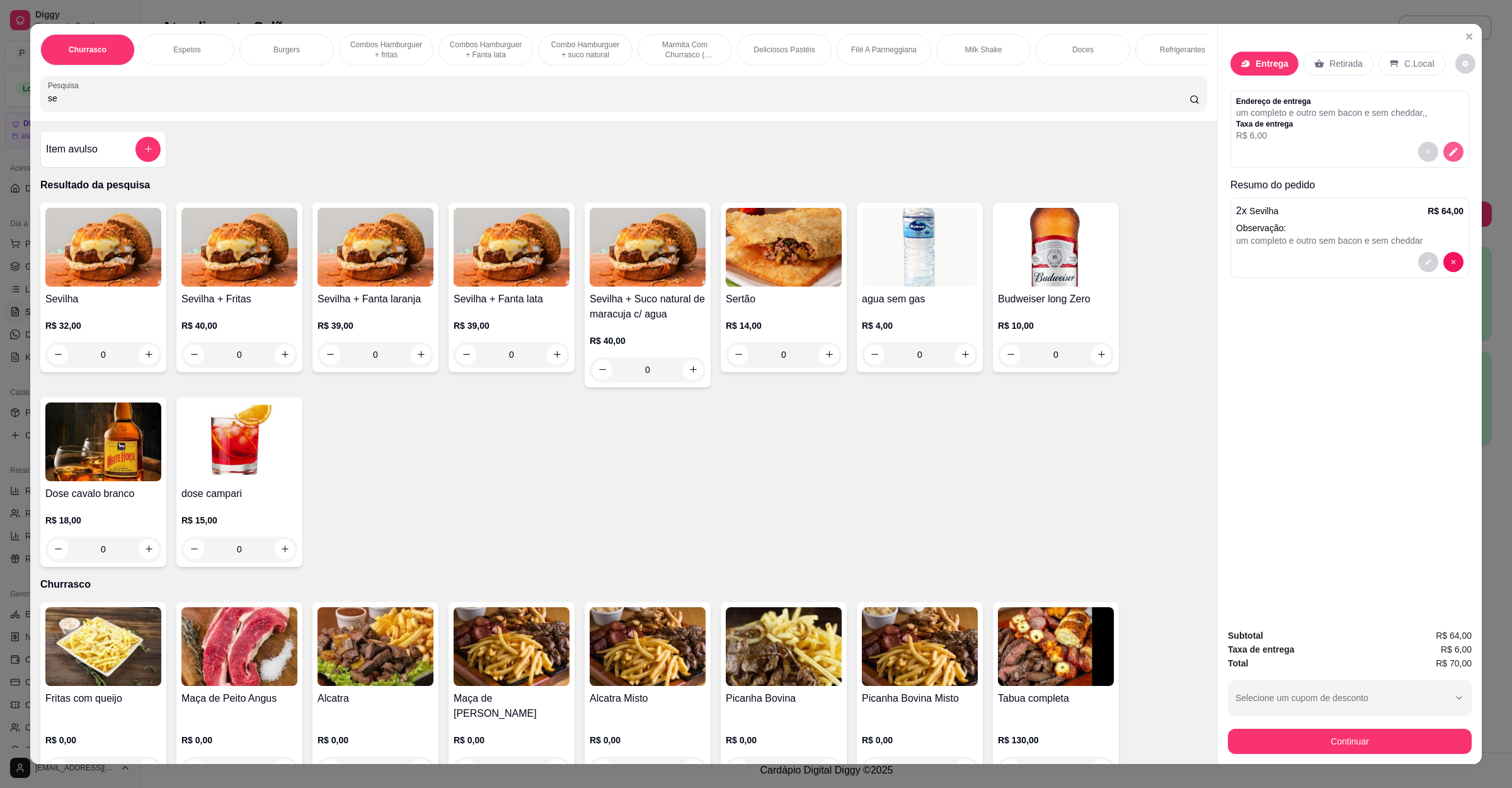
click at [1448, 153] on icon "decrease-product-quantity" at bounding box center [1454, 152] width 11 height 11
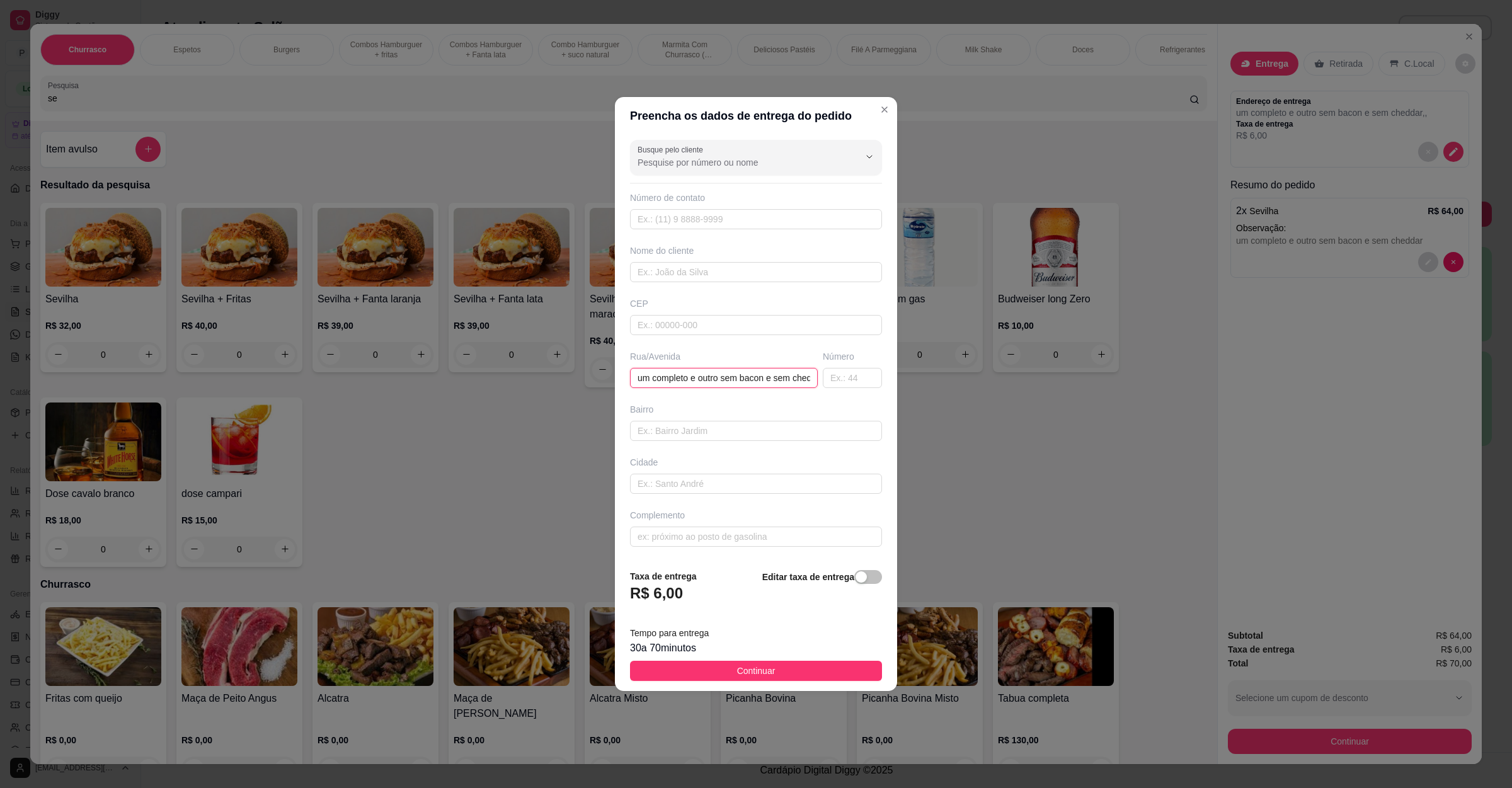
click at [717, 375] on input "um completo e outro sem bacon e sem cheddar" at bounding box center [724, 378] width 187 height 20
paste input "No rancho"
paste input "Rancho flor de Lis"
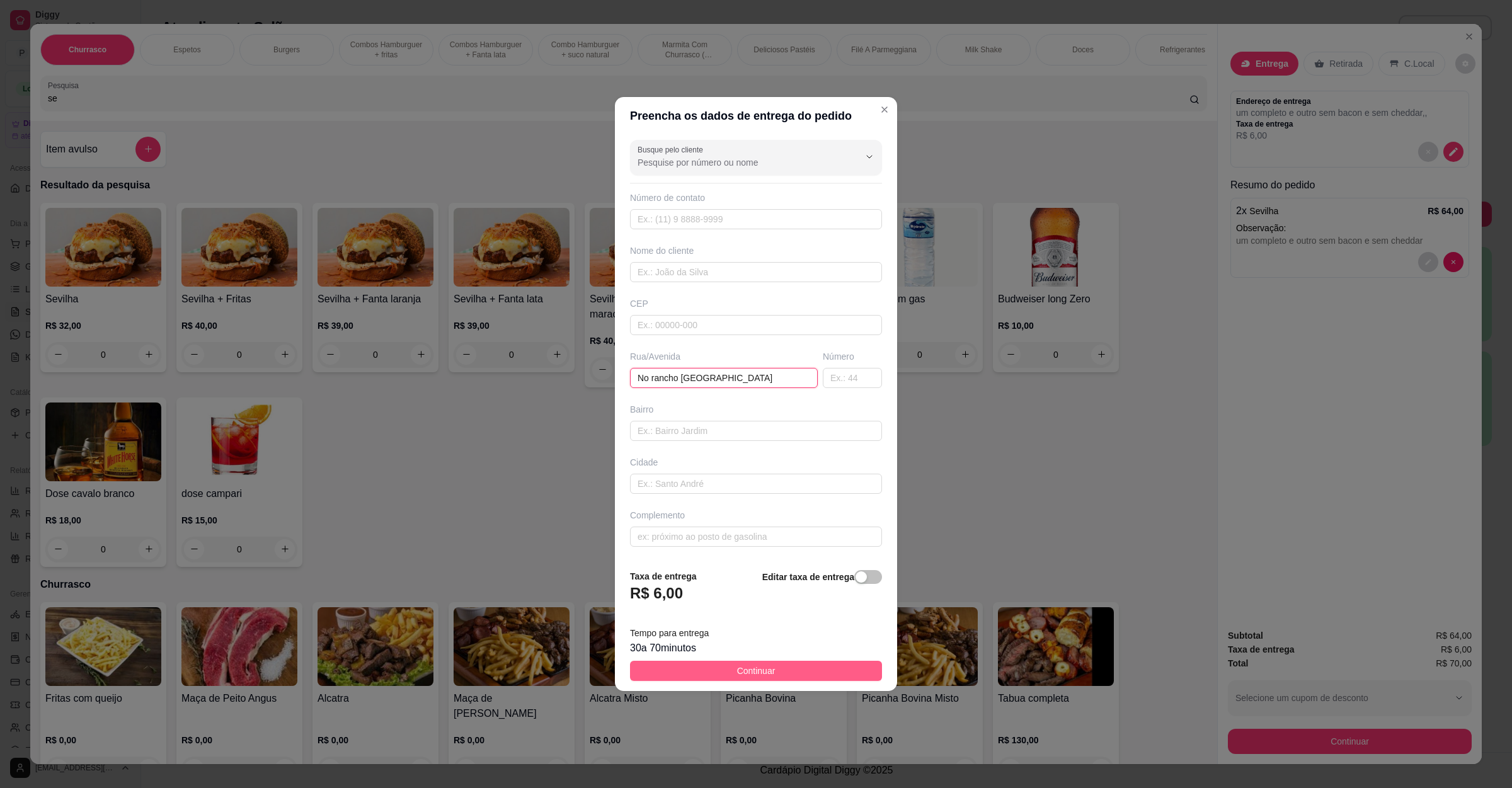
paste input "Na [GEOGRAPHIC_DATA]"
type input "No [GEOGRAPHIC_DATA] Na [GEOGRAPHIC_DATA]"
click at [675, 667] on button "Continuar" at bounding box center [756, 670] width 252 height 20
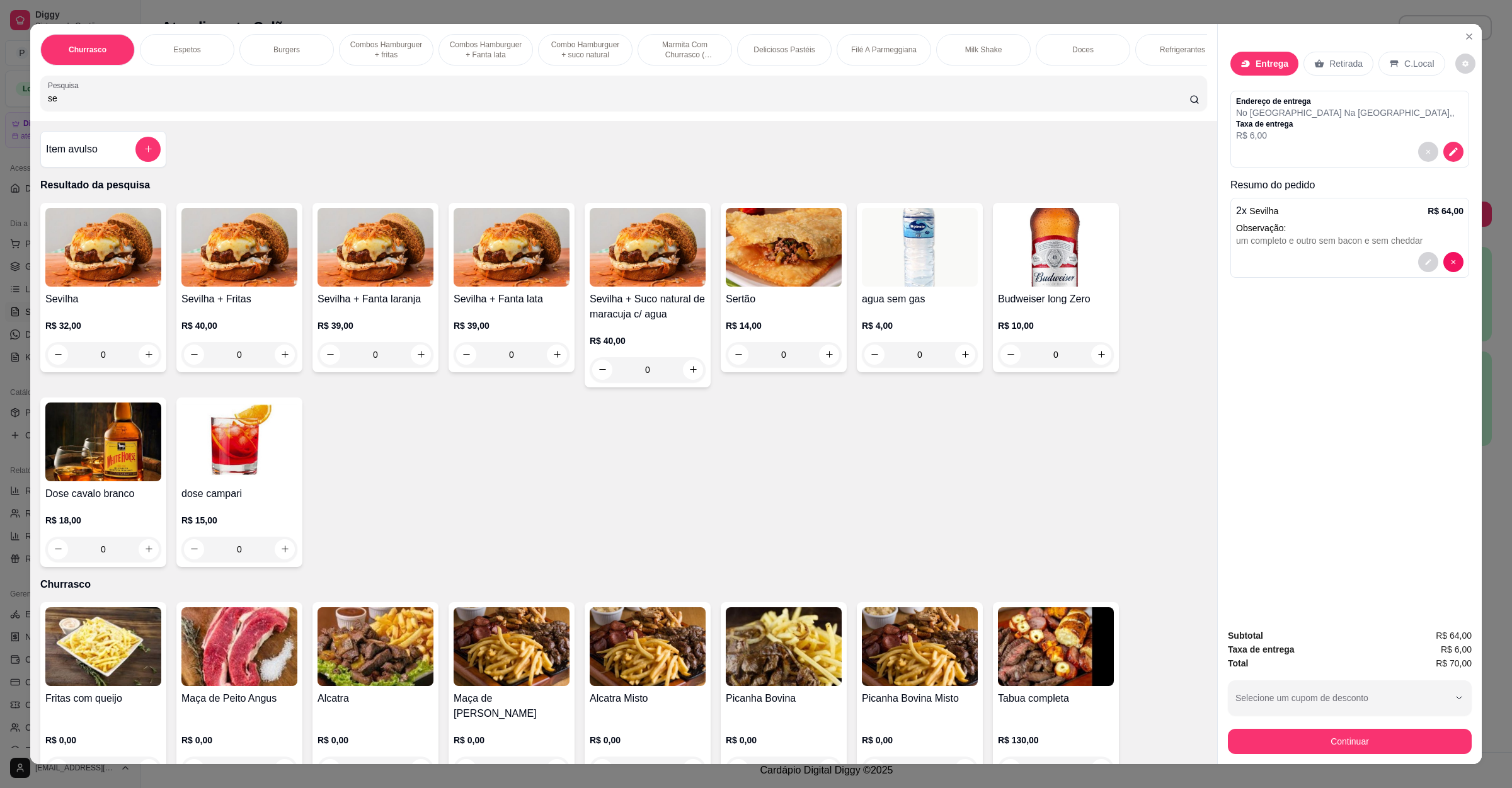
drag, startPoint x: 87, startPoint y: 118, endPoint x: 0, endPoint y: 111, distance: 87.3
click at [0, 111] on div "Churrasco Espetos Burgers Combos Hamburguer + fritas Combos Hamburguer + Fanta …" at bounding box center [756, 394] width 1512 height 788
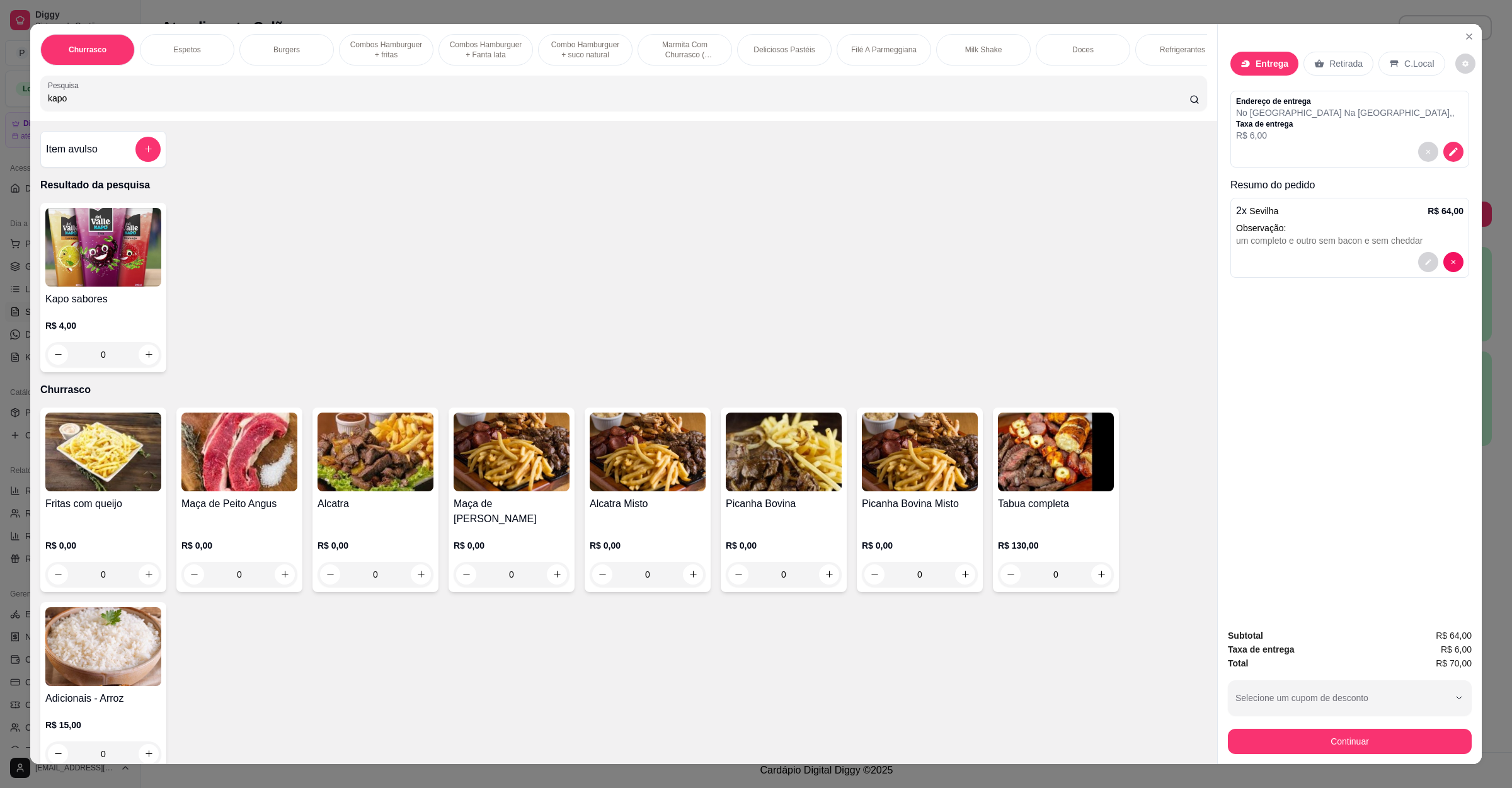
type input "kapo"
click at [104, 282] on img at bounding box center [103, 247] width 116 height 79
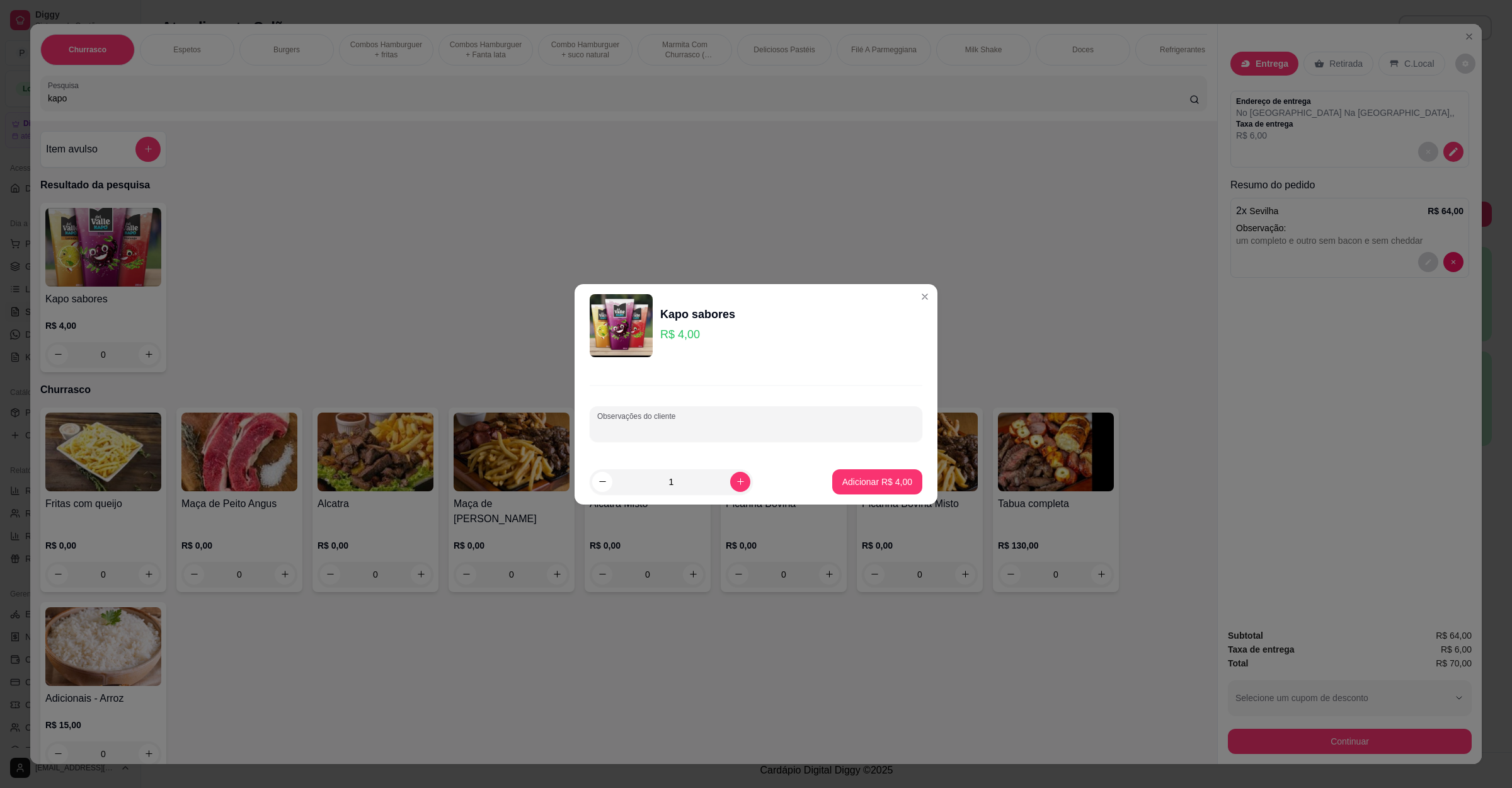
click at [691, 430] on input "Observações do cliente" at bounding box center [756, 429] width 317 height 13
type input "MORANGO"
click at [838, 472] on button "Adicionar R$ 4,00" at bounding box center [878, 481] width 90 height 25
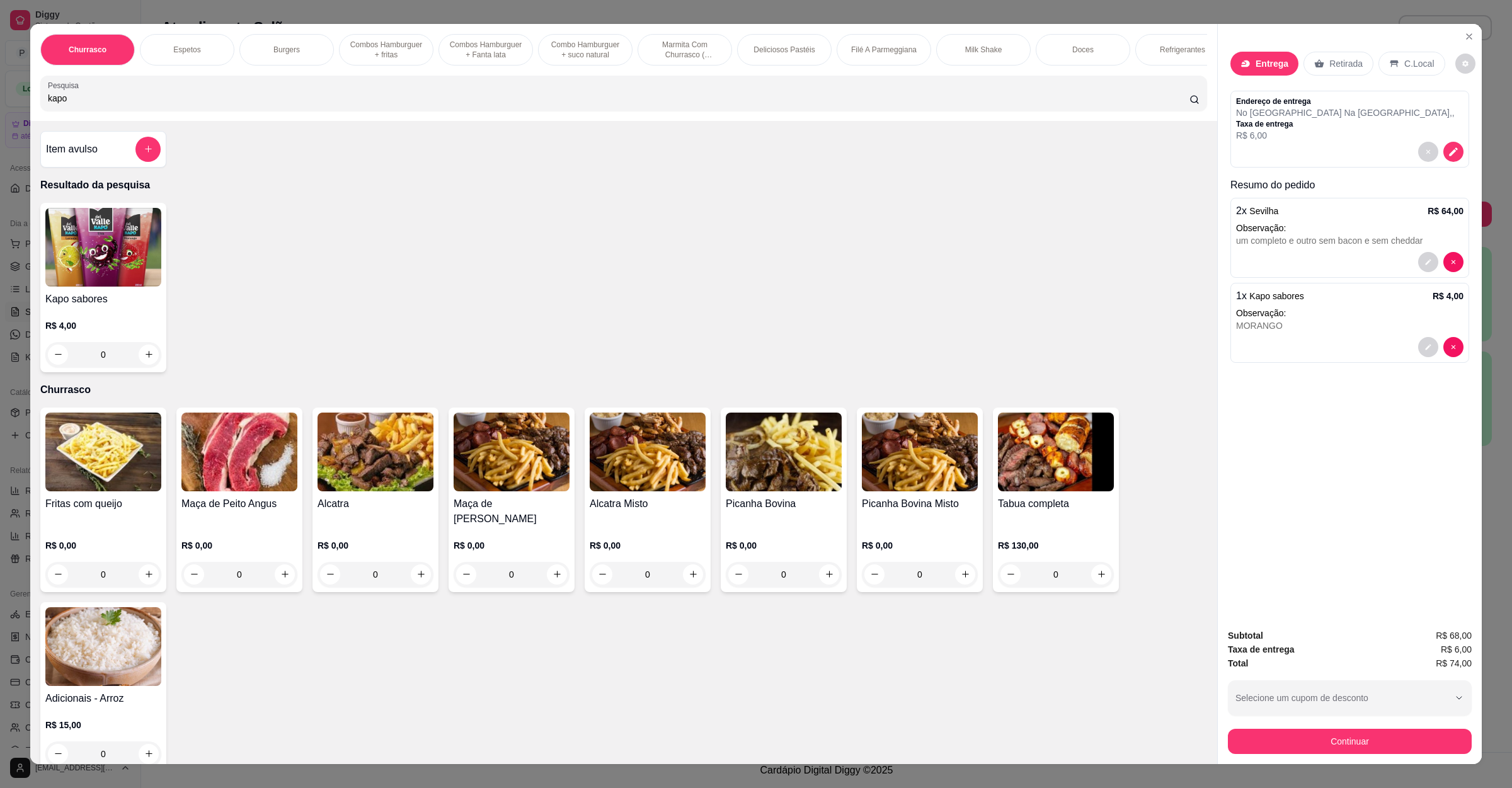
drag, startPoint x: 244, startPoint y: 106, endPoint x: 0, endPoint y: 108, distance: 244.0
click at [0, 108] on div "Churrasco Espetos Burgers Combos Hamburguer + fritas Combos Hamburguer + Fanta …" at bounding box center [756, 394] width 1512 height 788
type input "del"
click at [139, 363] on button "increase-product-quantity" at bounding box center [149, 354] width 20 height 20
type input "1"
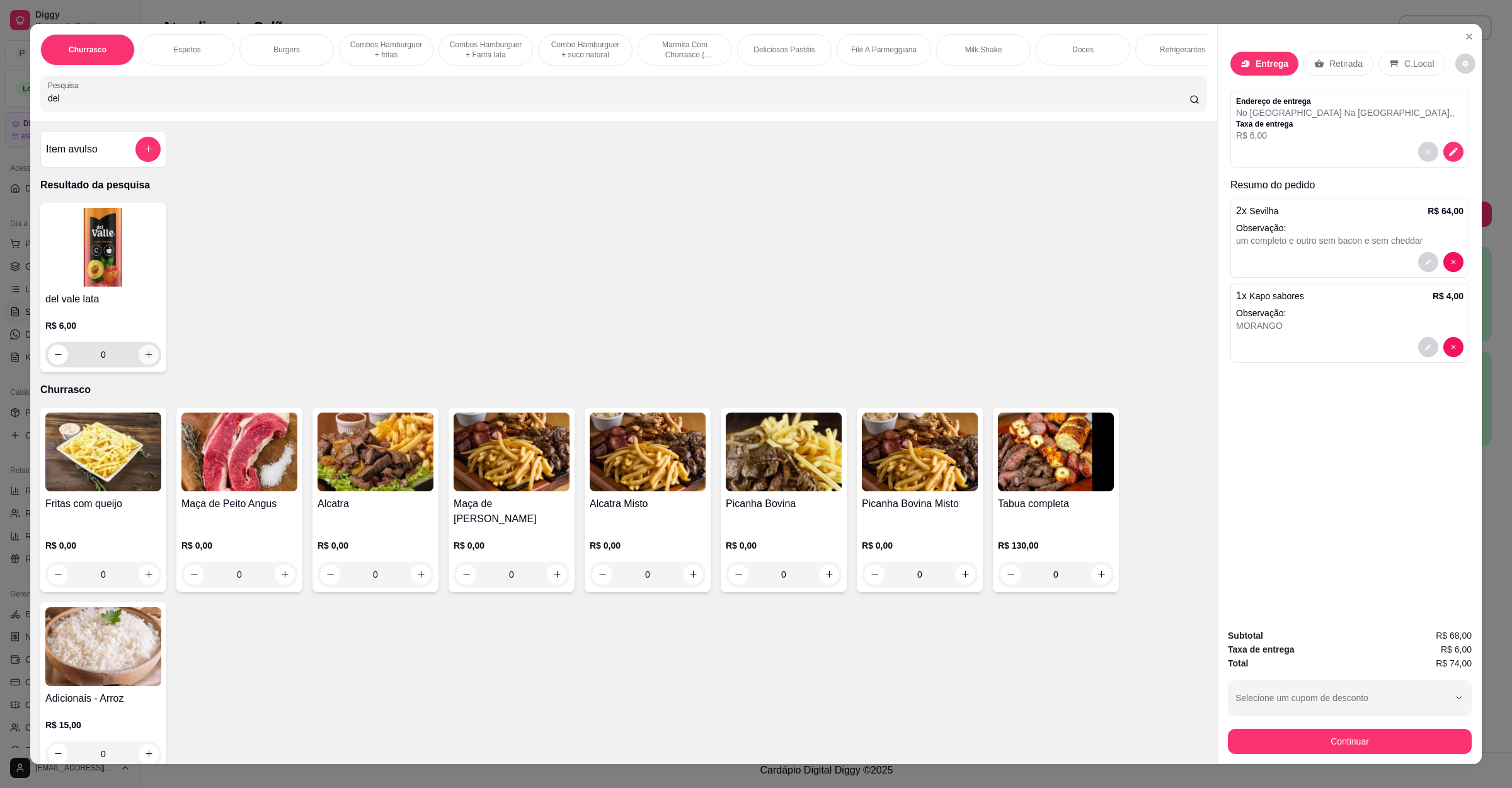
type input "1"
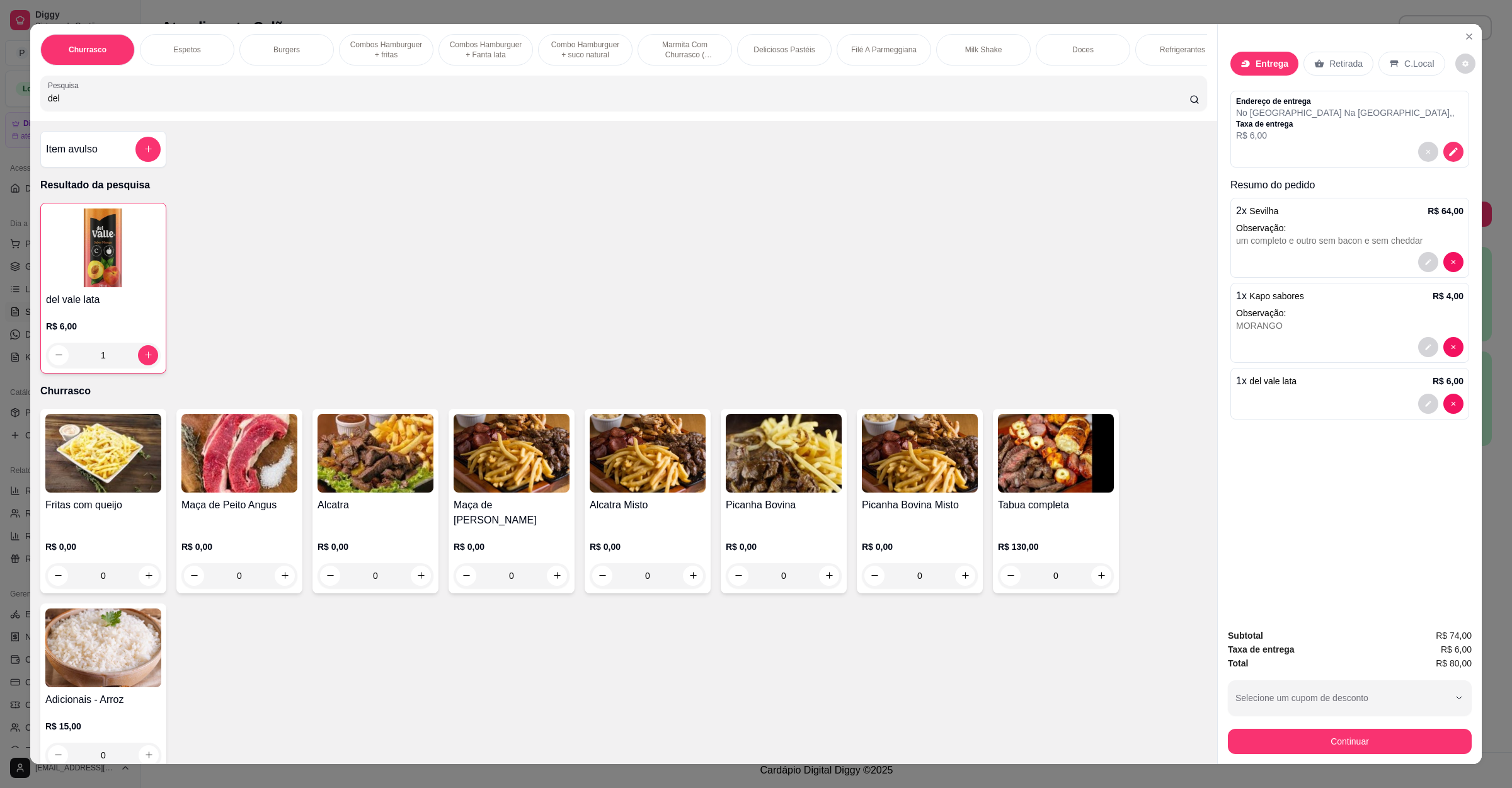
drag, startPoint x: 157, startPoint y: 116, endPoint x: 0, endPoint y: 111, distance: 157.1
click at [0, 111] on div "Churrasco Espetos Burgers Combos Hamburguer + fritas Combos Hamburguer + Fanta …" at bounding box center [756, 394] width 1512 height 788
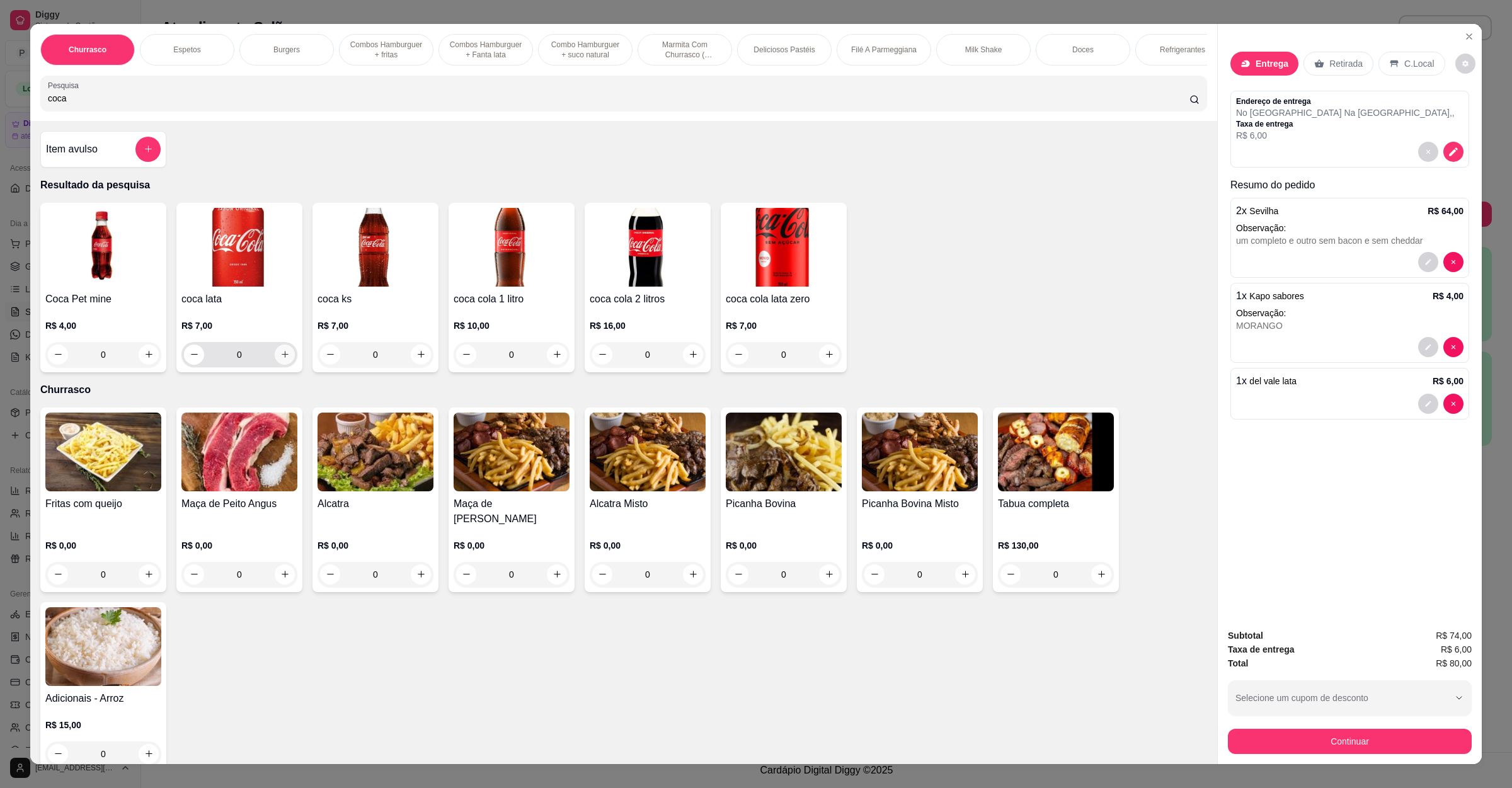
type input "coca"
click at [282, 359] on icon "increase-product-quantity" at bounding box center [285, 354] width 10 height 10
type input "1"
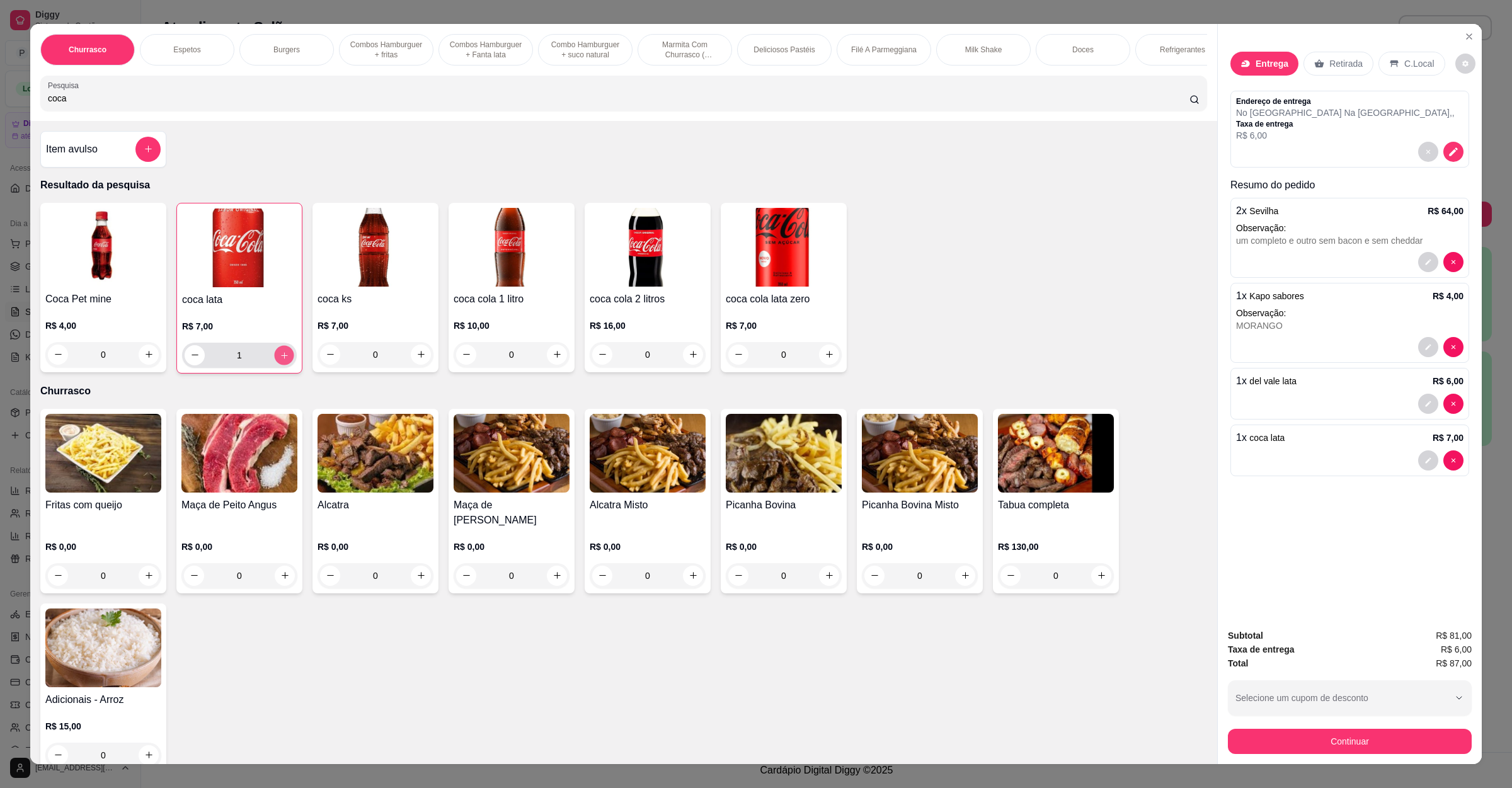
click at [282, 365] on button "increase-product-quantity" at bounding box center [284, 355] width 19 height 19
type input "2"
drag, startPoint x: 48, startPoint y: 118, endPoint x: 2, endPoint y: 76, distance: 62.3
click at [0, 124] on div "Churrasco Espetos Burgers Combos Hamburguer + fritas Combos Hamburguer + Fanta …" at bounding box center [756, 394] width 1512 height 788
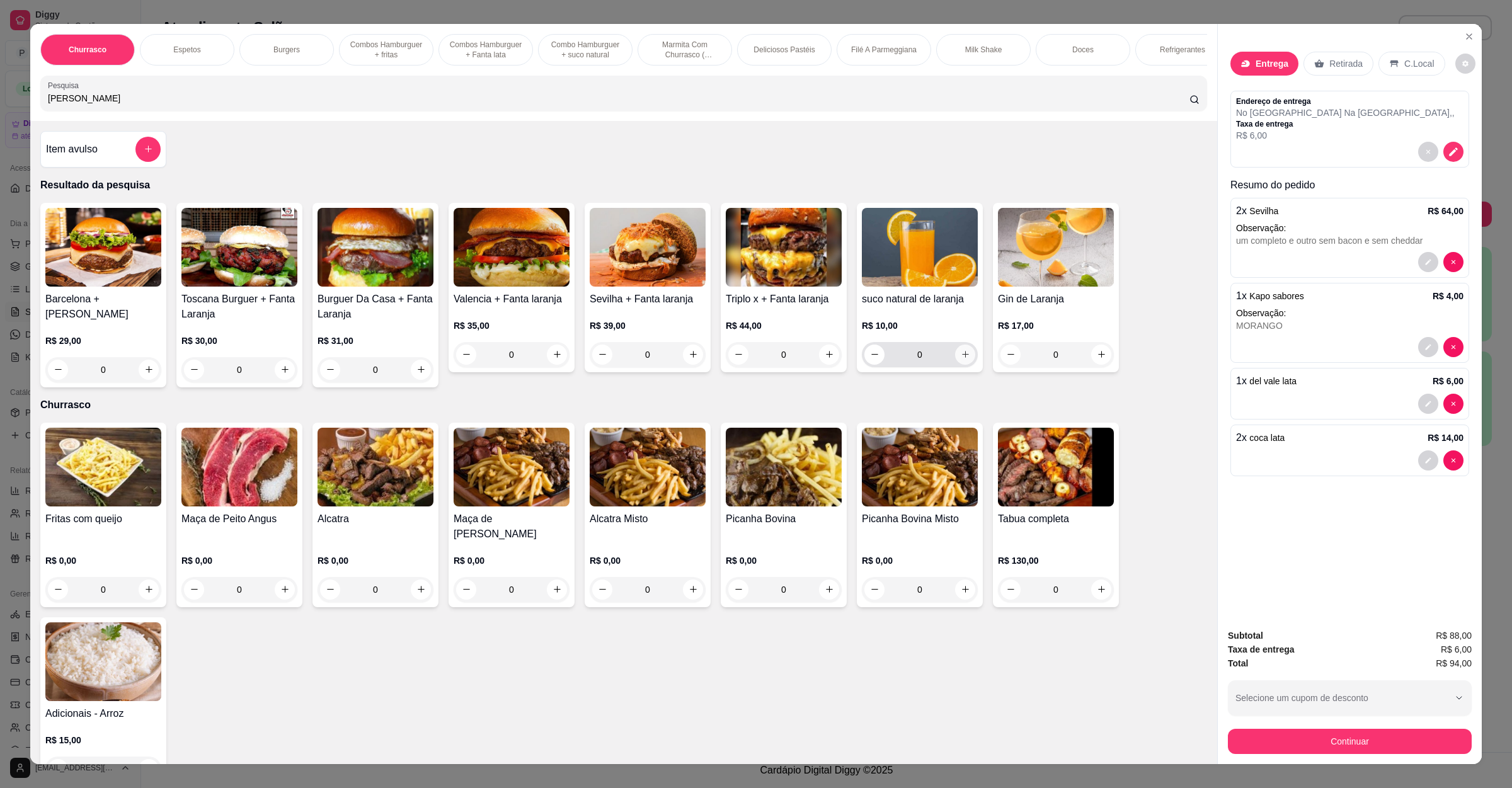
type input "[PERSON_NAME]"
click at [961, 359] on icon "increase-product-quantity" at bounding box center [966, 354] width 10 height 10
type input "1"
click at [1344, 740] on button "Continuar" at bounding box center [1350, 741] width 244 height 25
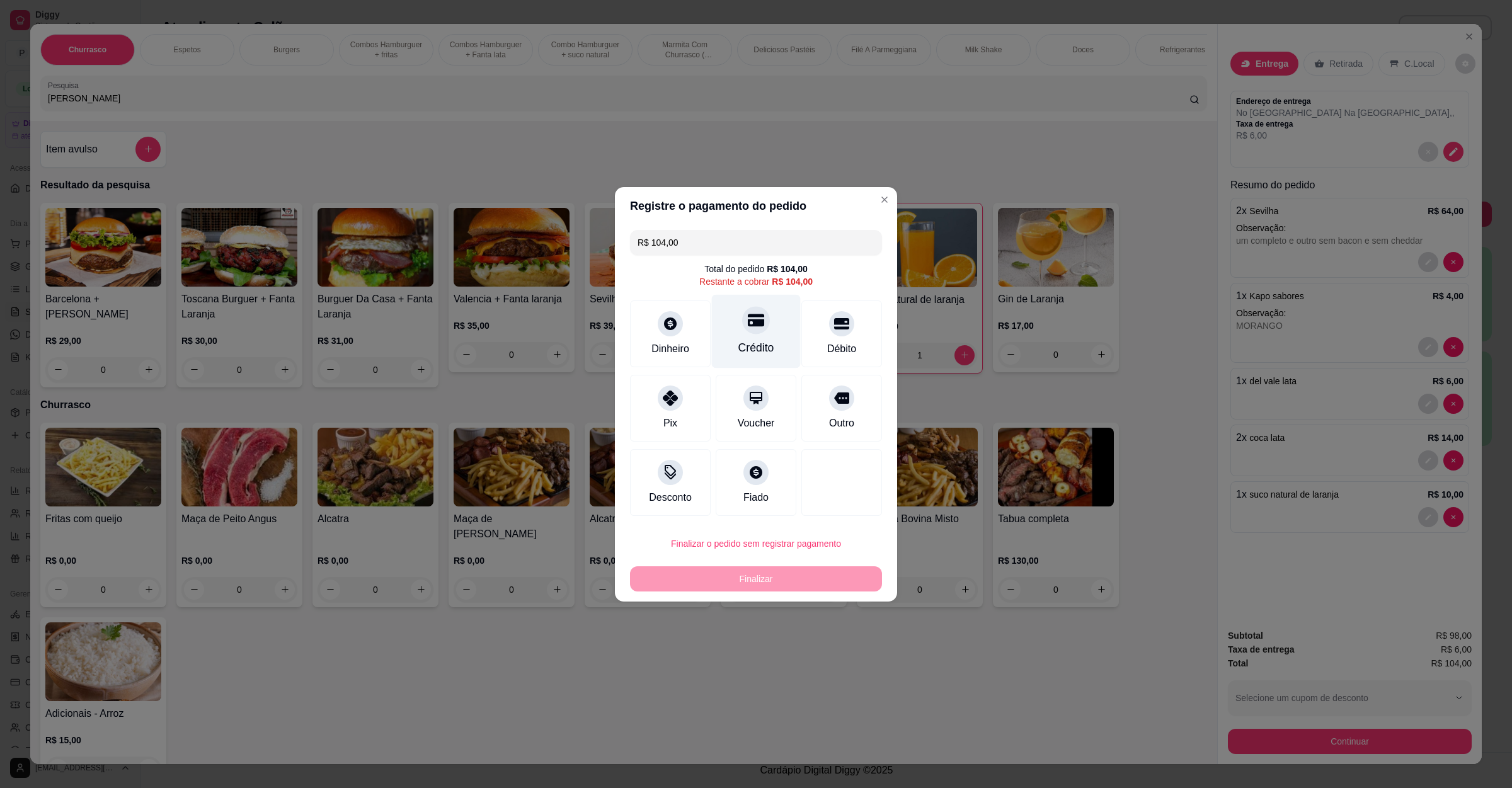
click at [762, 329] on div "Crédito" at bounding box center [757, 330] width 89 height 73
type input "R$ 0,00"
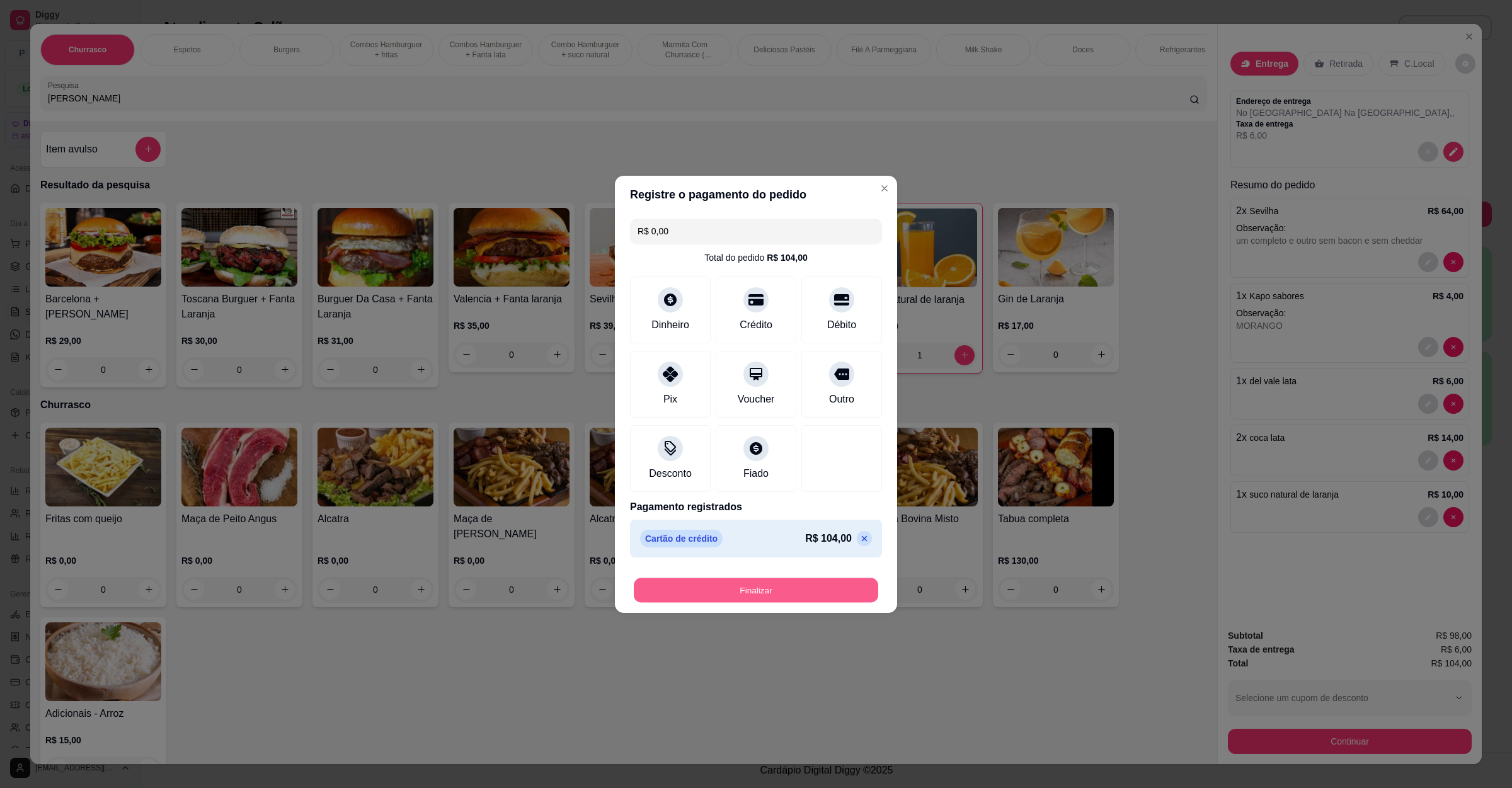
click at [778, 595] on button "Finalizar" at bounding box center [756, 589] width 245 height 24
type input "0"
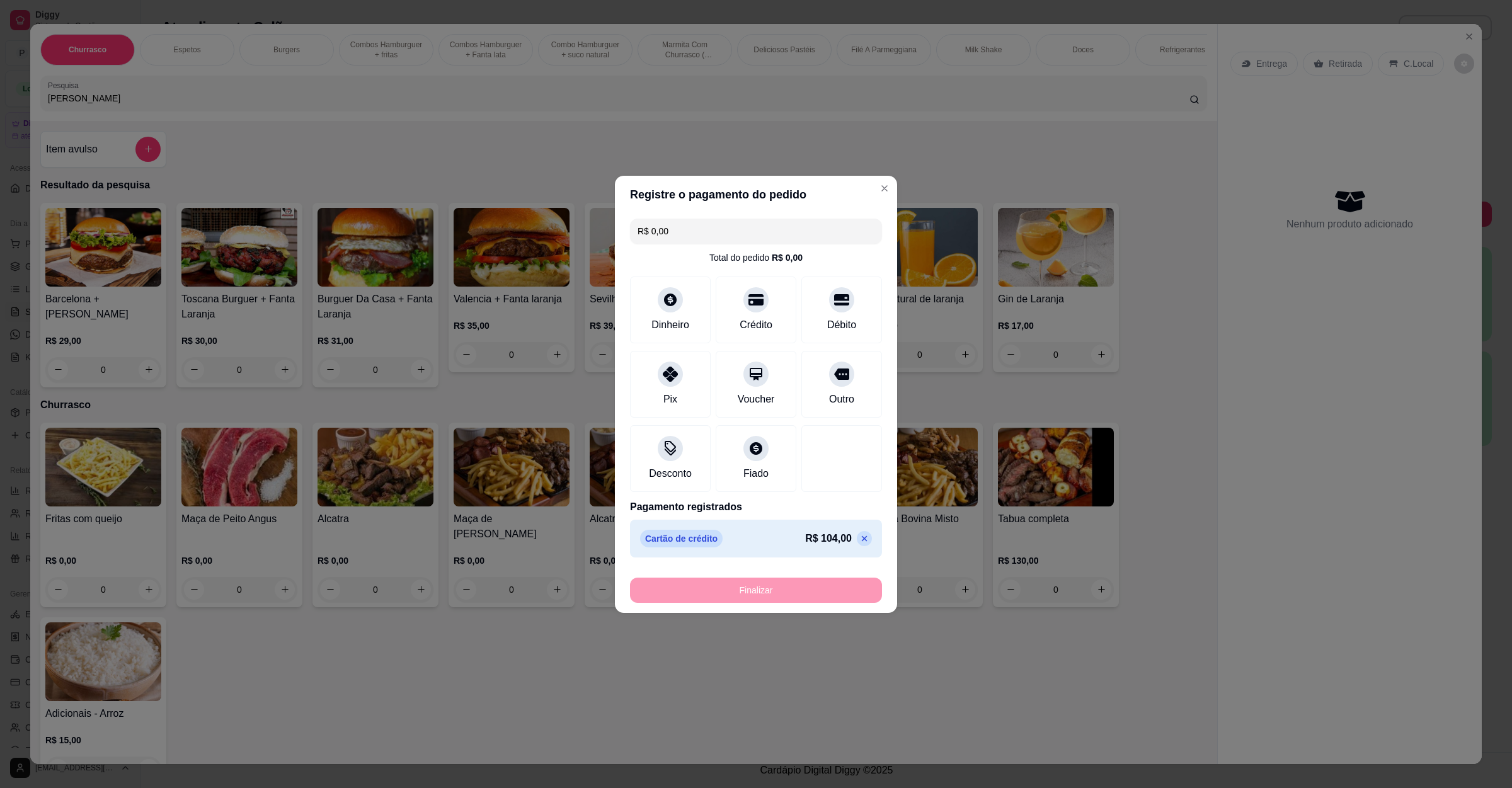
type input "-R$ 104,00"
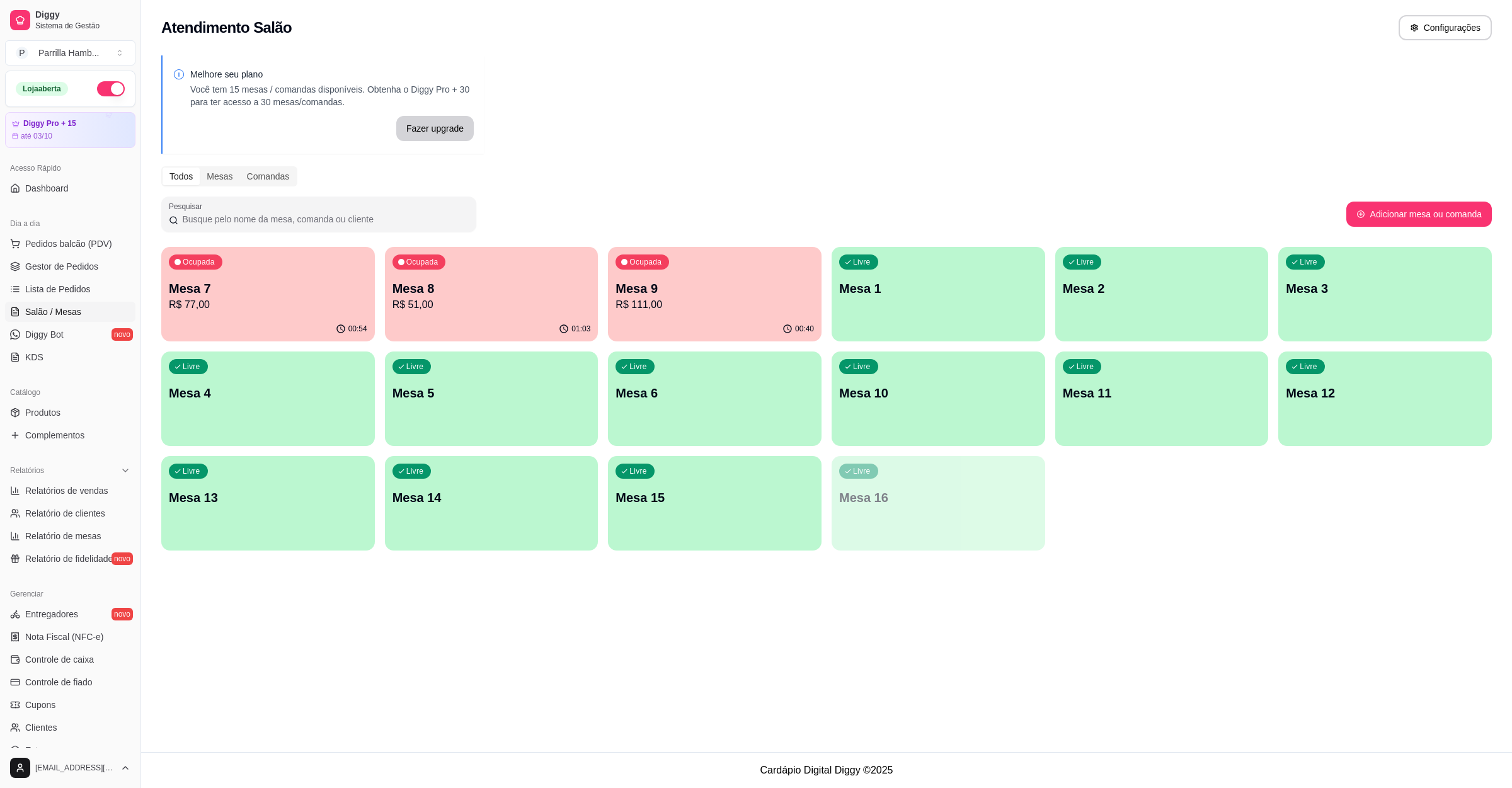
click at [516, 300] on p "R$ 51,00" at bounding box center [492, 304] width 199 height 15
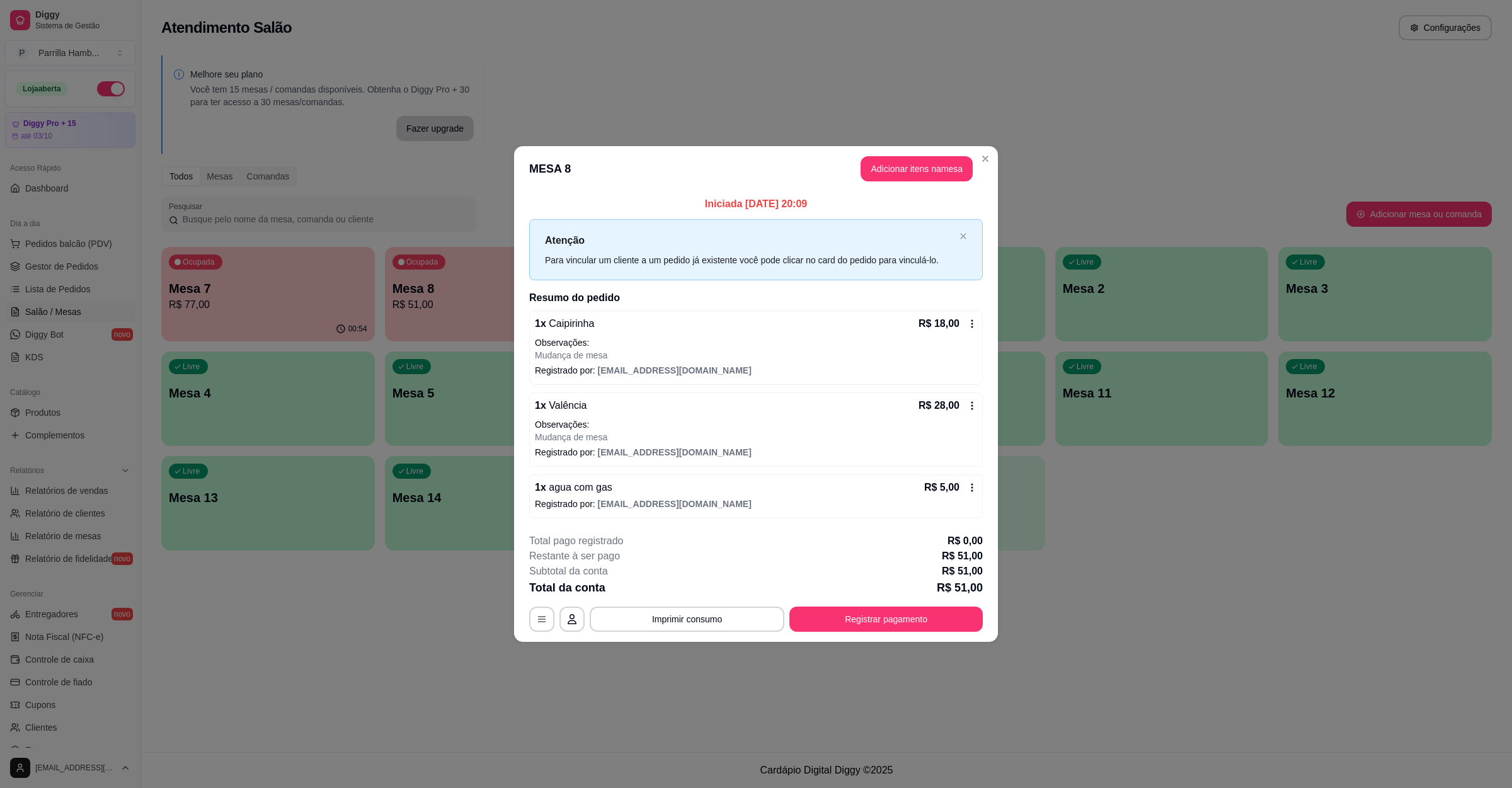
click at [691, 597] on div "Total da conta R$ 51,00" at bounding box center [756, 588] width 454 height 18
click at [692, 627] on button "Imprimir consumo" at bounding box center [687, 619] width 189 height 24
click at [683, 593] on button "IMPRESSORA" at bounding box center [691, 591] width 91 height 20
click at [838, 610] on button "Registrar pagamento" at bounding box center [885, 618] width 193 height 25
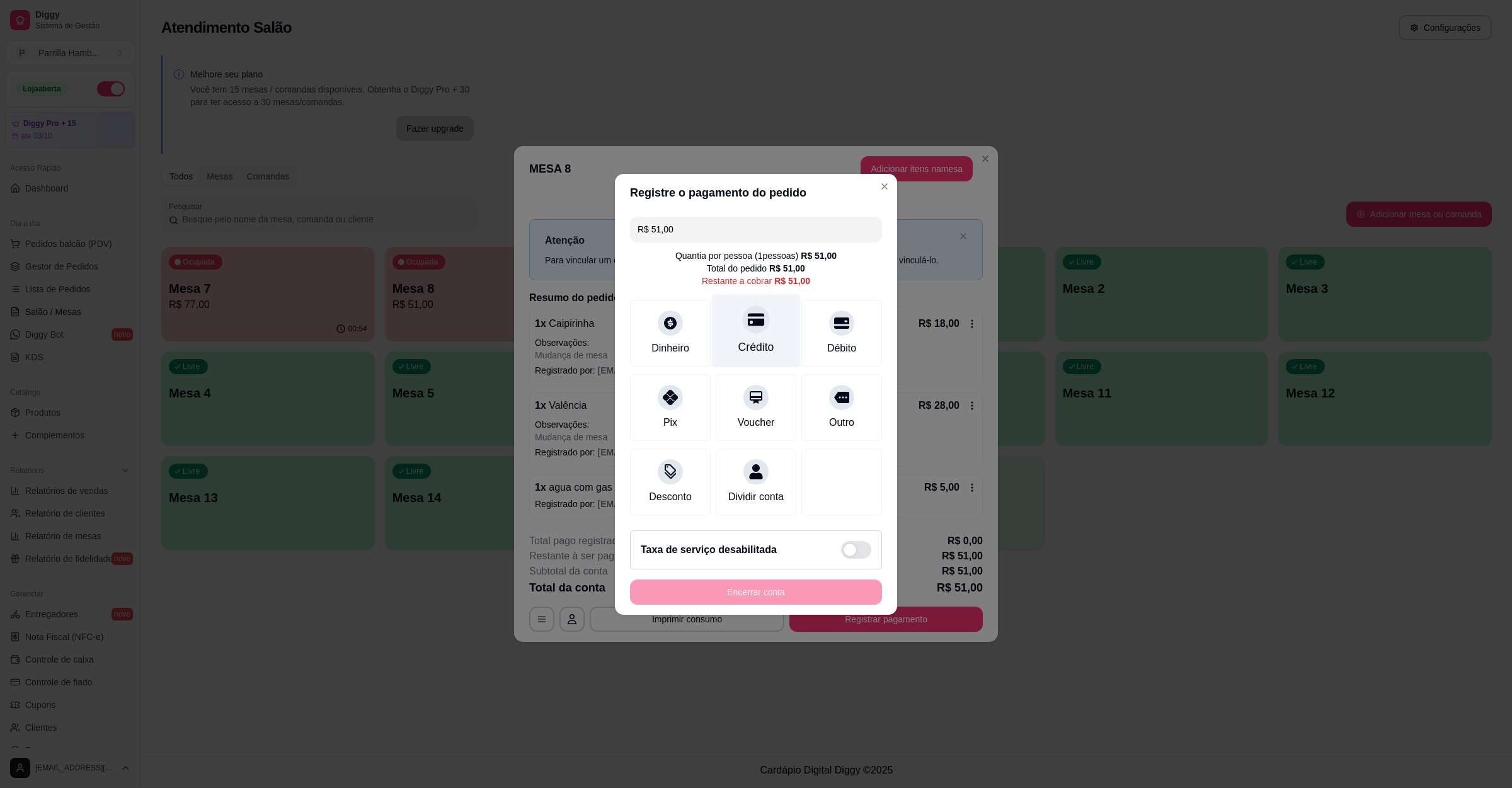
click at [745, 328] on div "Crédito" at bounding box center [757, 330] width 89 height 73
type input "R$ 0,00"
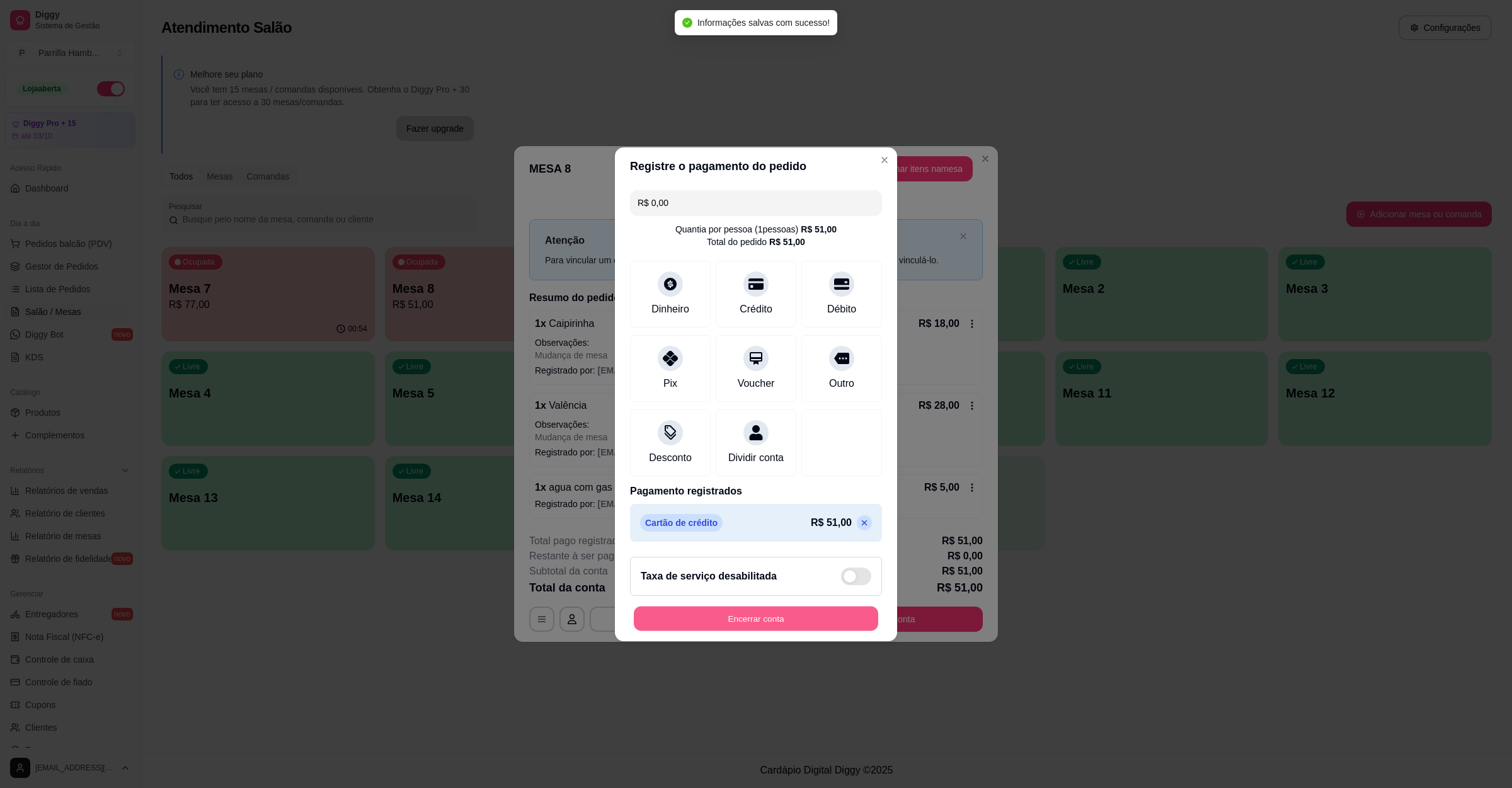
click at [760, 614] on button "Encerrar conta" at bounding box center [756, 618] width 245 height 24
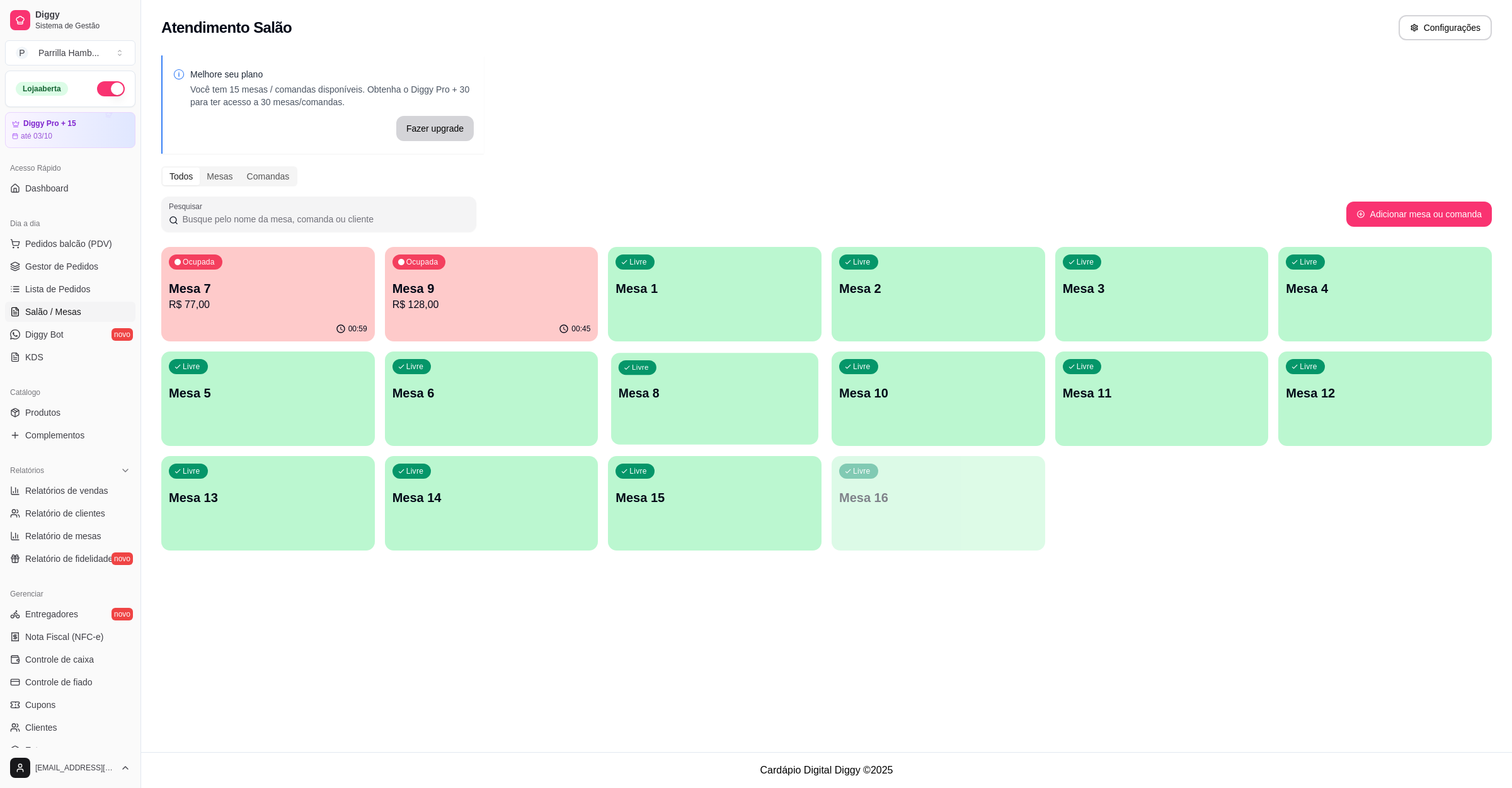
click at [653, 382] on div "Livre Mesa 8" at bounding box center [715, 391] width 207 height 77
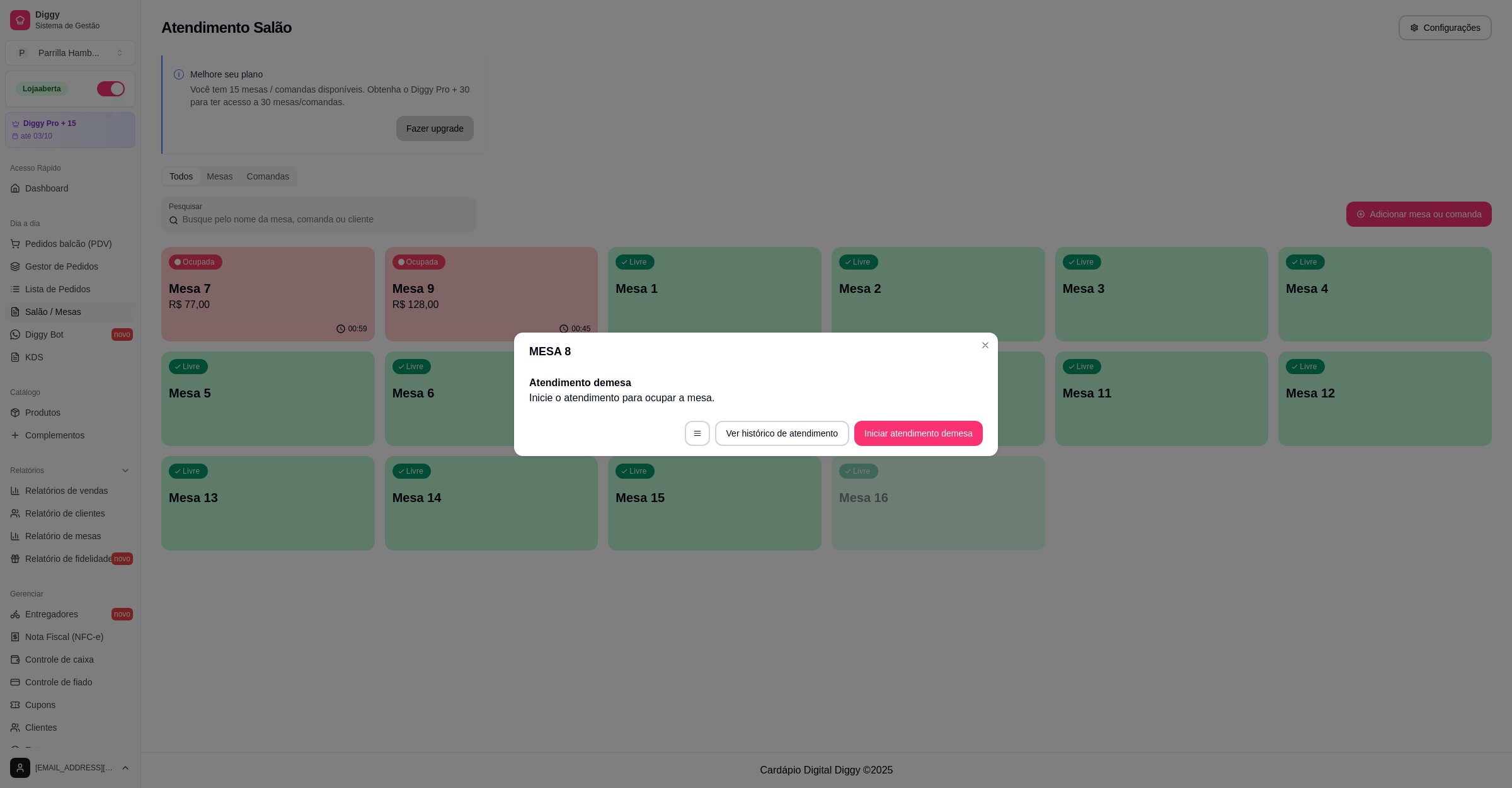
click at [877, 418] on footer "Ver histórico de atendimento Iniciar atendimento de mesa" at bounding box center [756, 434] width 484 height 45
click at [876, 425] on button "Iniciar atendimento de mesa" at bounding box center [918, 433] width 128 height 25
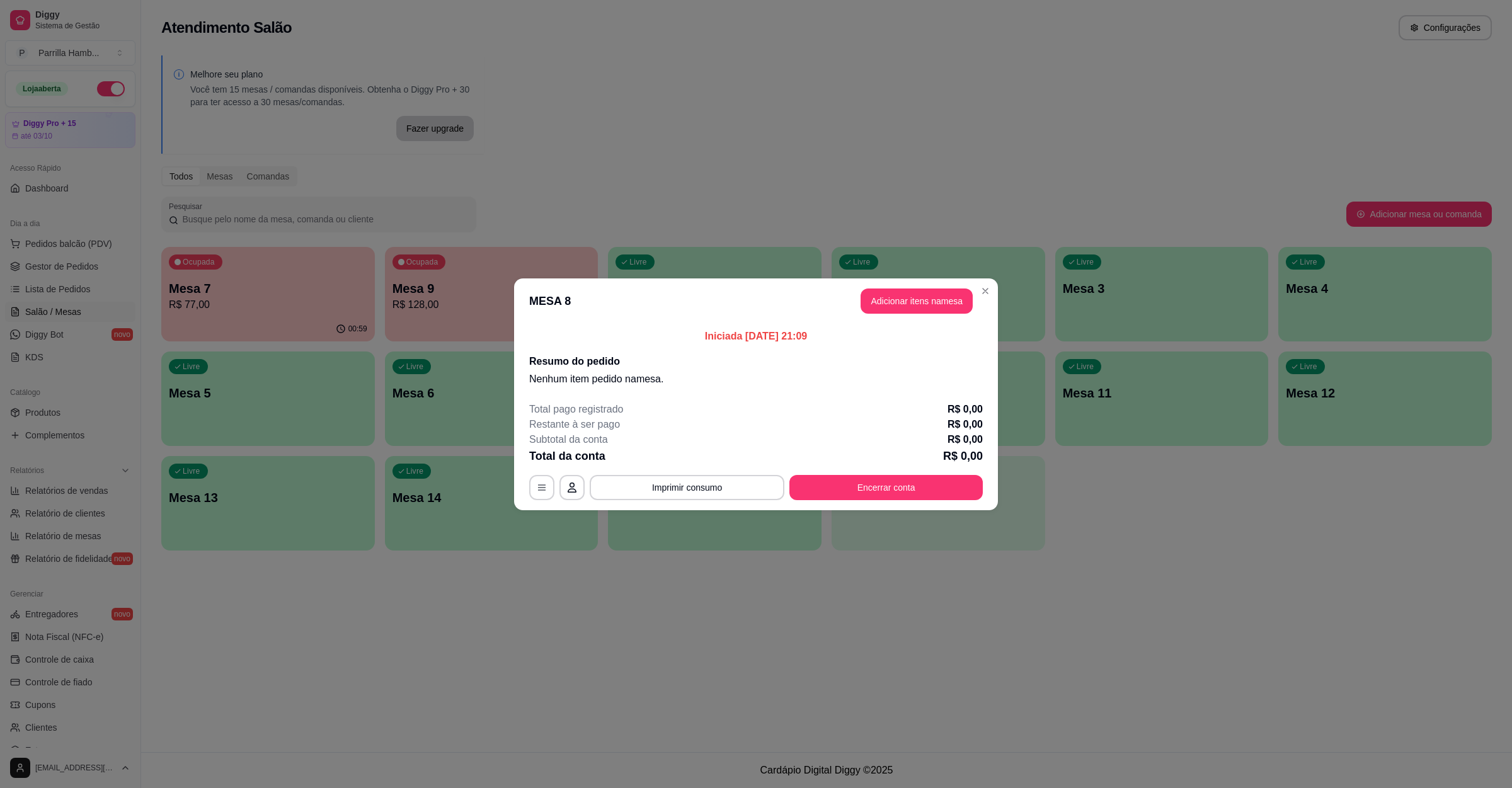
click at [929, 310] on button "Adicionar itens na mesa" at bounding box center [917, 300] width 112 height 25
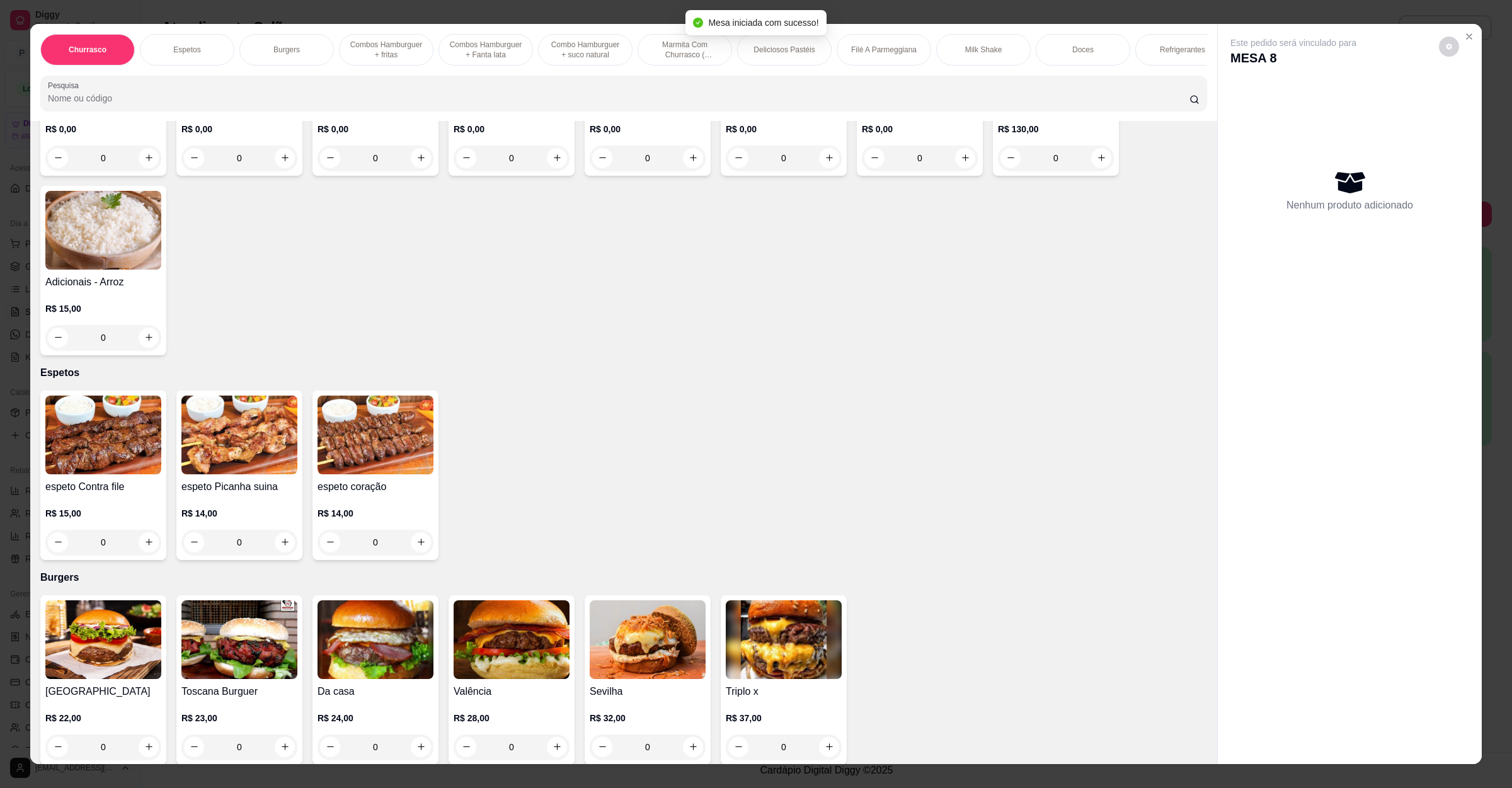
scroll to position [283, 0]
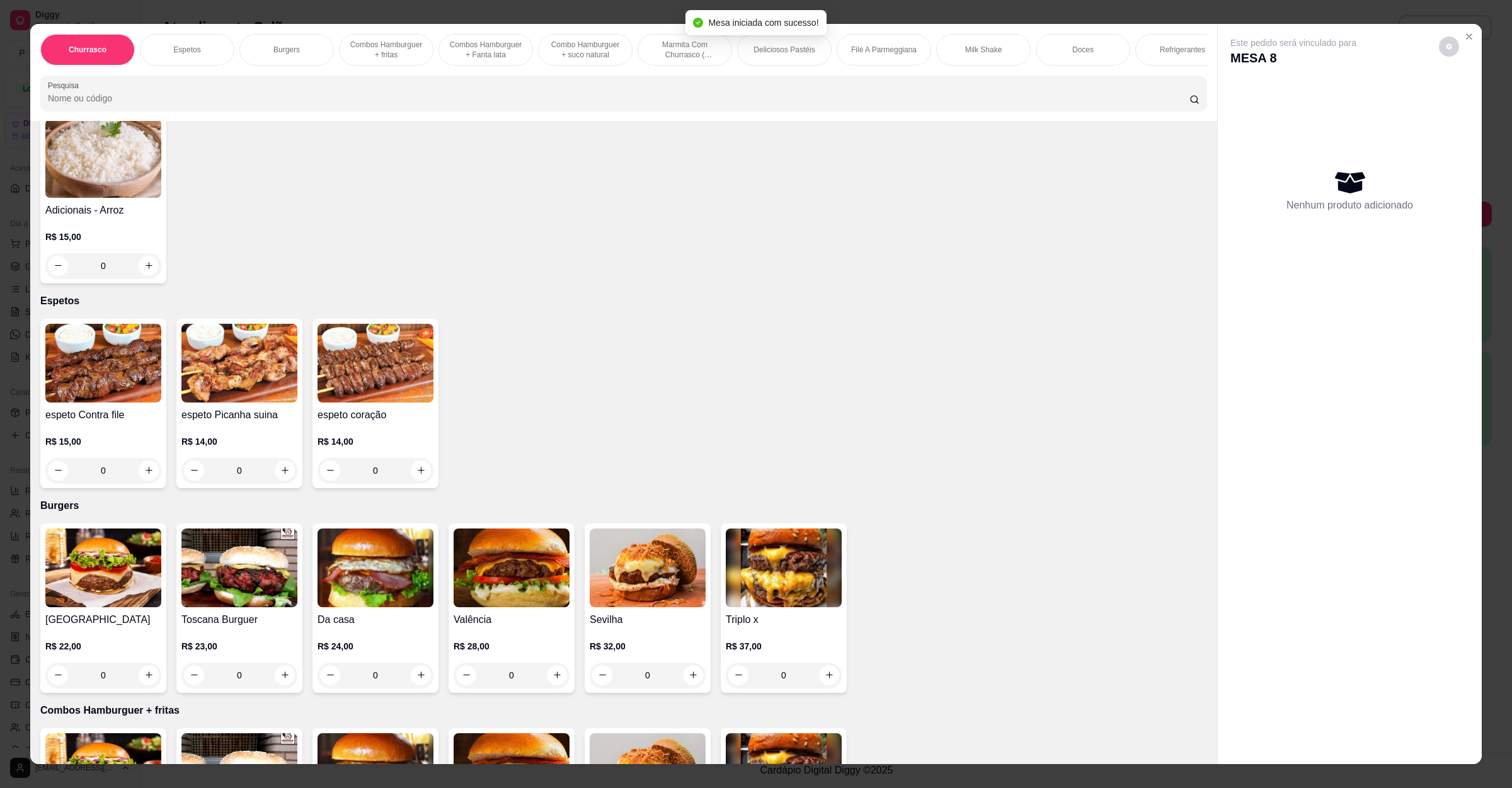
click at [136, 678] on div "0" at bounding box center [103, 675] width 116 height 25
click at [417, 627] on div "R$ 24,00 0" at bounding box center [376, 657] width 116 height 61
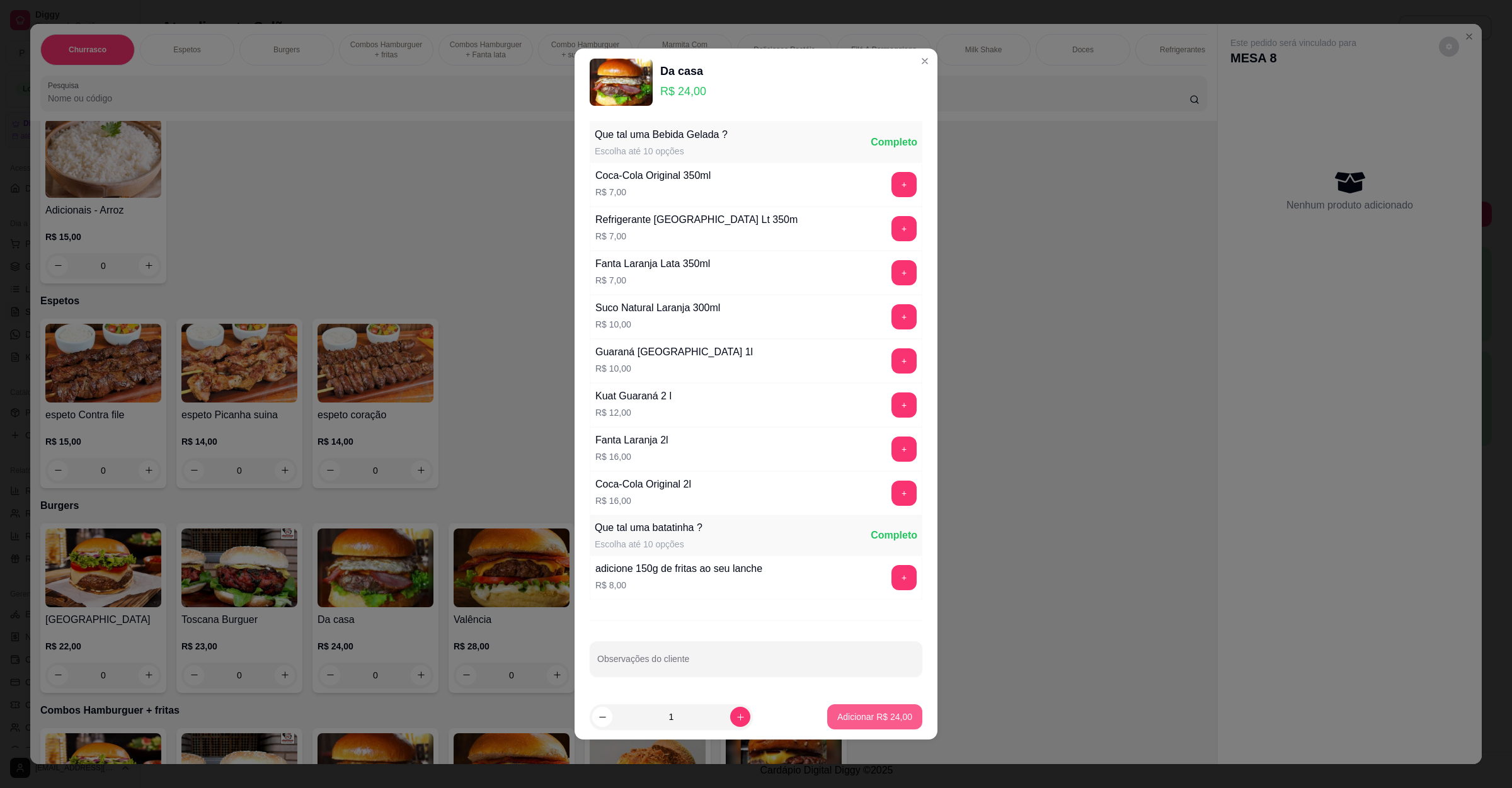
click at [849, 716] on p "Adicionar R$ 24,00" at bounding box center [875, 717] width 75 height 13
type input "1"
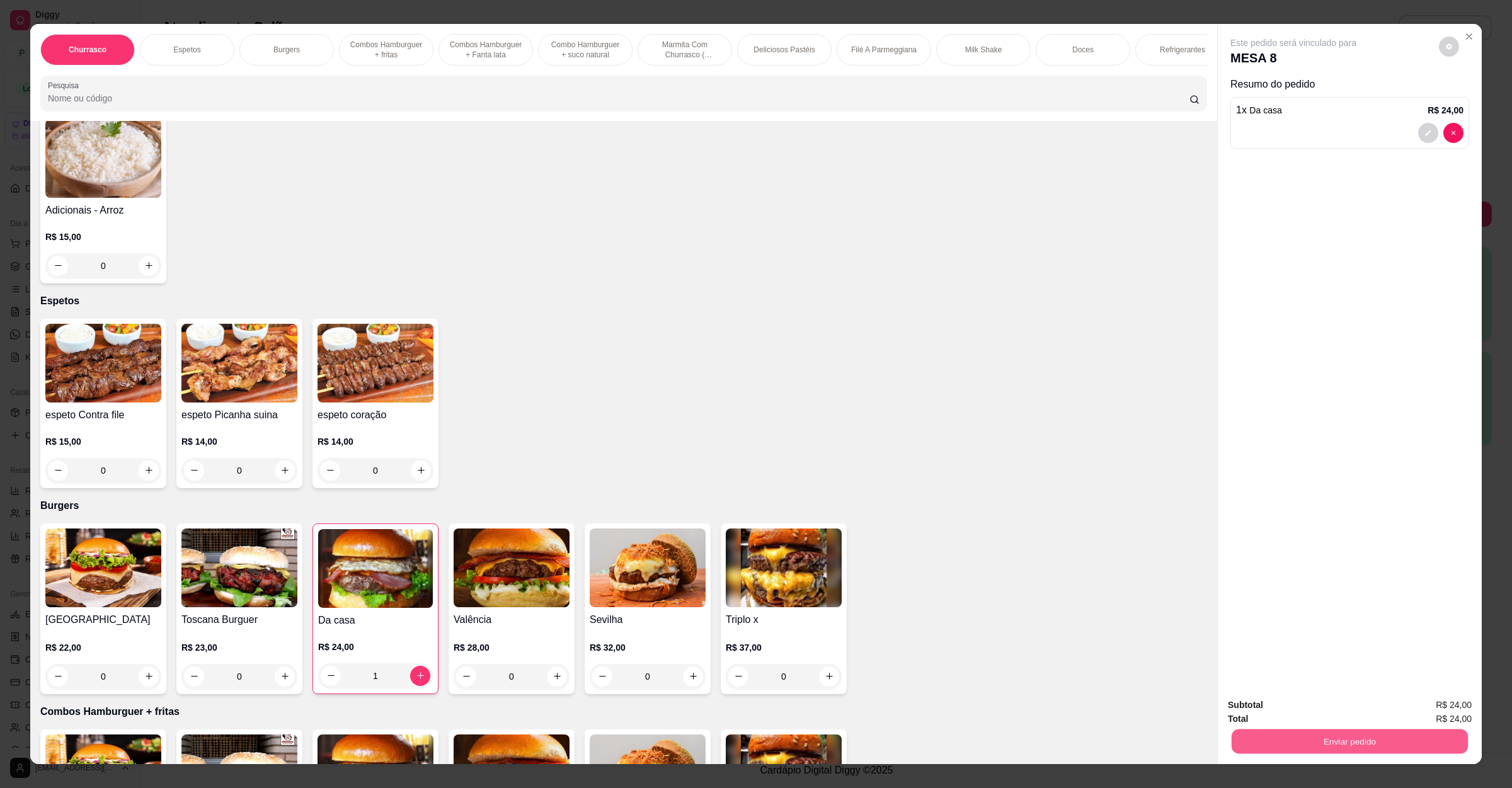
click at [1289, 730] on button "Enviar pedido" at bounding box center [1350, 741] width 237 height 24
click at [1288, 701] on button "Não registrar e enviar pedido" at bounding box center [1306, 710] width 131 height 24
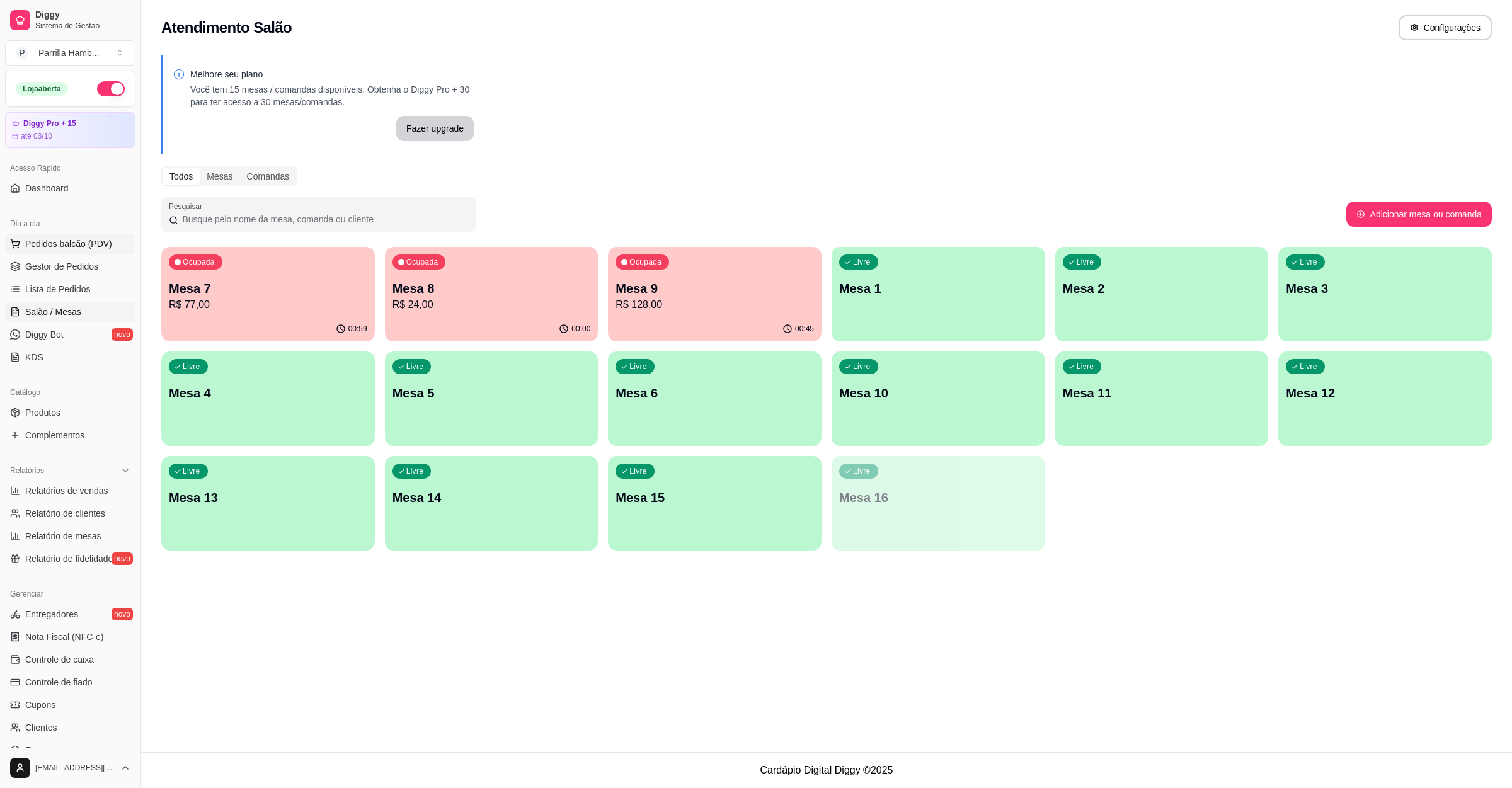
click at [78, 245] on span "Pedidos balcão (PDV)" at bounding box center [69, 244] width 87 height 13
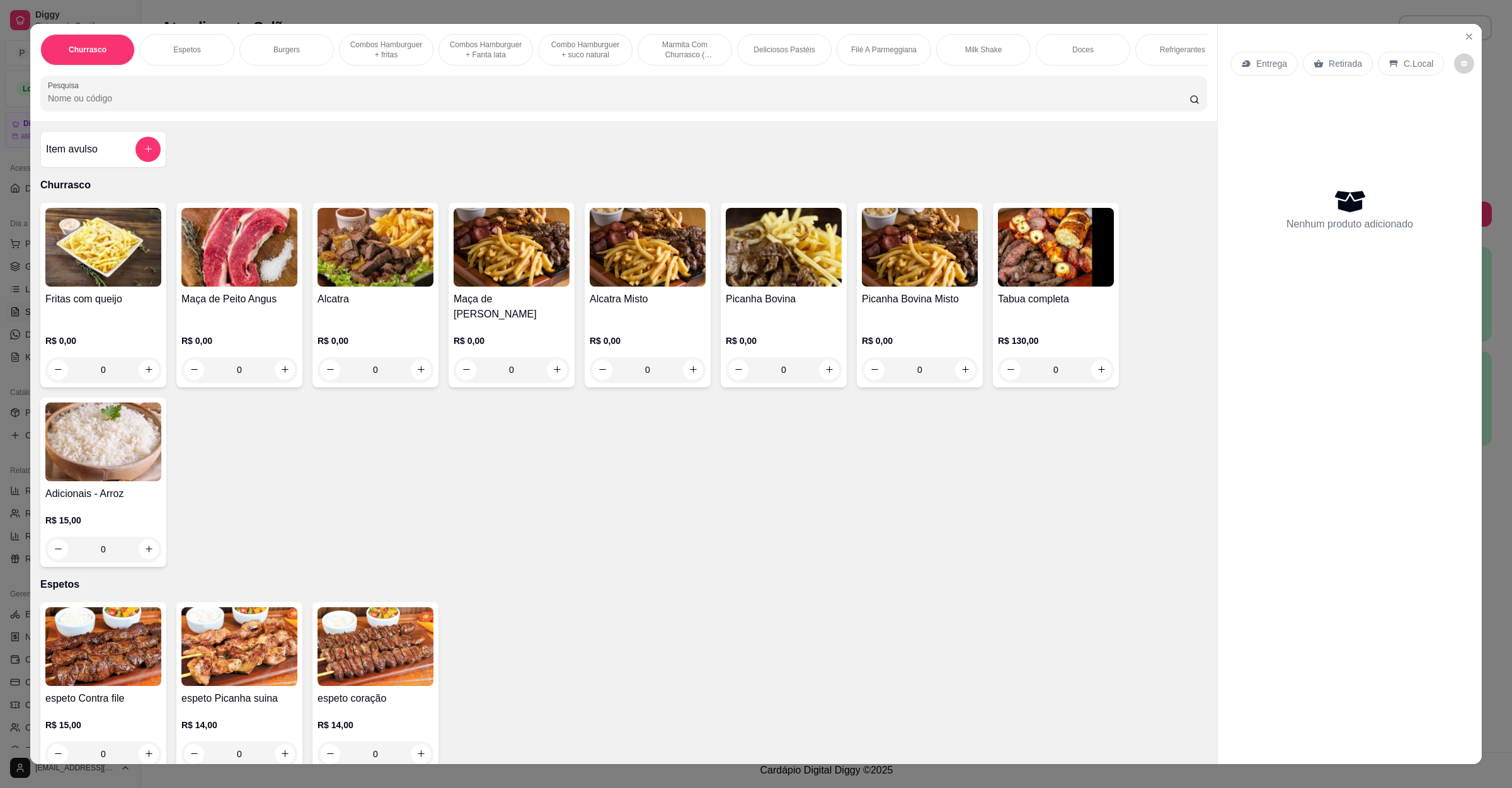
click at [66, 157] on h4 "Item avulso" at bounding box center [72, 149] width 52 height 15
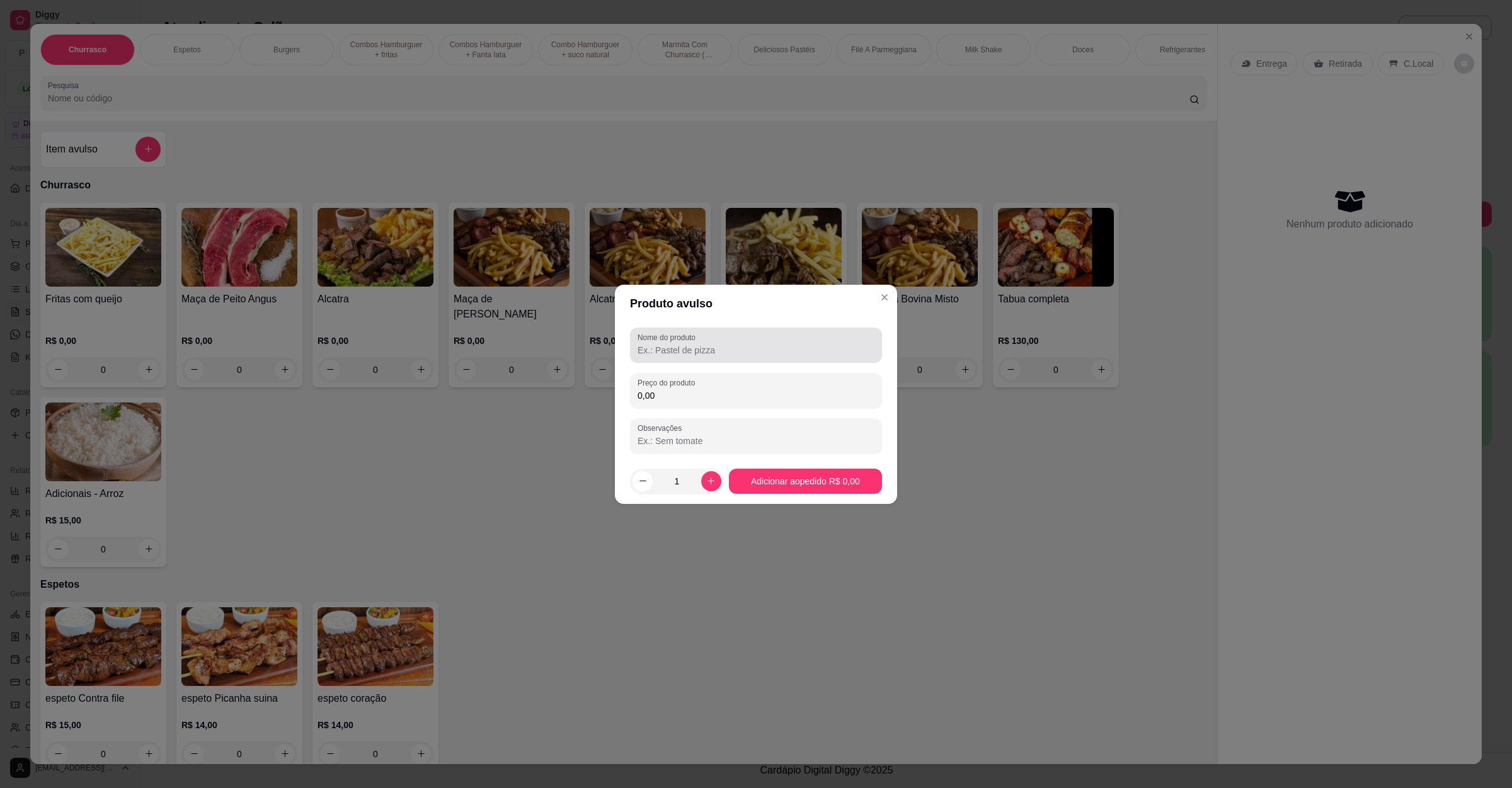
click at [724, 344] on input "Nome do produto" at bounding box center [755, 350] width 237 height 13
type input "triplo com bife a mais"
click at [711, 399] on input "0,00" at bounding box center [755, 396] width 237 height 13
type input "43,00"
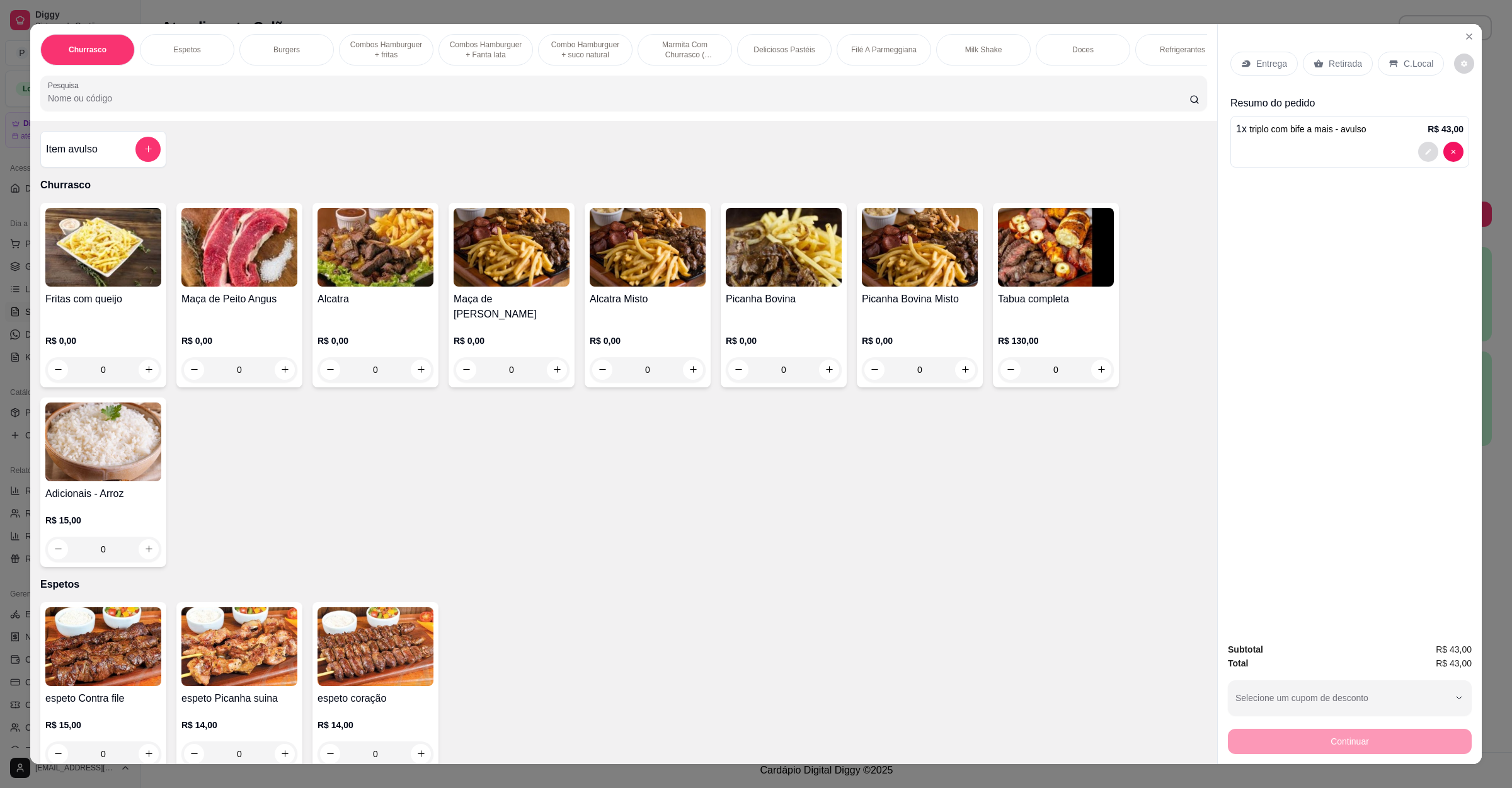
click at [1422, 157] on button "decrease-product-quantity" at bounding box center [1428, 152] width 20 height 20
click at [102, 161] on div "Item avulso" at bounding box center [103, 149] width 115 height 25
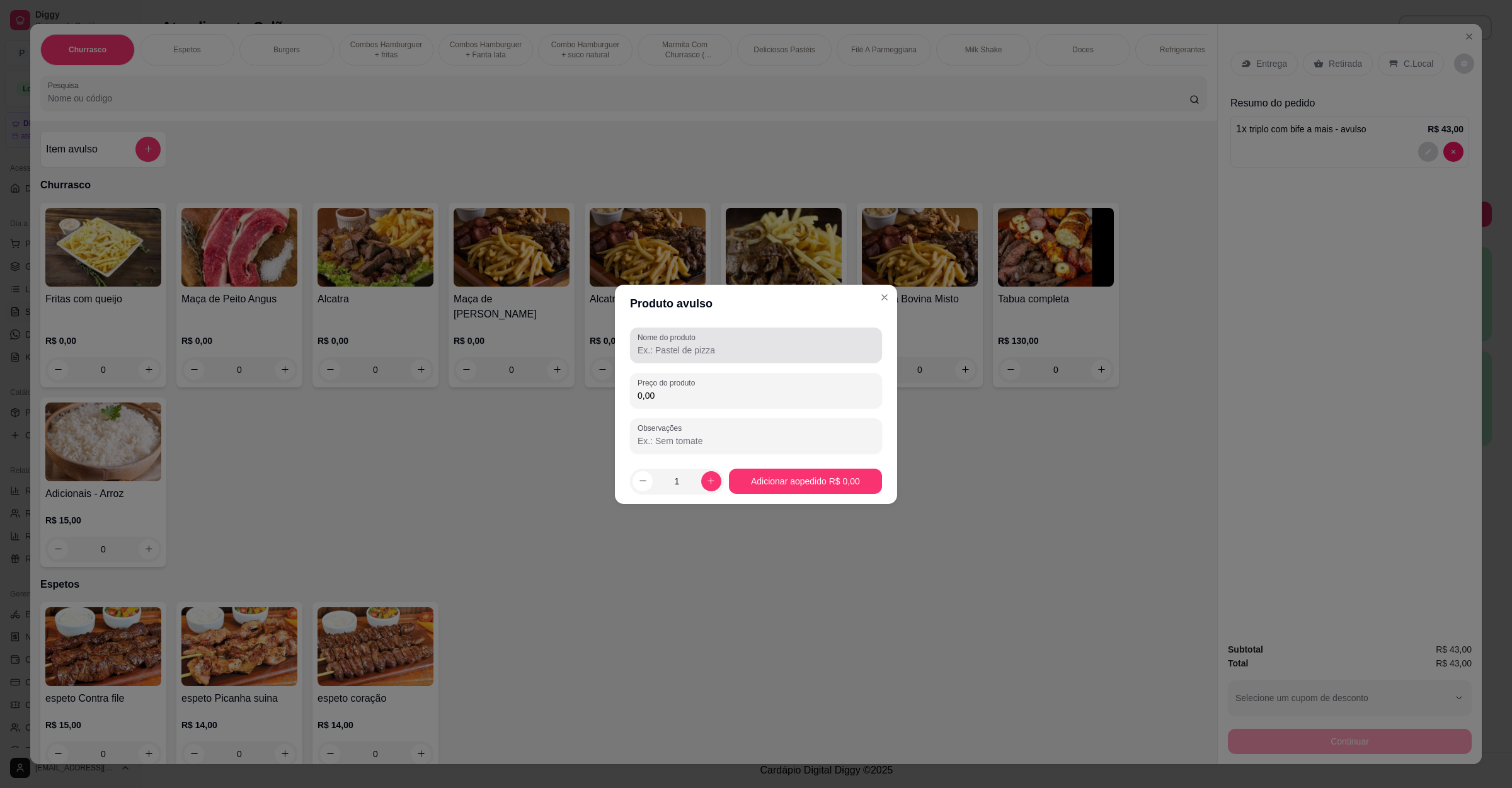
click at [719, 341] on div at bounding box center [755, 345] width 237 height 25
type input "fritas 150g"
click at [678, 403] on div "Preço do produto 0,00" at bounding box center [756, 391] width 252 height 36
type input "8,00"
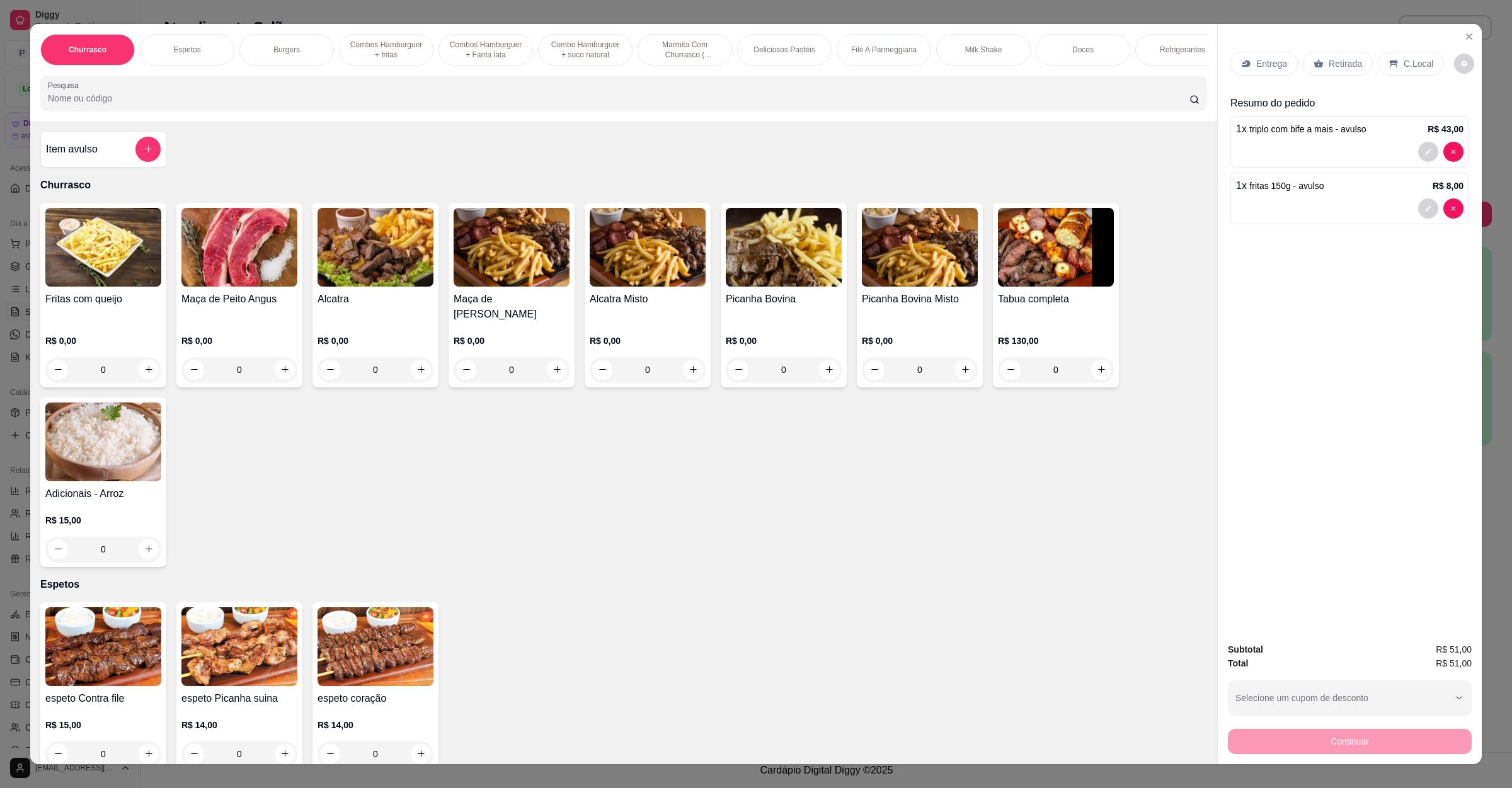
click at [1257, 61] on p "Entrega" at bounding box center [1272, 64] width 31 height 13
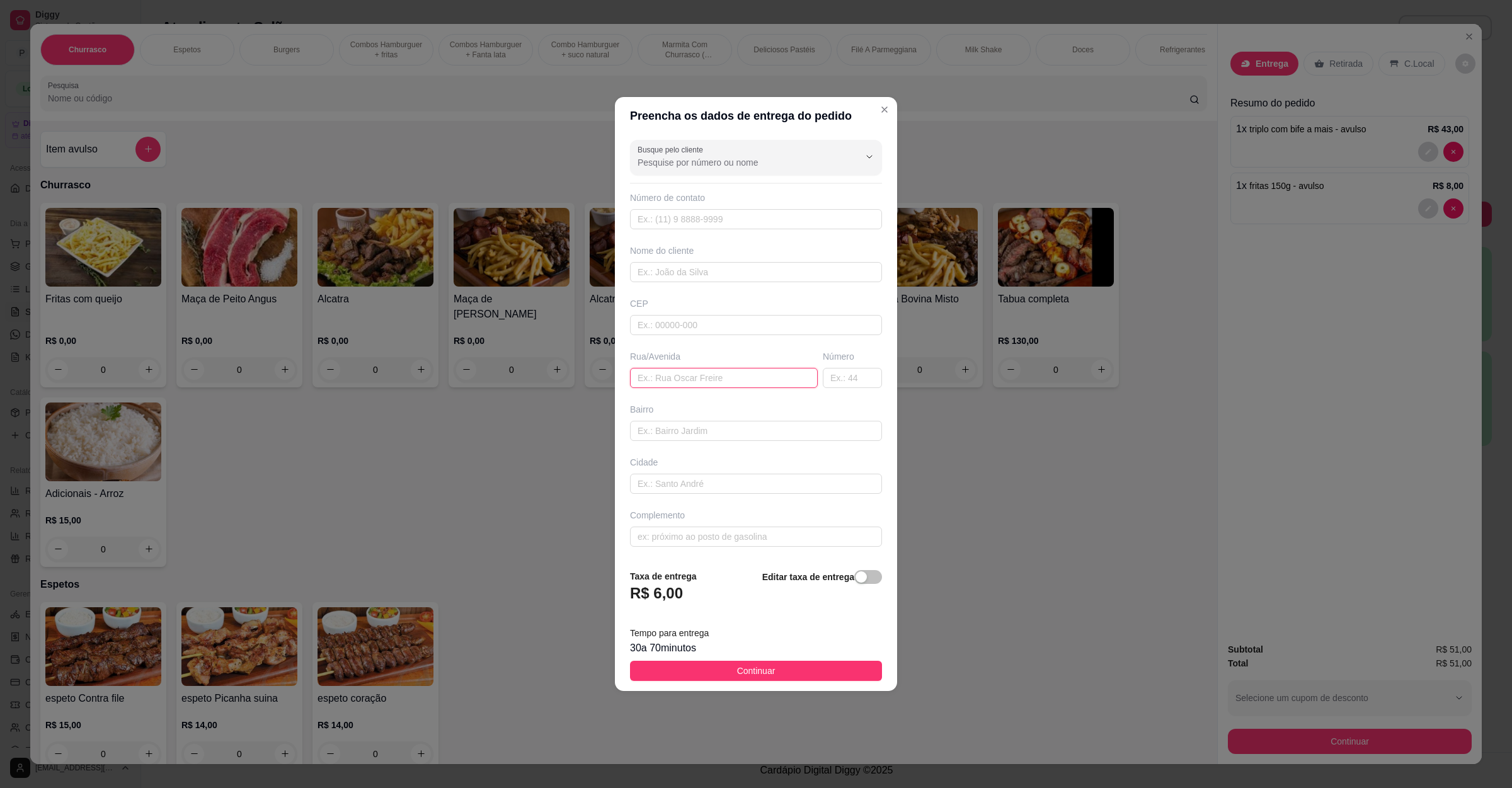
click at [719, 375] on input "text" at bounding box center [724, 378] width 187 height 20
paste input "[STREET_ADDRESS]."
type input "[STREET_ADDRESS]."
click at [792, 672] on button "Continuar" at bounding box center [756, 670] width 252 height 20
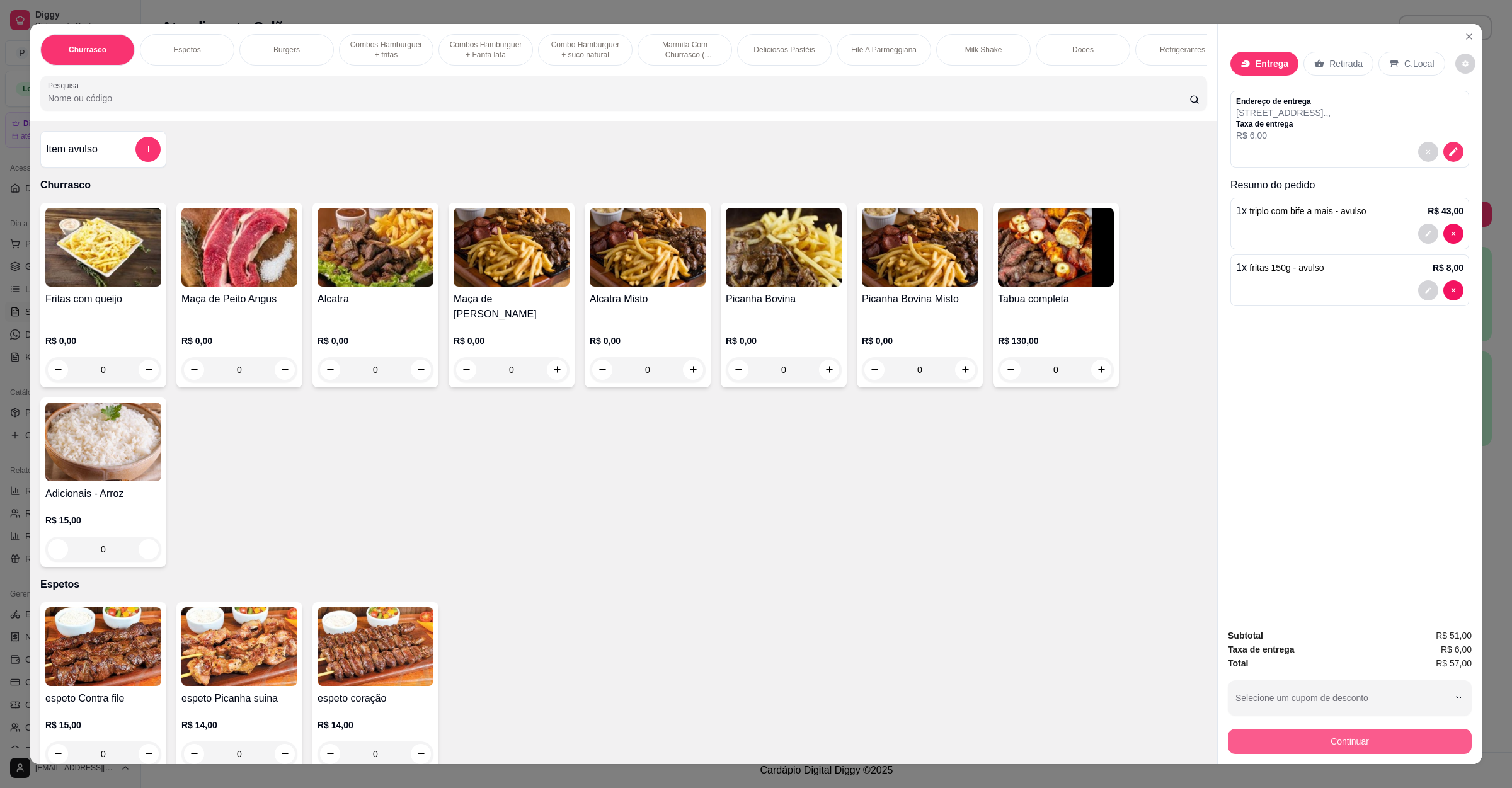
click at [1350, 736] on button "Continuar" at bounding box center [1350, 741] width 244 height 25
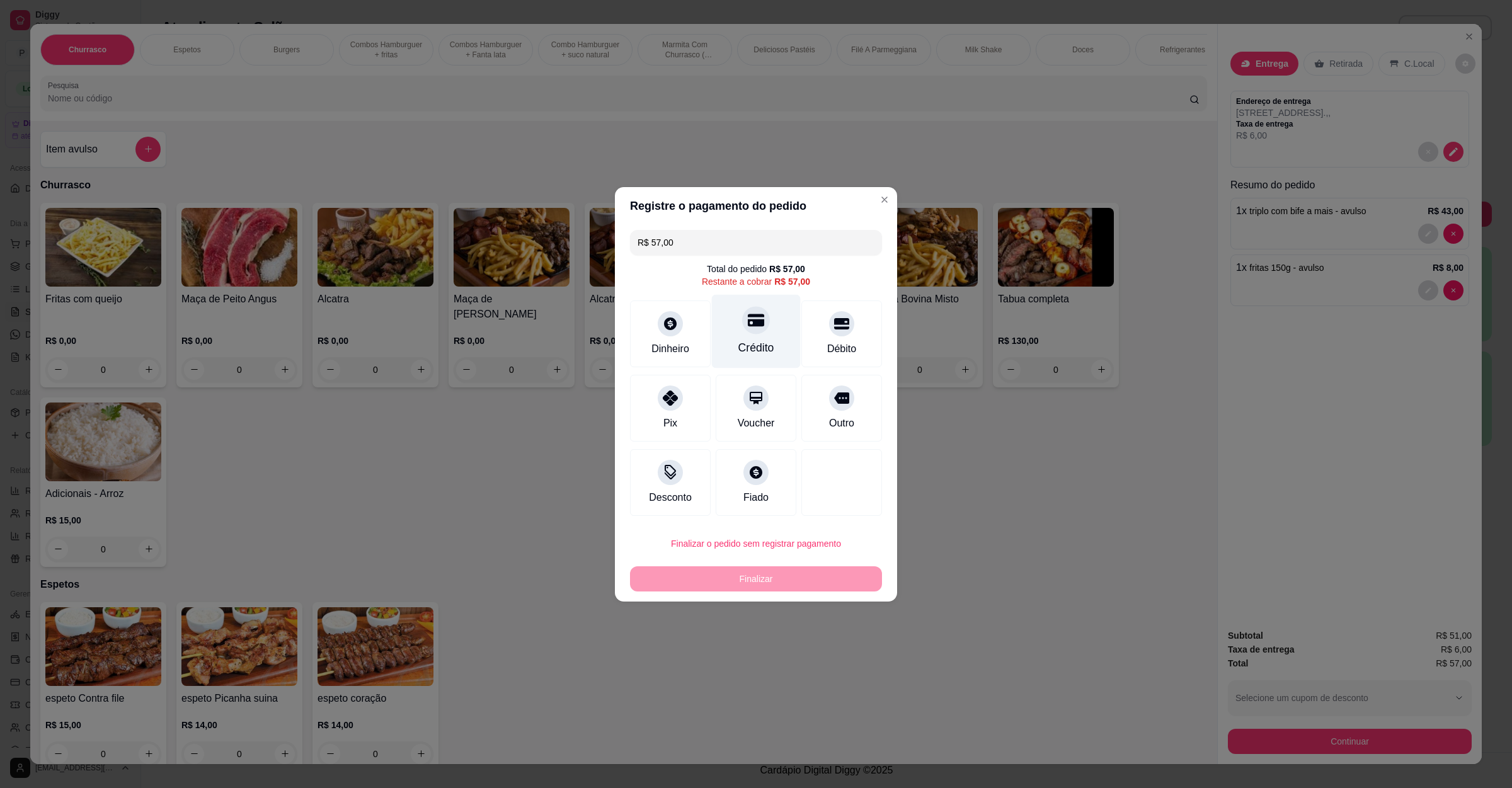
click at [748, 316] on icon at bounding box center [756, 320] width 16 height 16
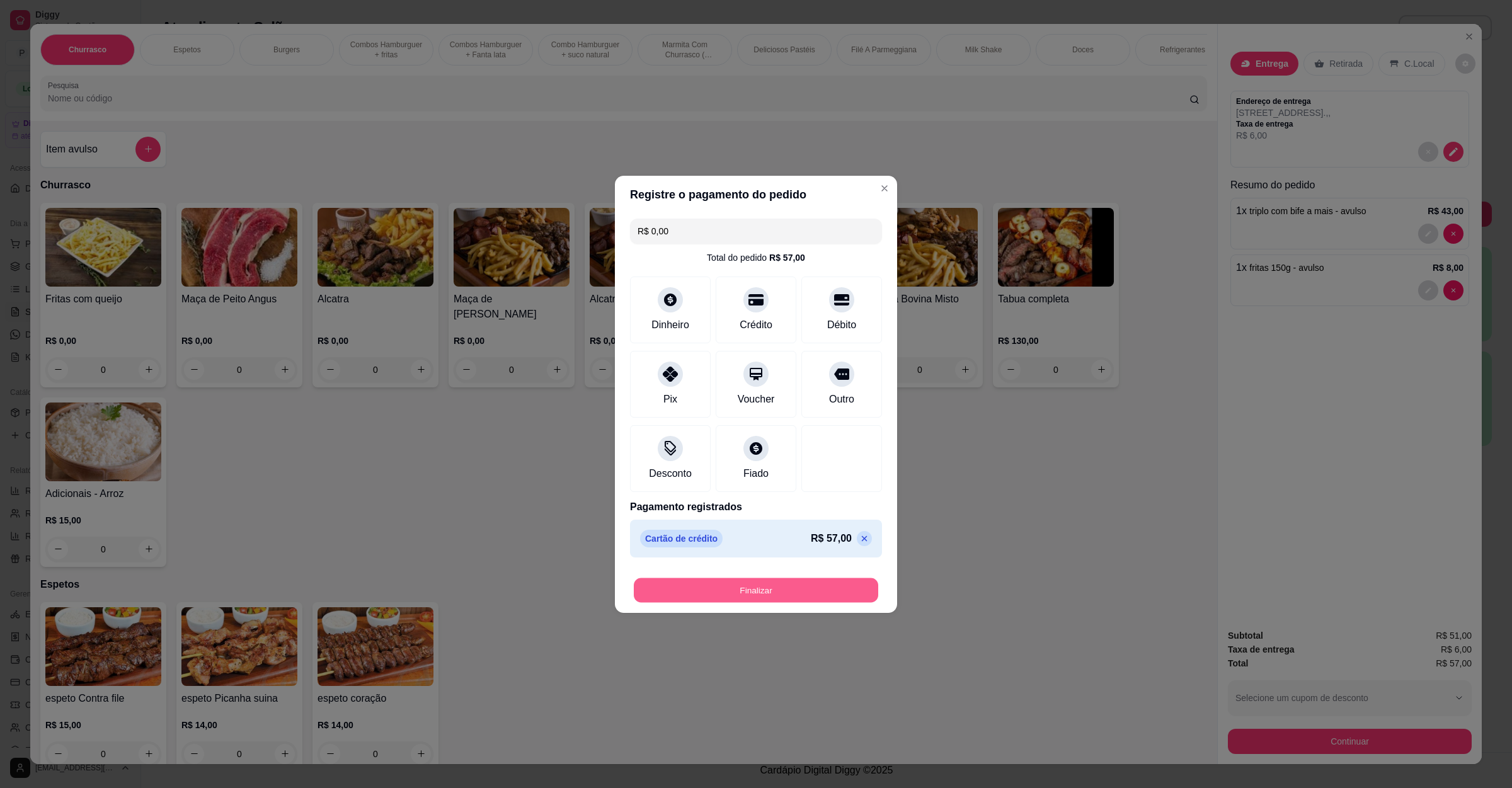
click at [734, 585] on button "Finalizar" at bounding box center [756, 589] width 245 height 24
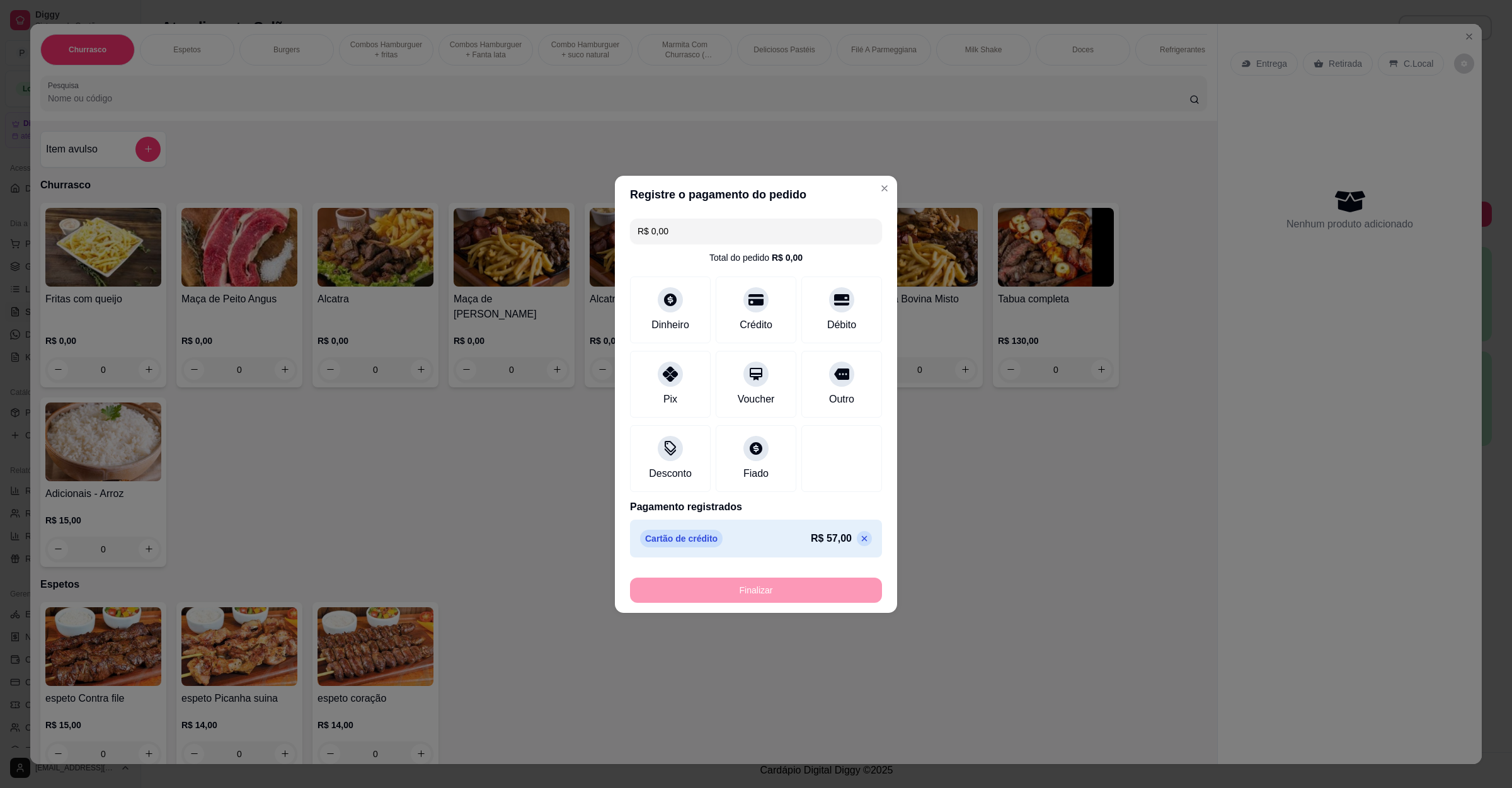
type input "-R$ 57,00"
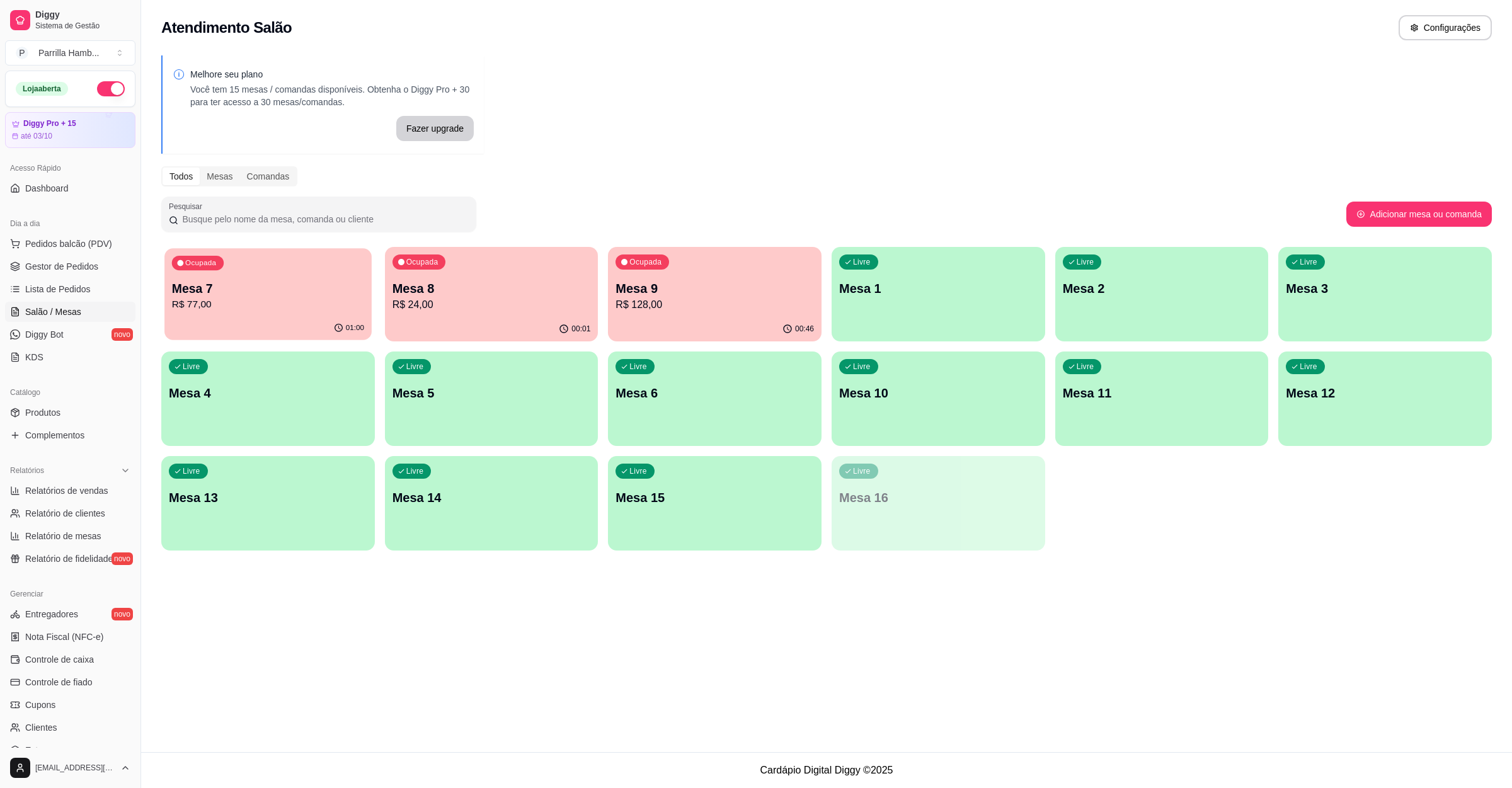
click at [316, 294] on p "Mesa 7" at bounding box center [268, 288] width 192 height 17
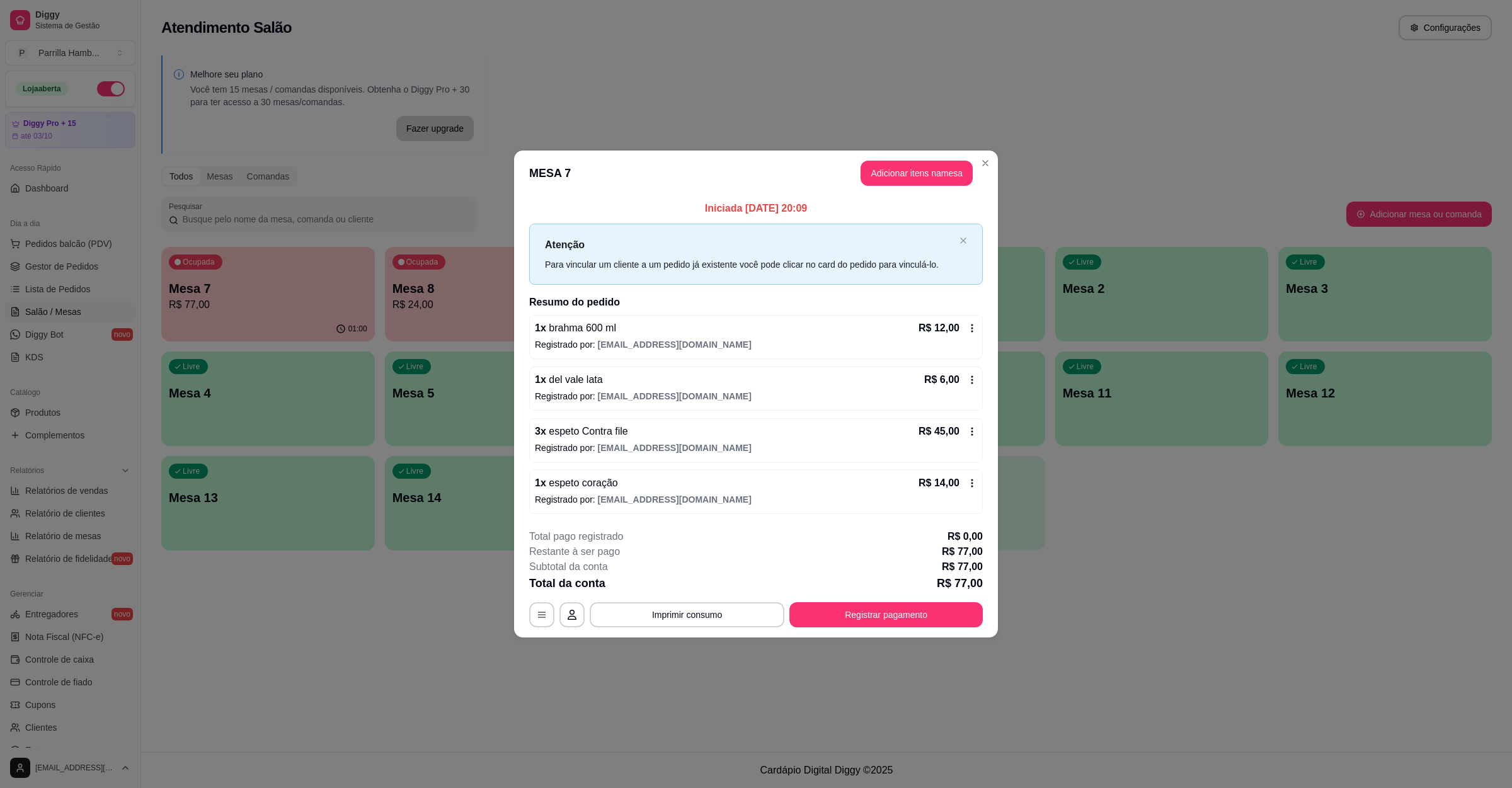
click at [906, 151] on header "MESA 7 Adicionar itens na mesa" at bounding box center [756, 173] width 484 height 45
click at [906, 161] on button "Adicionar itens na mesa" at bounding box center [917, 173] width 112 height 25
click at [131, 105] on div at bounding box center [624, 93] width 1152 height 25
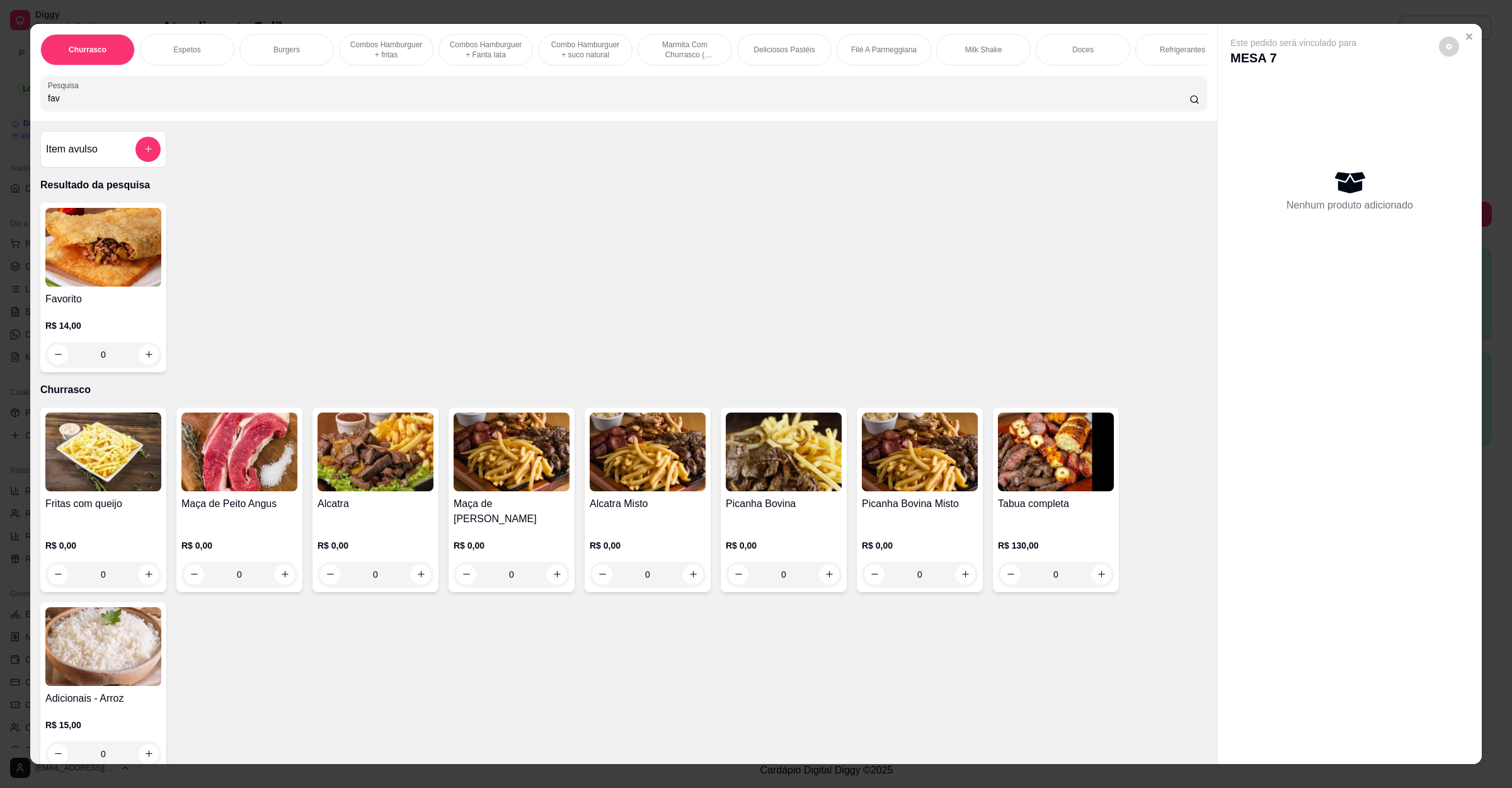
type input "fav"
click at [136, 358] on div "0" at bounding box center [103, 354] width 116 height 25
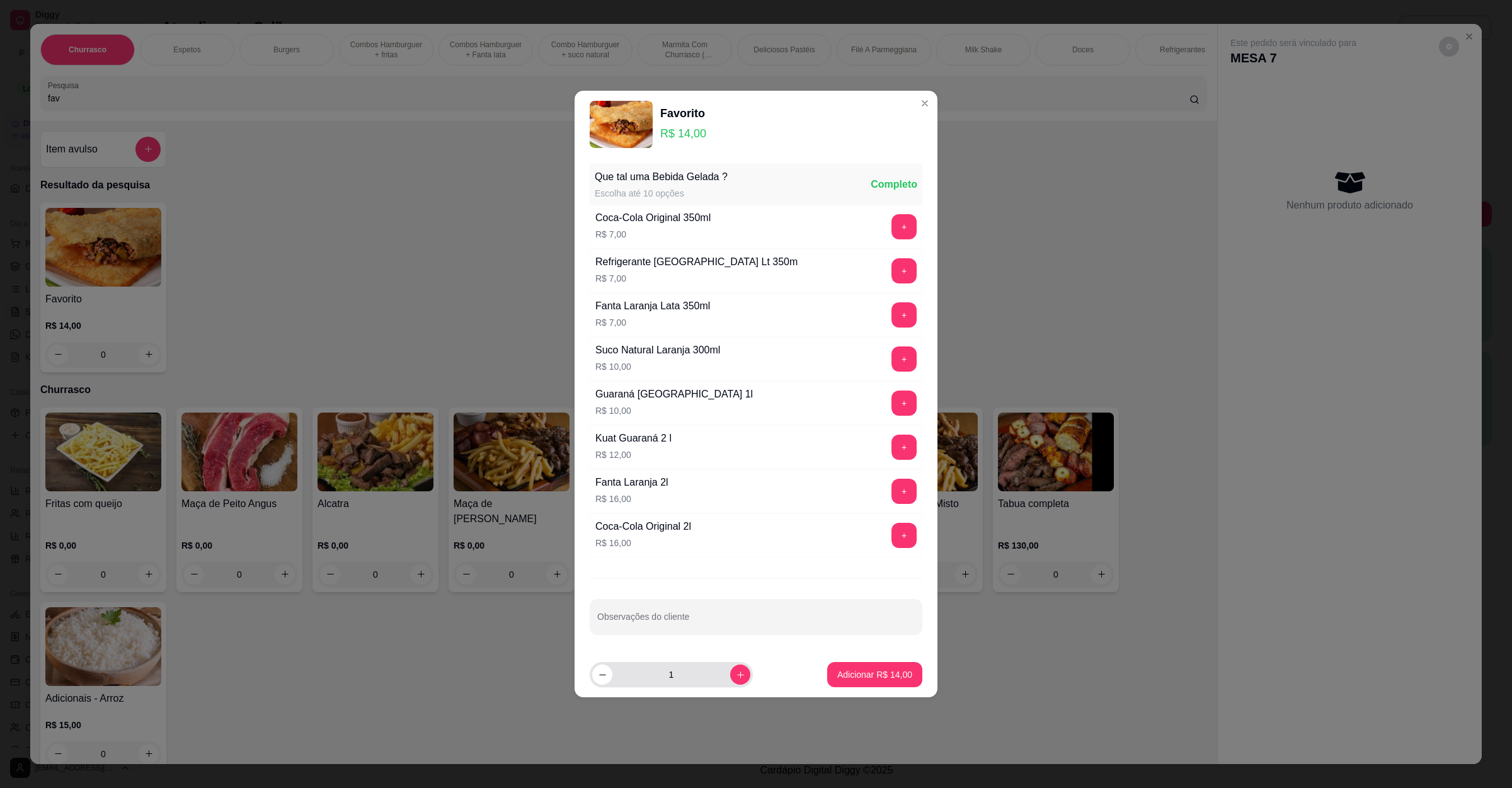
click at [717, 679] on input "1" at bounding box center [671, 674] width 118 height 25
click at [736, 675] on icon "increase-product-quantity" at bounding box center [741, 675] width 10 height 10
type input "3"
click at [870, 678] on p "Adicionar R$ 42,00" at bounding box center [875, 675] width 75 height 13
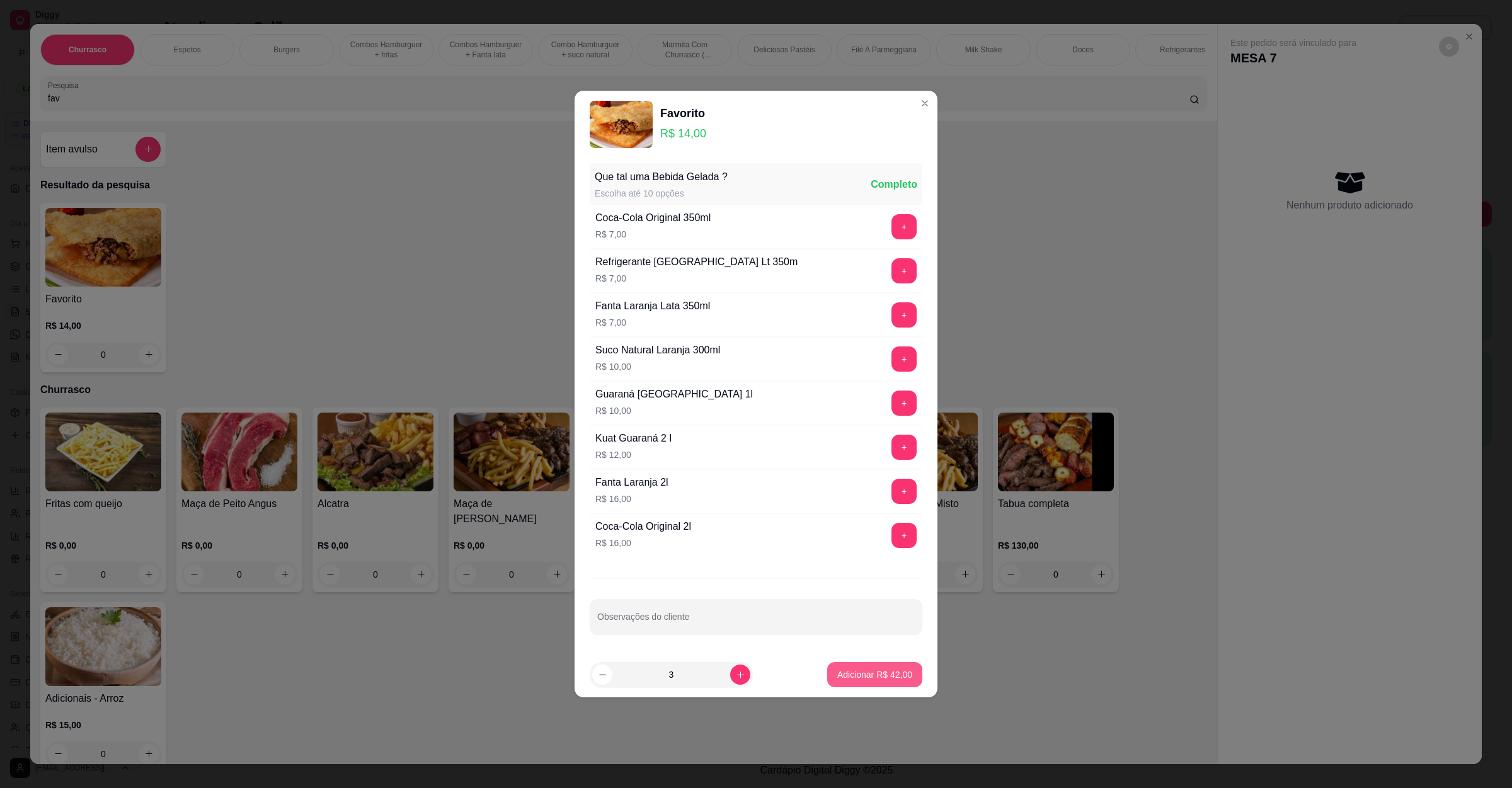
type input "3"
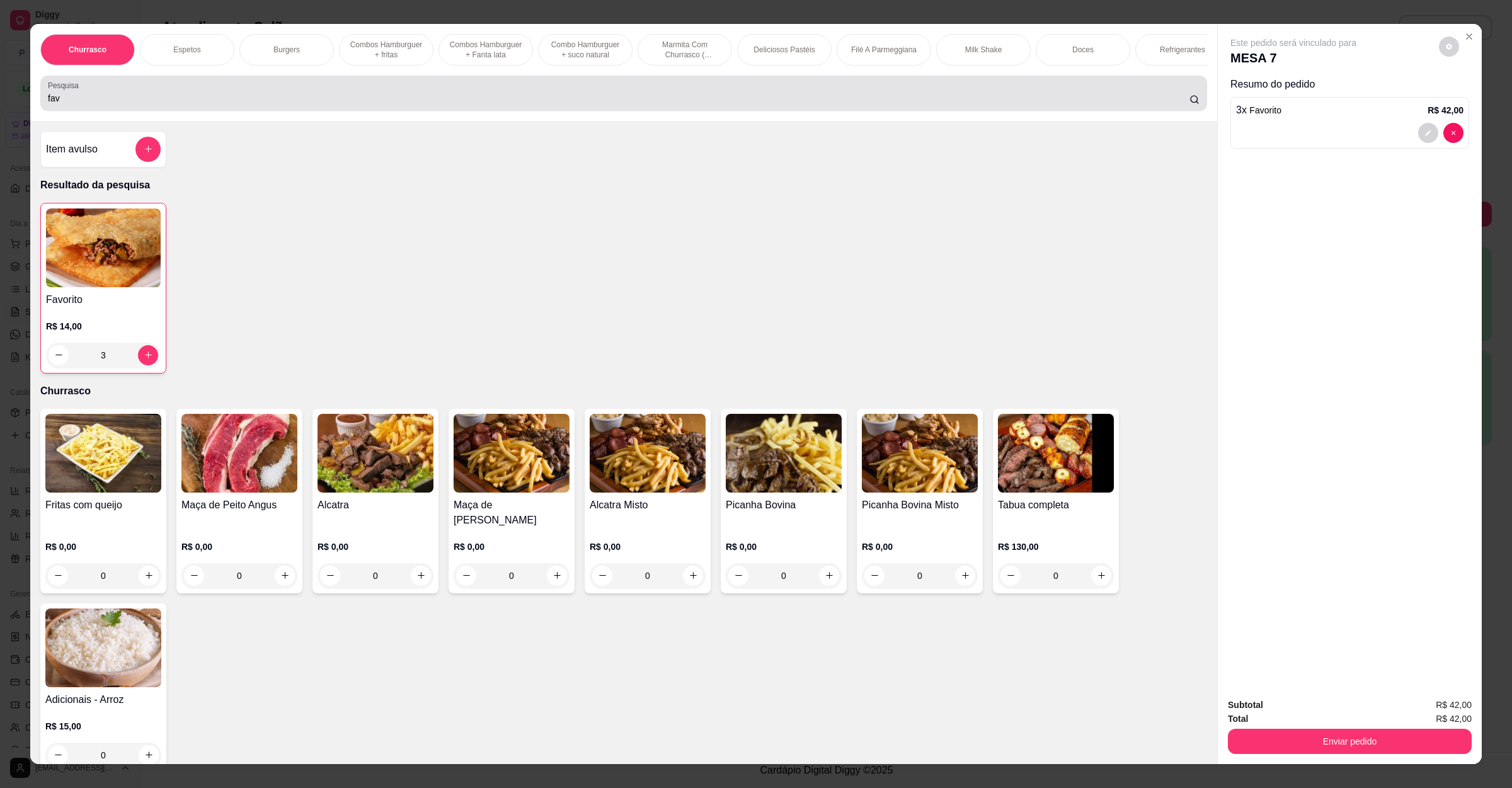
drag, startPoint x: 139, startPoint y: 118, endPoint x: 0, endPoint y: 111, distance: 139.2
click at [0, 111] on div "Churrasco Espetos Burgers Combos Hamburguer + fritas Combos Hamburguer + Fanta …" at bounding box center [756, 394] width 1512 height 788
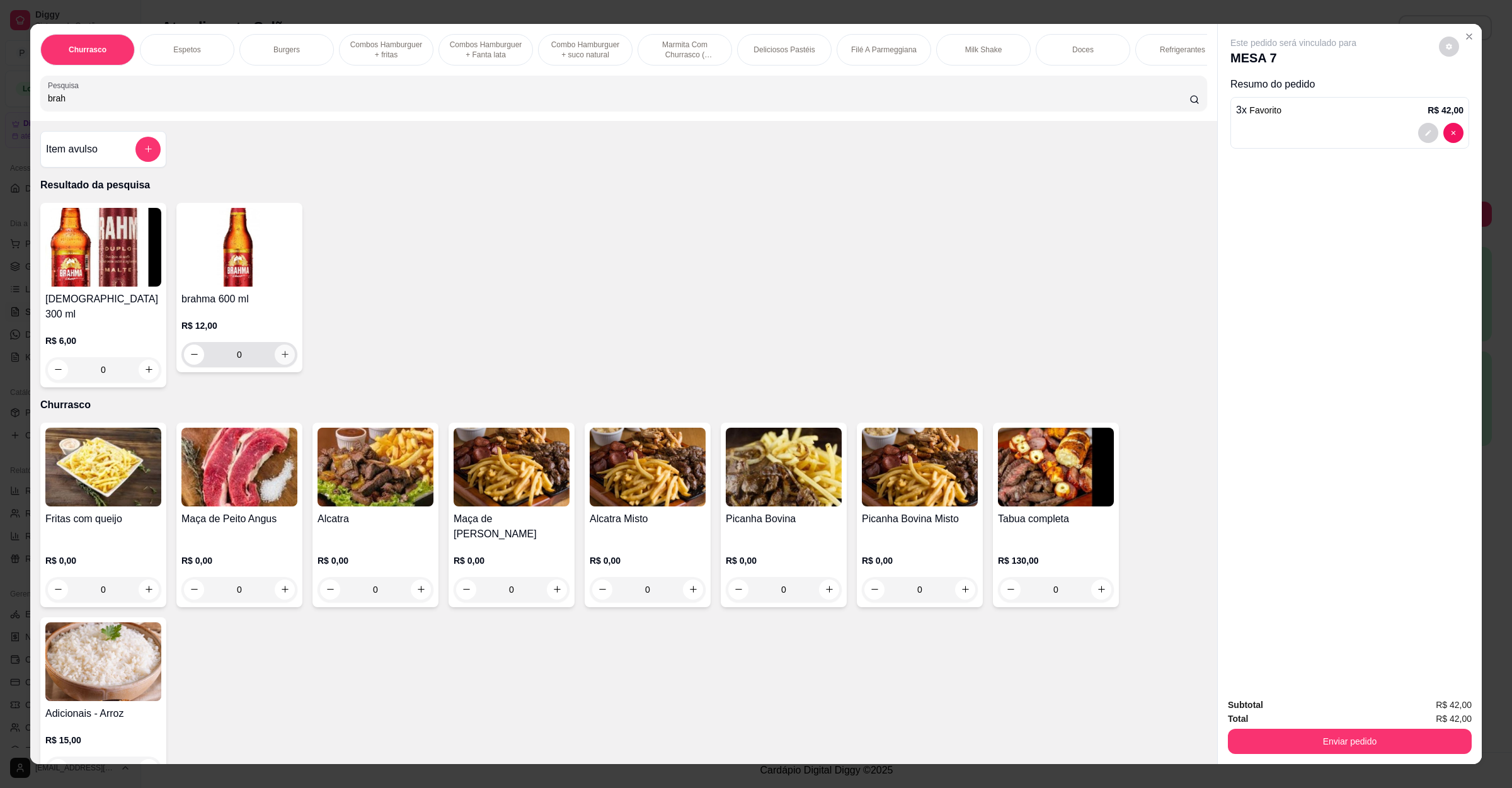
type input "brah"
click at [282, 359] on icon "increase-product-quantity" at bounding box center [285, 354] width 10 height 10
type input "1"
click at [1284, 744] on button "Enviar pedido" at bounding box center [1350, 741] width 237 height 24
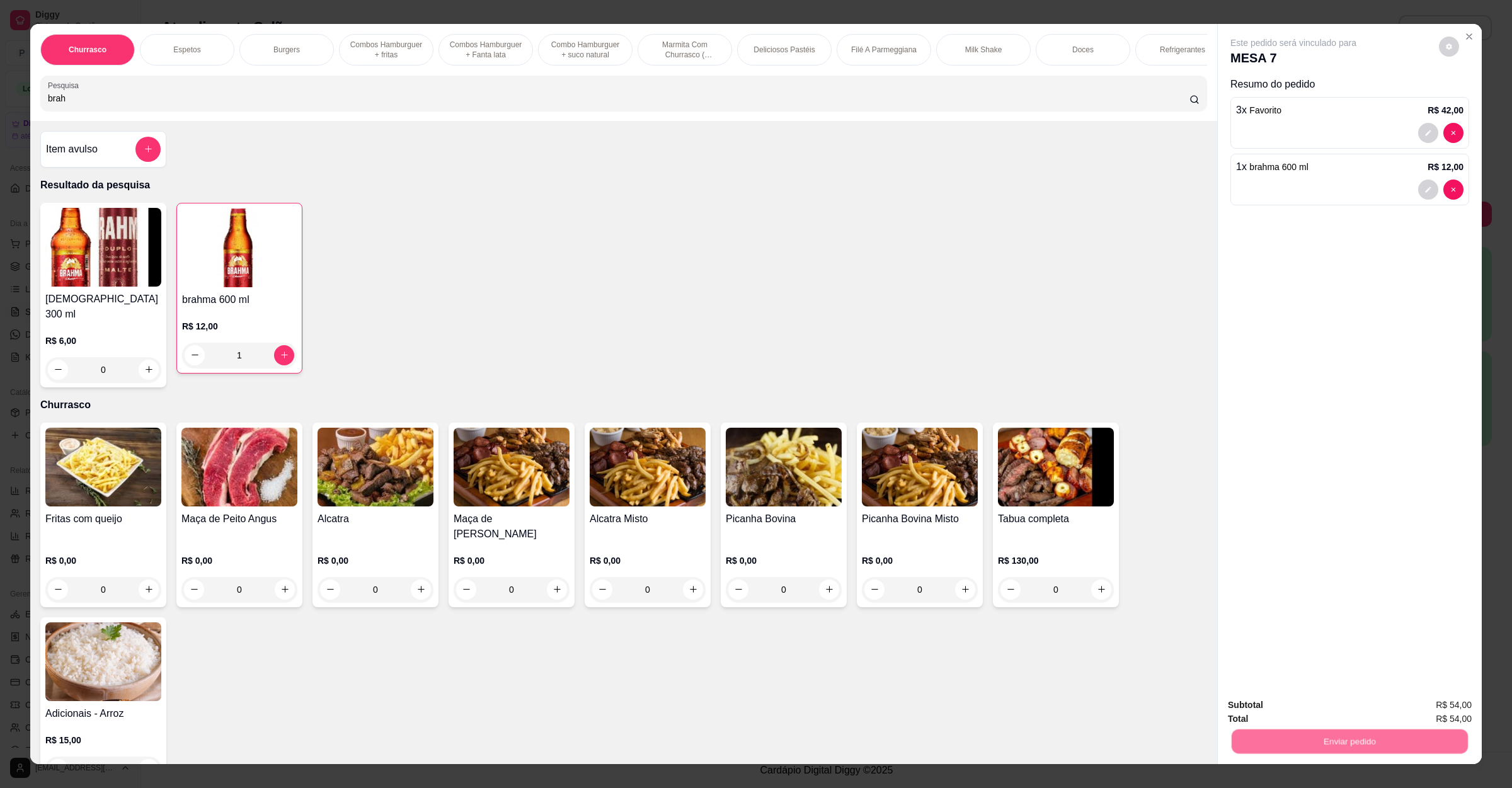
click at [1303, 700] on button "Não registrar e enviar pedido" at bounding box center [1306, 710] width 128 height 23
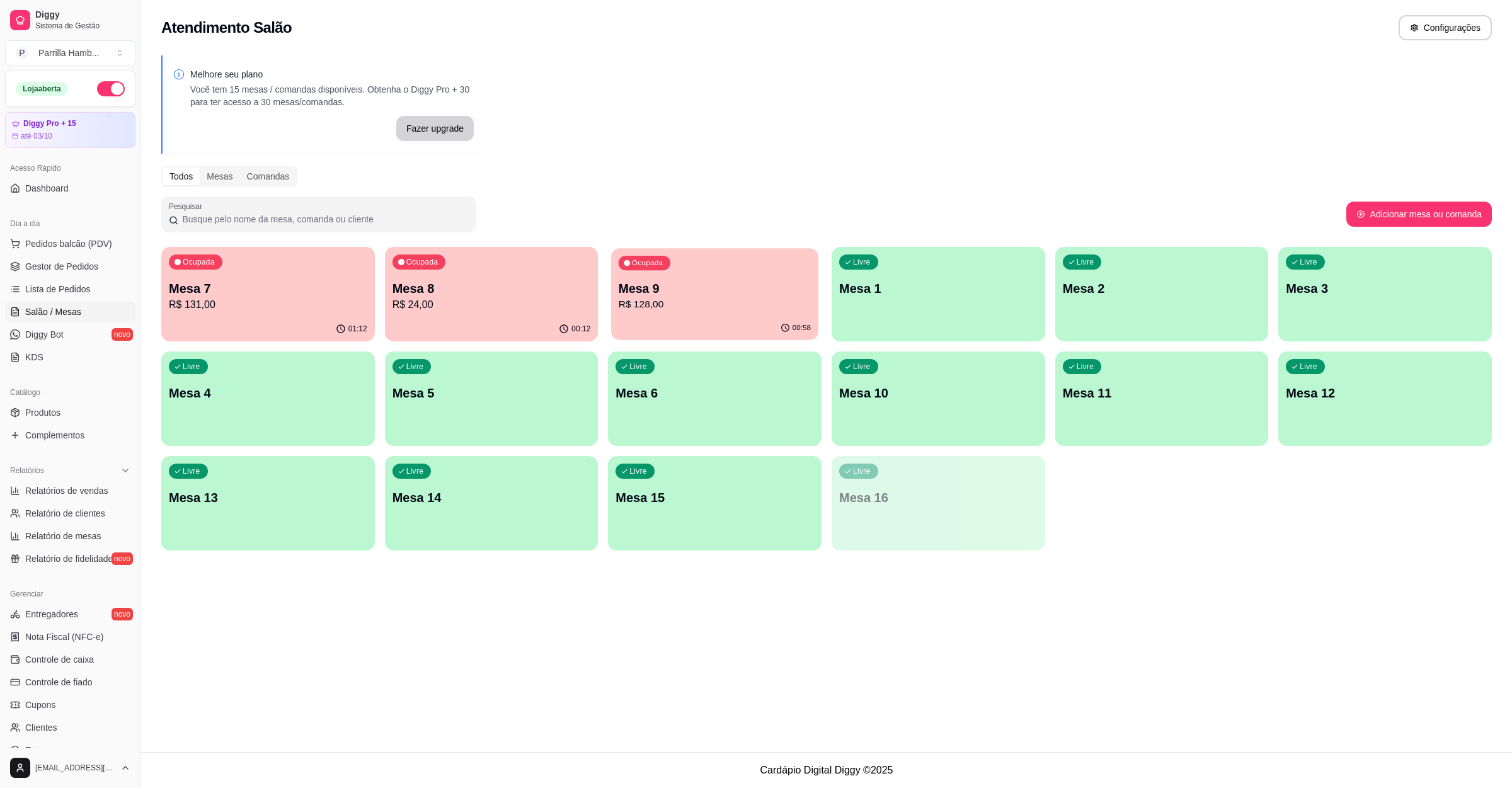
click at [639, 294] on p "Mesa 9" at bounding box center [715, 288] width 192 height 17
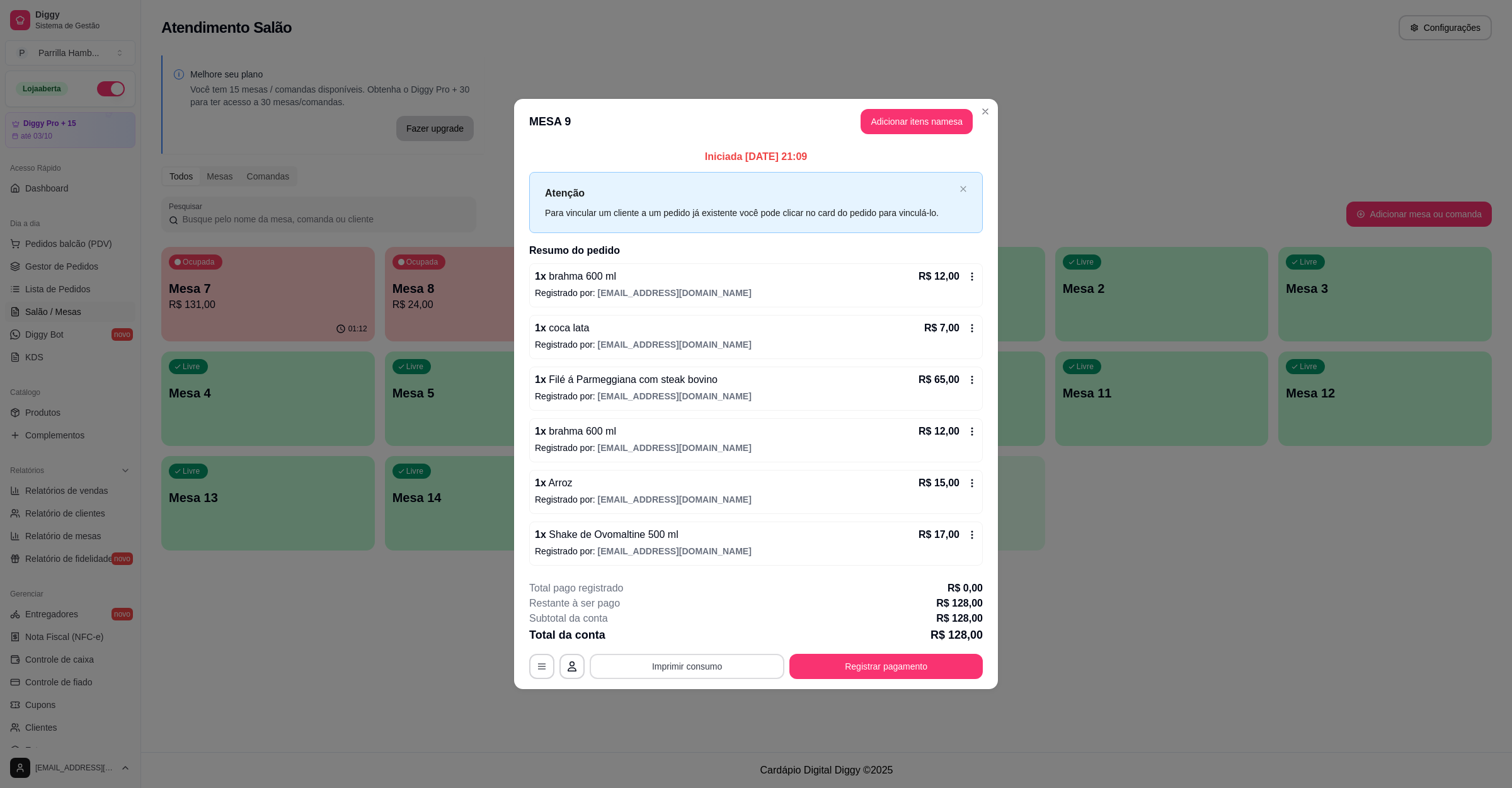
click at [695, 671] on button "Imprimir consumo" at bounding box center [687, 666] width 195 height 25
click at [695, 650] on div "Escolha a impressora IMPRESSORA" at bounding box center [691, 635] width 83 height 34
click at [695, 639] on button "IMPRESSORA" at bounding box center [691, 639] width 91 height 20
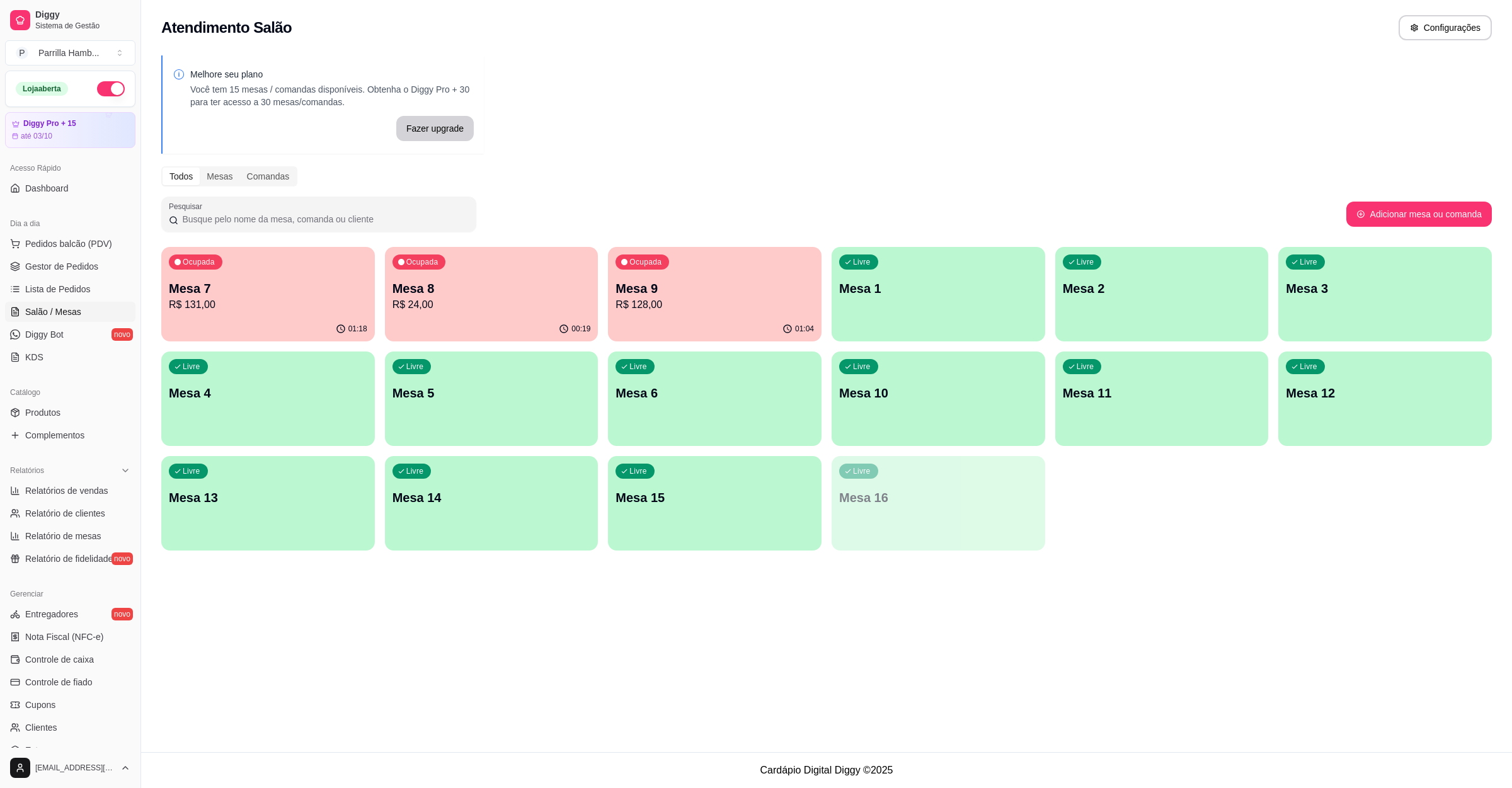
click at [663, 289] on p "Mesa 9" at bounding box center [715, 288] width 199 height 18
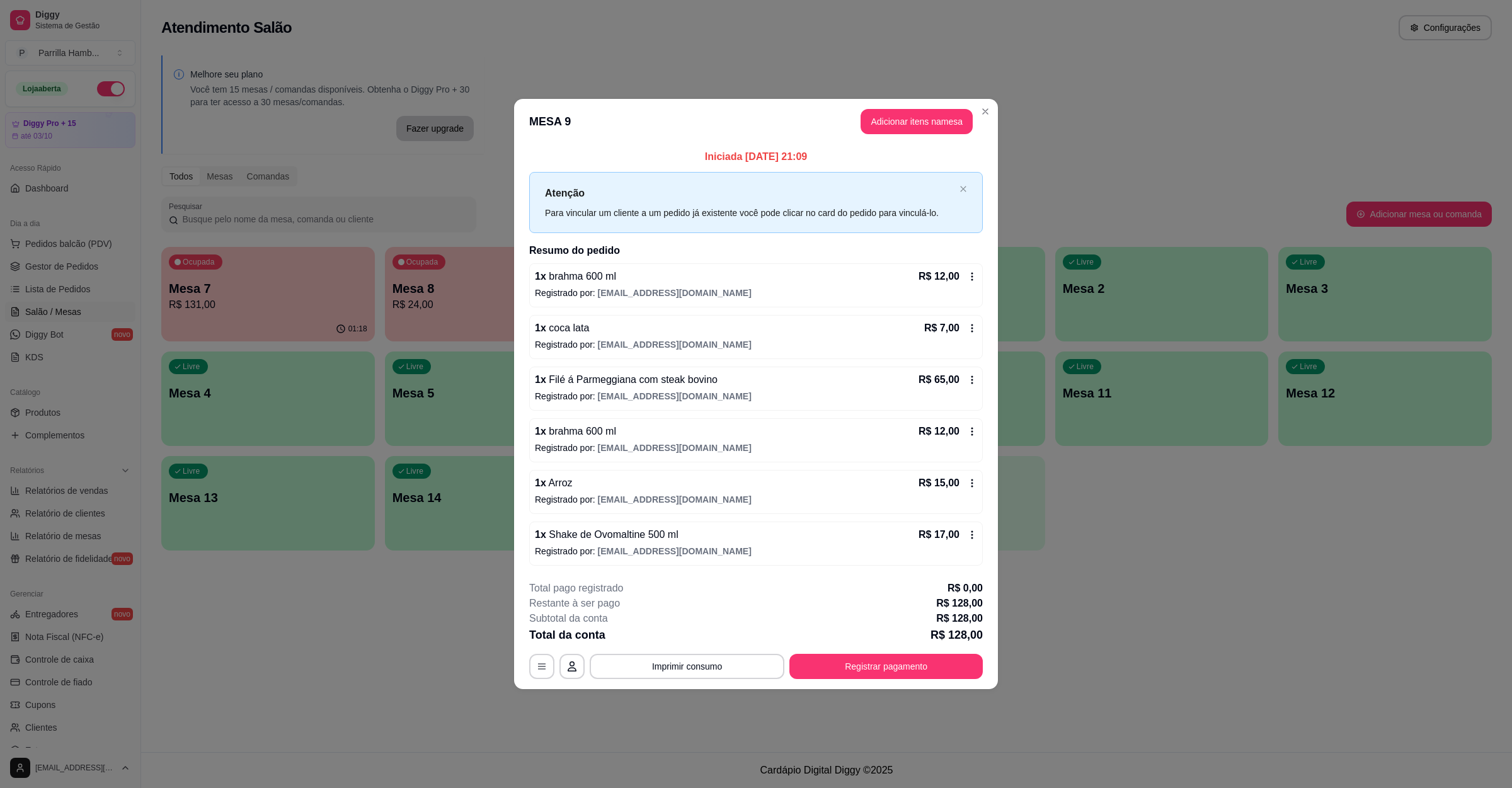
click at [895, 666] on button "Registrar pagamento" at bounding box center [885, 666] width 193 height 25
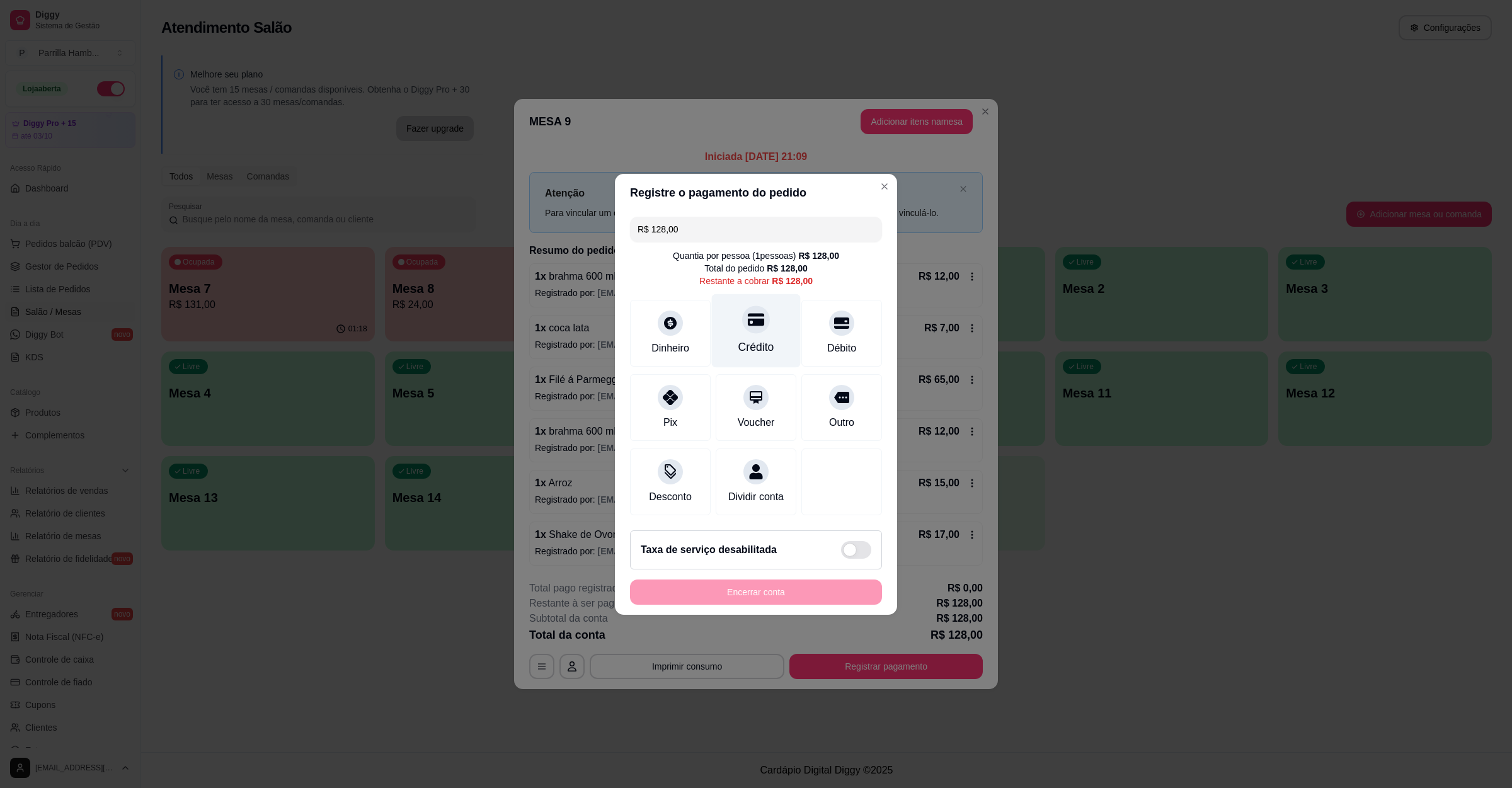
click at [751, 322] on div at bounding box center [756, 319] width 27 height 27
type input "R$ 0,00"
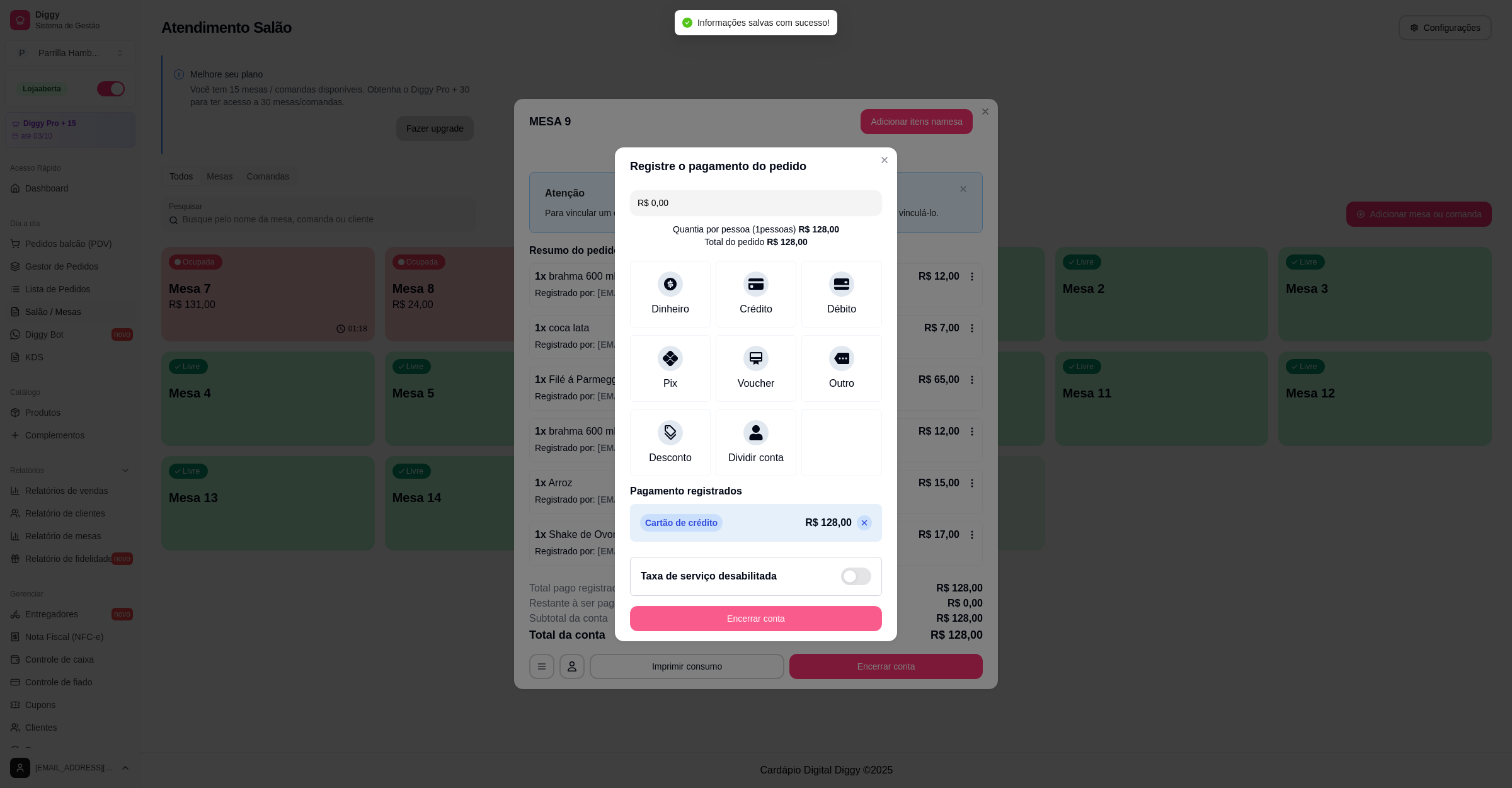
click at [736, 631] on button "Encerrar conta" at bounding box center [756, 618] width 252 height 25
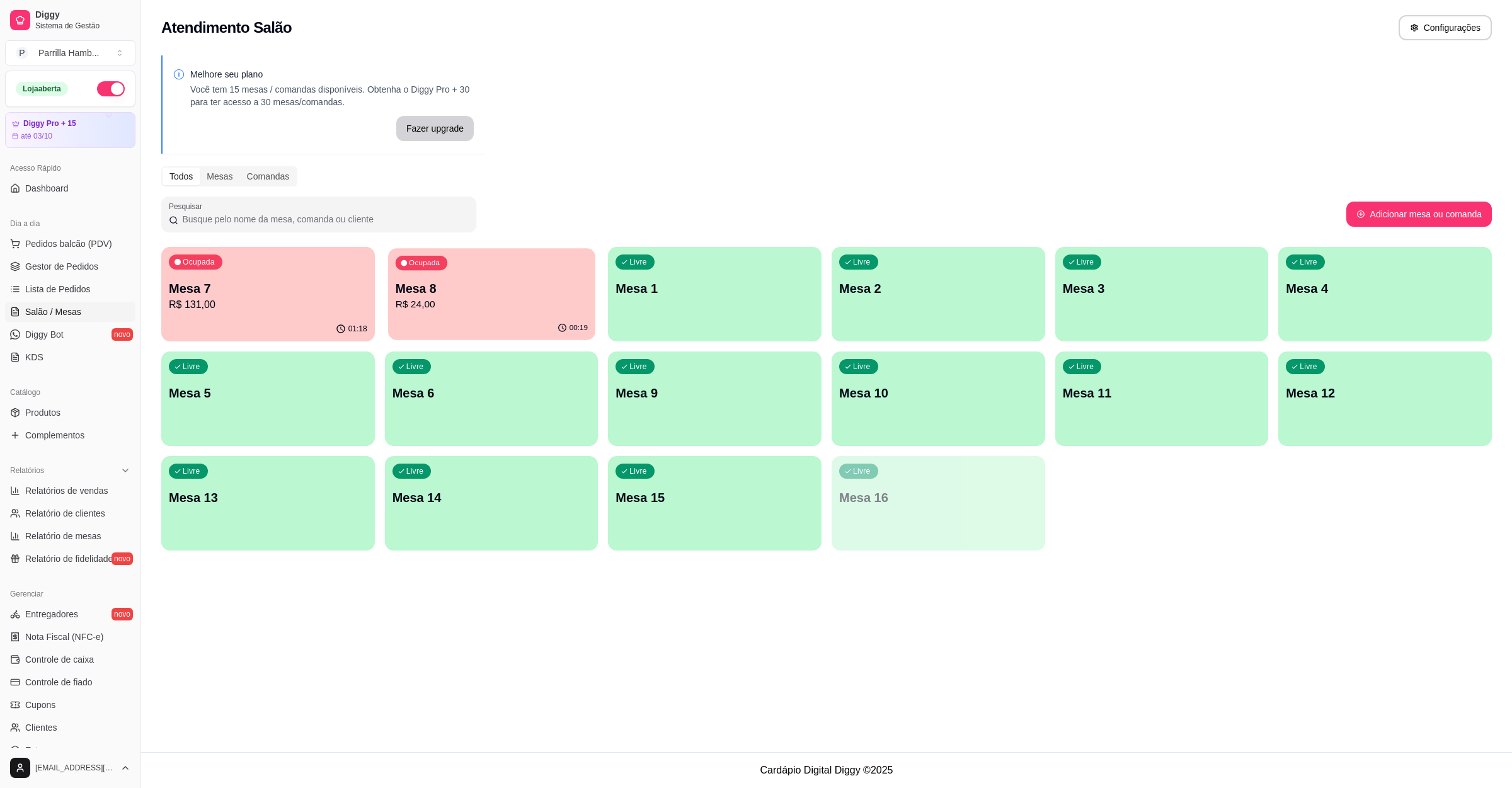
click at [450, 290] on p "Mesa 8" at bounding box center [491, 288] width 192 height 17
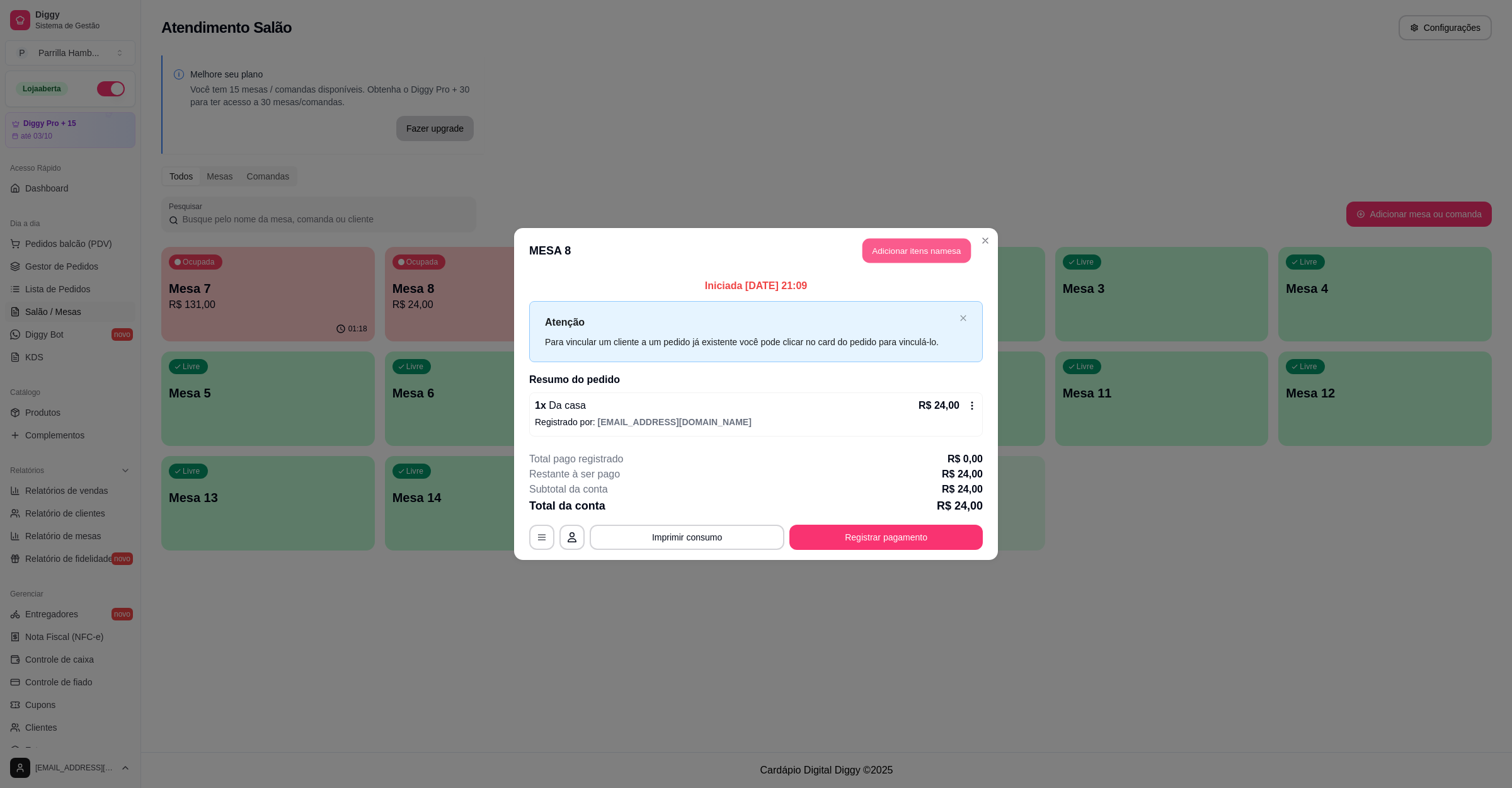
click at [895, 249] on button "Adicionar itens na mesa" at bounding box center [917, 251] width 108 height 24
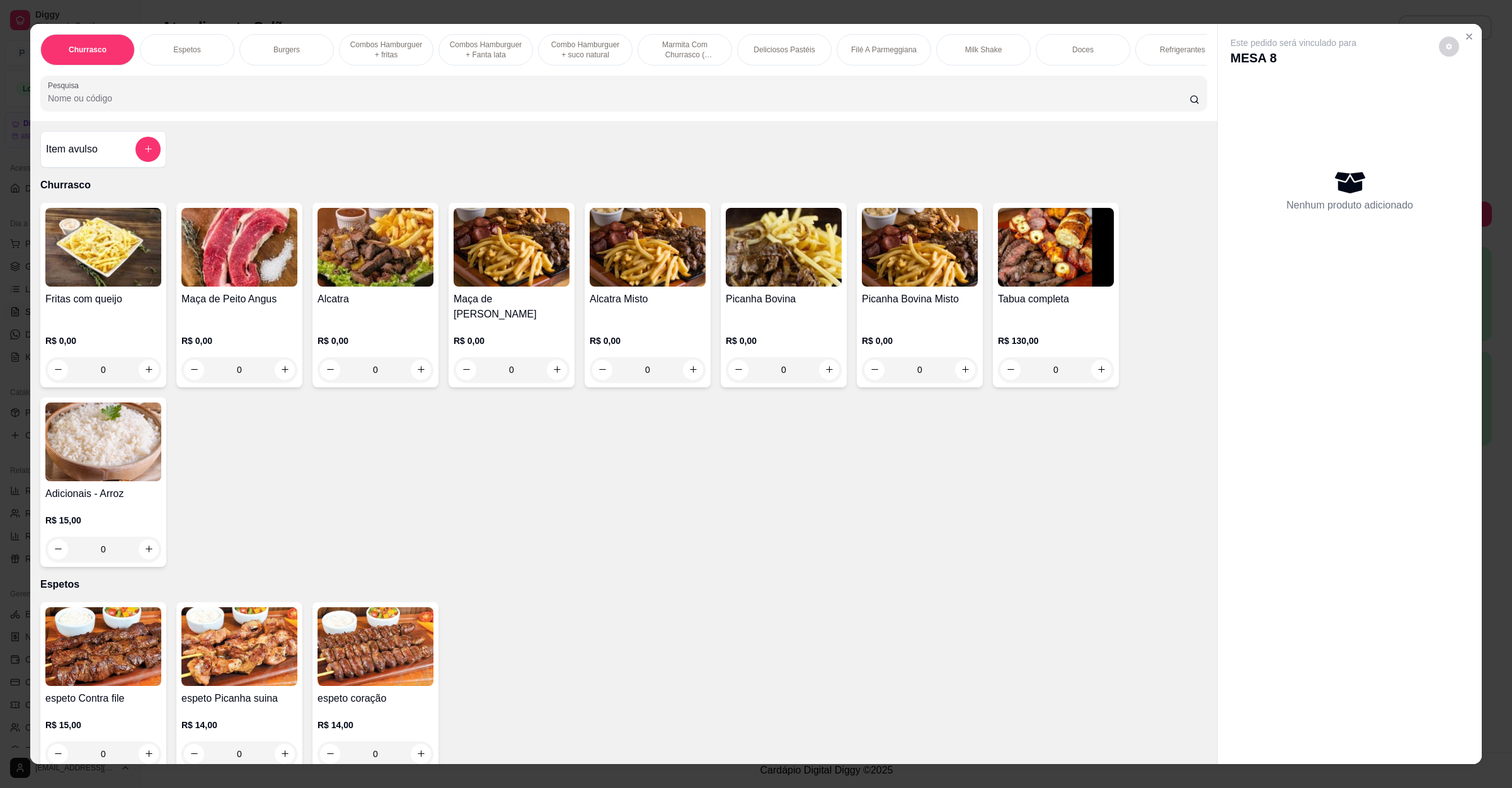
click at [612, 105] on input "Pesquisa" at bounding box center [619, 98] width 1142 height 13
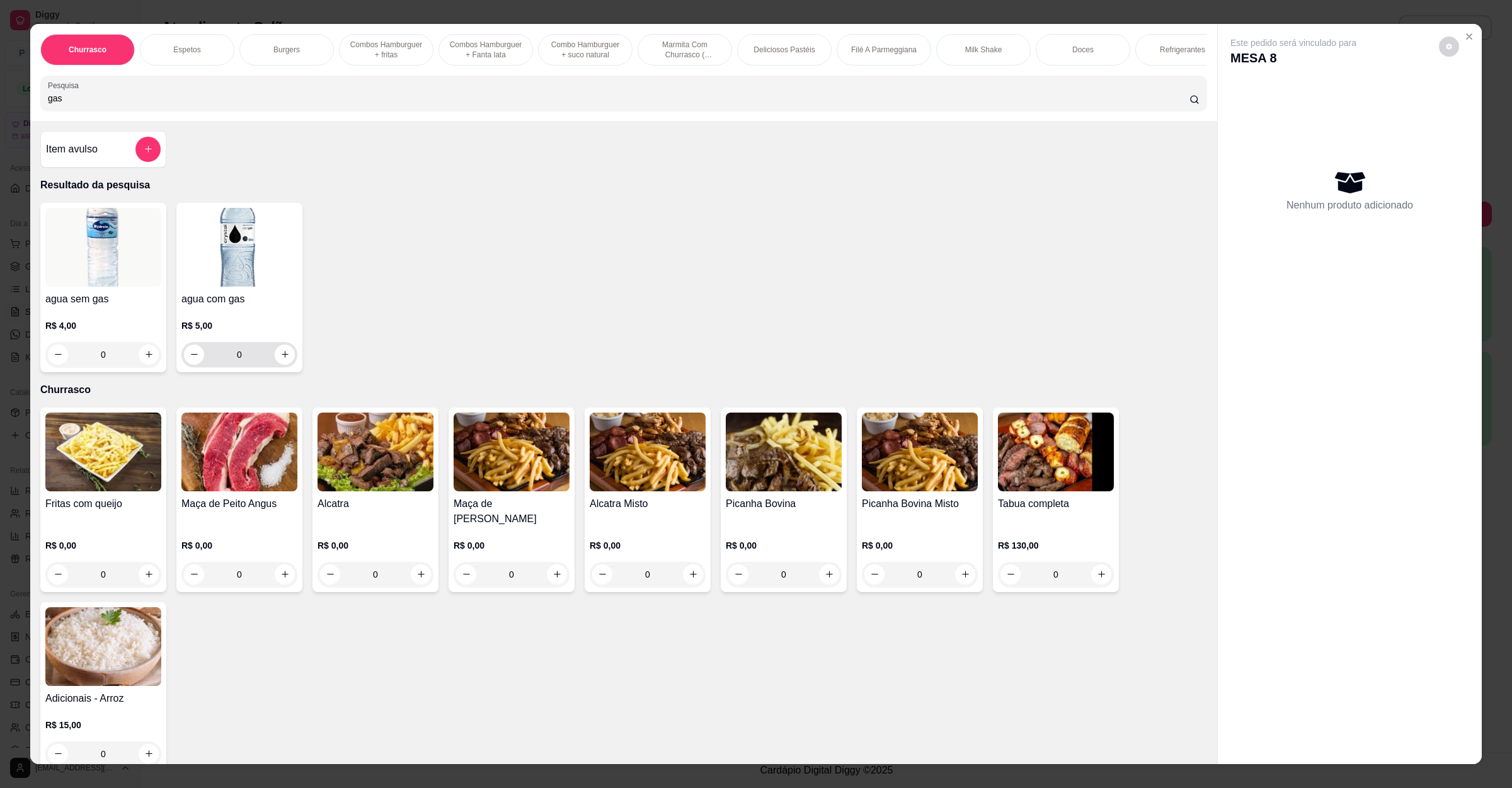
type input "gas"
click at [282, 364] on button "increase-product-quantity" at bounding box center [284, 354] width 19 height 19
type input "1"
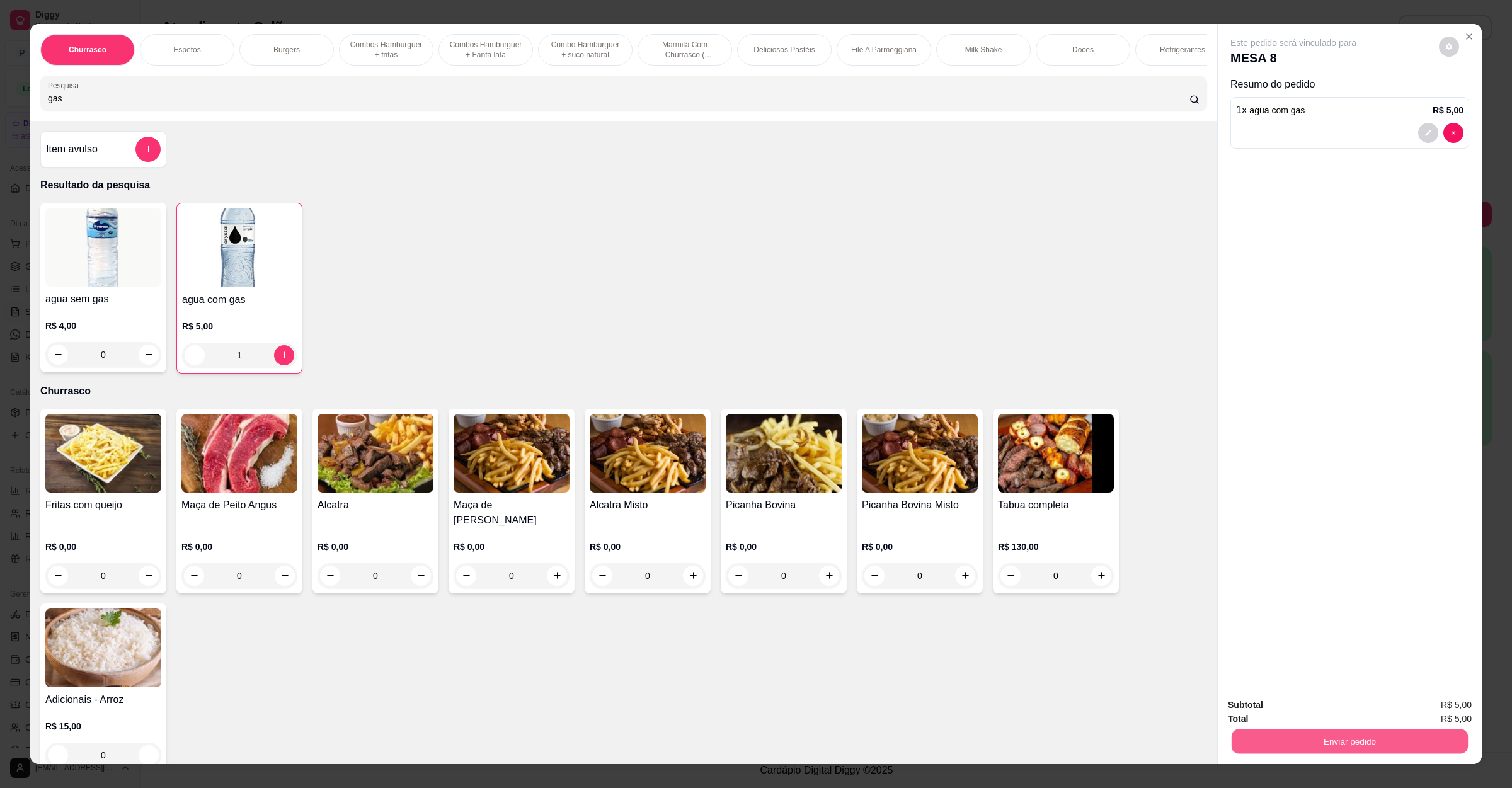
click at [1305, 740] on button "Enviar pedido" at bounding box center [1350, 741] width 237 height 24
click at [1304, 716] on button "Não registrar e enviar pedido" at bounding box center [1306, 710] width 131 height 24
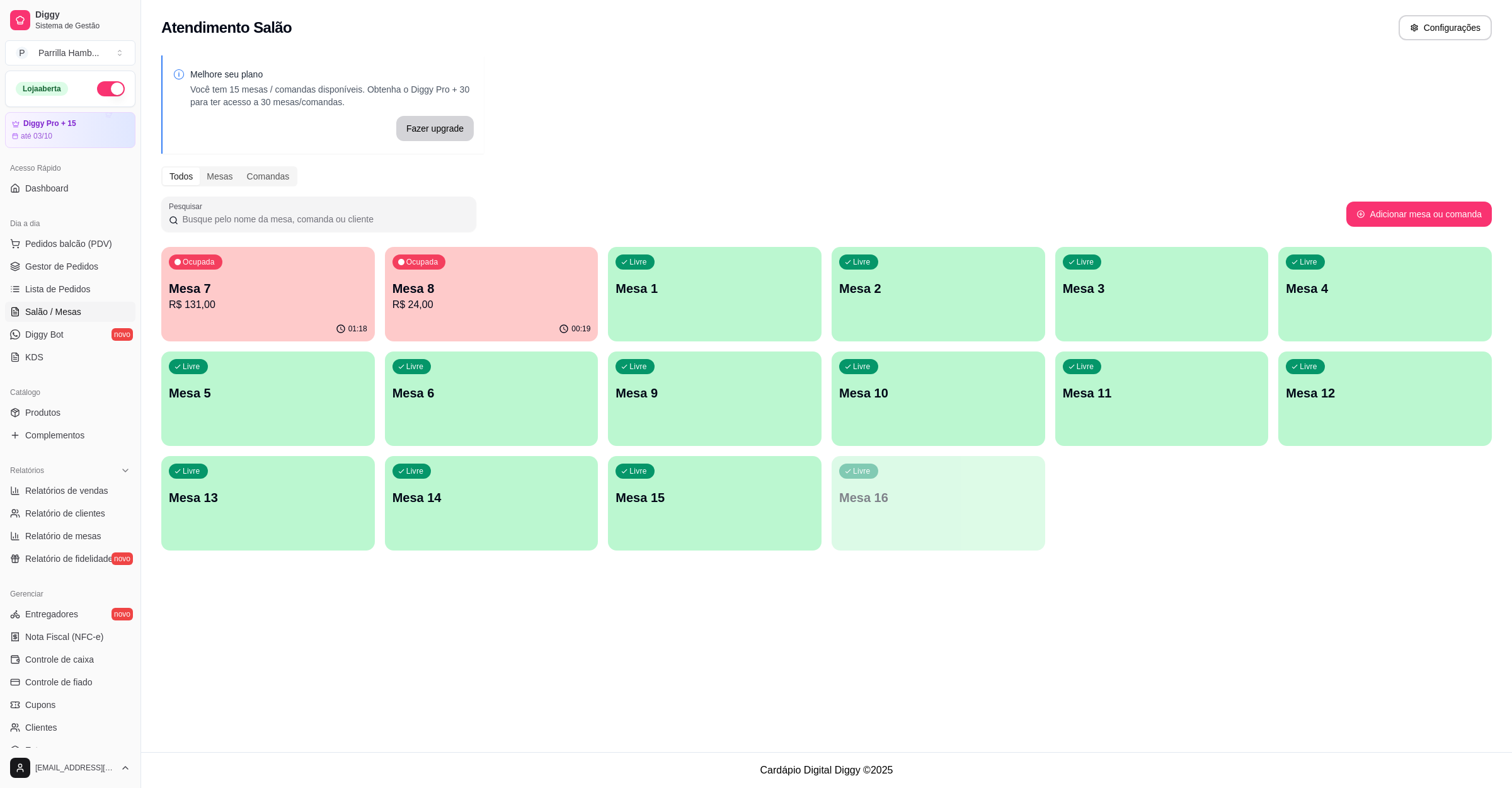
click at [314, 291] on p "Mesa 7" at bounding box center [268, 288] width 199 height 18
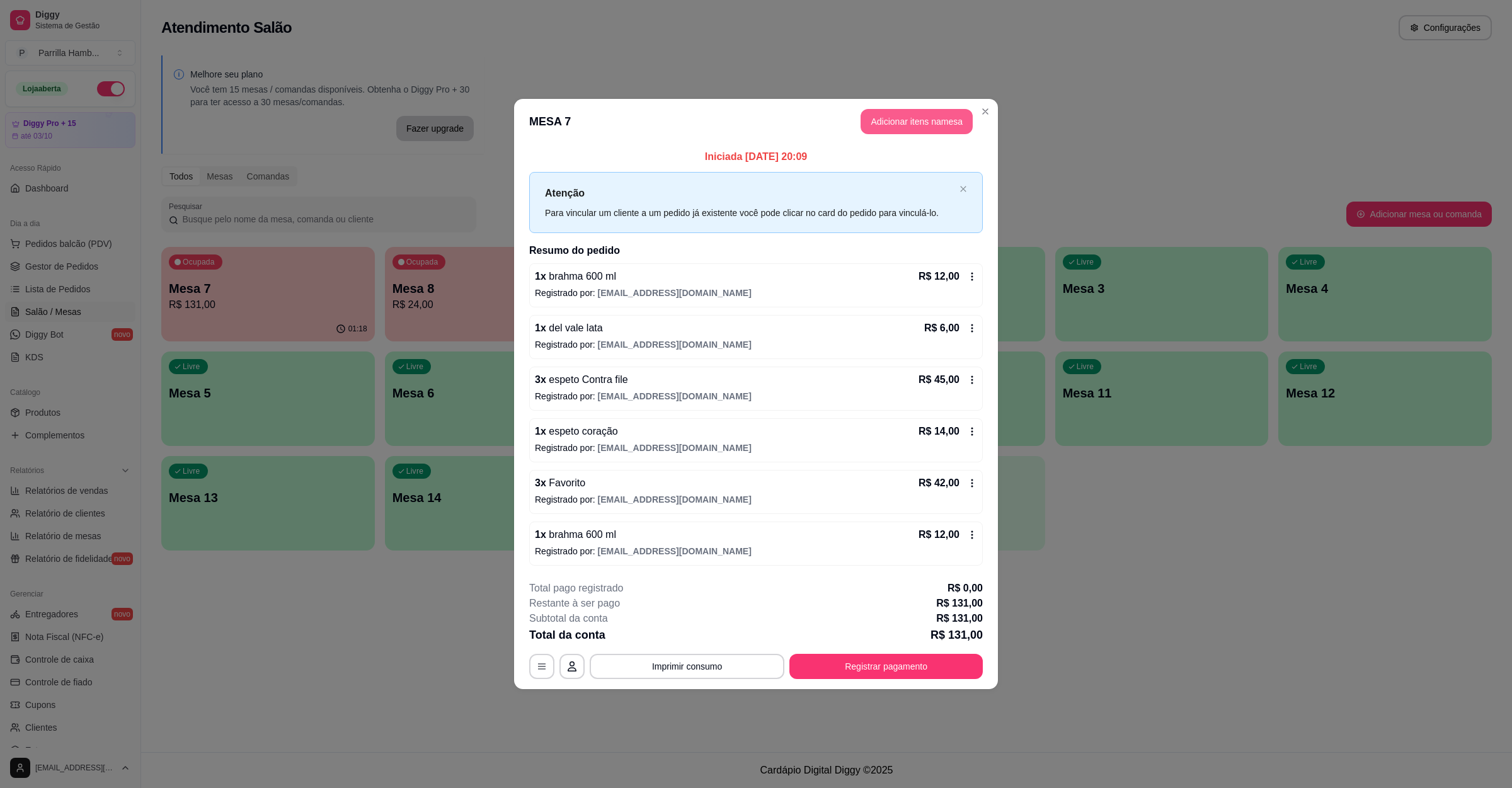
click at [907, 131] on button "Adicionar itens na mesa" at bounding box center [917, 121] width 112 height 25
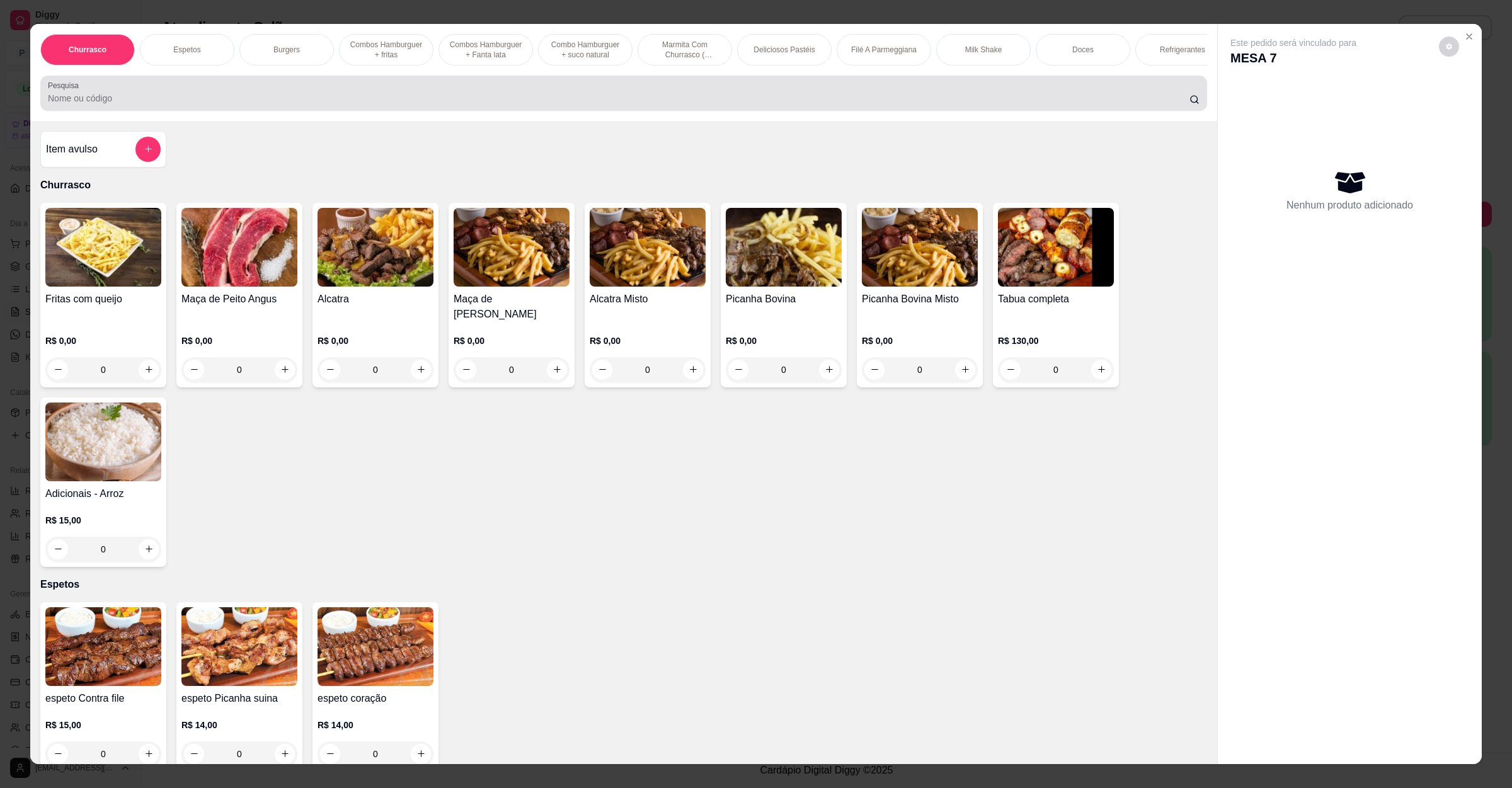
click at [422, 105] on input "Pesquisa" at bounding box center [619, 98] width 1142 height 13
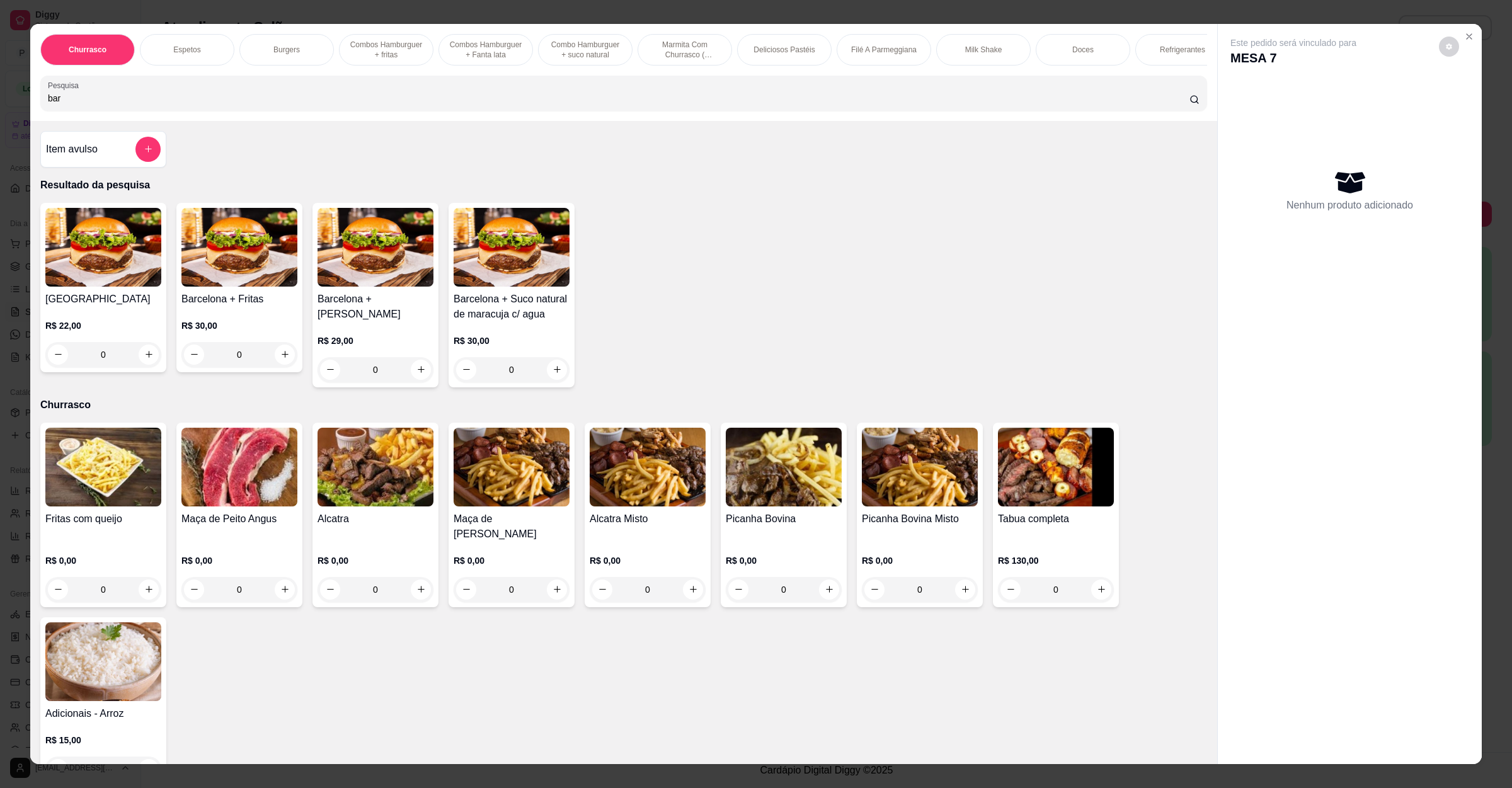
type input "bar"
click at [136, 367] on div "0" at bounding box center [103, 354] width 116 height 25
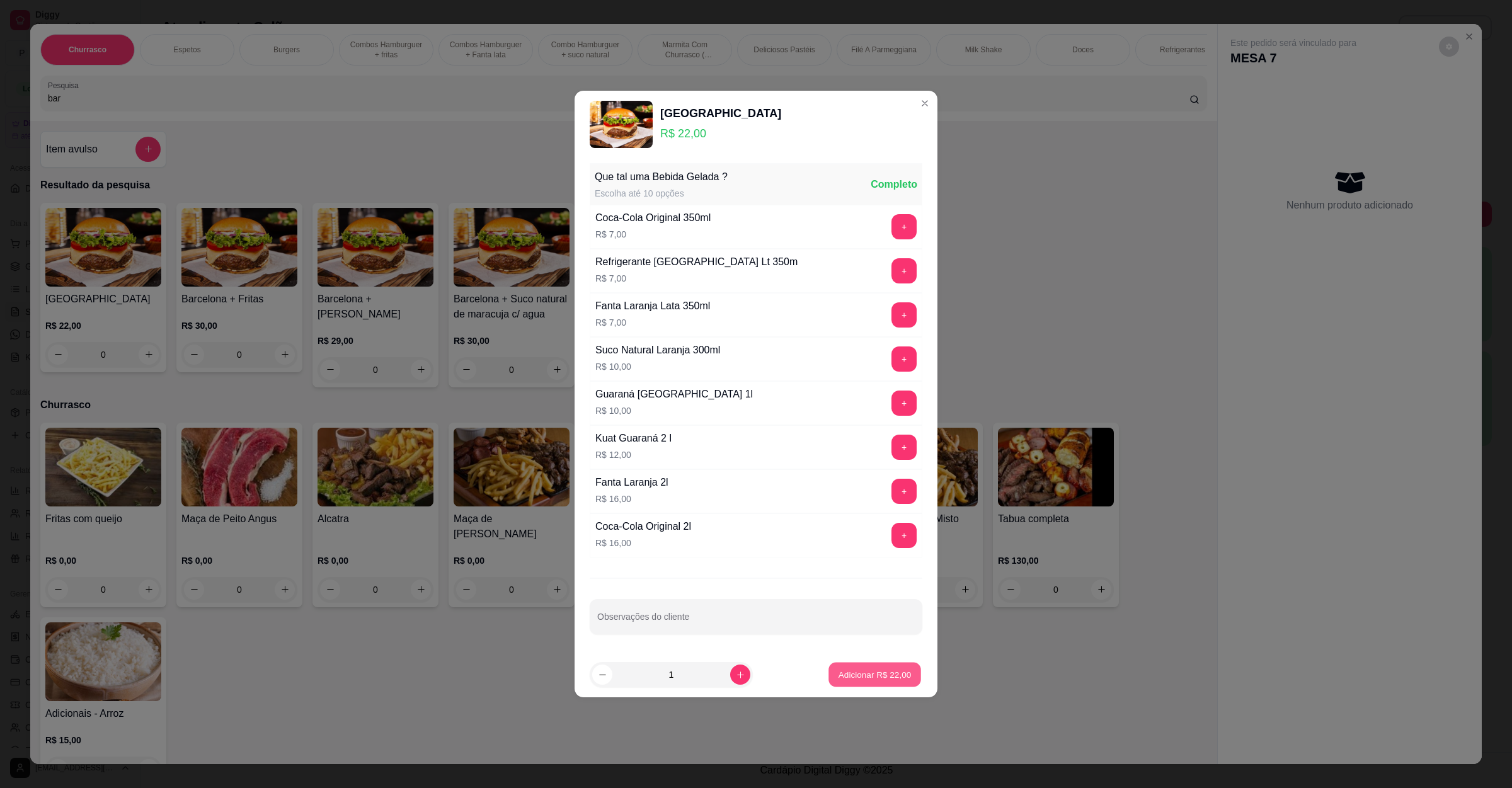
click at [834, 666] on button "Adicionar R$ 22,00" at bounding box center [875, 675] width 93 height 24
type input "1"
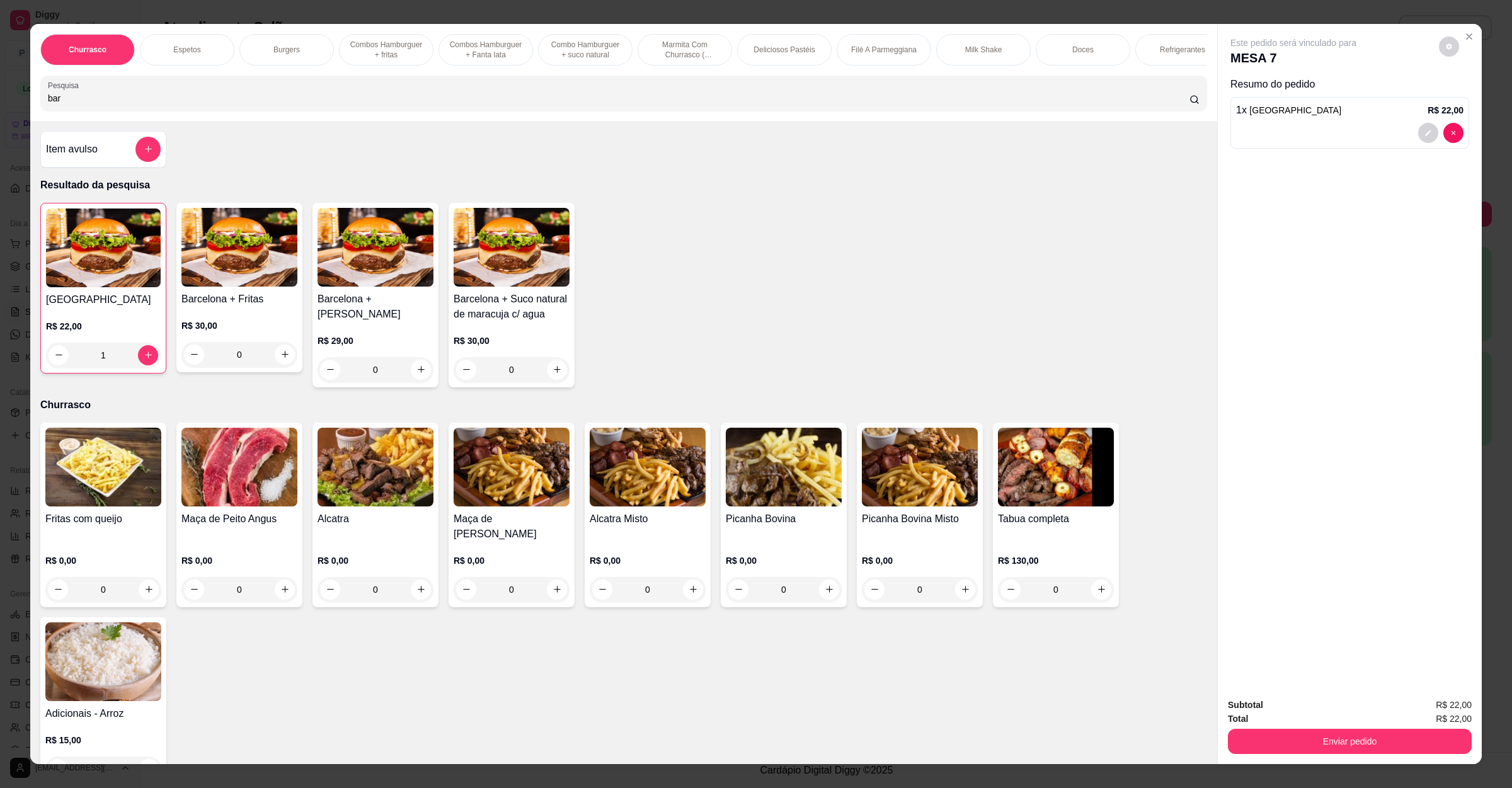
drag, startPoint x: 78, startPoint y: 112, endPoint x: 0, endPoint y: 72, distance: 87.7
click at [0, 87] on div "Churrasco Espetos Burgers Combos [GEOGRAPHIC_DATA] + fritas Combos Hamburguer +…" at bounding box center [756, 394] width 1512 height 788
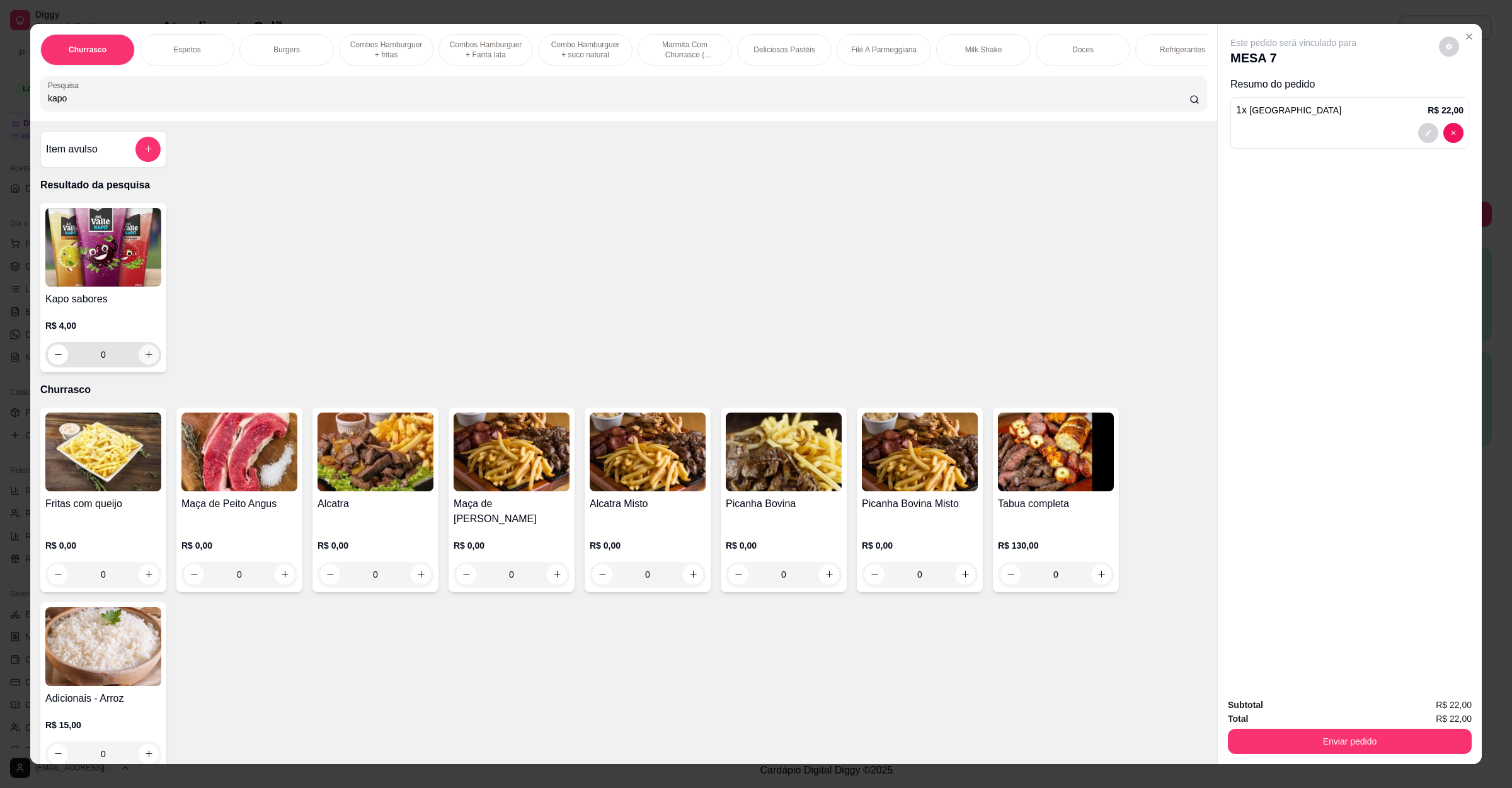
type input "kapo"
click at [145, 359] on icon "increase-product-quantity" at bounding box center [149, 354] width 10 height 10
type input "1"
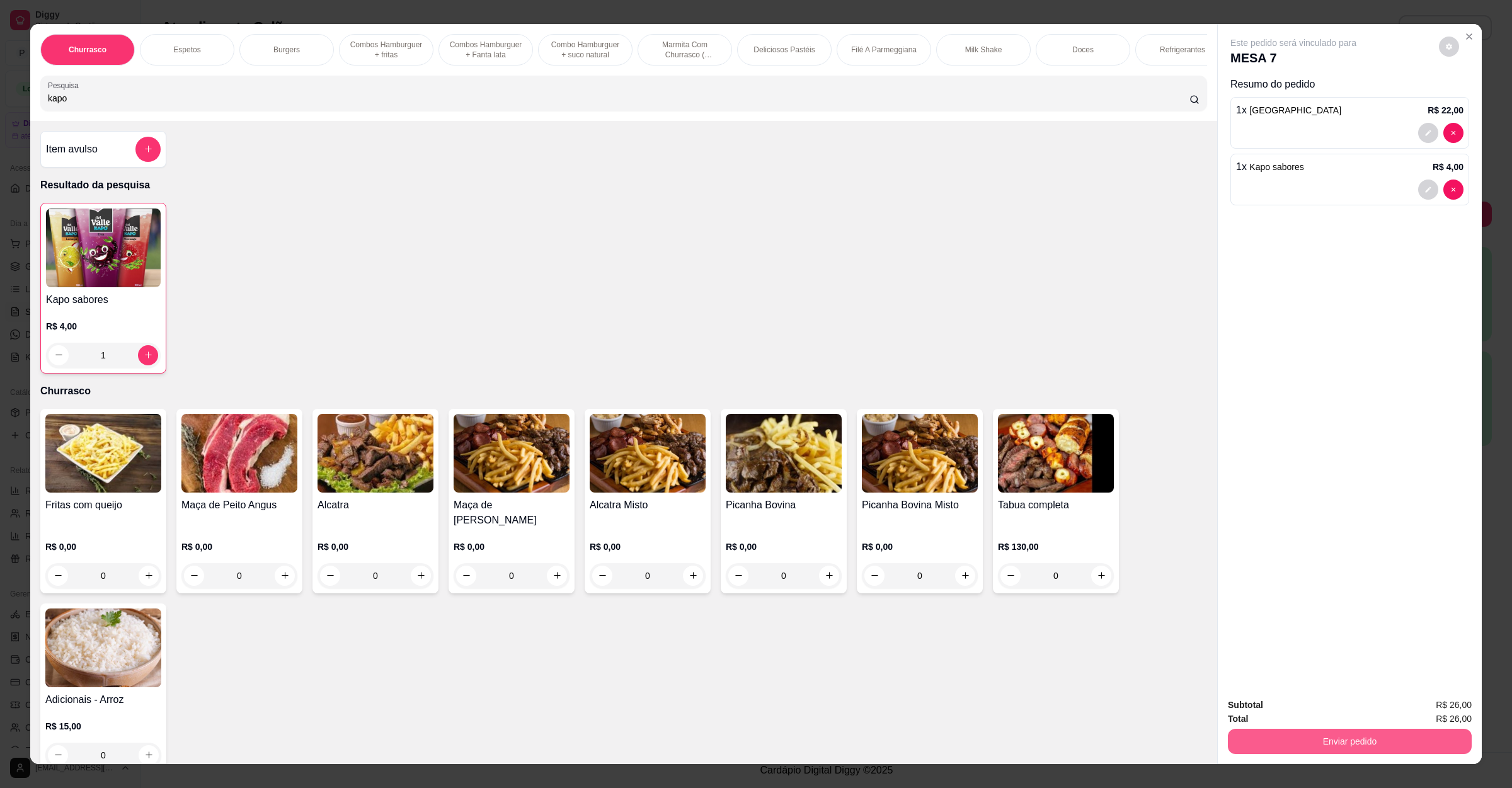
click at [1299, 738] on button "Enviar pedido" at bounding box center [1350, 741] width 244 height 25
click at [1308, 709] on button "Não registrar e enviar pedido" at bounding box center [1306, 710] width 128 height 23
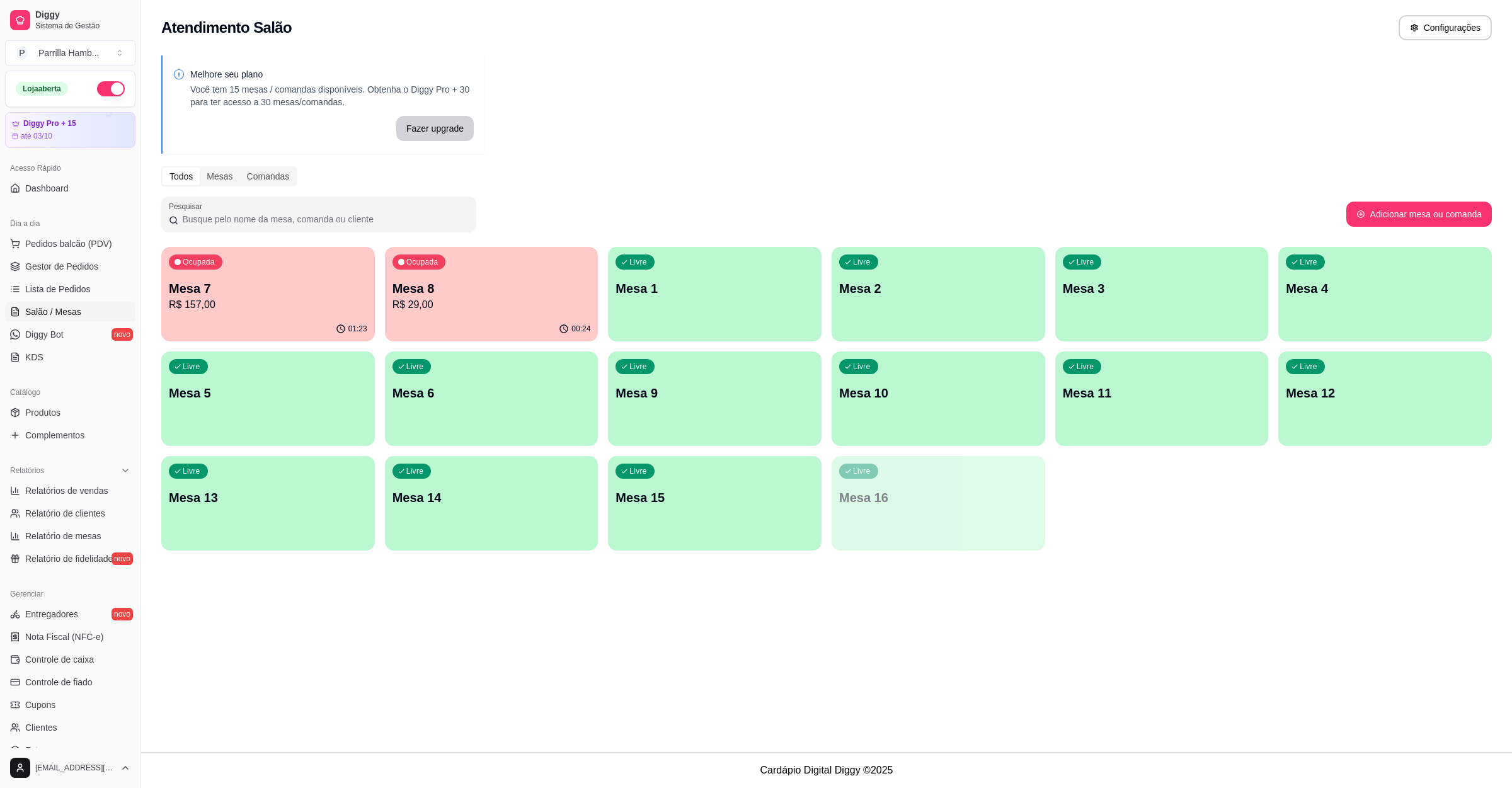
click at [452, 316] on div "Ocupada Mesa 8 R$ 29,00" at bounding box center [492, 282] width 213 height 70
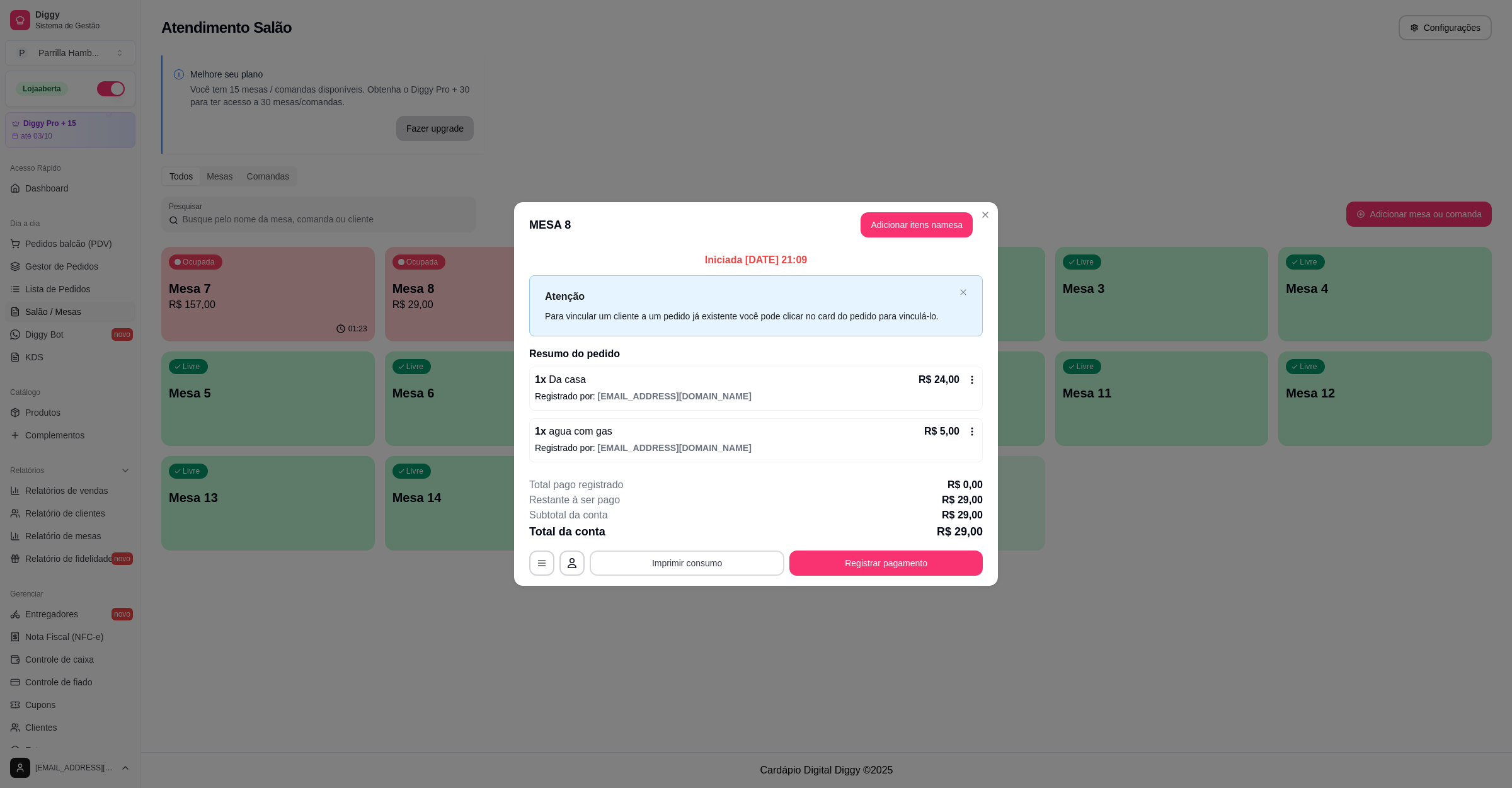
click at [736, 560] on button "Imprimir consumo" at bounding box center [687, 563] width 195 height 25
click at [681, 530] on button "IMPRESSORA" at bounding box center [691, 534] width 91 height 20
click at [847, 555] on button "Registrar pagamento" at bounding box center [886, 564] width 187 height 24
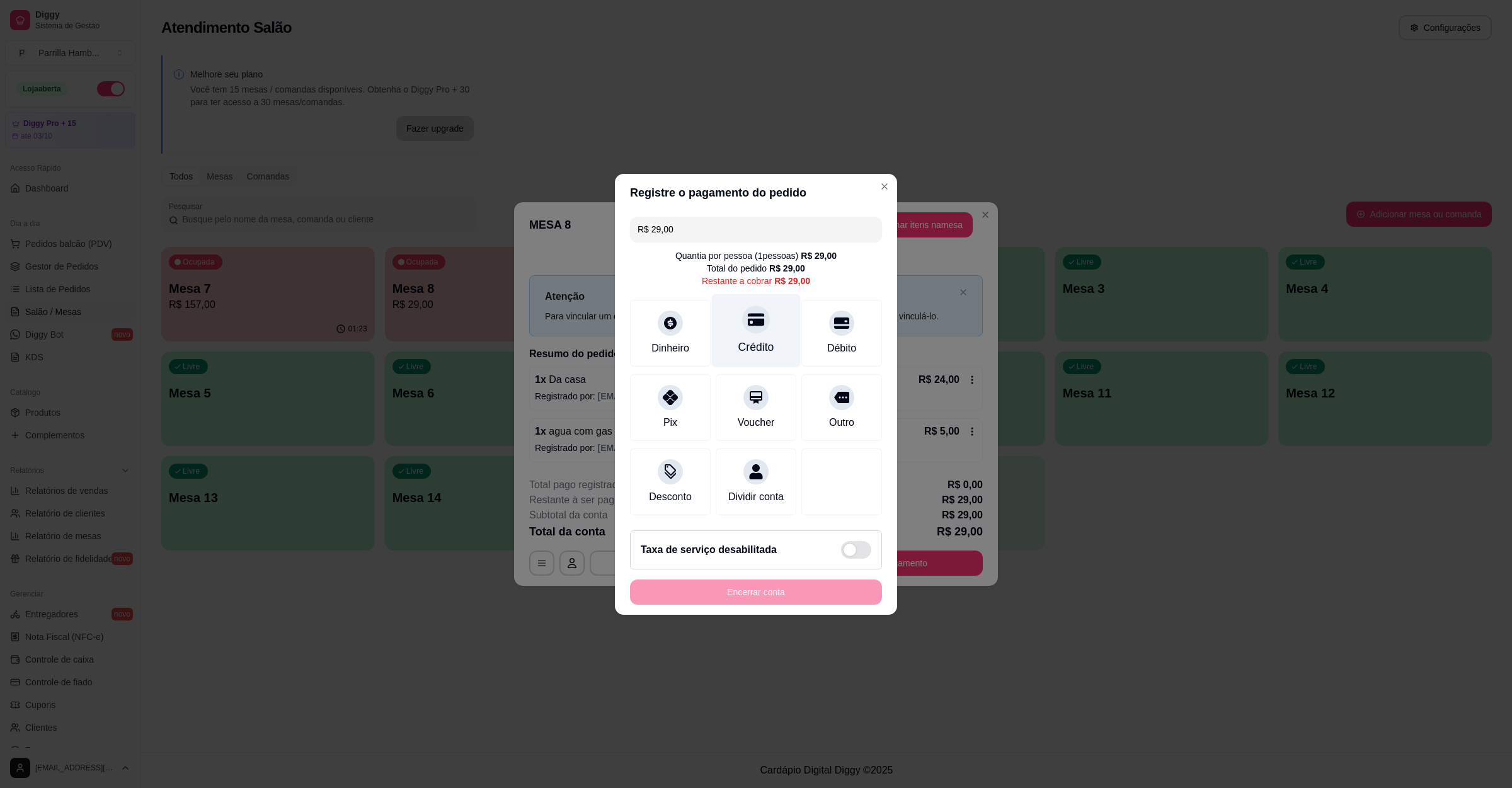
click at [748, 311] on icon at bounding box center [756, 319] width 16 height 16
type input "R$ 0,00"
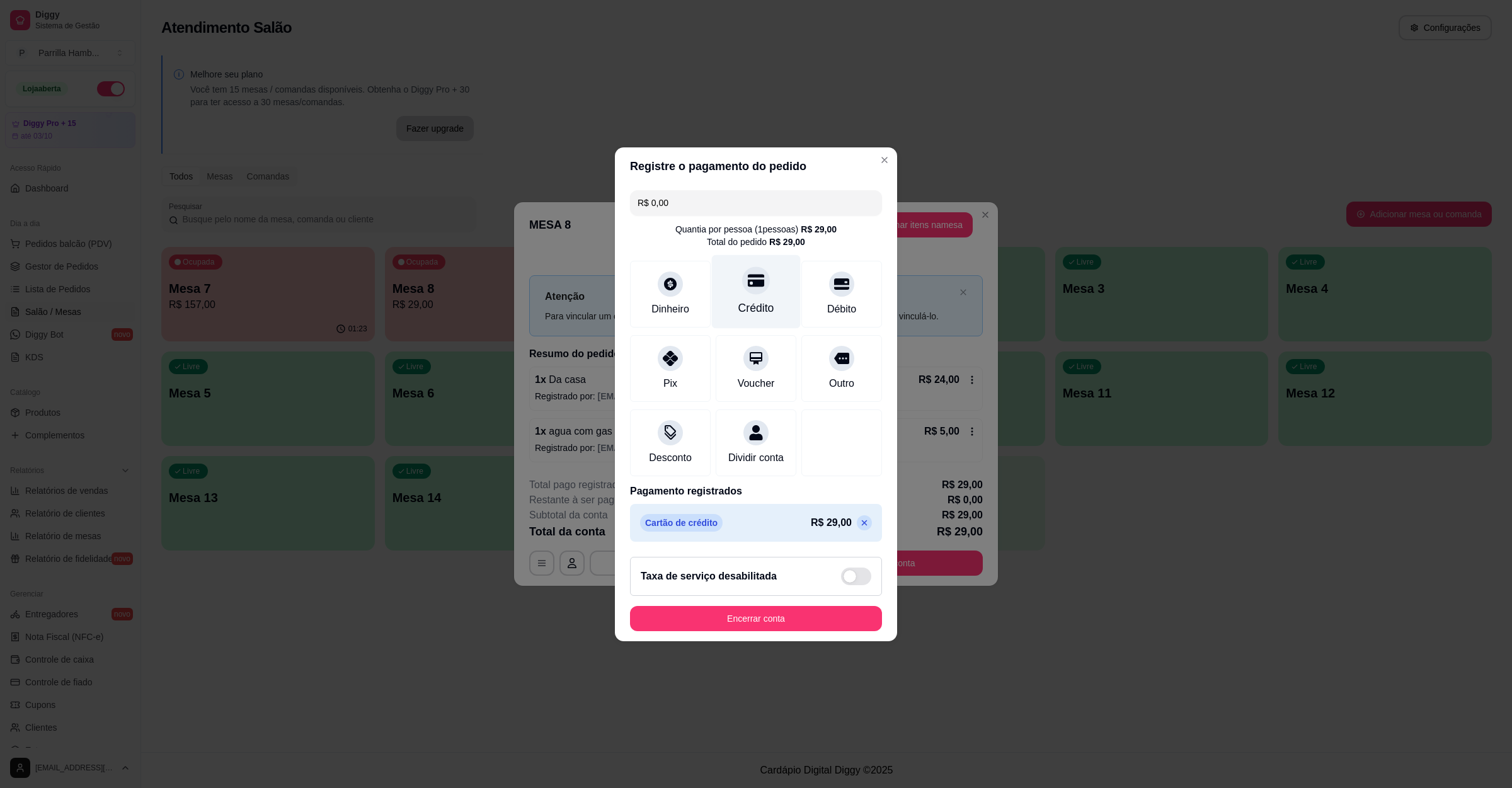
click at [744, 287] on div "Crédito" at bounding box center [757, 291] width 89 height 73
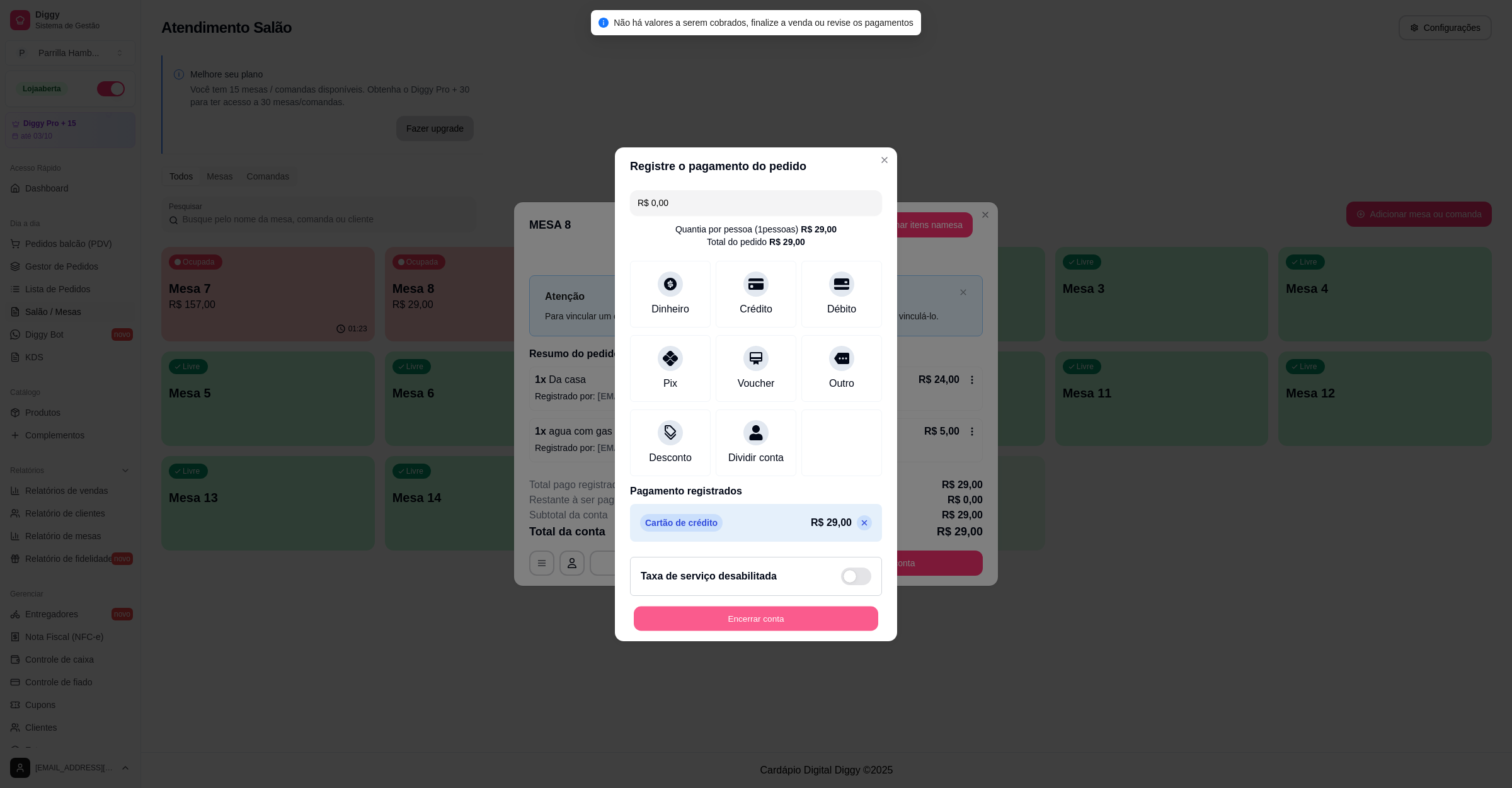
click at [778, 616] on button "Encerrar conta" at bounding box center [756, 618] width 245 height 24
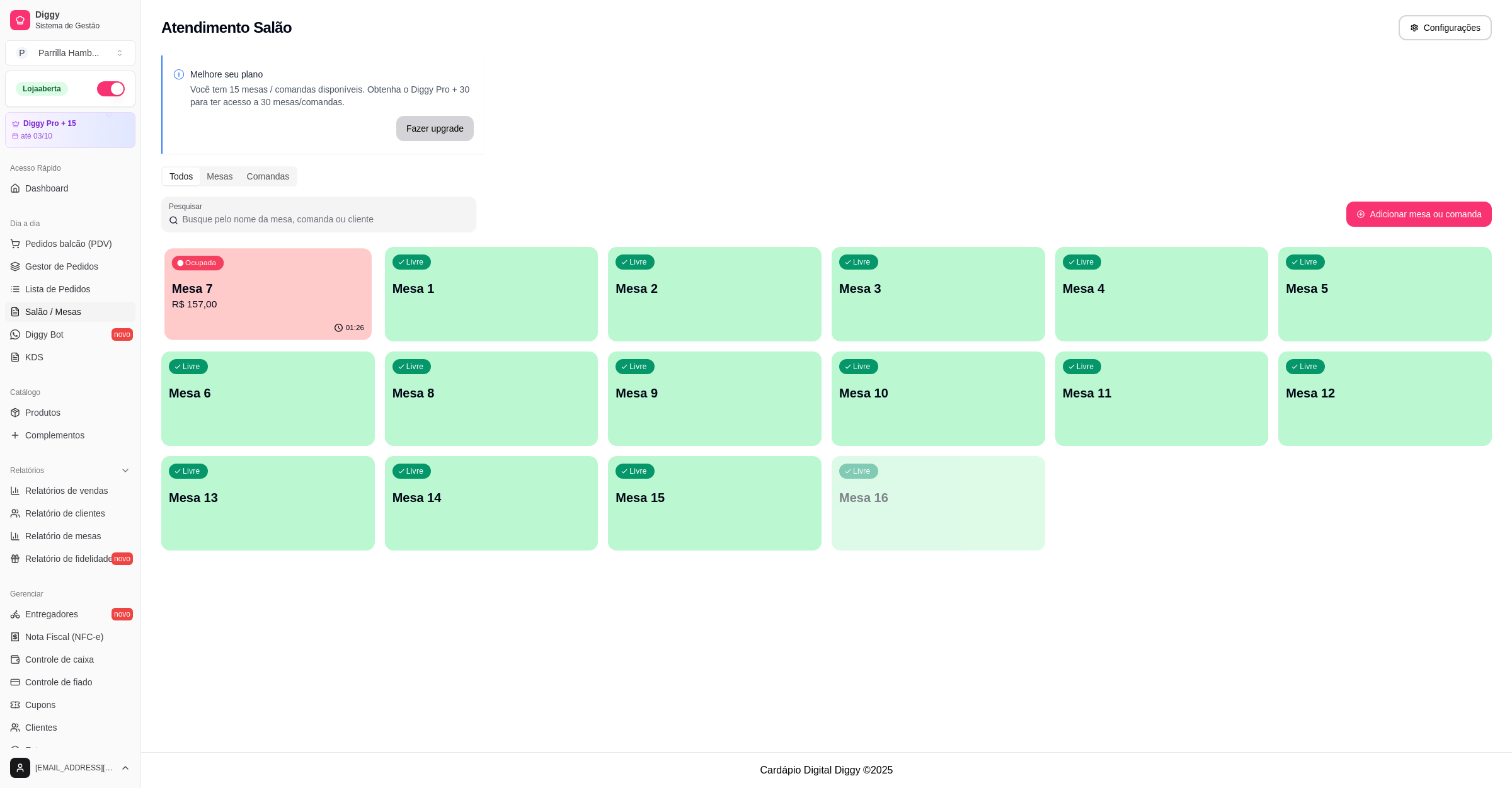
click at [279, 291] on p "Mesa 7" at bounding box center [268, 288] width 192 height 17
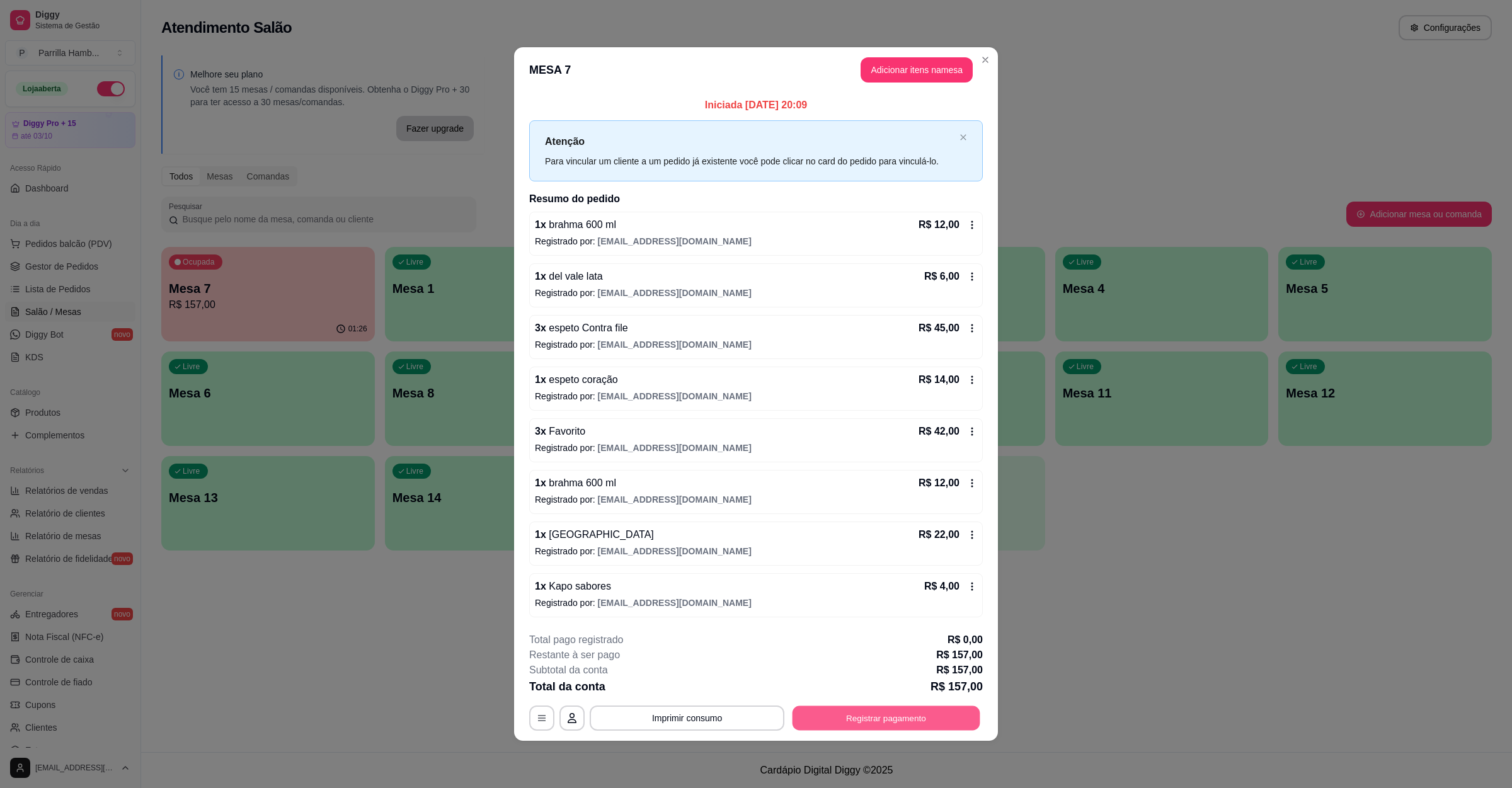
click at [834, 719] on button "Registrar pagamento" at bounding box center [886, 719] width 187 height 24
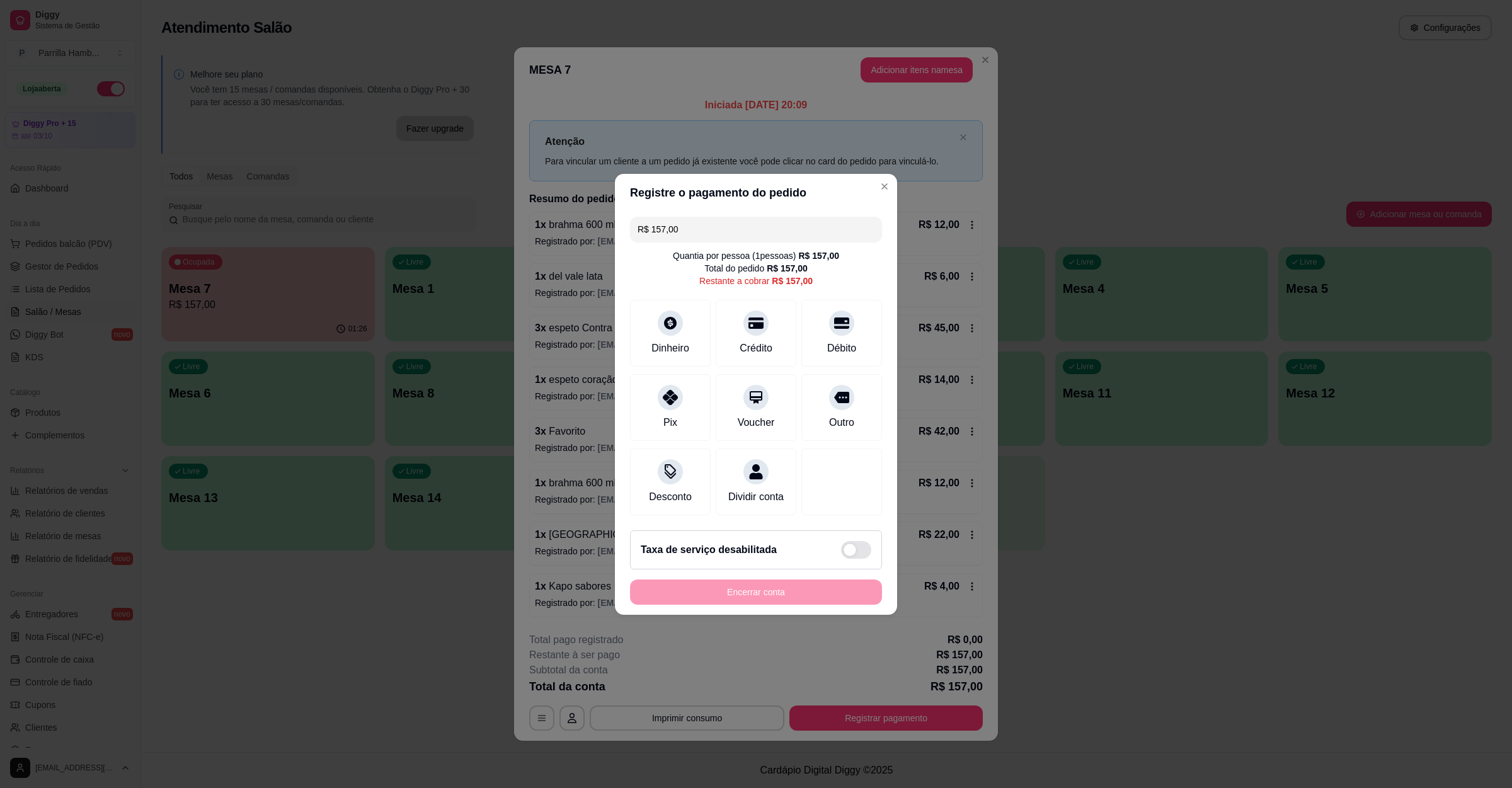
click at [688, 216] on input "R$ 157,00" at bounding box center [755, 228] width 237 height 25
click at [660, 372] on div "Pix" at bounding box center [670, 404] width 89 height 73
type input "R$ 131,00"
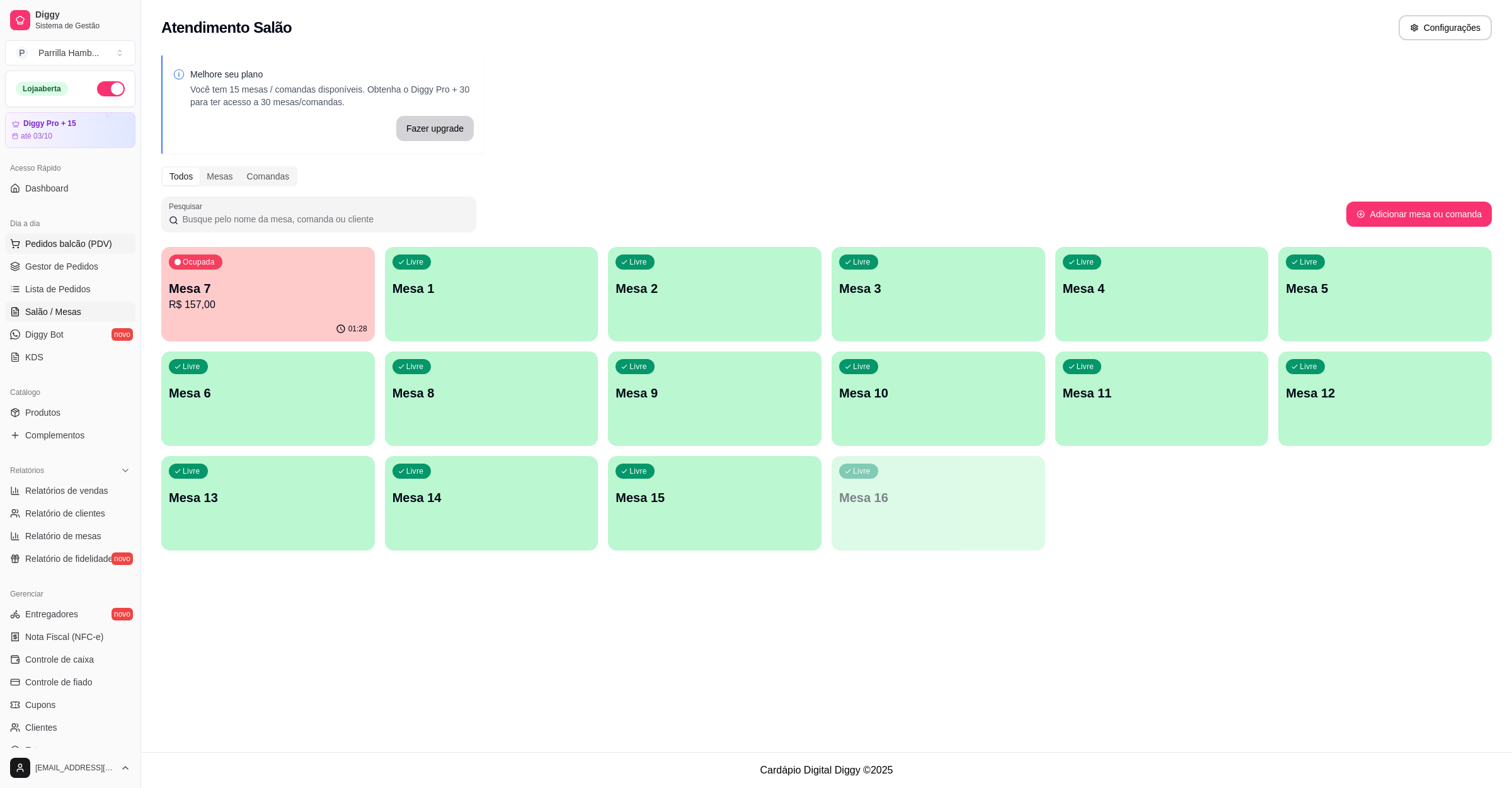
click at [51, 242] on span "Pedidos balcão (PDV)" at bounding box center [69, 244] width 87 height 13
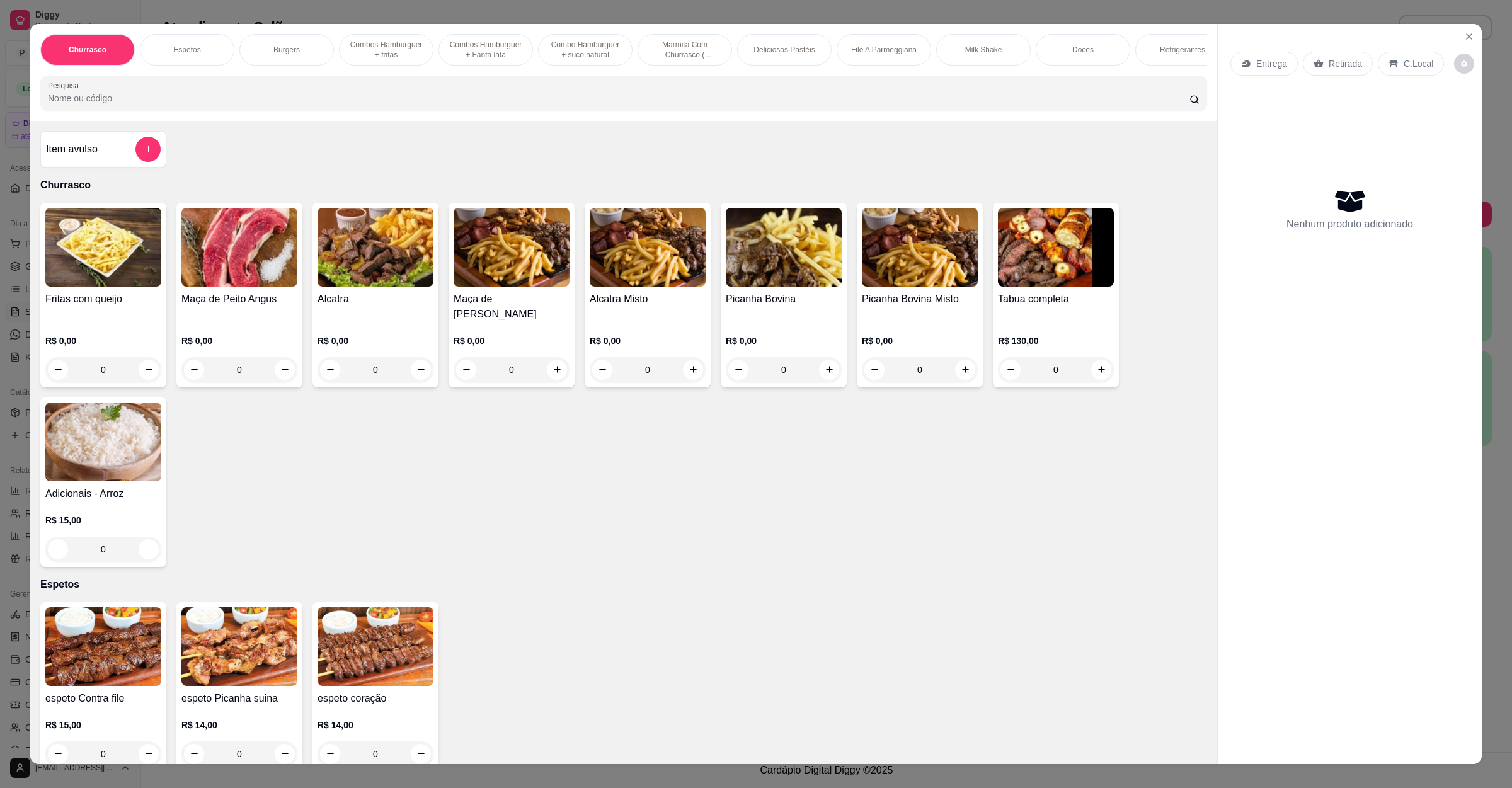
click at [1036, 265] on img at bounding box center [1056, 247] width 116 height 79
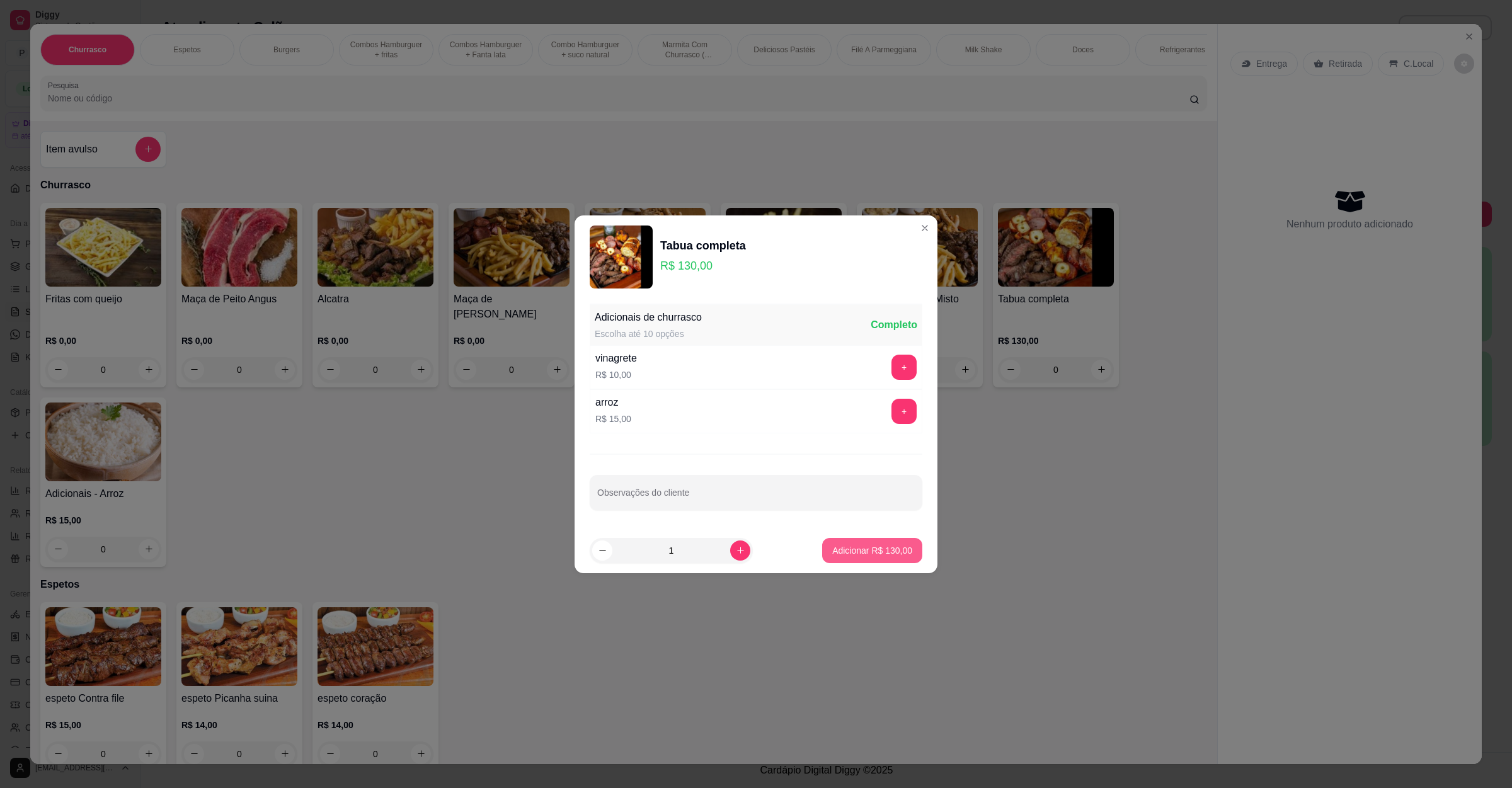
click at [833, 545] on p "Adicionar R$ 130,00" at bounding box center [872, 551] width 80 height 13
type input "1"
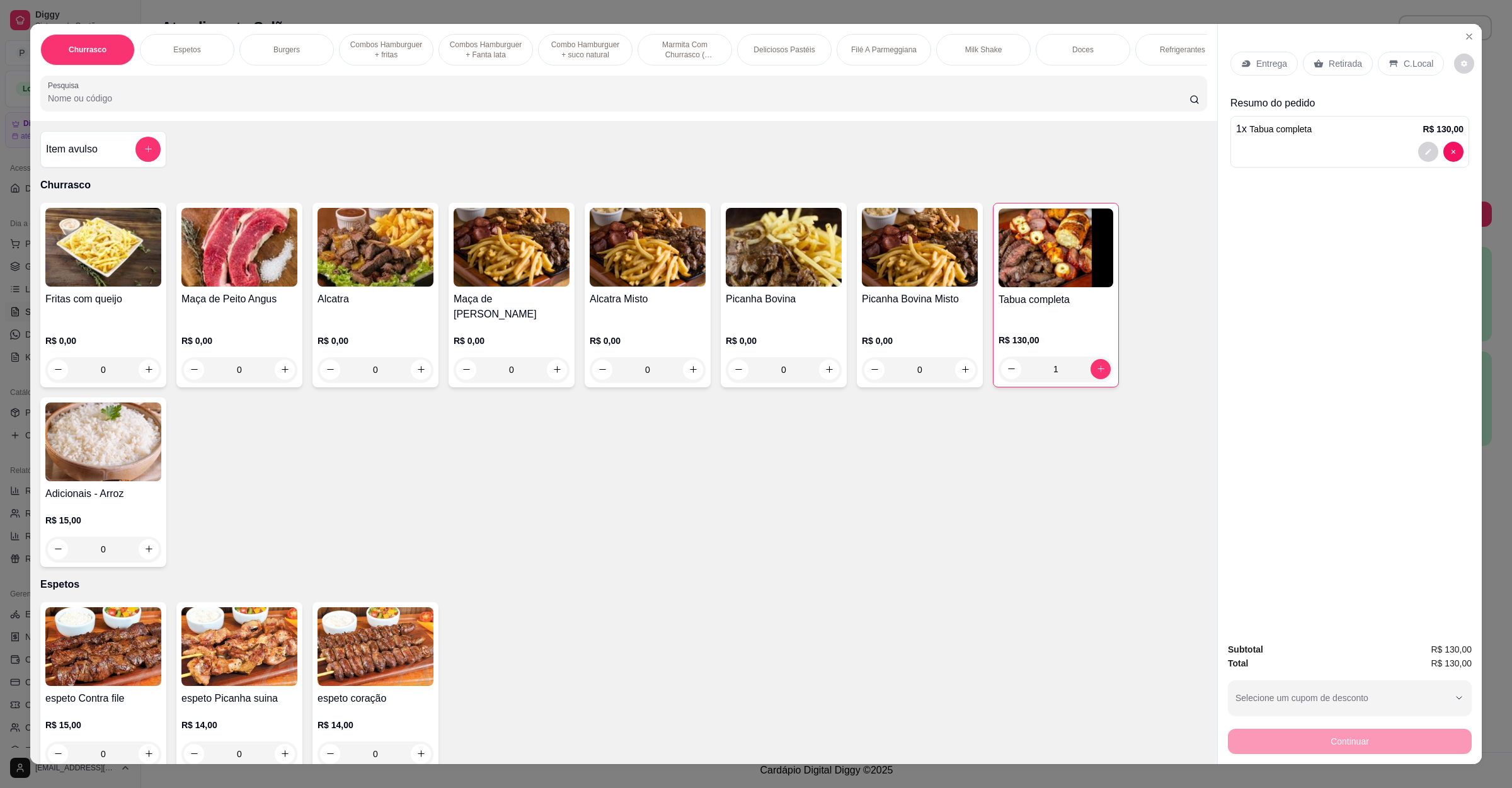
click at [108, 146] on div "Item avulso" at bounding box center [103, 149] width 126 height 36
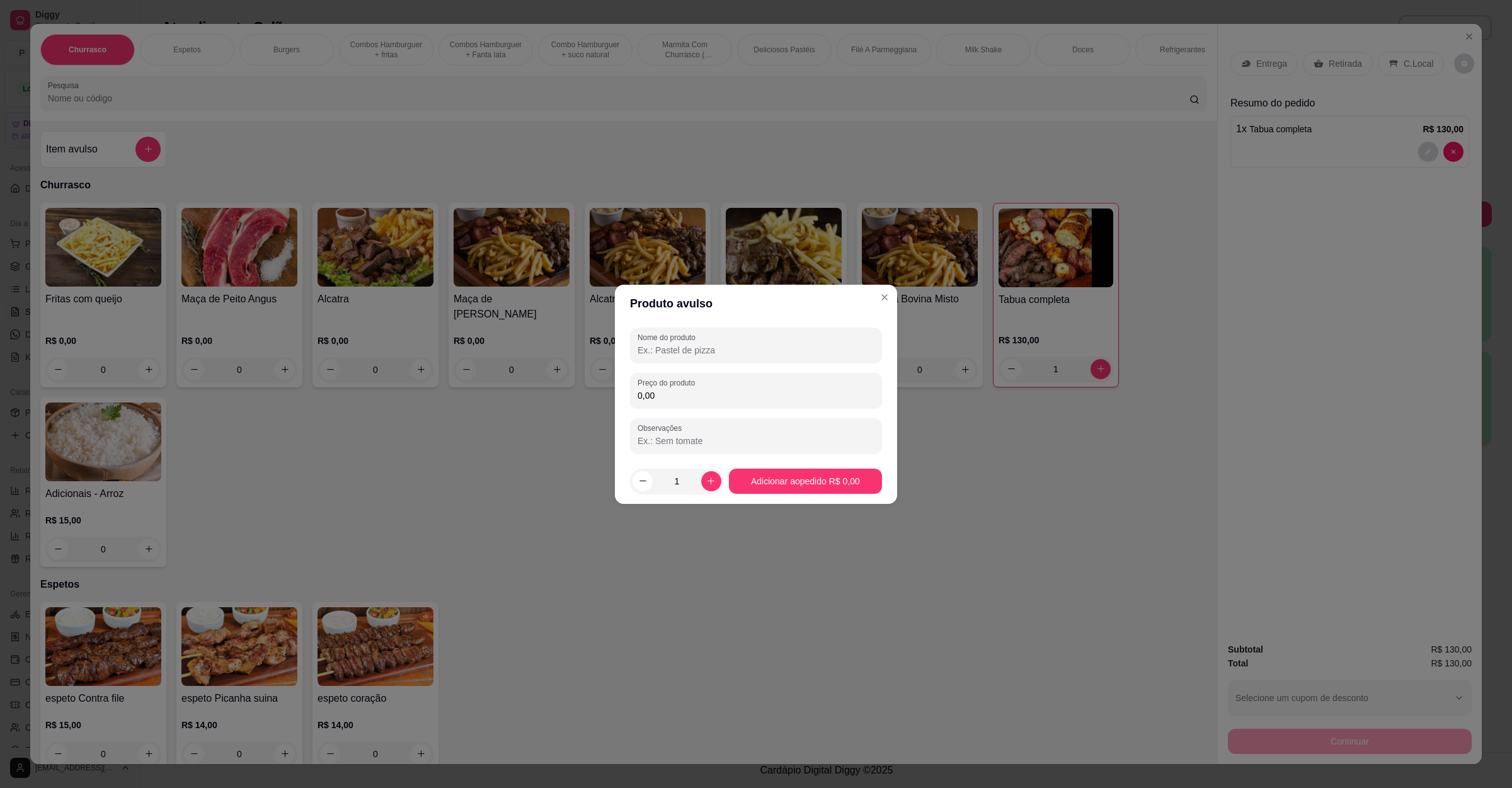
click at [709, 350] on input "Nome do produto" at bounding box center [755, 350] width 237 height 13
type input "400g de carne"
click at [695, 375] on div "Preço do produto 0,00" at bounding box center [756, 391] width 252 height 36
type input "45,00"
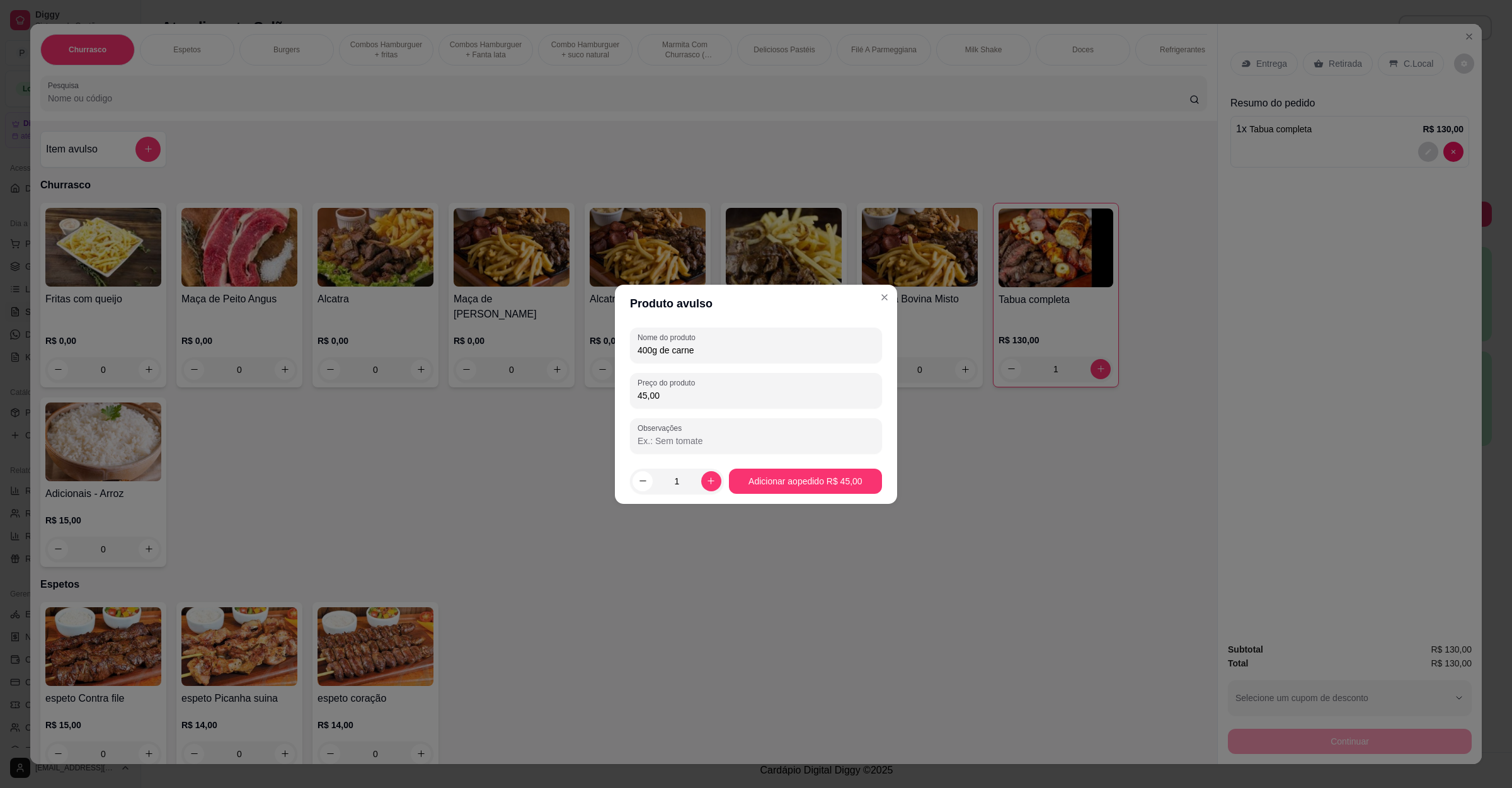
click at [754, 465] on footer "1 Adicionar ao pedido R$ 45,00" at bounding box center [755, 481] width 282 height 45
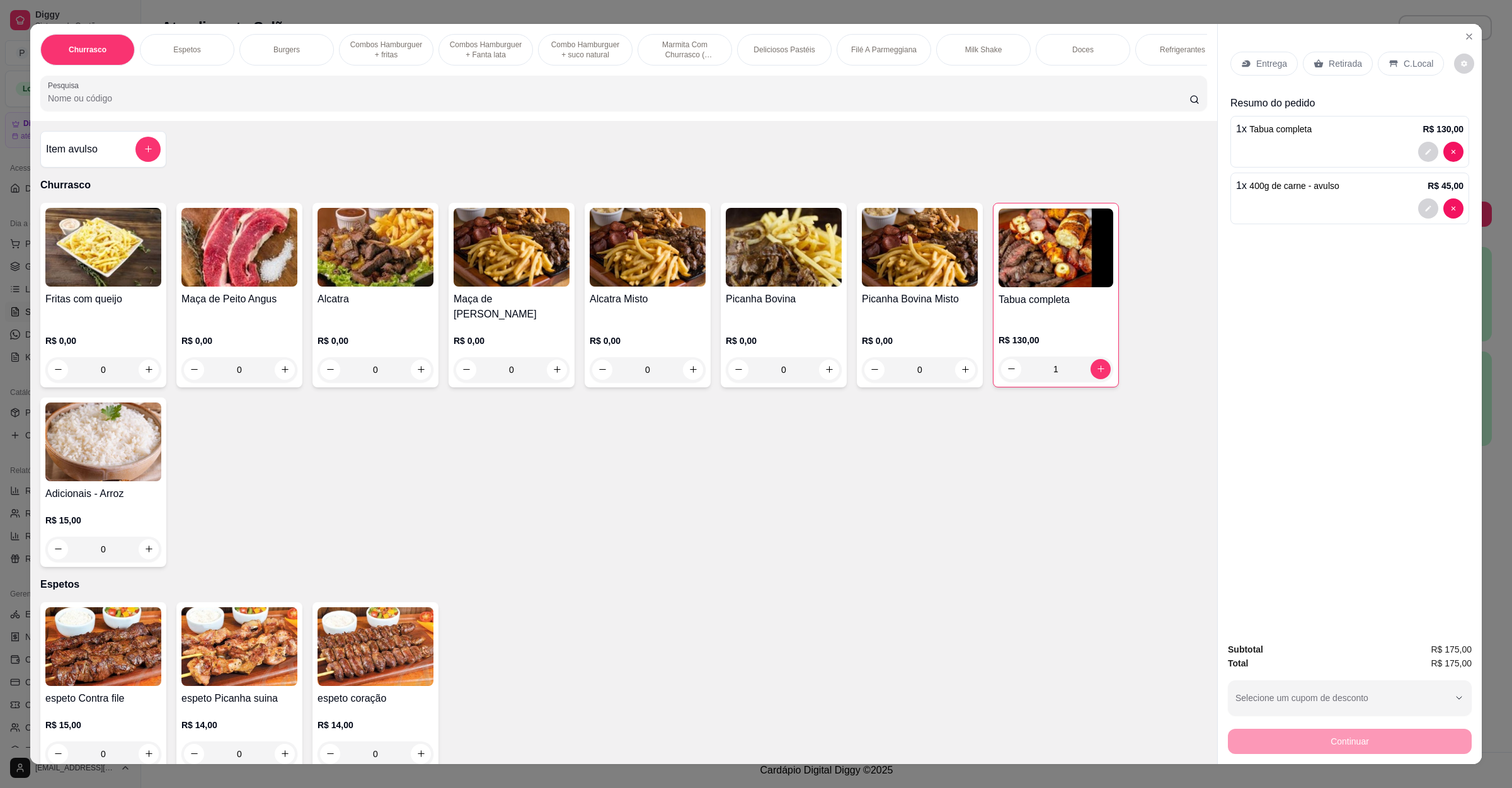
click at [363, 105] on input "Pesquisa" at bounding box center [619, 98] width 1142 height 13
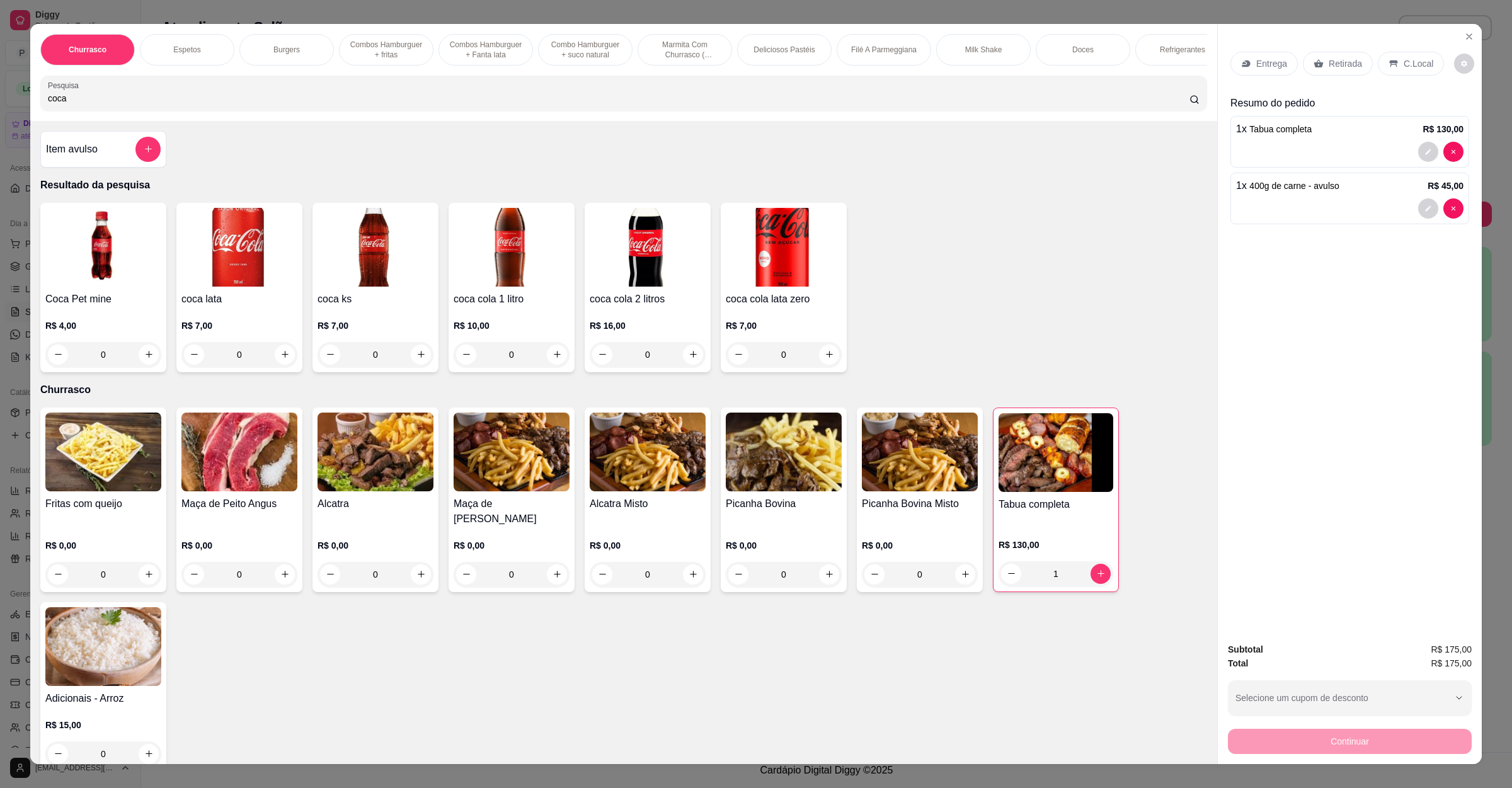
type input "coca"
click at [624, 287] on img at bounding box center [648, 247] width 116 height 79
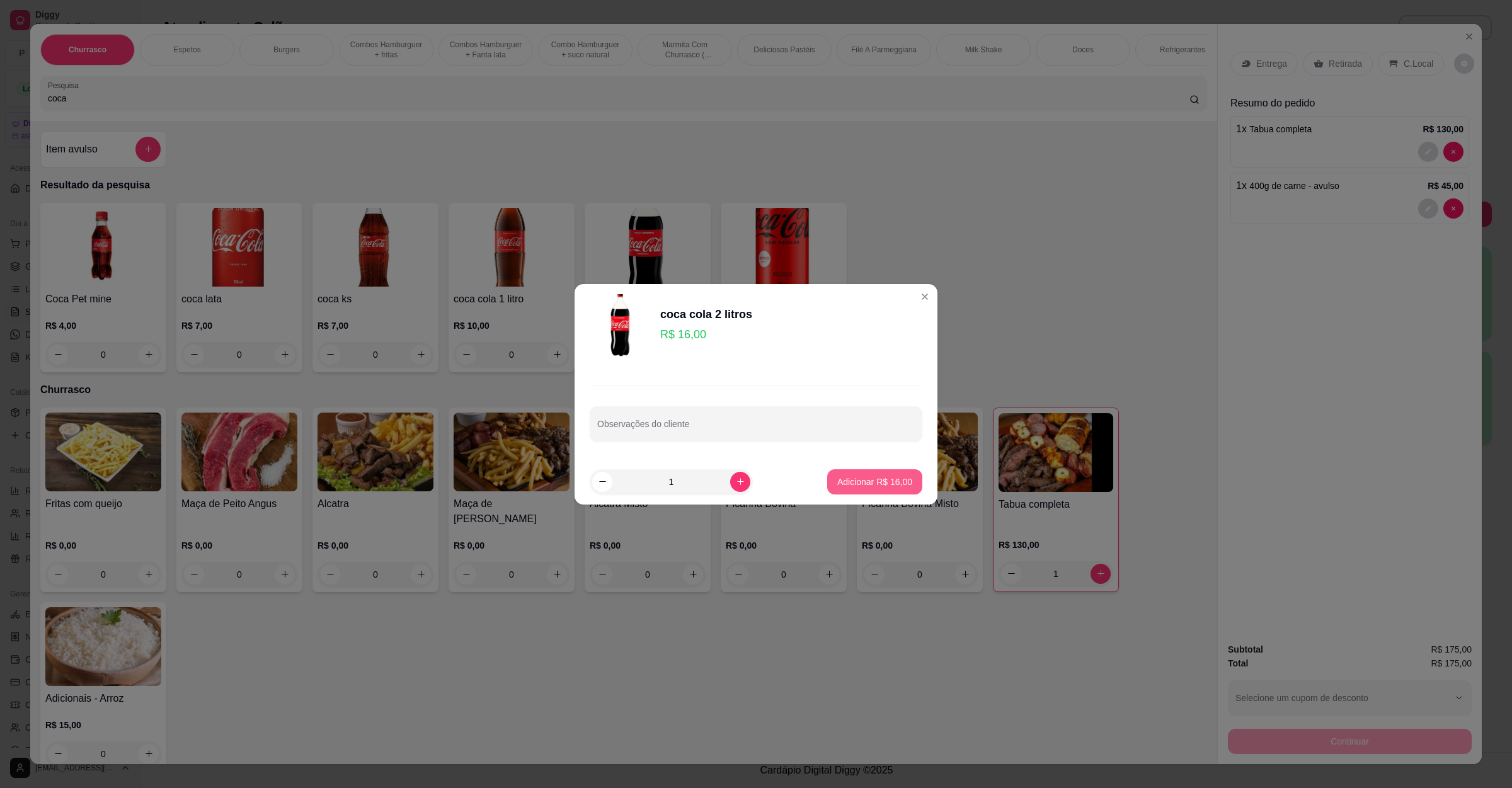
click at [851, 483] on p "Adicionar R$ 16,00" at bounding box center [875, 482] width 75 height 13
type input "1"
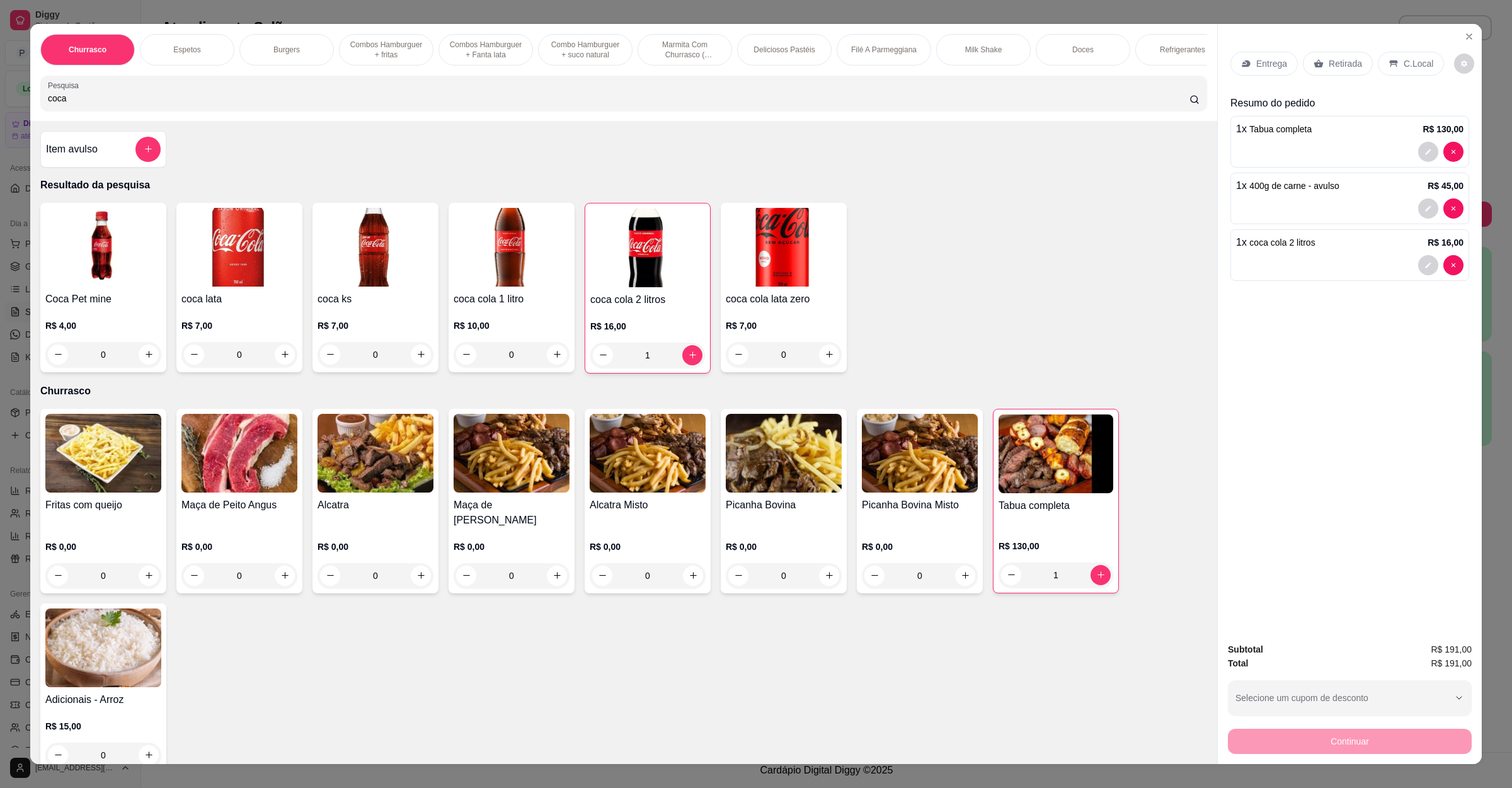
click at [1256, 70] on div "Entrega" at bounding box center [1264, 64] width 67 height 24
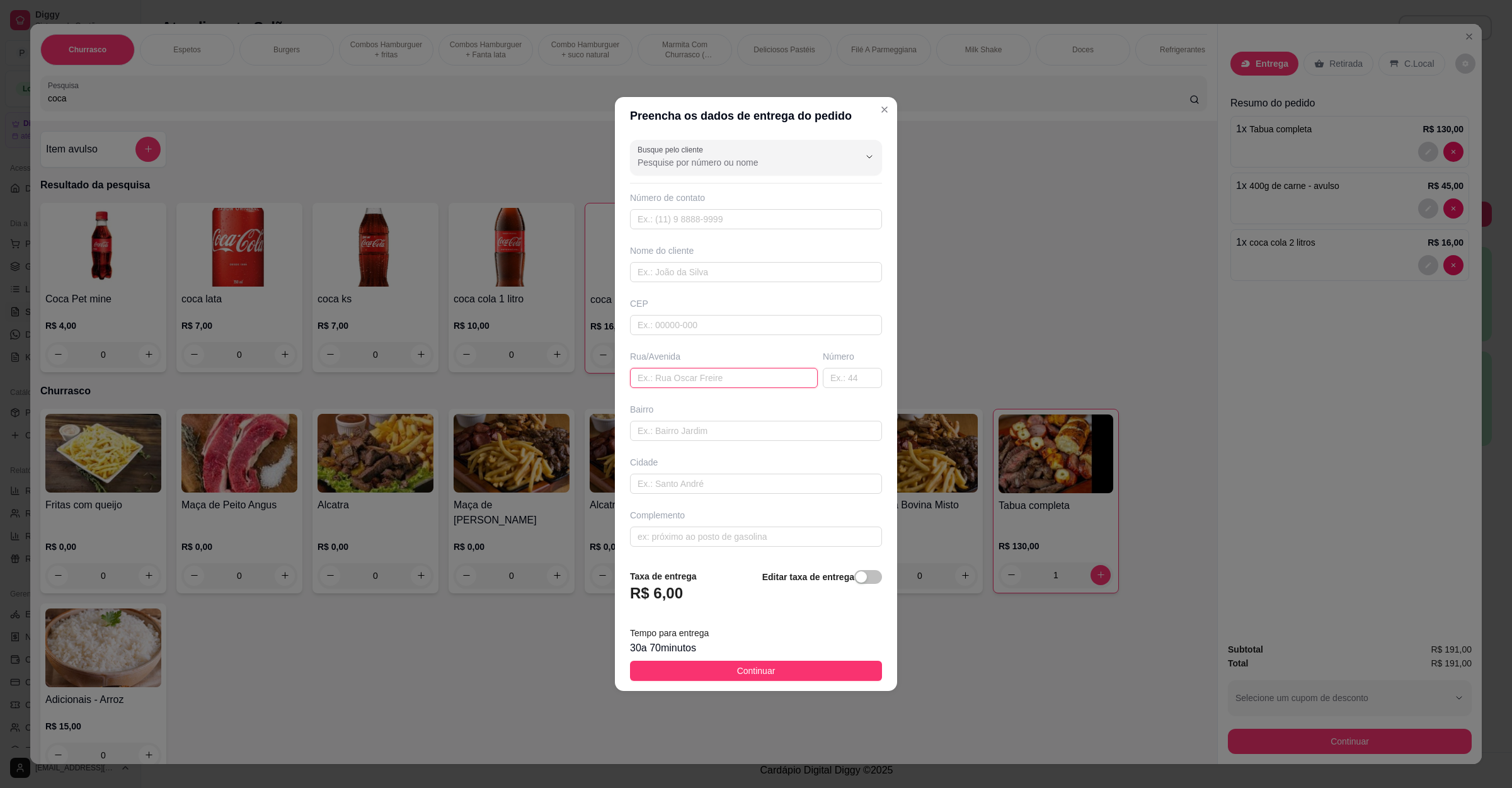
click at [679, 374] on input "text" at bounding box center [724, 378] width 187 height 20
paste input "[STREET_ADDRESS][DATE]"
type input "[STREET_ADDRESS][DATE]"
click at [774, 669] on button "Continuar" at bounding box center [756, 670] width 252 height 20
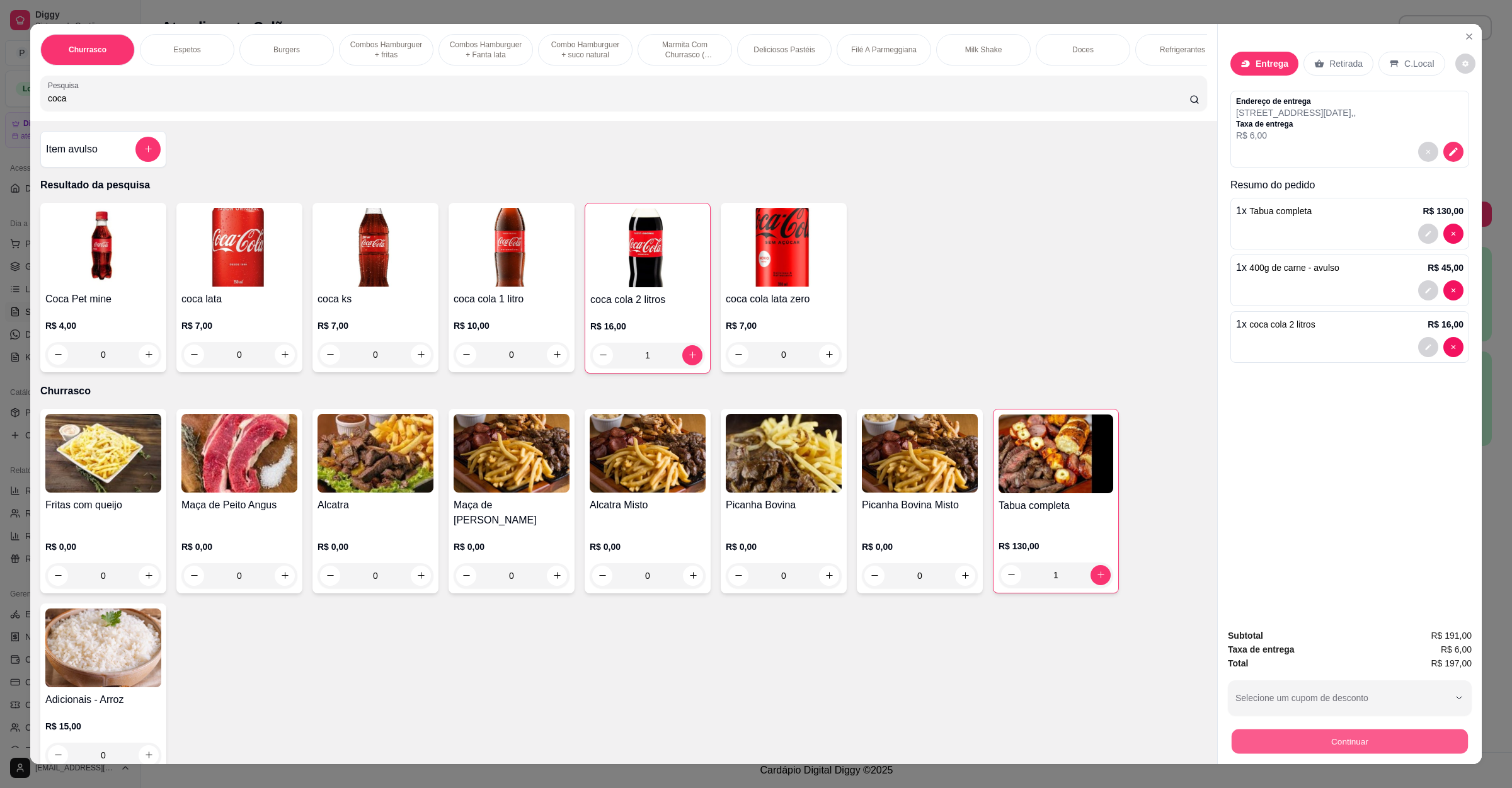
click at [1331, 752] on button "Continuar" at bounding box center [1350, 741] width 237 height 24
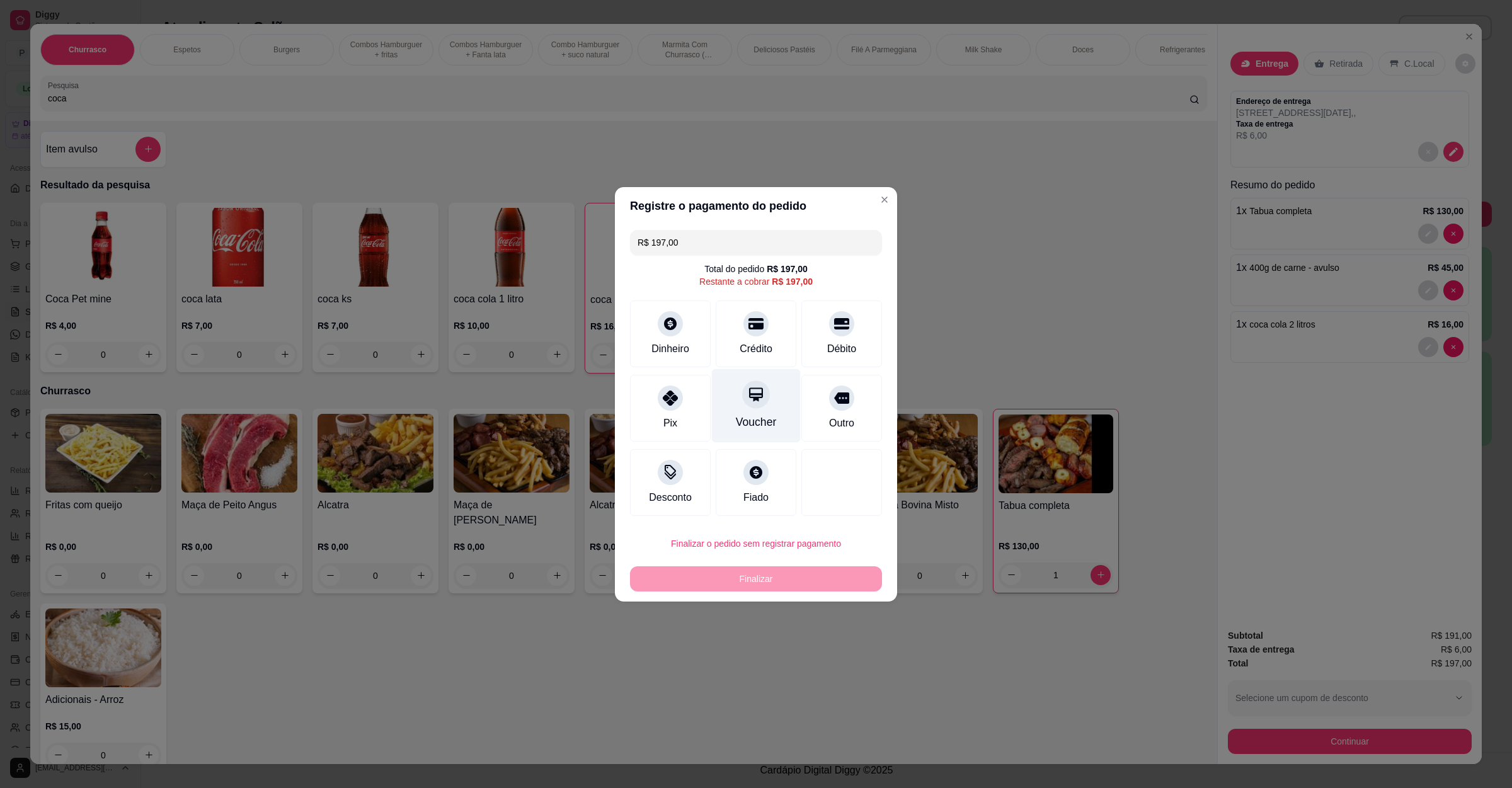
drag, startPoint x: 718, startPoint y: 345, endPoint x: 728, endPoint y: 365, distance: 22.4
click at [720, 345] on div "Crédito" at bounding box center [756, 333] width 81 height 67
type input "R$ 0,00"
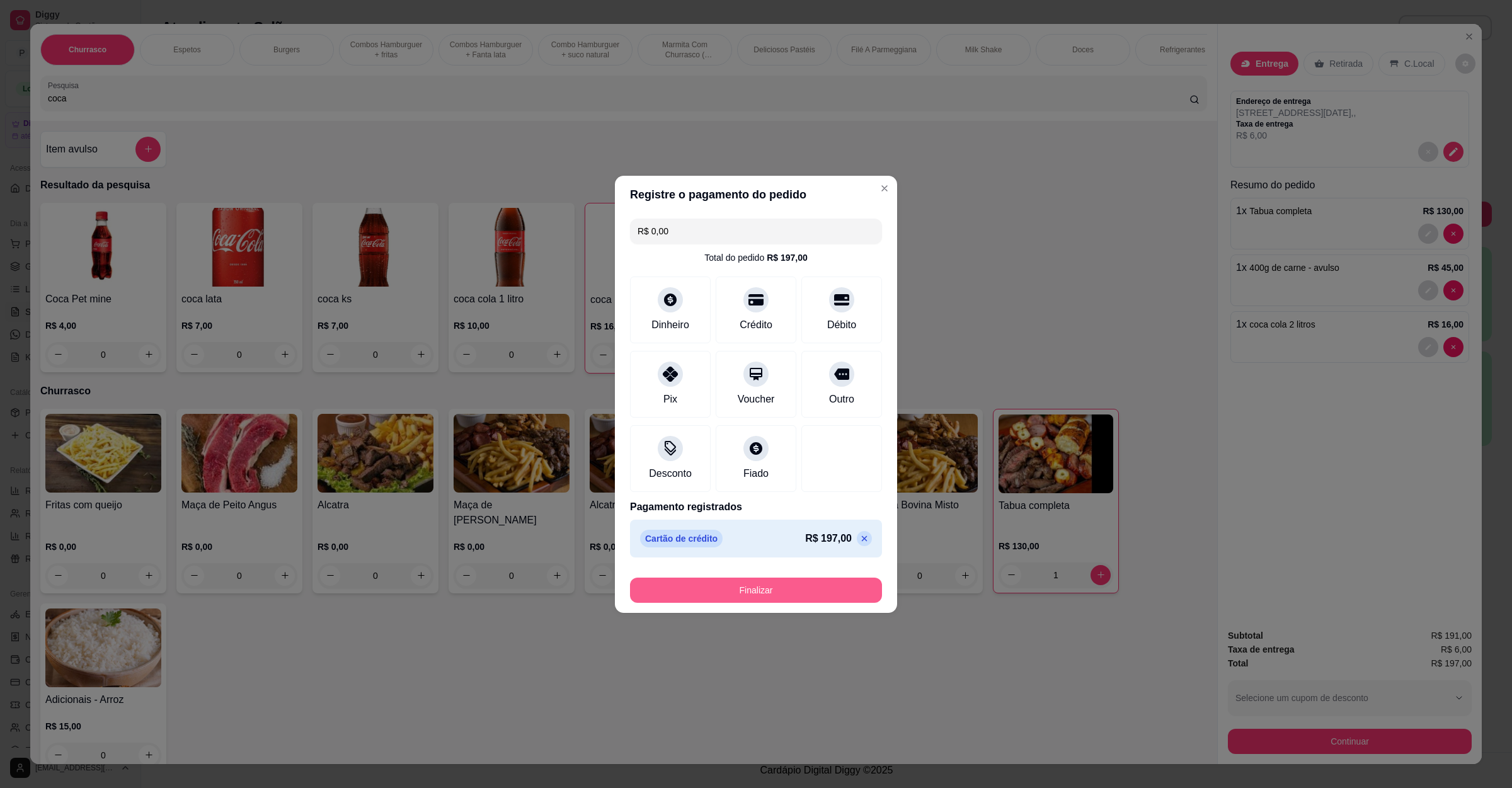
click at [739, 594] on button "Finalizar" at bounding box center [756, 589] width 252 height 25
type input "0"
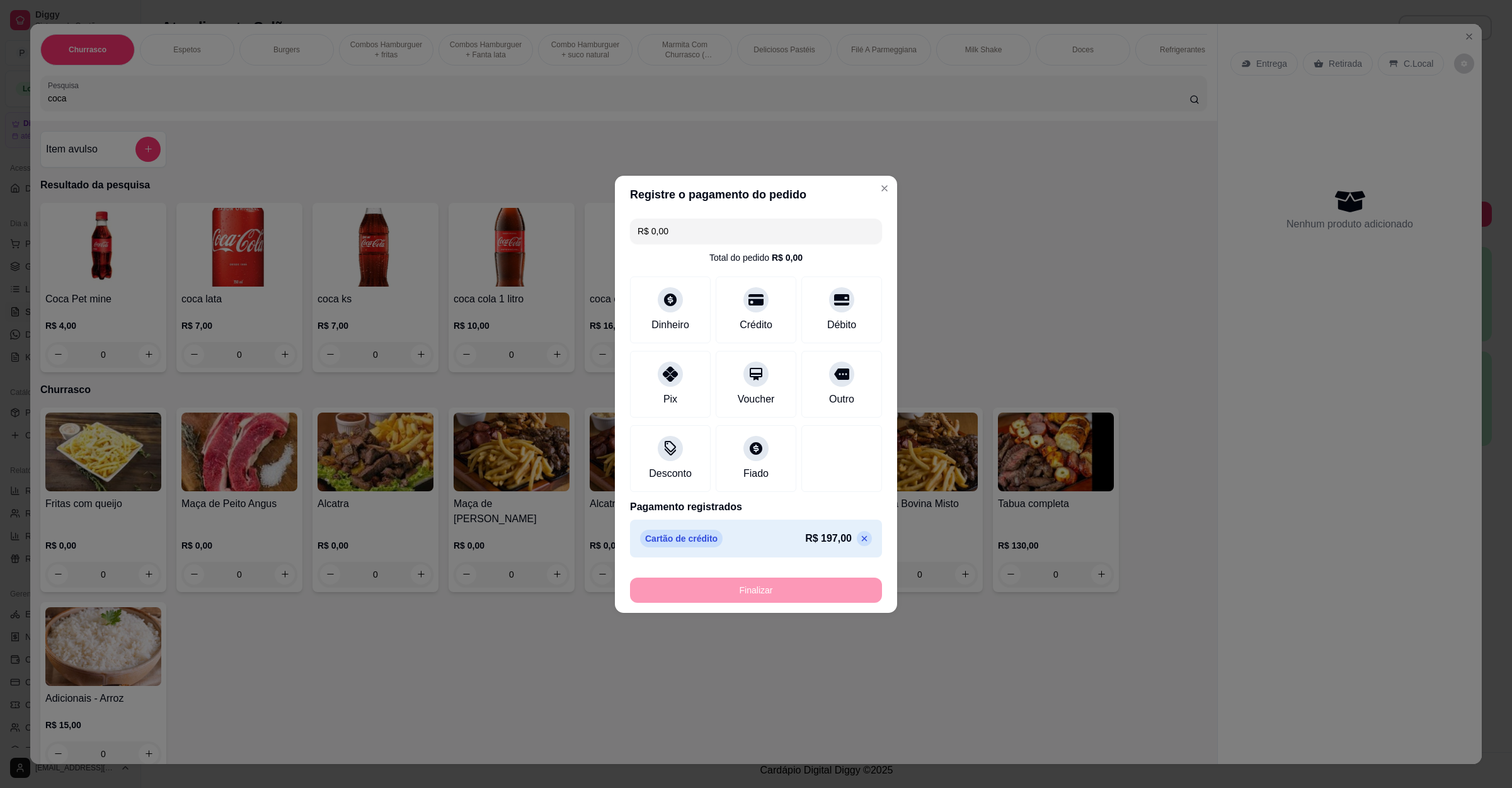
type input "-R$ 197,00"
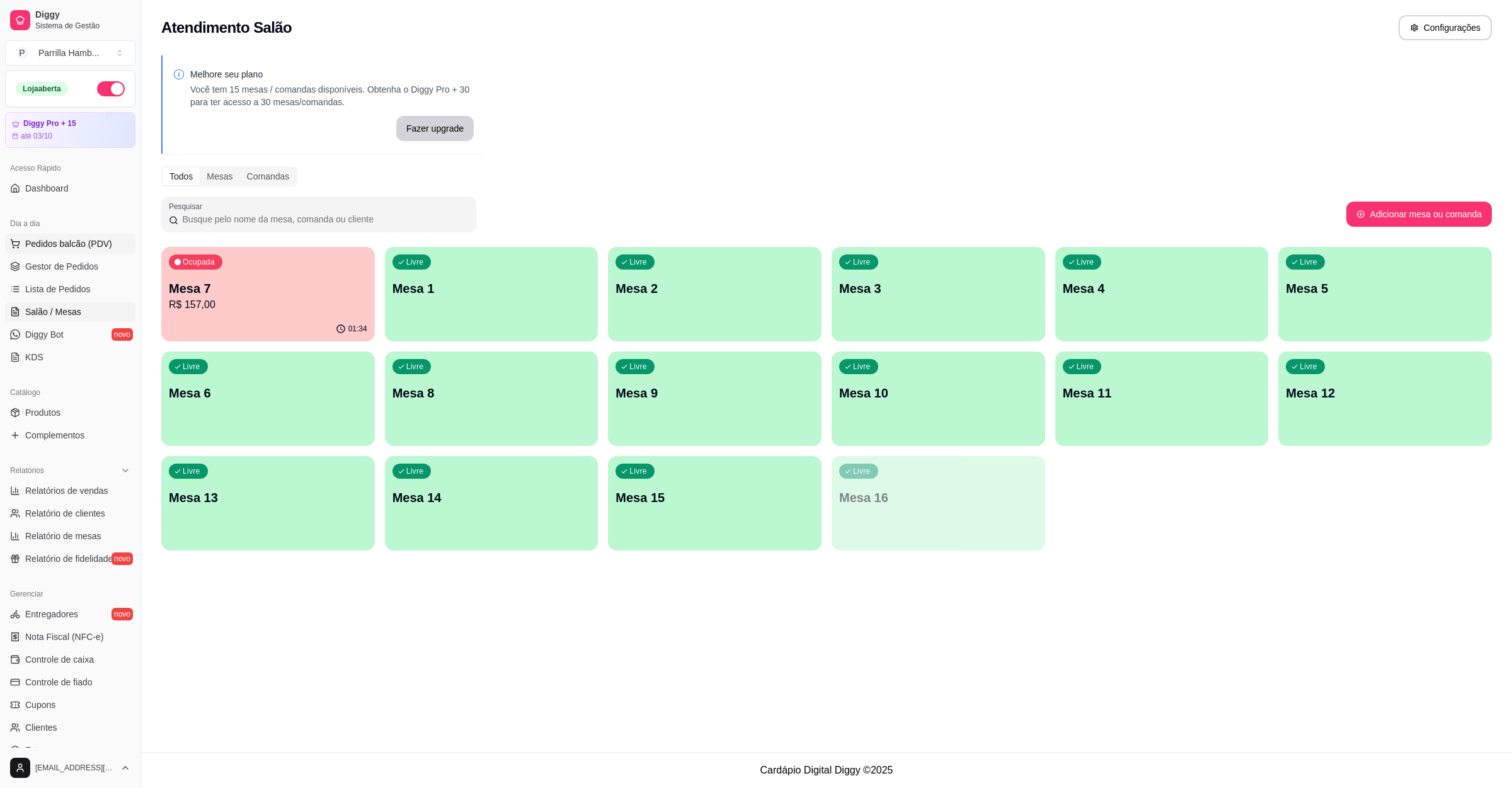
click at [56, 246] on span "Pedidos balcão (PDV)" at bounding box center [69, 244] width 87 height 13
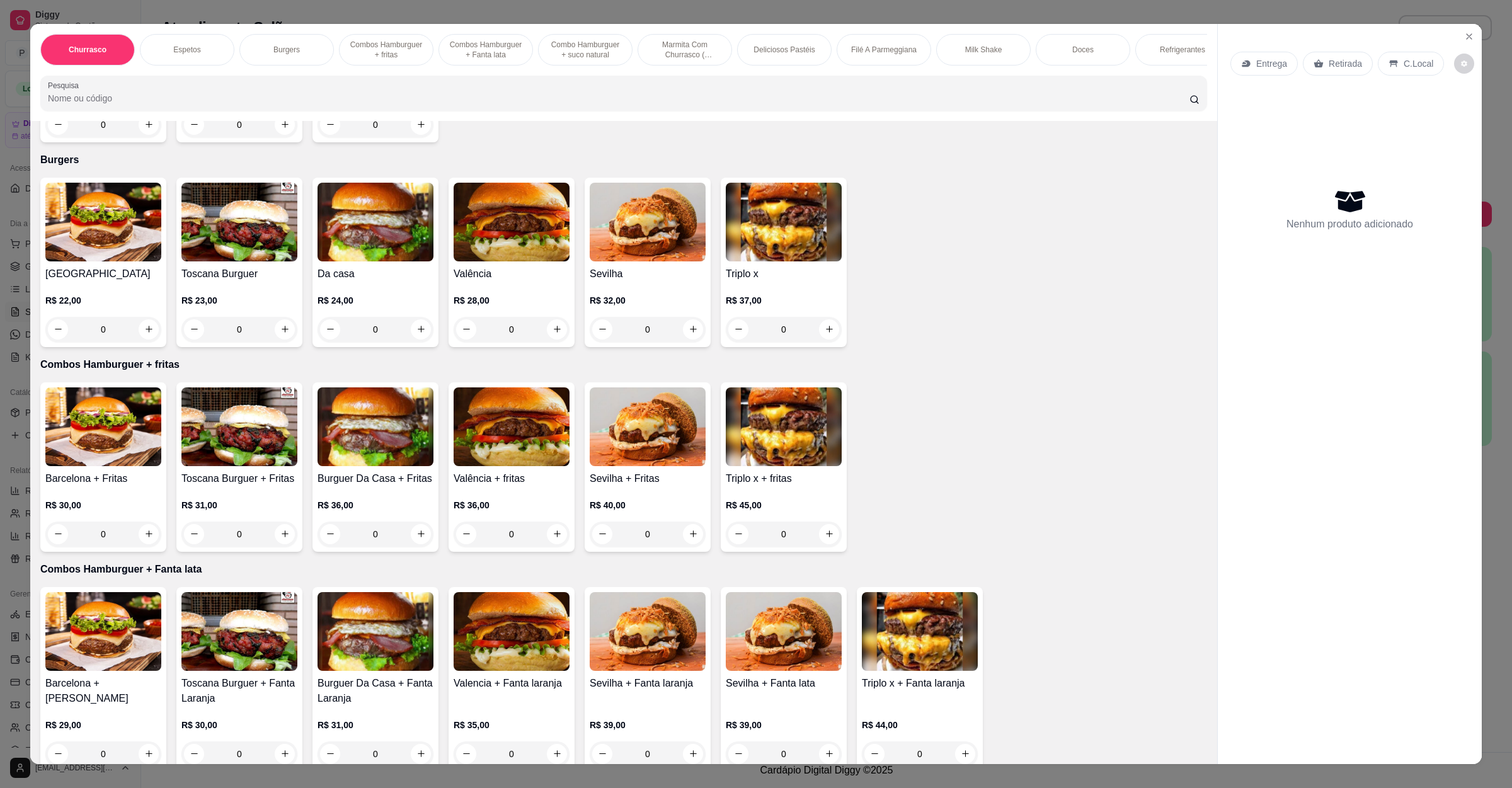
scroll to position [567, 0]
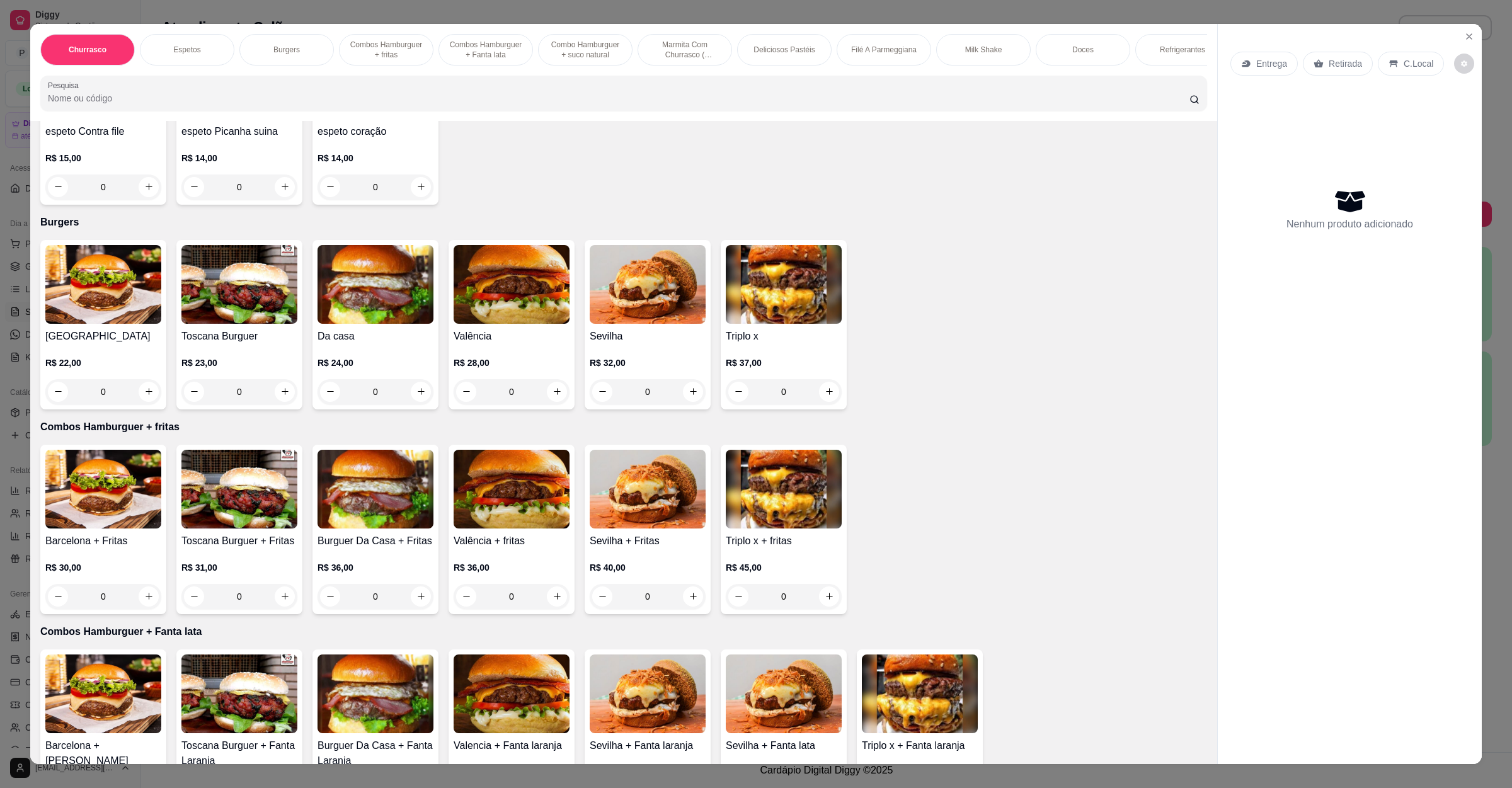
click at [354, 307] on img at bounding box center [376, 284] width 116 height 79
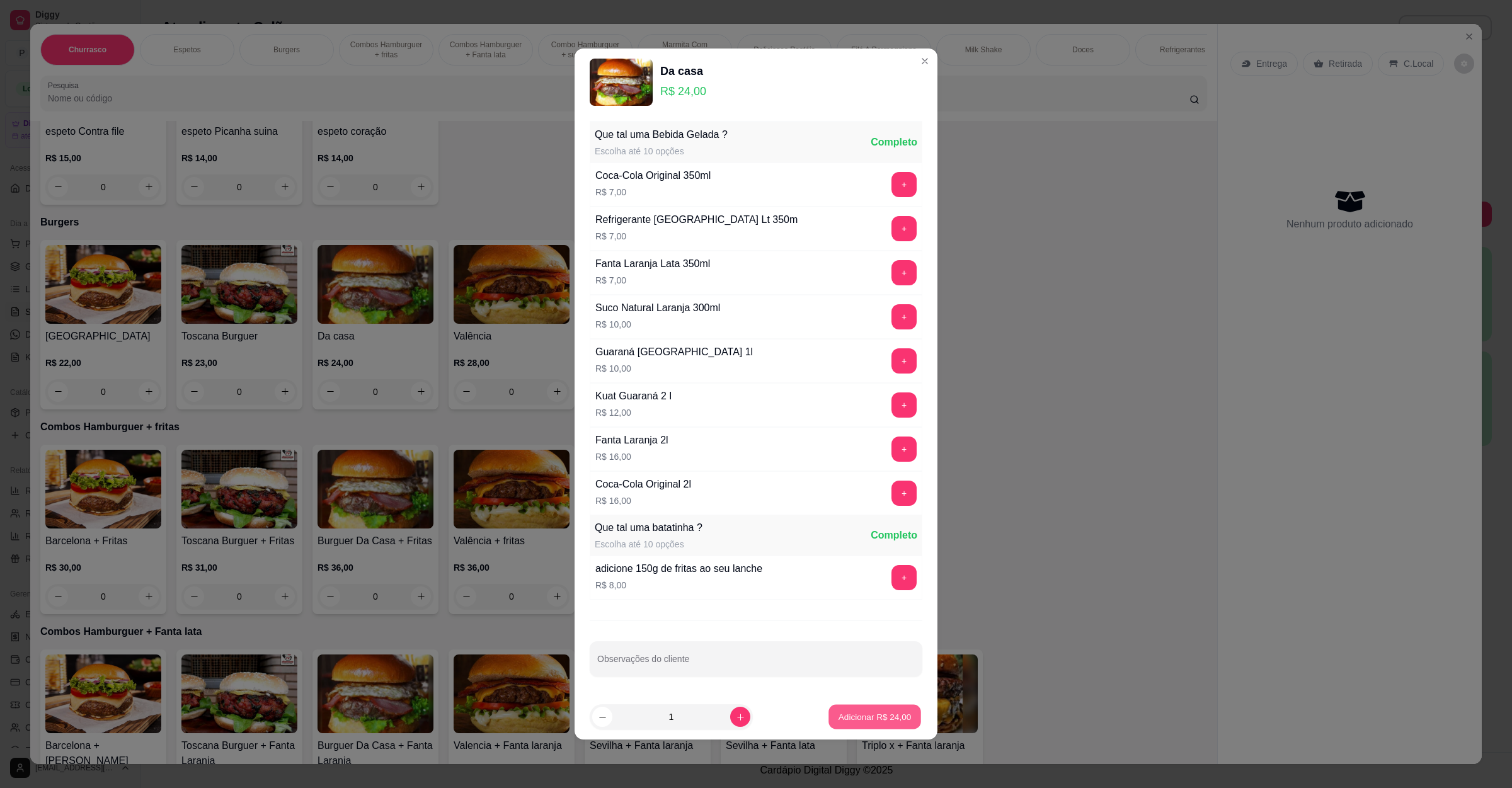
click at [861, 713] on p "Adicionar R$ 24,00" at bounding box center [875, 716] width 73 height 12
type input "1"
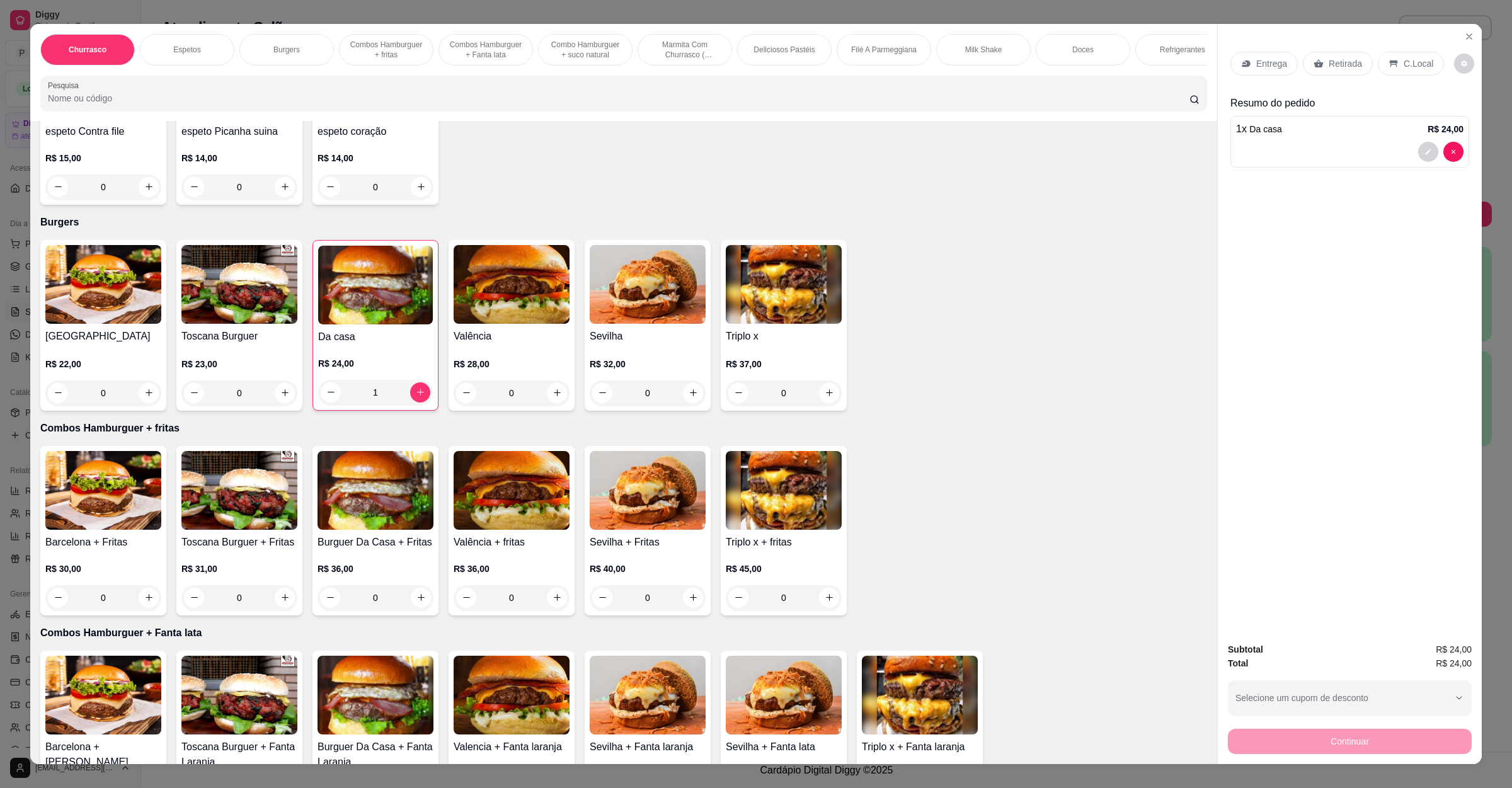
click at [59, 318] on img at bounding box center [103, 284] width 116 height 79
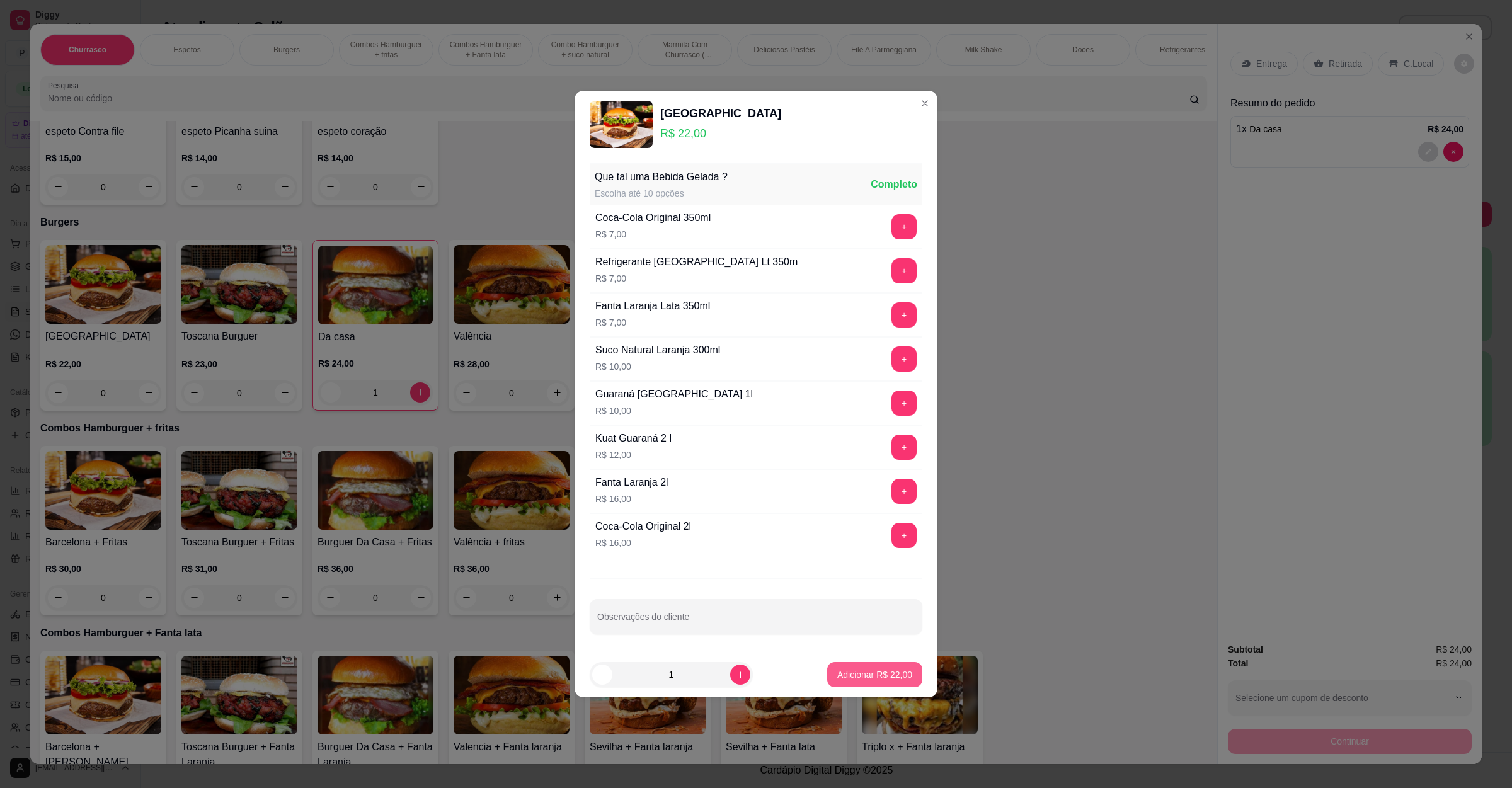
click at [855, 681] on p "Adicionar R$ 22,00" at bounding box center [875, 675] width 75 height 13
type input "1"
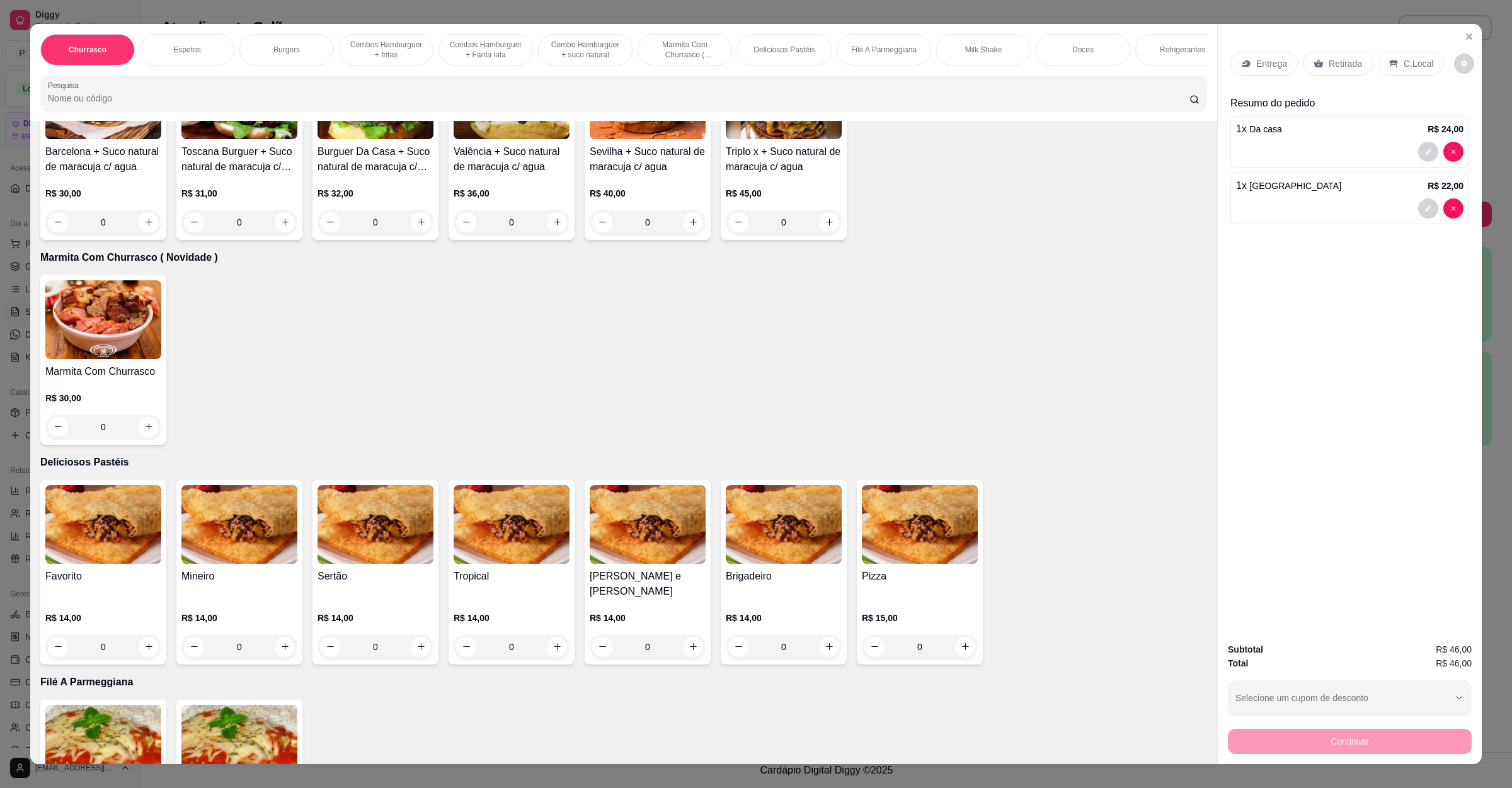
scroll to position [1511, 0]
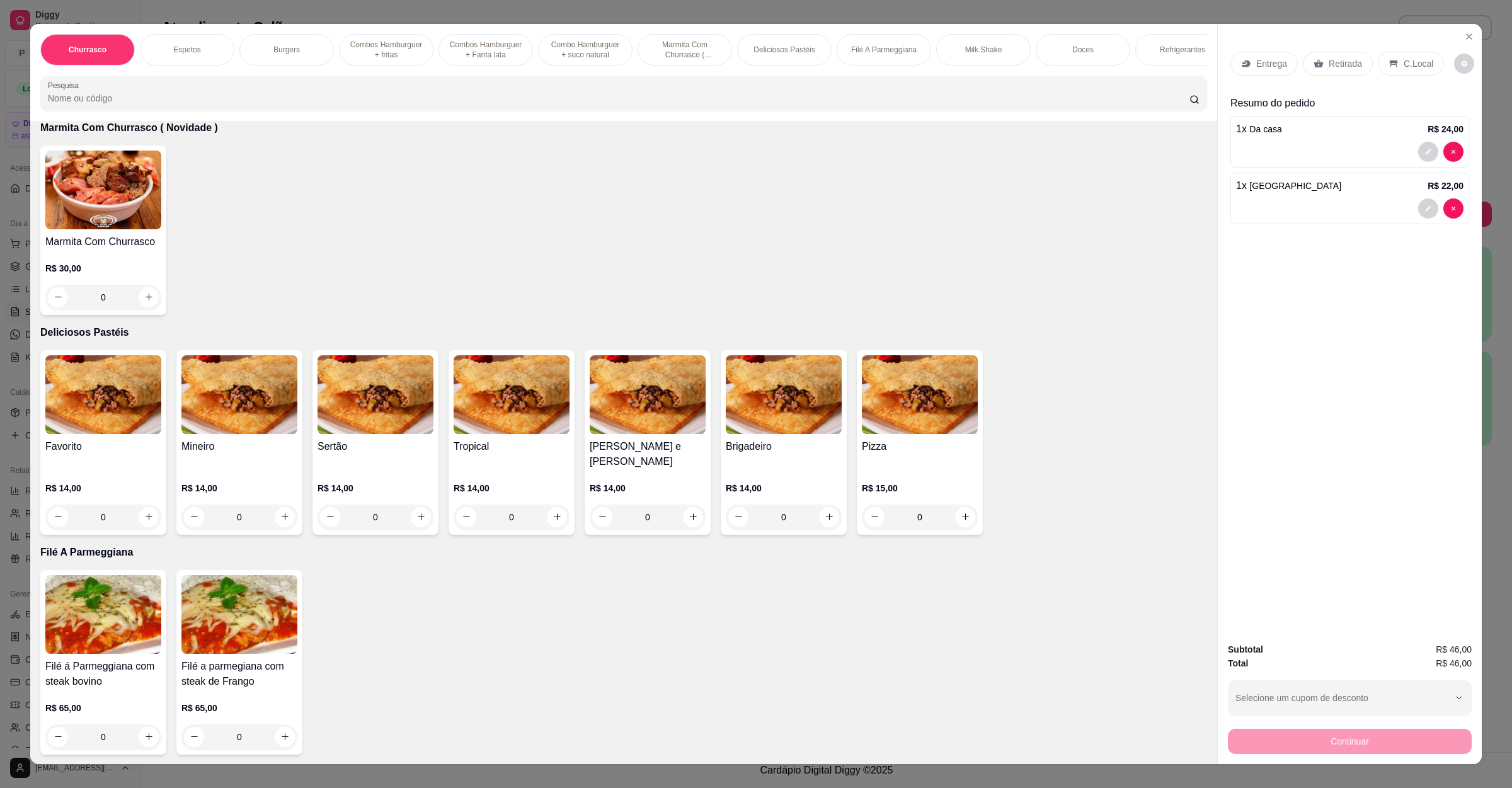
click at [342, 396] on img at bounding box center [376, 395] width 116 height 79
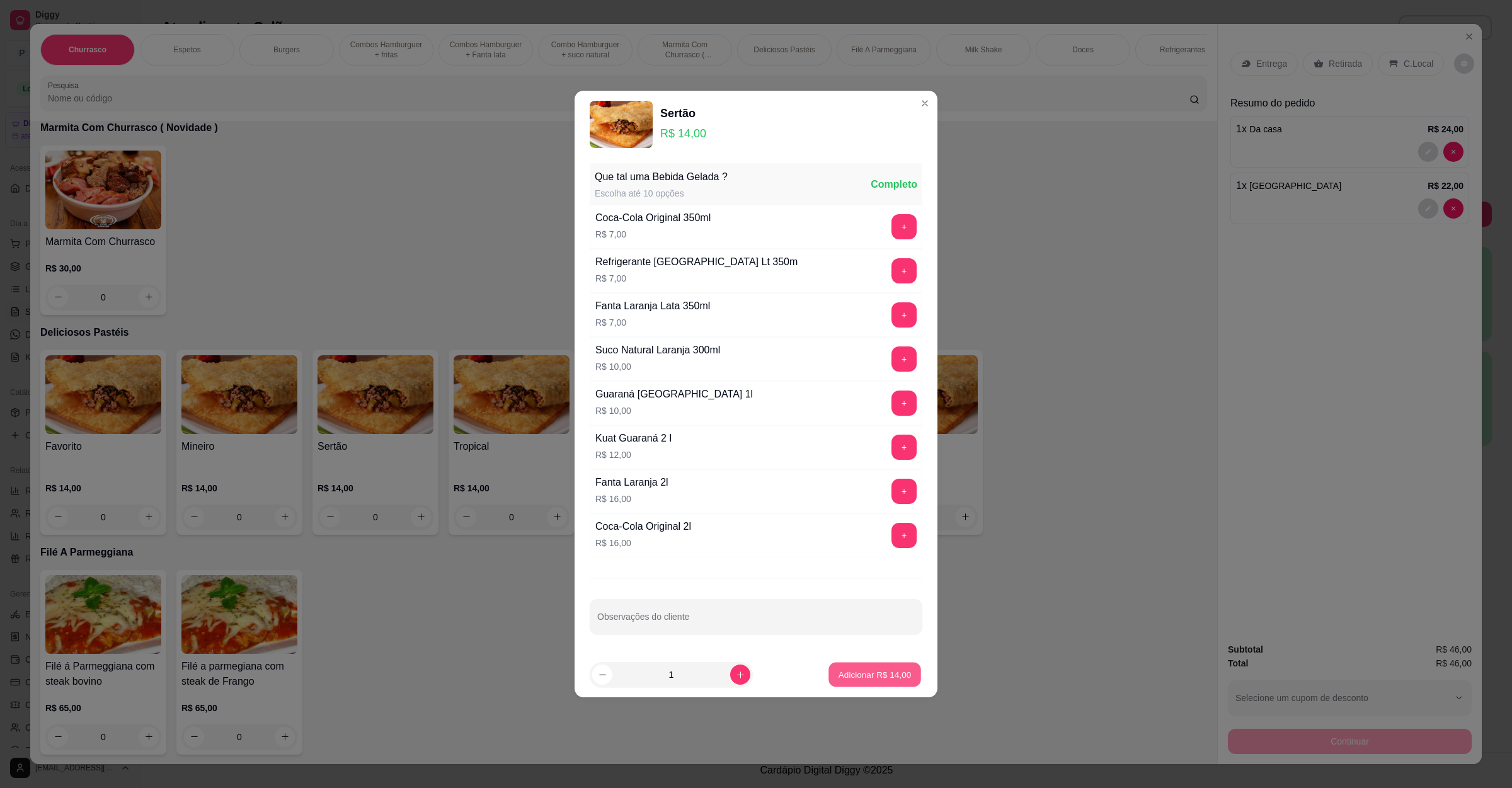
click at [853, 677] on p "Adicionar R$ 14,00" at bounding box center [875, 674] width 73 height 12
type input "1"
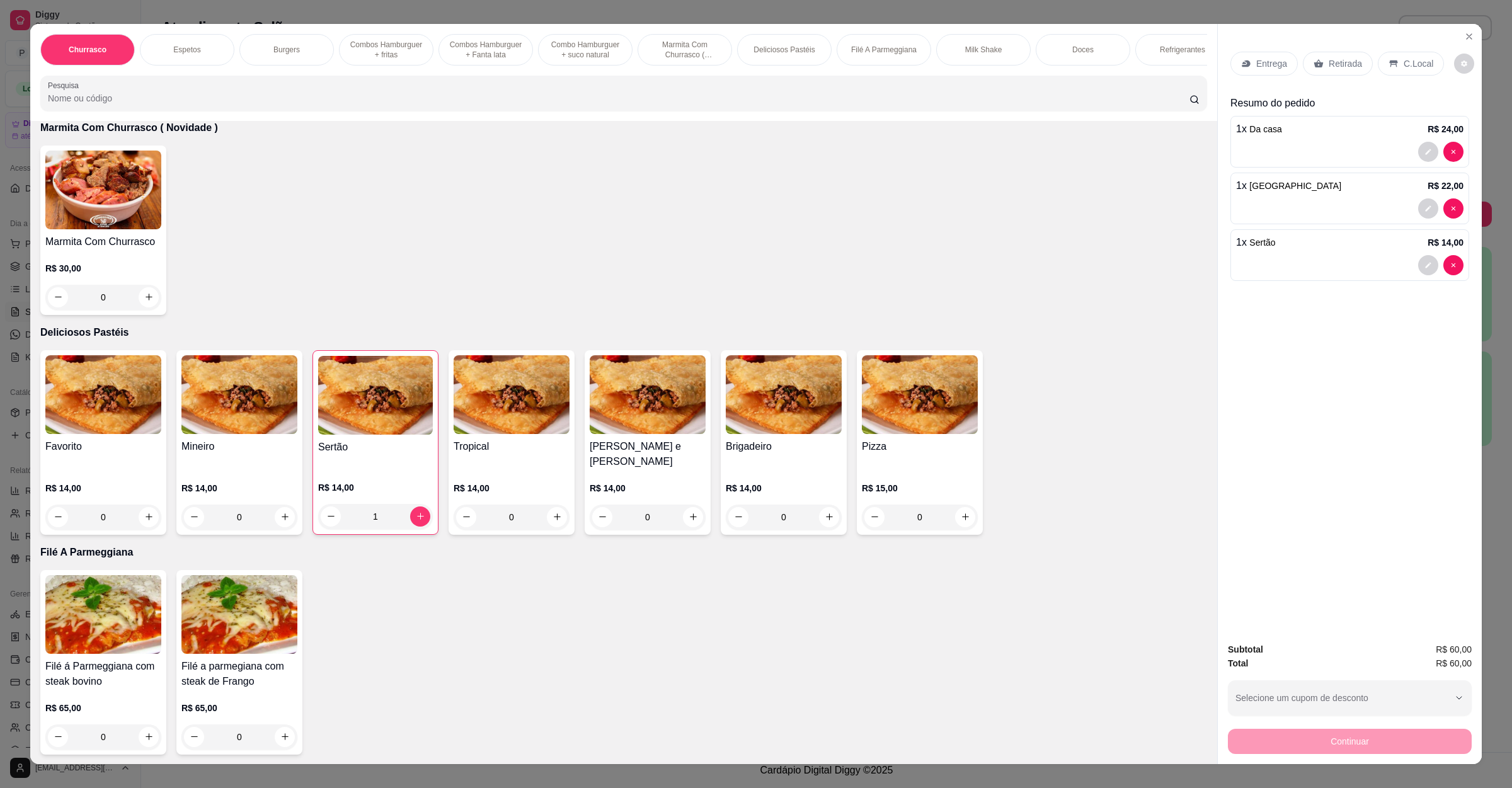
click at [1261, 57] on p "Entrega" at bounding box center [1272, 64] width 31 height 13
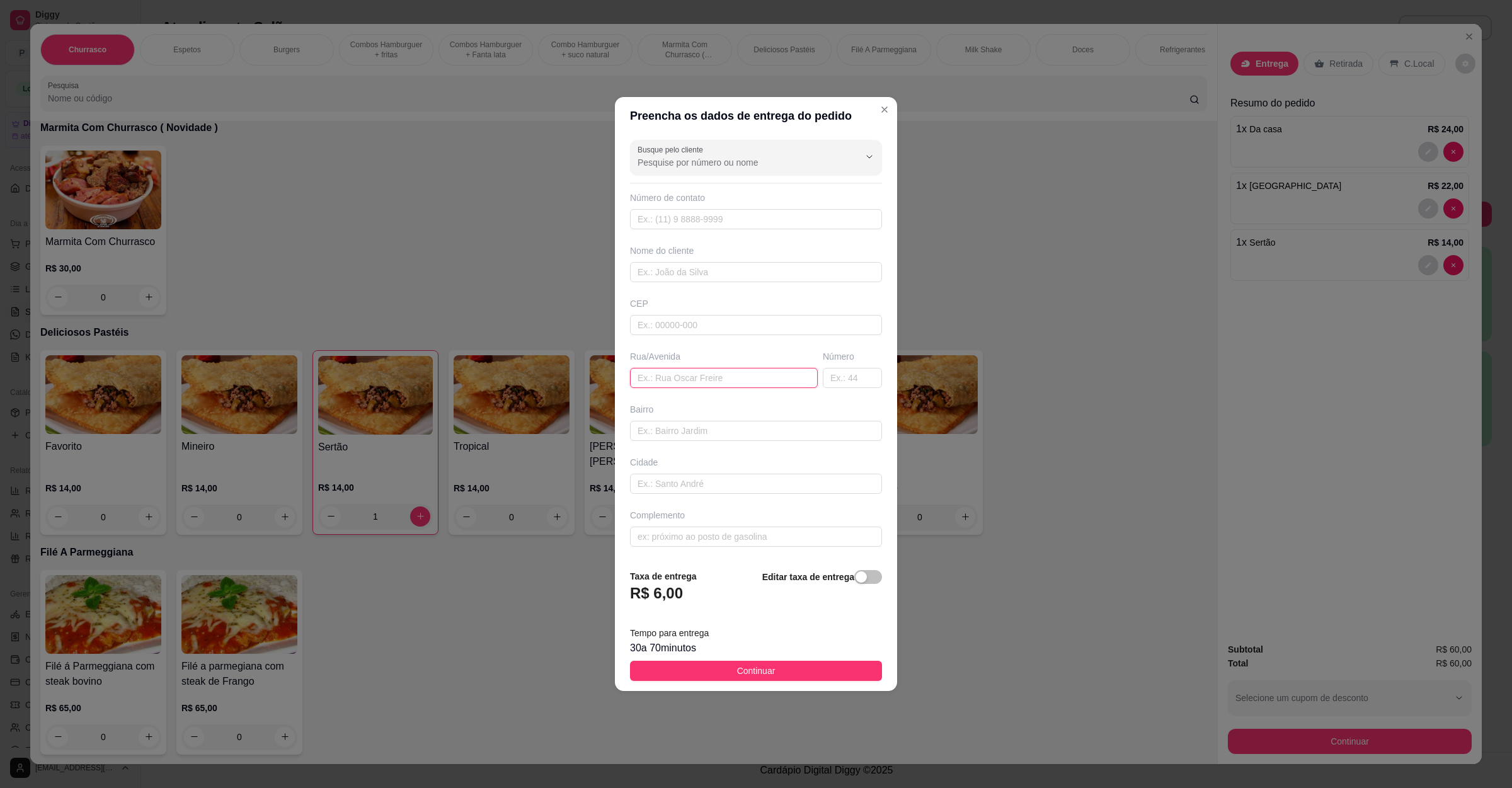
click at [678, 382] on input "text" at bounding box center [724, 378] width 187 height 20
paste input "[STREET_ADDRESS]"
type input "[STREET_ADDRESS] romana"
click at [787, 673] on button "Continuar" at bounding box center [756, 670] width 252 height 20
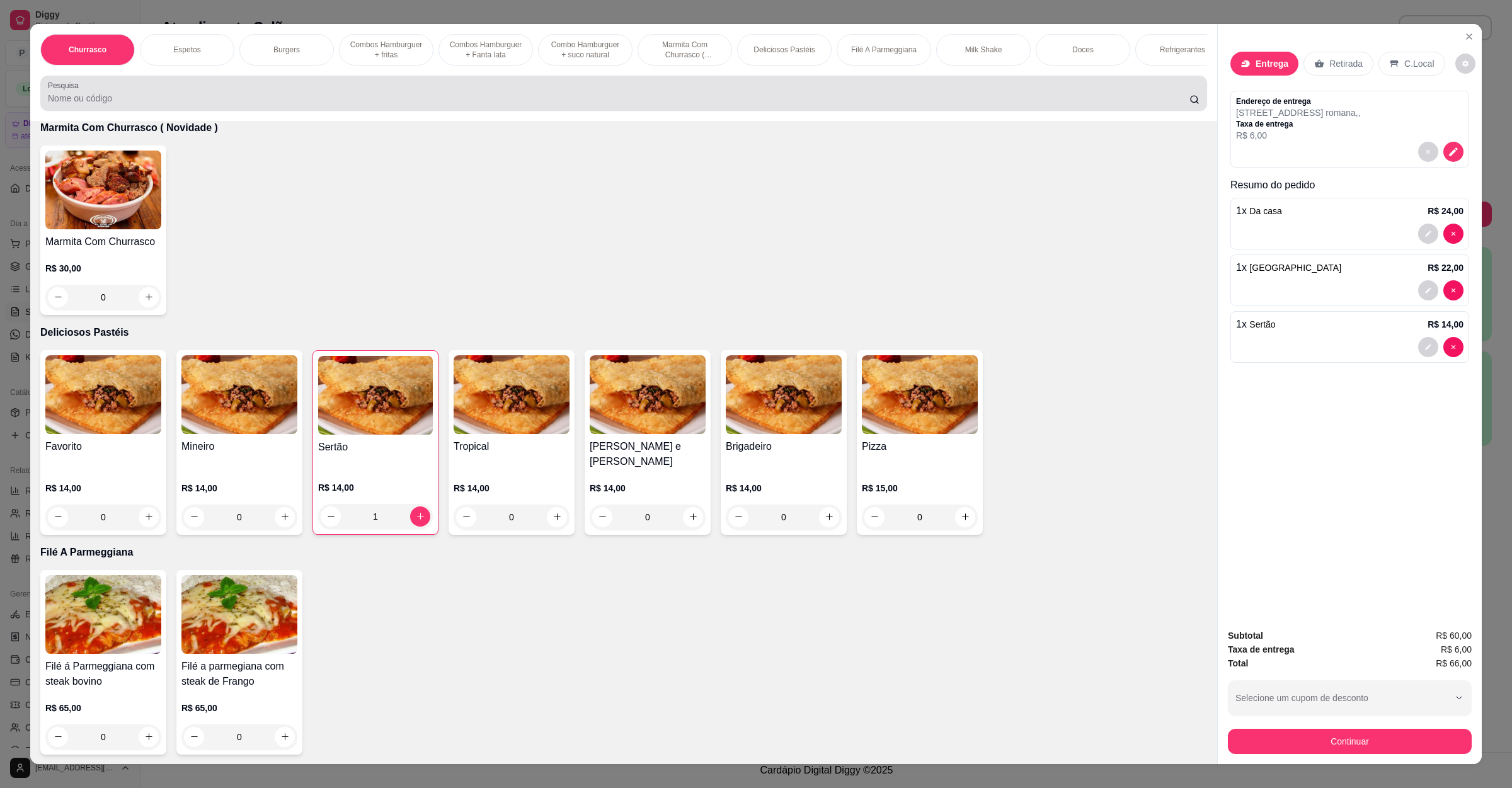
click at [286, 105] on input "Pesquisa" at bounding box center [619, 98] width 1142 height 13
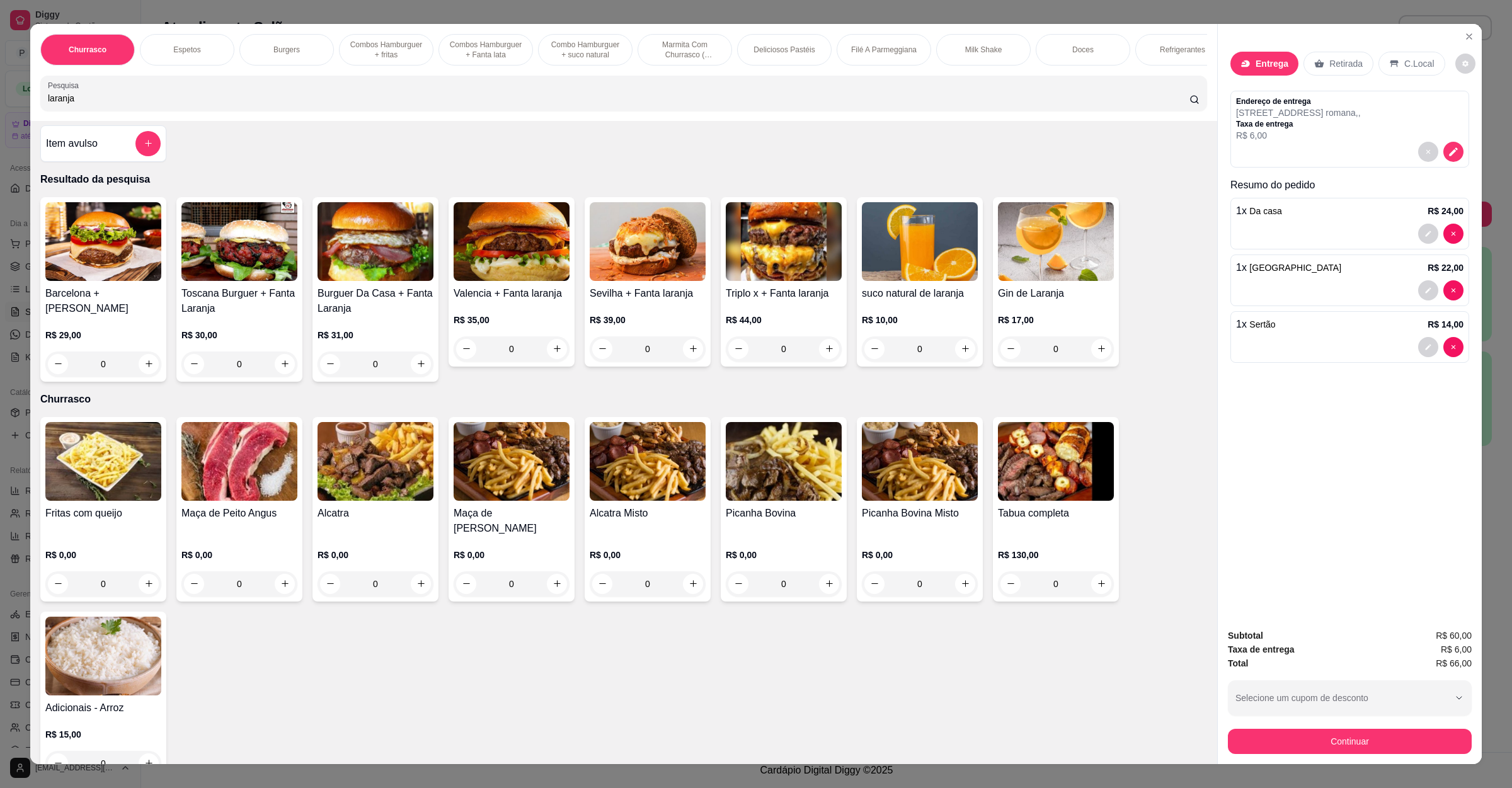
scroll to position [0, 0]
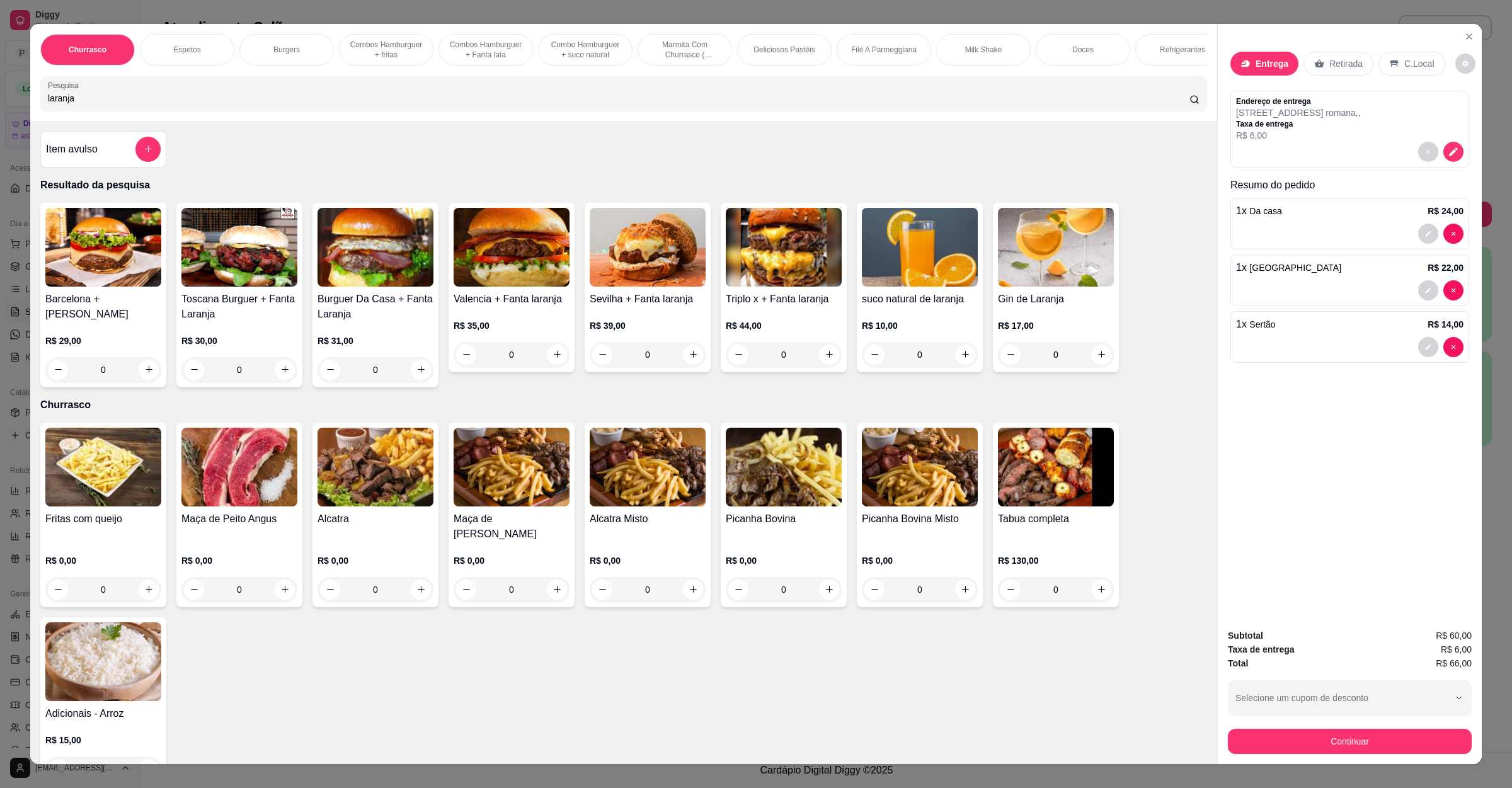
type input "laranja"
click at [917, 285] on img at bounding box center [920, 247] width 116 height 79
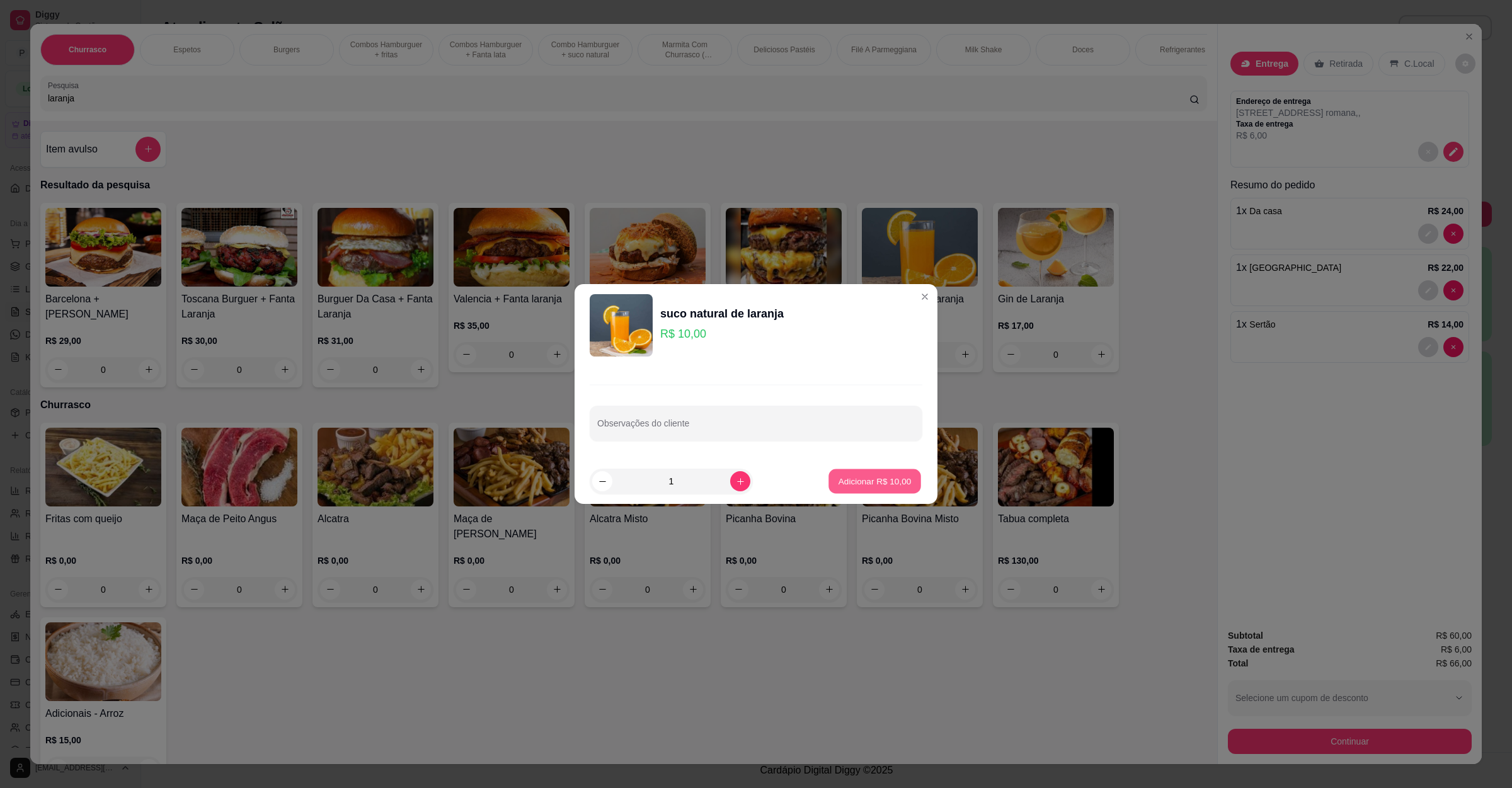
click at [866, 490] on button "Adicionar R$ 10,00" at bounding box center [875, 481] width 93 height 24
type input "1"
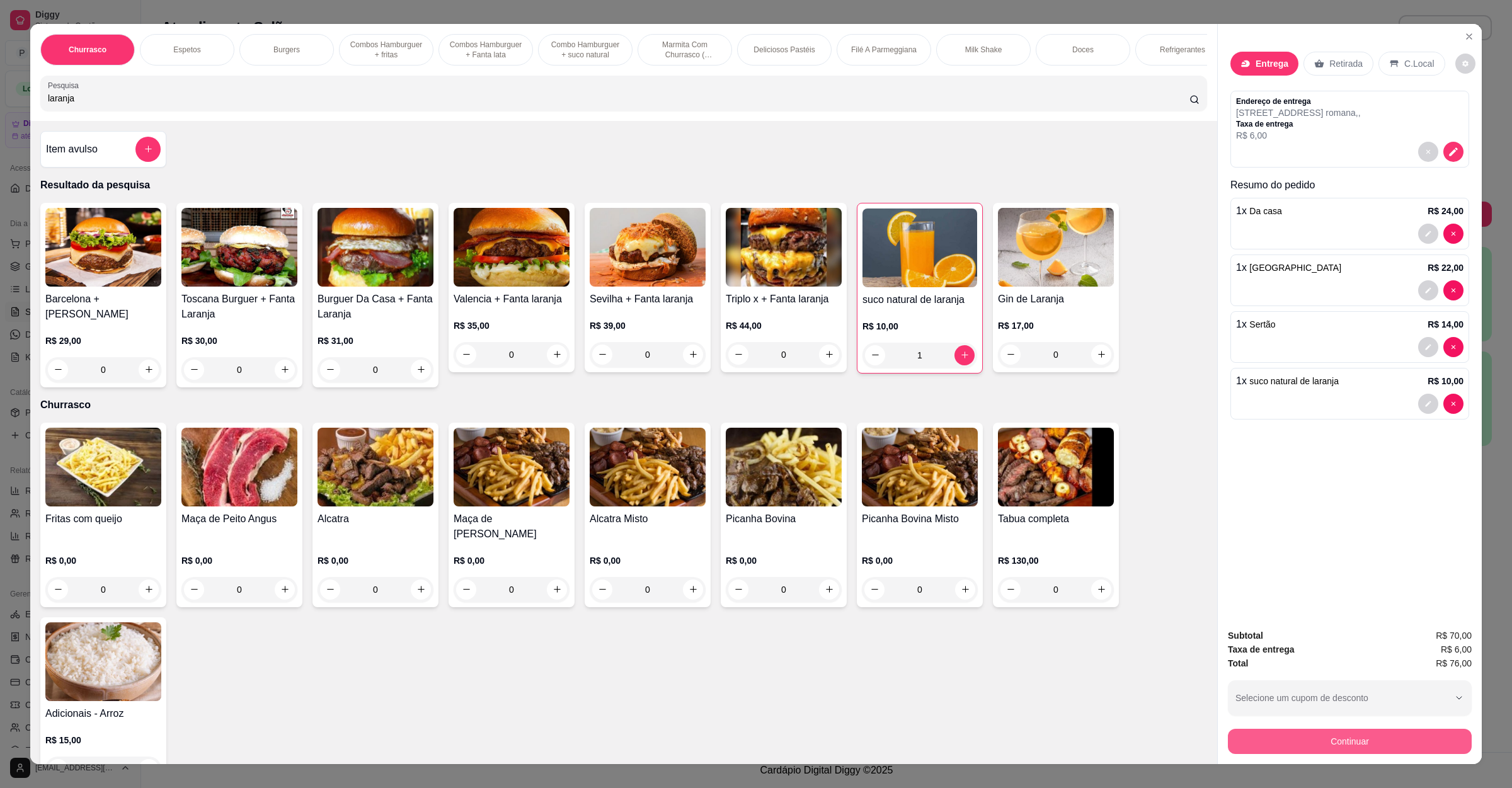
click at [1259, 736] on button "Continuar" at bounding box center [1350, 741] width 244 height 25
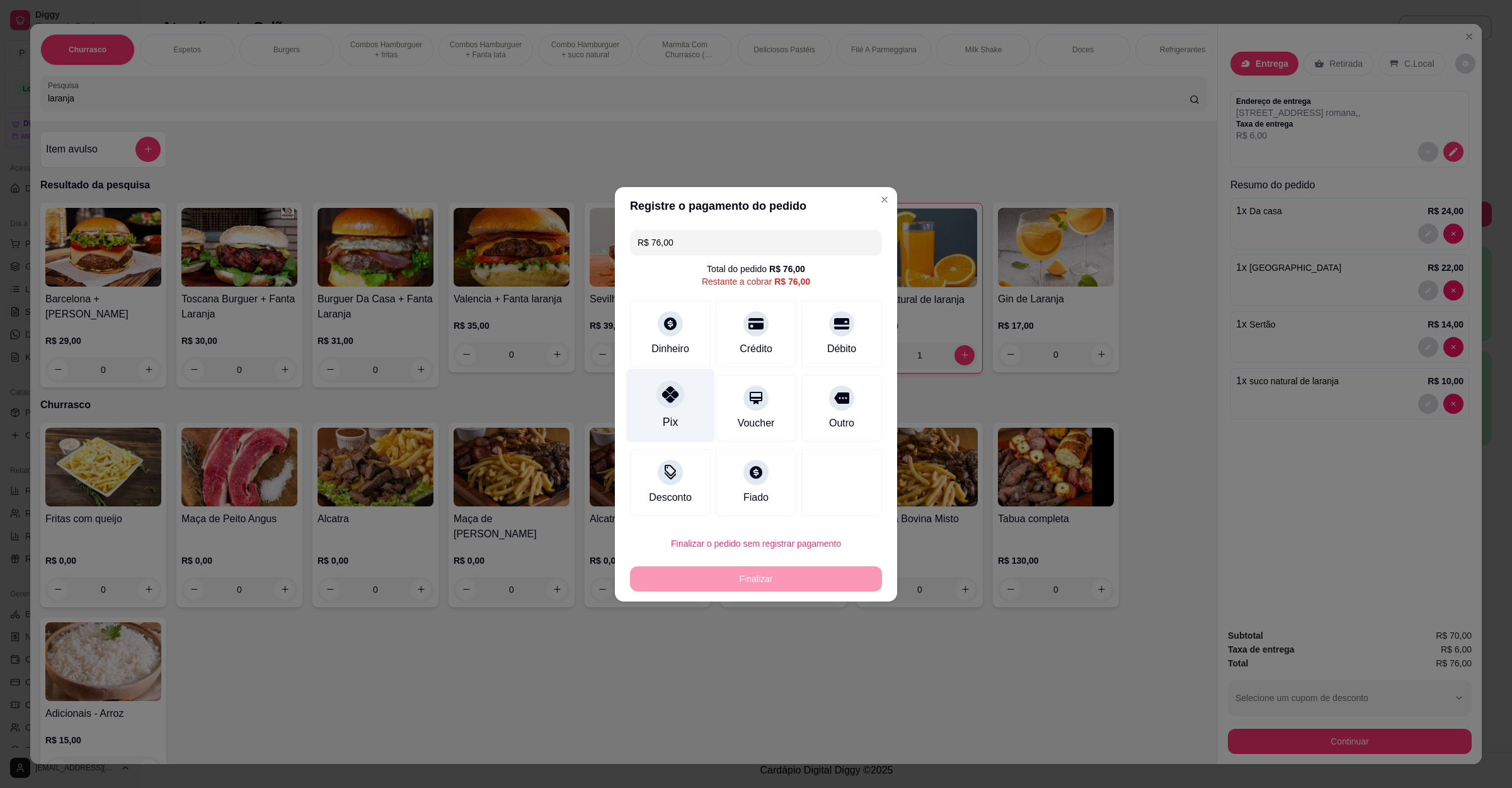
click at [685, 401] on div "Pix" at bounding box center [670, 404] width 89 height 73
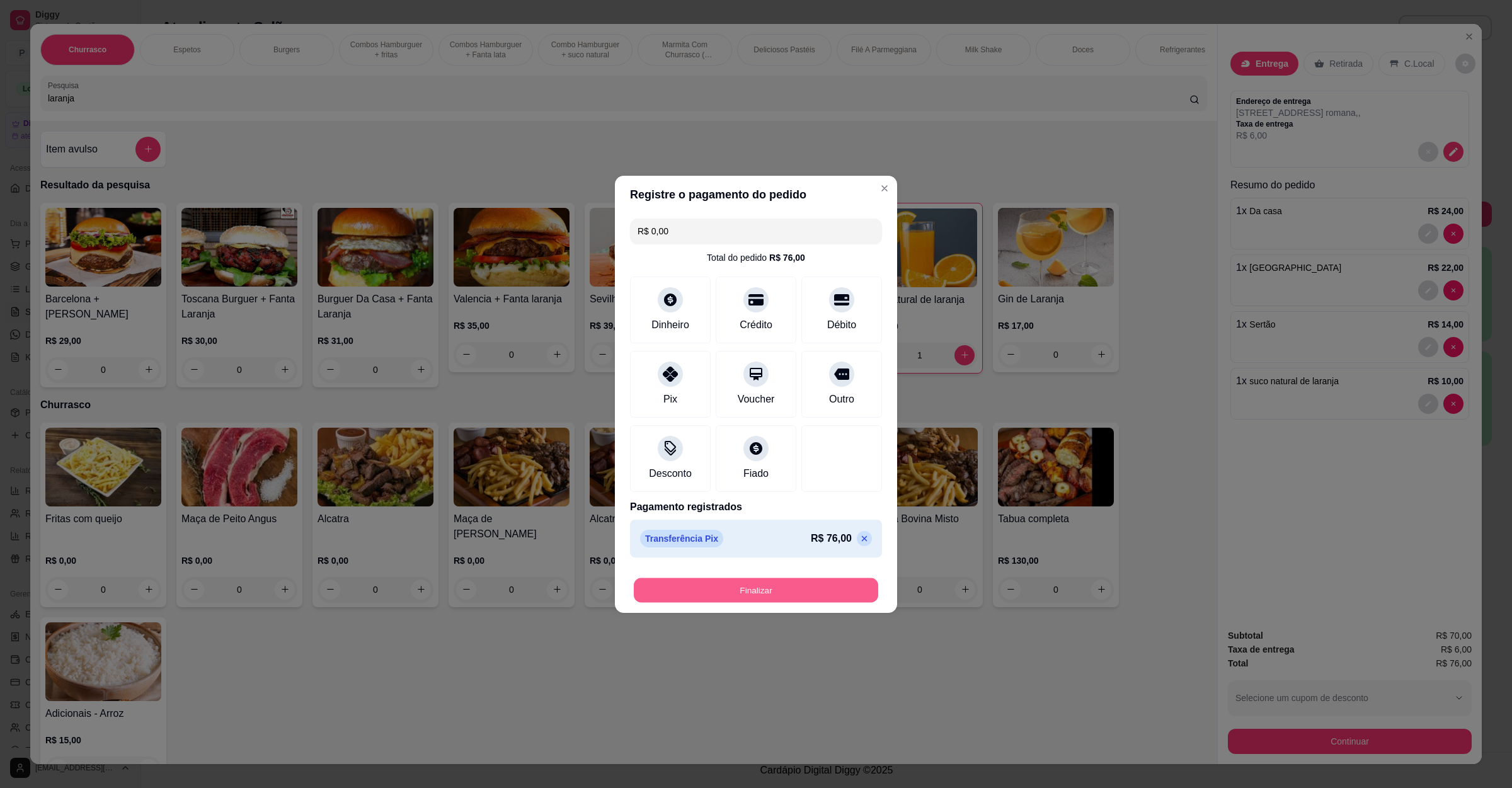
click at [755, 582] on button "Finalizar" at bounding box center [756, 589] width 245 height 24
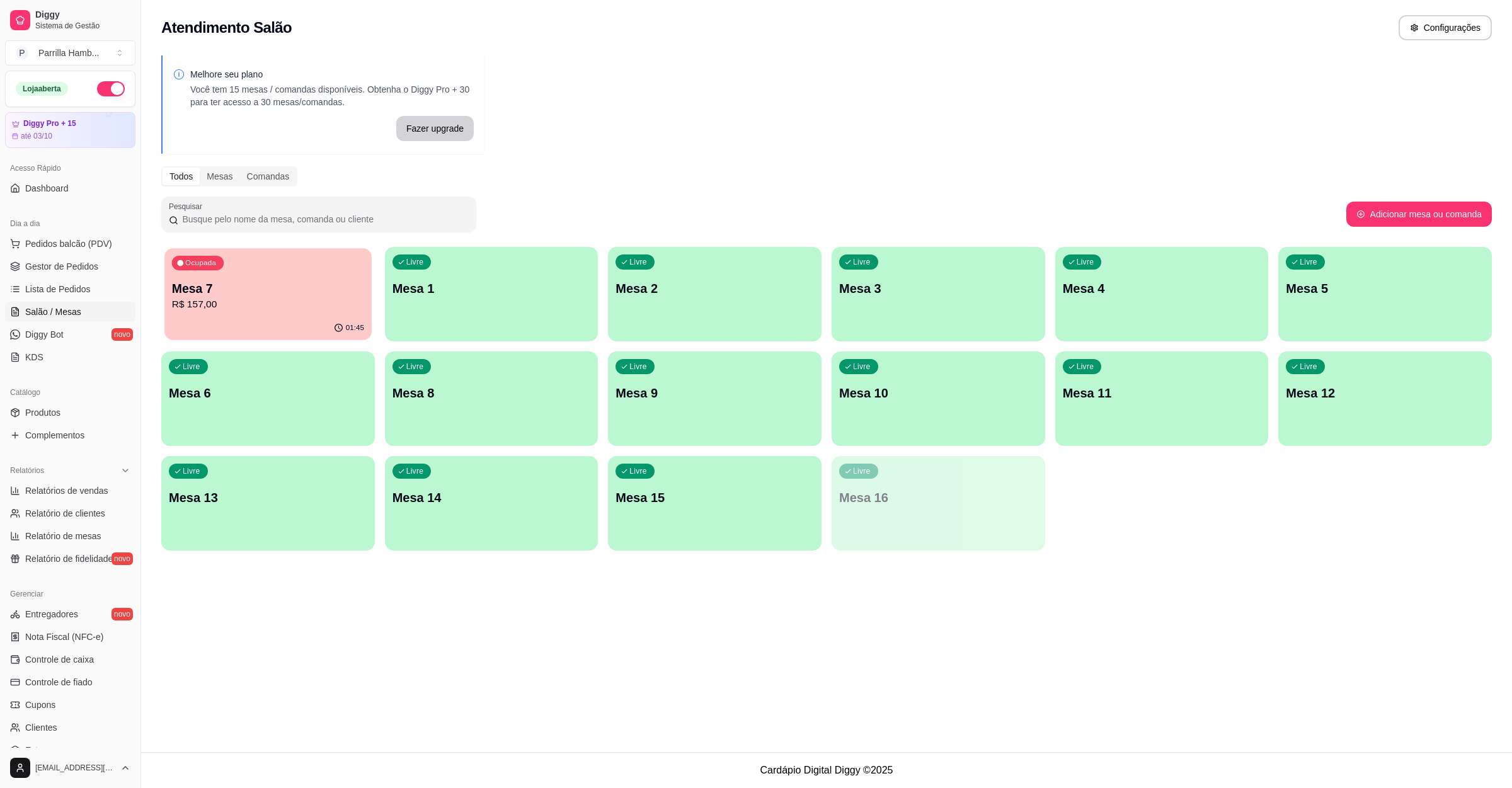
click at [299, 312] on div "Ocupada Mesa 7 R$ 157,00" at bounding box center [268, 282] width 207 height 68
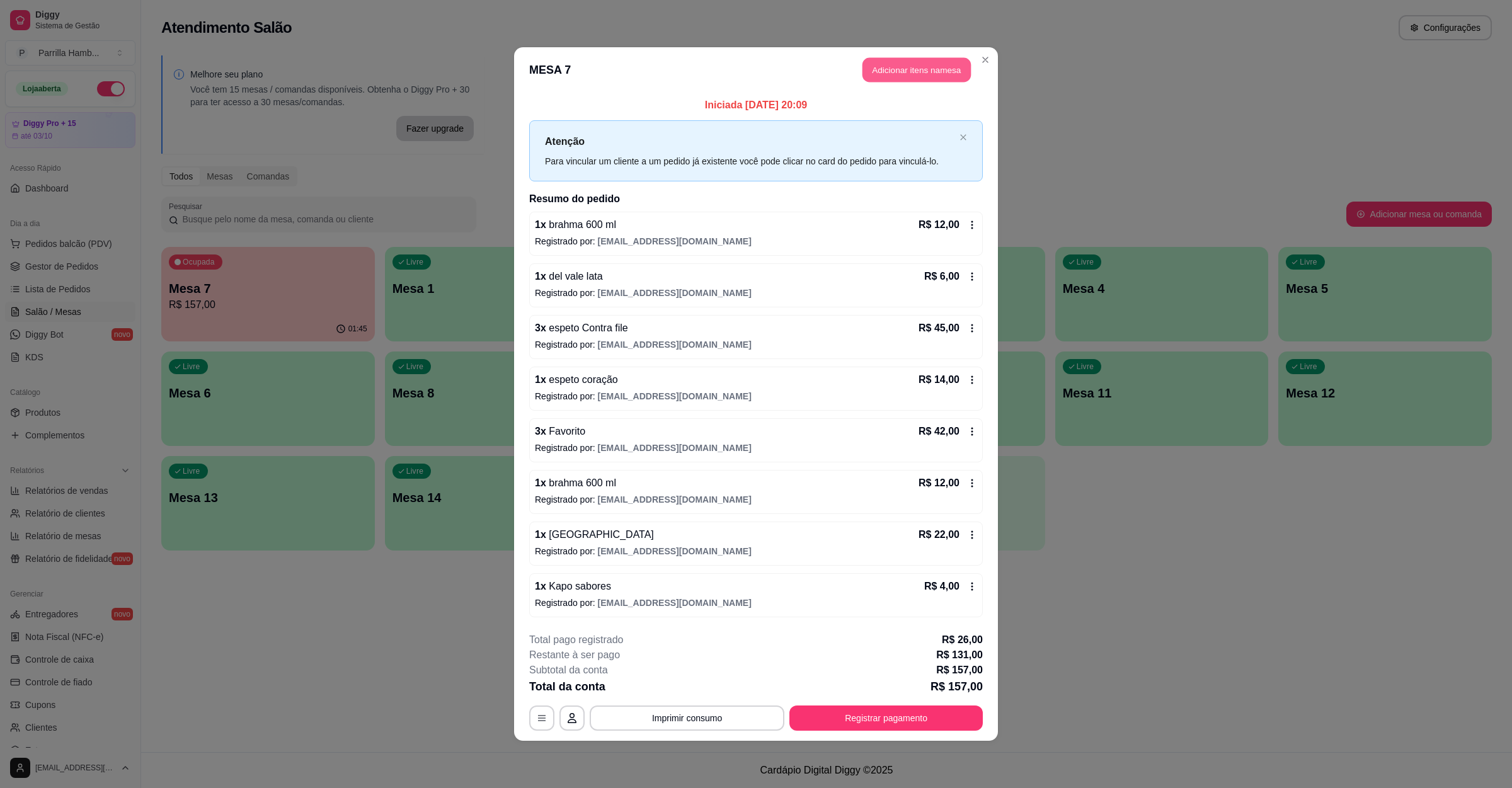
click at [909, 79] on button "Adicionar itens na mesa" at bounding box center [917, 70] width 108 height 24
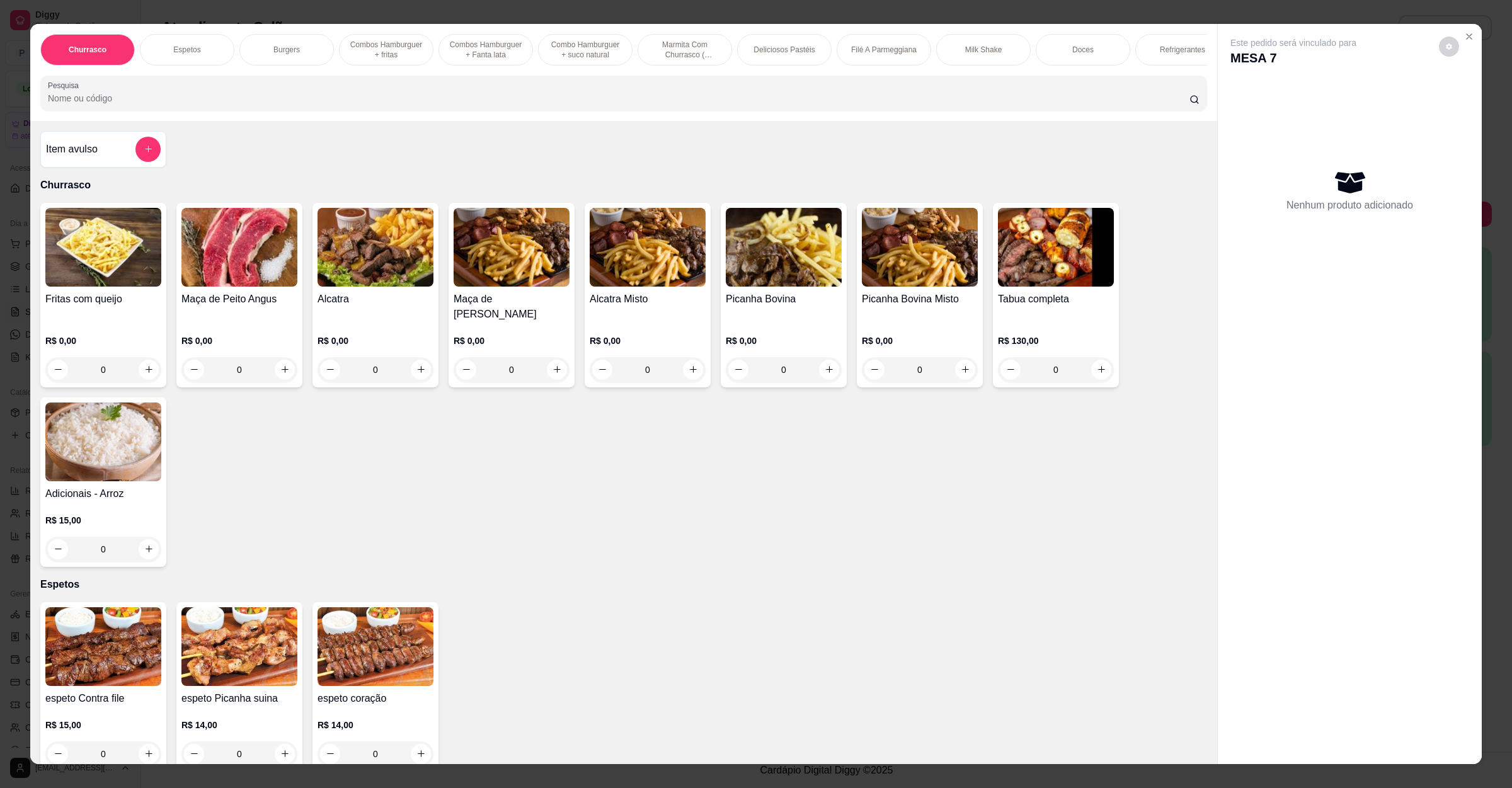
click at [434, 101] on div at bounding box center [624, 93] width 1152 height 25
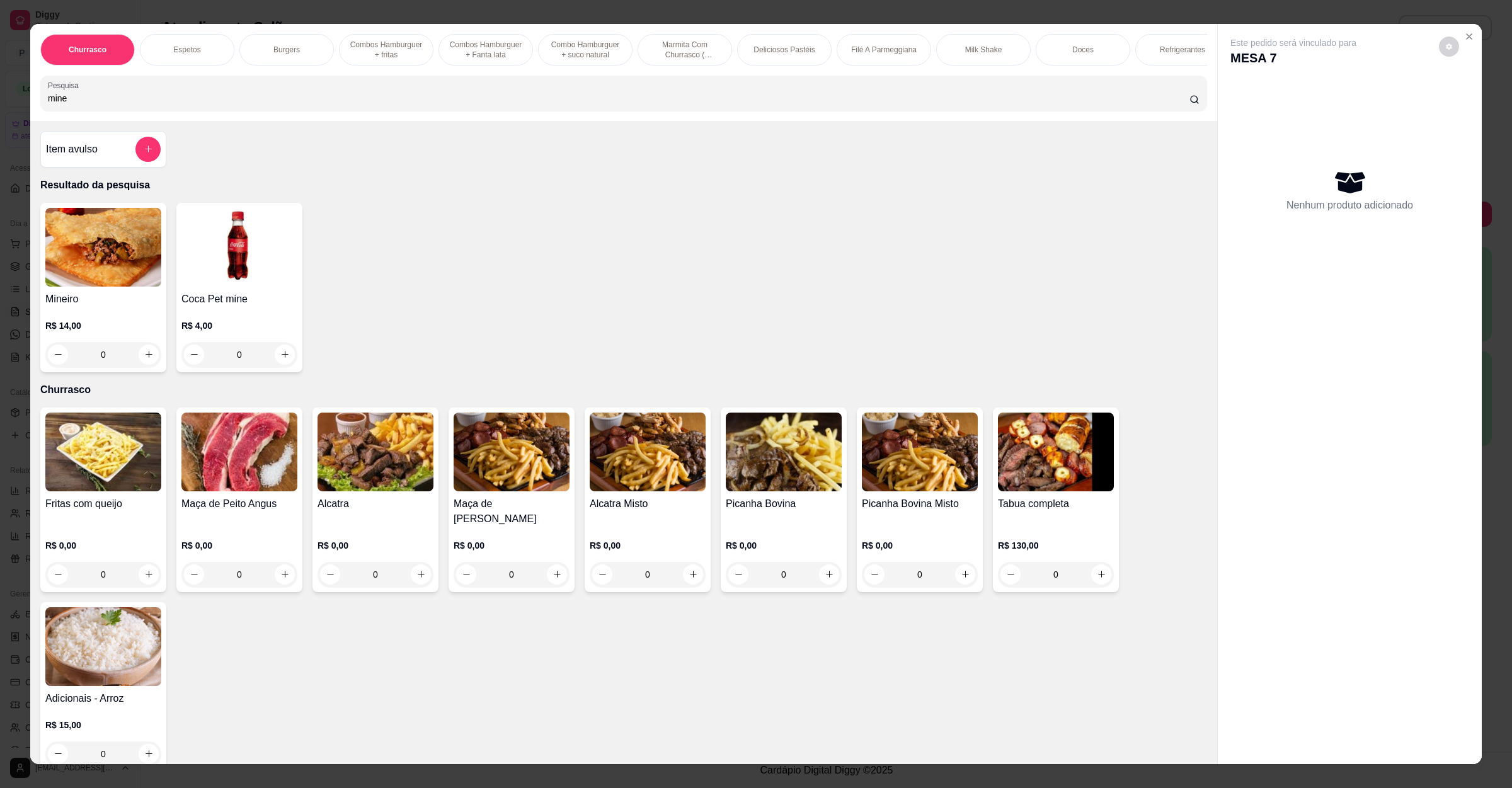
click at [197, 272] on img at bounding box center [240, 247] width 116 height 79
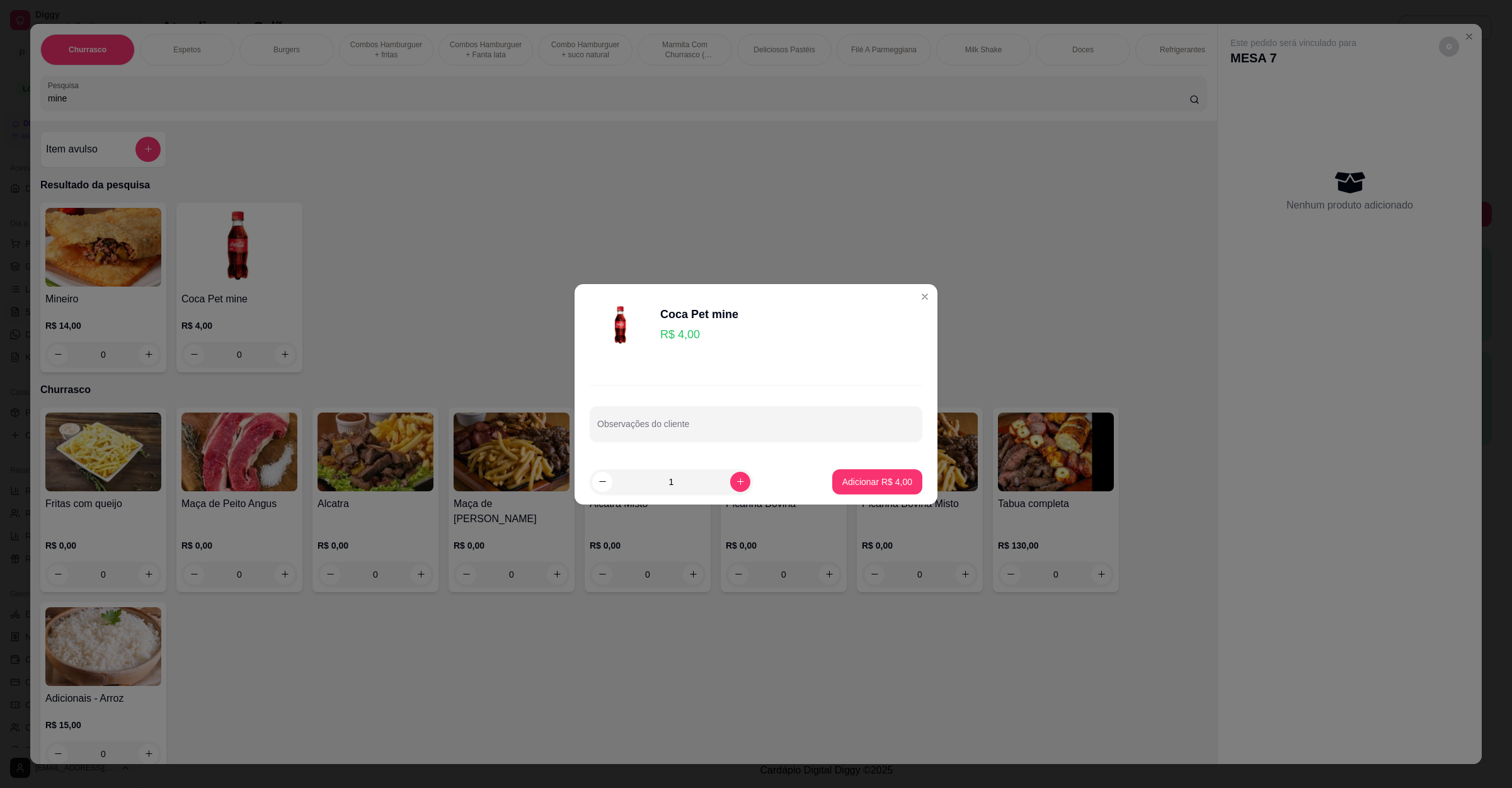
click at [823, 457] on div "Observações do cliente" at bounding box center [755, 413] width 363 height 92
click at [856, 478] on p "Adicionar R$ 4,00" at bounding box center [877, 482] width 70 height 13
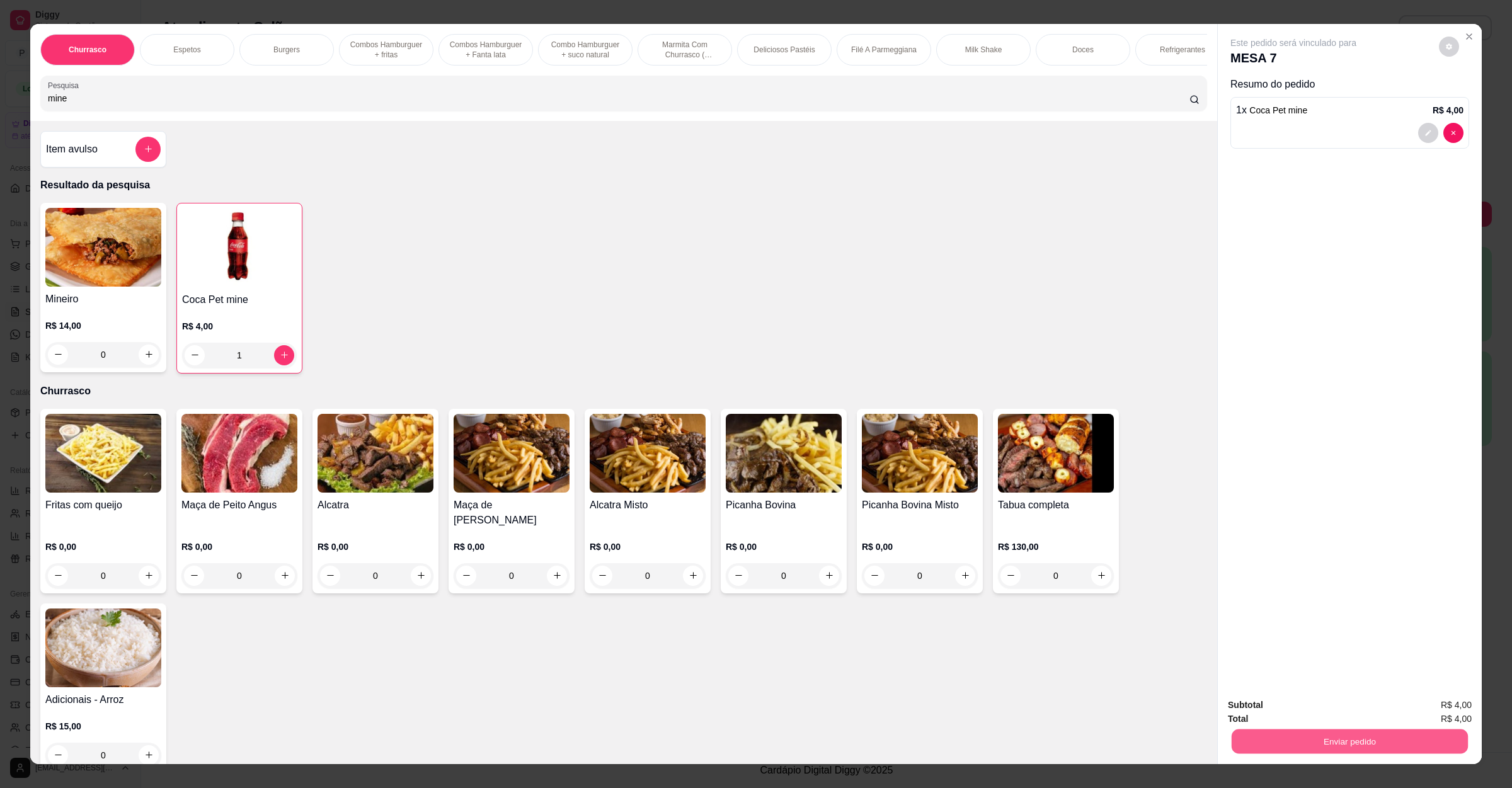
click at [1362, 736] on button "Enviar pedido" at bounding box center [1350, 741] width 237 height 24
click at [1265, 711] on button "Não registrar e enviar pedido" at bounding box center [1306, 710] width 131 height 24
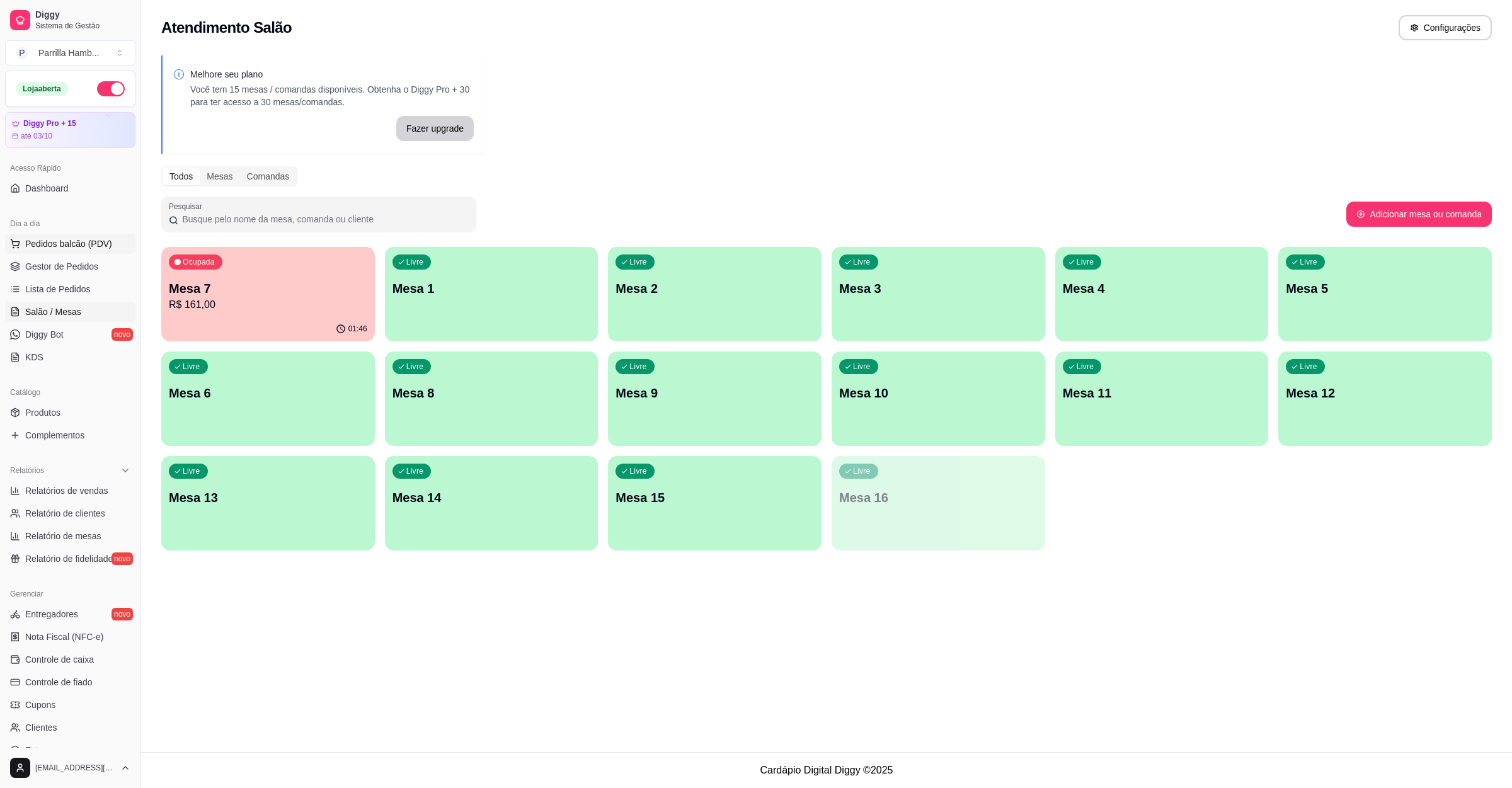
click at [82, 246] on span "Pedidos balcão (PDV)" at bounding box center [69, 244] width 87 height 13
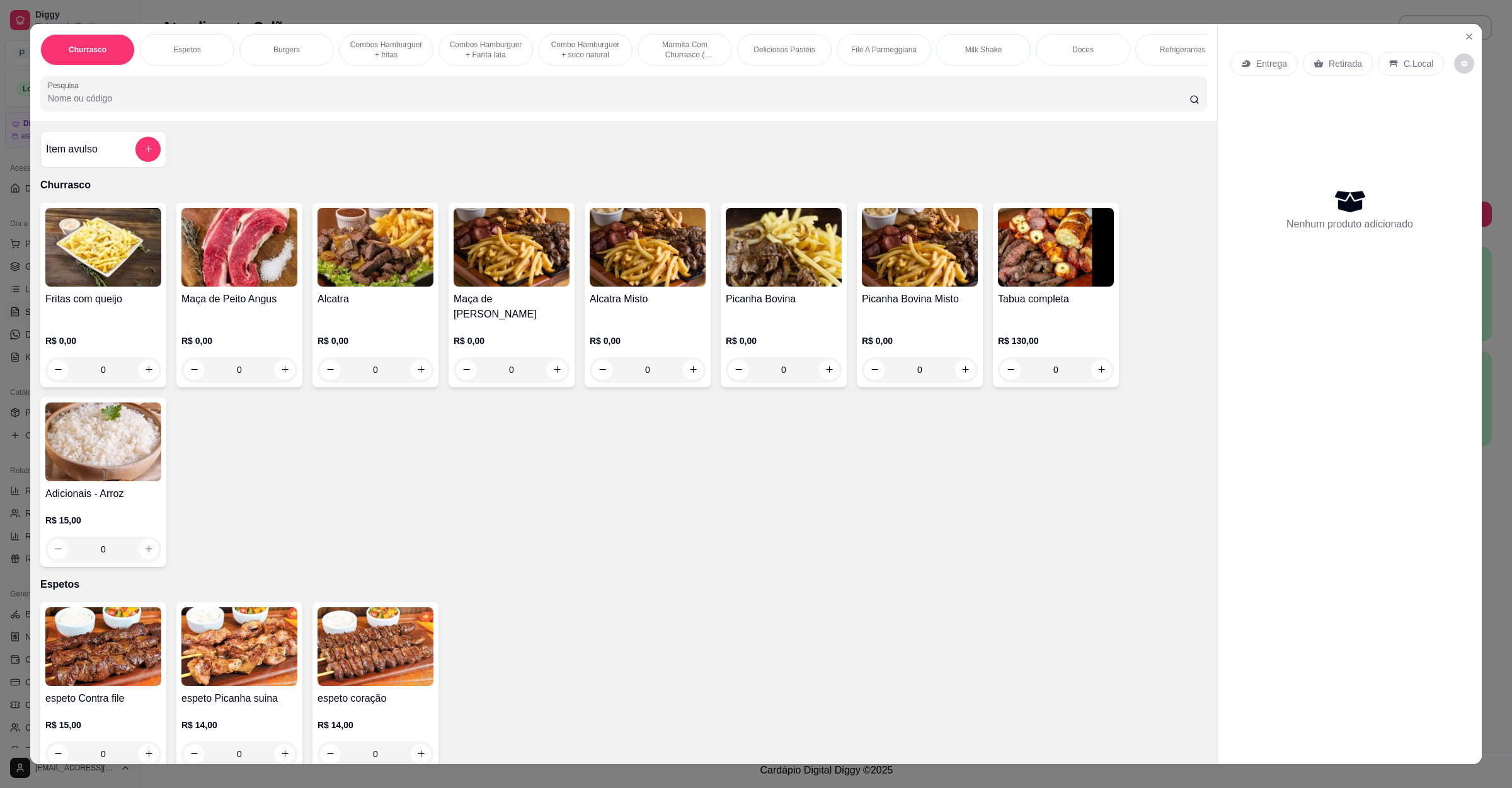
click at [506, 111] on div "Pesquisa" at bounding box center [624, 94] width 1167 height 36
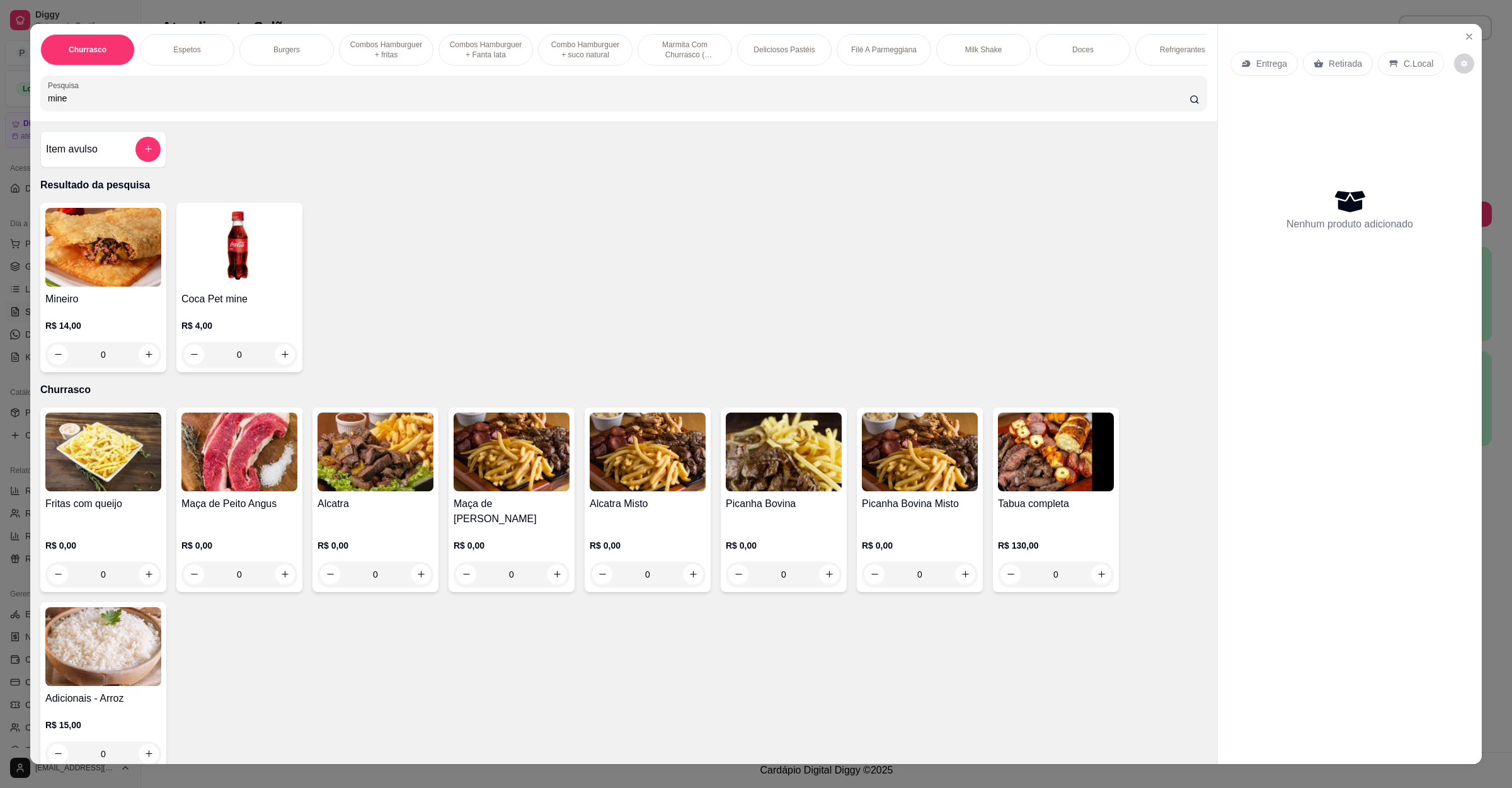
click at [79, 287] on img at bounding box center [103, 247] width 116 height 79
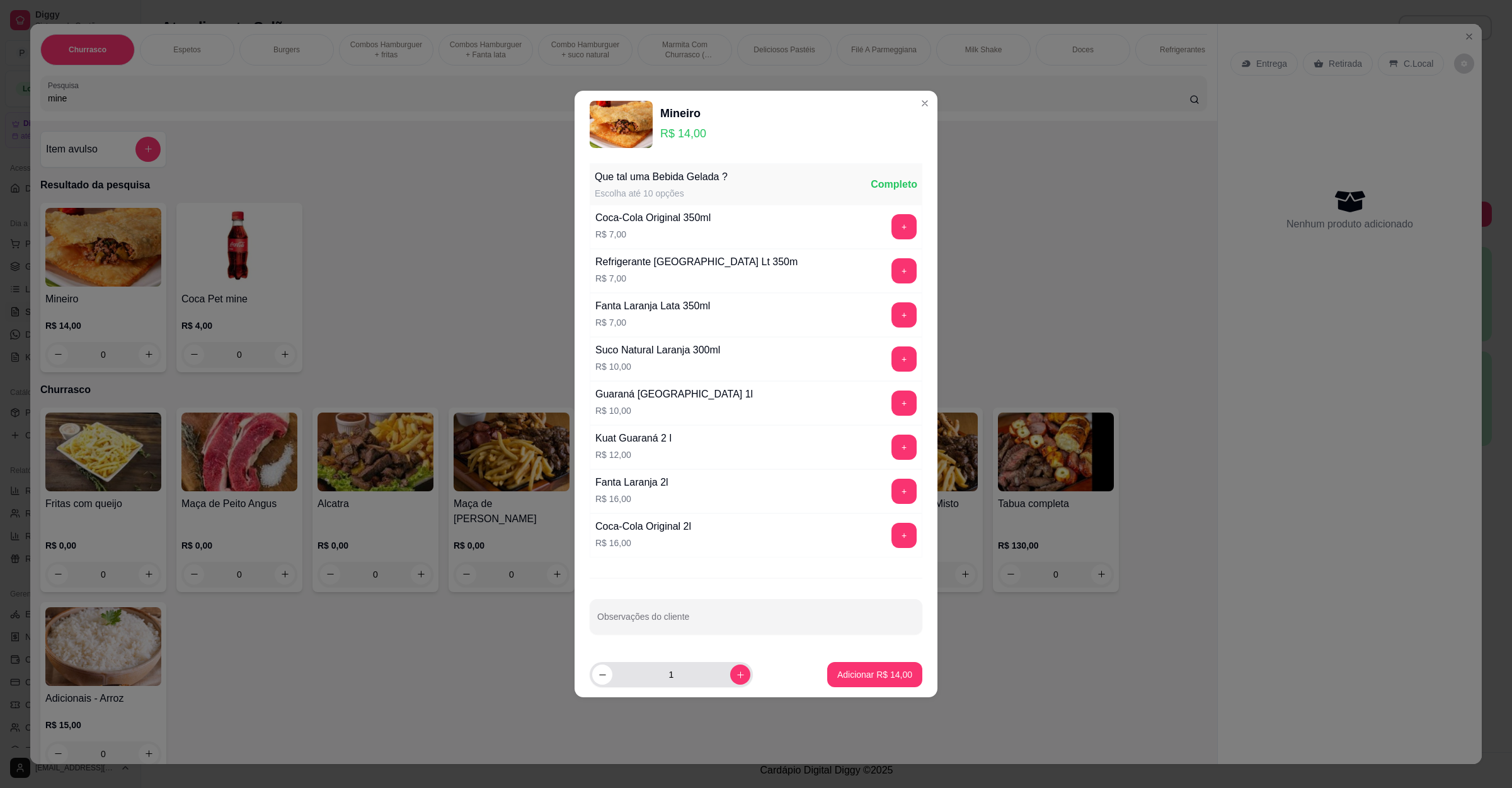
click at [737, 687] on div "1" at bounding box center [671, 674] width 158 height 25
click at [735, 673] on button "increase-product-quantity" at bounding box center [740, 674] width 19 height 19
click at [887, 686] on button "Adicionar R$ 28,00" at bounding box center [875, 674] width 95 height 25
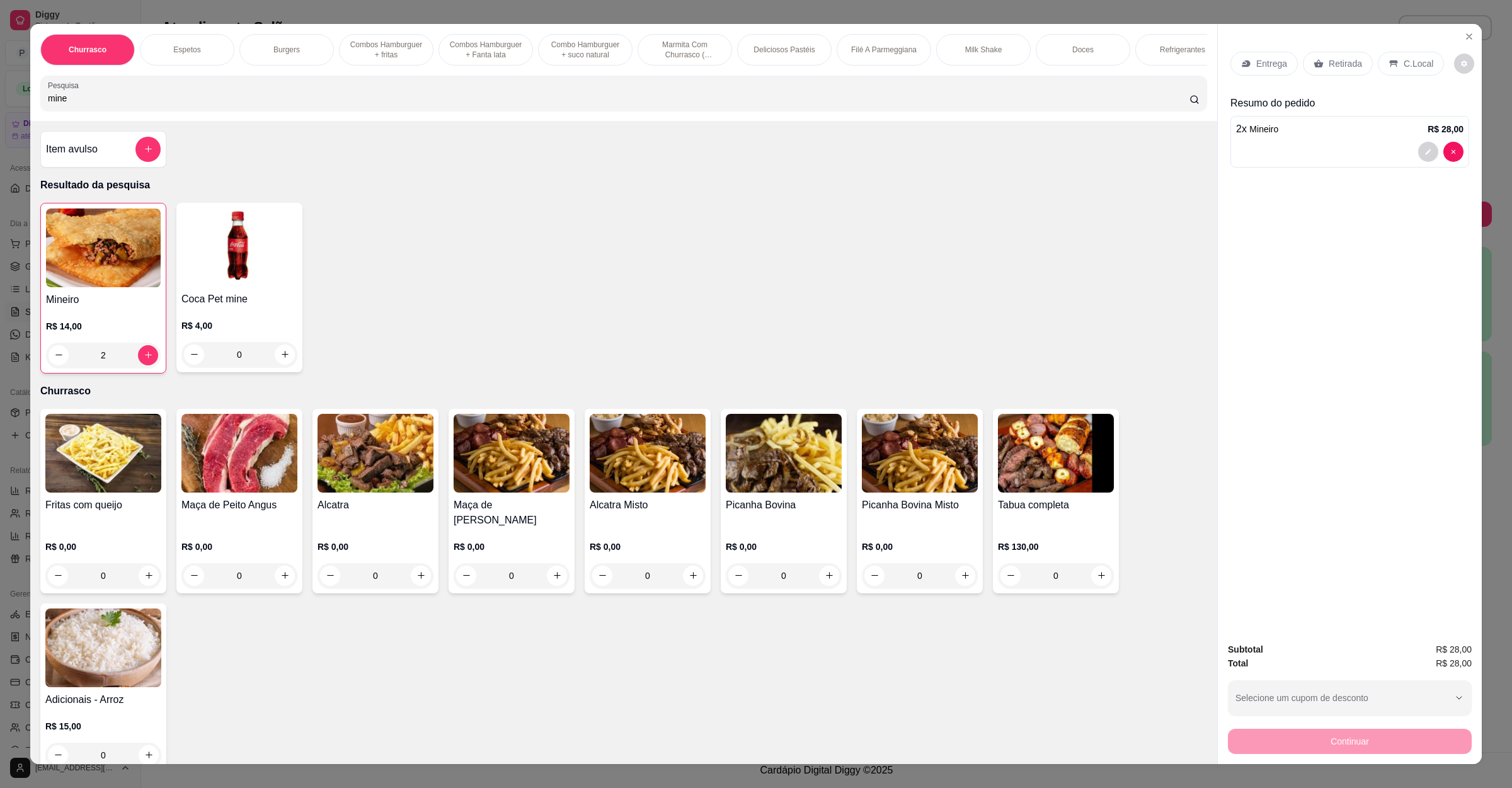
click at [1354, 61] on div "Retirada" at bounding box center [1338, 64] width 70 height 24
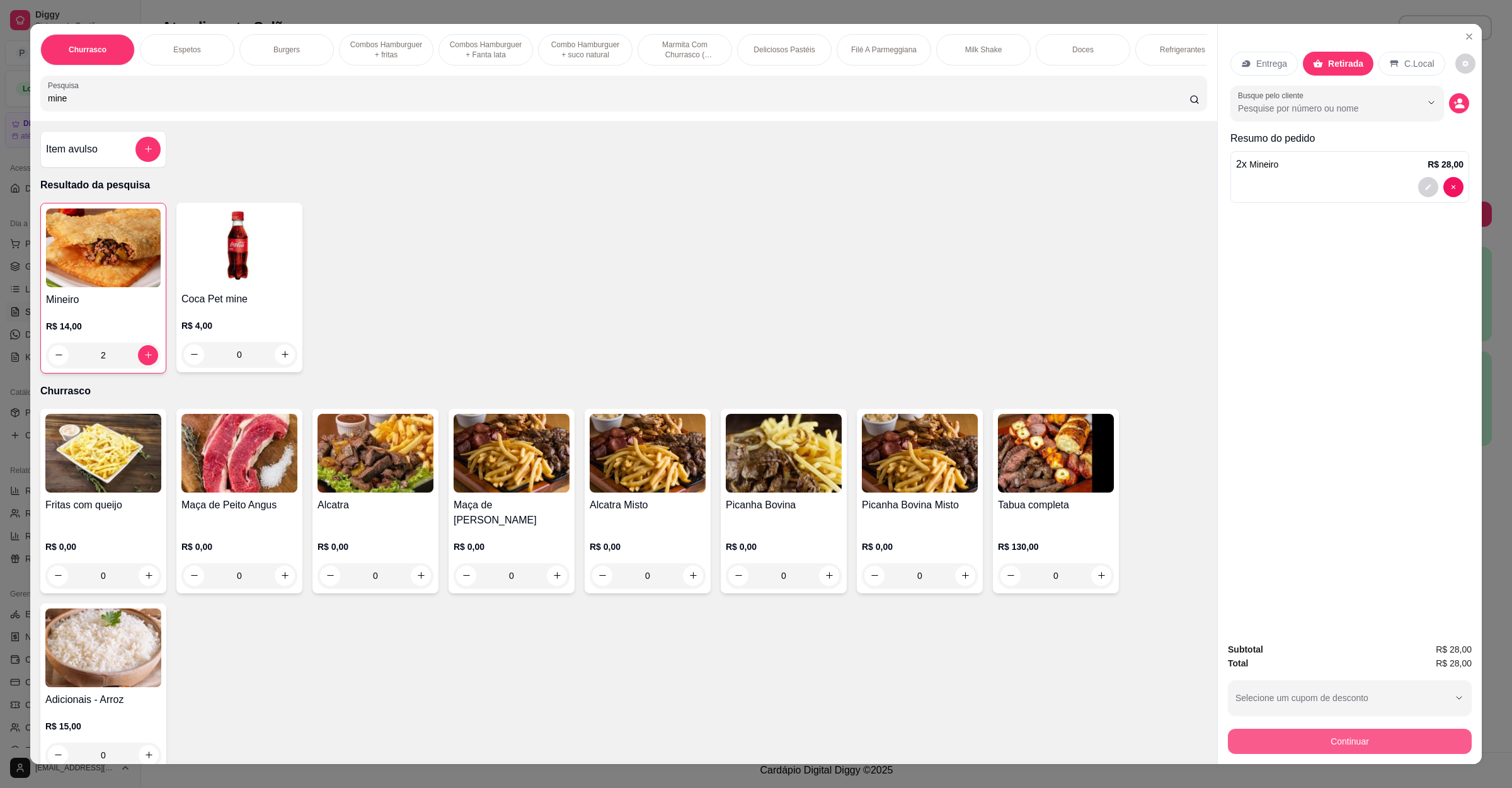
click at [1338, 739] on button "Continuar" at bounding box center [1350, 741] width 244 height 25
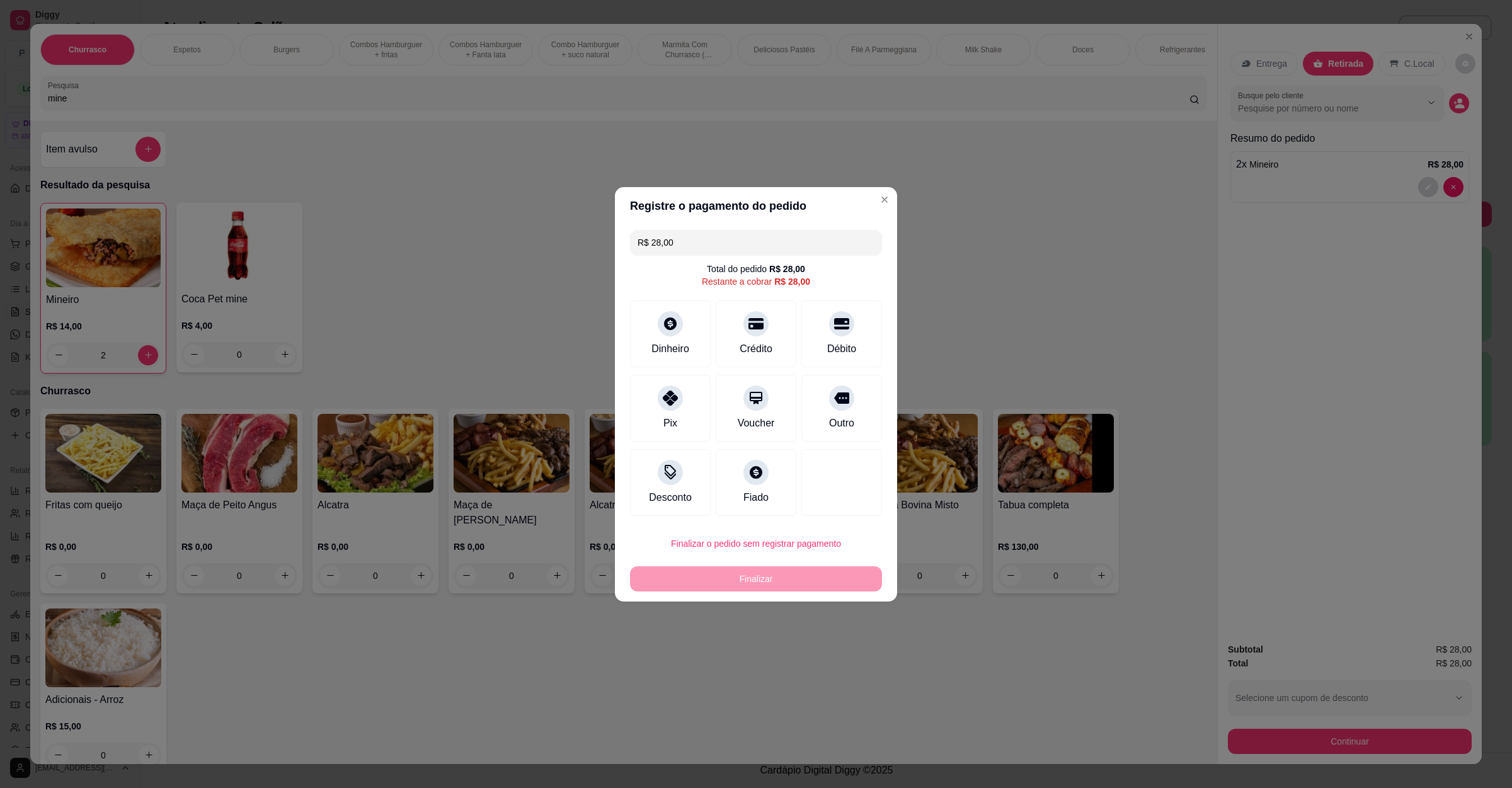
click at [758, 350] on div "Crédito" at bounding box center [756, 349] width 33 height 15
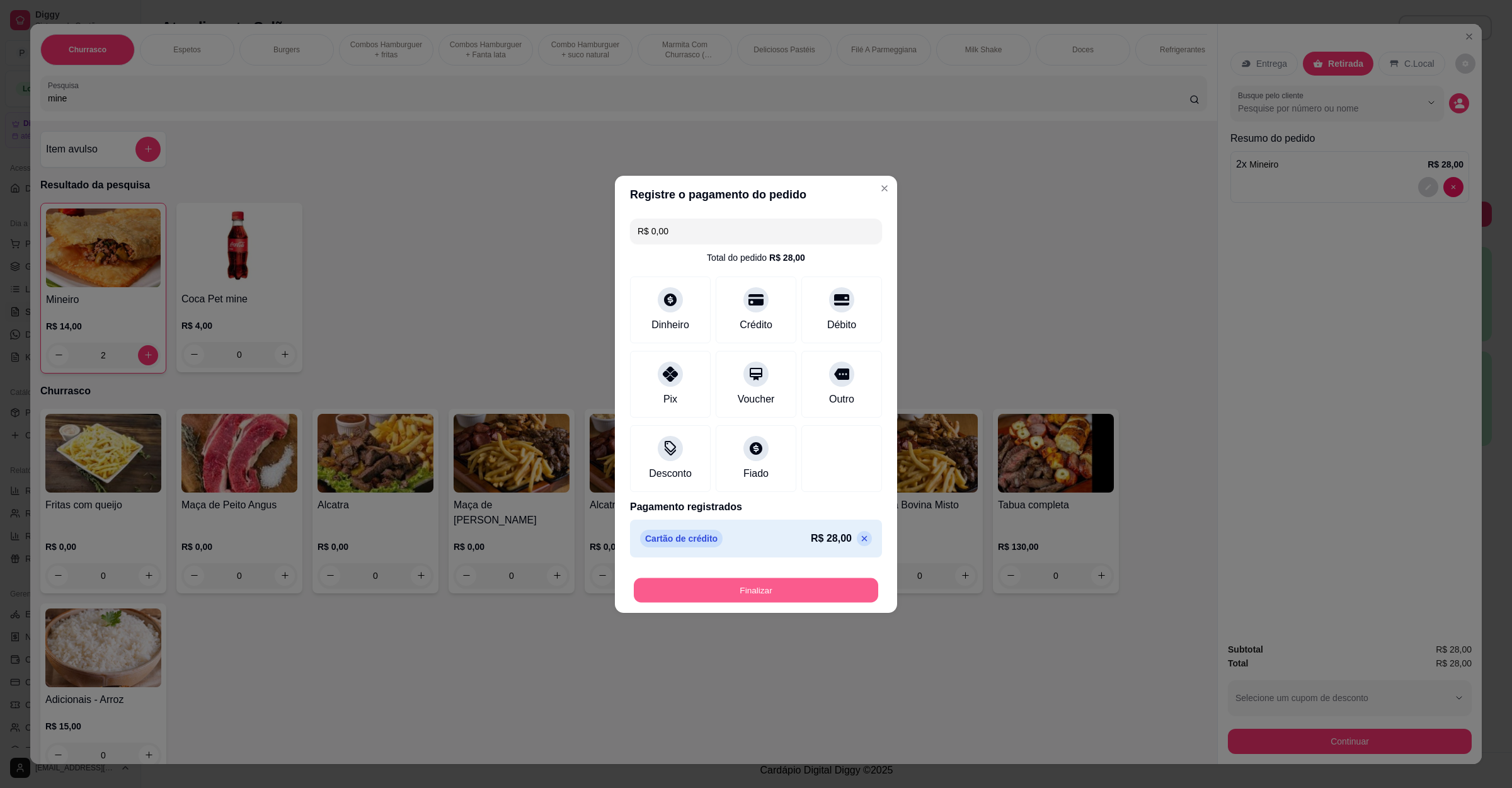
click at [798, 600] on button "Finalizar" at bounding box center [756, 589] width 245 height 24
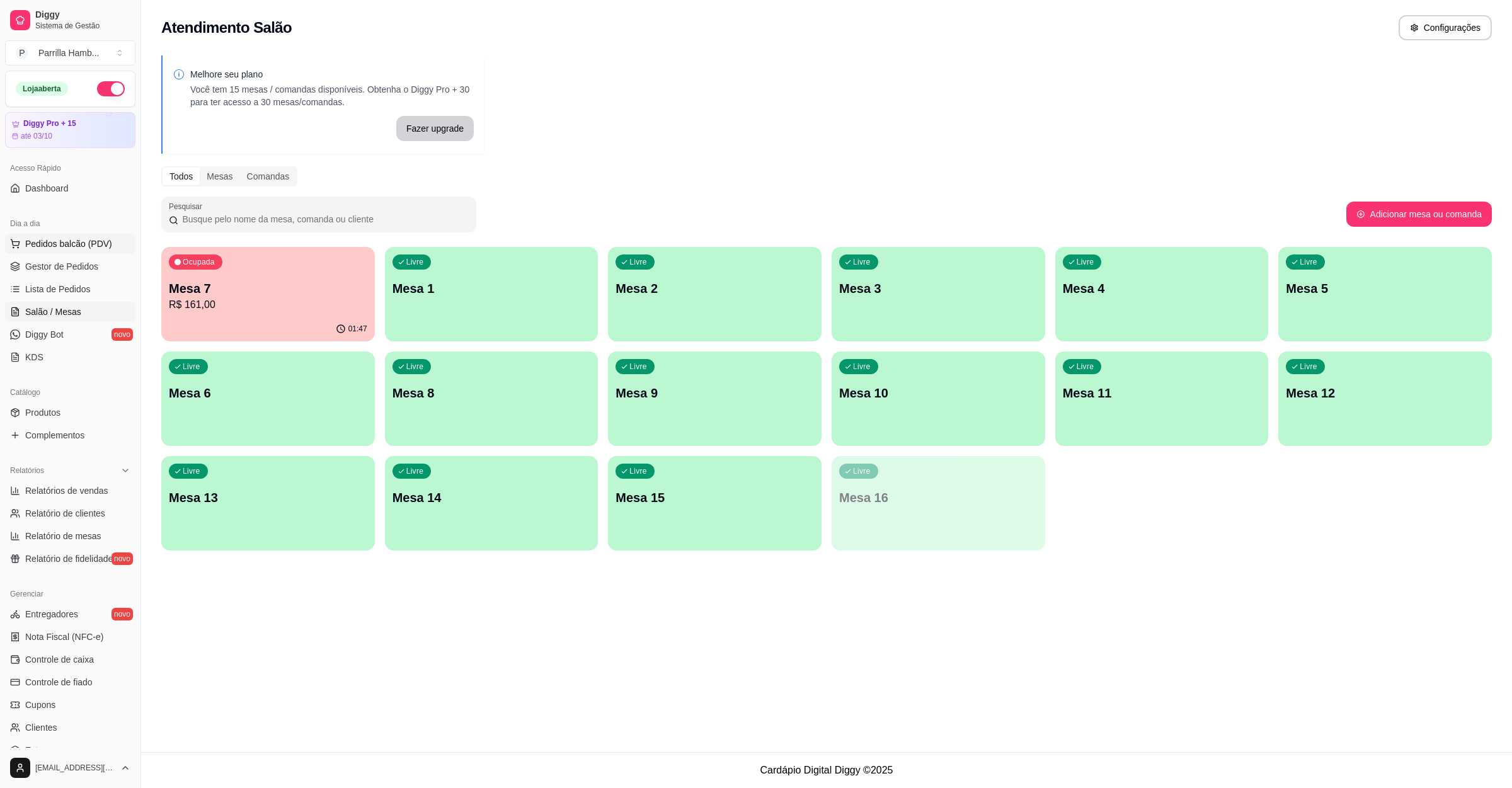
click at [65, 240] on span "Pedidos balcão (PDV)" at bounding box center [69, 244] width 87 height 13
click at [480, 138] on div "Item avulso Churrasco Fritas com queijo R$ 0,00 0 Maça de Peito Angus R$ 0,00 0…" at bounding box center [624, 442] width 1187 height 643
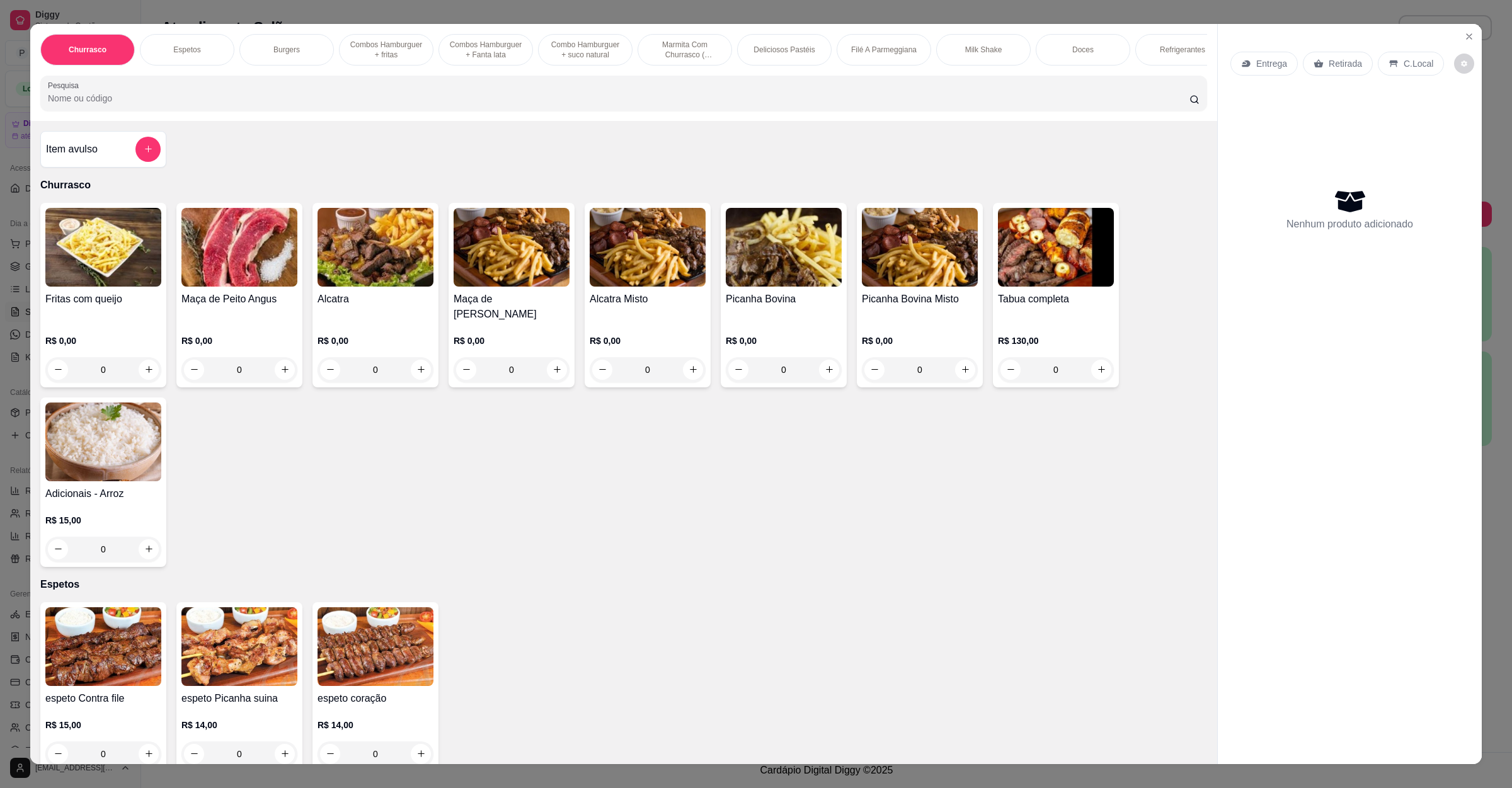
click at [479, 105] on input "Pesquisa" at bounding box center [619, 98] width 1142 height 13
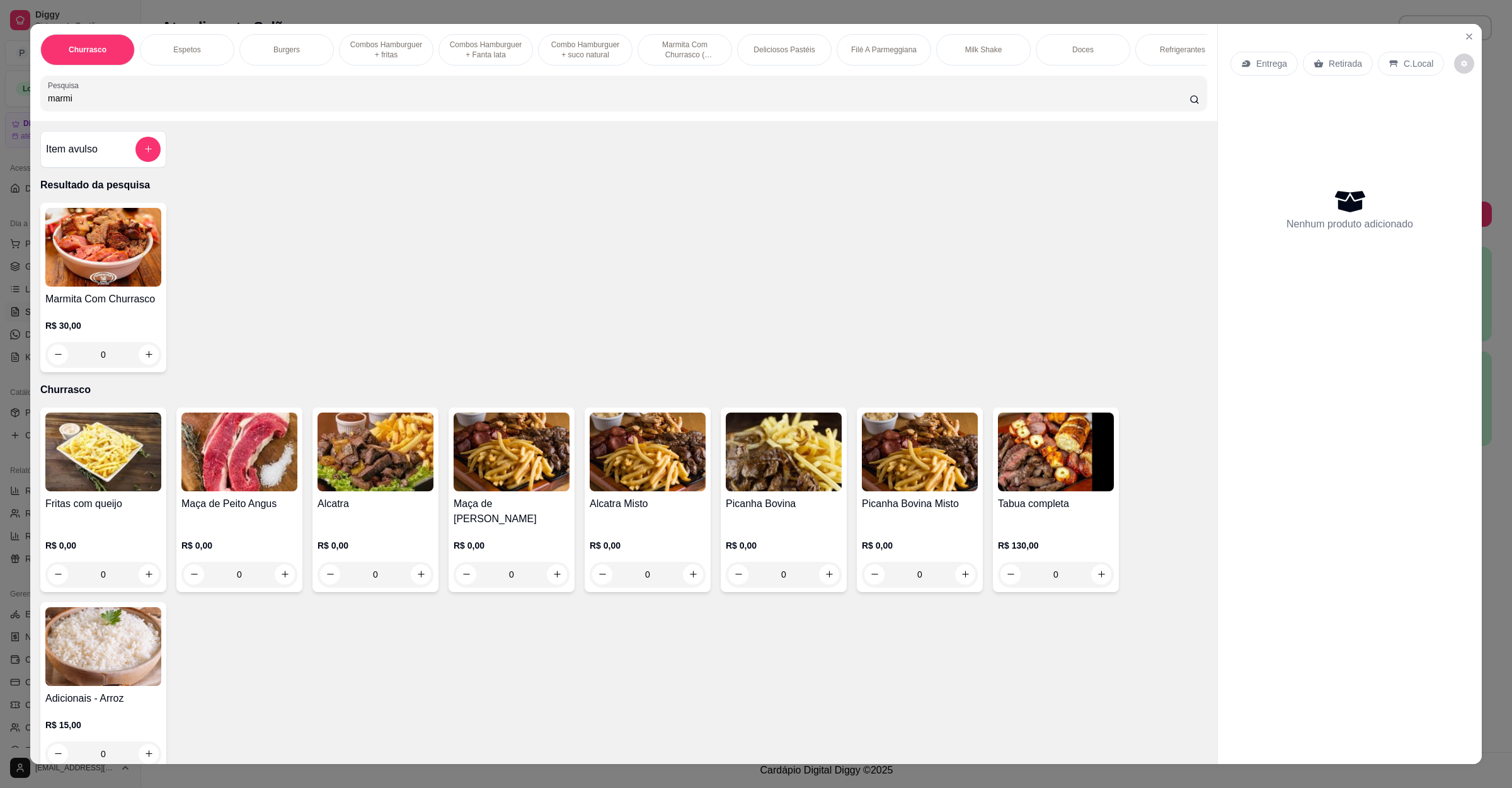
click at [128, 245] on img at bounding box center [103, 247] width 116 height 79
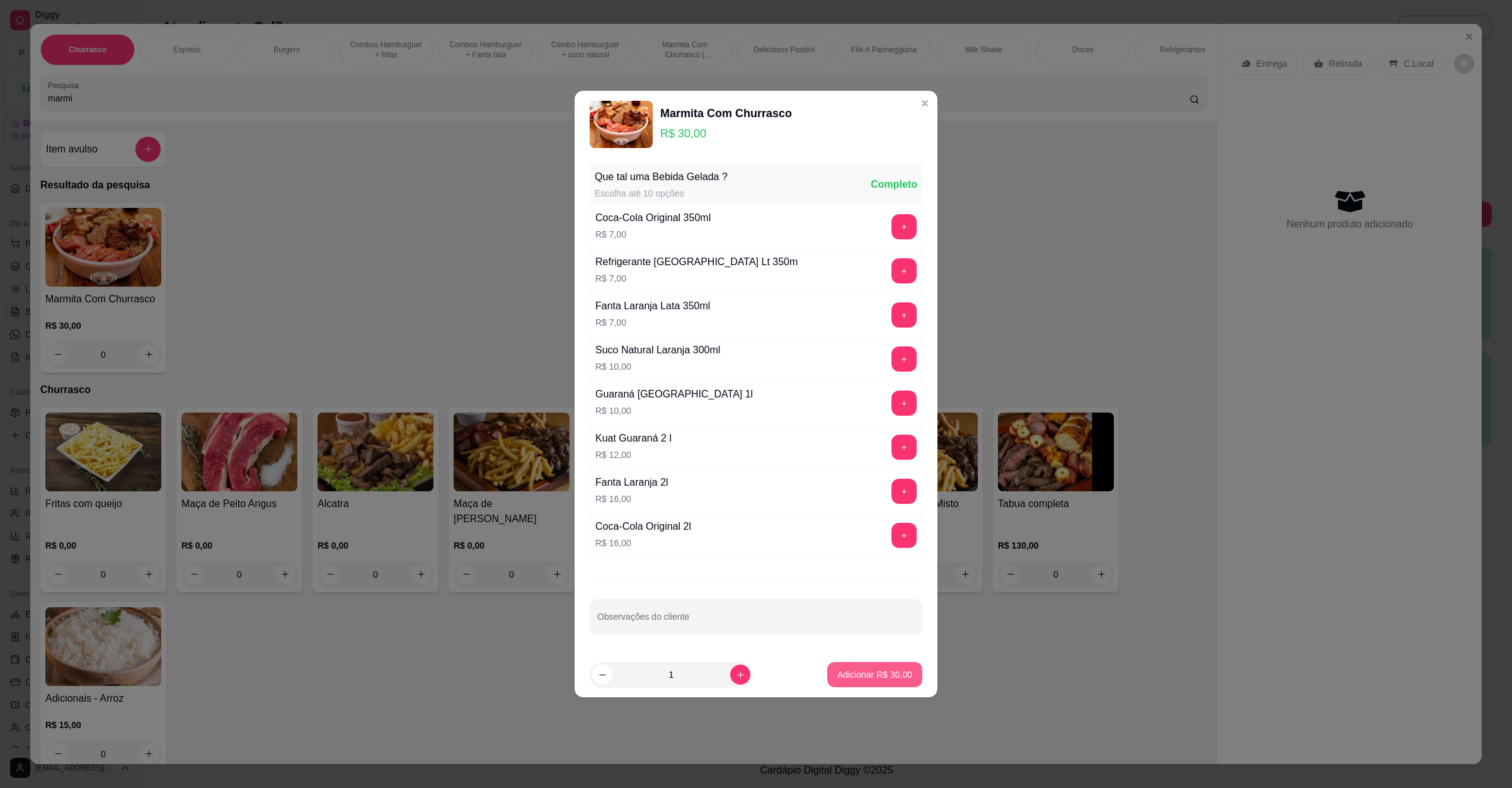
click at [853, 686] on button "Adicionar R$ 30,00" at bounding box center [875, 674] width 95 height 25
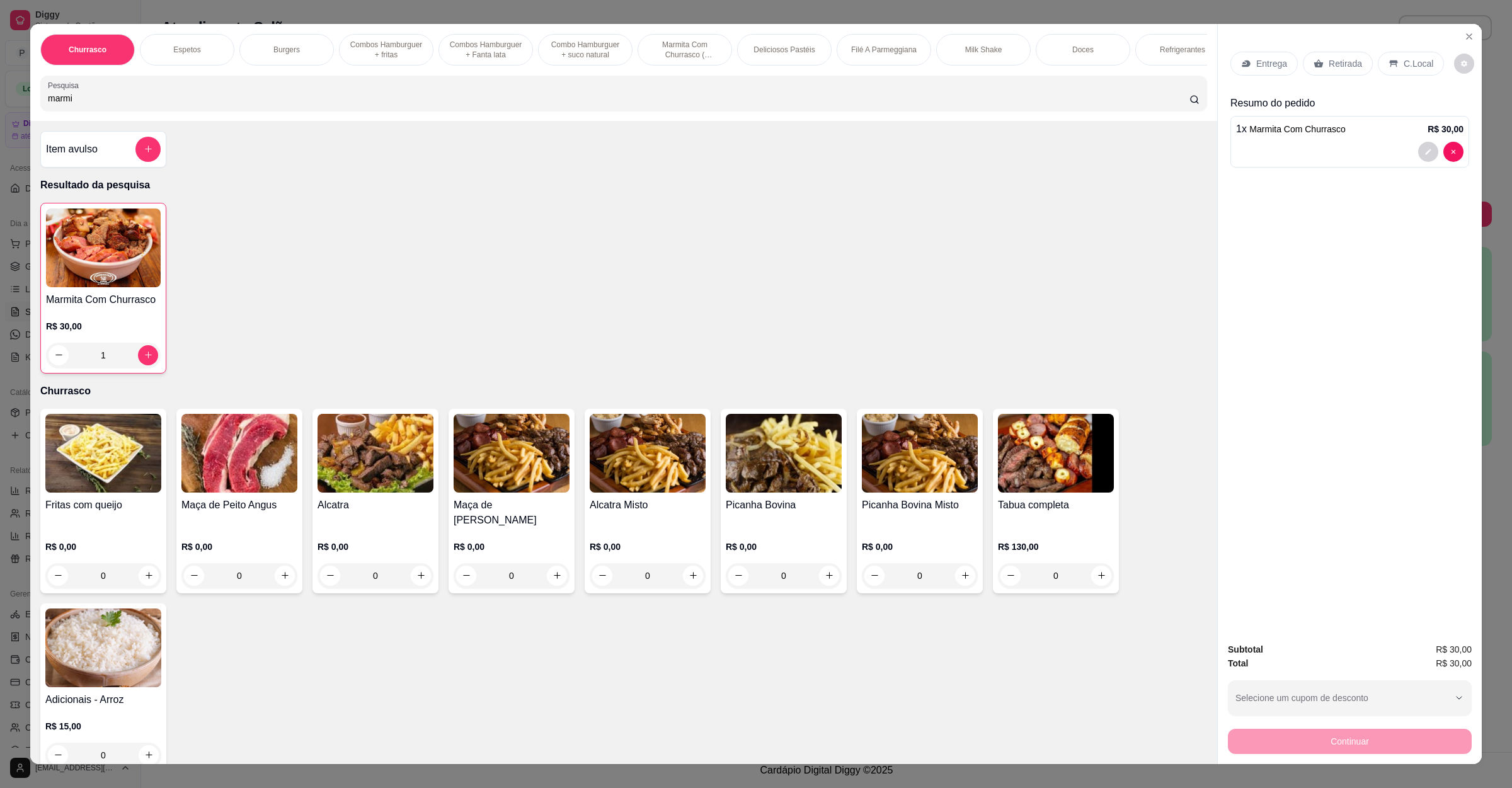
click at [1241, 67] on icon at bounding box center [1246, 64] width 10 height 10
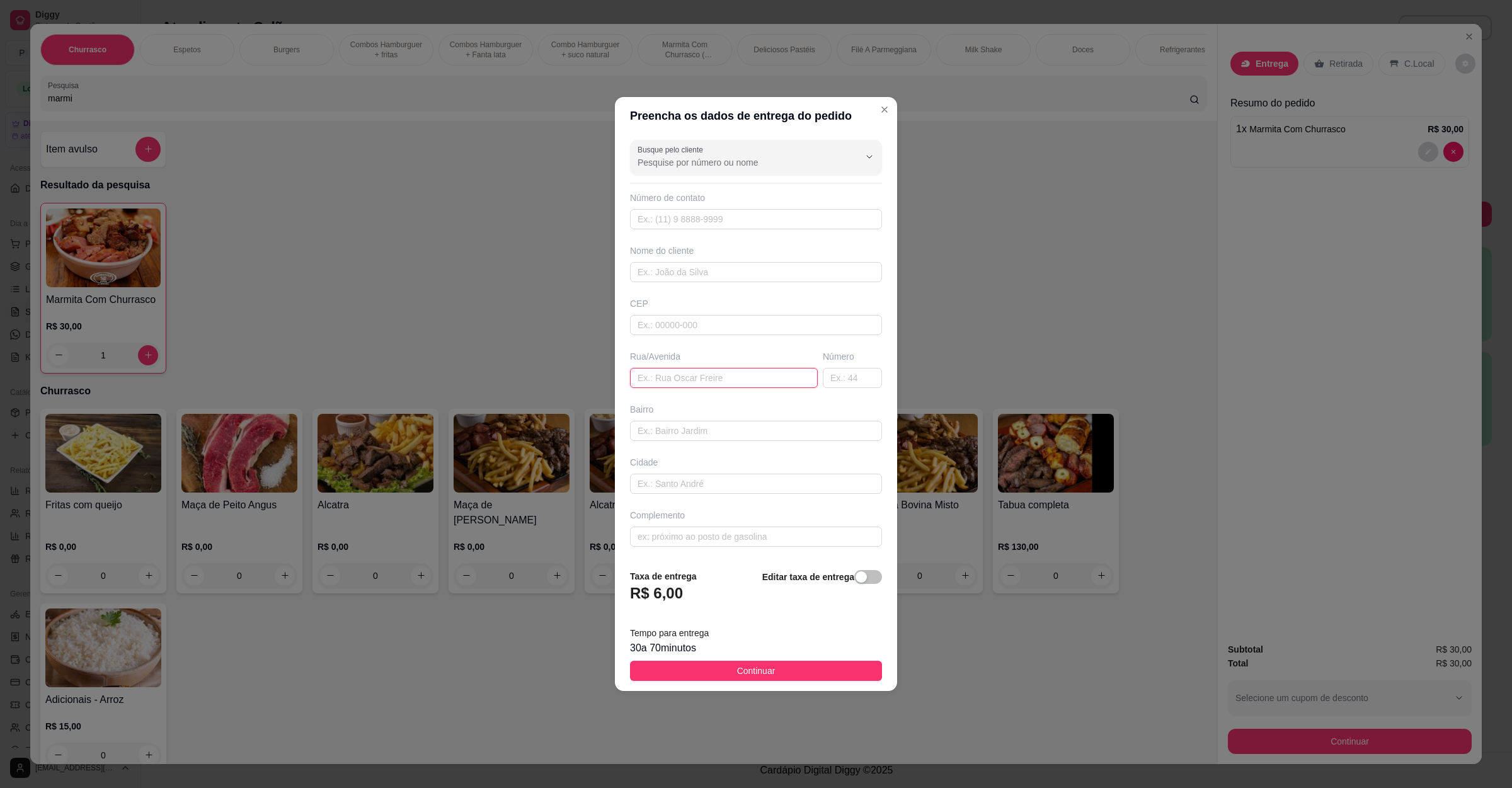
click at [694, 377] on input "text" at bounding box center [724, 378] width 187 height 20
paste input "Av tesselares 350"
click at [733, 663] on button "Continuar" at bounding box center [756, 670] width 252 height 20
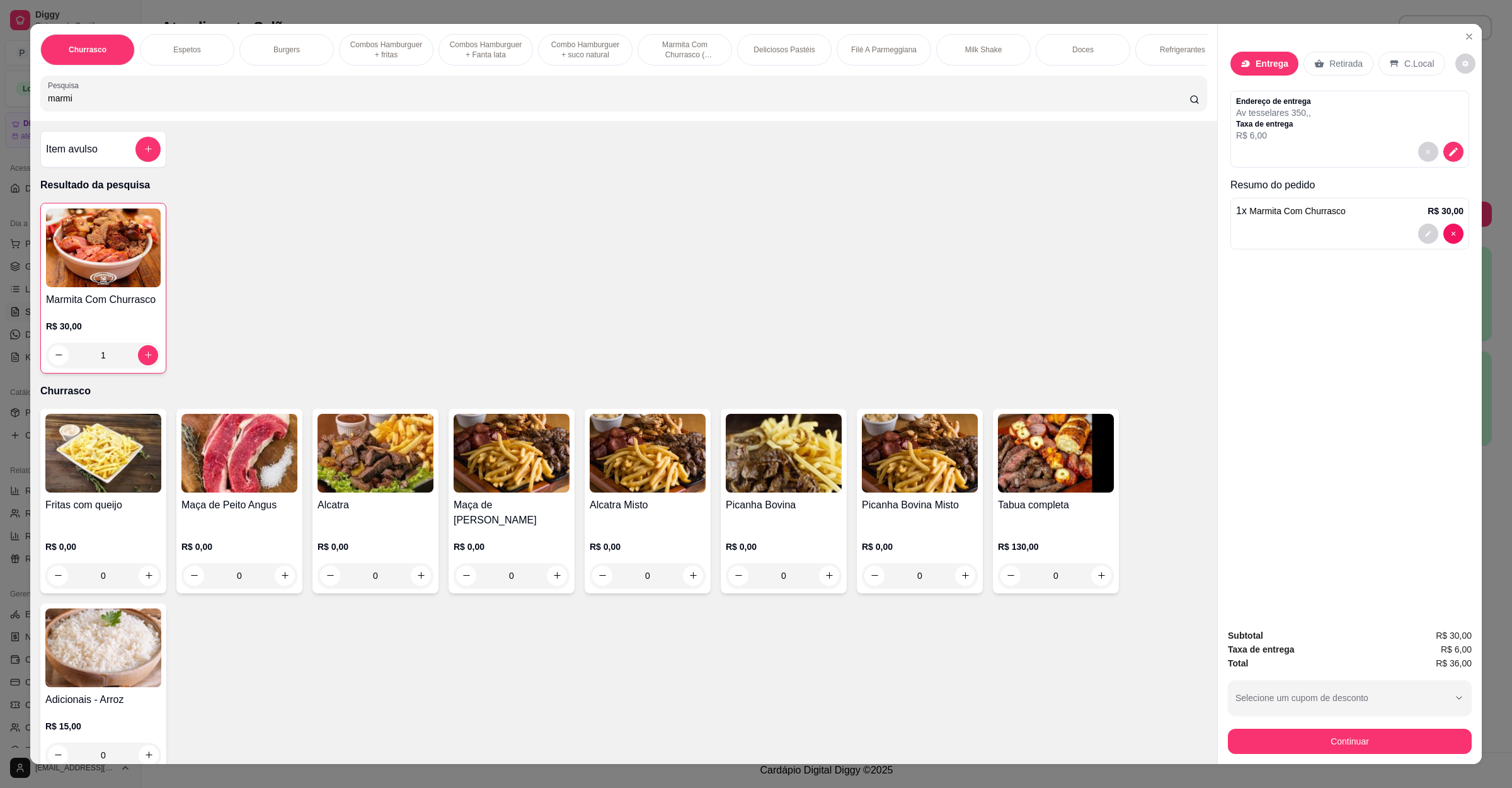
click at [733, 663] on div "Fritas com queijo R$ 0,00 0 Maça de Peito Angus R$ 0,00 0 Alcatra R$ 0,00 0 Maç…" at bounding box center [624, 590] width 1167 height 364
click at [1283, 737] on button "Continuar" at bounding box center [1350, 741] width 244 height 25
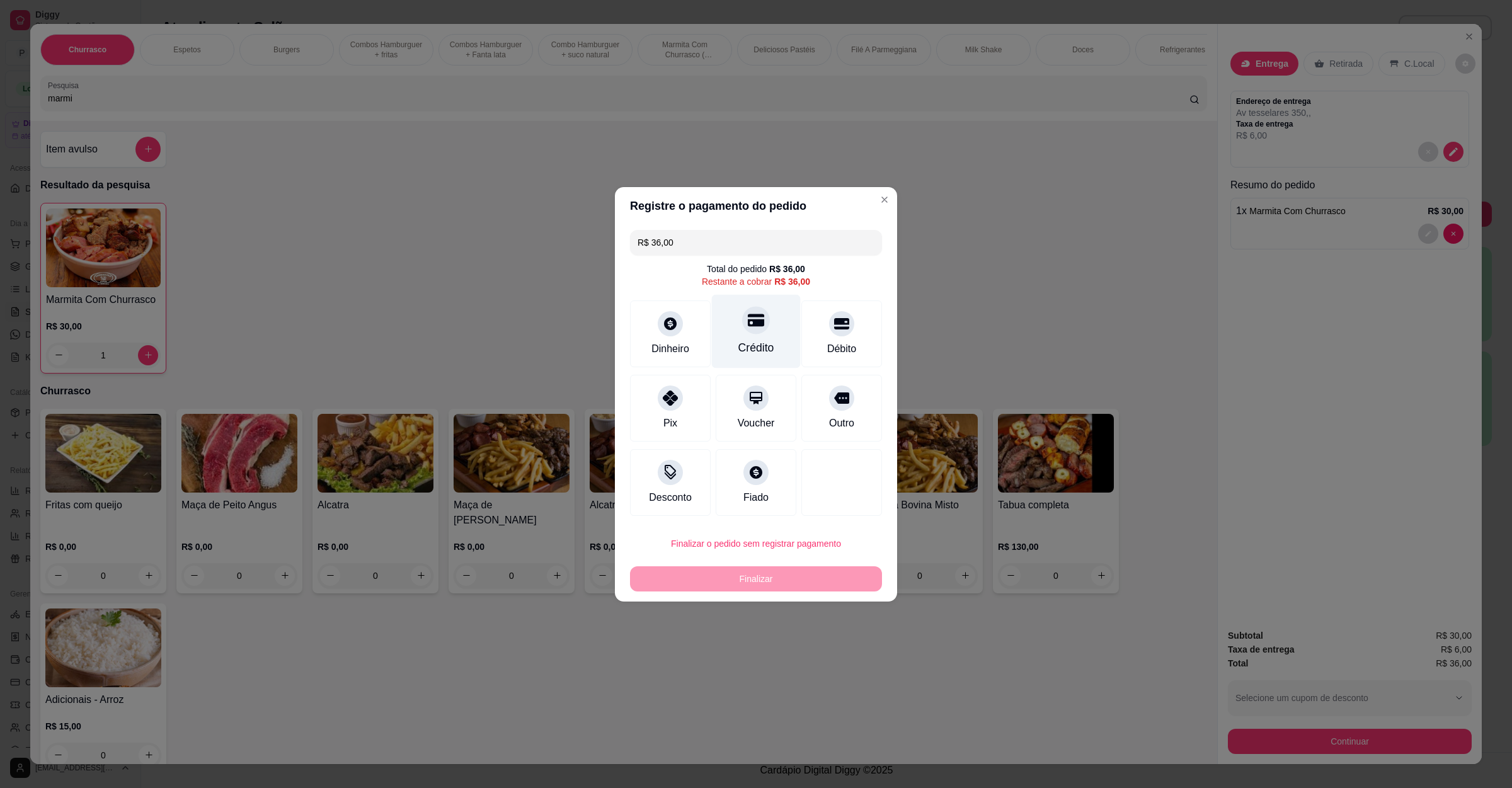
click at [742, 329] on div at bounding box center [756, 320] width 27 height 27
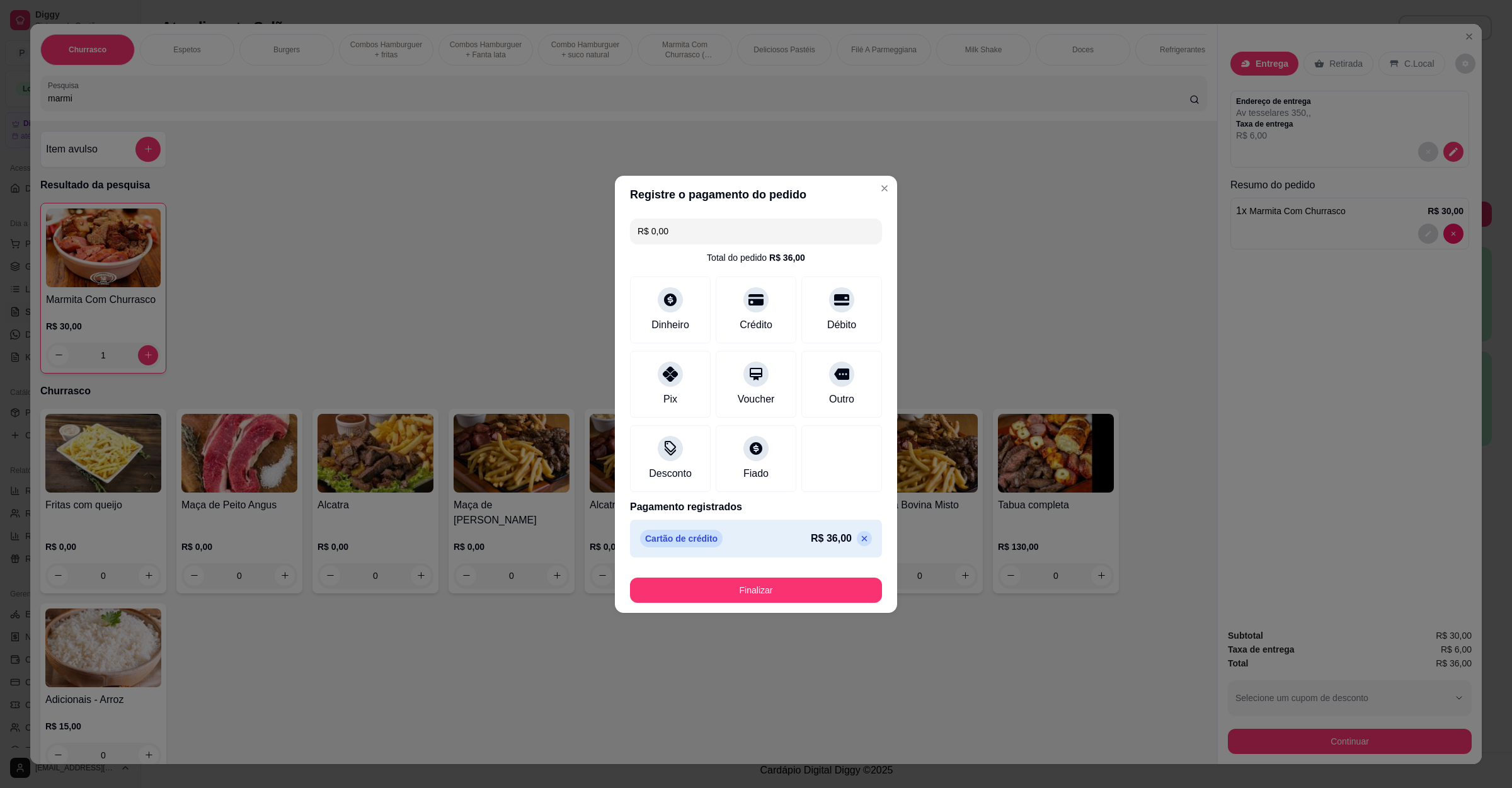
click at [859, 534] on icon at bounding box center [864, 539] width 10 height 10
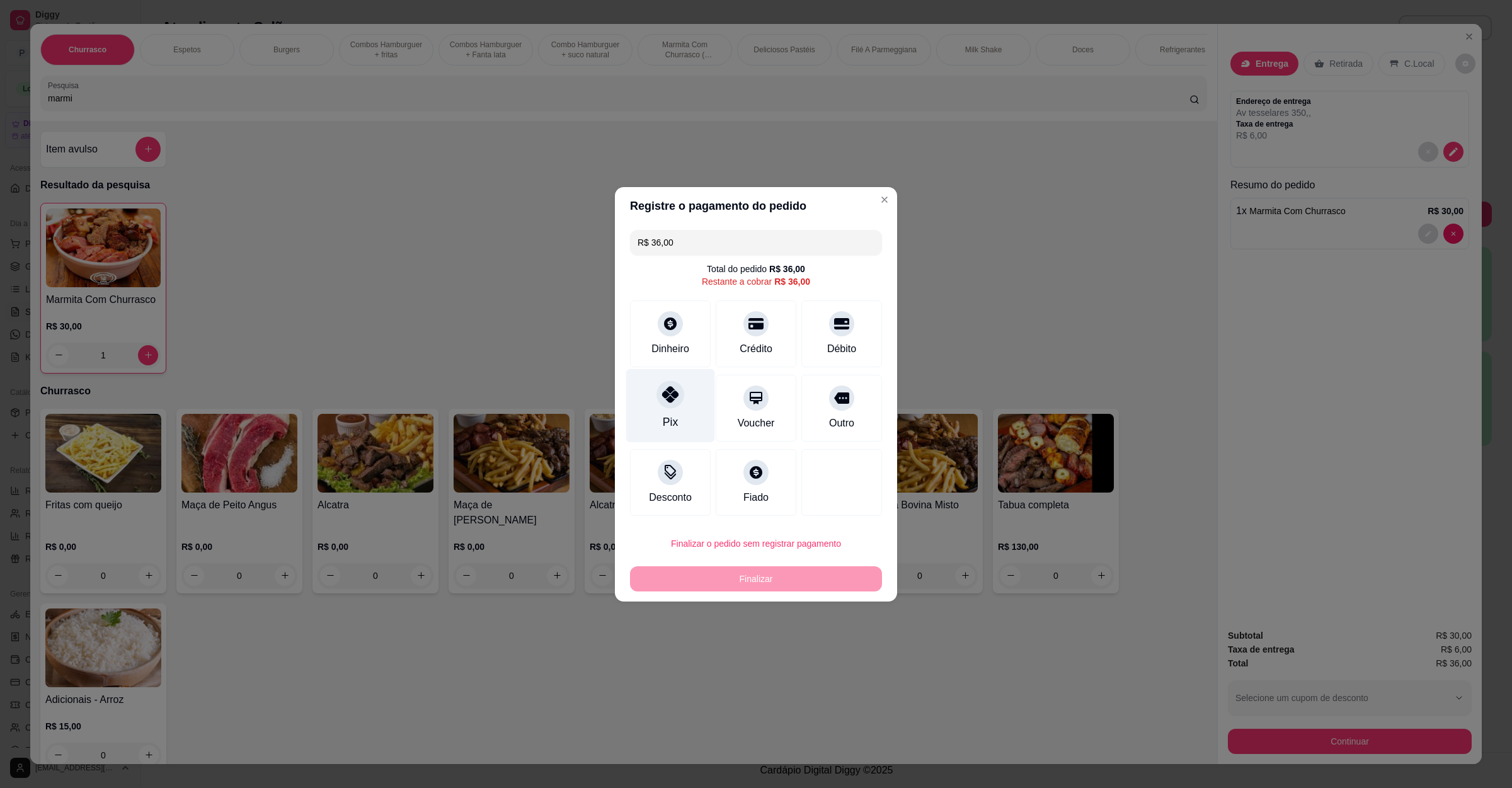
click at [671, 400] on icon at bounding box center [670, 394] width 16 height 16
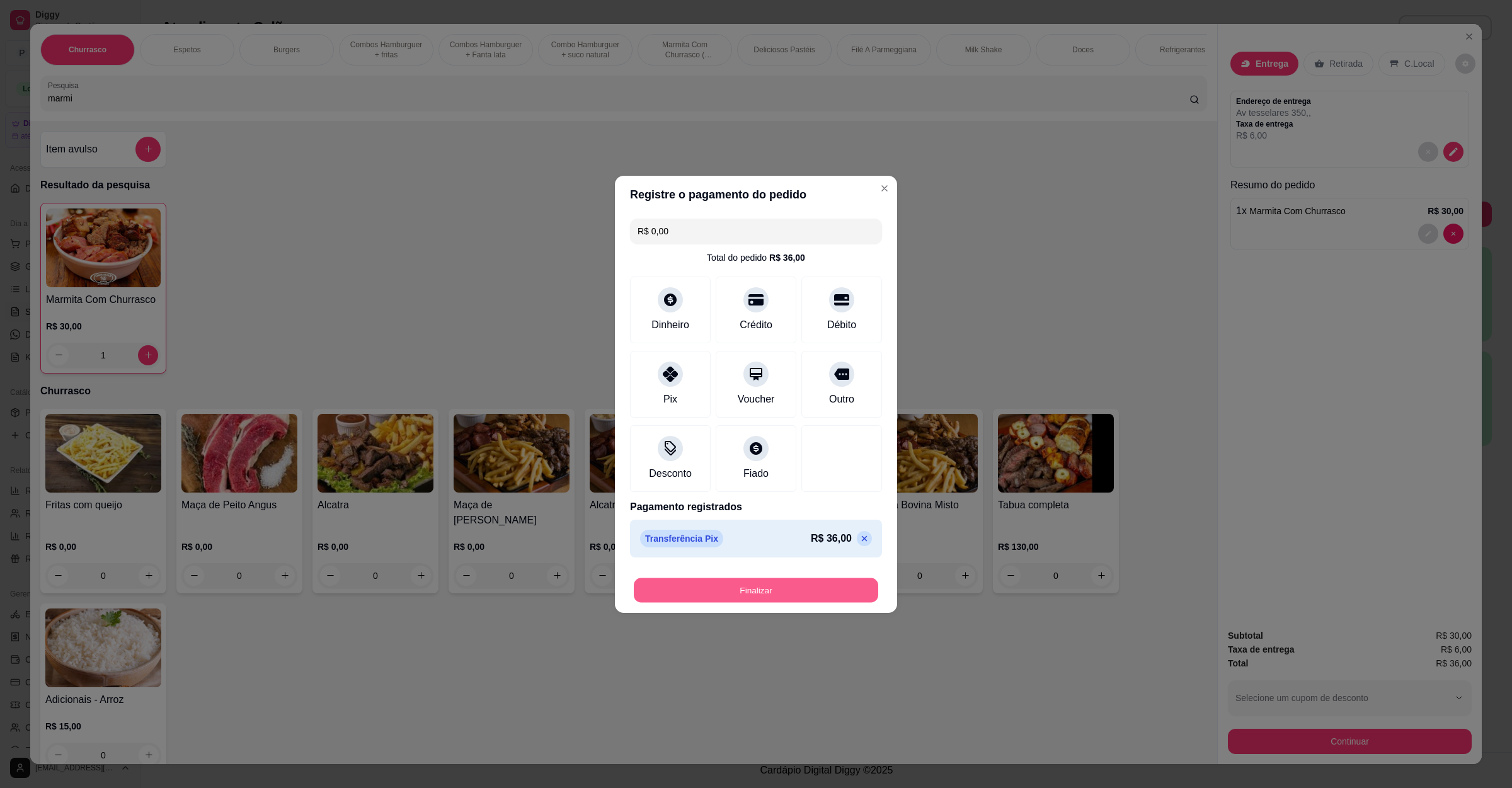
click at [706, 582] on button "Finalizar" at bounding box center [756, 589] width 245 height 24
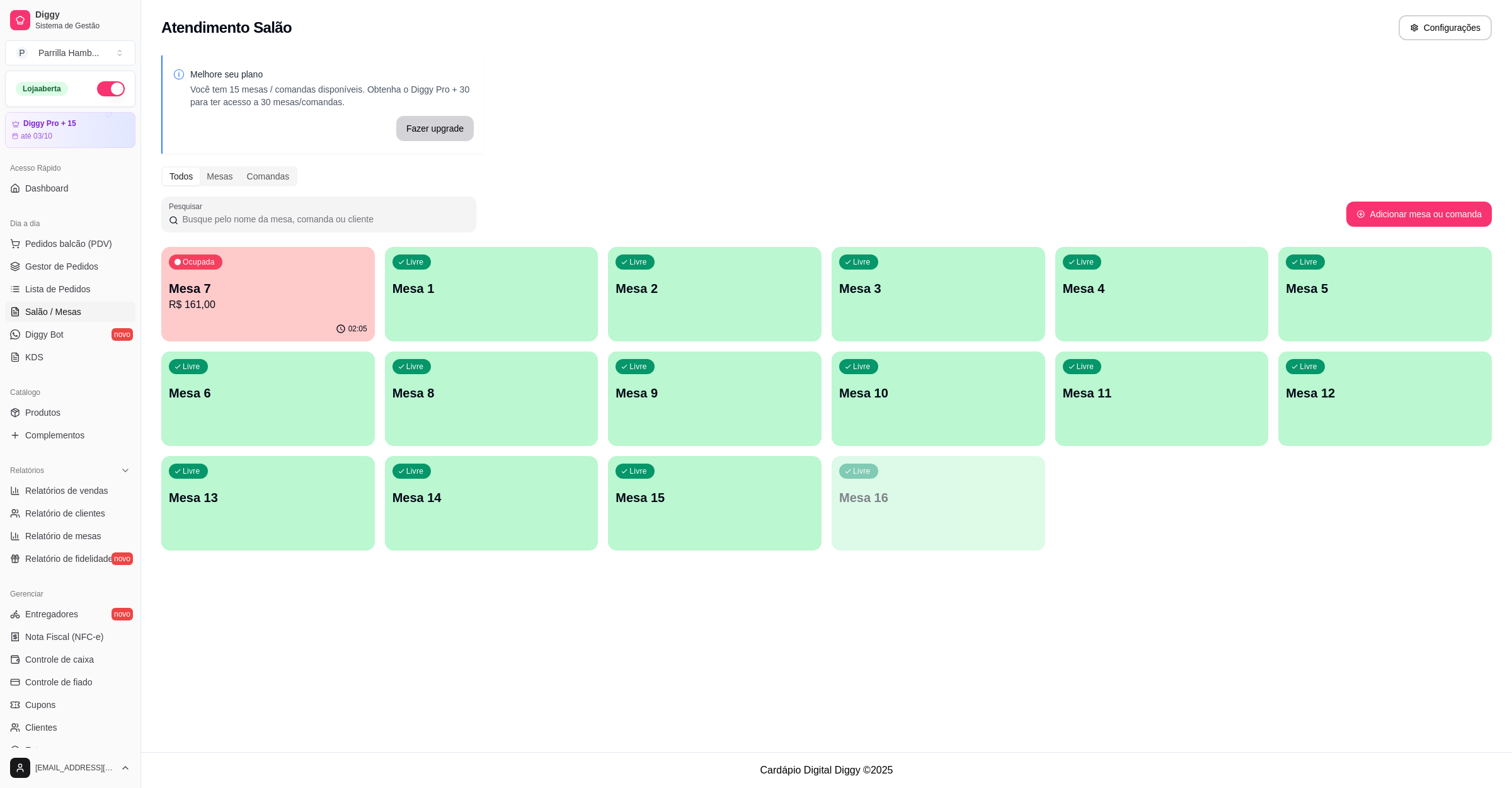
click at [290, 294] on p "Mesa 7" at bounding box center [268, 288] width 199 height 18
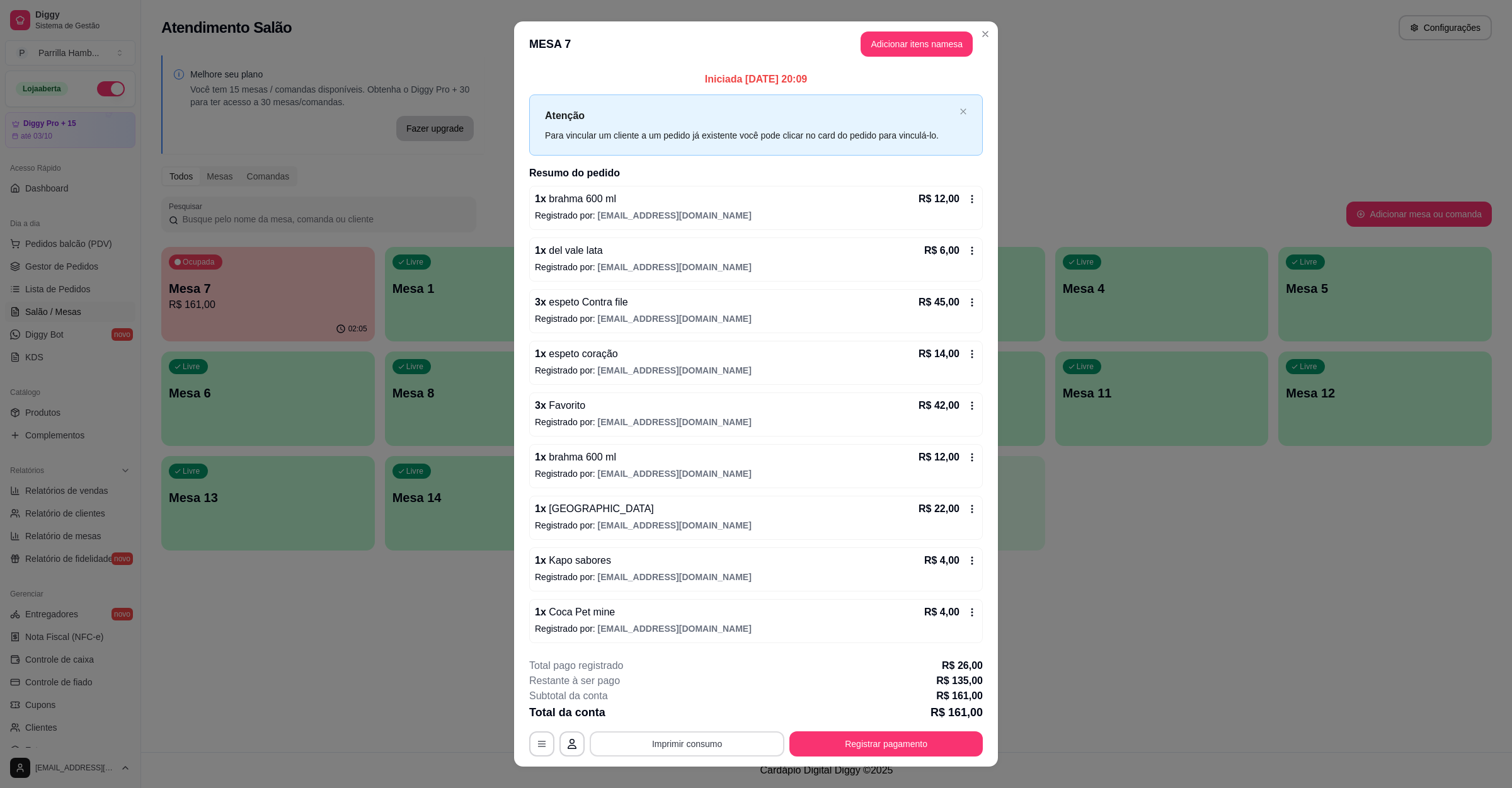
click at [696, 743] on button "Imprimir consumo" at bounding box center [687, 744] width 195 height 25
click at [694, 723] on button "IMPRESSORA" at bounding box center [683, 717] width 91 height 20
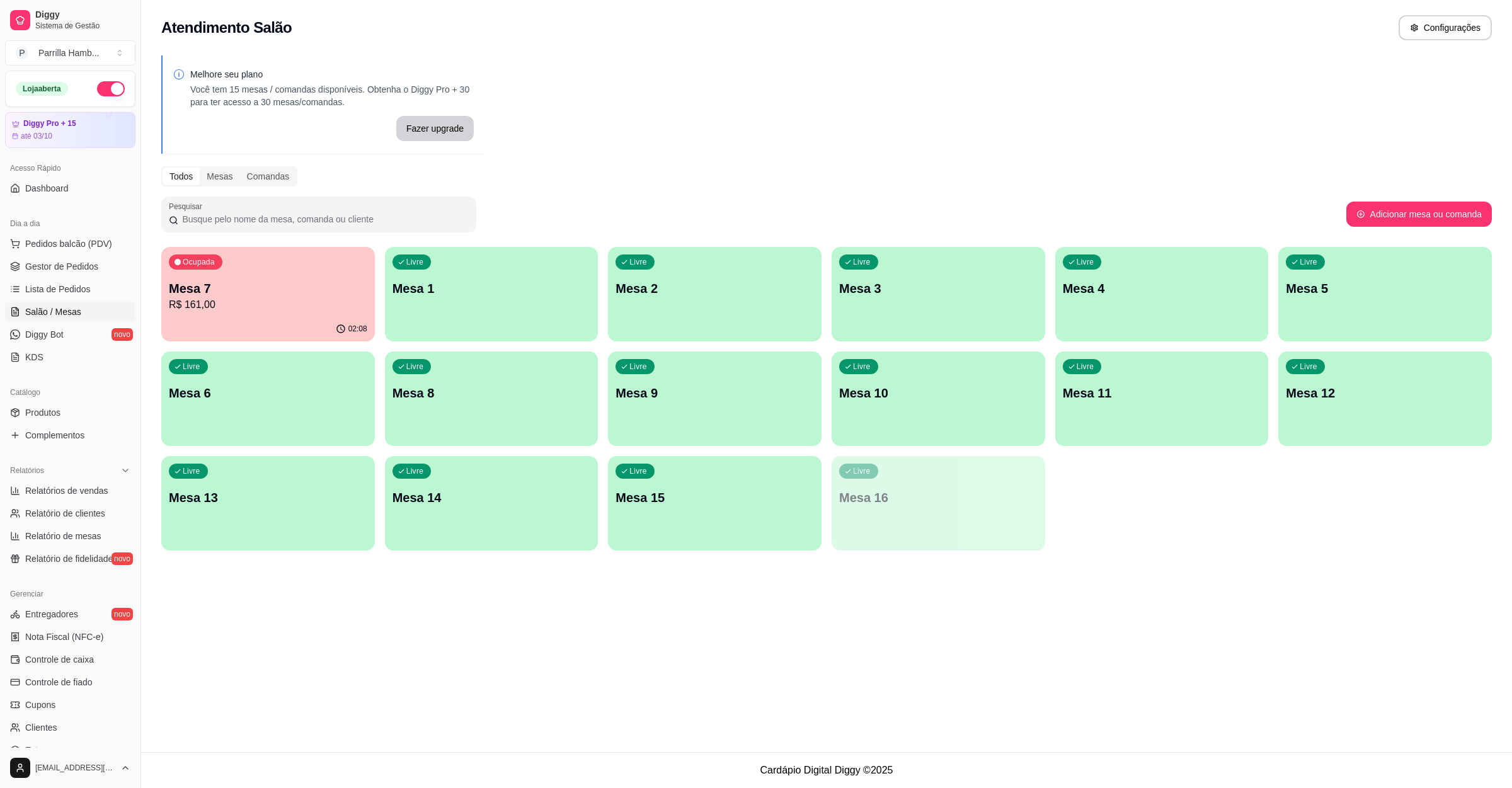
click at [279, 312] on div "Ocupada Mesa 7 R$ 161,00" at bounding box center [268, 282] width 213 height 70
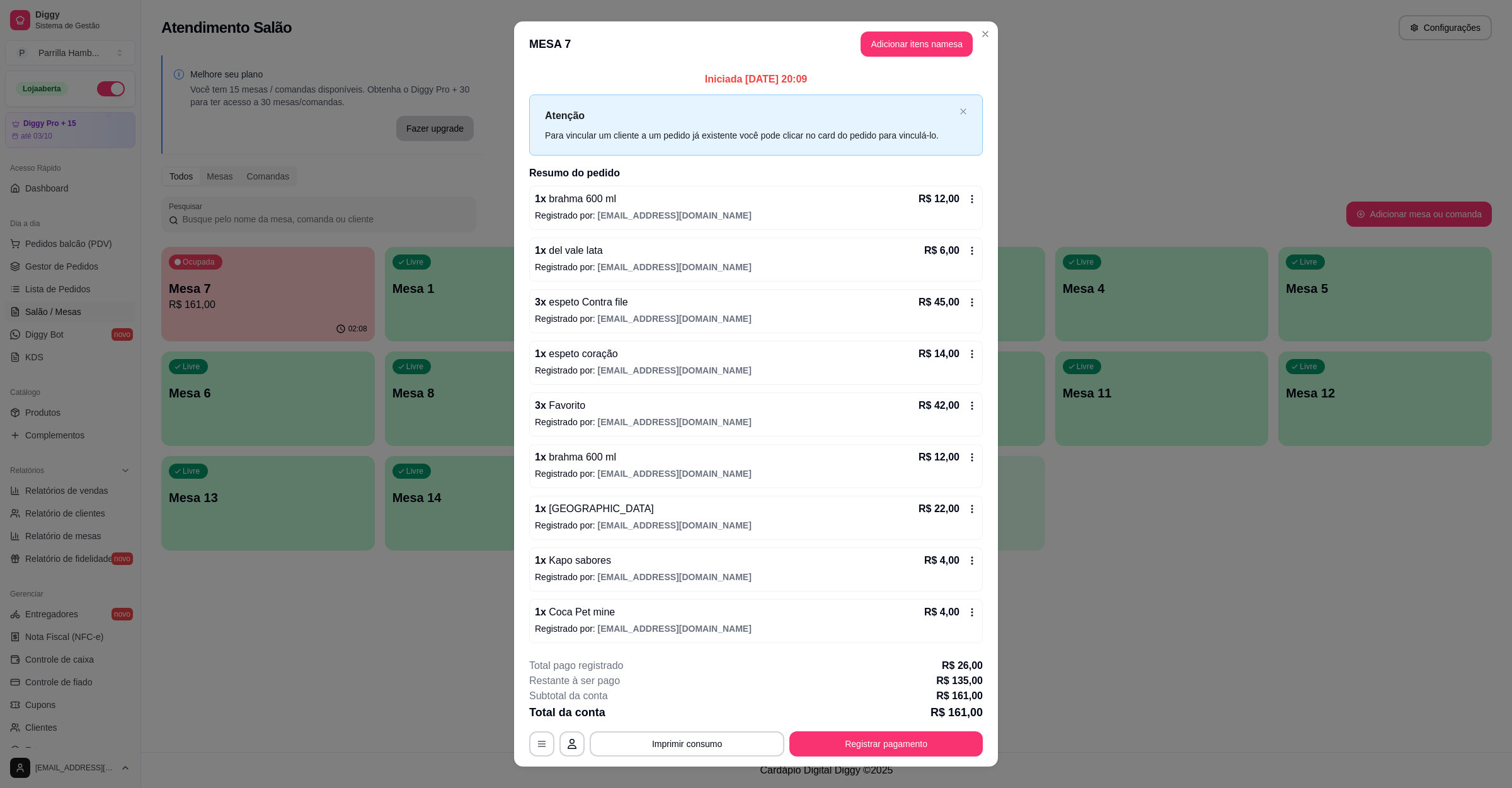
click at [884, 50] on button "Adicionar itens na mesa" at bounding box center [917, 44] width 112 height 25
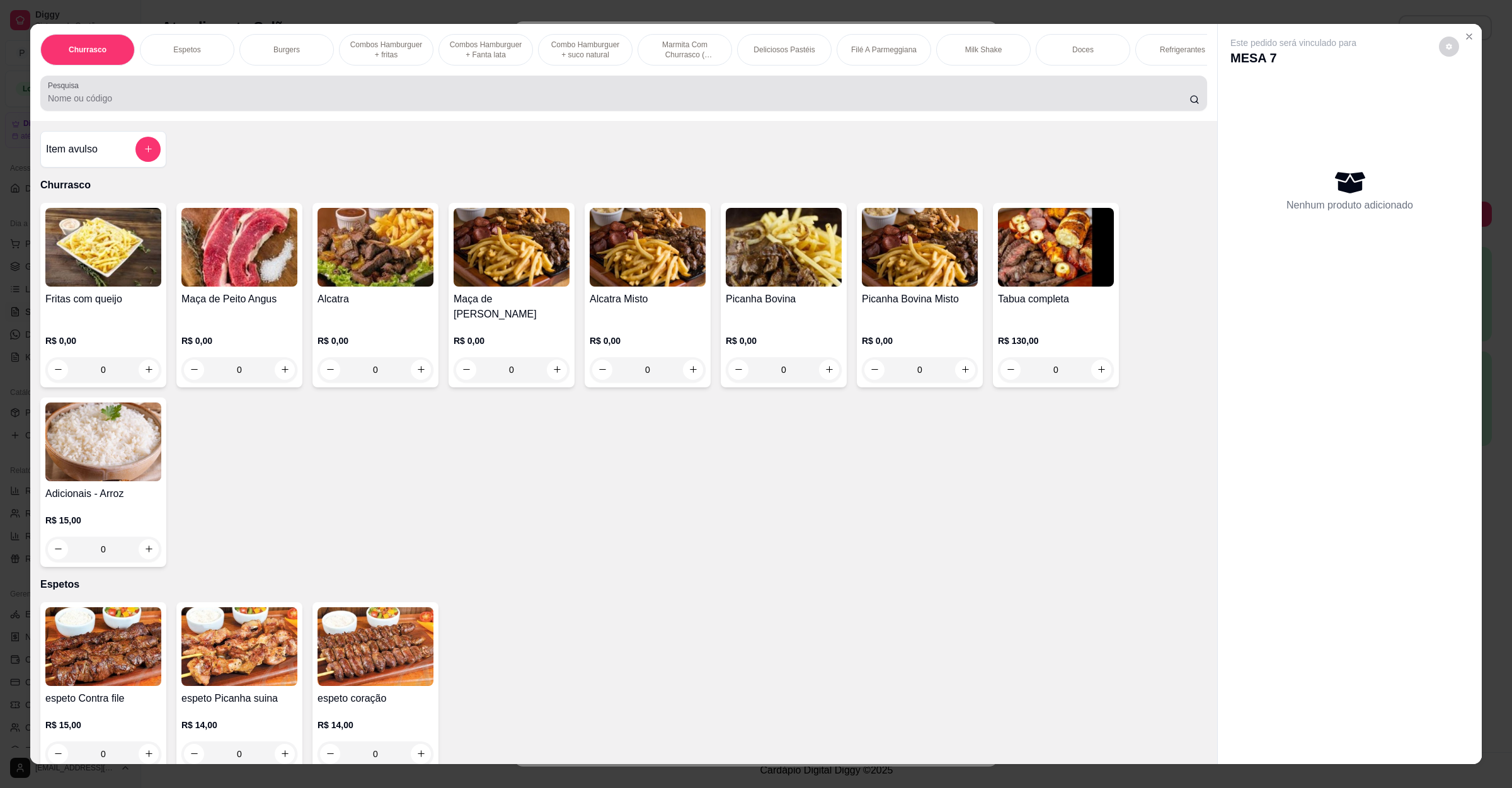
click at [305, 105] on input "Pesquisa" at bounding box center [619, 98] width 1142 height 13
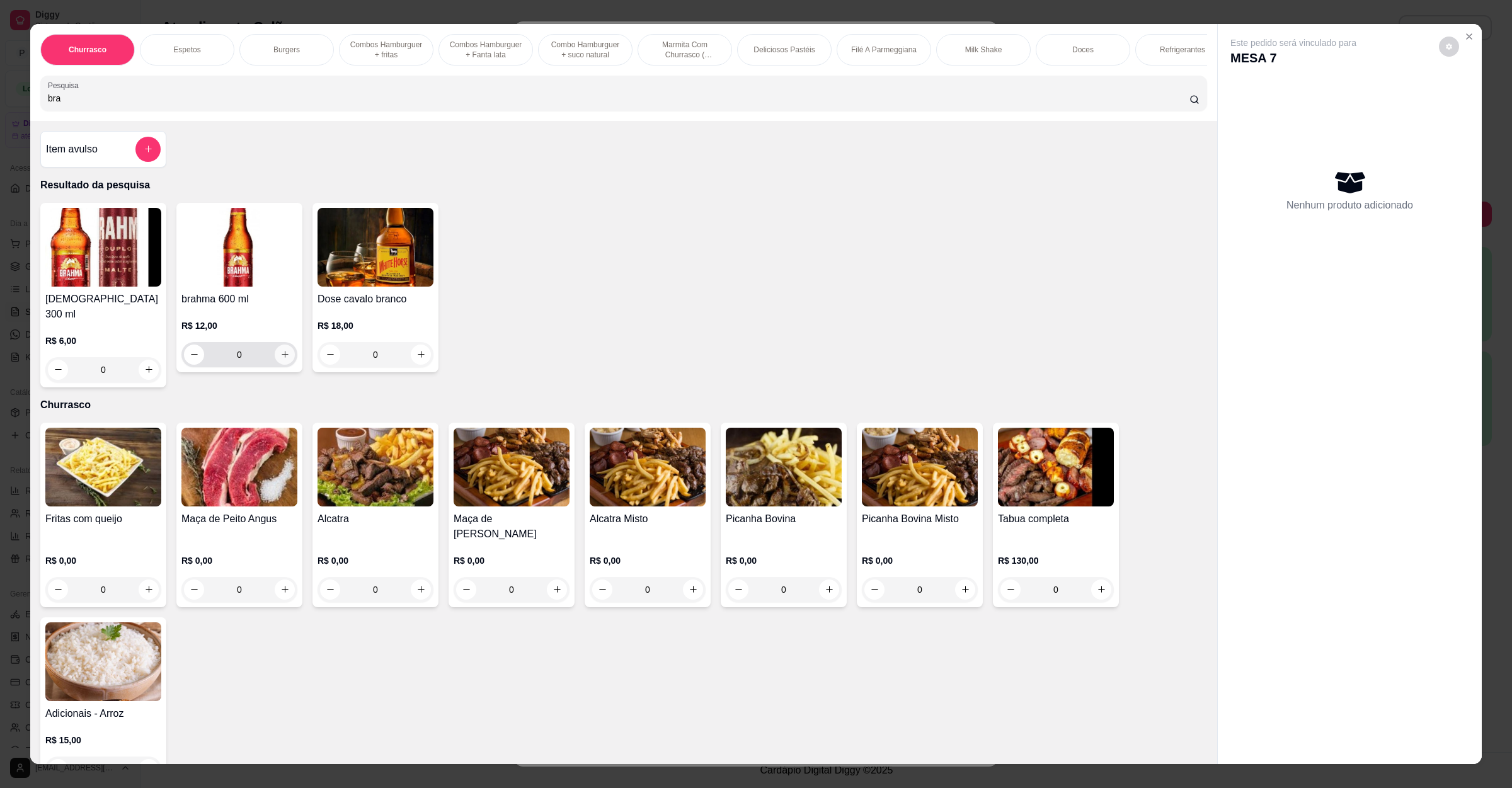
click at [284, 365] on button "increase-product-quantity" at bounding box center [284, 354] width 20 height 20
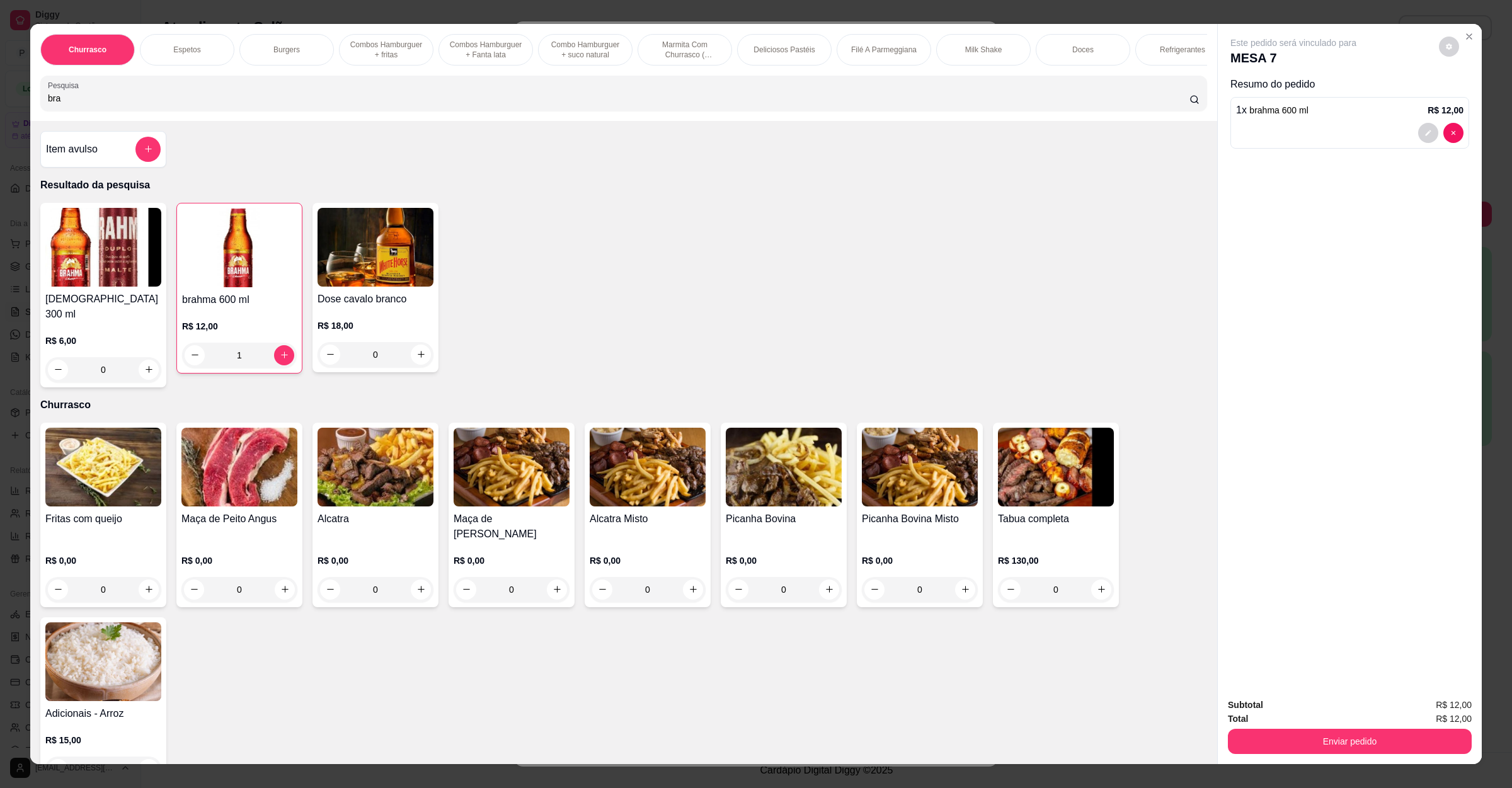
click at [162, 105] on input "bra" at bounding box center [619, 98] width 1142 height 13
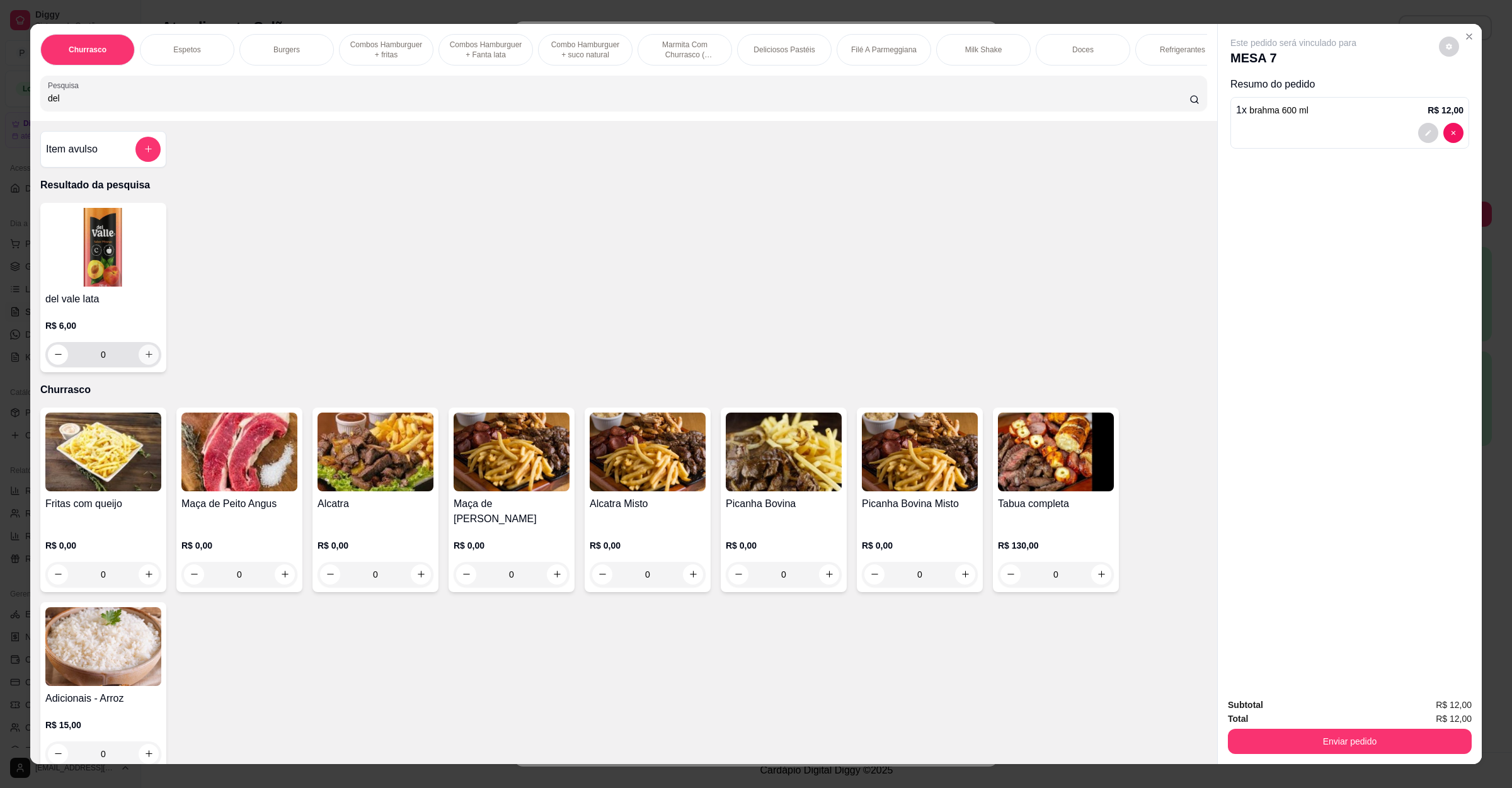
click at [139, 365] on button "increase-product-quantity" at bounding box center [149, 354] width 20 height 20
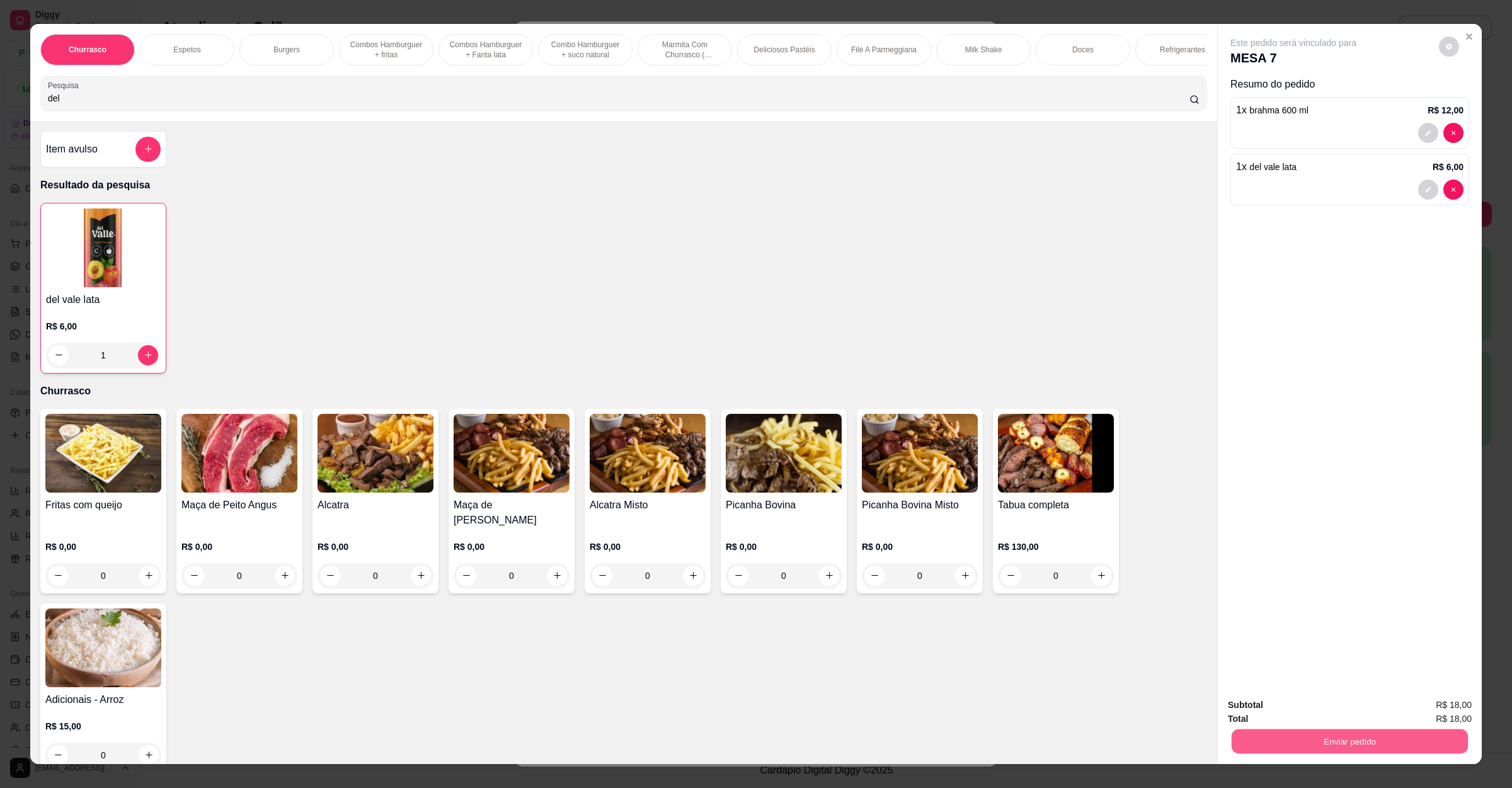
click at [1338, 734] on button "Enviar pedido" at bounding box center [1350, 741] width 237 height 24
click at [1331, 722] on button "Não registrar e enviar pedido" at bounding box center [1306, 710] width 131 height 24
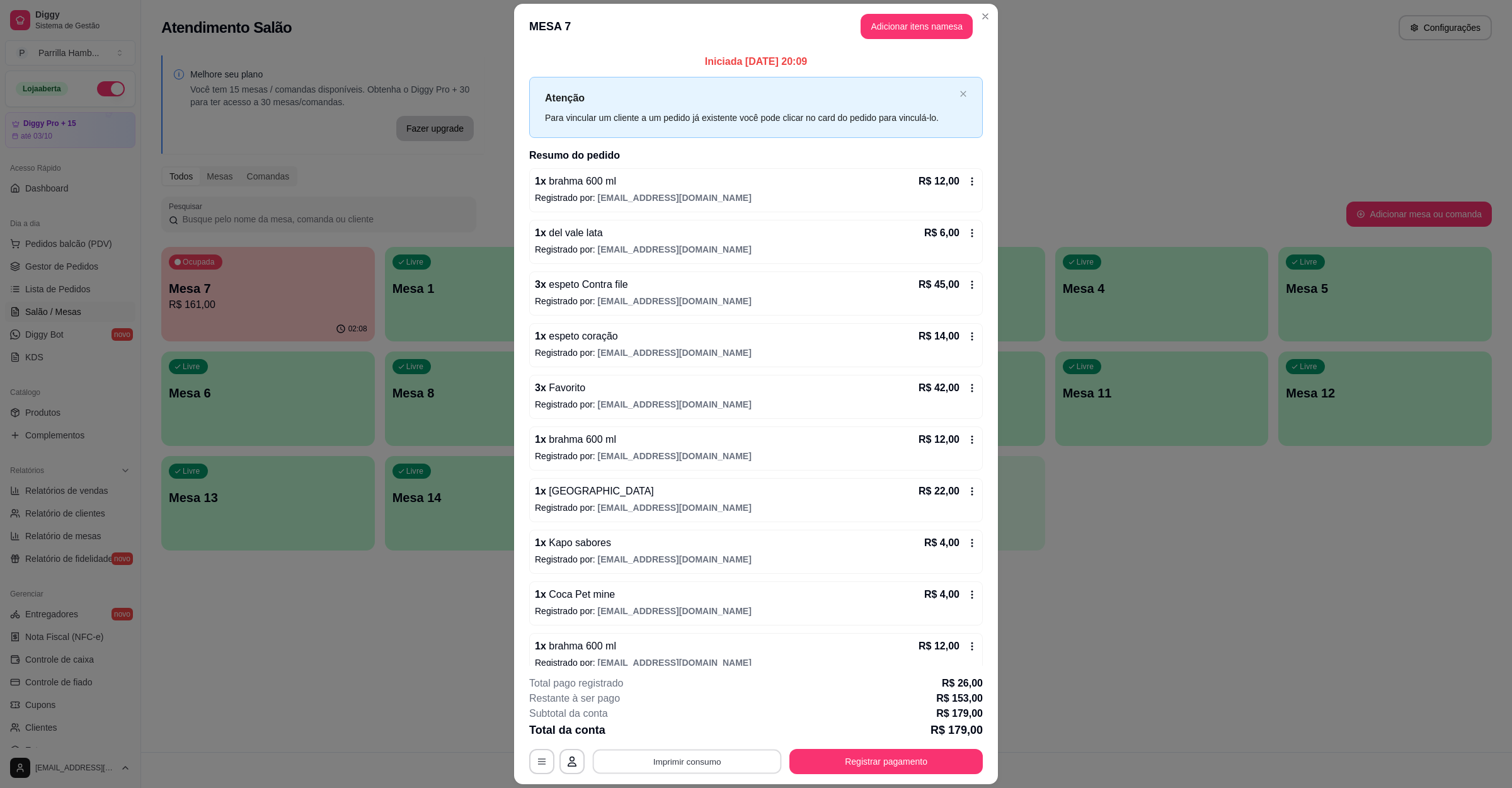
click at [755, 752] on button "Imprimir consumo" at bounding box center [687, 761] width 189 height 24
click at [720, 734] on button "IMPRESSORA" at bounding box center [683, 732] width 88 height 19
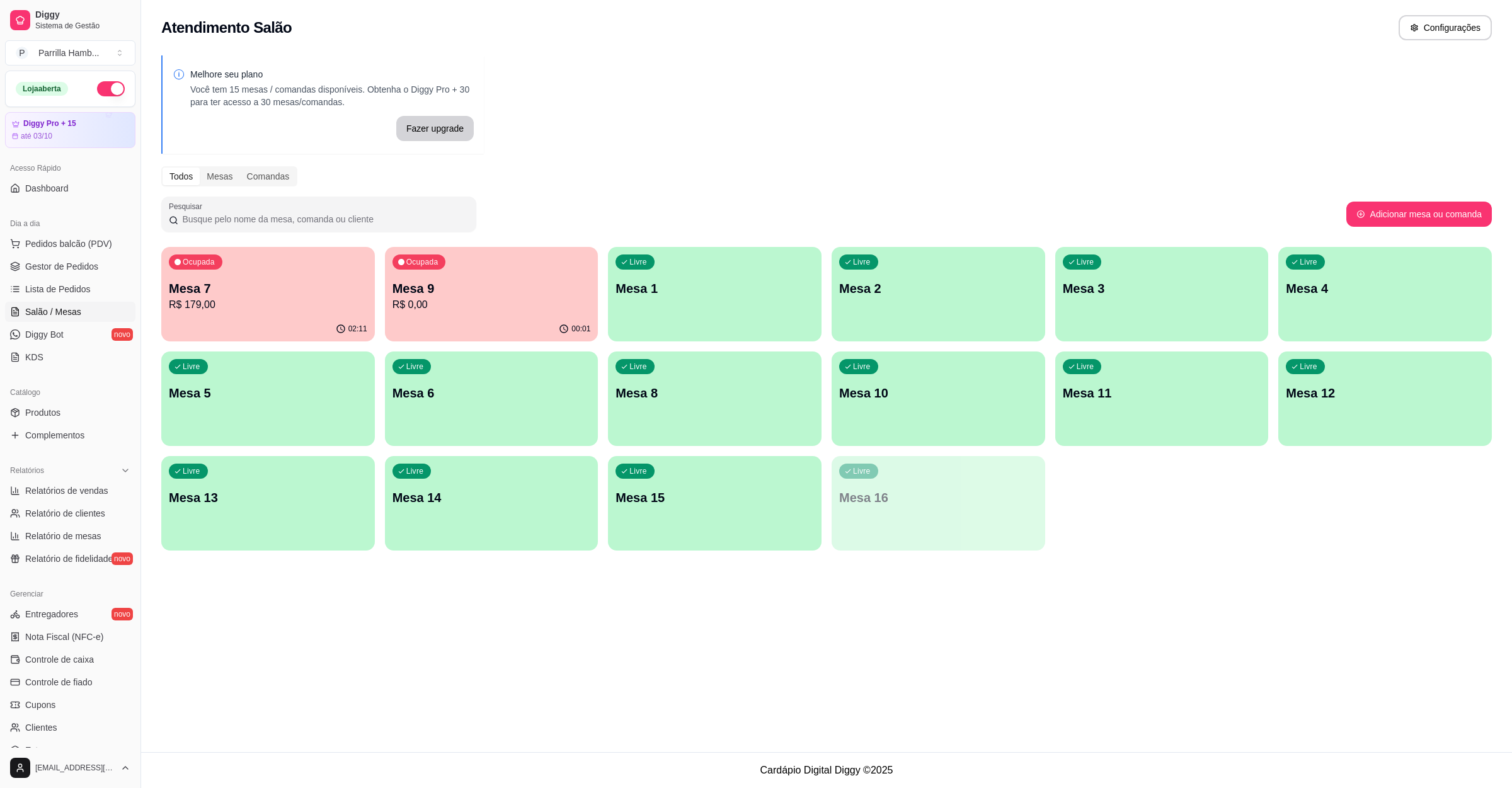
click at [328, 297] on p "R$ 179,00" at bounding box center [268, 304] width 199 height 15
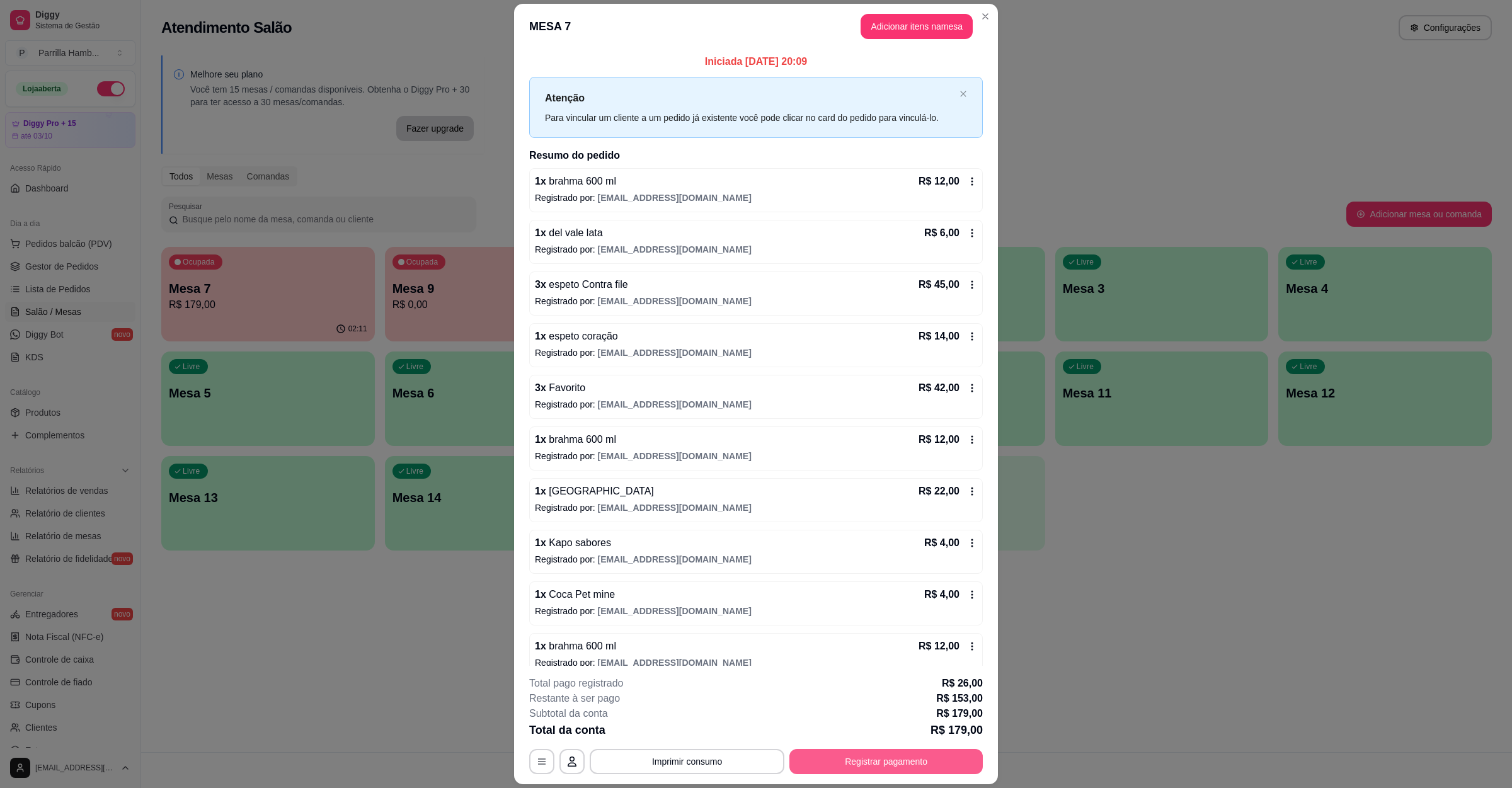
click at [853, 766] on button "Registrar pagamento" at bounding box center [885, 761] width 193 height 25
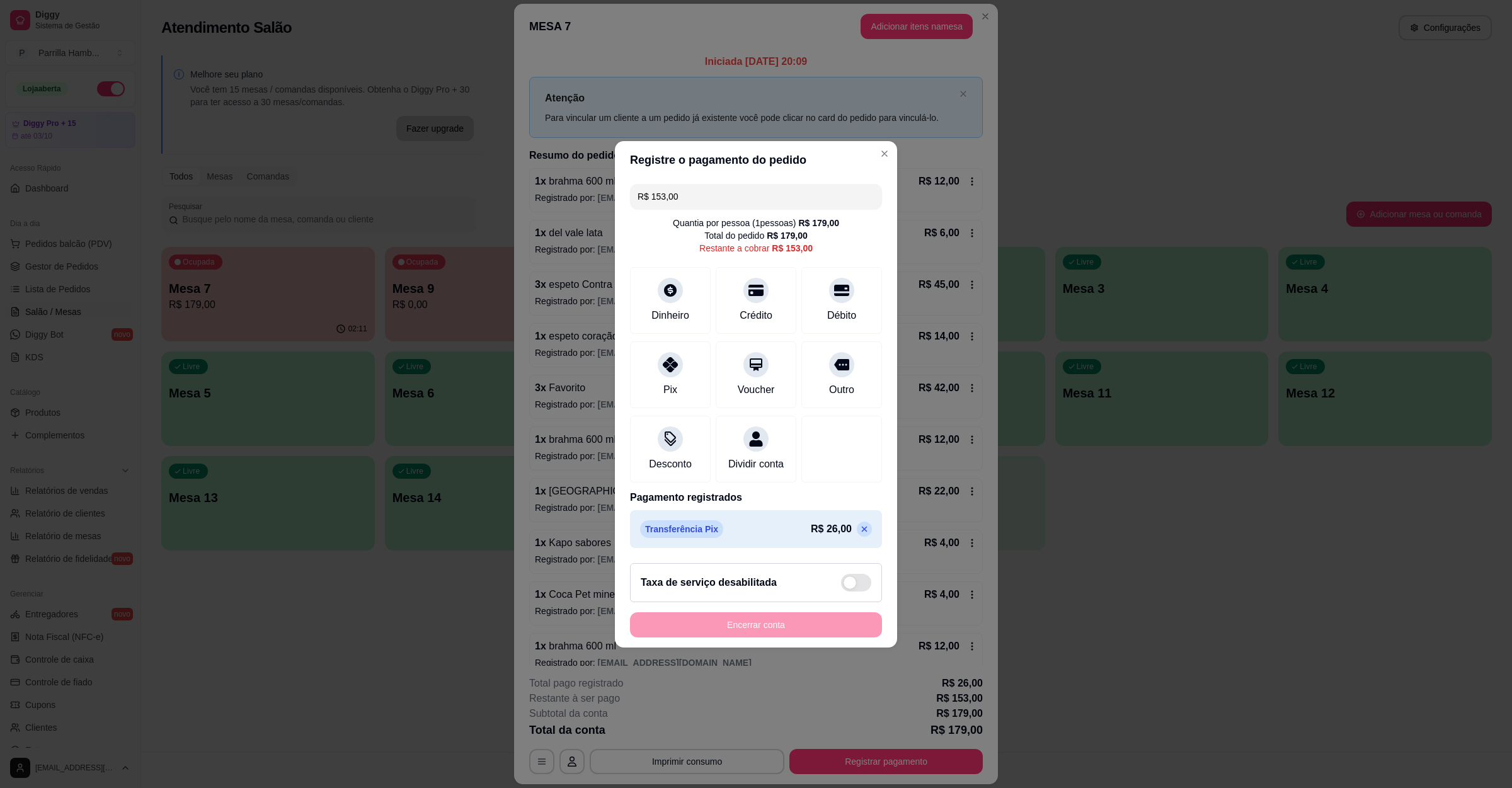
click at [705, 191] on input "R$ 153,00" at bounding box center [755, 196] width 237 height 25
click at [740, 291] on div "Crédito" at bounding box center [757, 297] width 89 height 73
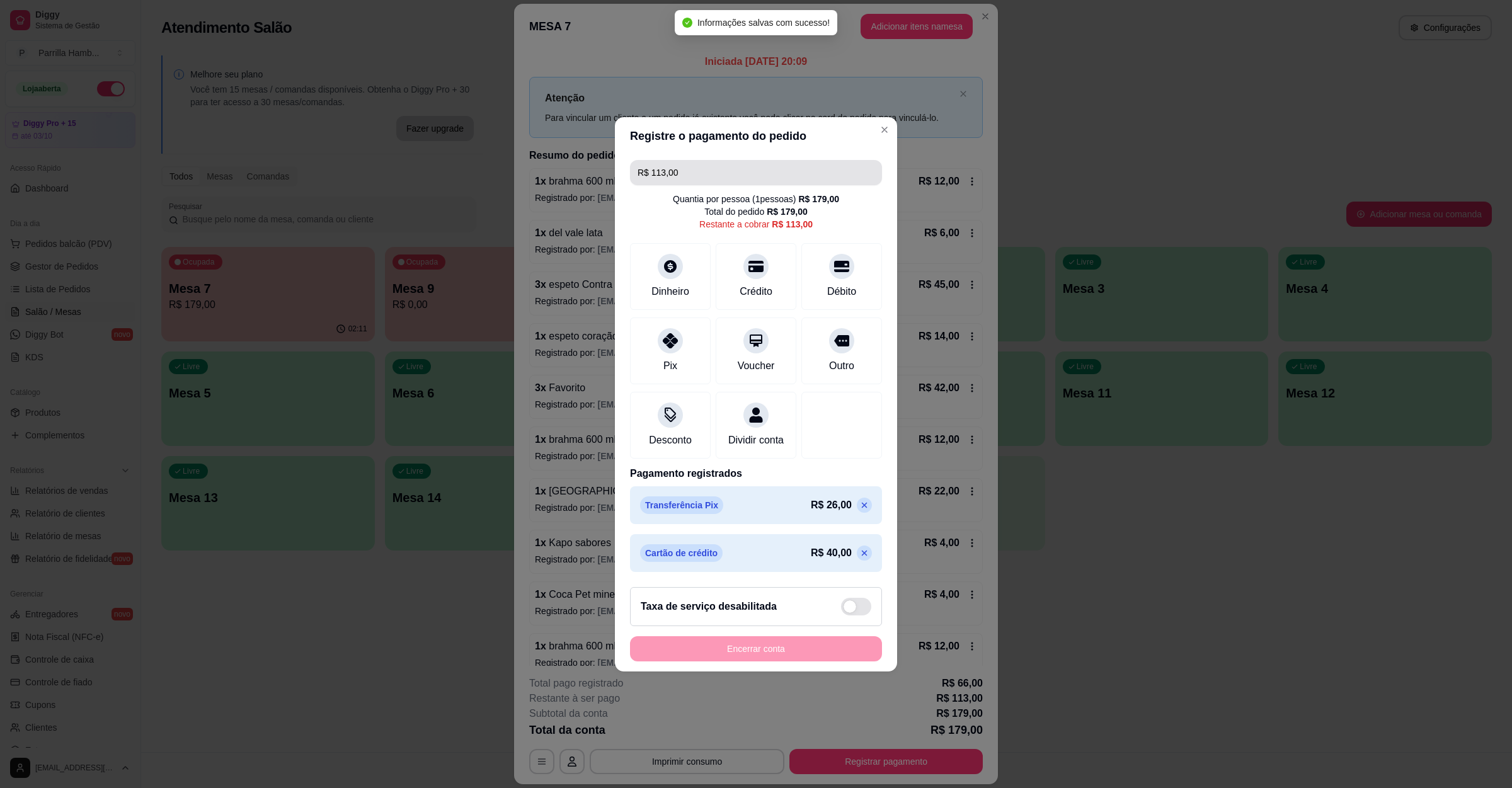
click at [695, 168] on input "R$ 113,00" at bounding box center [755, 172] width 237 height 25
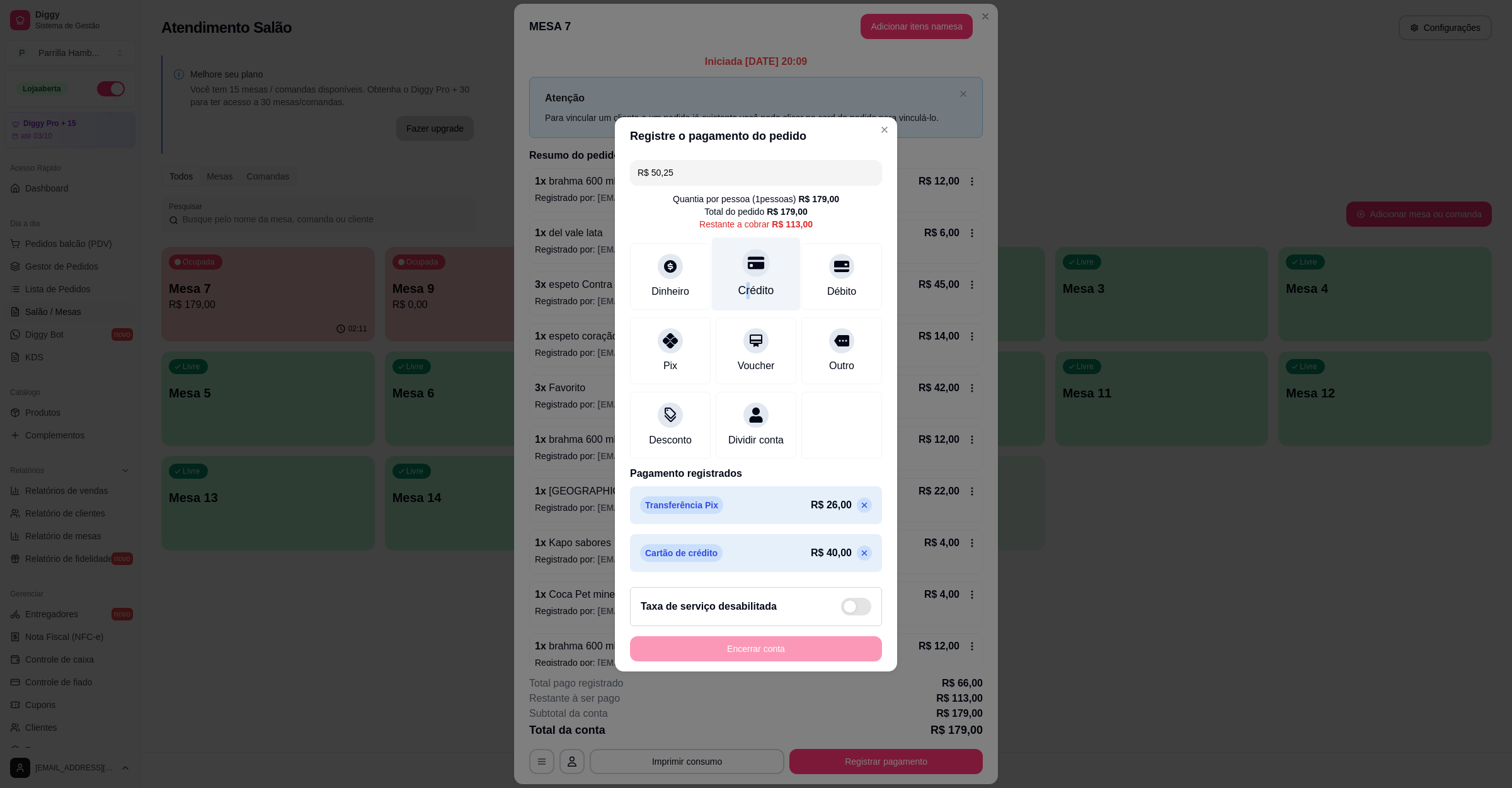
click at [741, 287] on div "Crédito" at bounding box center [756, 290] width 36 height 16
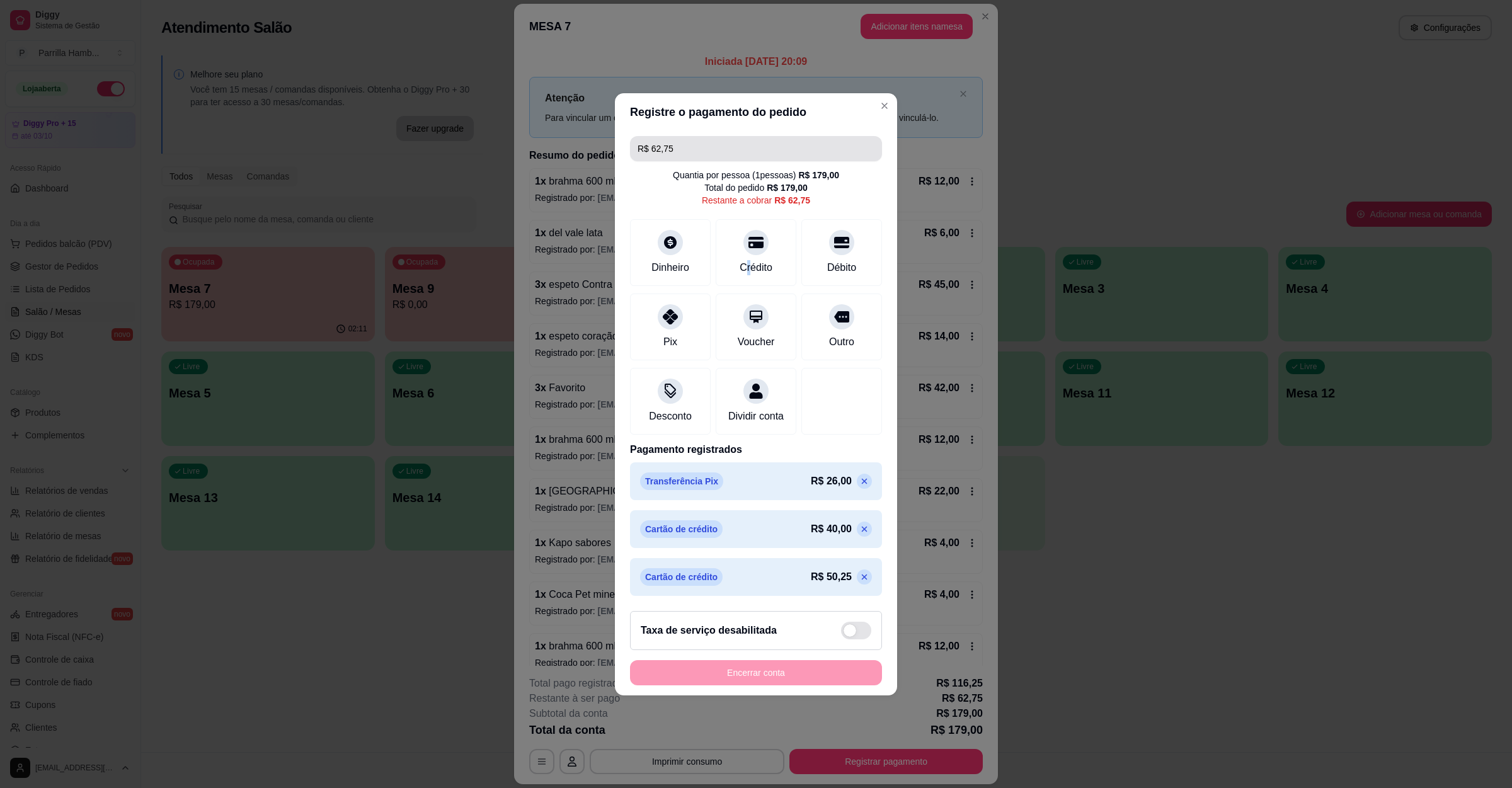
click at [726, 140] on input "R$ 62,75" at bounding box center [755, 149] width 237 height 25
click at [729, 250] on div "Crédito" at bounding box center [757, 249] width 89 height 73
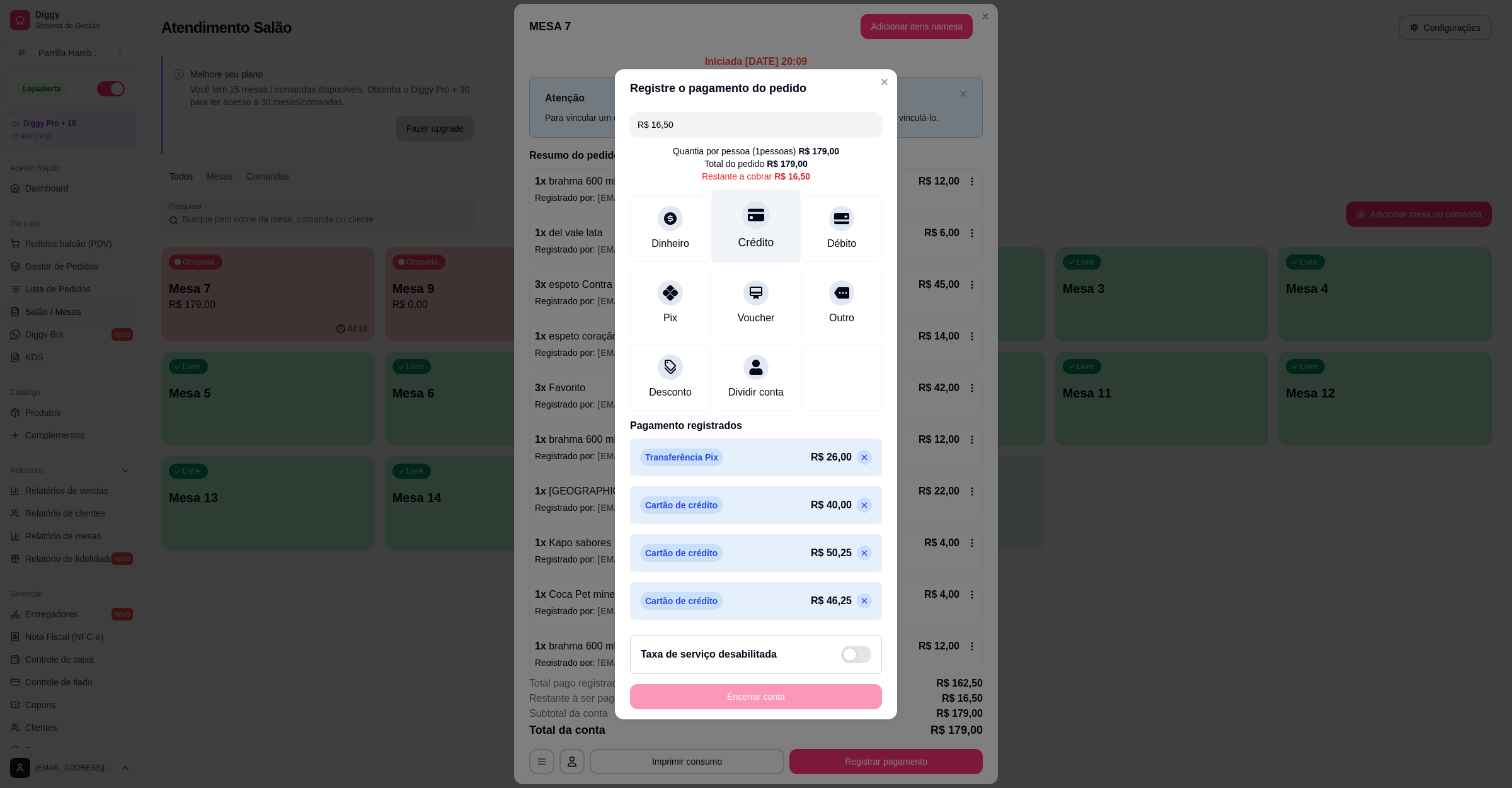
click at [745, 234] on div "Crédito" at bounding box center [756, 242] width 36 height 16
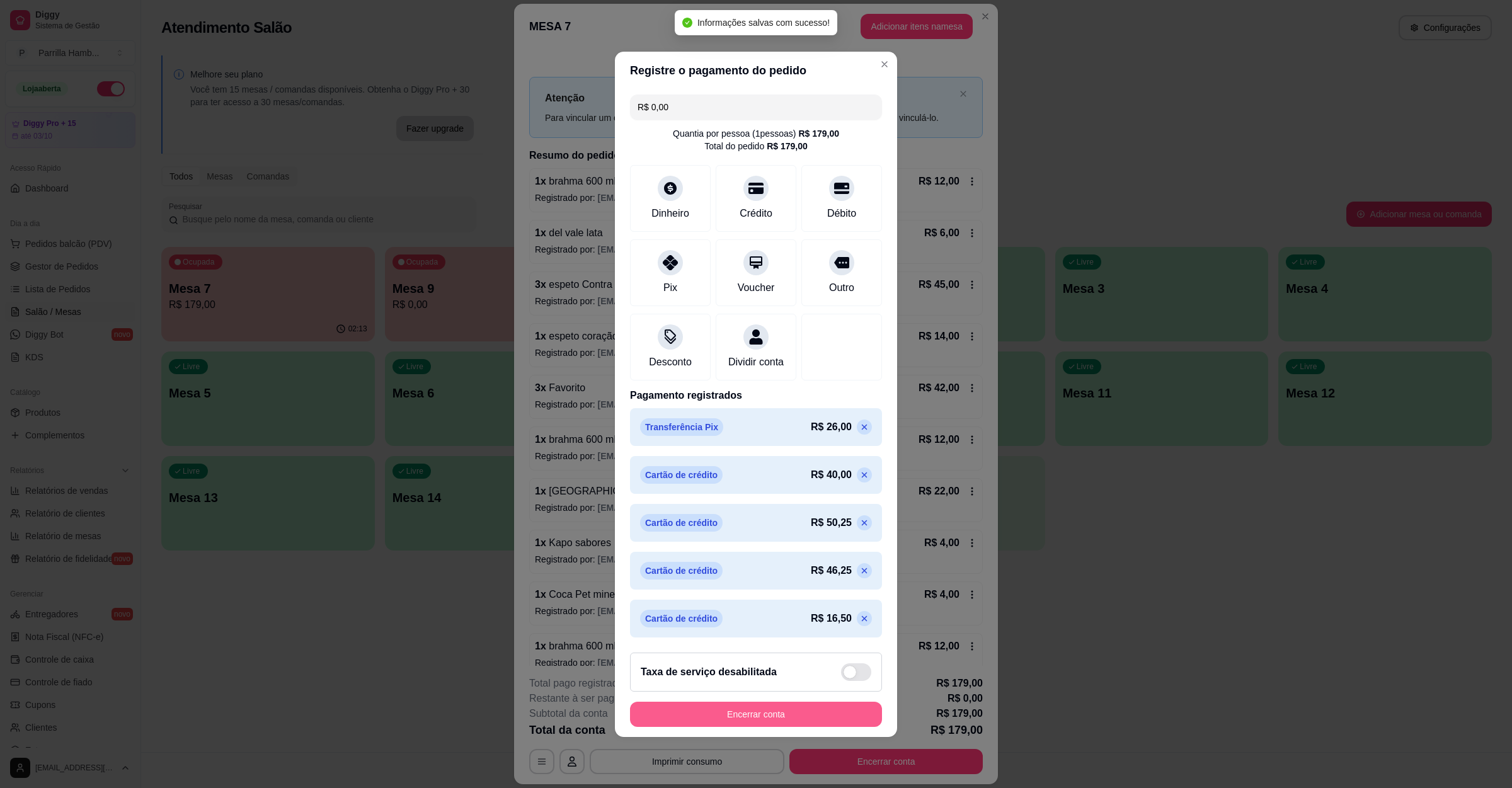
click at [755, 724] on button "Encerrar conta" at bounding box center [756, 714] width 252 height 25
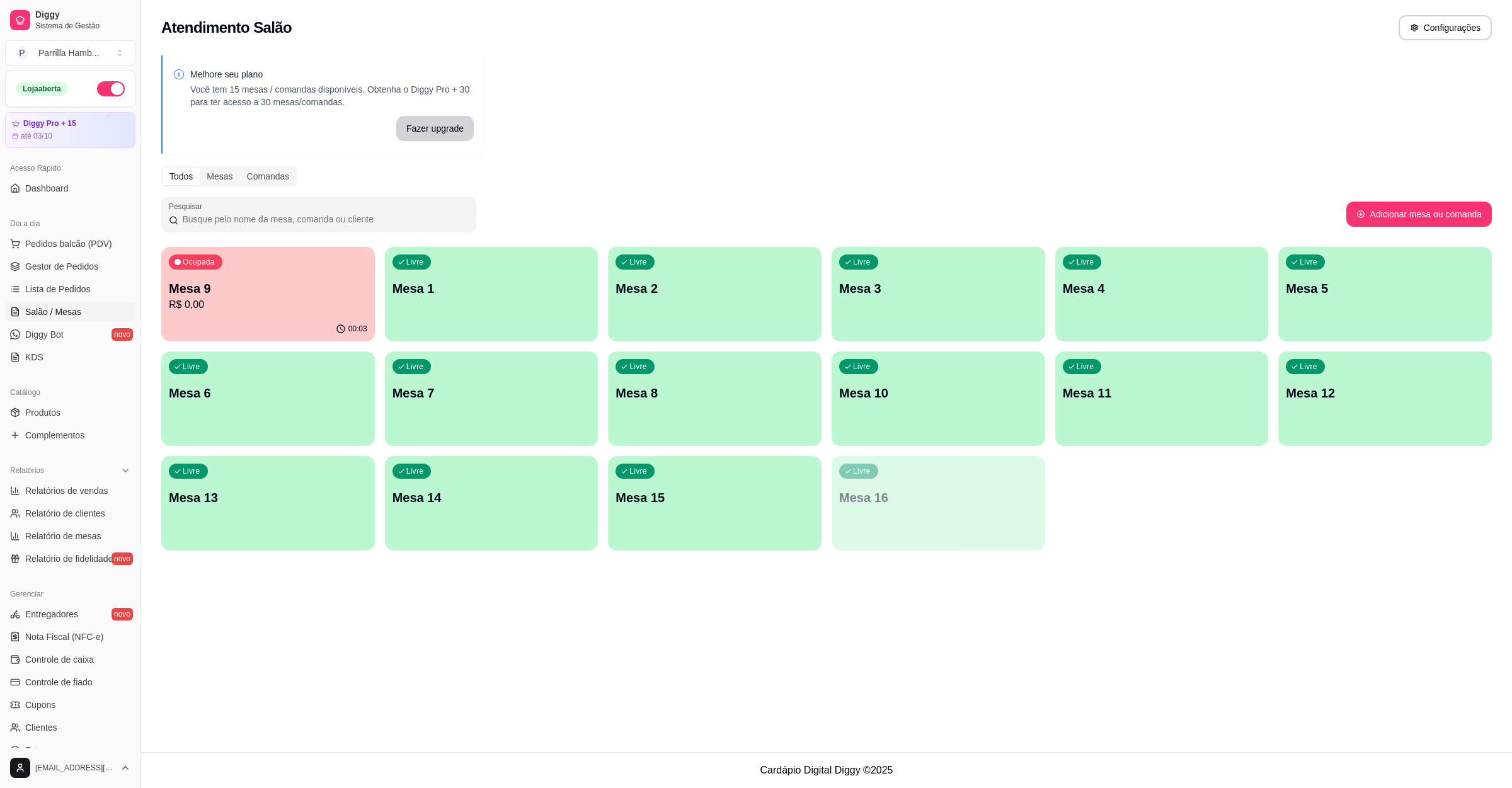
click at [589, 675] on div "Atendimento Salão Configurações Melhore seu plano Você tem 15 mesas / comandas …" at bounding box center [827, 375] width 1371 height 752
click at [231, 283] on p "Mesa 9" at bounding box center [268, 288] width 199 height 18
click at [82, 288] on span "Lista de Pedidos" at bounding box center [57, 289] width 65 height 13
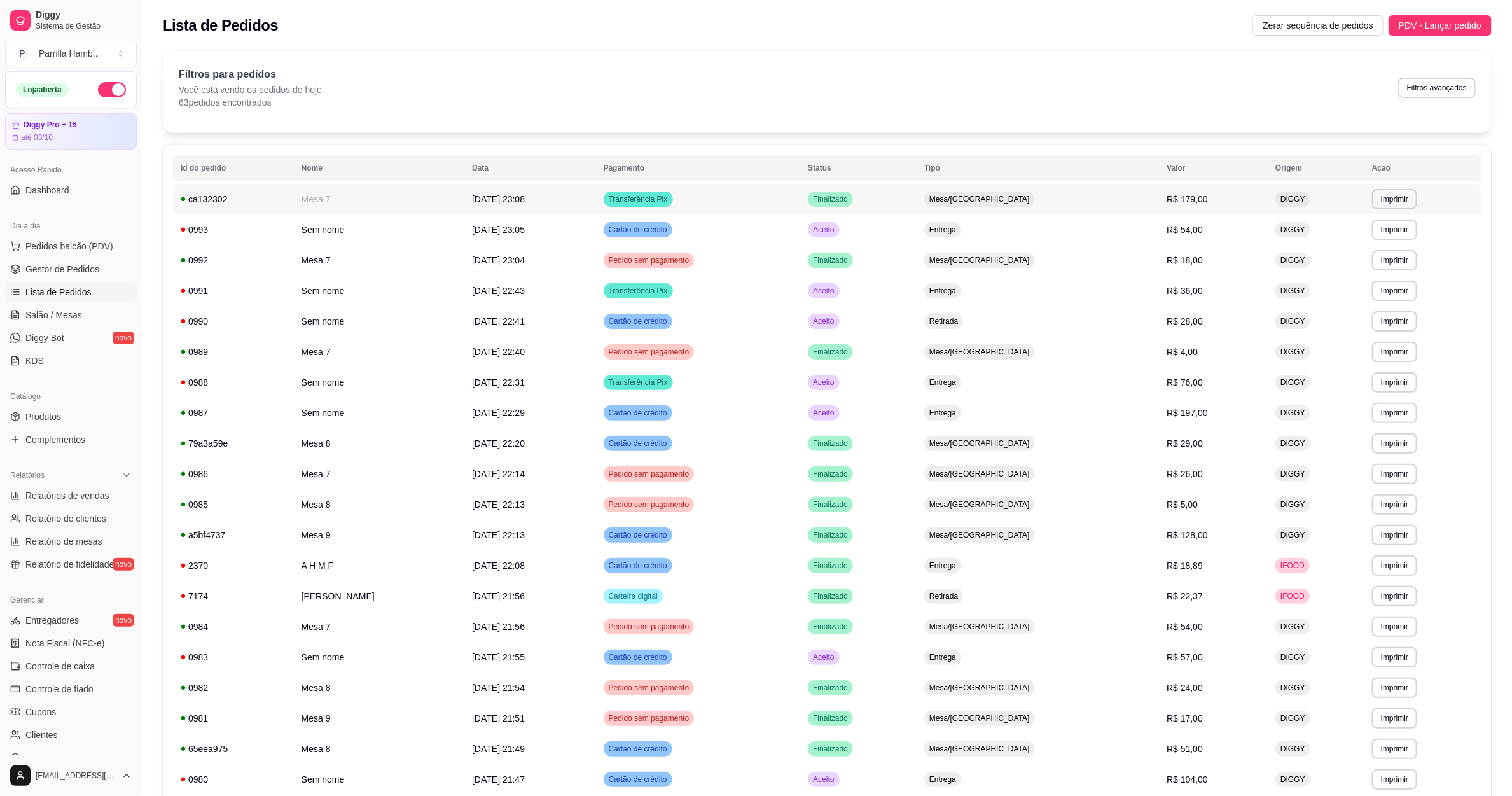
click at [577, 203] on td "[DATE] 23:08" at bounding box center [529, 198] width 131 height 30
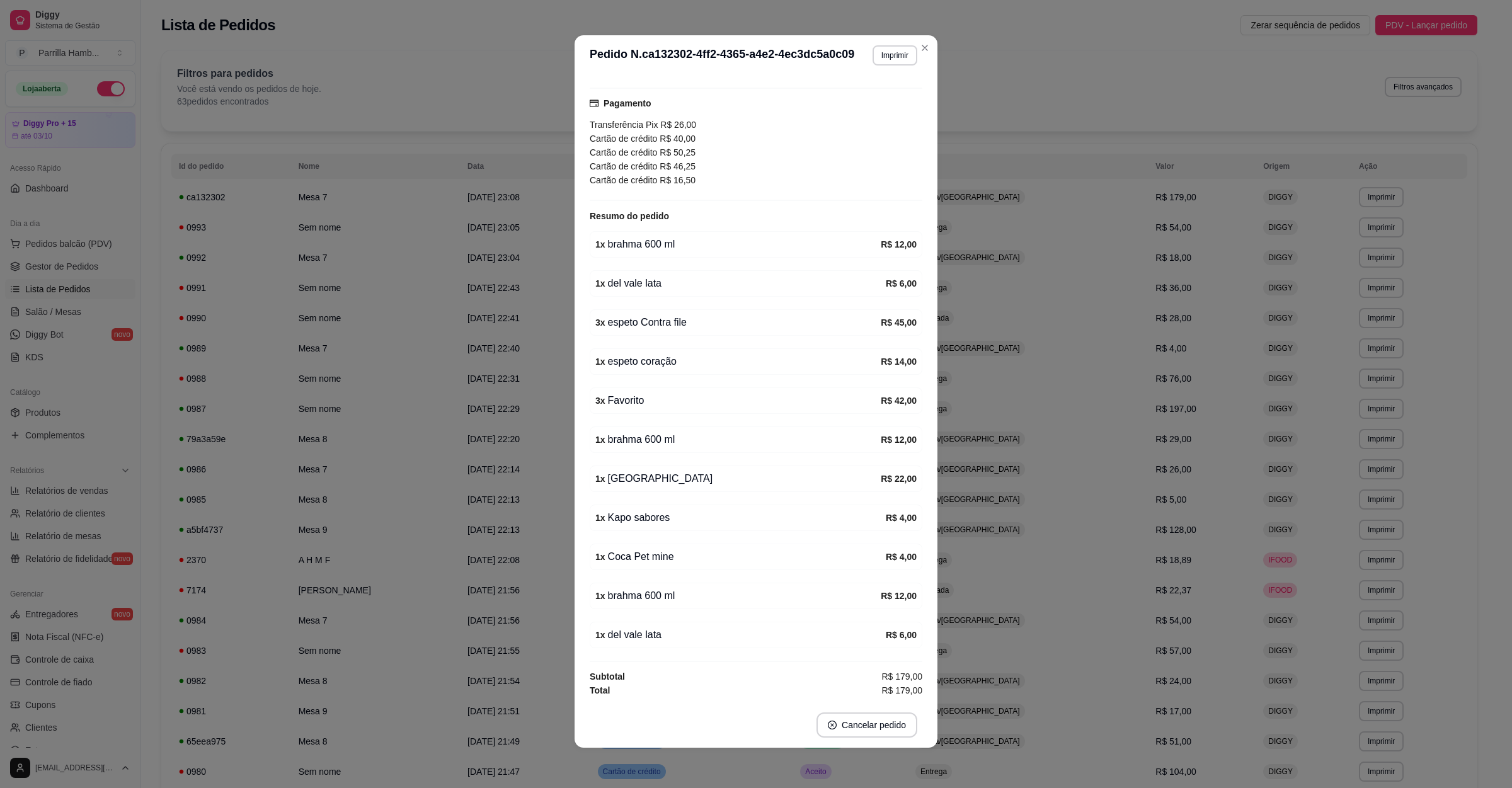
scroll to position [128, 0]
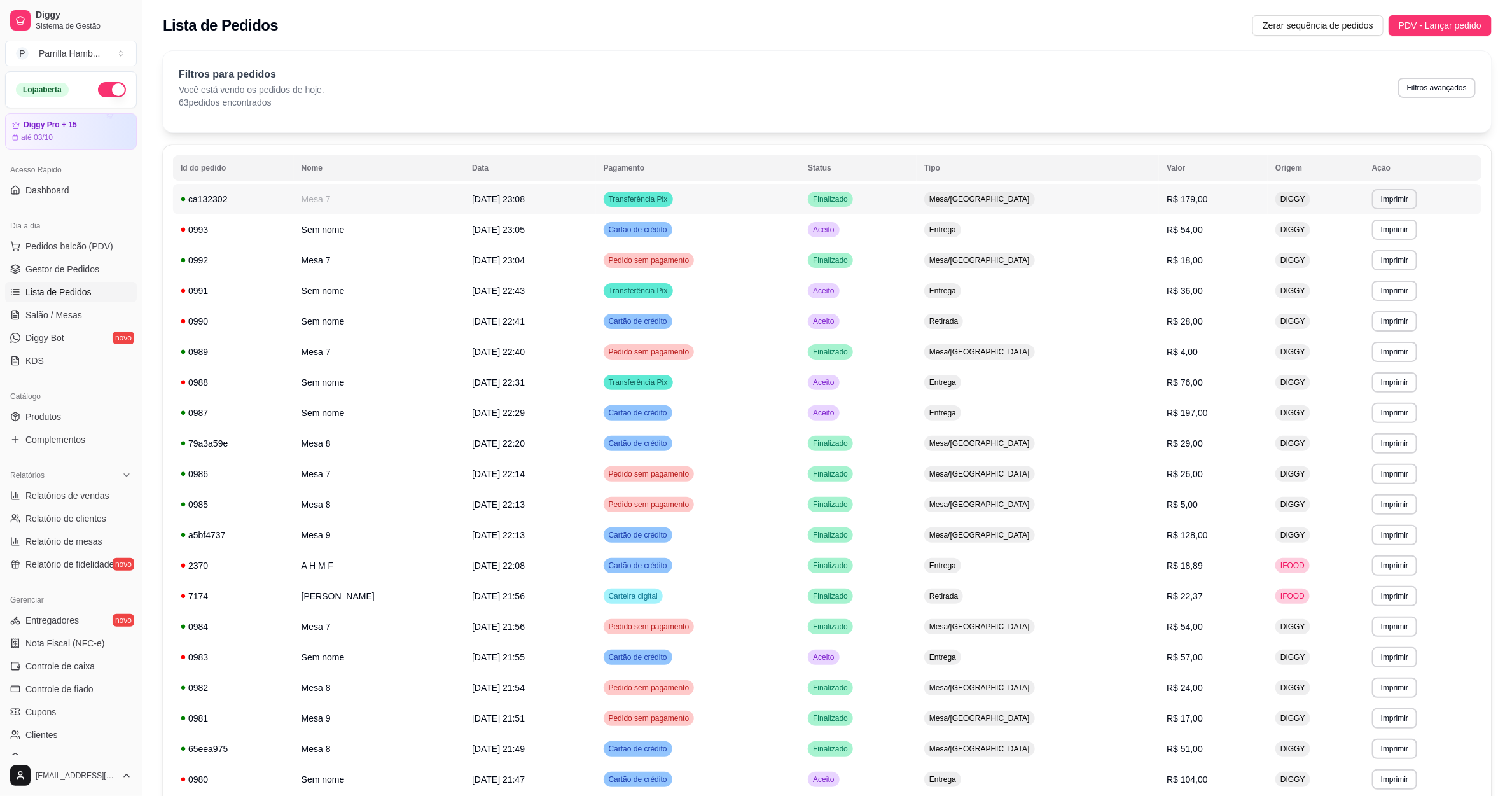
click at [414, 207] on td "Mesa 7" at bounding box center [378, 198] width 170 height 30
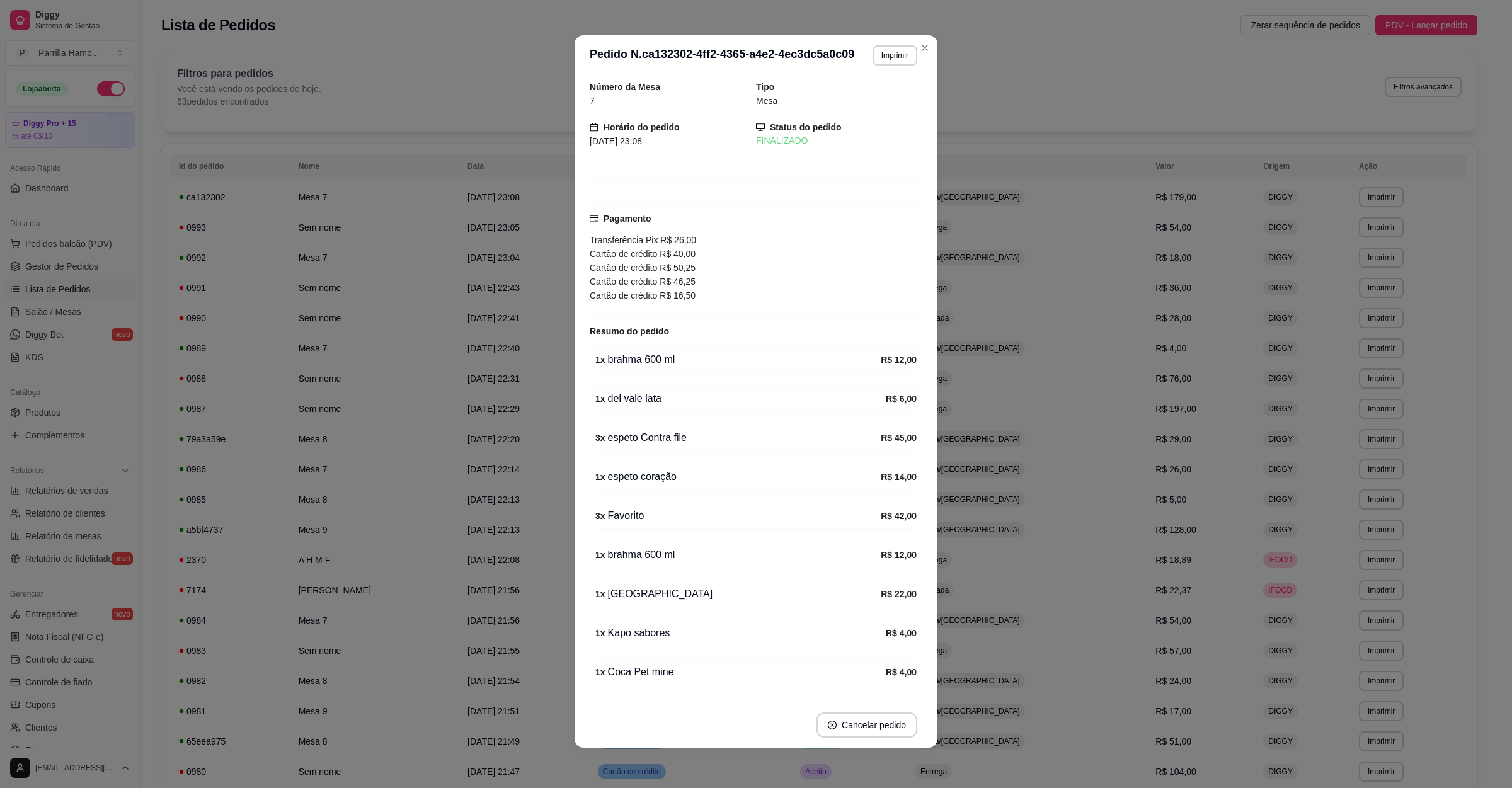
scroll to position [0, 0]
click at [894, 53] on button "Imprimir" at bounding box center [894, 55] width 44 height 20
click at [889, 94] on button "IMPRESSORA" at bounding box center [865, 100] width 88 height 19
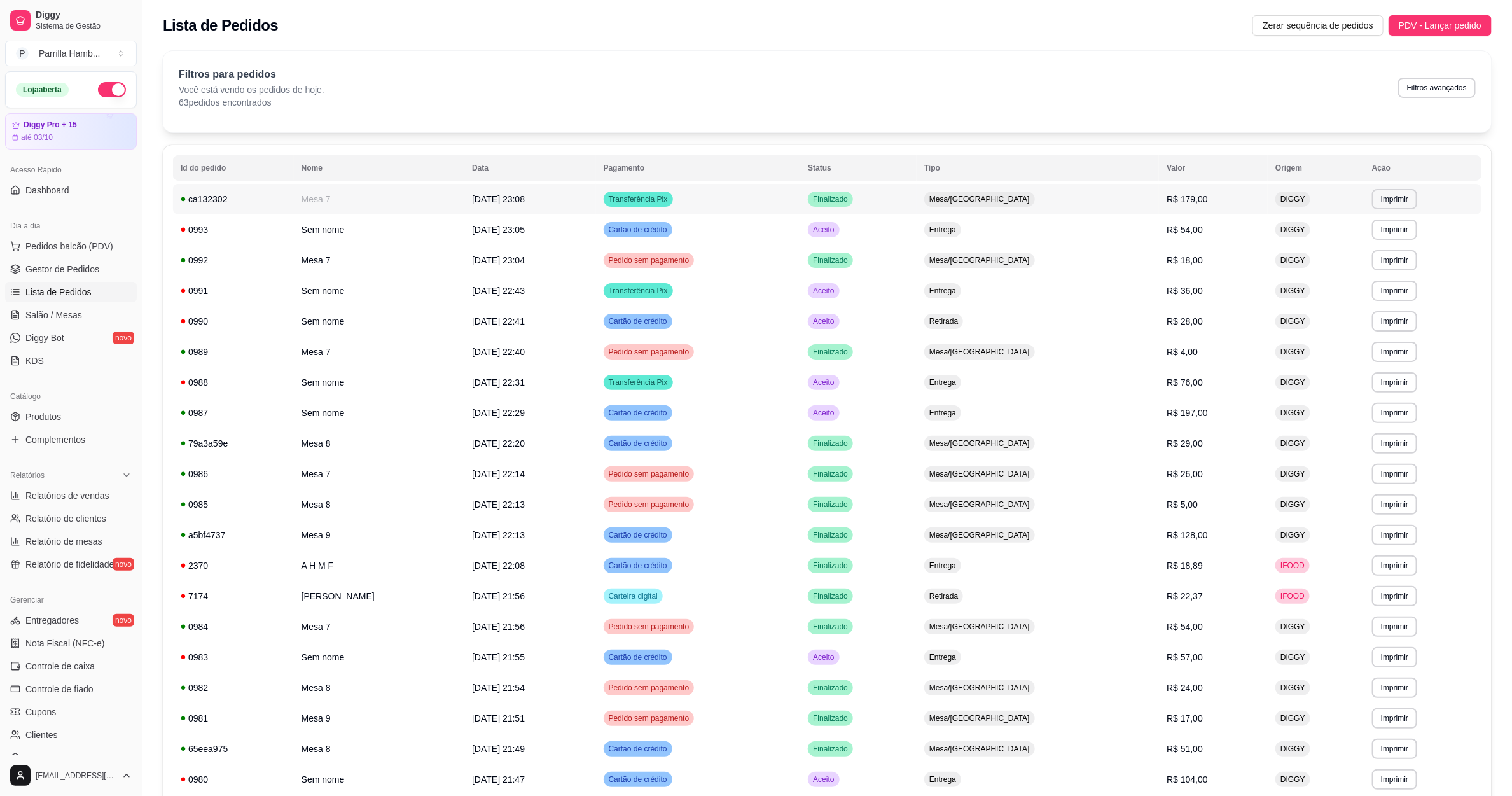
click at [361, 214] on td "Mesa 7" at bounding box center [378, 198] width 170 height 30
click at [75, 260] on link "Gestor de Pedidos" at bounding box center [70, 269] width 131 height 20
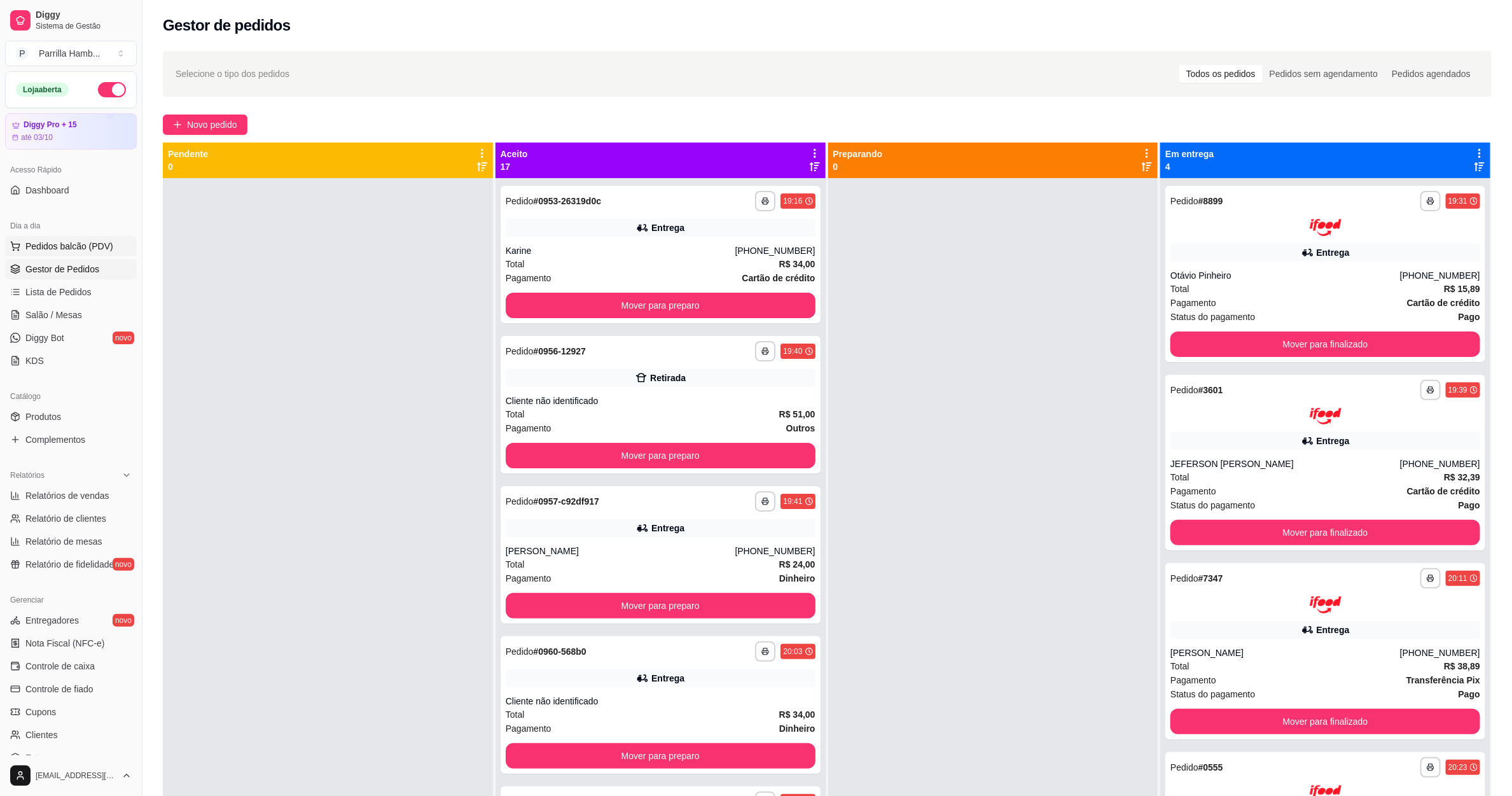
click at [98, 256] on button "Pedidos balcão (PDV)" at bounding box center [70, 245] width 131 height 20
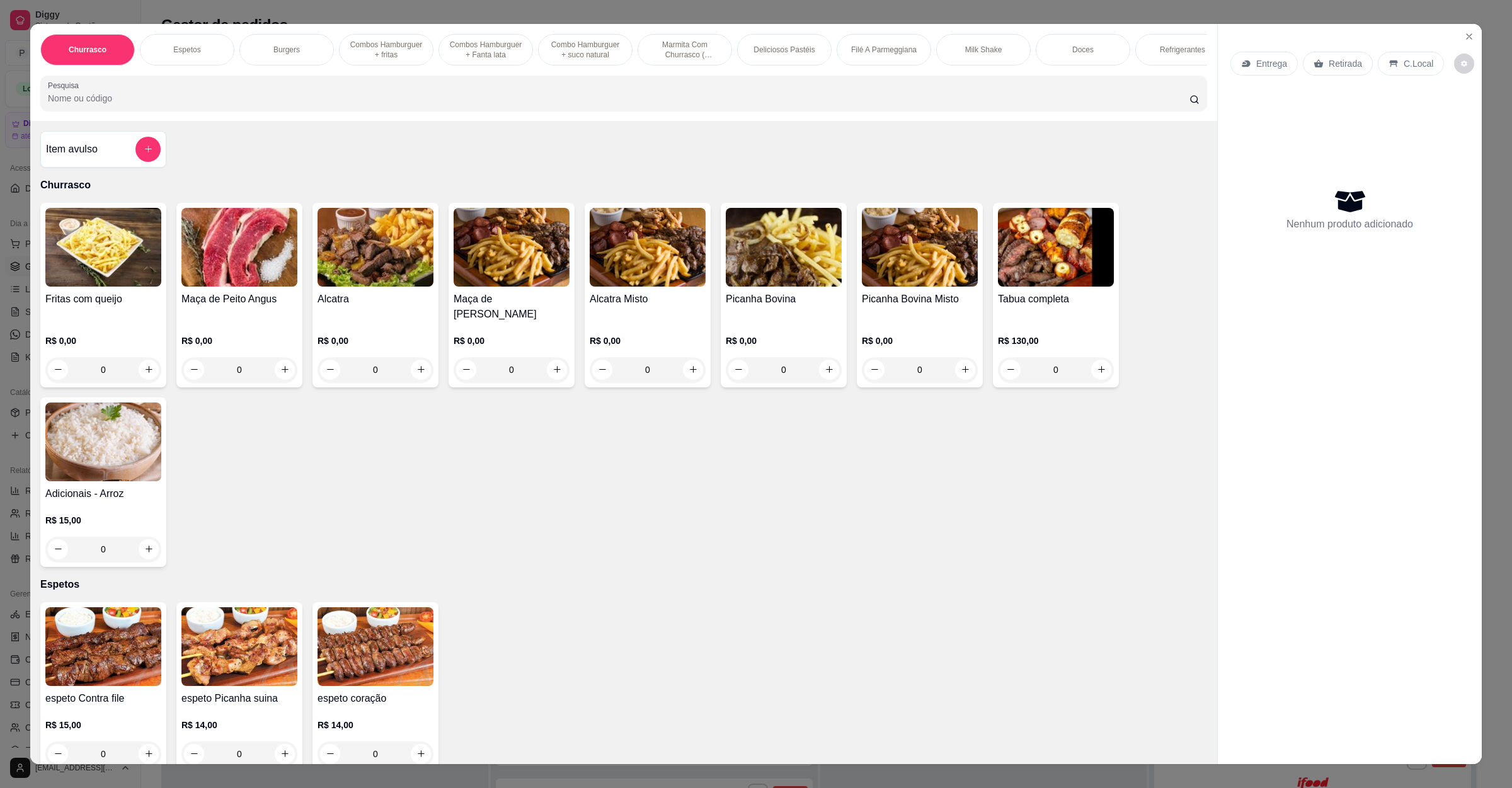
click at [669, 105] on input "Pesquisa" at bounding box center [619, 98] width 1142 height 13
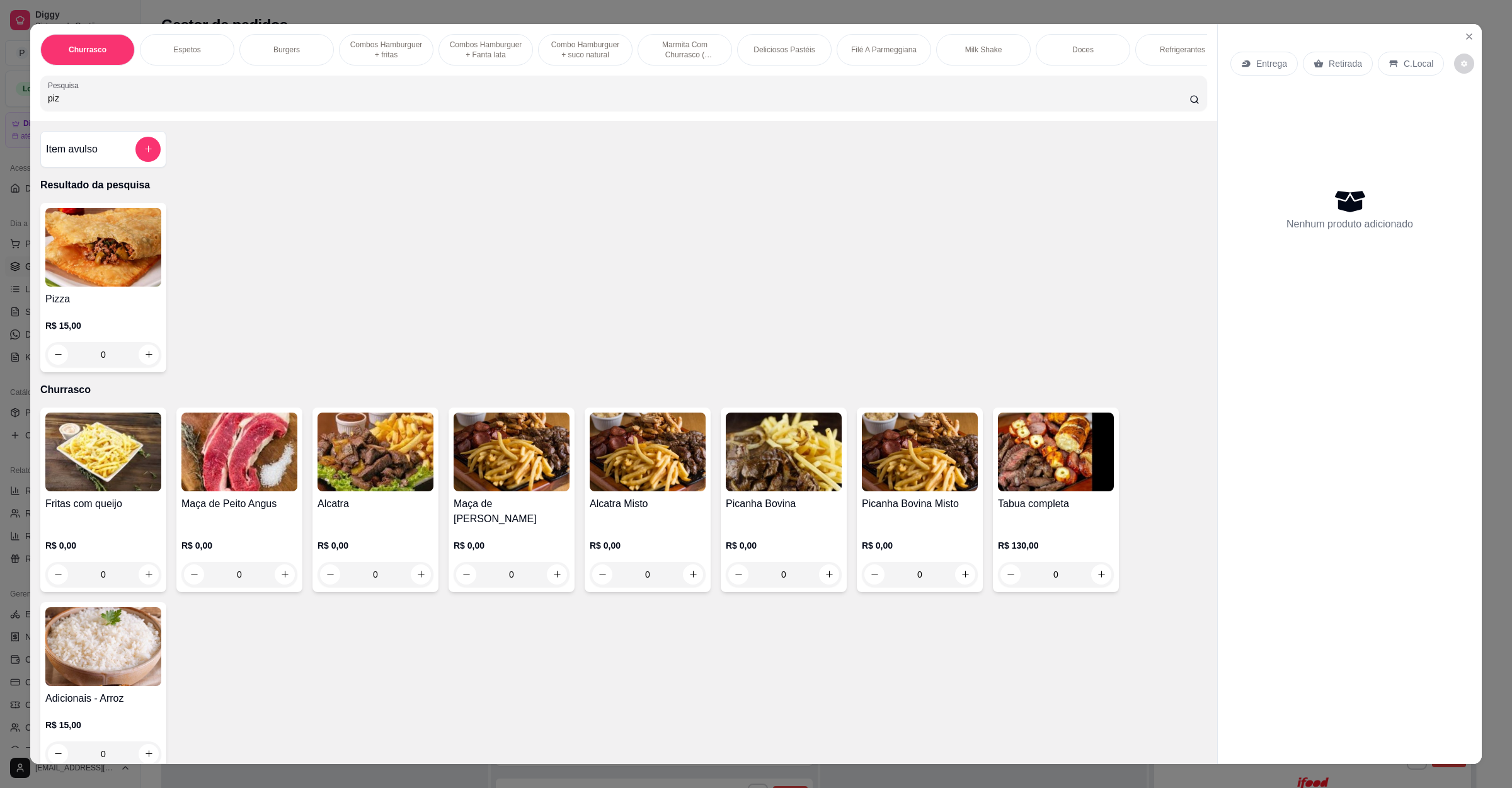
click at [97, 272] on img at bounding box center [103, 247] width 116 height 79
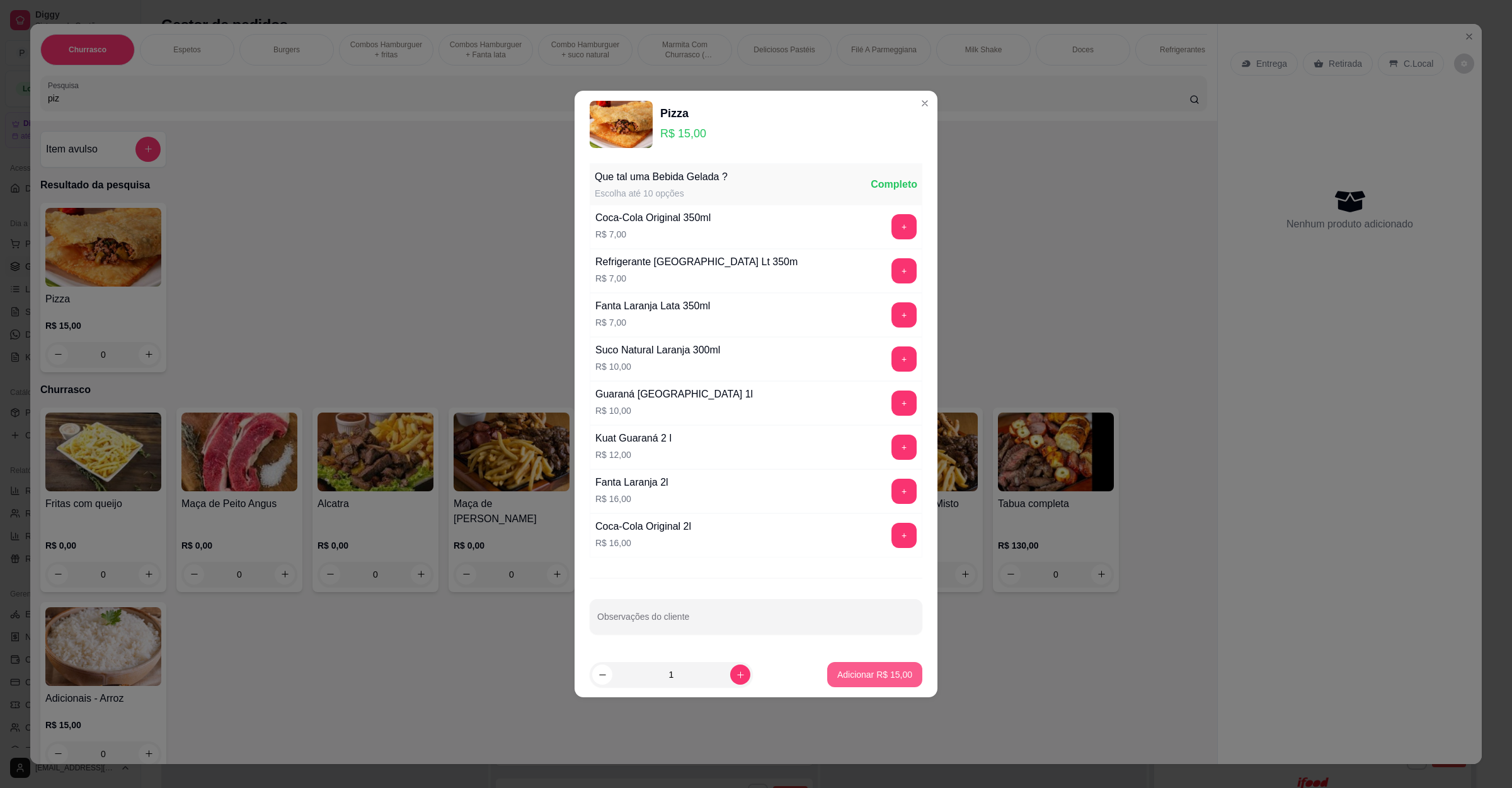
click at [851, 669] on button "Adicionar R$ 15,00" at bounding box center [875, 674] width 95 height 25
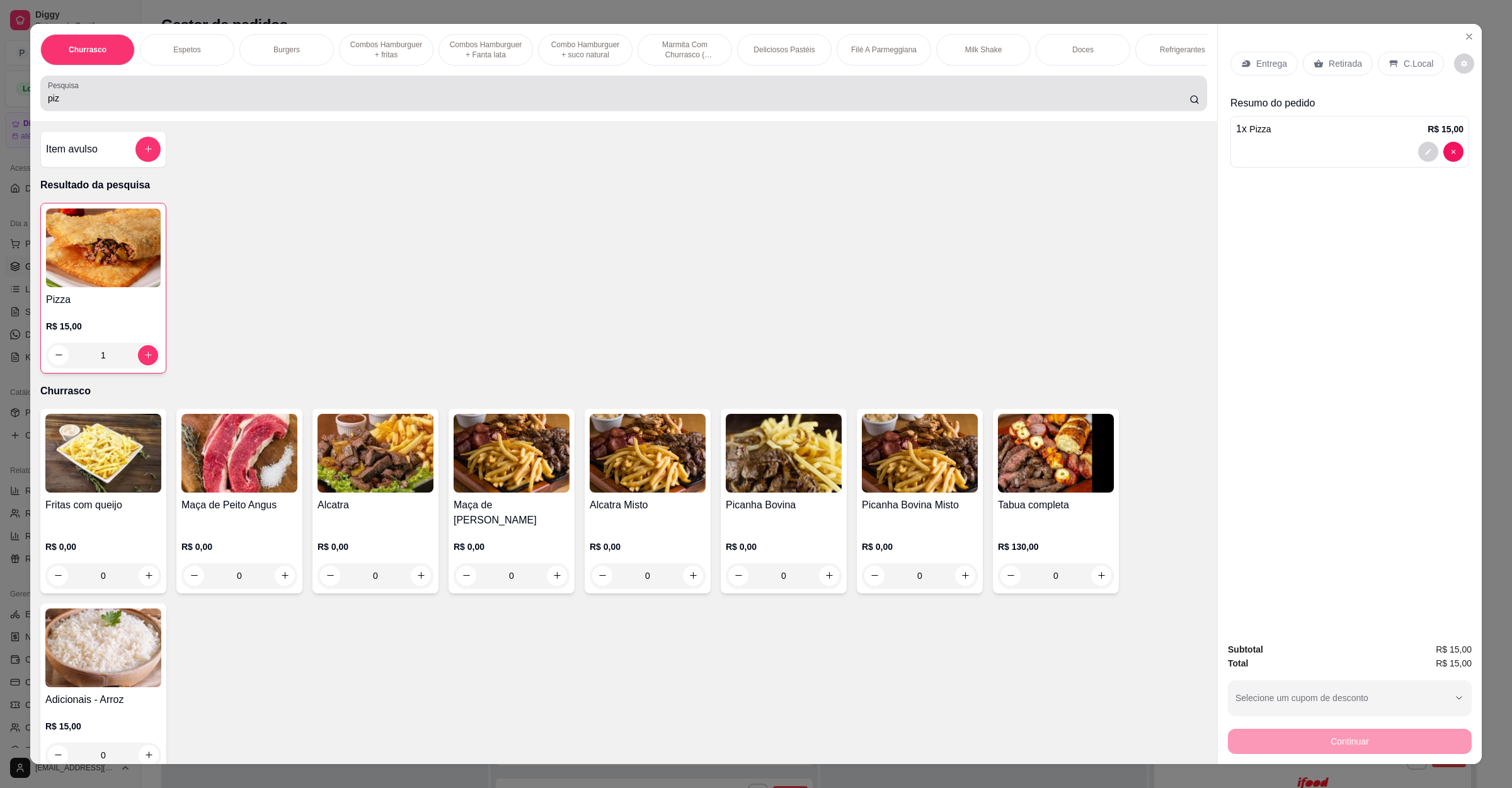
click at [288, 102] on div "piz" at bounding box center [624, 93] width 1152 height 25
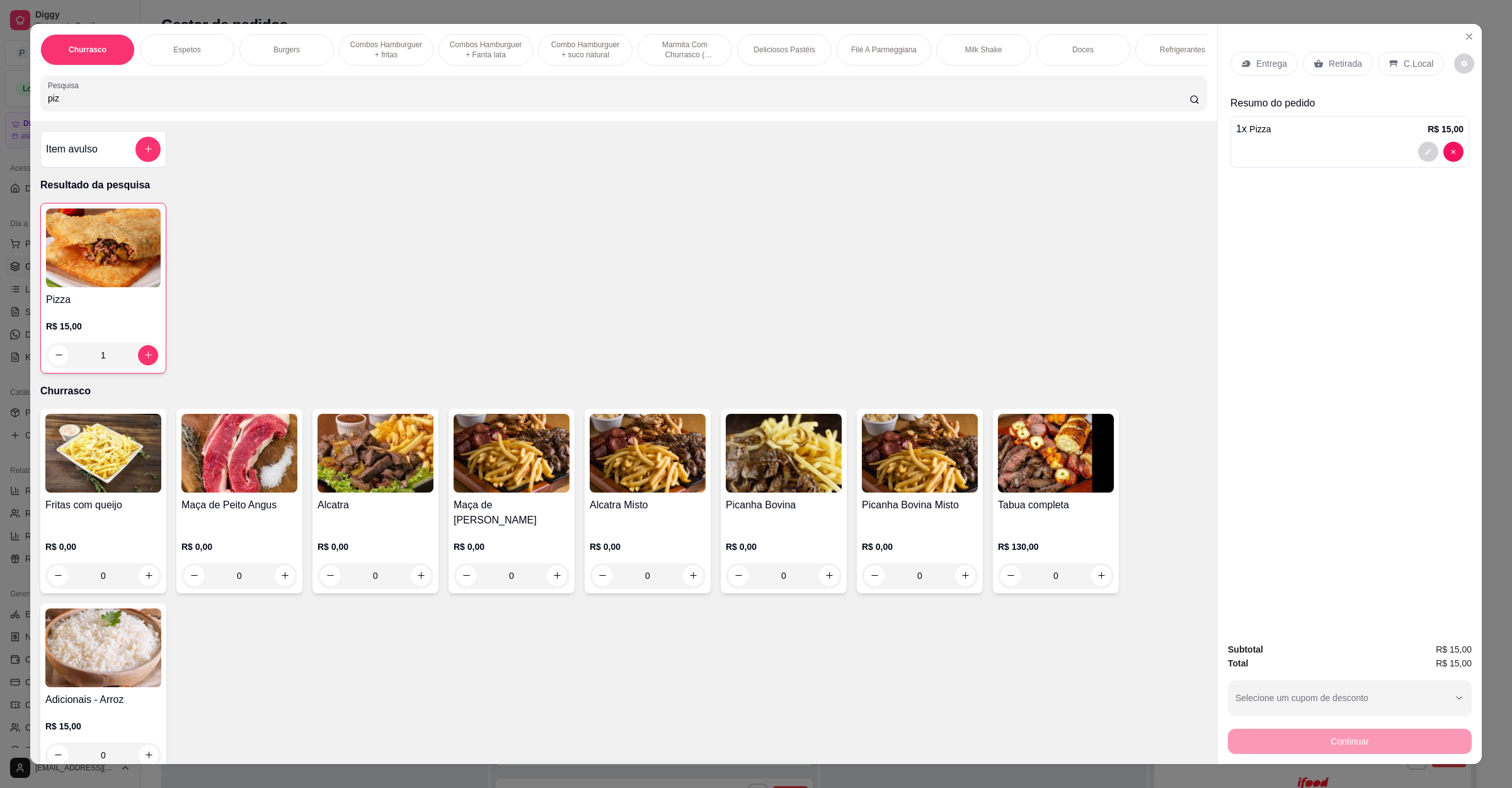
click at [288, 102] on div "piz" at bounding box center [624, 93] width 1152 height 25
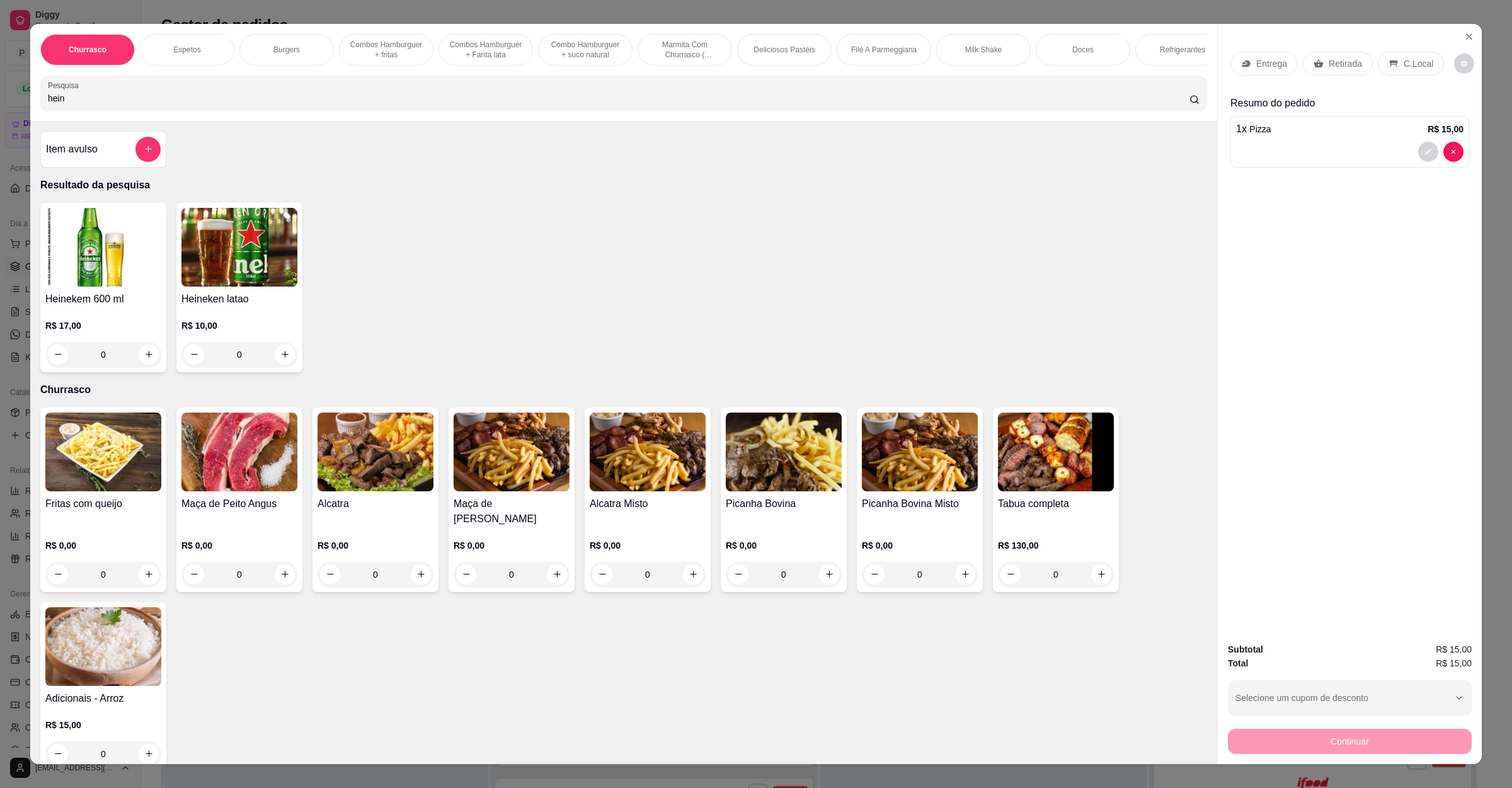
click at [263, 282] on img at bounding box center [240, 247] width 116 height 79
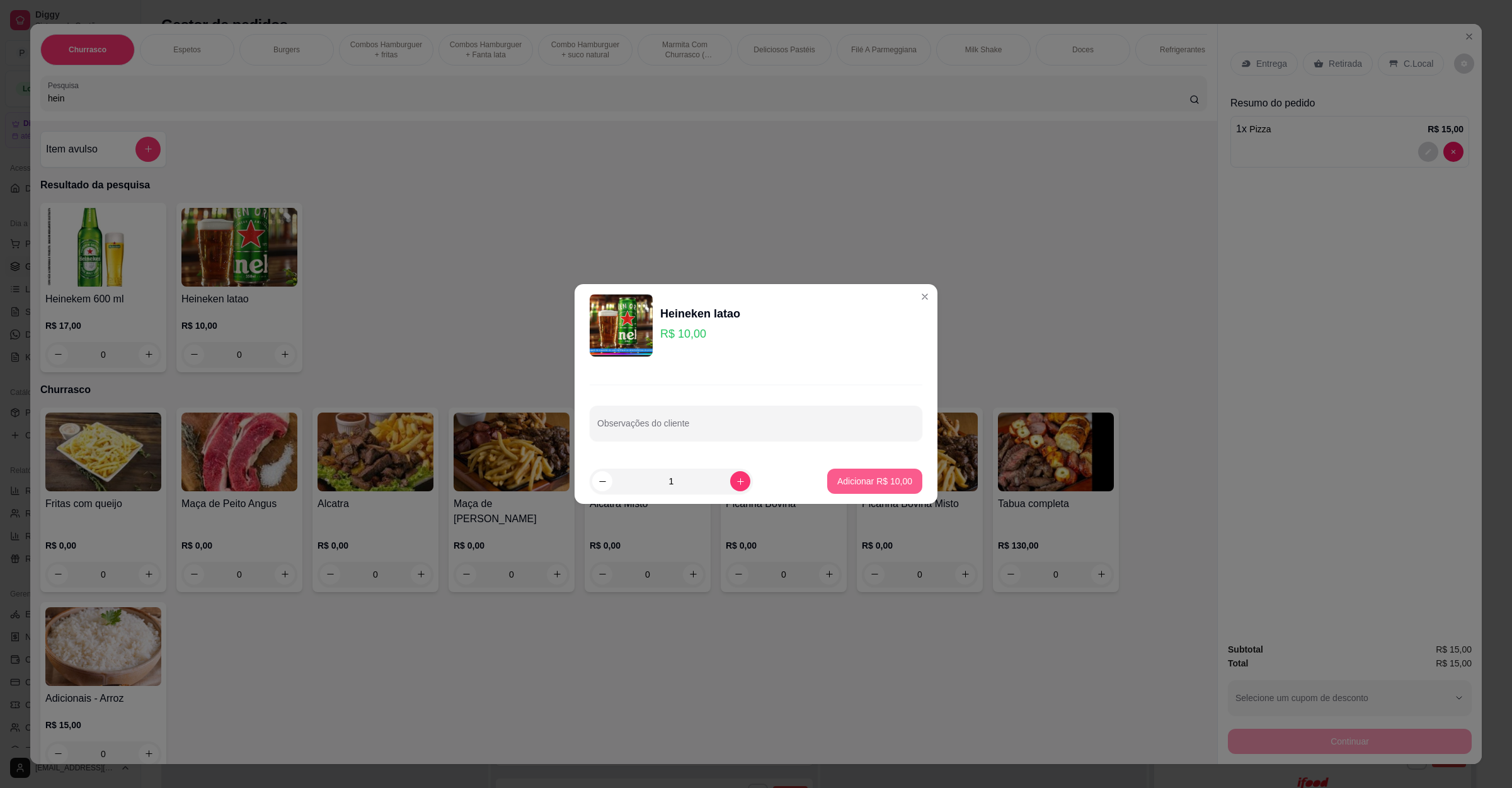
click at [880, 472] on button "Adicionar R$ 10,00" at bounding box center [875, 480] width 95 height 25
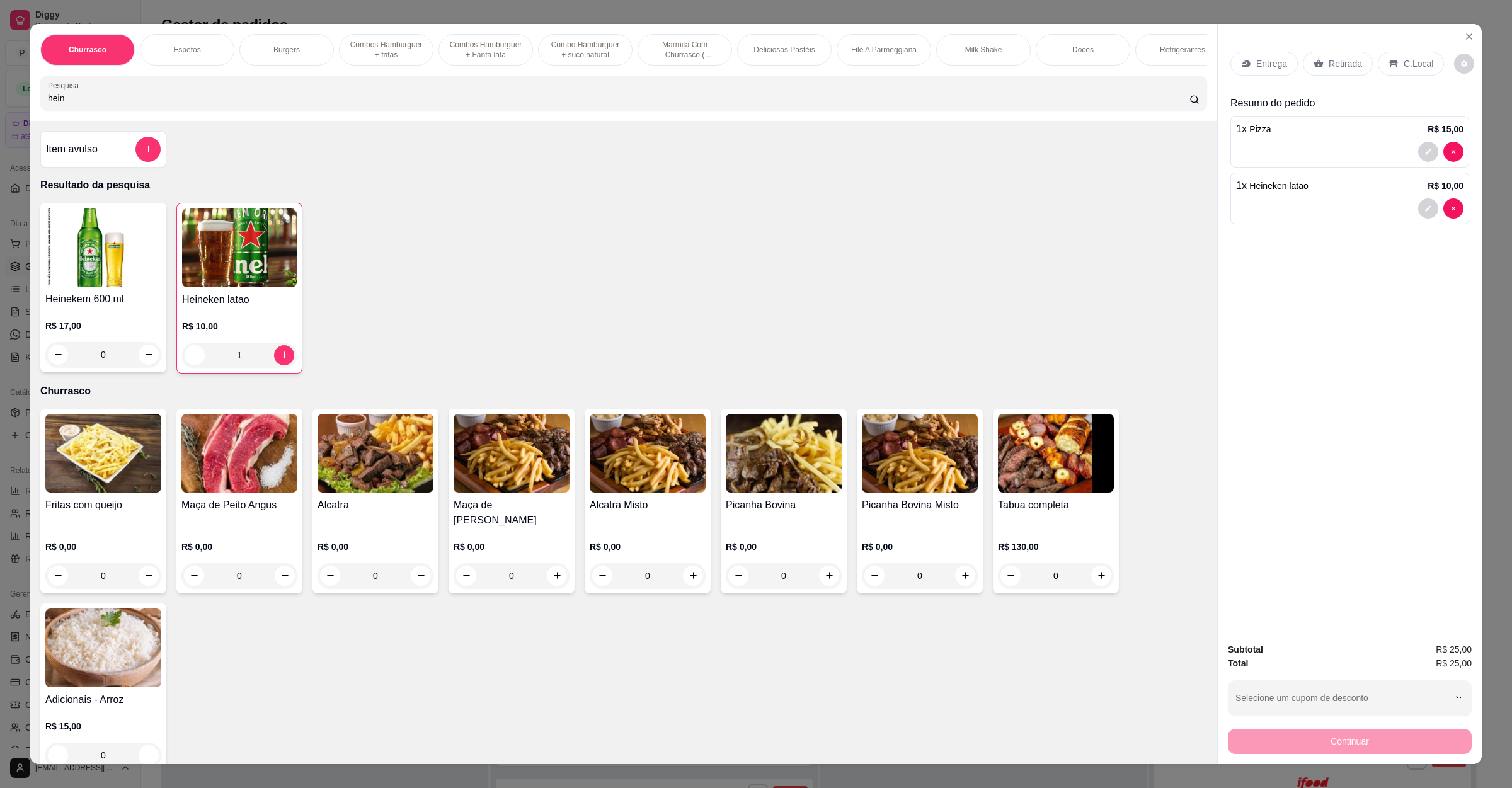
click at [1337, 57] on p "Retirada" at bounding box center [1345, 64] width 33 height 13
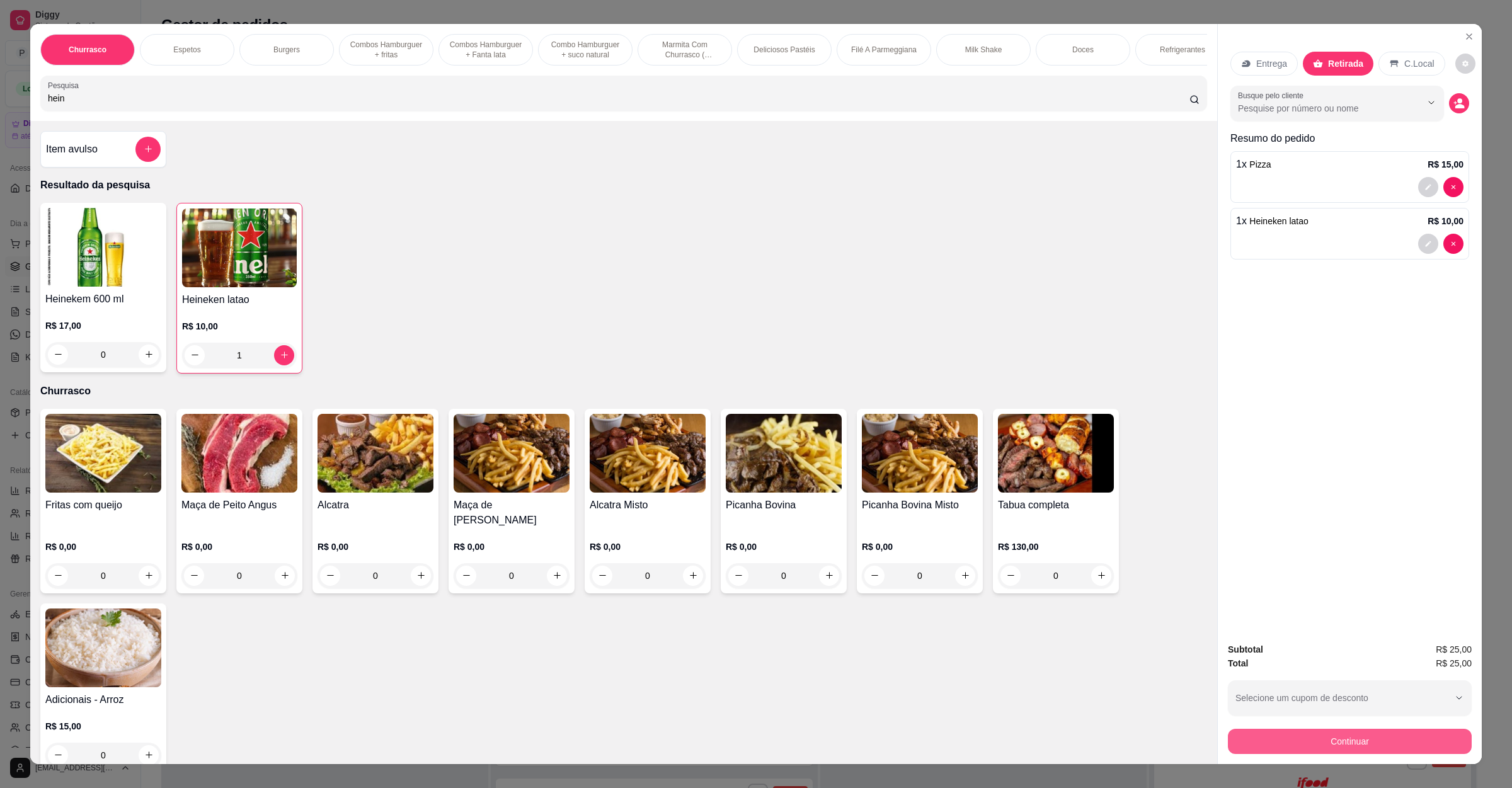
click at [1331, 745] on button "Continuar" at bounding box center [1350, 741] width 244 height 25
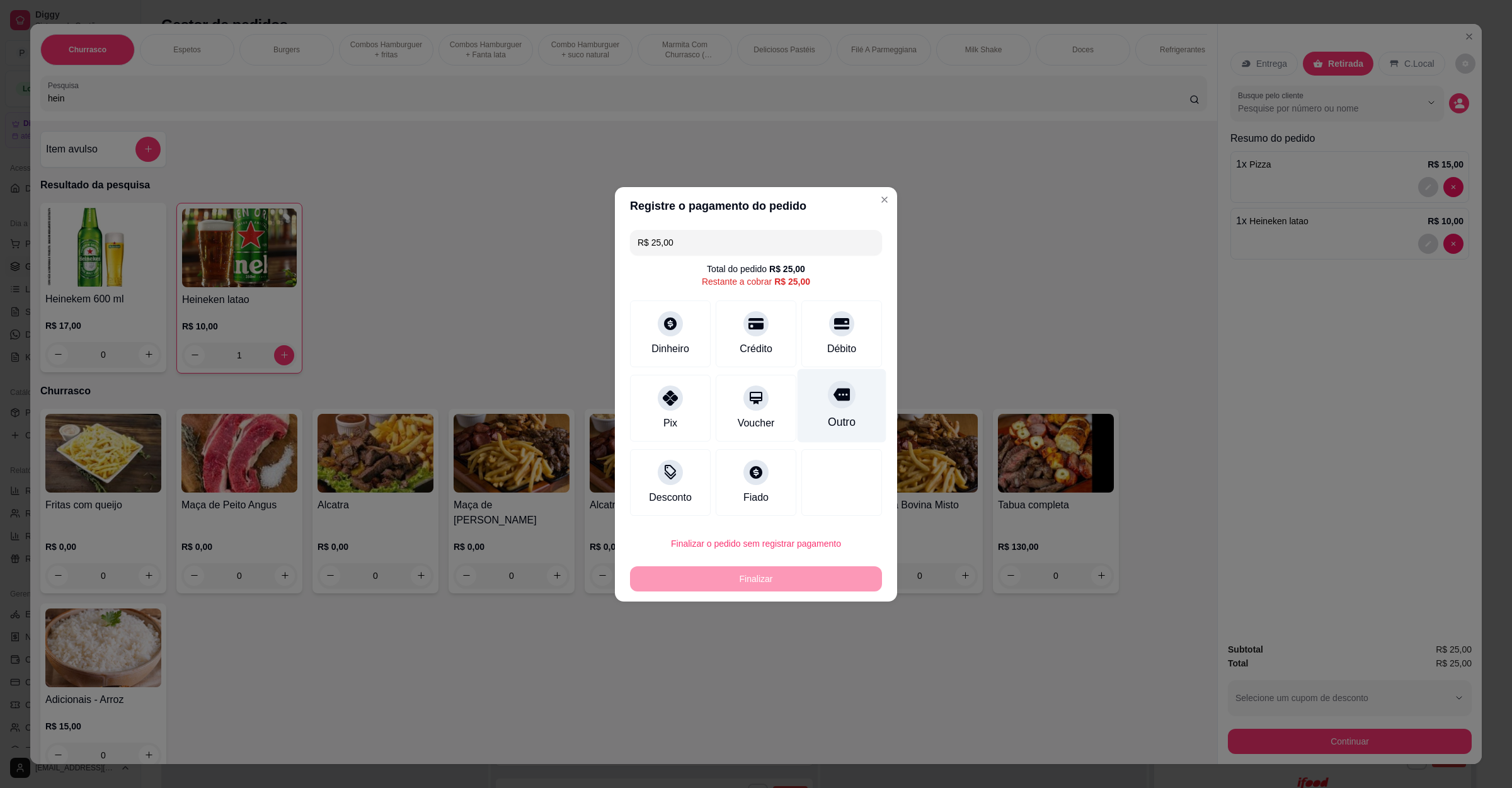
click at [828, 392] on div at bounding box center [842, 394] width 27 height 27
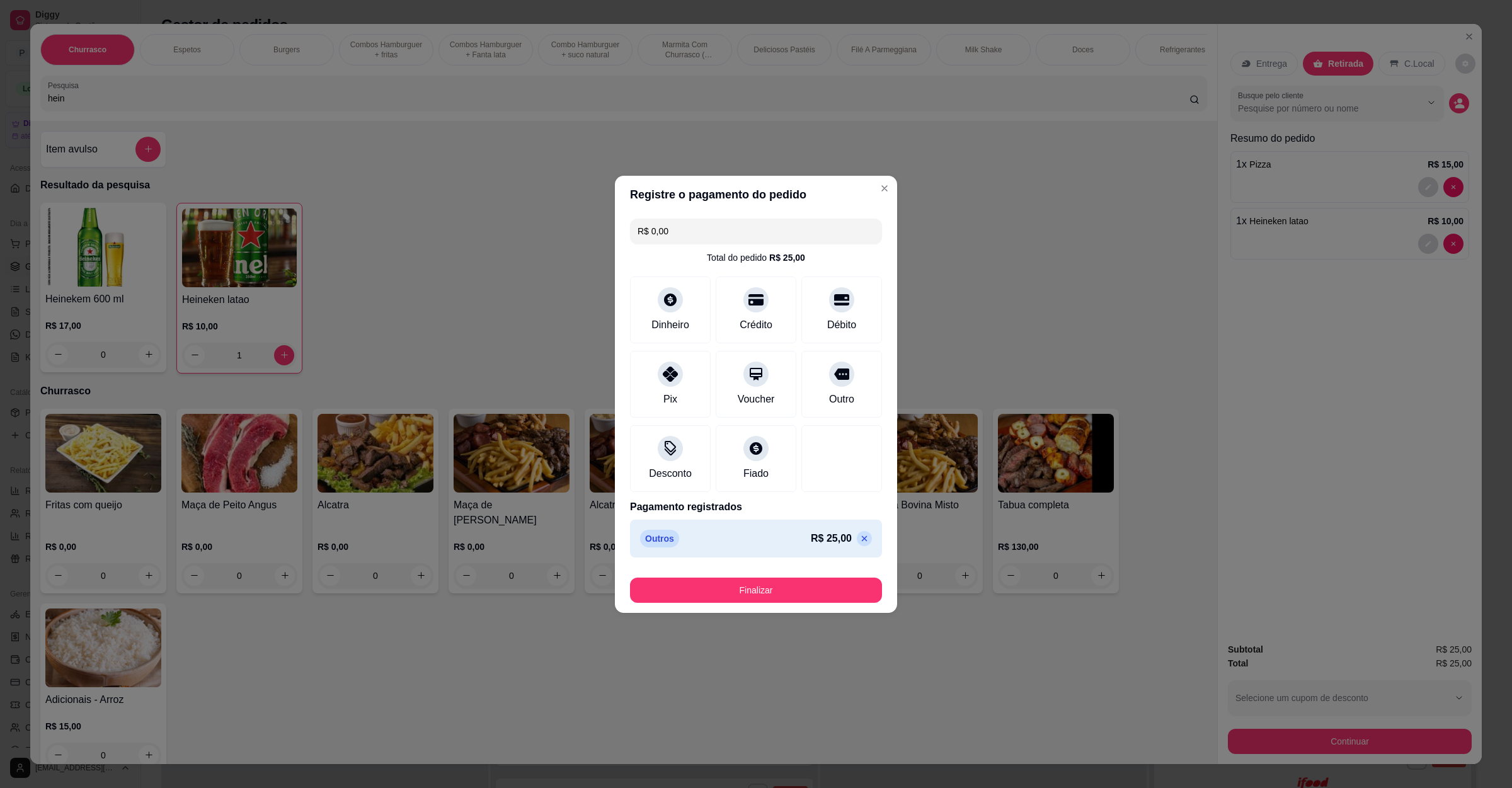
click at [737, 606] on footer "Finalizar" at bounding box center [755, 588] width 282 height 50
click at [757, 601] on button "Finalizar" at bounding box center [756, 589] width 252 height 25
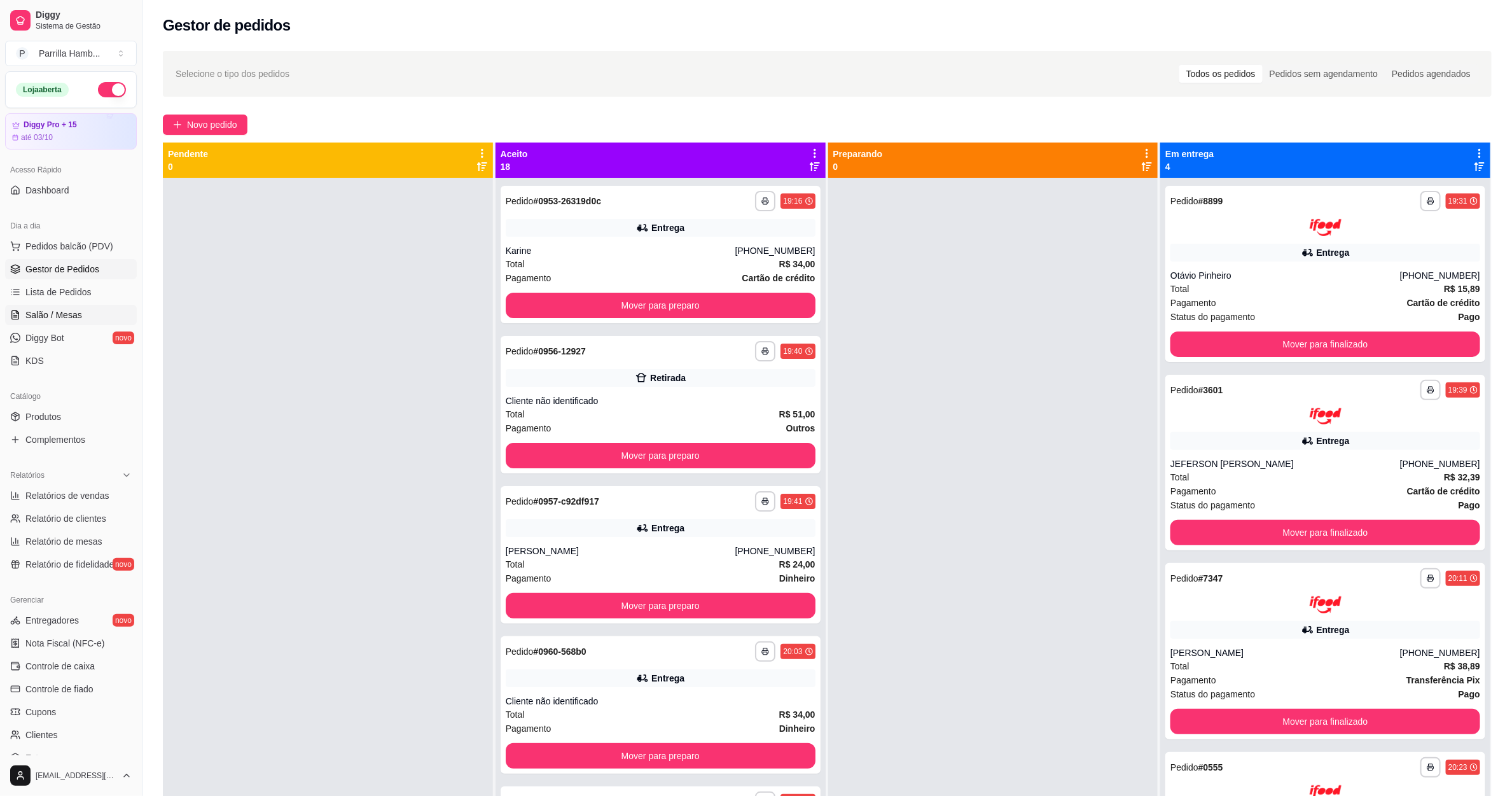
click at [62, 325] on link "Salão / Mesas" at bounding box center [70, 315] width 131 height 20
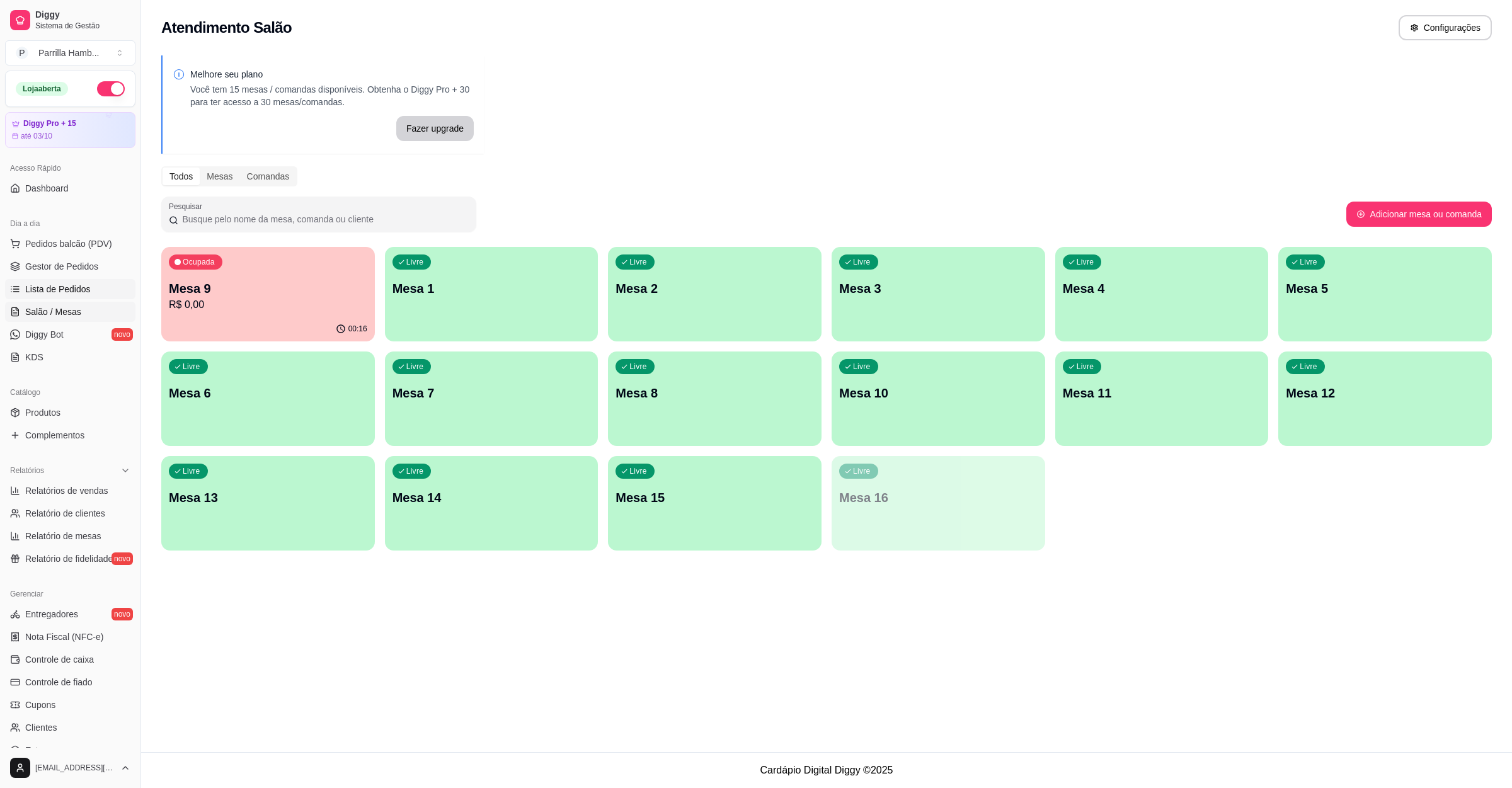
click at [50, 294] on span "Lista de Pedidos" at bounding box center [57, 289] width 65 height 13
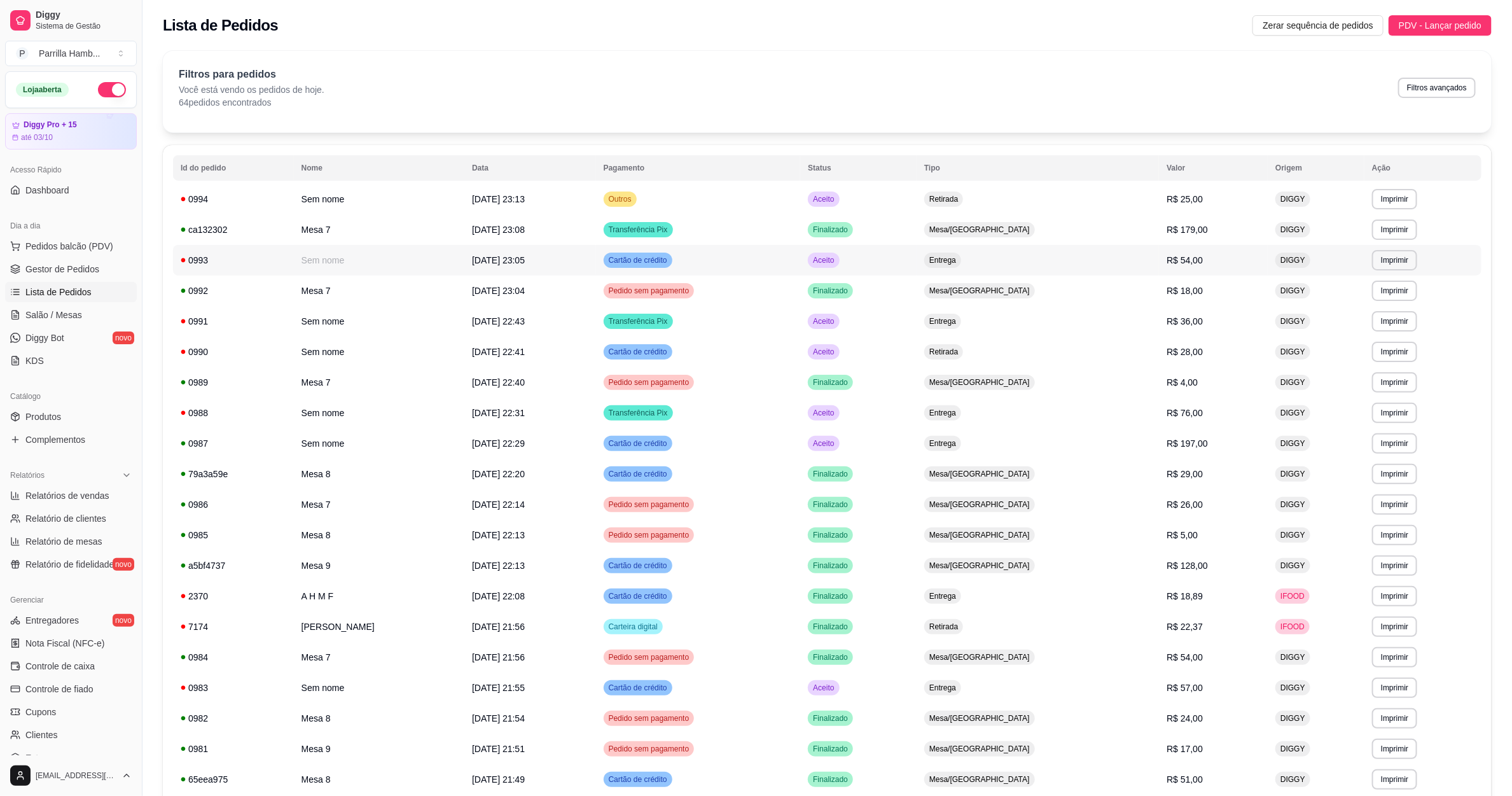
click at [378, 263] on td "Sem nome" at bounding box center [378, 259] width 170 height 30
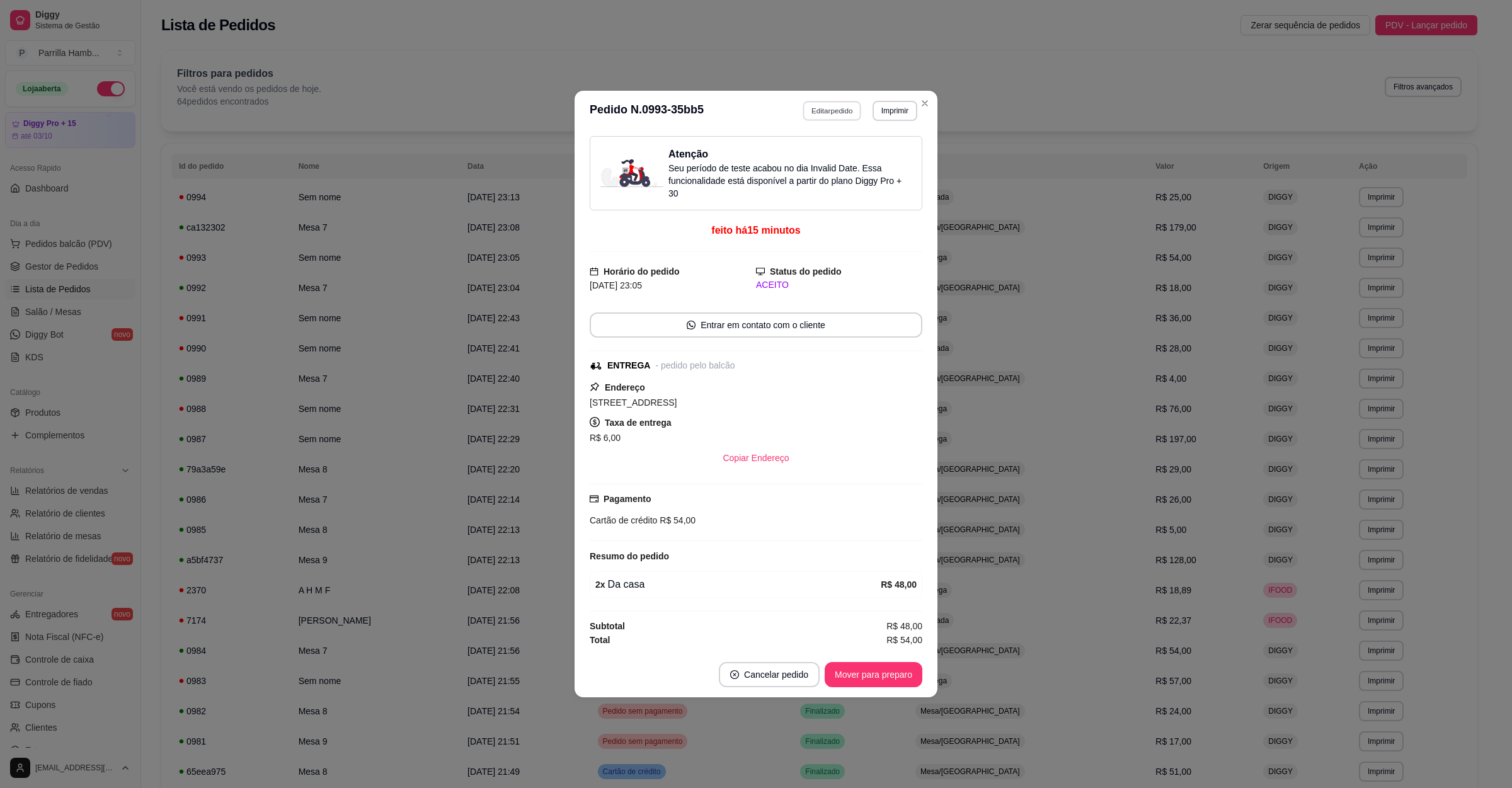
click at [840, 101] on button "Editar pedido" at bounding box center [833, 111] width 59 height 19
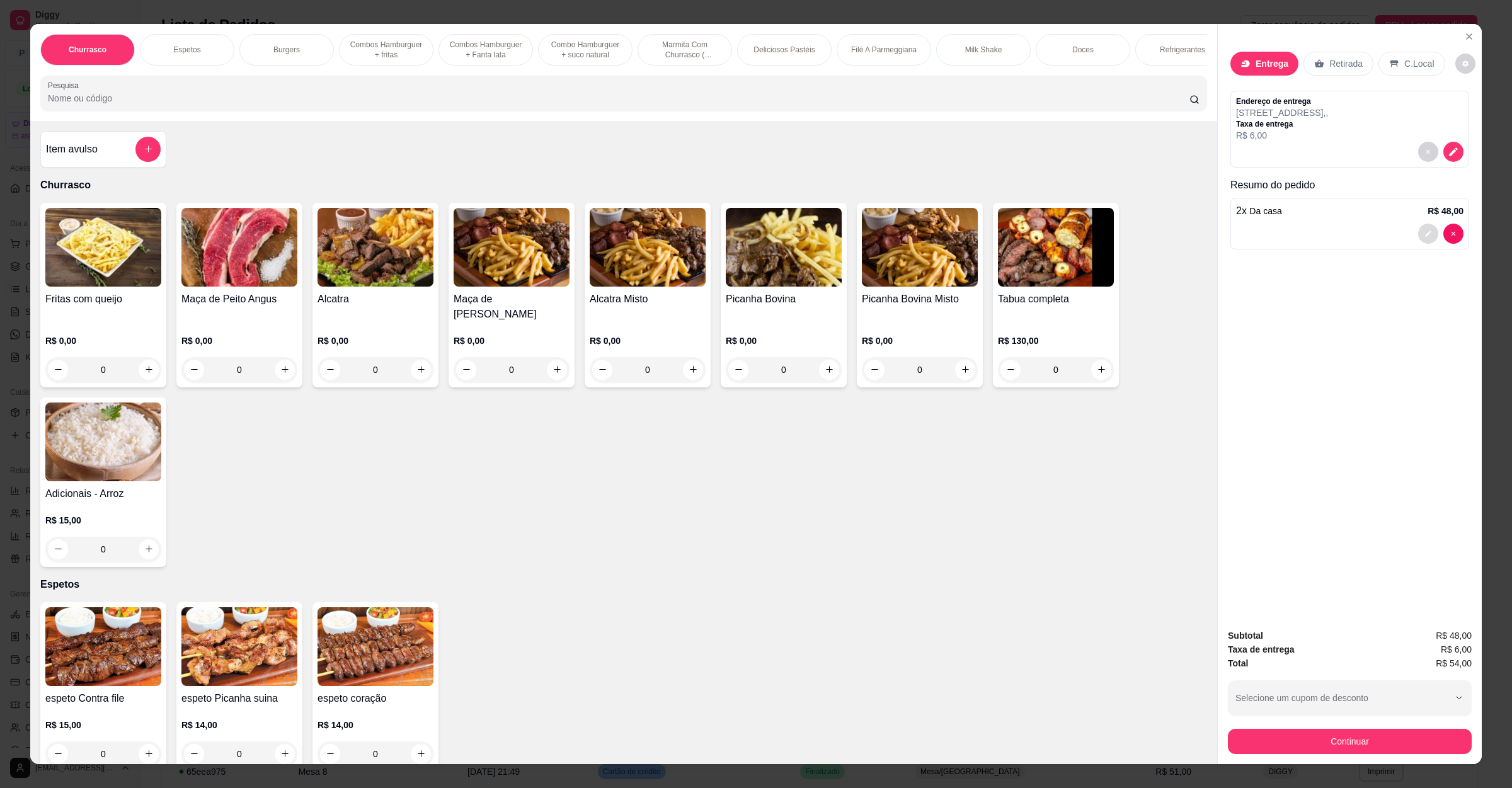
click at [1426, 239] on button "decrease-product-quantity" at bounding box center [1428, 233] width 20 height 20
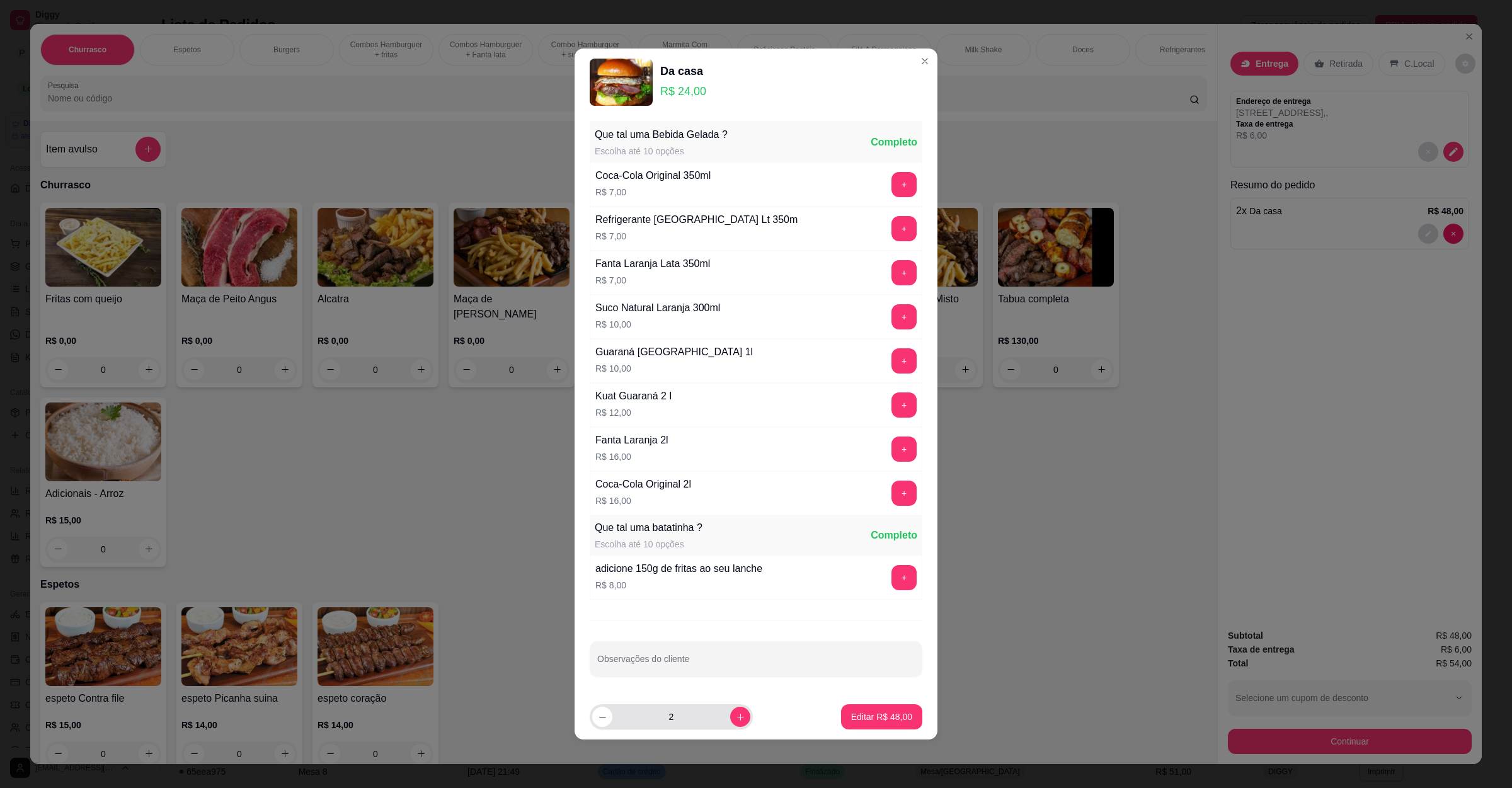
click at [590, 720] on div "2" at bounding box center [671, 716] width 163 height 25
click at [606, 724] on button "decrease-product-quantity" at bounding box center [602, 716] width 20 height 20
click at [877, 720] on p "Editar R$ 24,00" at bounding box center [881, 716] width 59 height 12
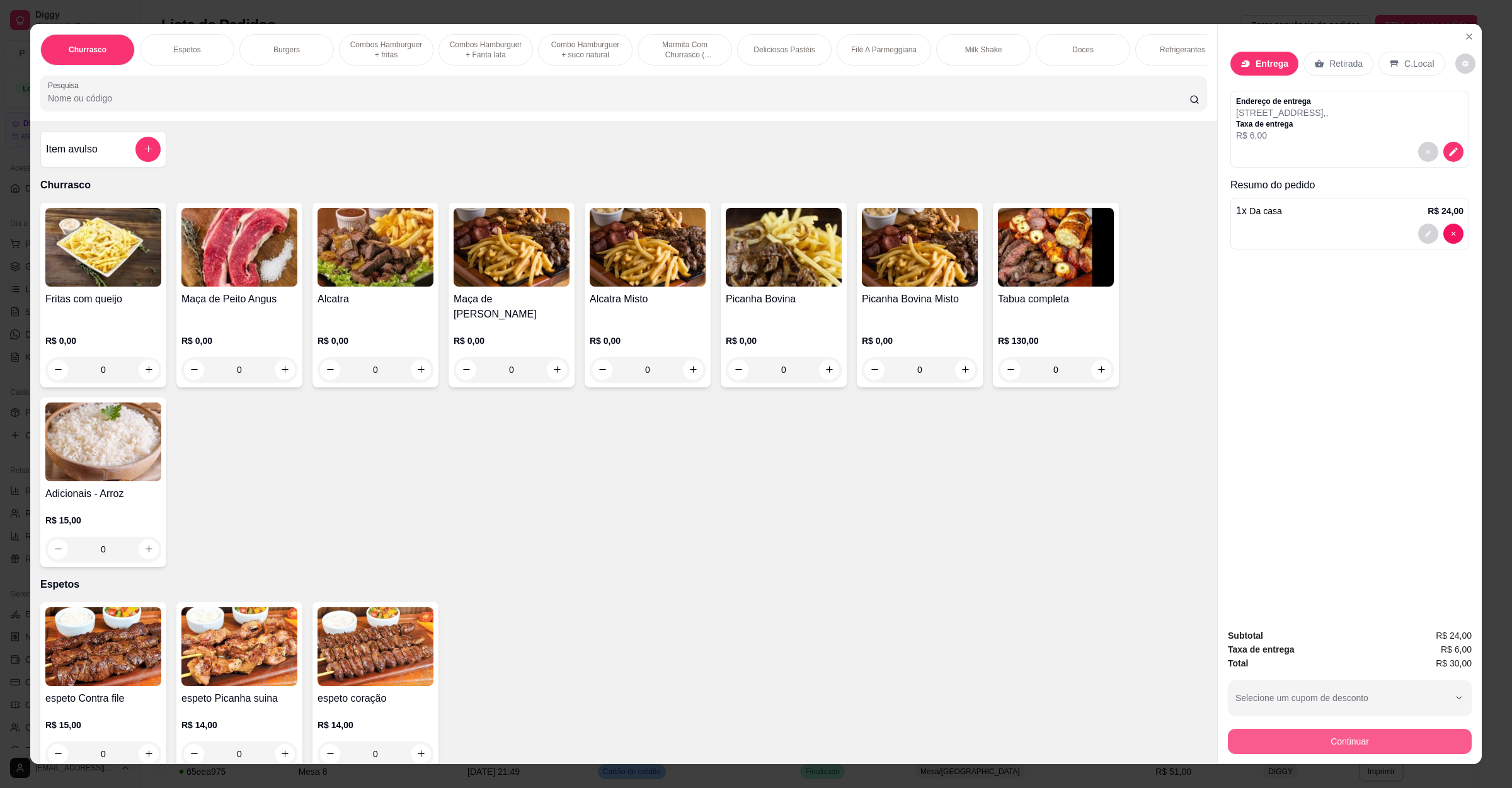
click at [1299, 739] on button "Continuar" at bounding box center [1350, 741] width 244 height 25
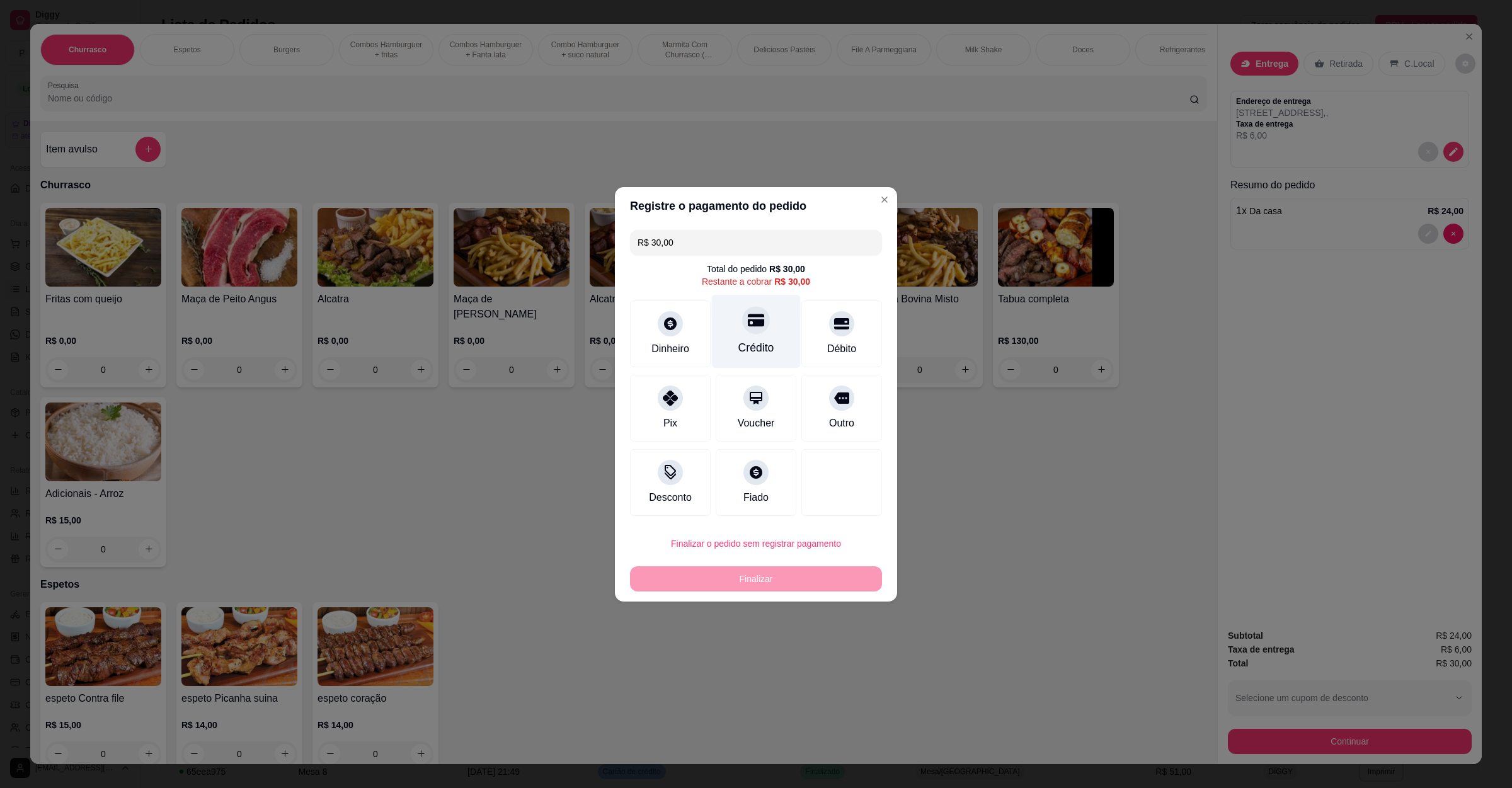
click at [738, 339] on div "Crédito" at bounding box center [756, 347] width 36 height 16
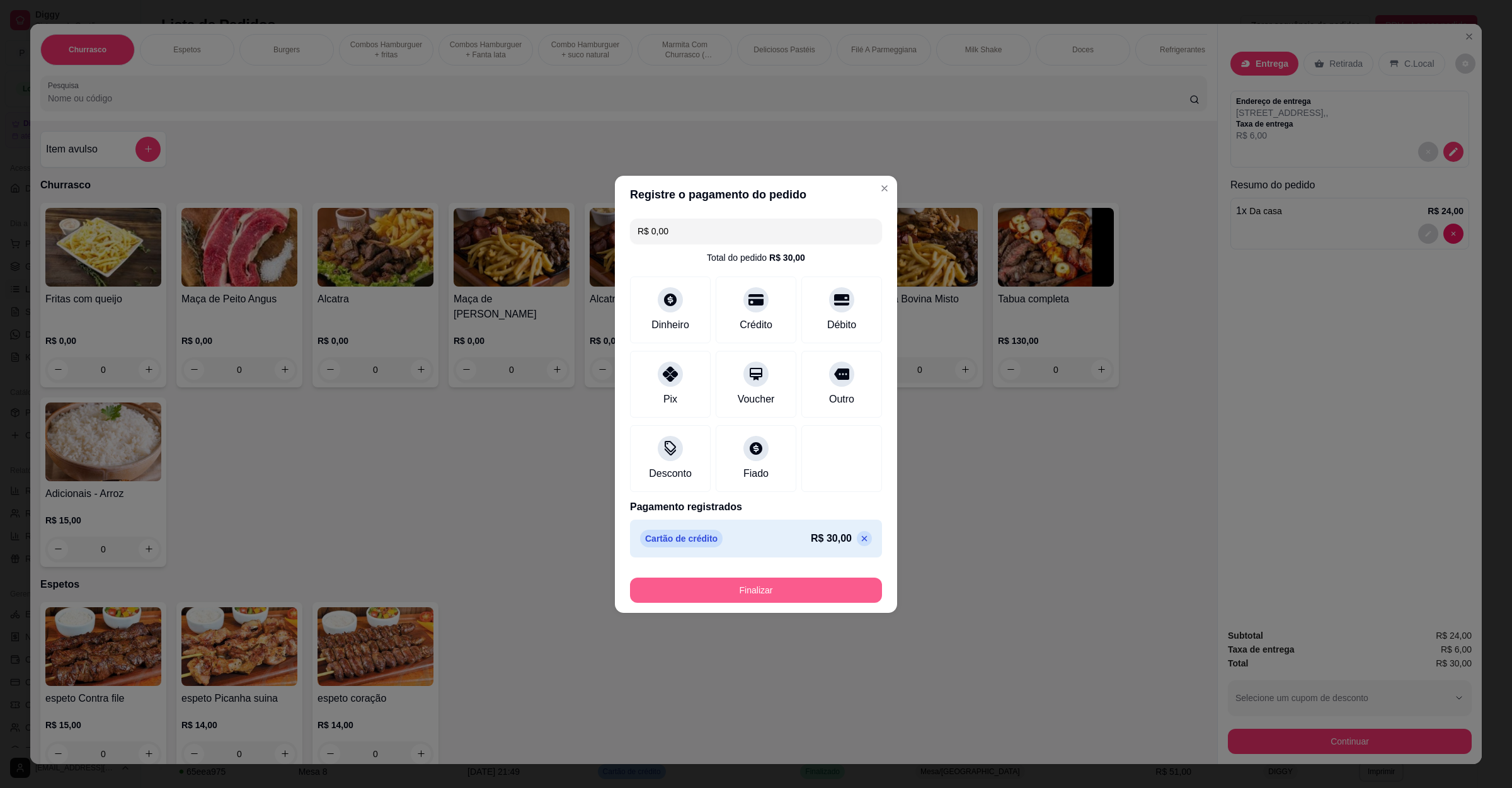
click at [764, 584] on button "Finalizar" at bounding box center [756, 589] width 252 height 25
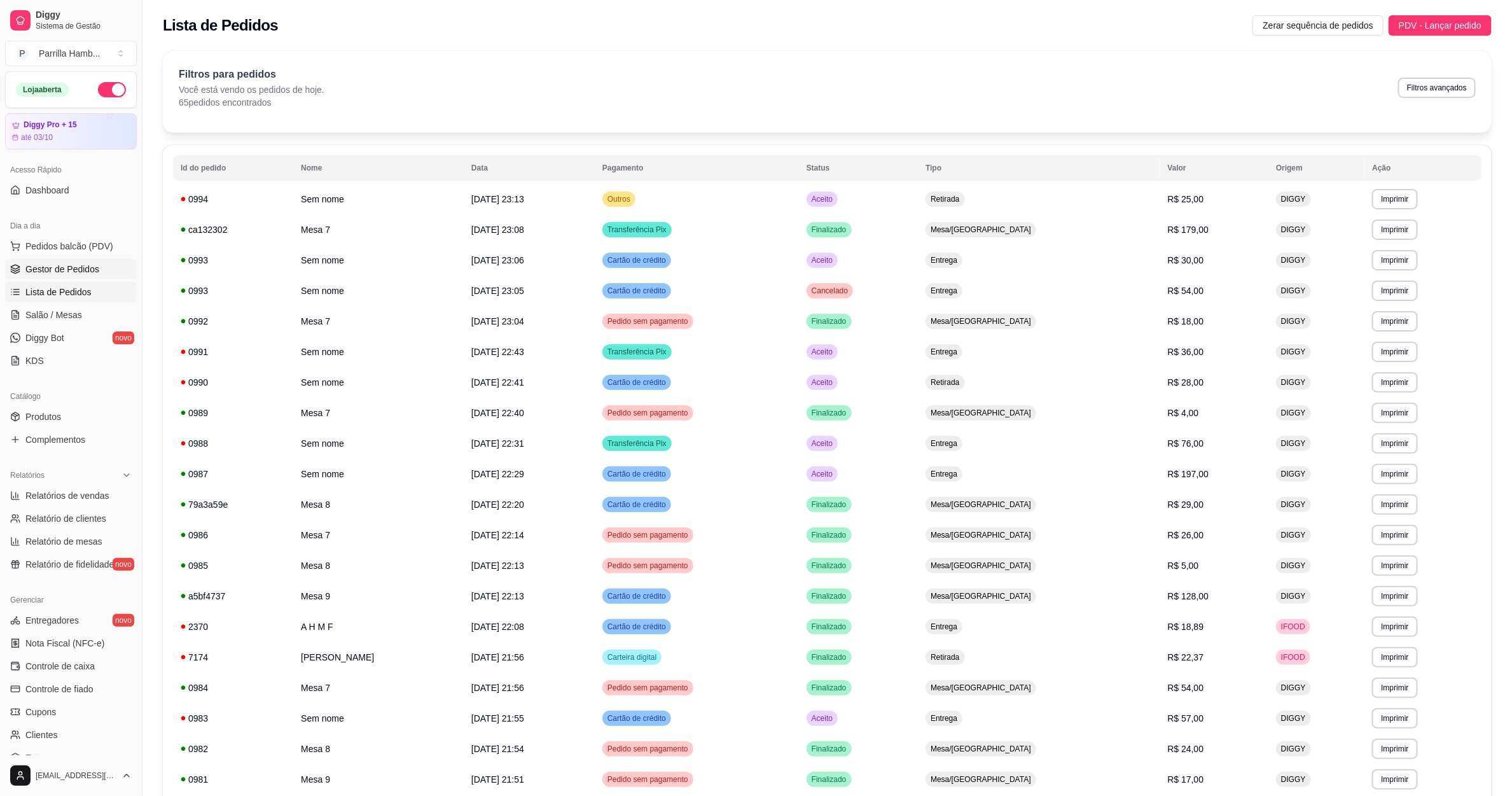
click at [92, 269] on span "Gestor de Pedidos" at bounding box center [62, 269] width 73 height 13
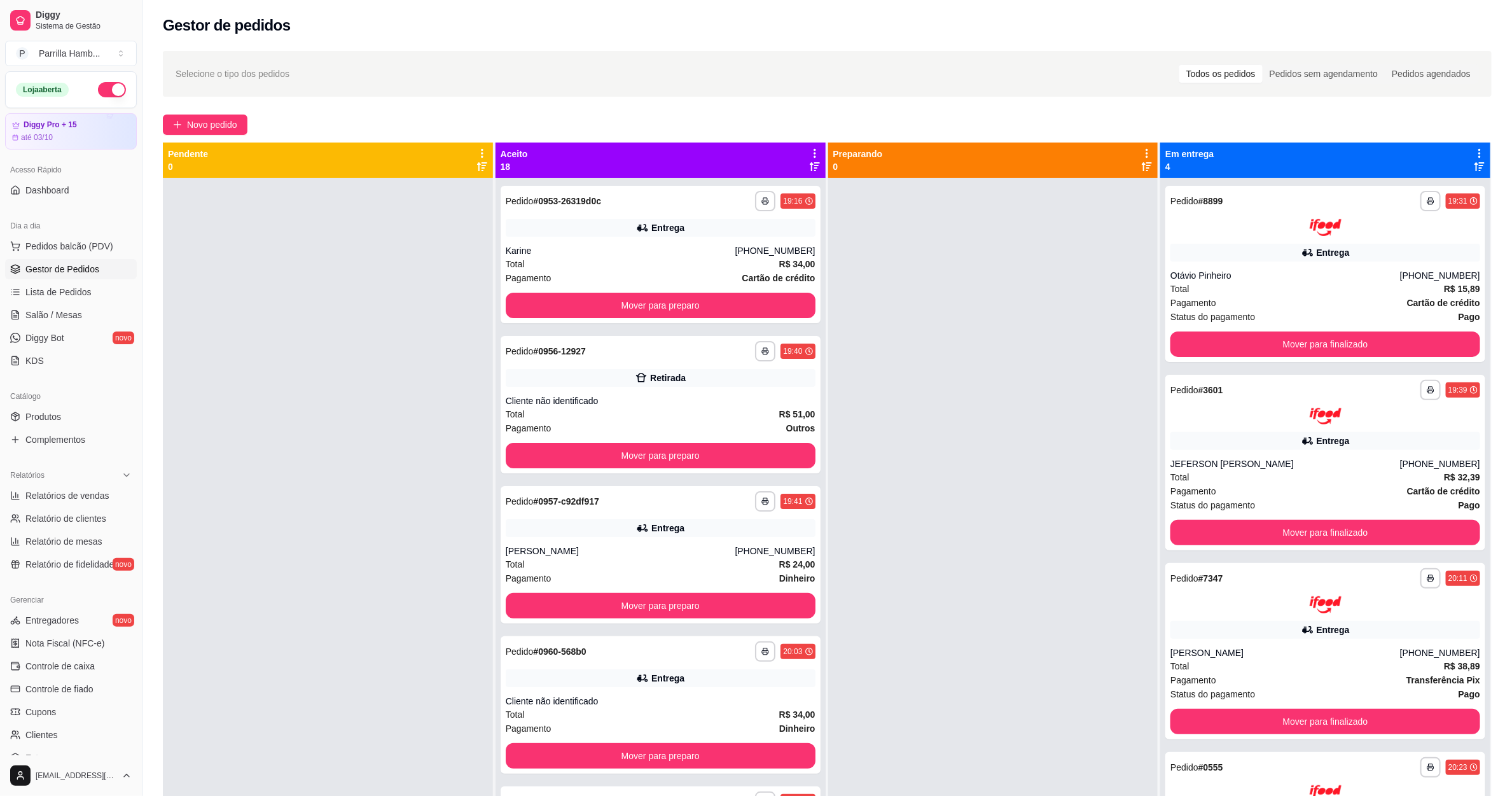
click at [811, 149] on icon at bounding box center [815, 153] width 11 height 11
click at [725, 193] on span "Com essa opção você tem a opção de mover todos os pedidos que estão em uma etap…" at bounding box center [709, 199] width 188 height 30
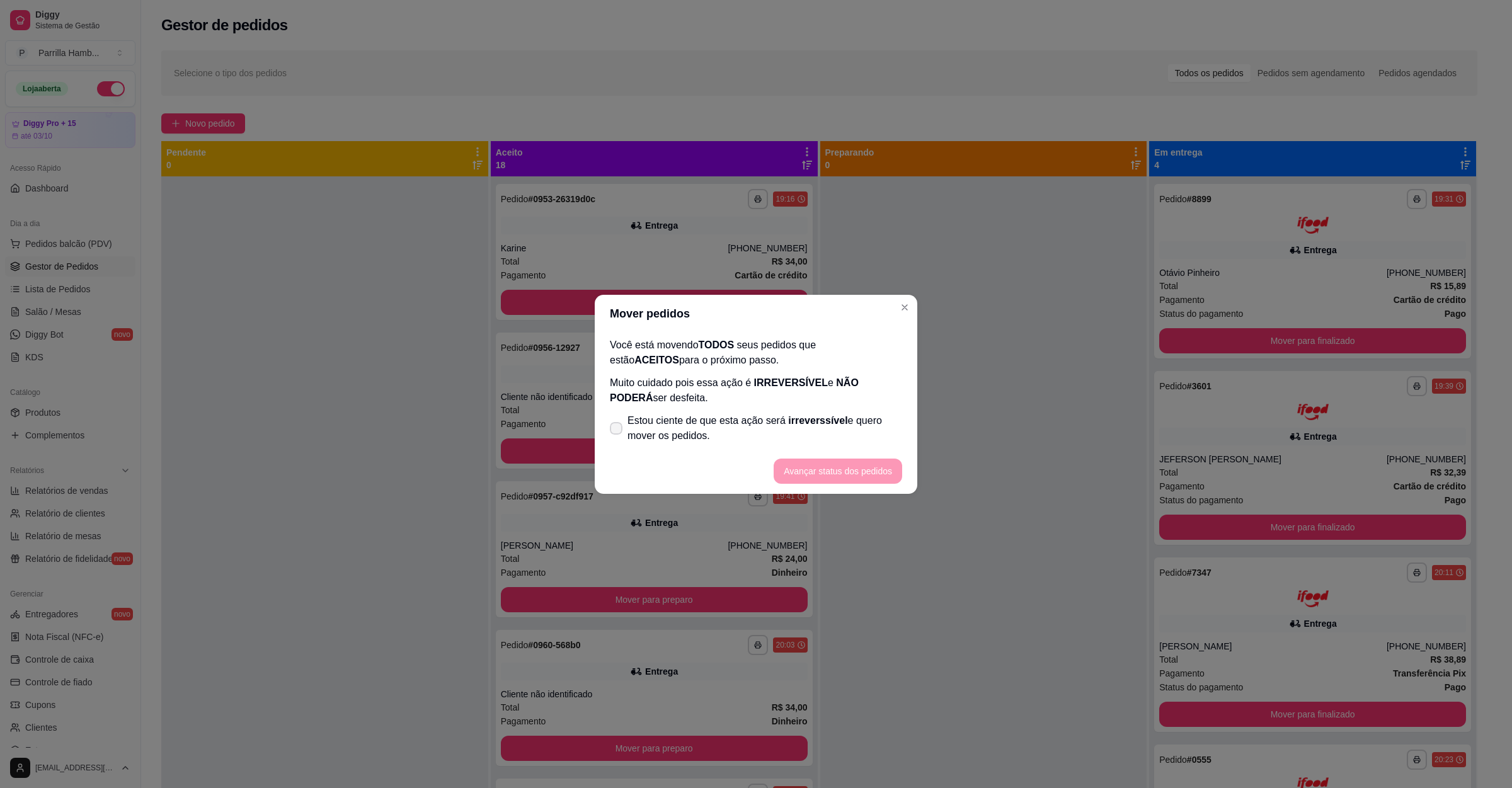
click at [628, 424] on span "Estou ciente de que esta ação será irreverssível e quero mover os pedidos." at bounding box center [765, 428] width 275 height 30
click at [618, 430] on input "Estou ciente de que esta ação será irreverssível e quero mover os pedidos." at bounding box center [613, 434] width 8 height 8
click at [794, 465] on button "Avançar status dos pedidos" at bounding box center [838, 471] width 124 height 24
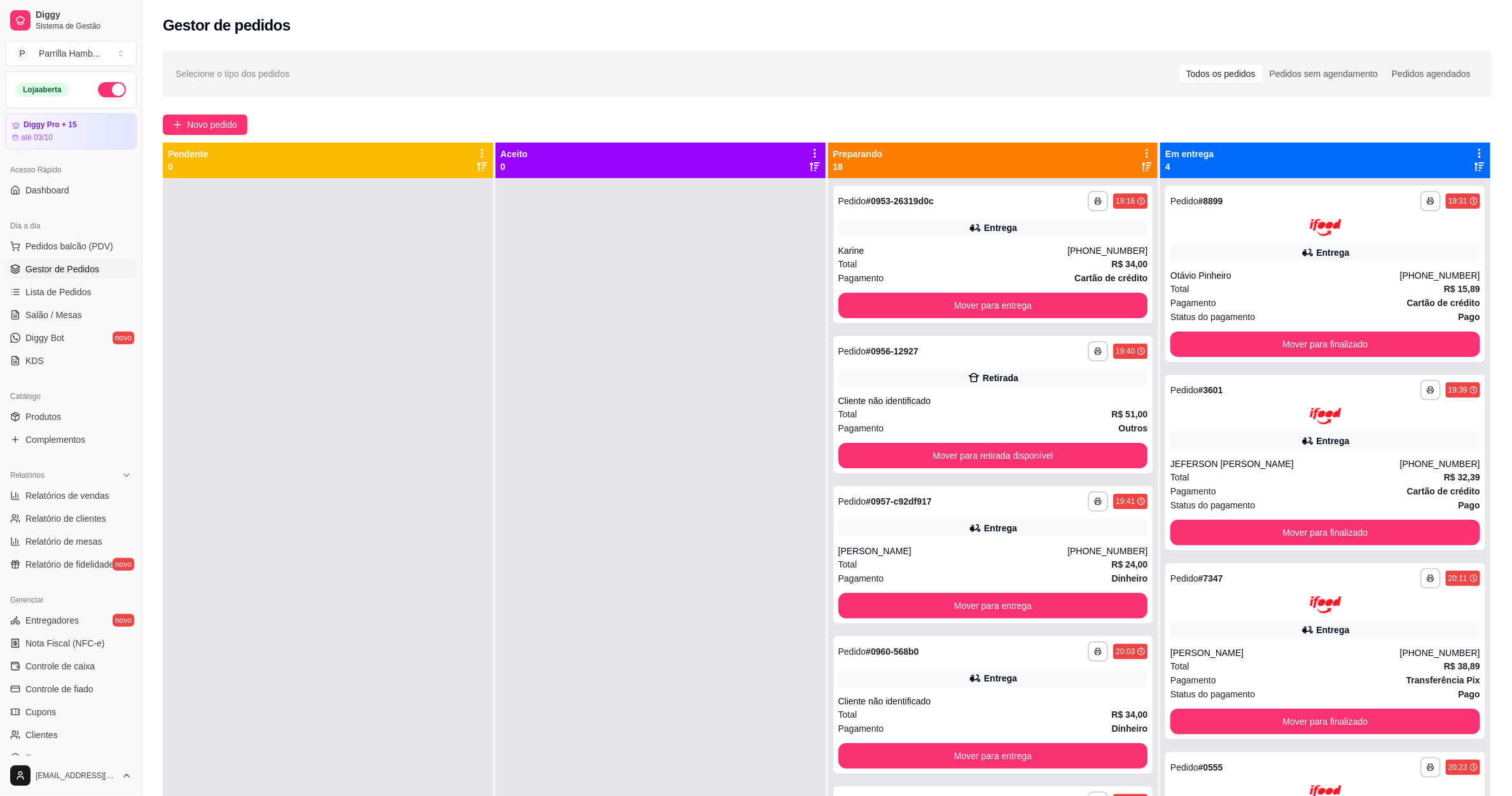
click at [1142, 152] on icon at bounding box center [1147, 153] width 11 height 11
click at [1086, 195] on span "Com essa opção você tem a opção de mover todos os pedidos que estão em uma etap…" at bounding box center [1038, 199] width 188 height 30
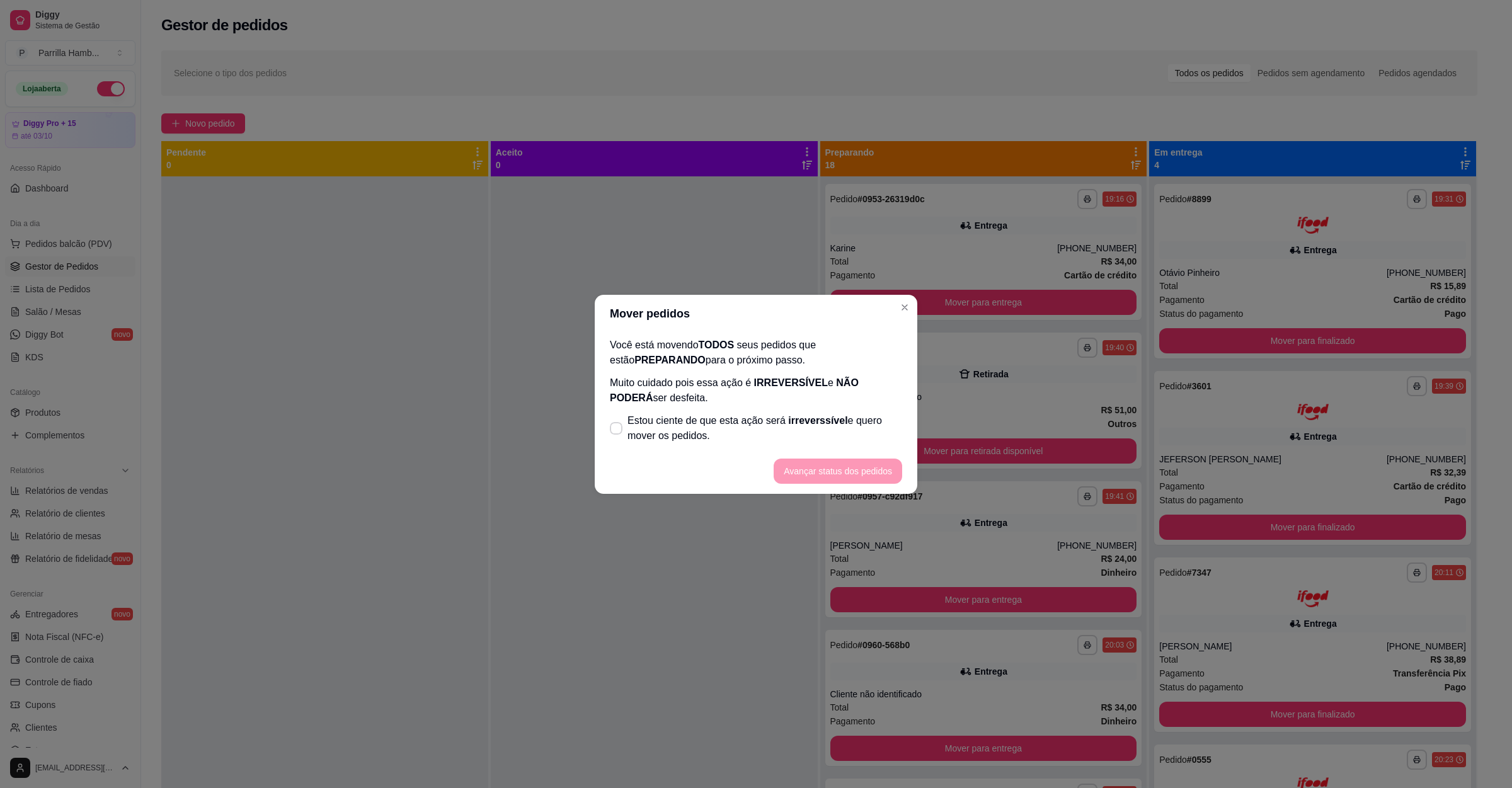
click at [658, 438] on span "Estou ciente de que esta ação será irreverssível e quero mover os pedidos." at bounding box center [765, 428] width 275 height 30
click at [618, 438] on input "Estou ciente de que esta ação será irreverssível e quero mover os pedidos." at bounding box center [613, 434] width 8 height 8
click at [832, 477] on button "Avançar status dos pedidos" at bounding box center [838, 471] width 128 height 25
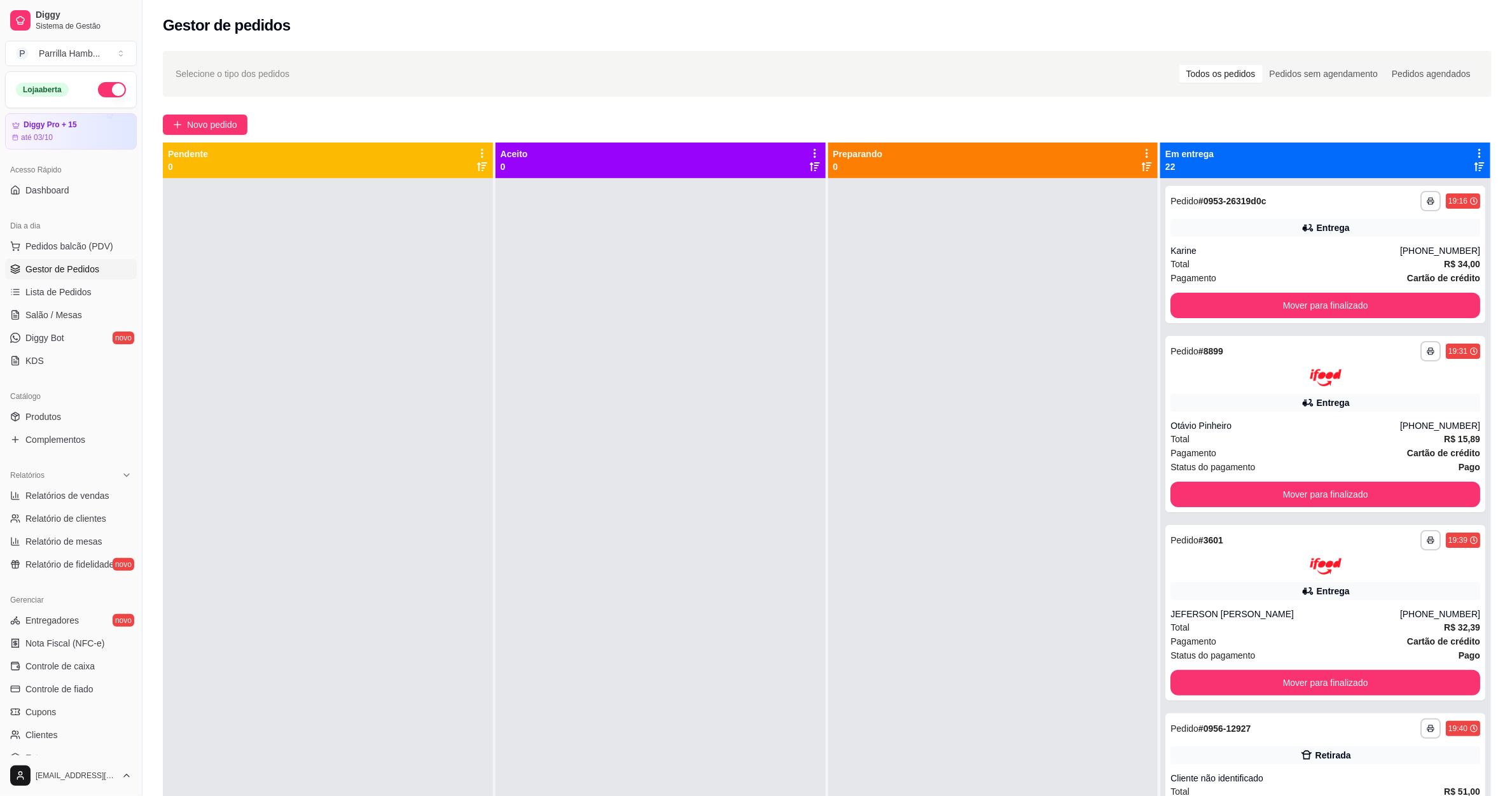
click at [1479, 157] on icon at bounding box center [1479, 153] width 2 height 9
click at [1342, 184] on span "Com essa opção você tem a opção de mover todos os pedidos que estão em uma etap…" at bounding box center [1367, 199] width 188 height 30
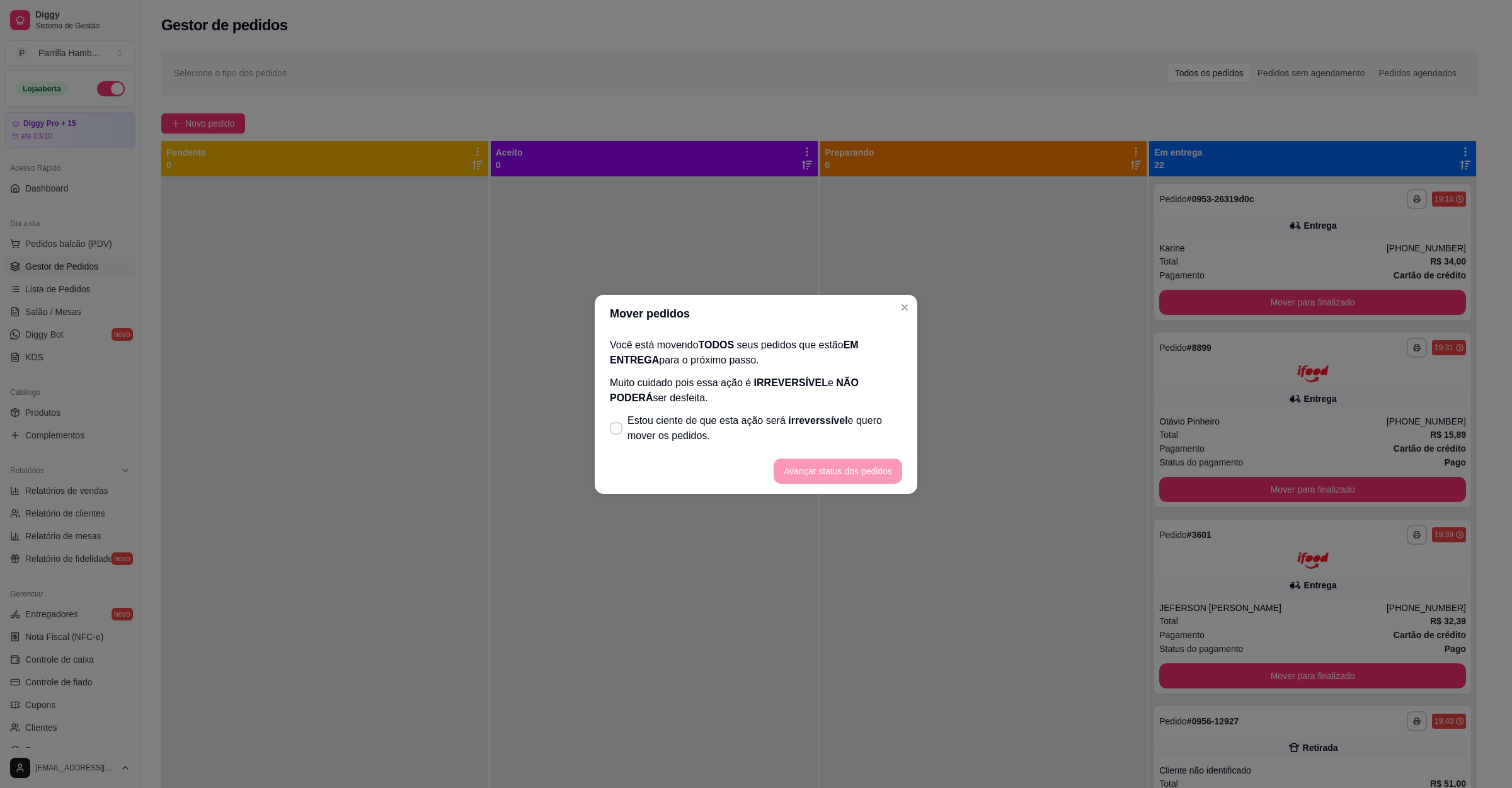
click at [715, 388] on p "Muito cuidado pois essa ação é IRREVERSÍVEL e NÃO PODERÁ ser desfeita." at bounding box center [756, 390] width 292 height 30
click at [683, 434] on span "Estou ciente de que esta ação será irreverssível e quero mover os pedidos." at bounding box center [765, 428] width 275 height 30
click at [618, 434] on input "Estou ciente de que esta ação será irreverssível e quero mover os pedidos." at bounding box center [613, 434] width 8 height 8
click at [830, 476] on button "Avançar status dos pedidos" at bounding box center [838, 471] width 124 height 24
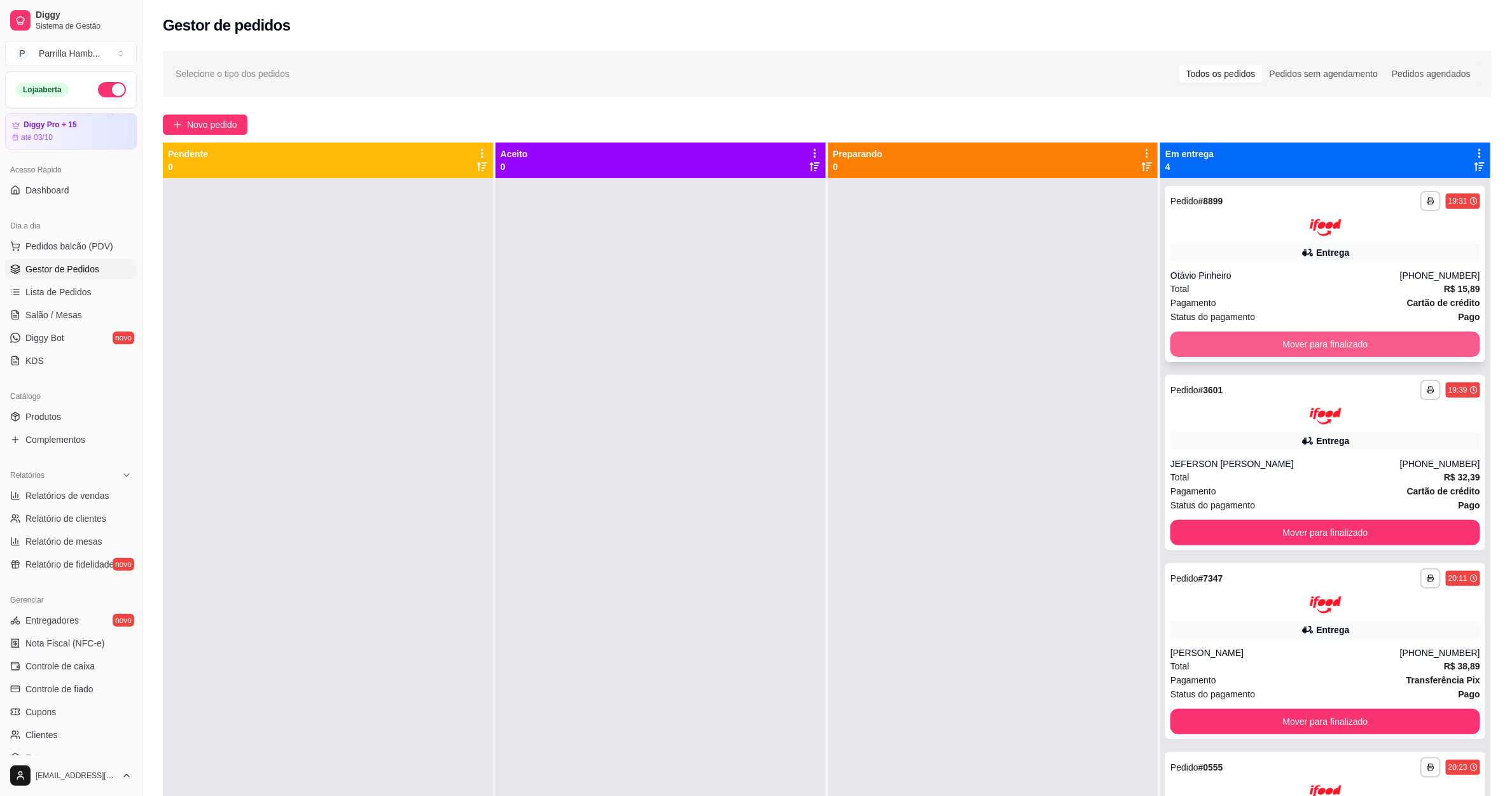
click at [1308, 340] on button "Mover para finalizado" at bounding box center [1325, 343] width 310 height 25
click at [1308, 340] on div "Mover para finalizado" at bounding box center [1325, 343] width 310 height 25
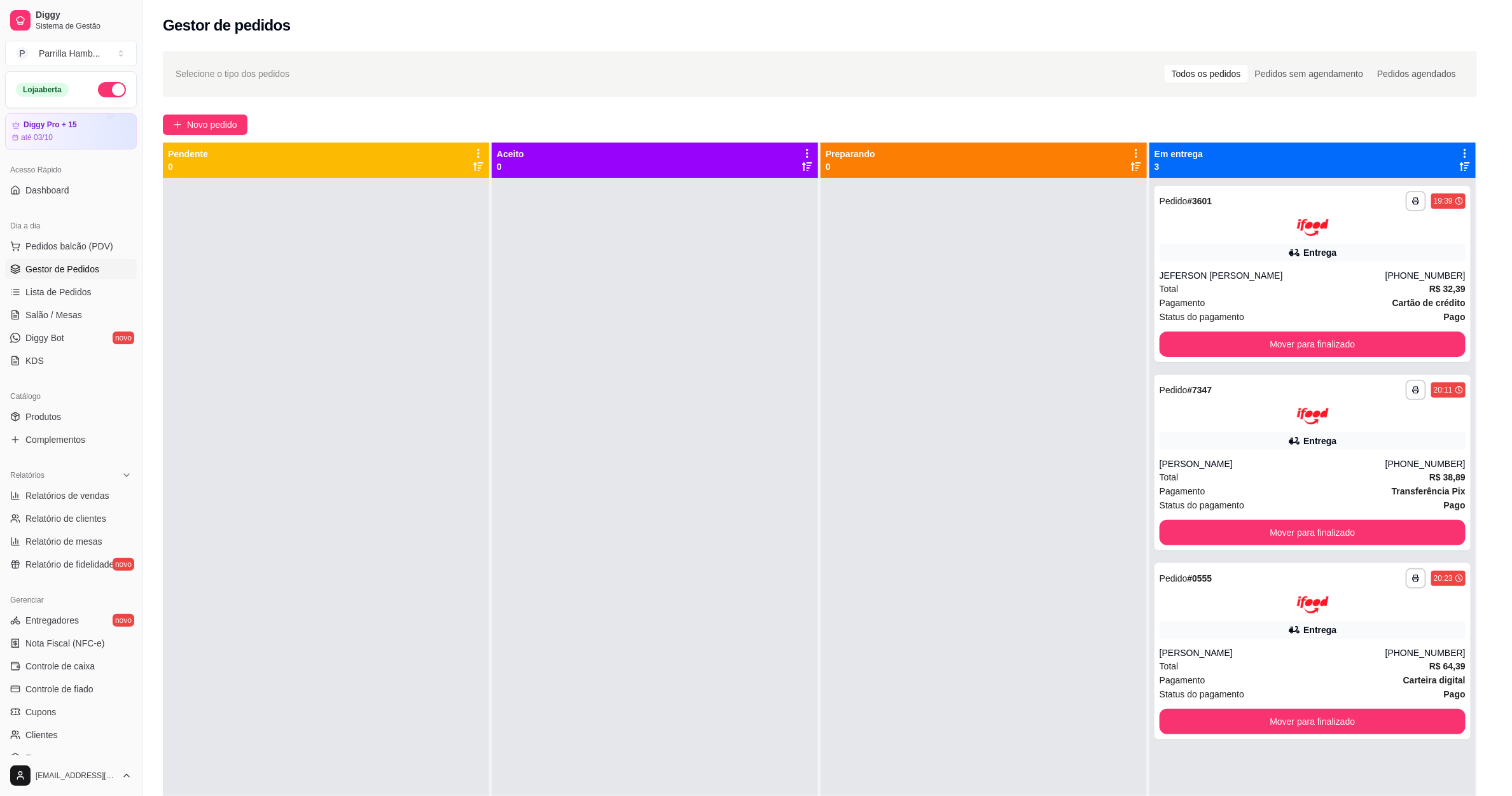
click at [1308, 340] on button "Mover para finalizado" at bounding box center [1312, 343] width 306 height 25
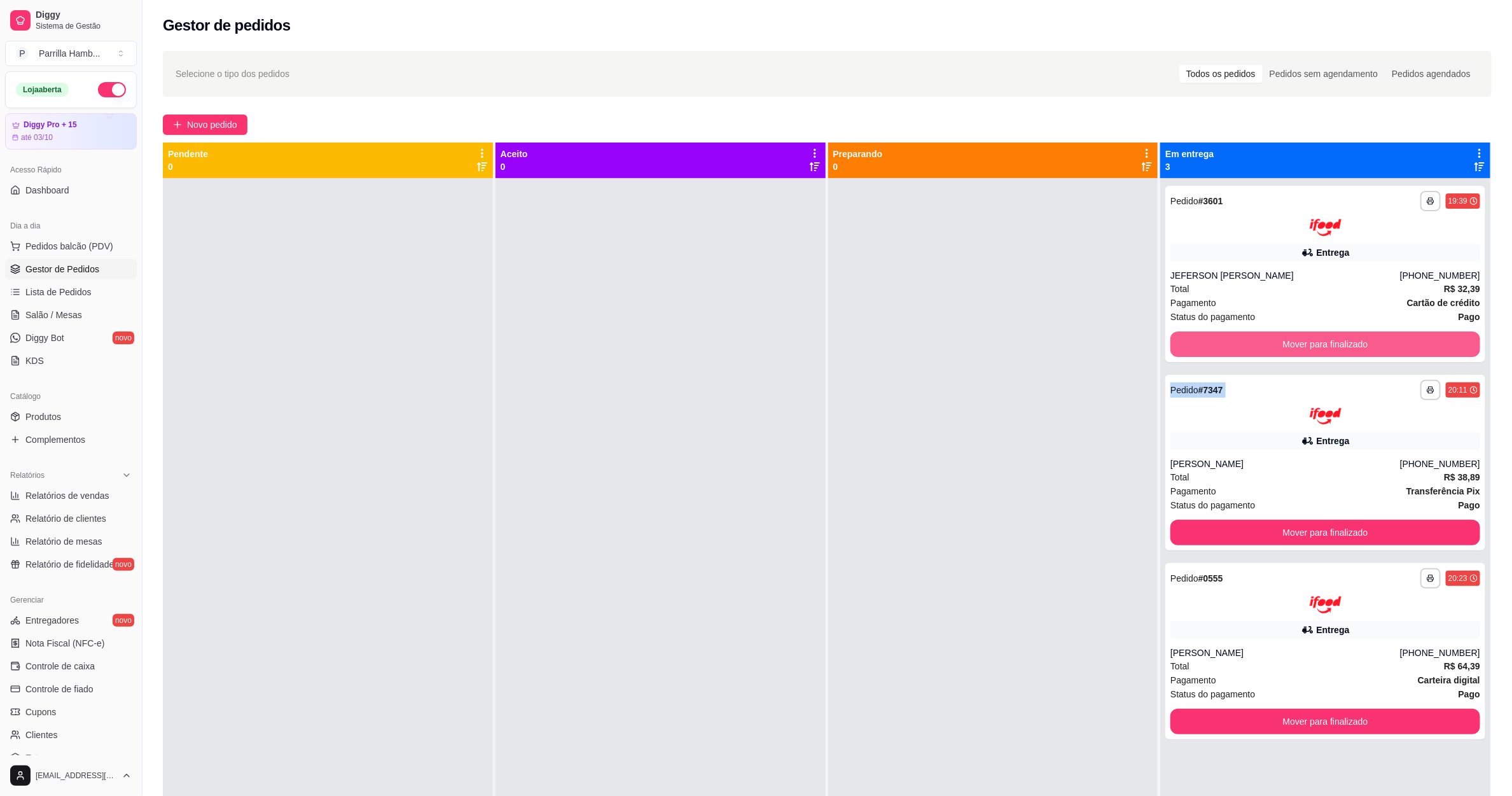
click at [1308, 340] on div "Mover para finalizado" at bounding box center [1325, 343] width 310 height 25
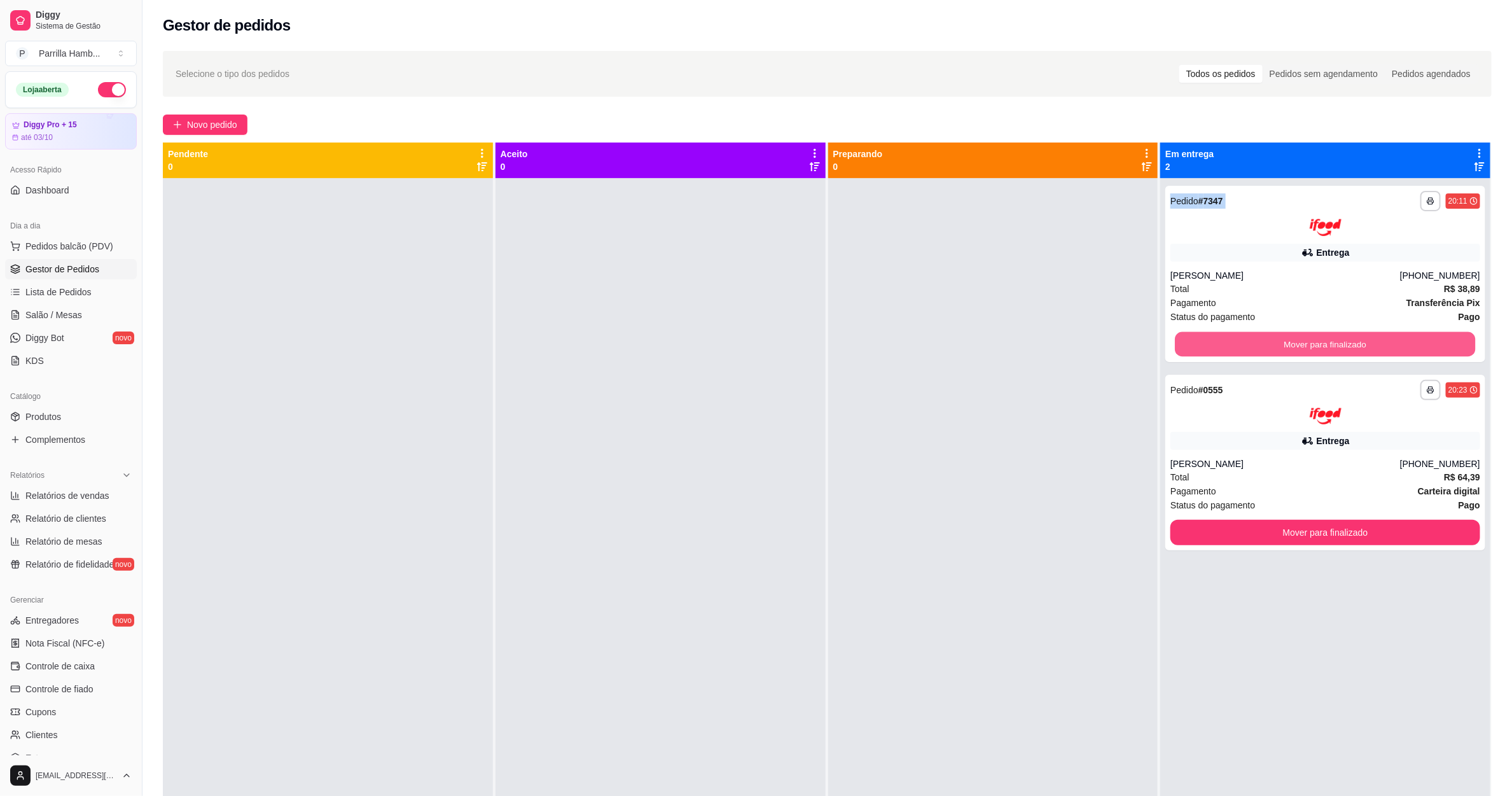
click at [1308, 340] on button "Mover para finalizado" at bounding box center [1326, 343] width 300 height 24
click at [1308, 340] on div "Mover para finalizado" at bounding box center [1325, 343] width 310 height 25
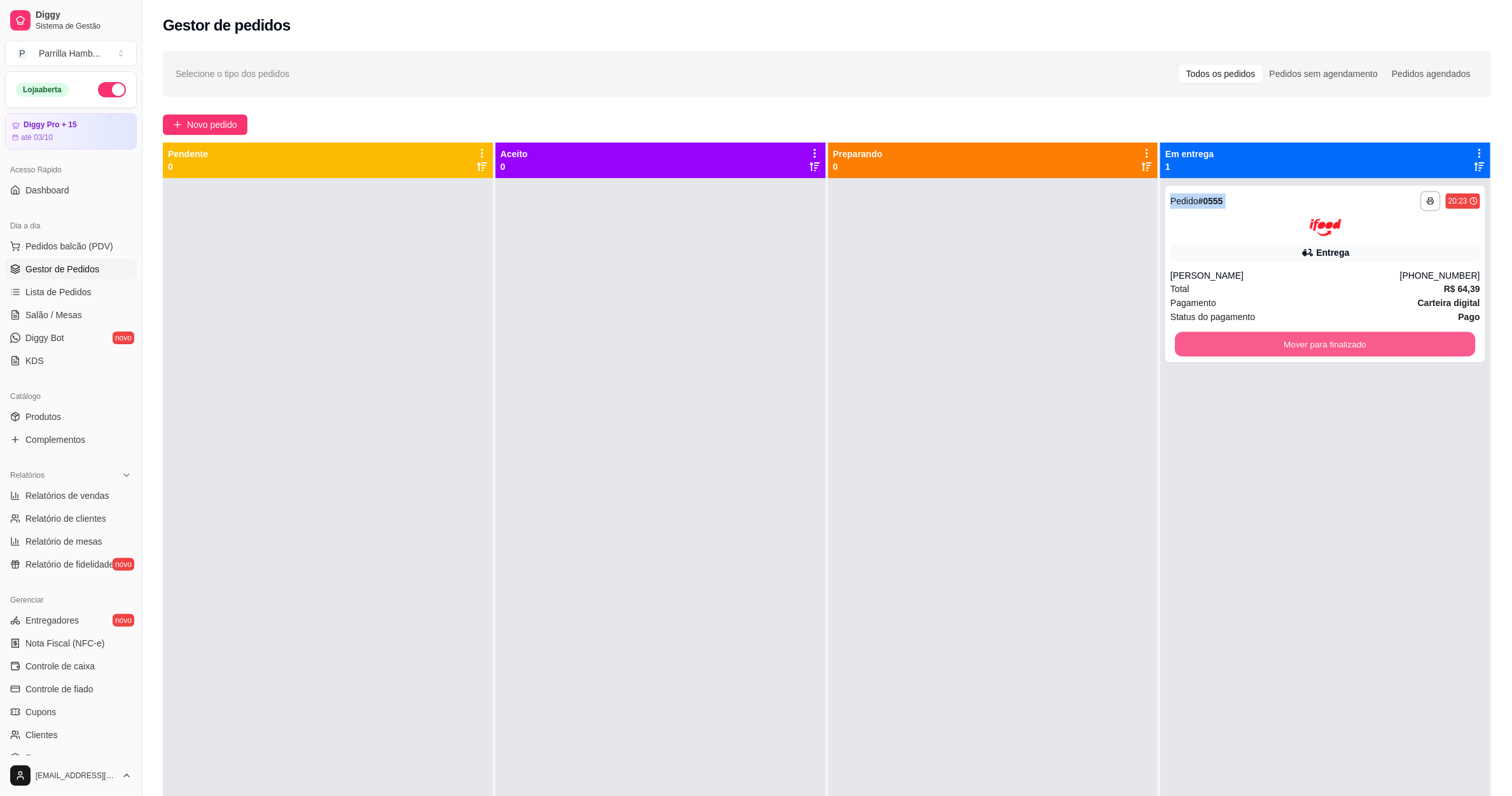
click at [1308, 340] on button "Mover para finalizado" at bounding box center [1326, 343] width 300 height 24
click at [1308, 340] on div "Mover para finalizado" at bounding box center [1325, 343] width 310 height 25
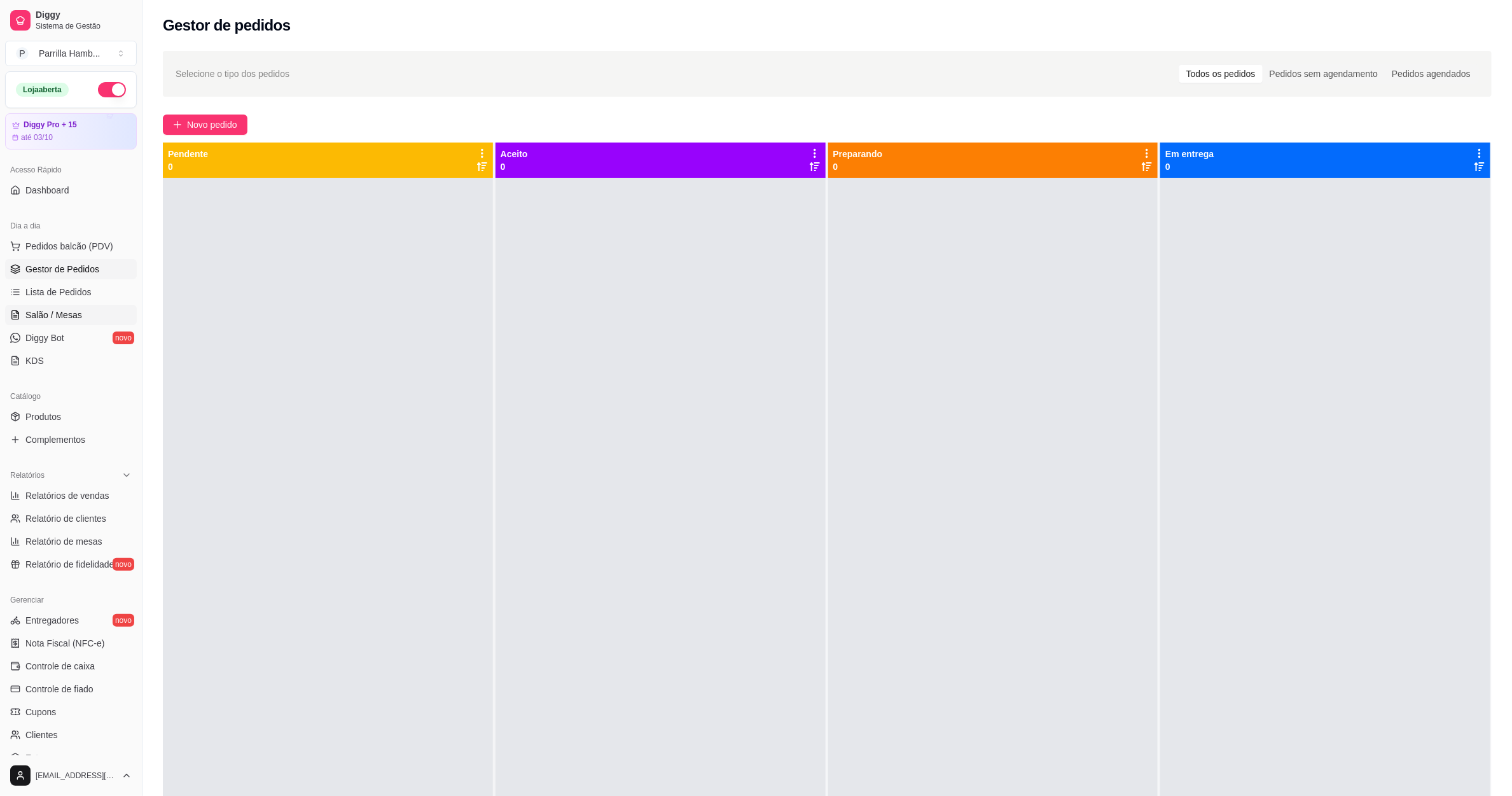
click at [56, 321] on span "Salão / Mesas" at bounding box center [53, 315] width 56 height 13
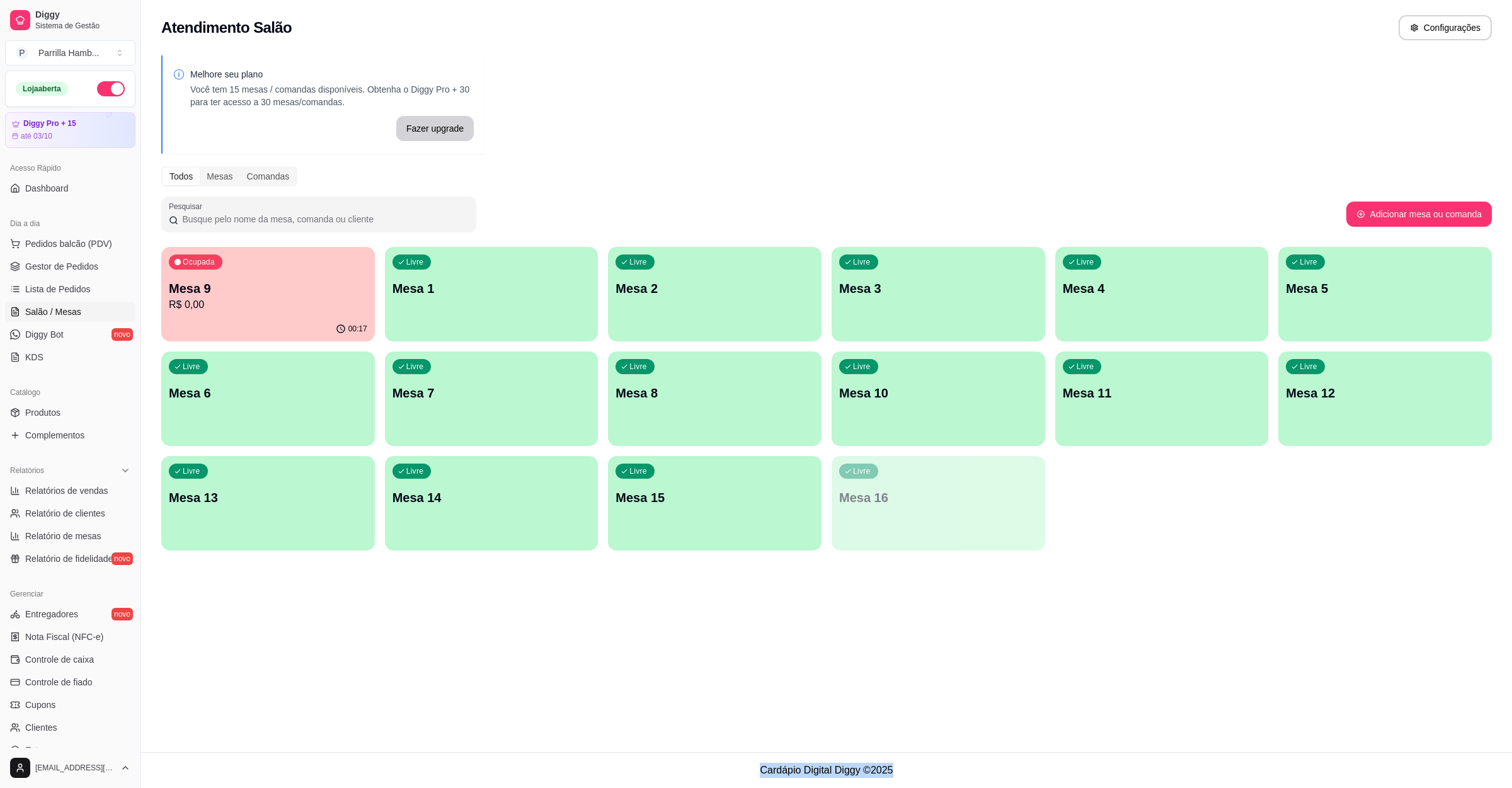
click at [5, 302] on link "Salão / Mesas" at bounding box center [69, 312] width 130 height 20
click at [254, 284] on p "Mesa 9" at bounding box center [268, 288] width 199 height 18
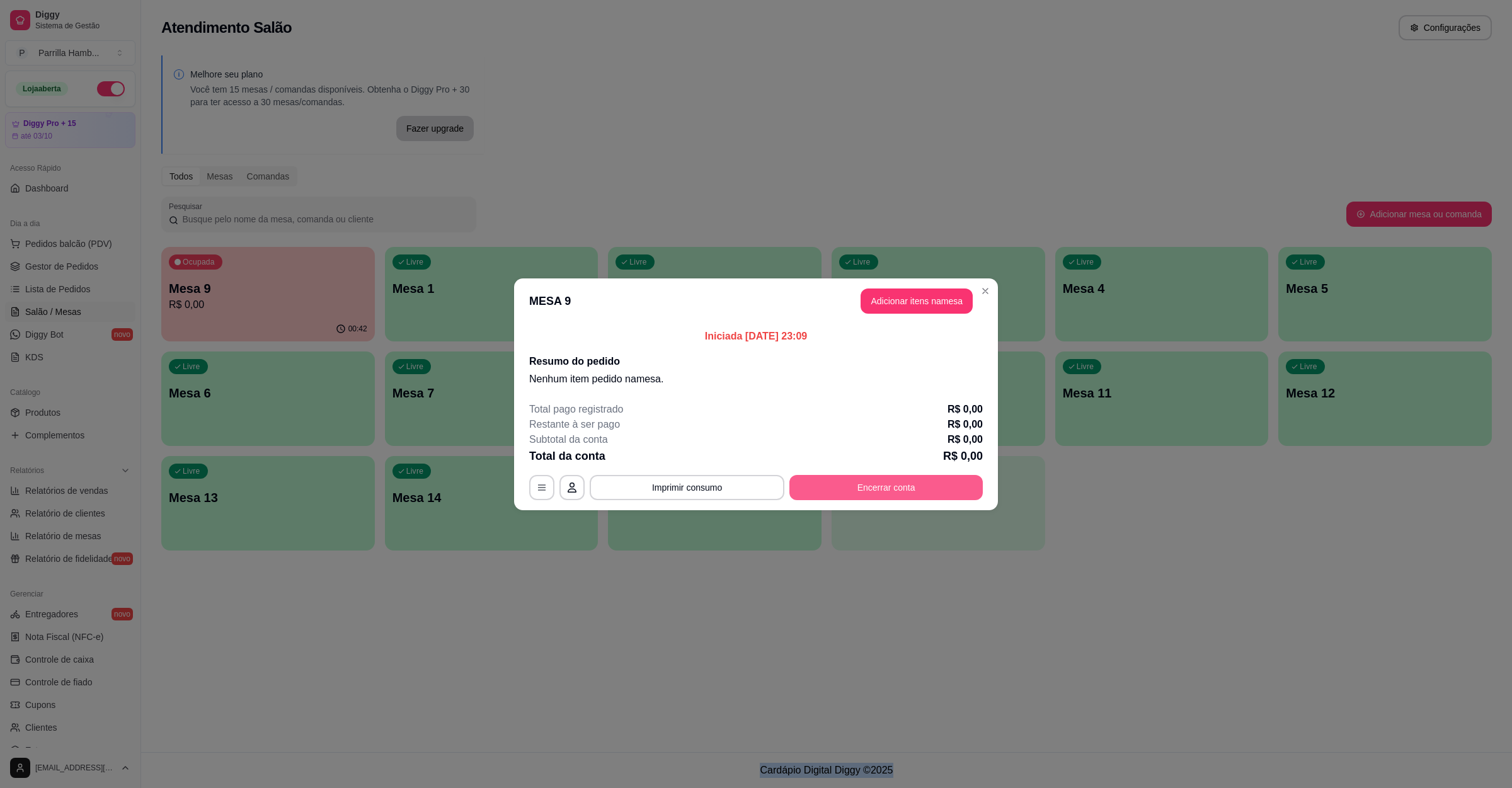
click at [908, 478] on button "Encerrar conta" at bounding box center [885, 487] width 193 height 25
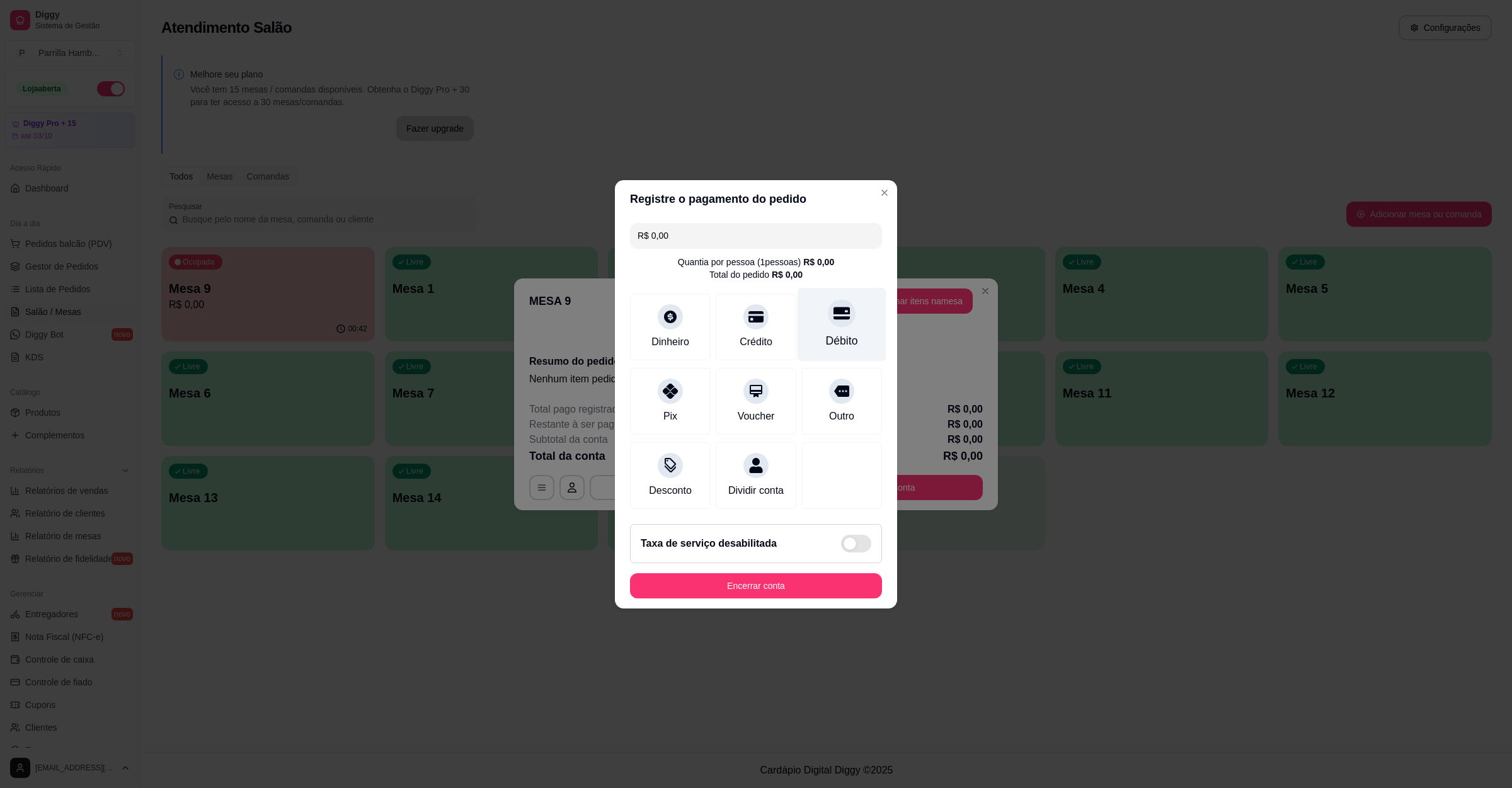
click at [798, 337] on div "Débito" at bounding box center [842, 324] width 89 height 73
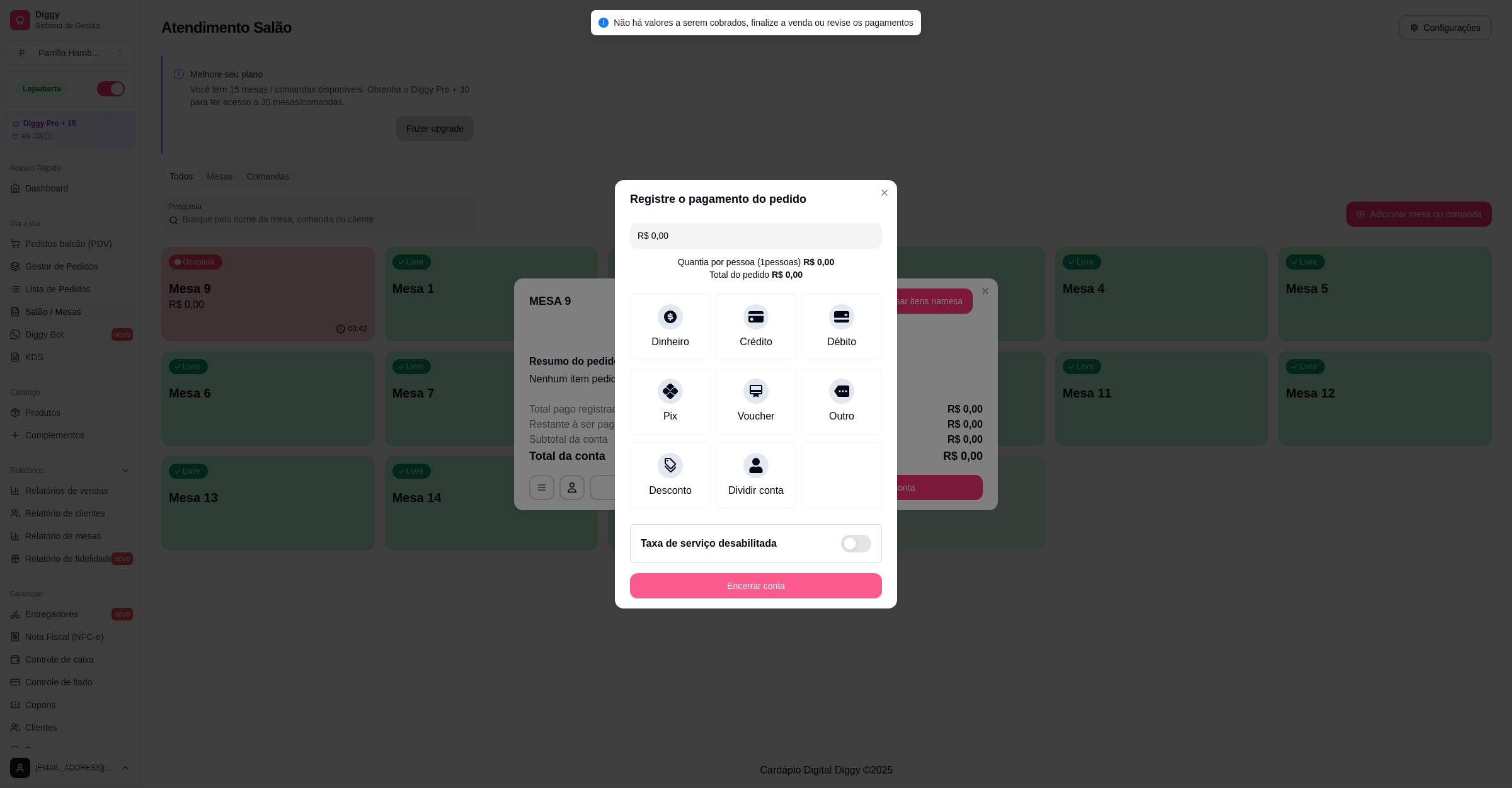
click at [779, 581] on div "Encerrar conta" at bounding box center [756, 585] width 252 height 25
click at [775, 585] on button "Encerrar conta" at bounding box center [756, 585] width 252 height 25
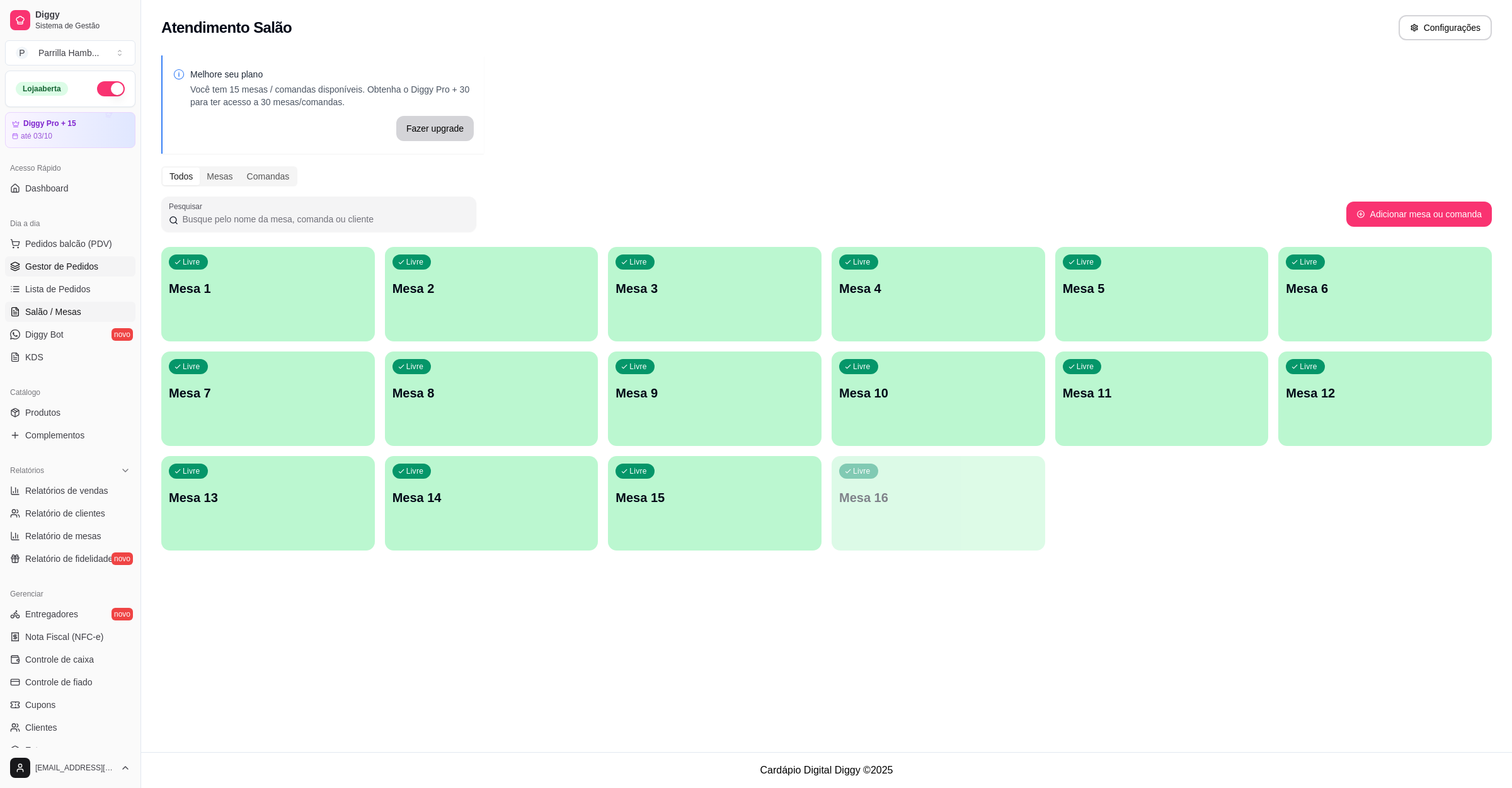
click at [62, 257] on link "Gestor de Pedidos" at bounding box center [69, 266] width 130 height 20
click at [72, 262] on span "Gestor de Pedidos" at bounding box center [61, 266] width 73 height 13
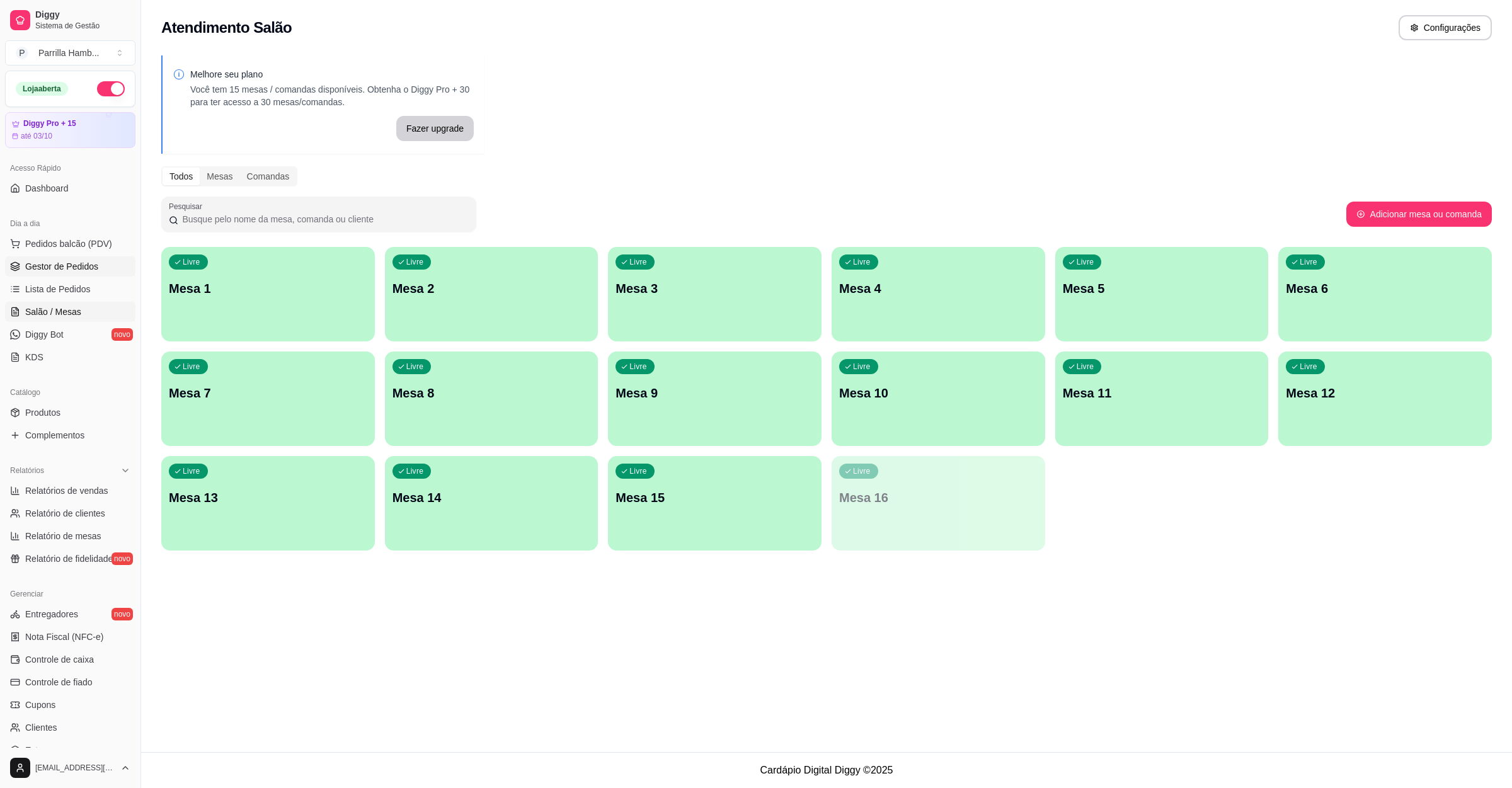
click at [72, 262] on span "Gestor de Pedidos" at bounding box center [61, 266] width 73 height 13
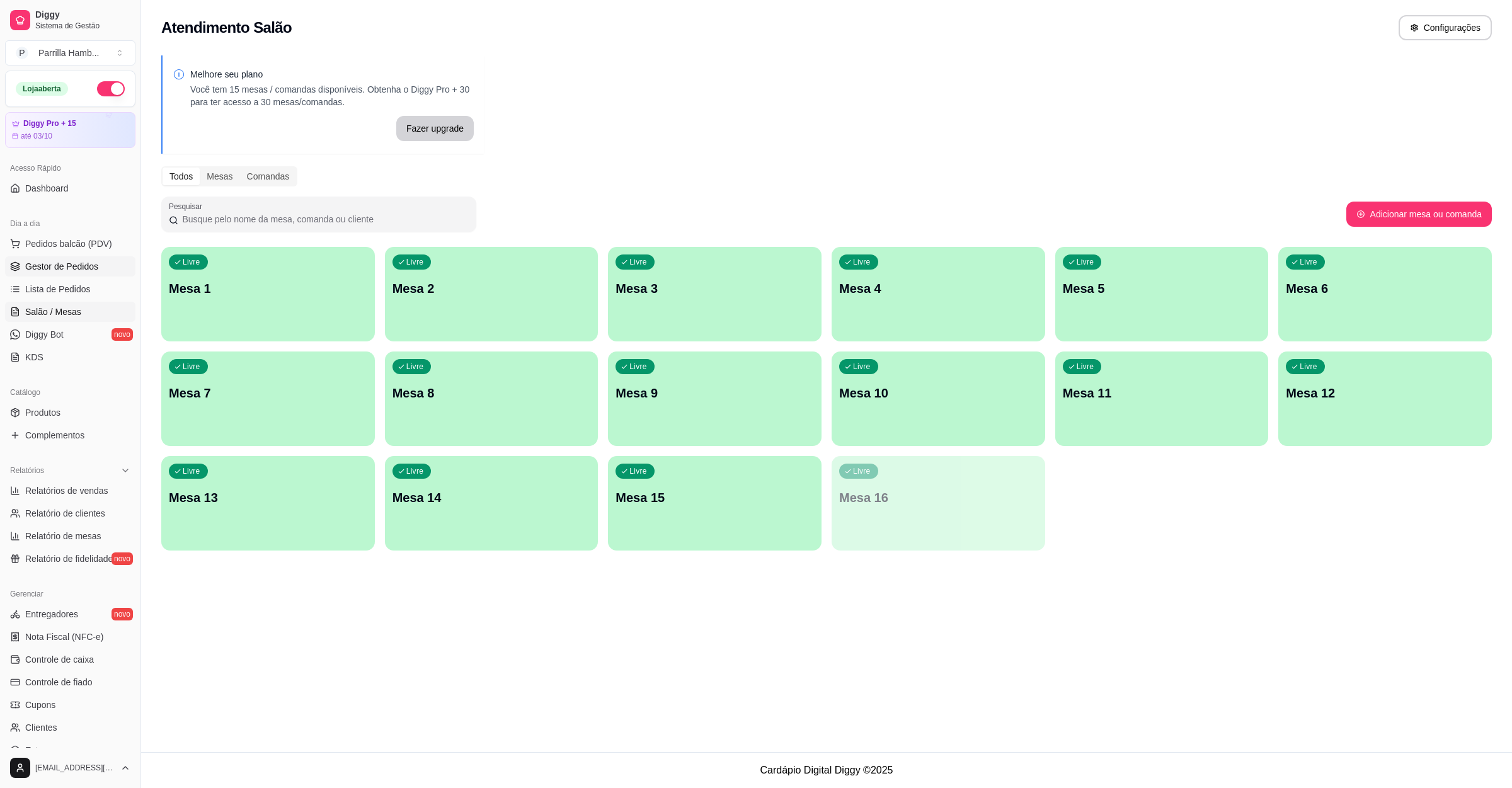
click at [72, 262] on span "Gestor de Pedidos" at bounding box center [61, 266] width 73 height 13
click at [70, 262] on span "Gestor de Pedidos" at bounding box center [61, 266] width 73 height 13
click at [57, 262] on span "Gestor de Pedidos" at bounding box center [61, 266] width 73 height 13
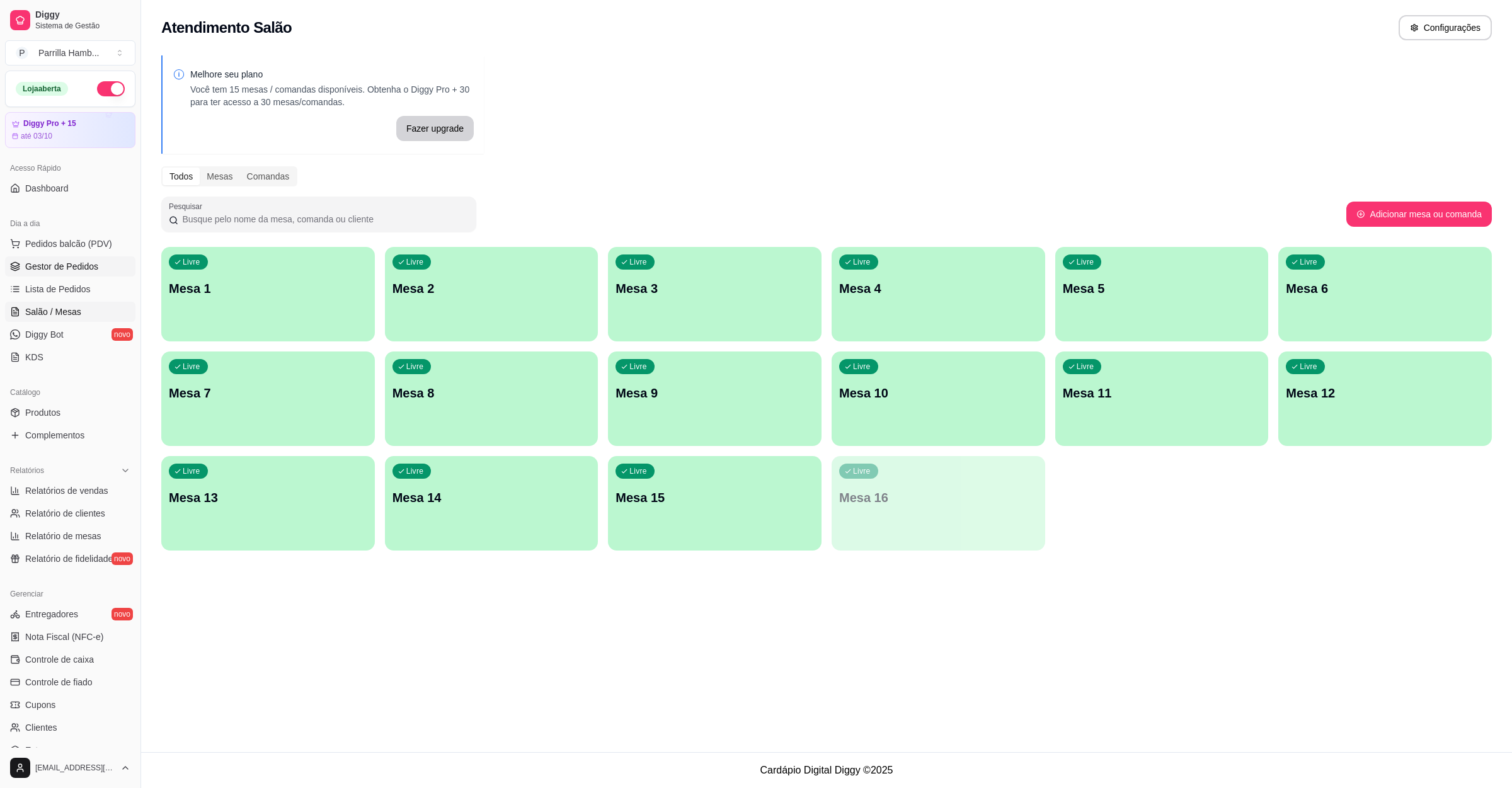
click at [57, 262] on span "Gestor de Pedidos" at bounding box center [61, 266] width 73 height 13
click at [65, 484] on span "Relatórios de vendas" at bounding box center [66, 491] width 83 height 13
click at [70, 492] on span "Relatórios de vendas" at bounding box center [66, 491] width 83 height 13
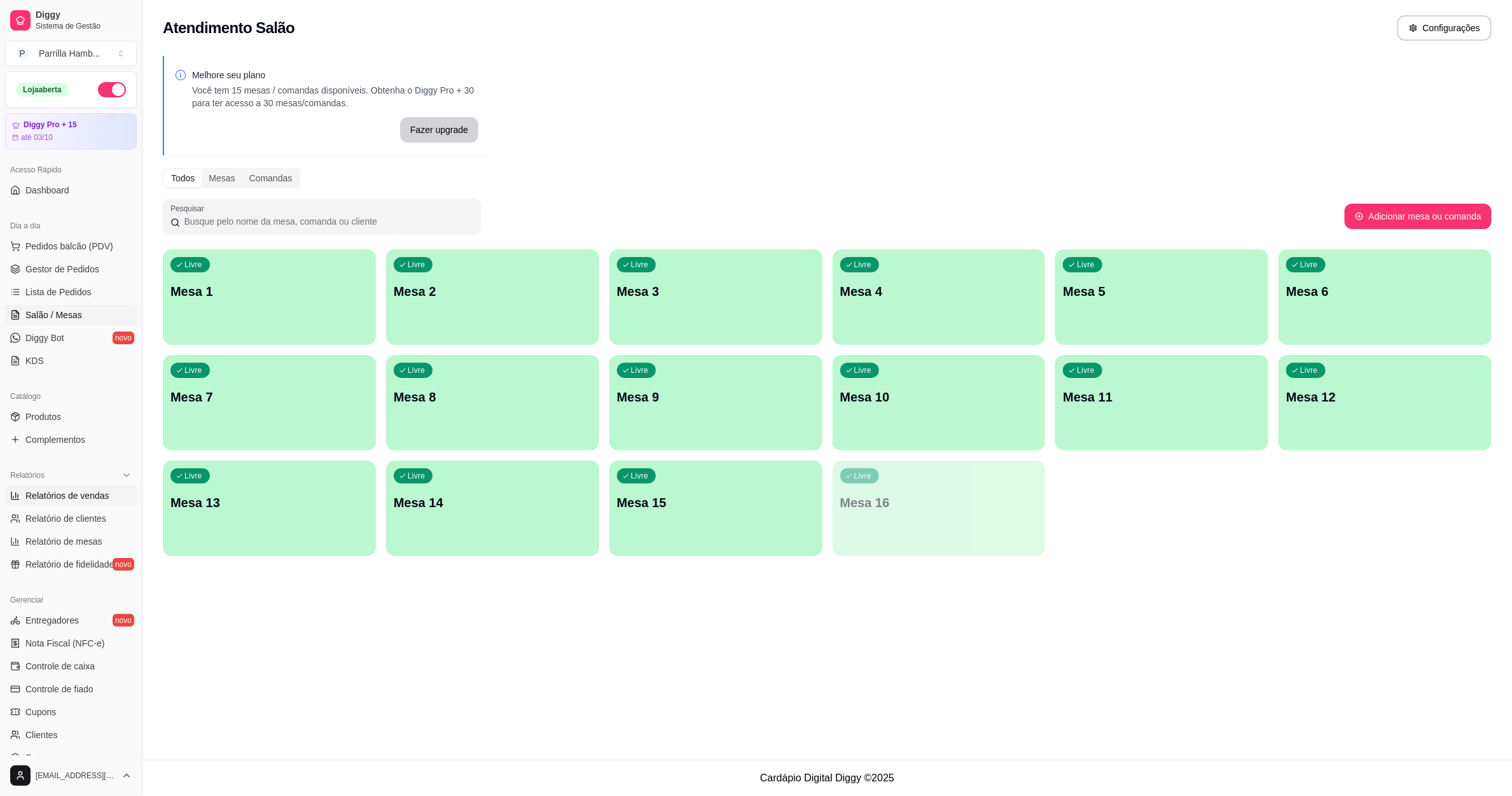
select select "ALL"
select select "0"
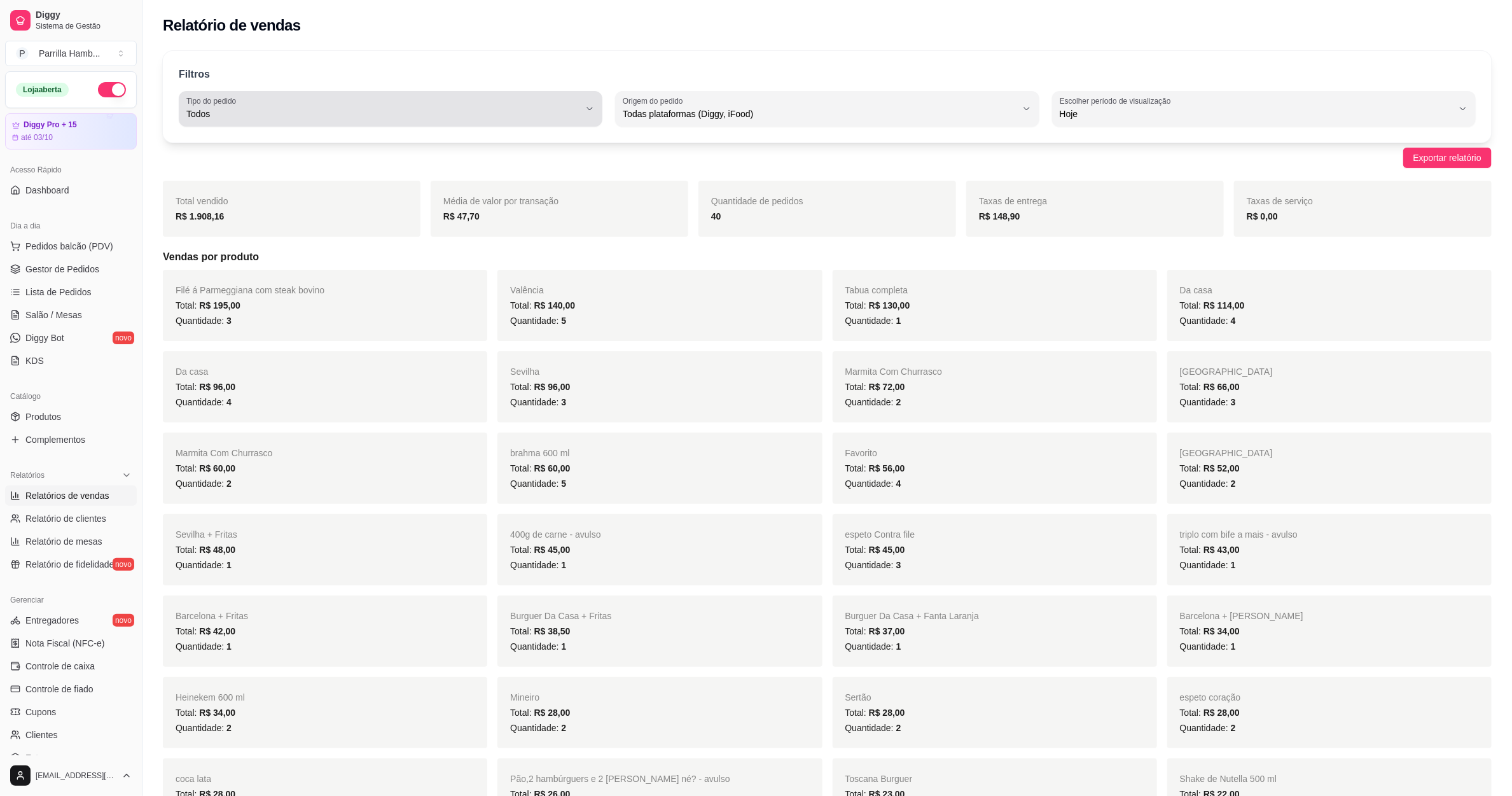
click at [441, 106] on div "Todos" at bounding box center [383, 108] width 393 height 25
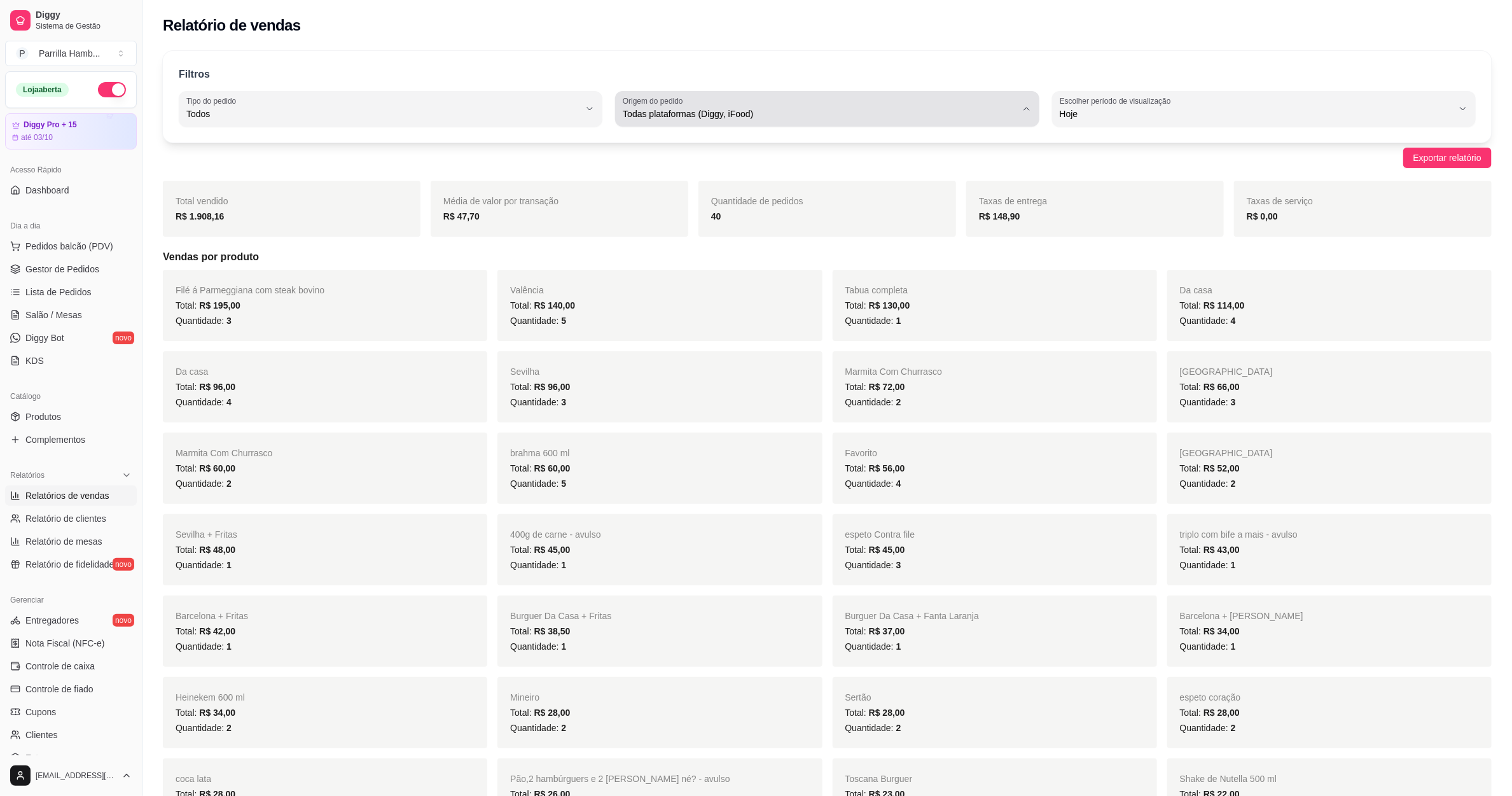
click at [664, 120] on span "Todas plataformas (Diggy, iFood)" at bounding box center [820, 114] width 393 height 13
click at [658, 161] on span "Diggy" at bounding box center [821, 165] width 375 height 12
type input "DIGGY"
select select "DIGGY"
